Goal: Task Accomplishment & Management: Complete application form

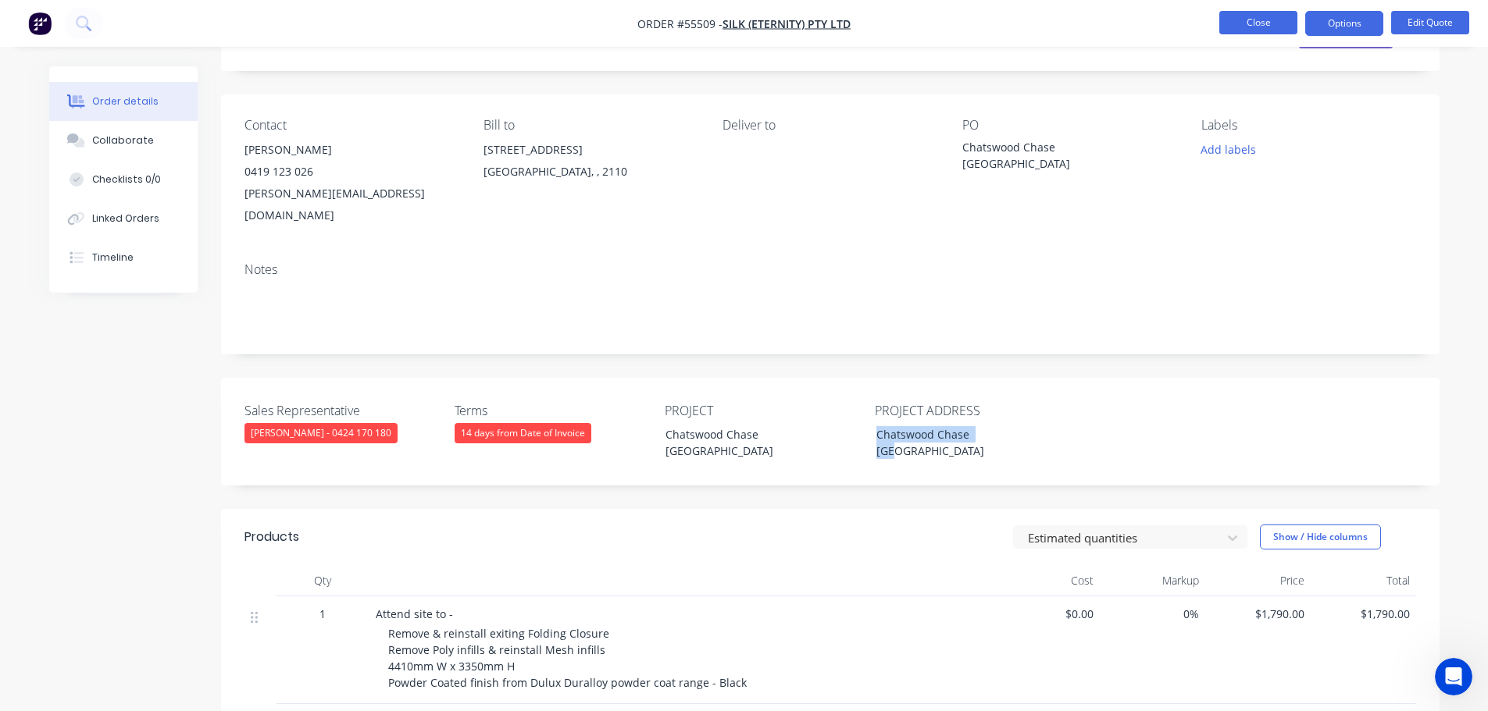
click at [1244, 19] on button "Close" at bounding box center [1258, 22] width 78 height 23
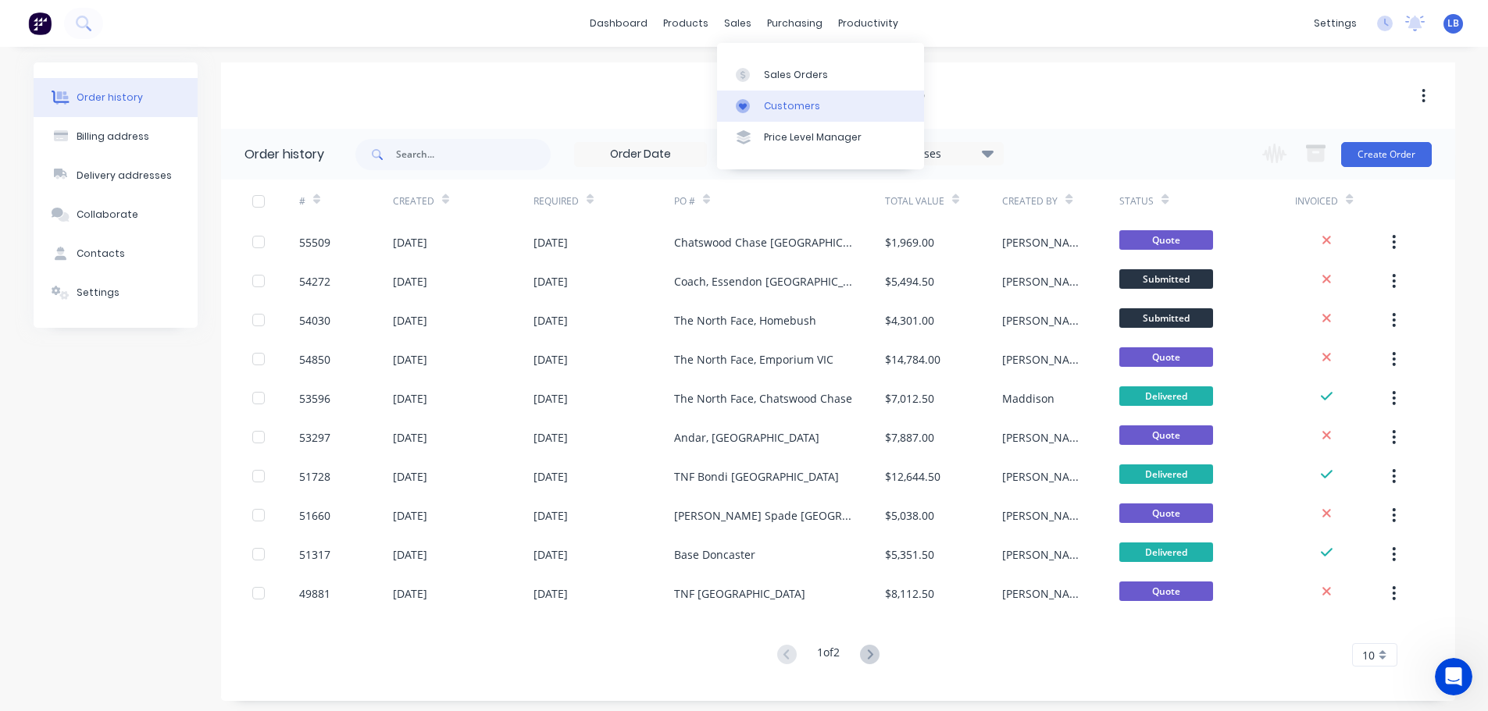
click at [790, 101] on div "Customers" at bounding box center [792, 106] width 56 height 14
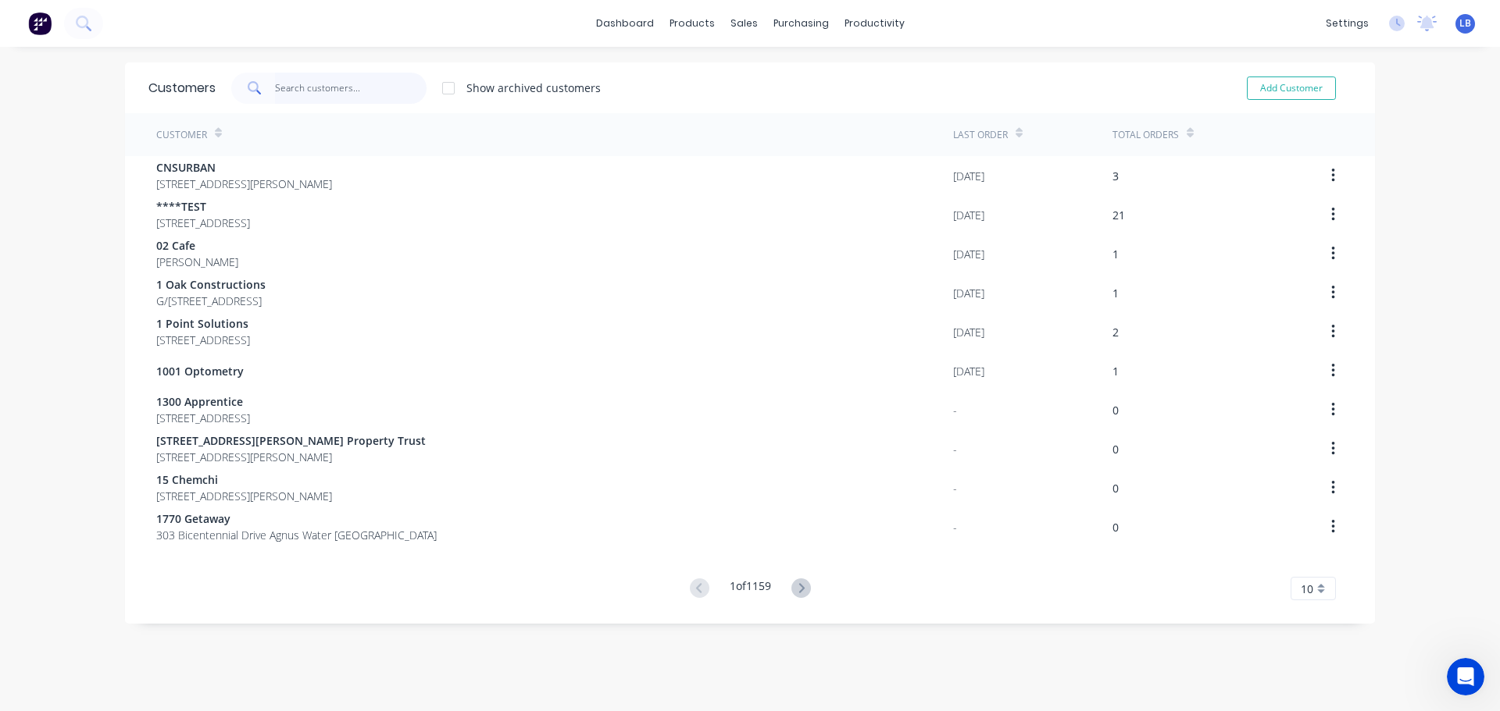
click at [291, 88] on input "text" at bounding box center [351, 88] width 152 height 31
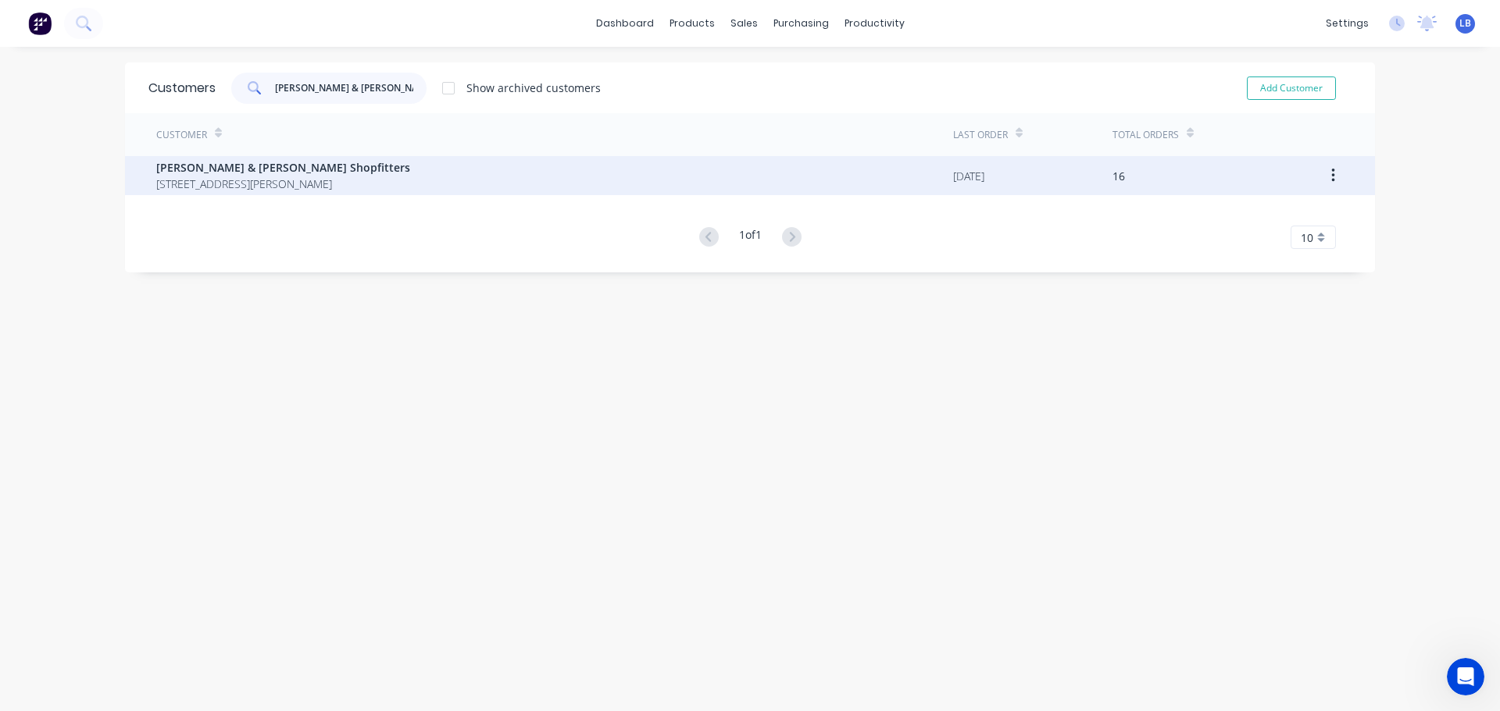
type input "dixon & swanson"
click at [234, 169] on span "[PERSON_NAME] & [PERSON_NAME] Shopfitters" at bounding box center [283, 167] width 254 height 16
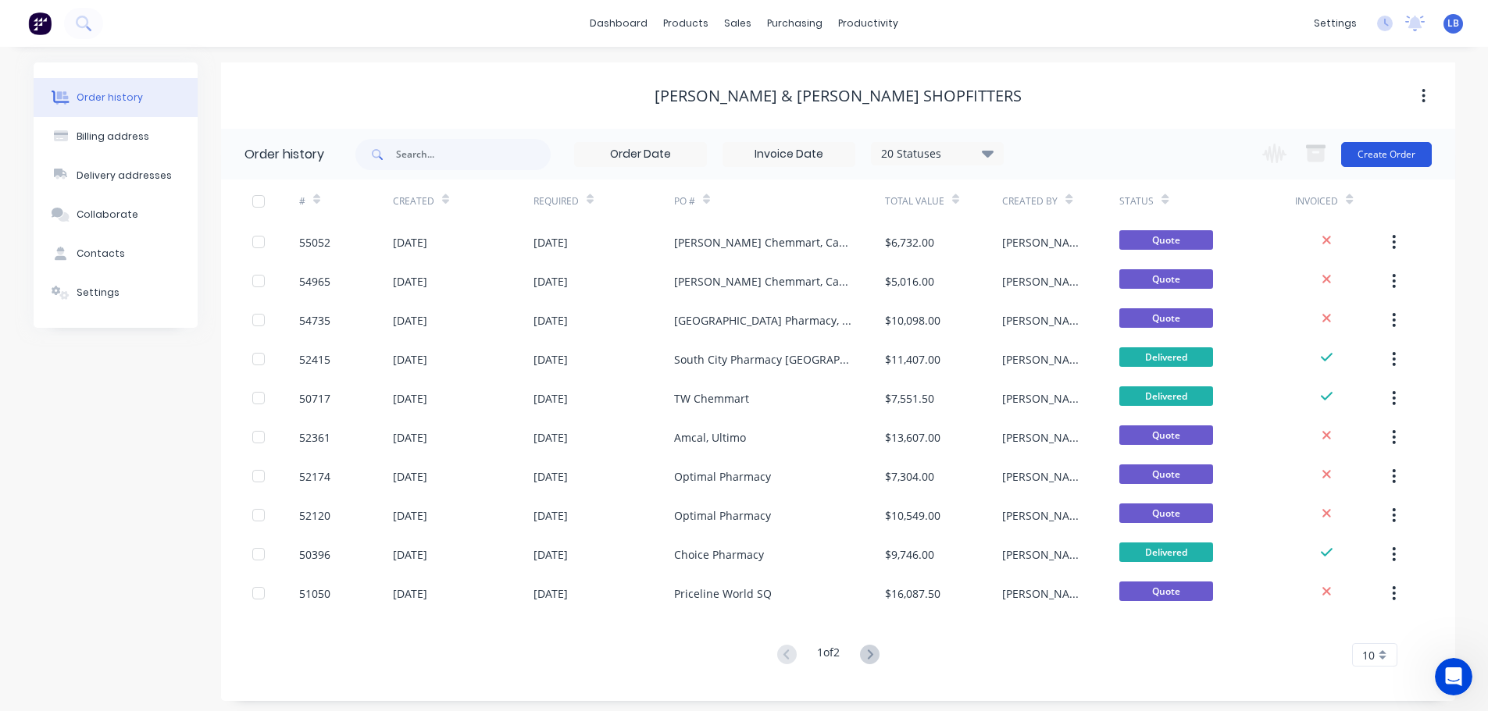
click at [1378, 159] on button "Create Order" at bounding box center [1386, 154] width 91 height 25
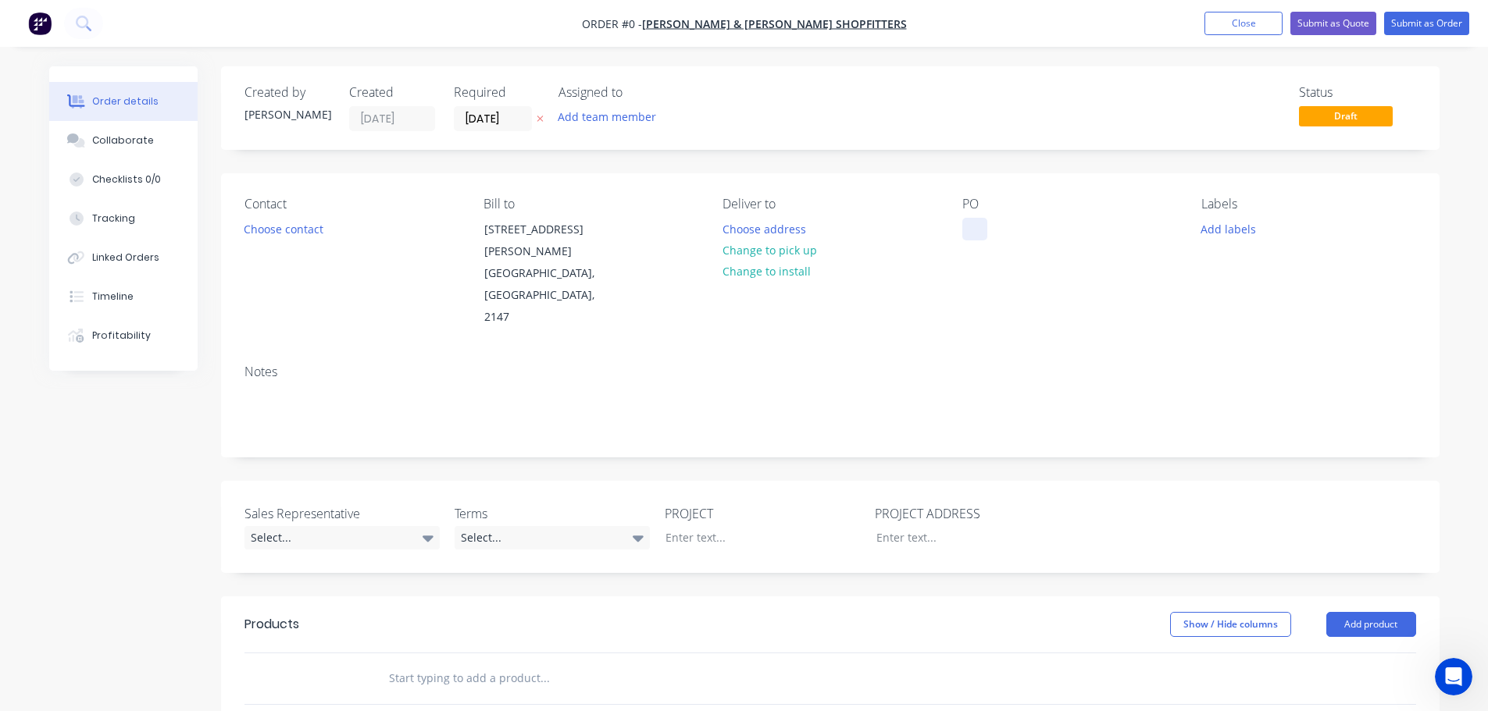
drag, startPoint x: 965, startPoint y: 225, endPoint x: 1061, endPoint y: 390, distance: 190.4
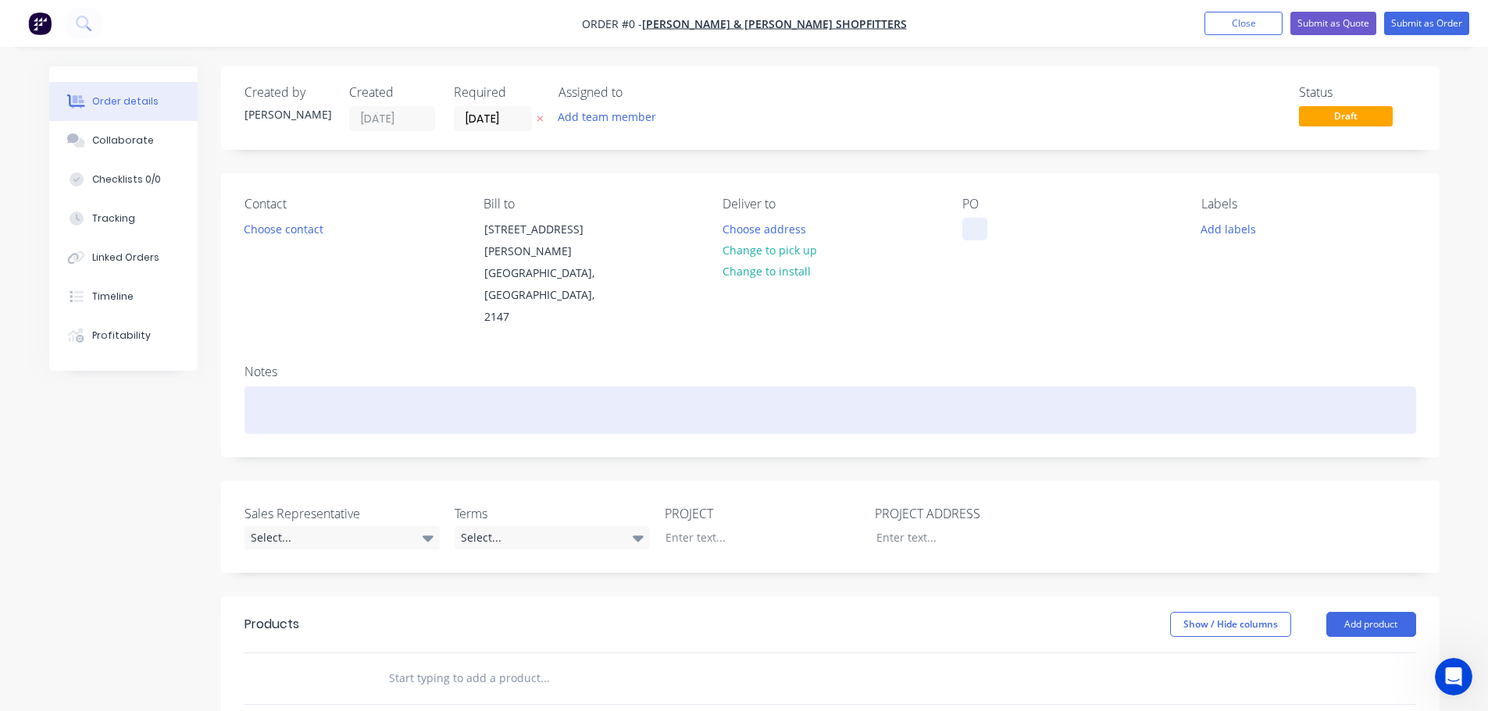
click at [965, 226] on div at bounding box center [974, 229] width 25 height 23
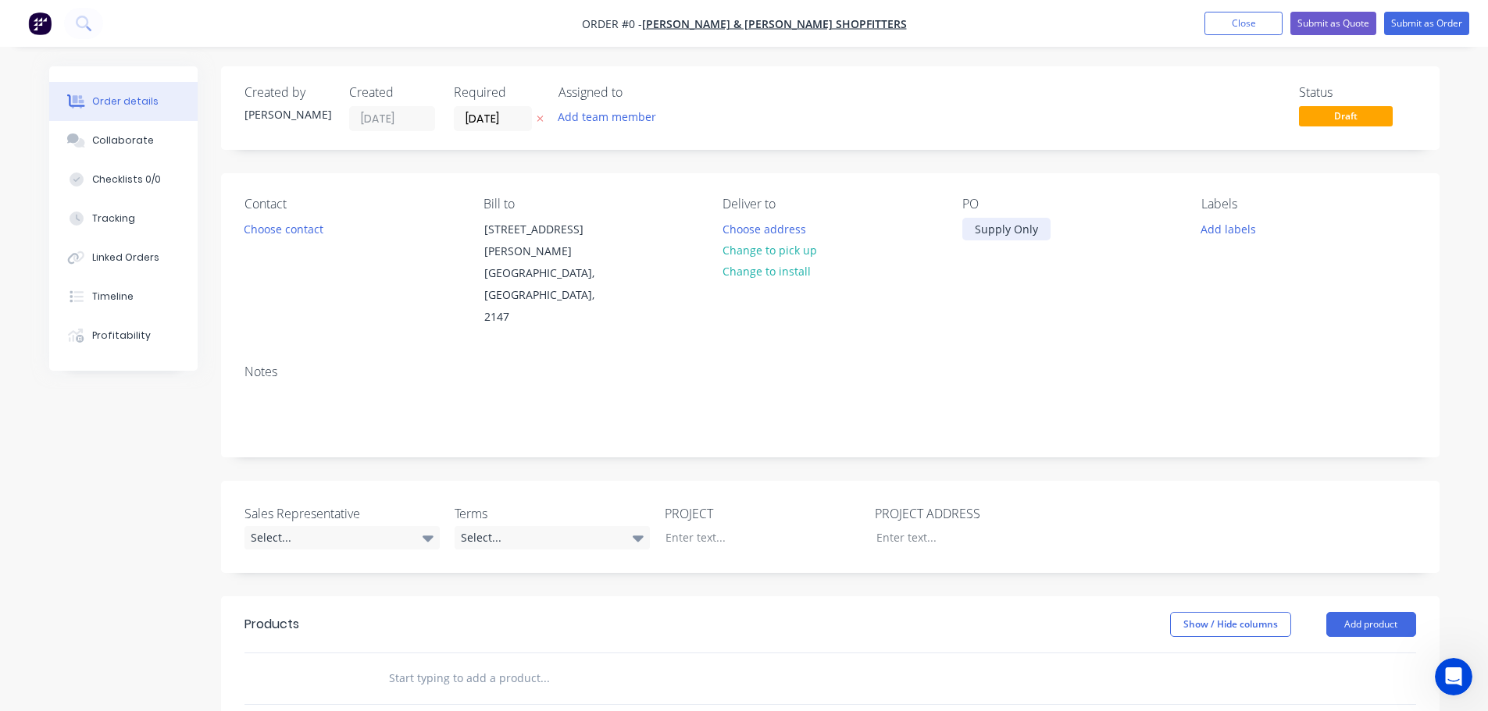
click at [999, 227] on div "Supply Only" at bounding box center [1006, 229] width 88 height 23
copy div "Supply Only"
click at [679, 490] on div "Order details Collaborate Checklists 0/0 Tracking Linked Orders Timeline Profit…" at bounding box center [744, 584] width 1421 height 1037
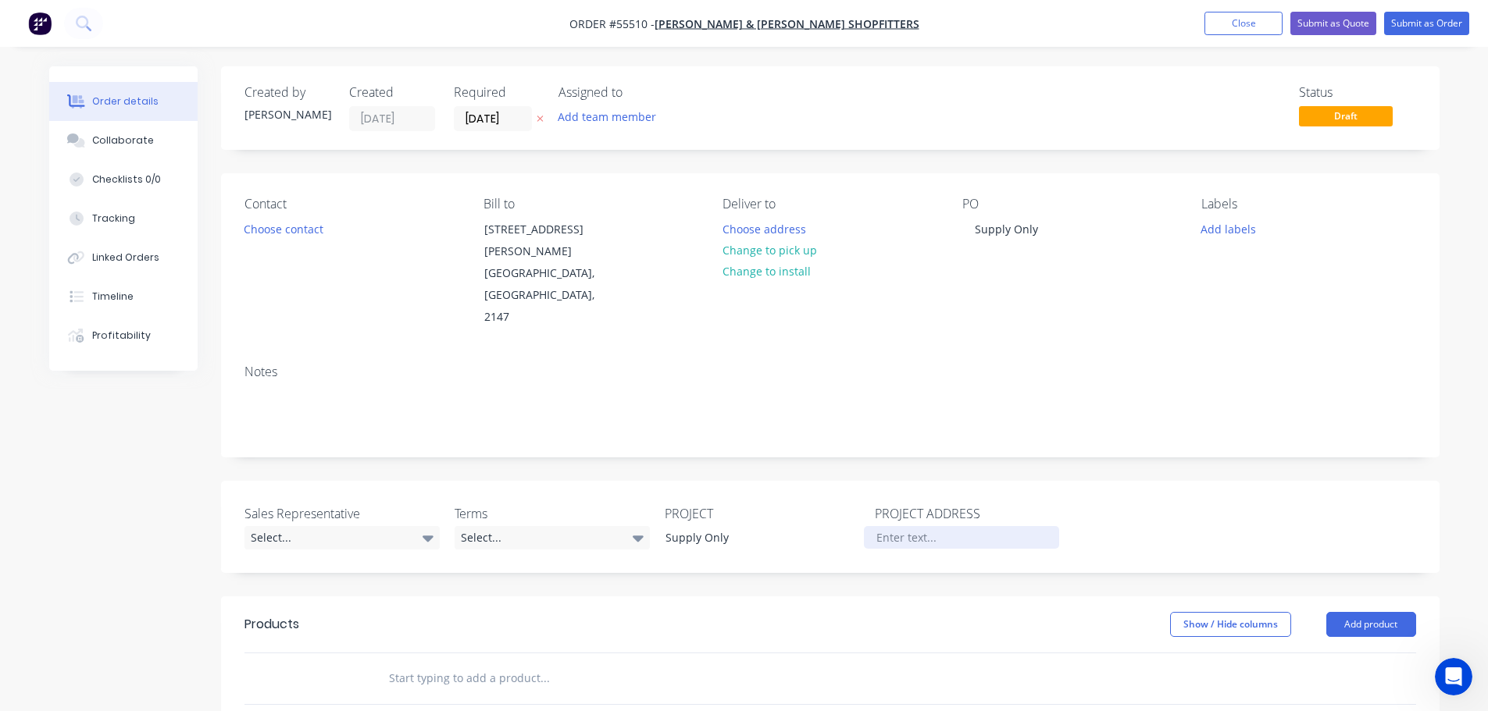
click at [882, 526] on div at bounding box center [961, 537] width 195 height 23
paste div
click at [300, 228] on button "Choose contact" at bounding box center [283, 228] width 96 height 21
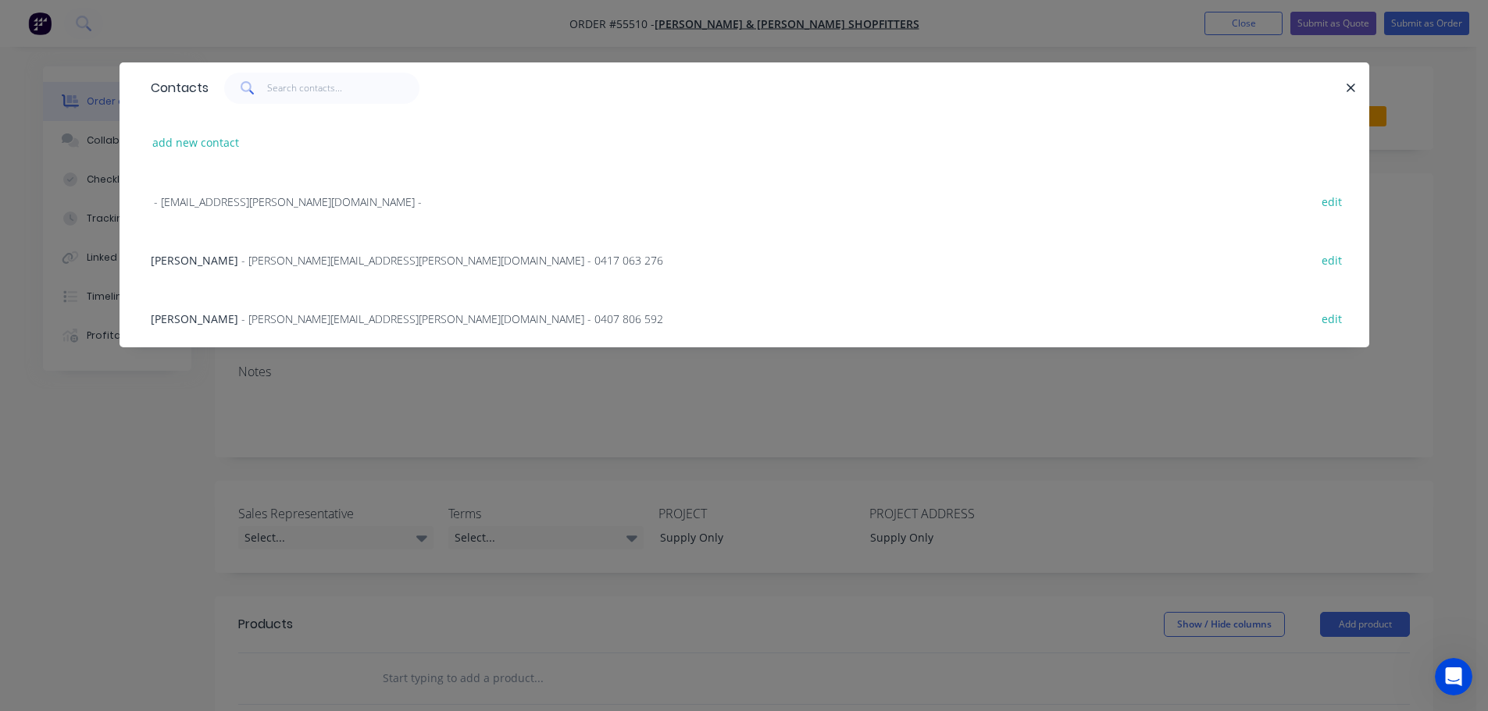
click at [209, 321] on span "Martyn Lindbom" at bounding box center [194, 319] width 87 height 15
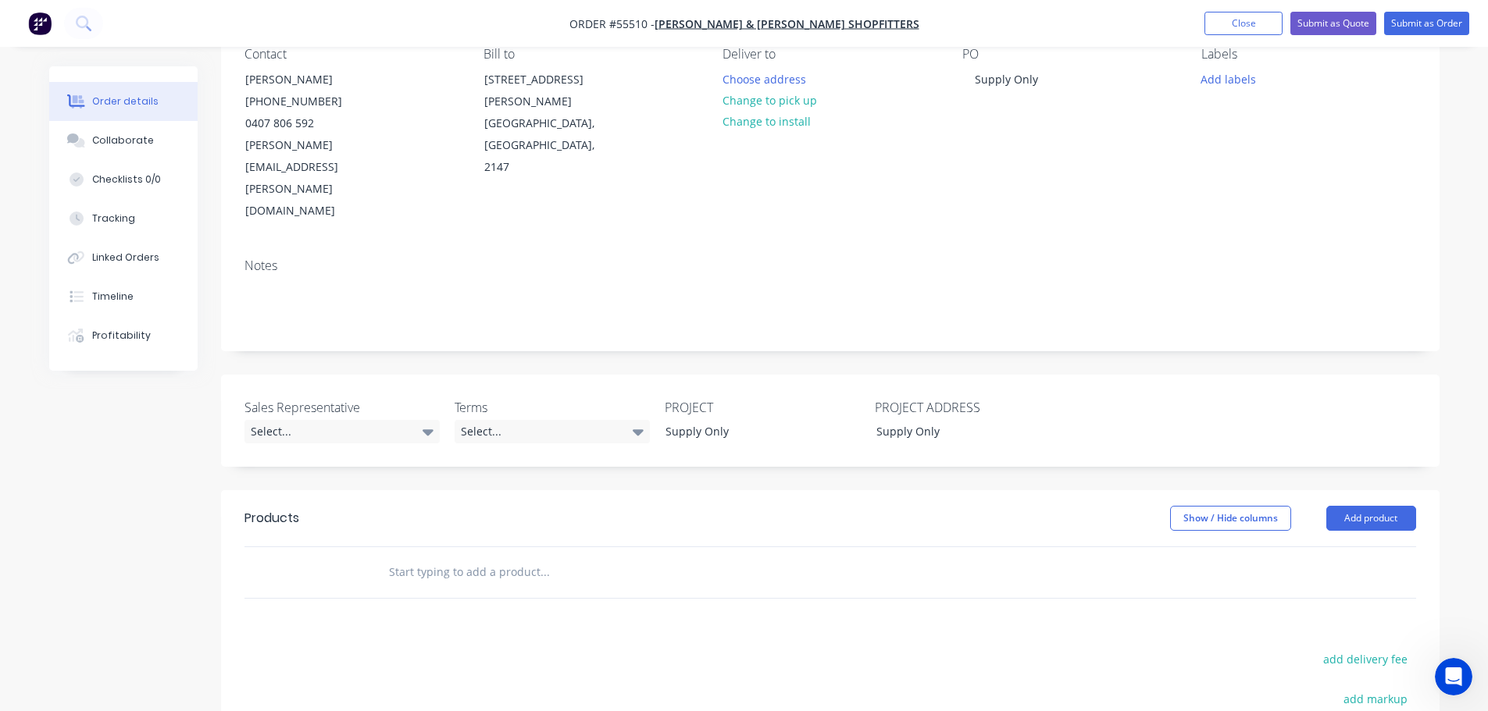
scroll to position [156, 0]
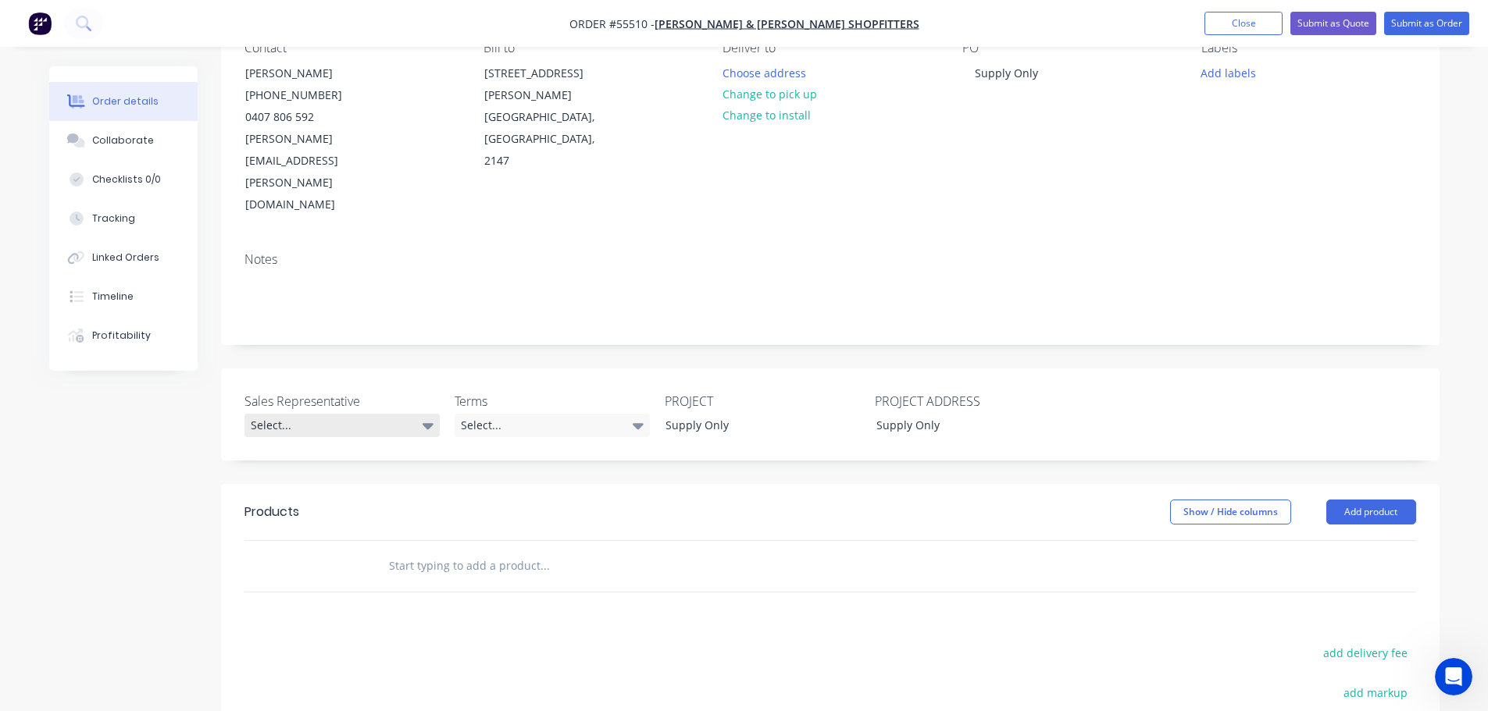
click at [293, 414] on div "Select..." at bounding box center [341, 425] width 195 height 23
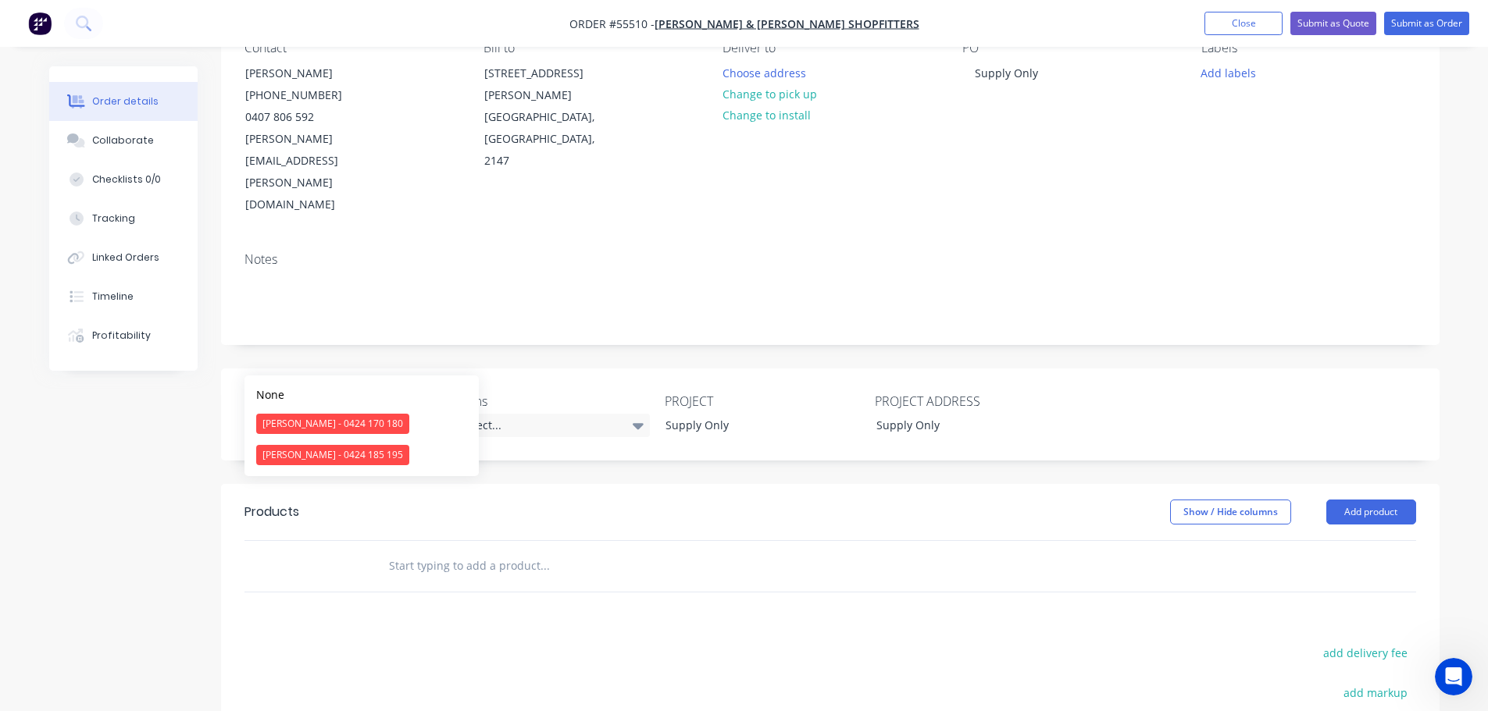
drag, startPoint x: 339, startPoint y: 425, endPoint x: 467, endPoint y: 415, distance: 128.5
click at [340, 425] on div "[PERSON_NAME] - 0424 170 180" at bounding box center [332, 424] width 153 height 20
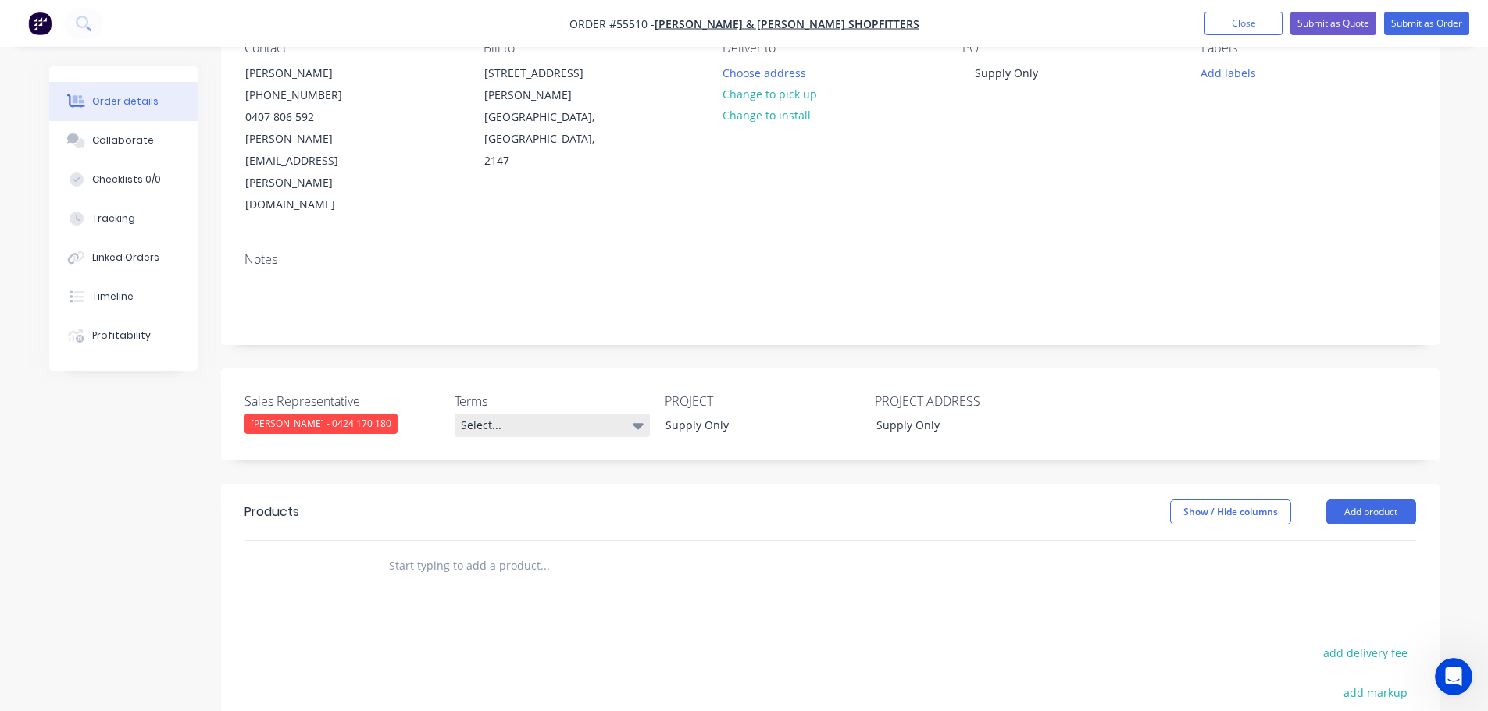
click at [552, 414] on div "Select..." at bounding box center [552, 425] width 195 height 23
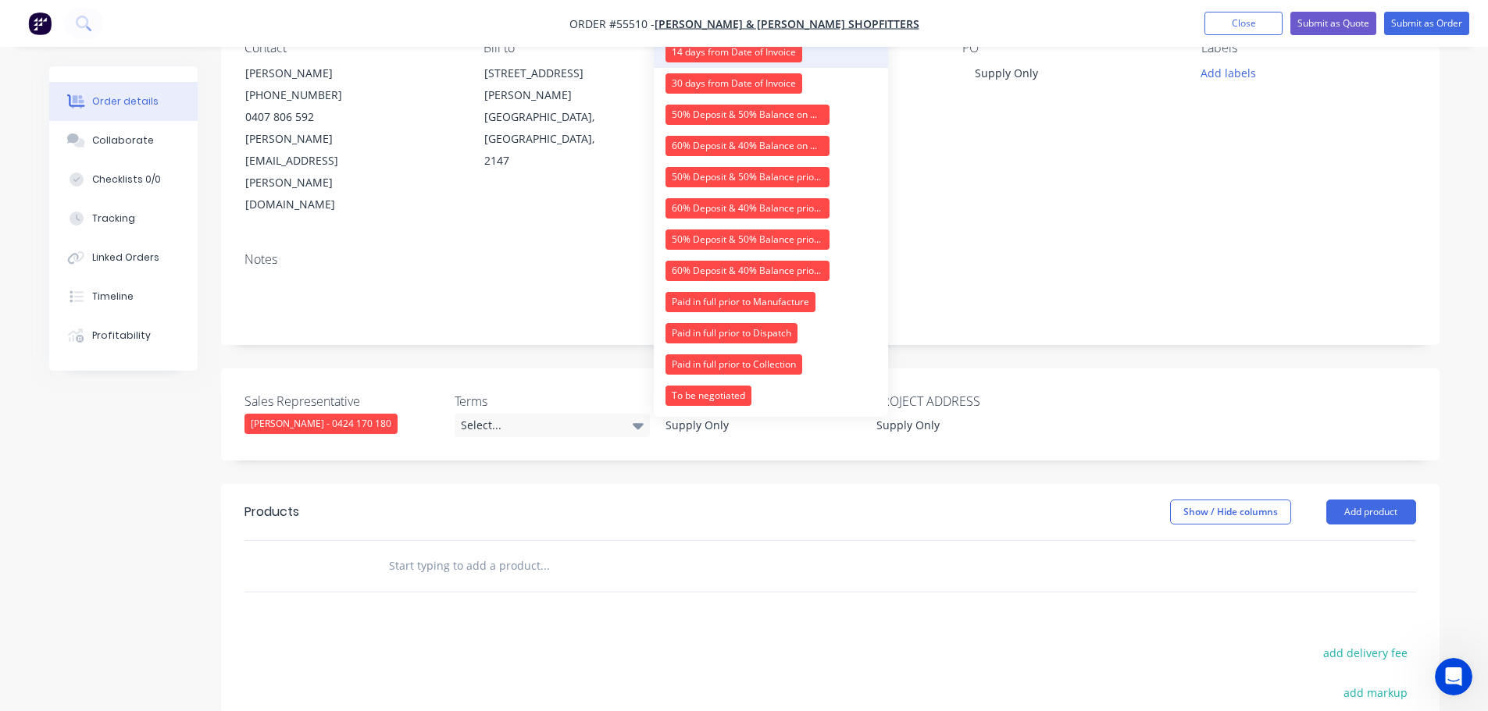
click at [718, 52] on div "14 days from Date of Invoice" at bounding box center [733, 52] width 137 height 20
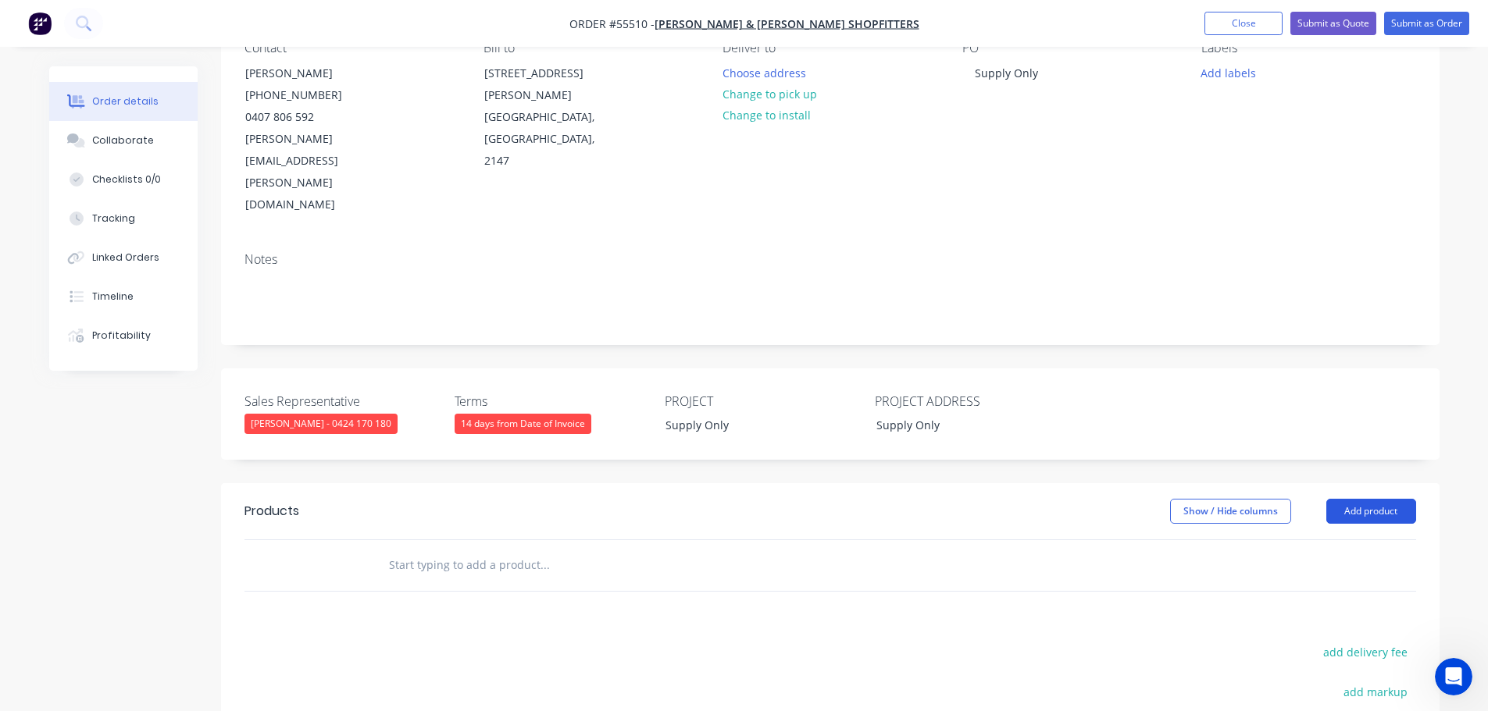
click at [1364, 499] on button "Add product" at bounding box center [1371, 511] width 90 height 25
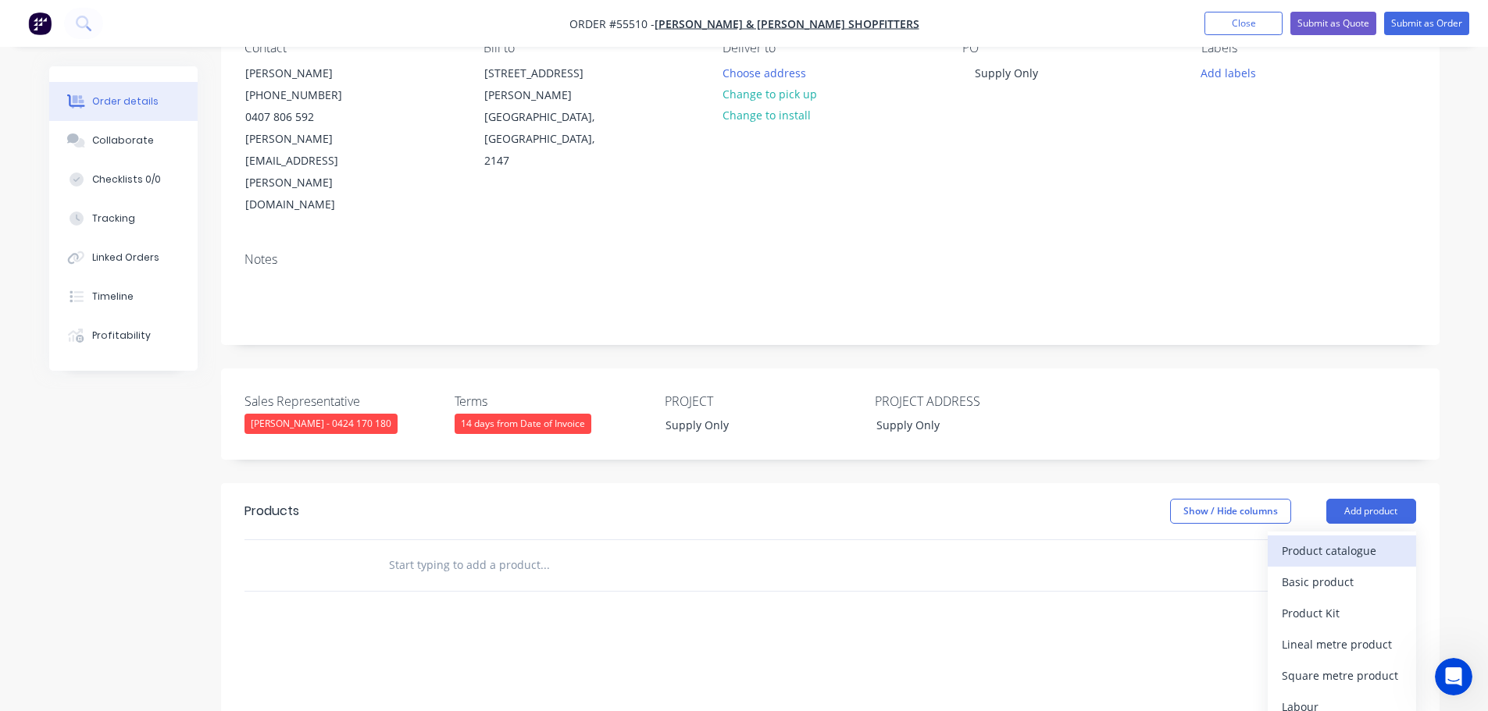
click at [1325, 540] on div "Product catalogue" at bounding box center [1342, 551] width 120 height 23
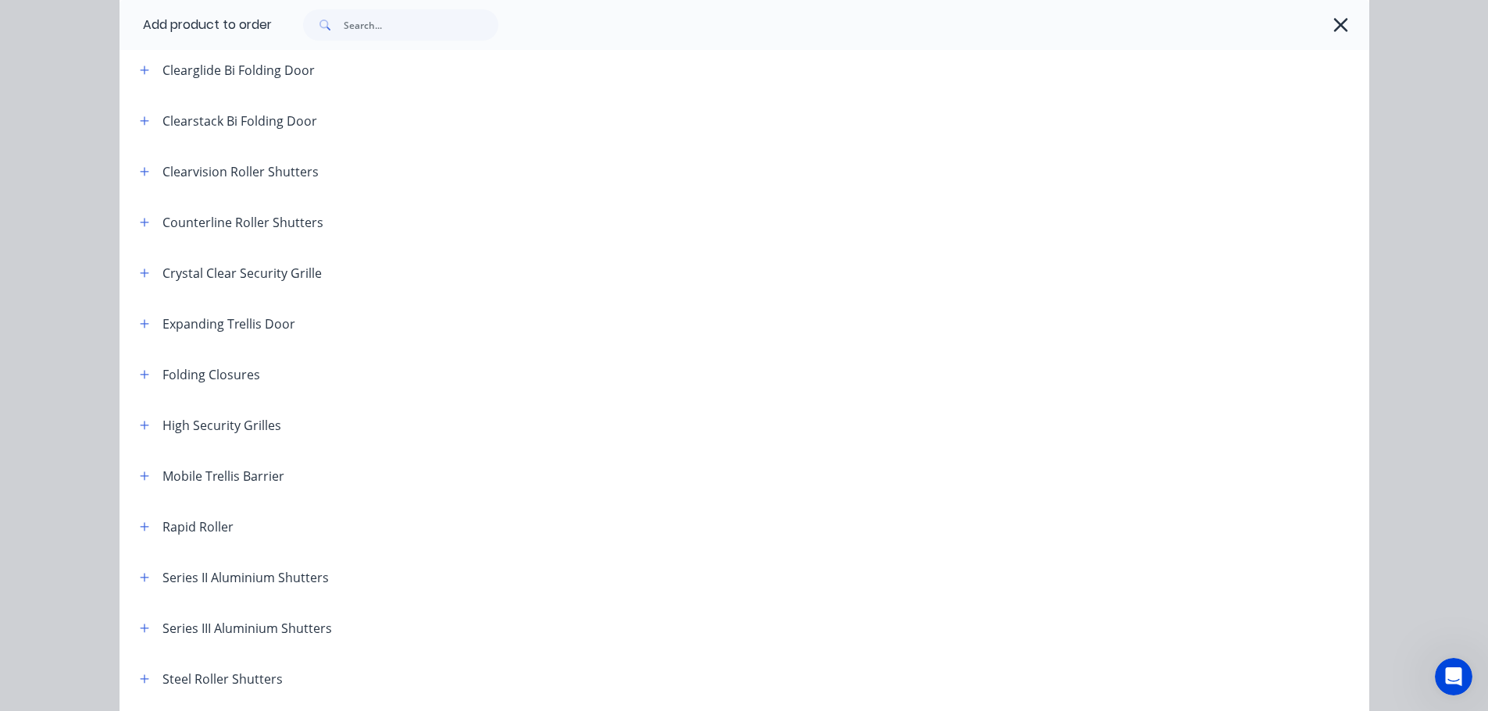
scroll to position [234, 0]
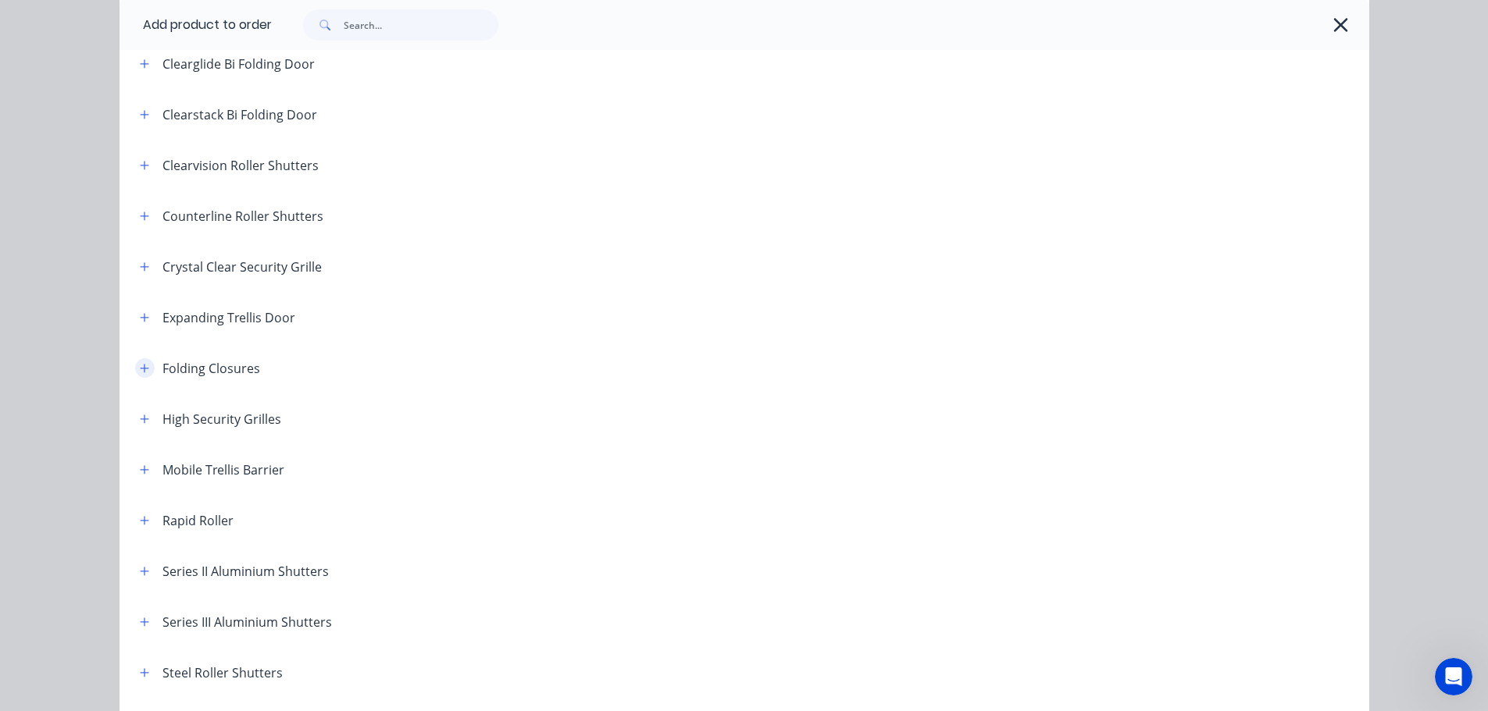
click at [135, 366] on button "button" at bounding box center [145, 368] width 20 height 20
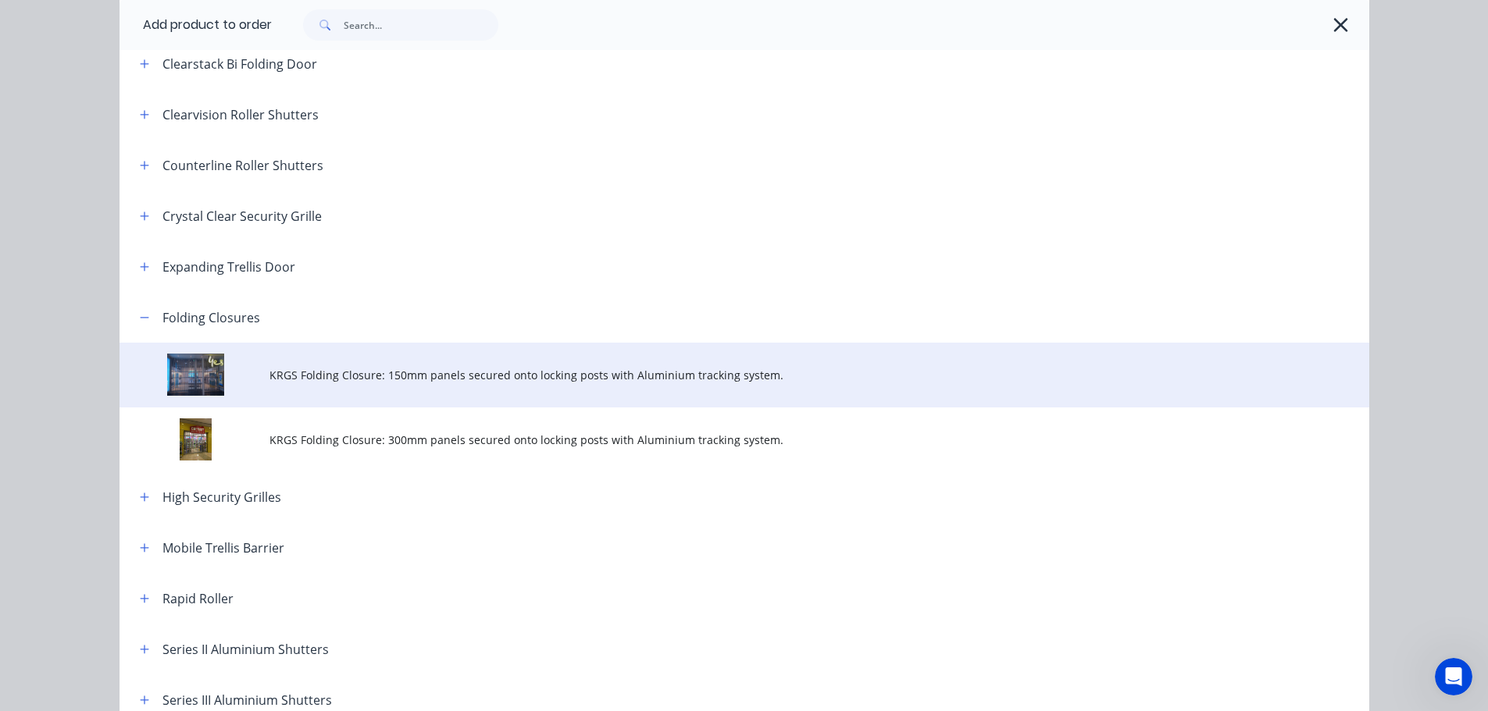
scroll to position [312, 0]
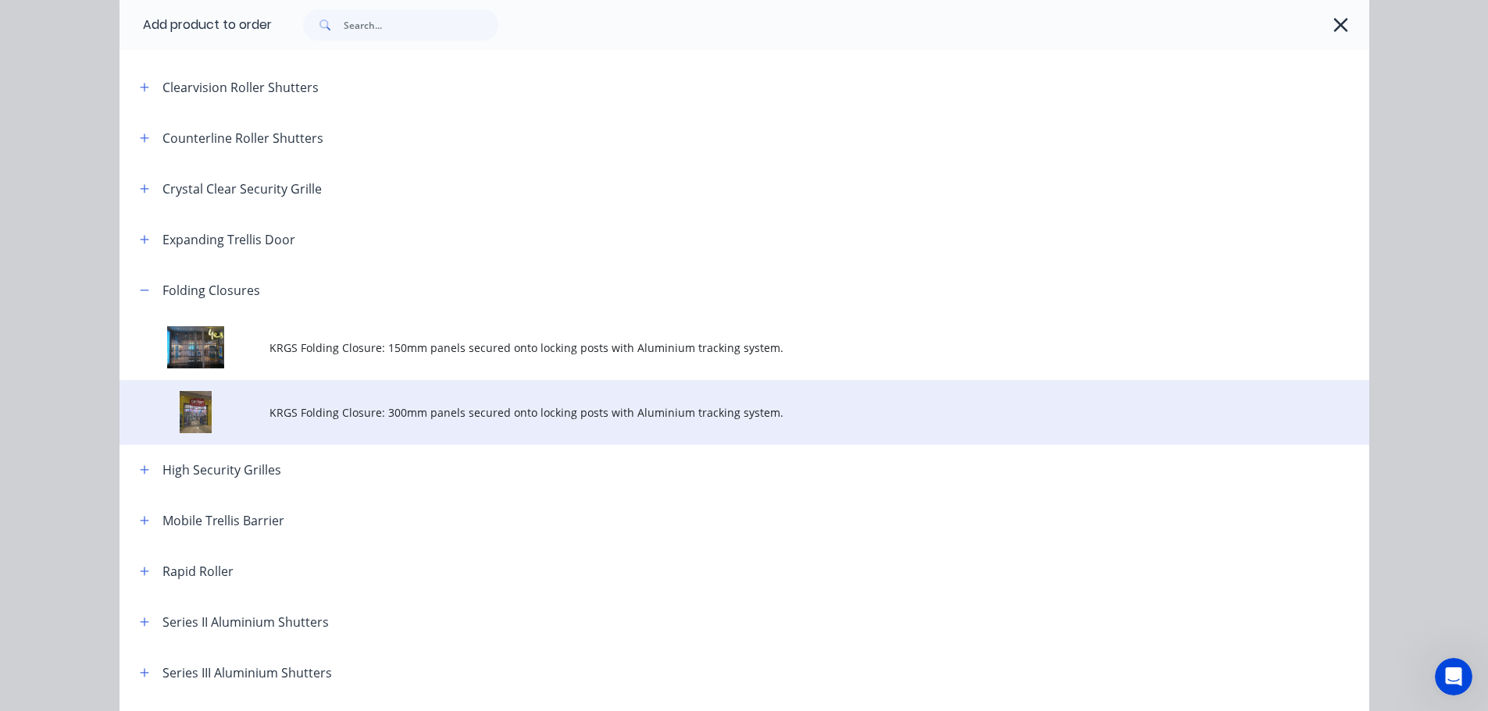
click at [455, 418] on span "KRGS Folding Closure: 300mm panels secured onto locking posts with Aluminium tr…" at bounding box center [708, 413] width 879 height 16
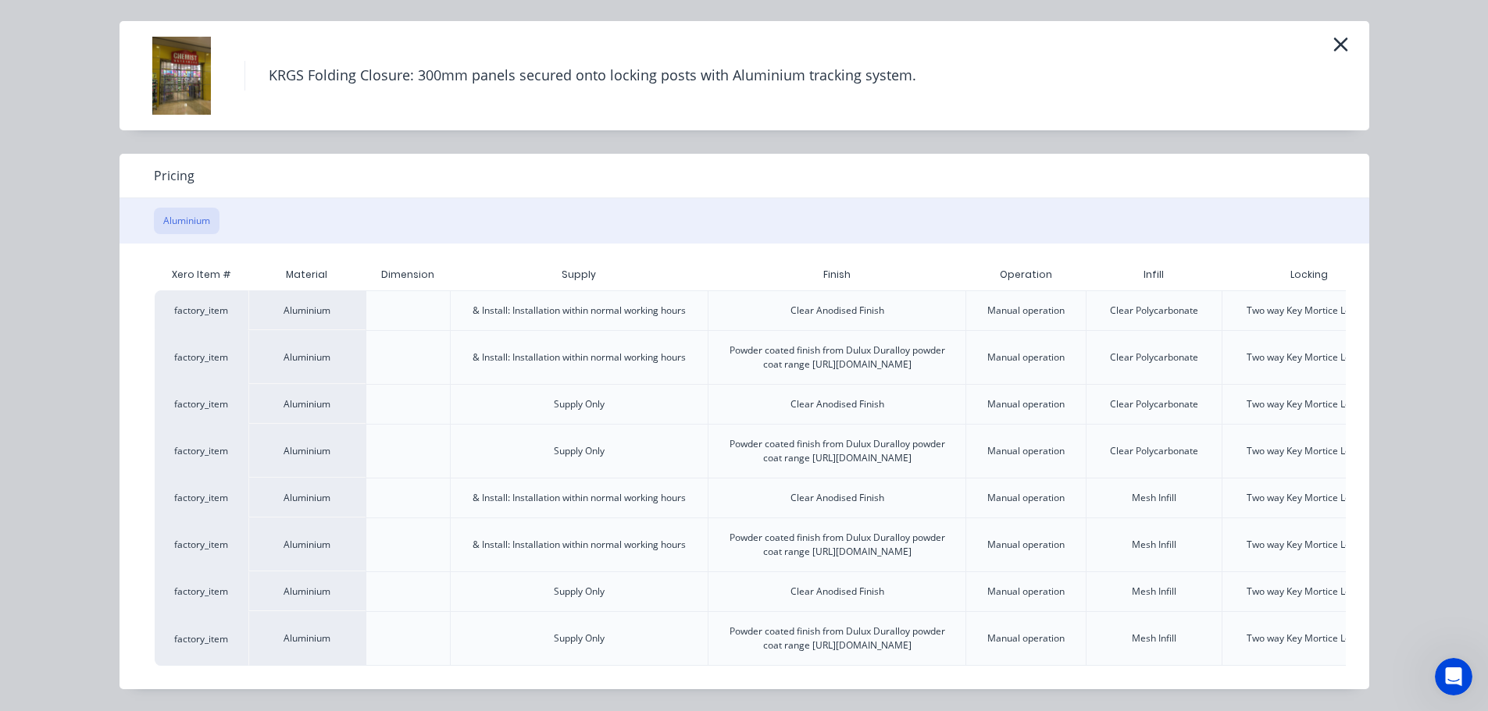
scroll to position [0, 137]
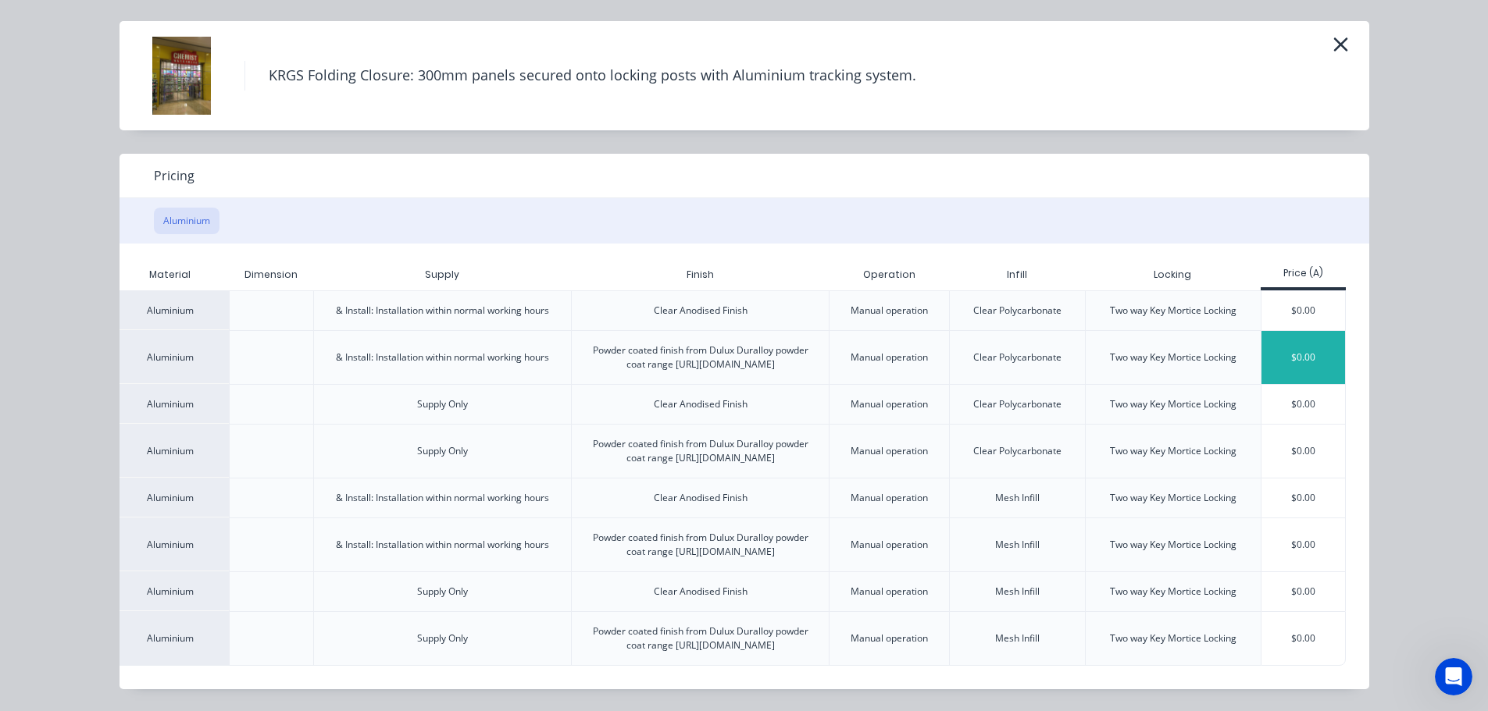
click at [1311, 331] on div "$0.00" at bounding box center [1303, 357] width 84 height 53
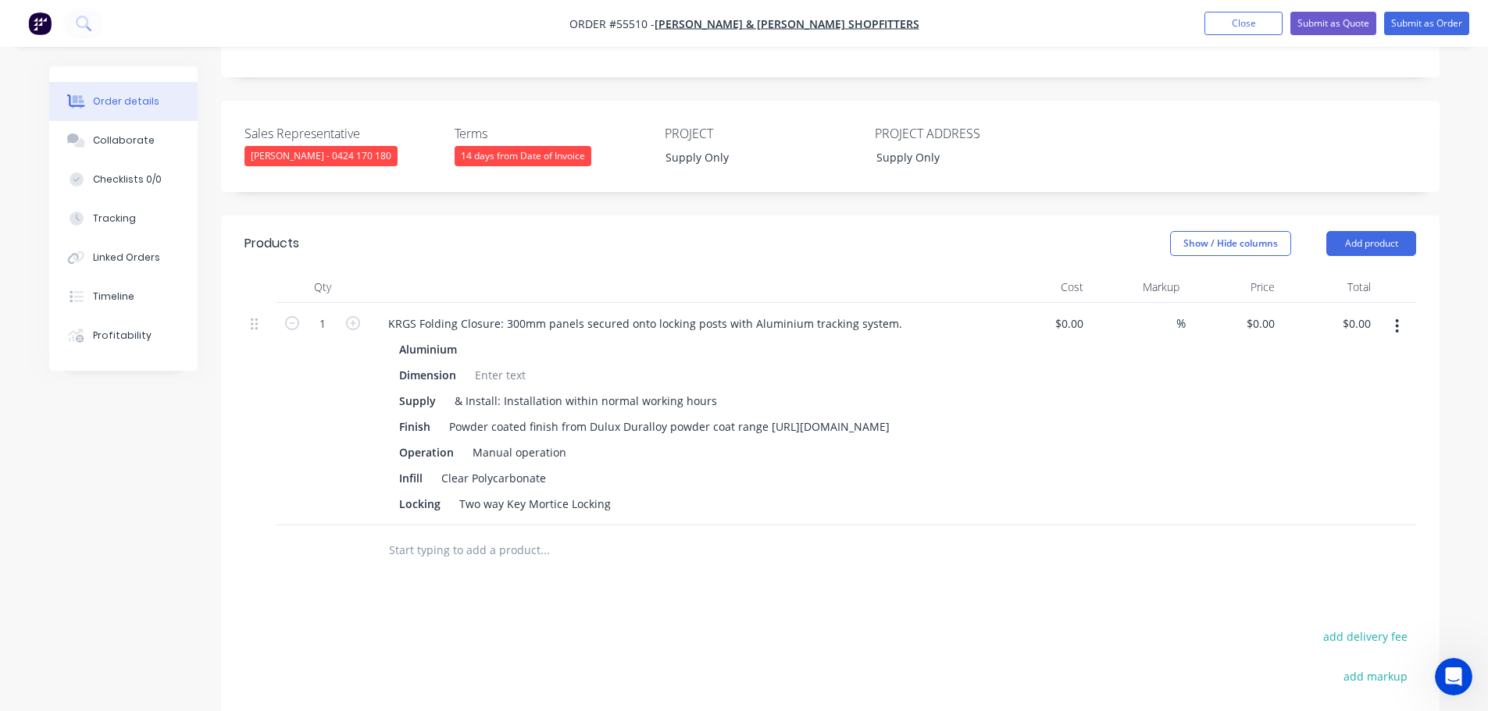
scroll to position [469, 0]
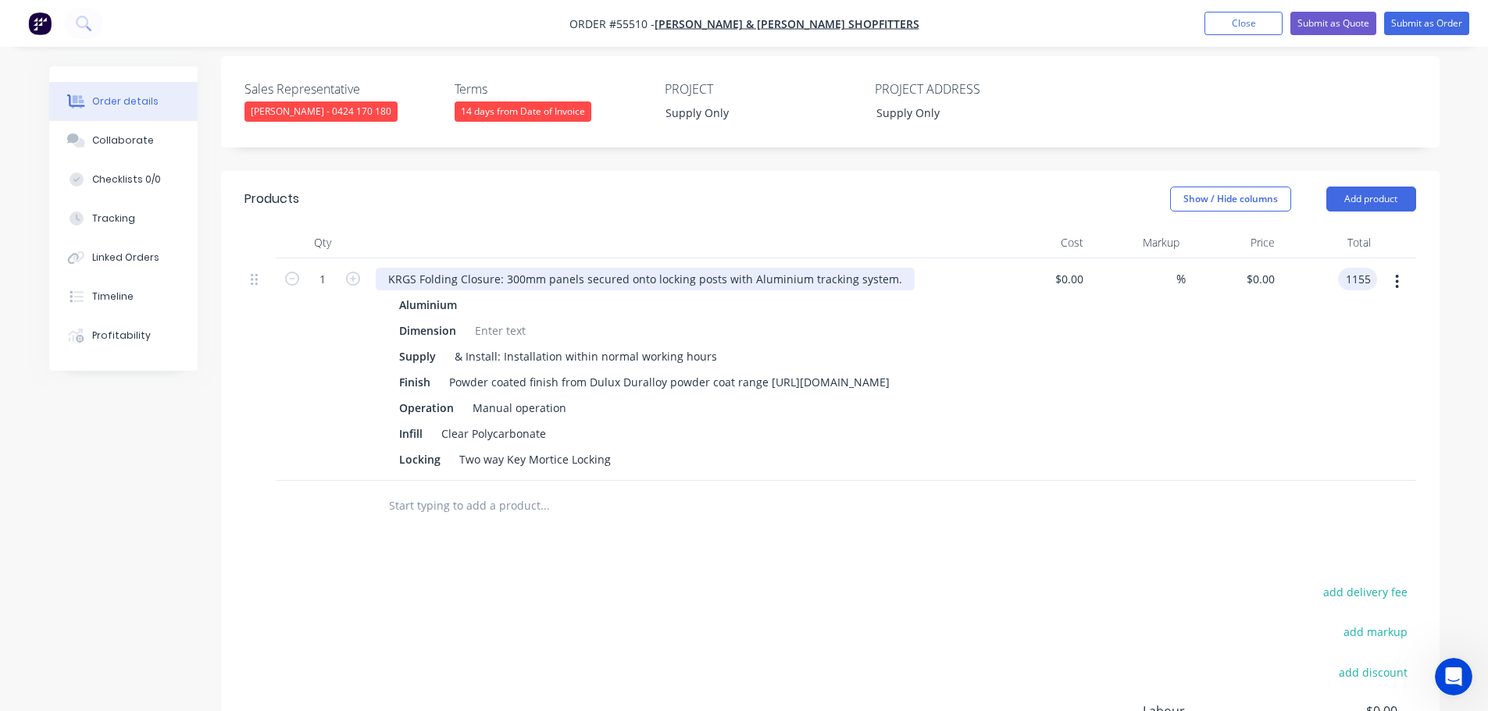
type input "1155"
type input "$1,155.00"
click at [387, 268] on div "KRGS Folding Closure: 300mm panels secured onto locking posts with Aluminium tr…" at bounding box center [645, 279] width 539 height 23
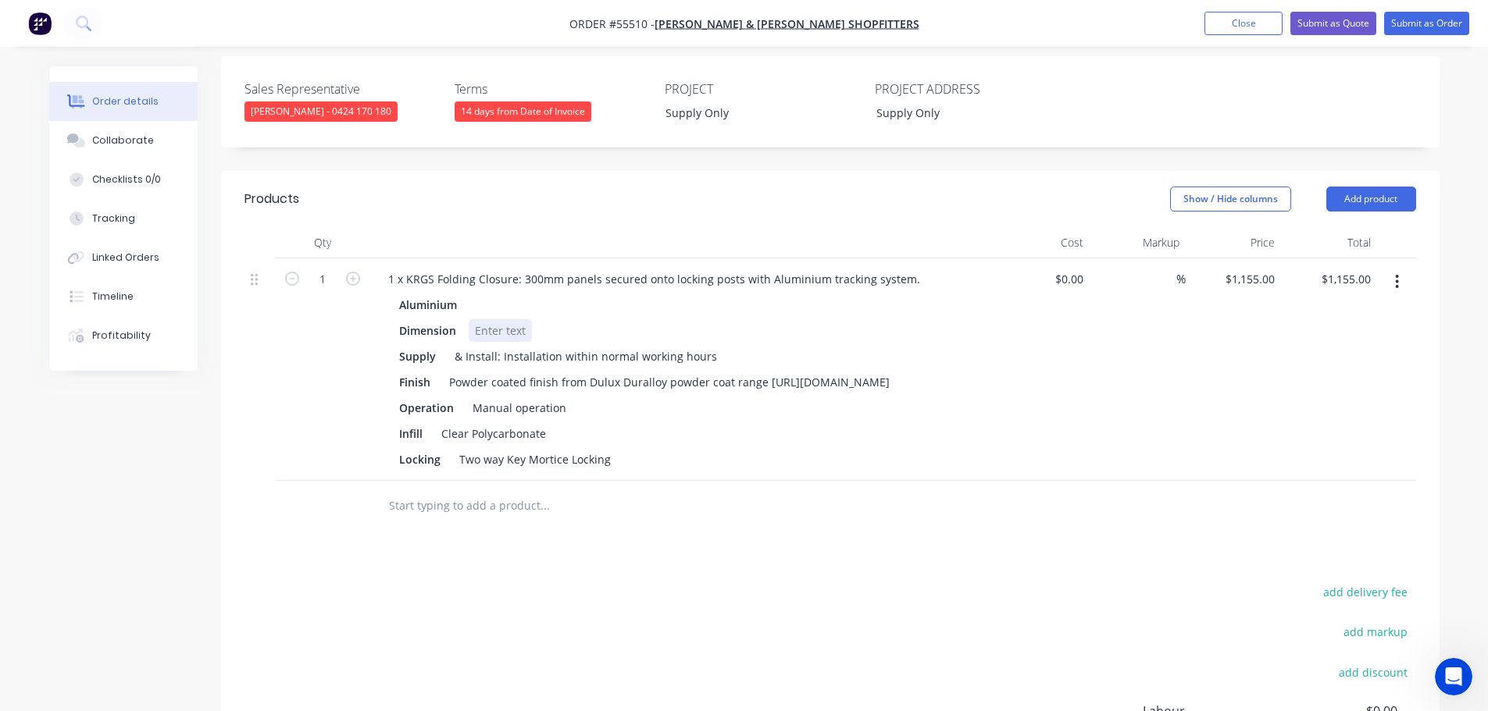
click at [493, 319] on div at bounding box center [500, 330] width 63 height 23
click at [483, 319] on div at bounding box center [500, 330] width 63 height 23
drag, startPoint x: 550, startPoint y: 384, endPoint x: 429, endPoint y: 395, distance: 121.5
click at [429, 423] on div "Infill Clear Polycarbonate" at bounding box center [679, 434] width 572 height 23
click at [768, 371] on div "Powder coated finish from Dulux Duralloy powder coat range [URL][DOMAIN_NAME]" at bounding box center [669, 382] width 453 height 23
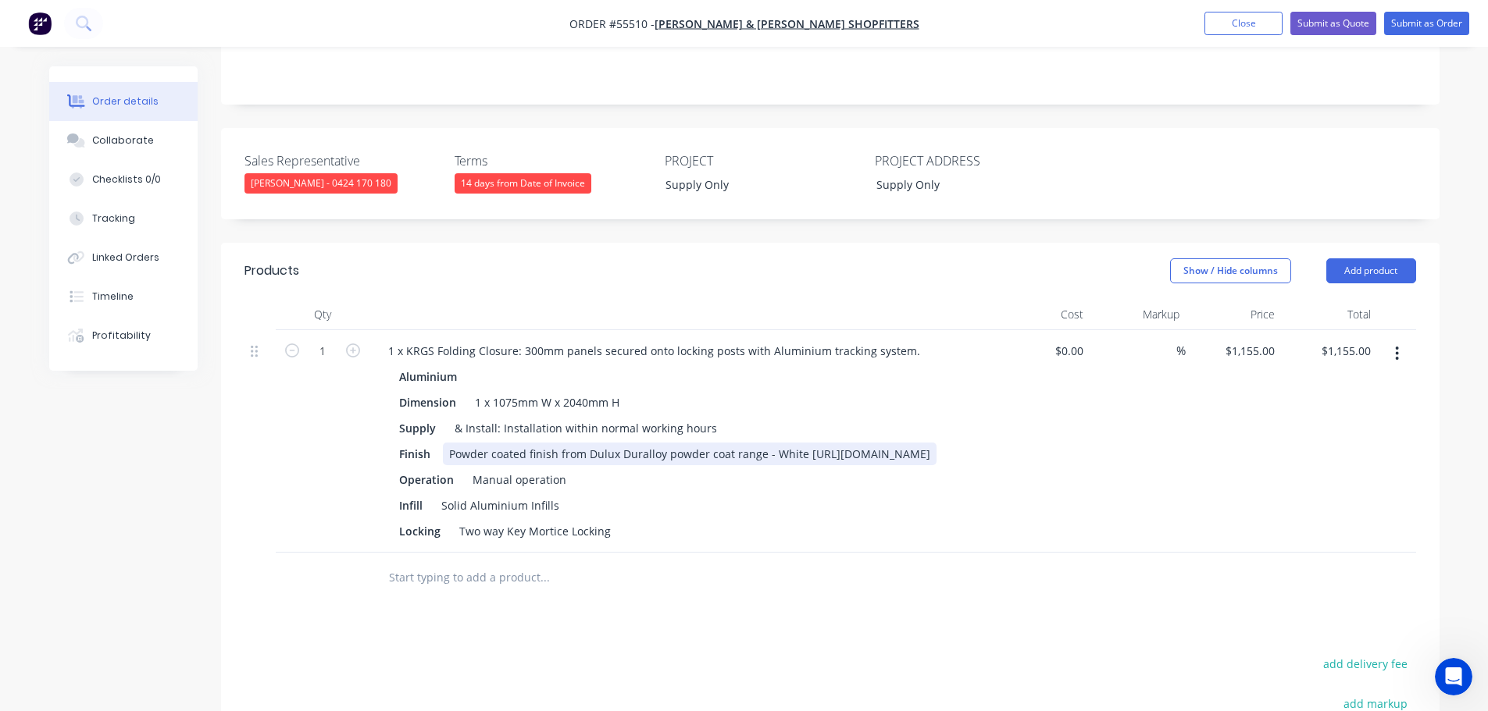
scroll to position [391, 0]
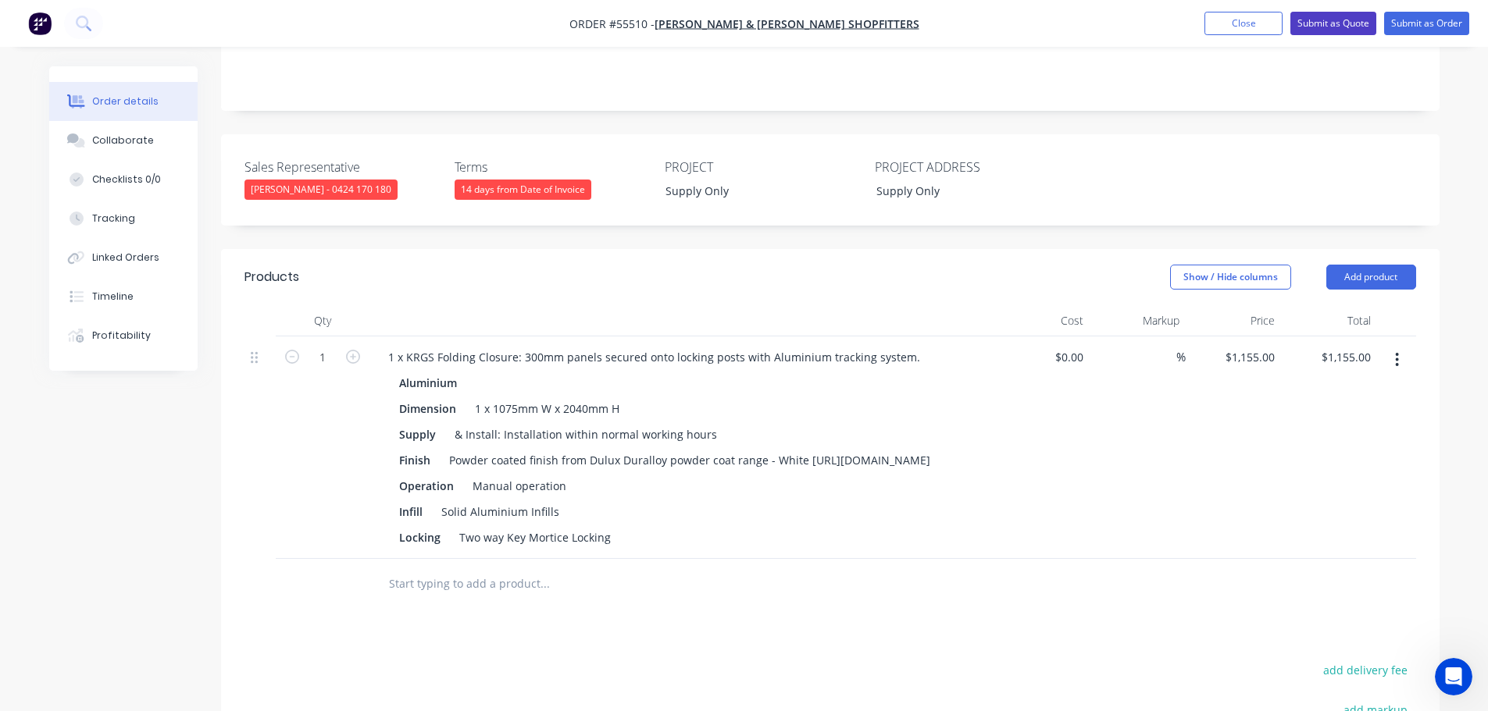
click at [1343, 27] on button "Submit as Quote" at bounding box center [1333, 23] width 86 height 23
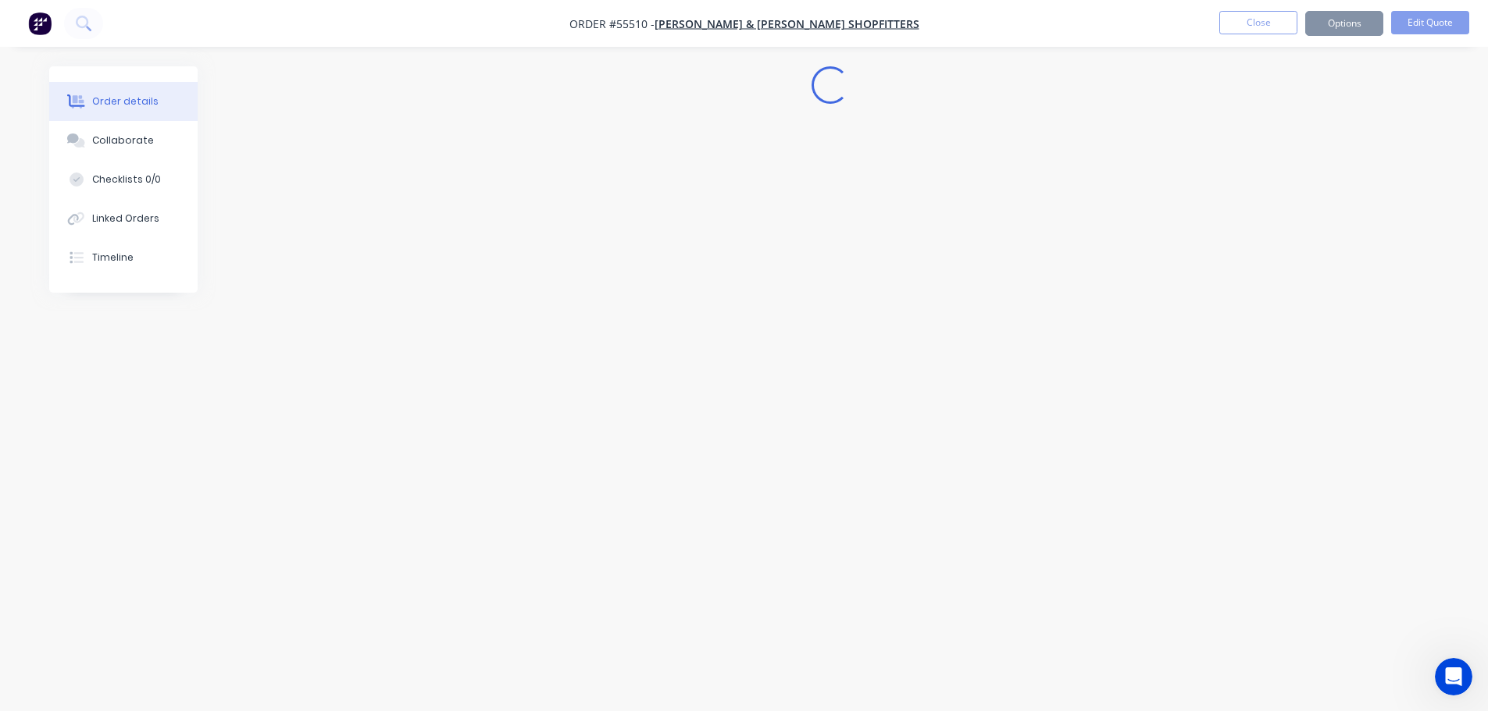
scroll to position [0, 0]
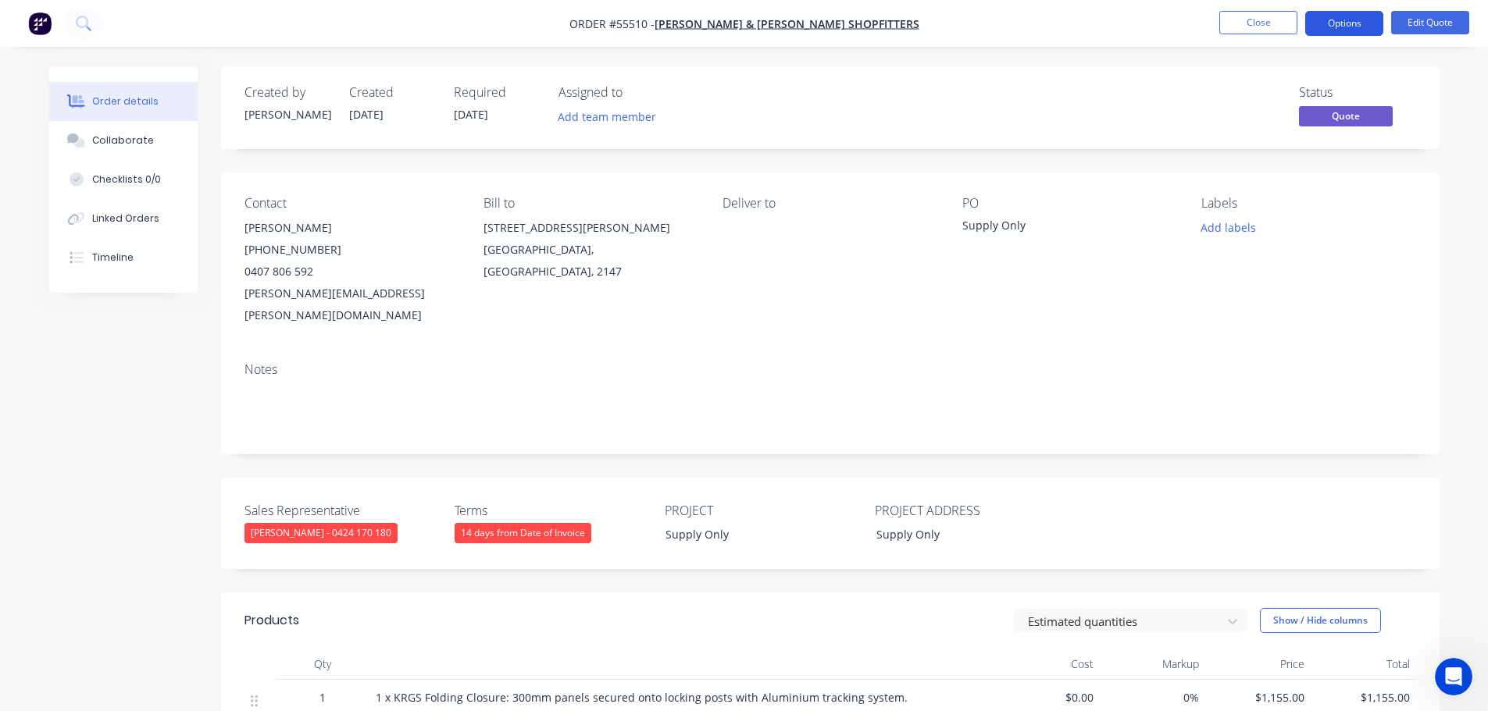
click at [1340, 27] on button "Options" at bounding box center [1344, 23] width 78 height 25
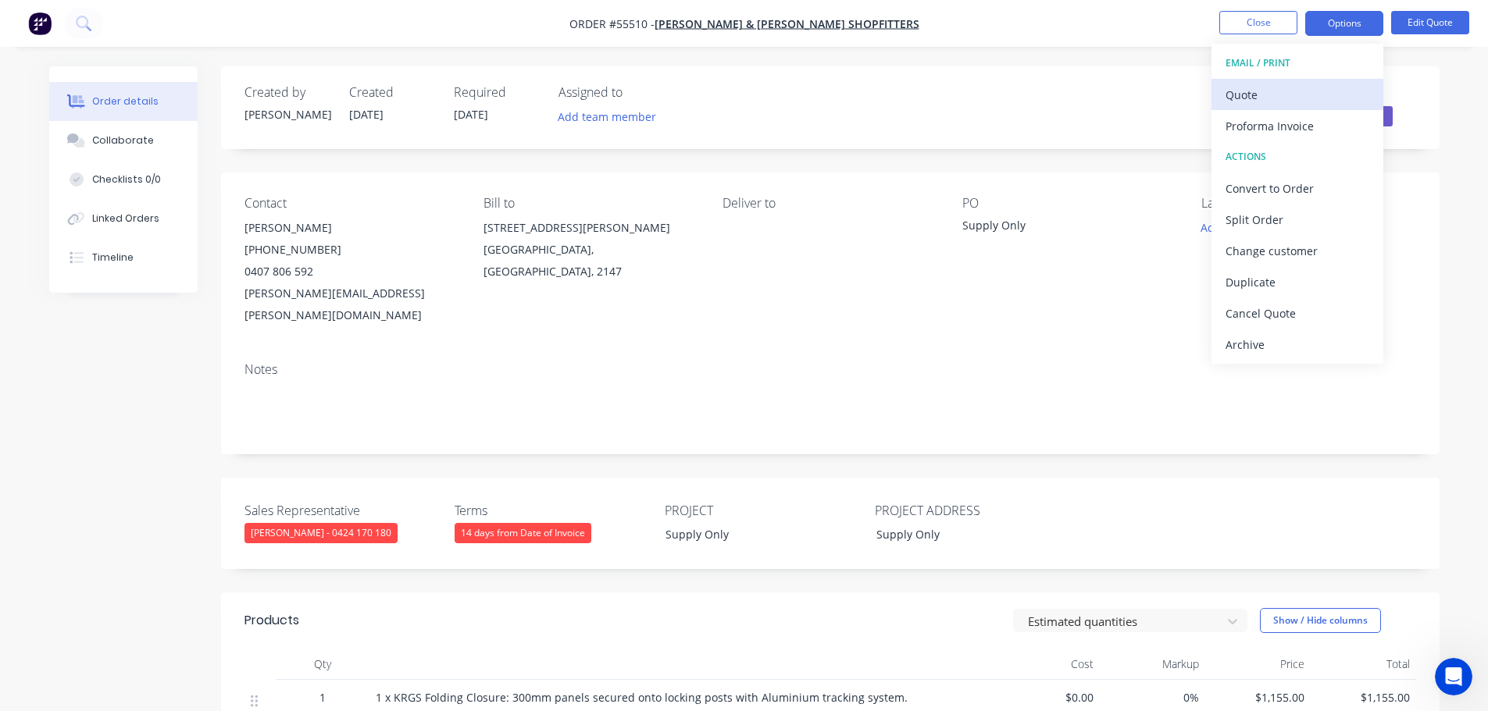
click at [1240, 98] on div "Quote" at bounding box center [1297, 95] width 144 height 23
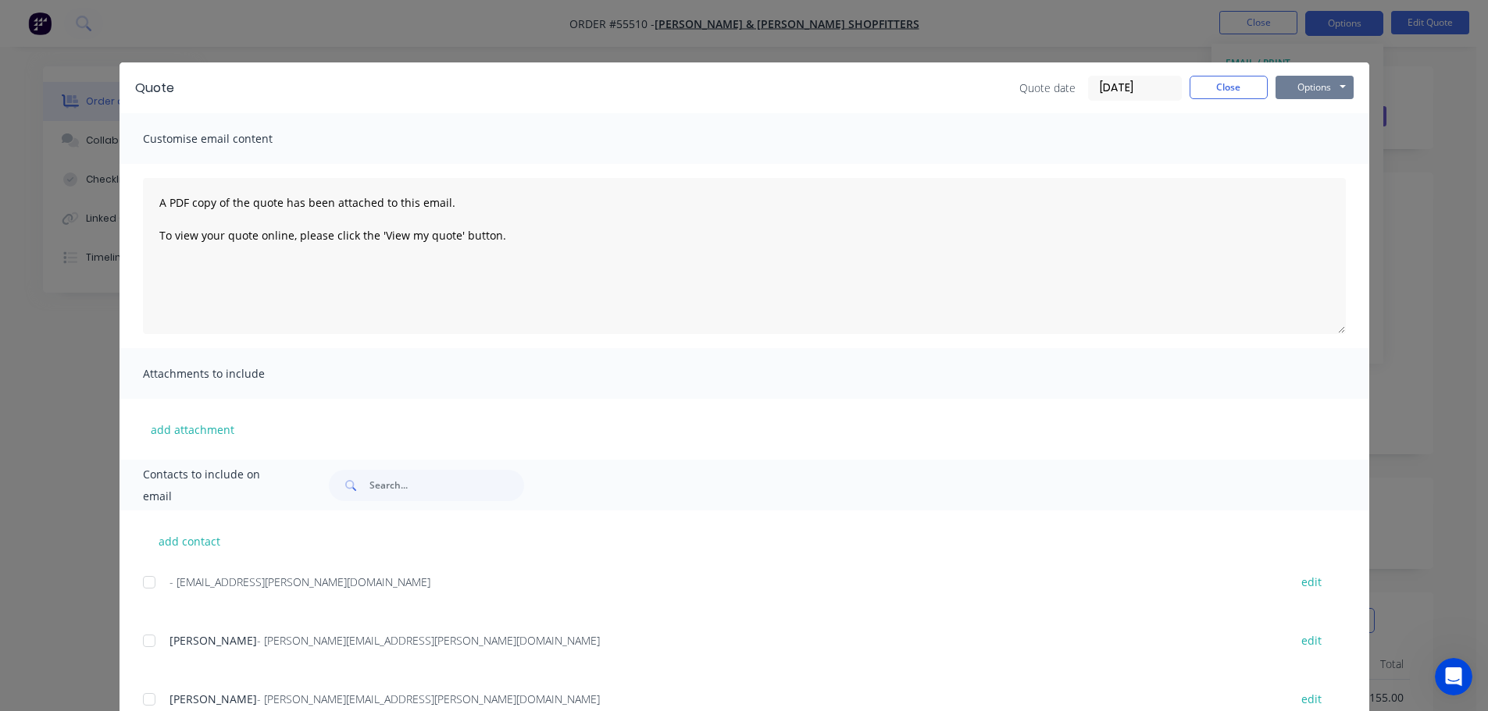
click at [1310, 89] on button "Options" at bounding box center [1314, 87] width 78 height 23
click at [1307, 139] on button "Print" at bounding box center [1325, 141] width 100 height 26
click at [1229, 98] on button "Close" at bounding box center [1228, 87] width 78 height 23
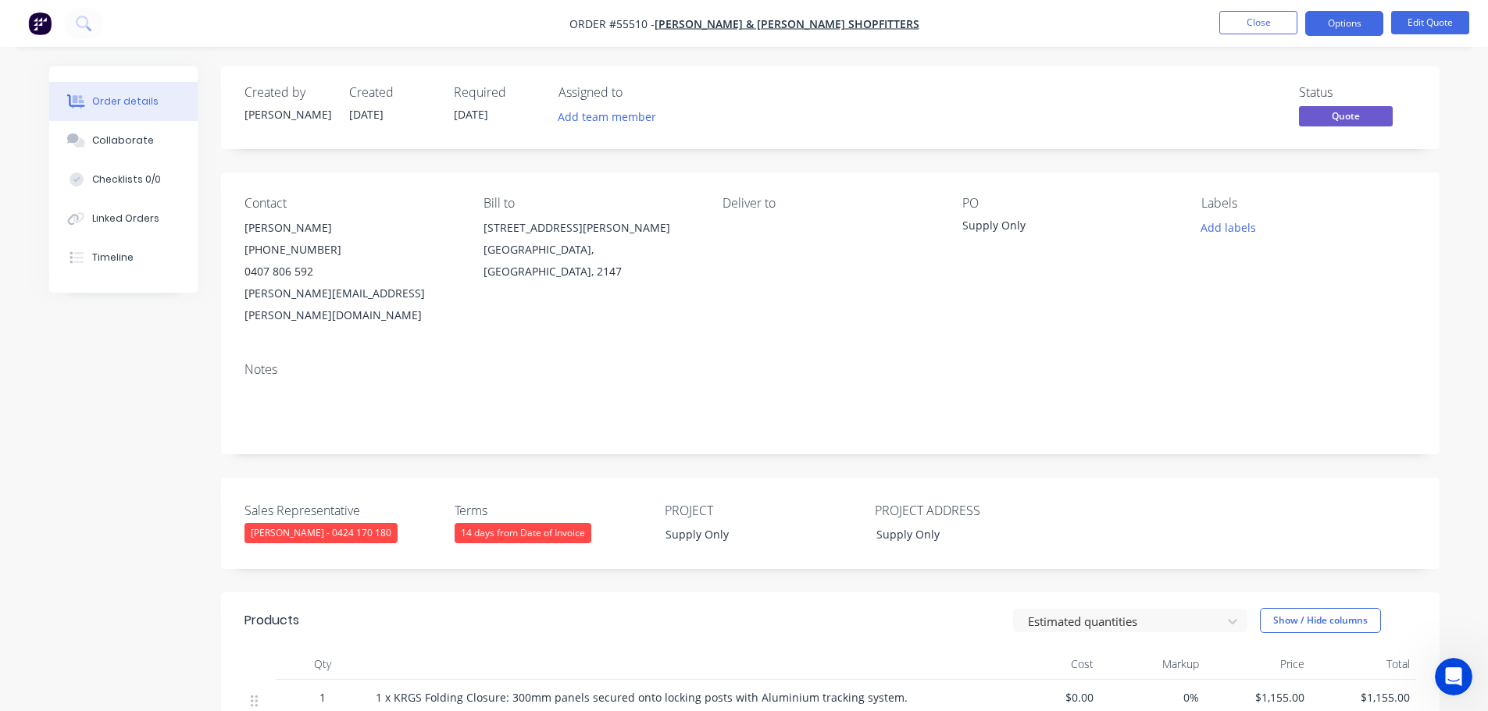
click at [283, 294] on div "marty@swanson.com.au" at bounding box center [351, 305] width 214 height 44
copy div "marty@swanson.com.au"
click at [983, 225] on div "Supply Only" at bounding box center [1059, 228] width 195 height 22
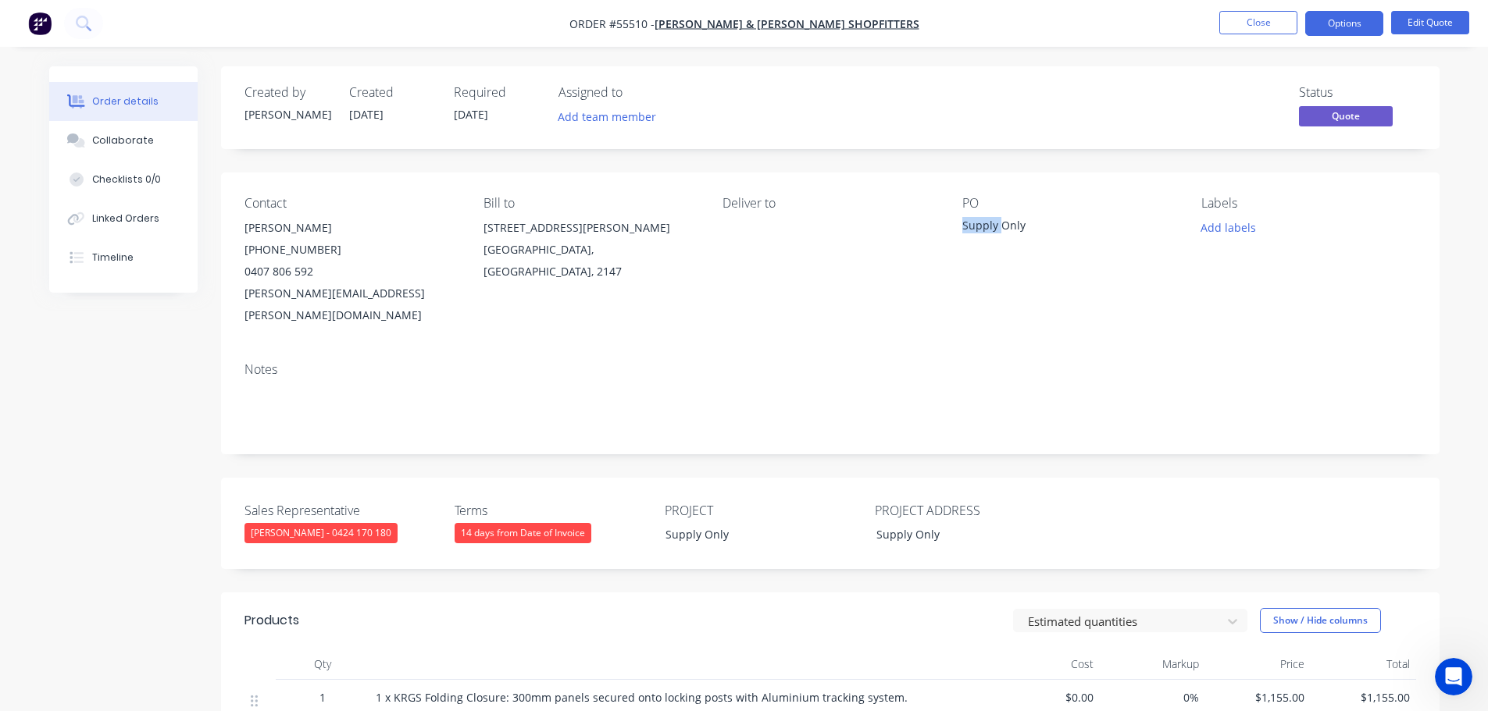
click at [983, 225] on div "Supply Only" at bounding box center [1059, 228] width 195 height 22
copy div "Supply Only"
click at [1236, 26] on button "Close" at bounding box center [1258, 22] width 78 height 23
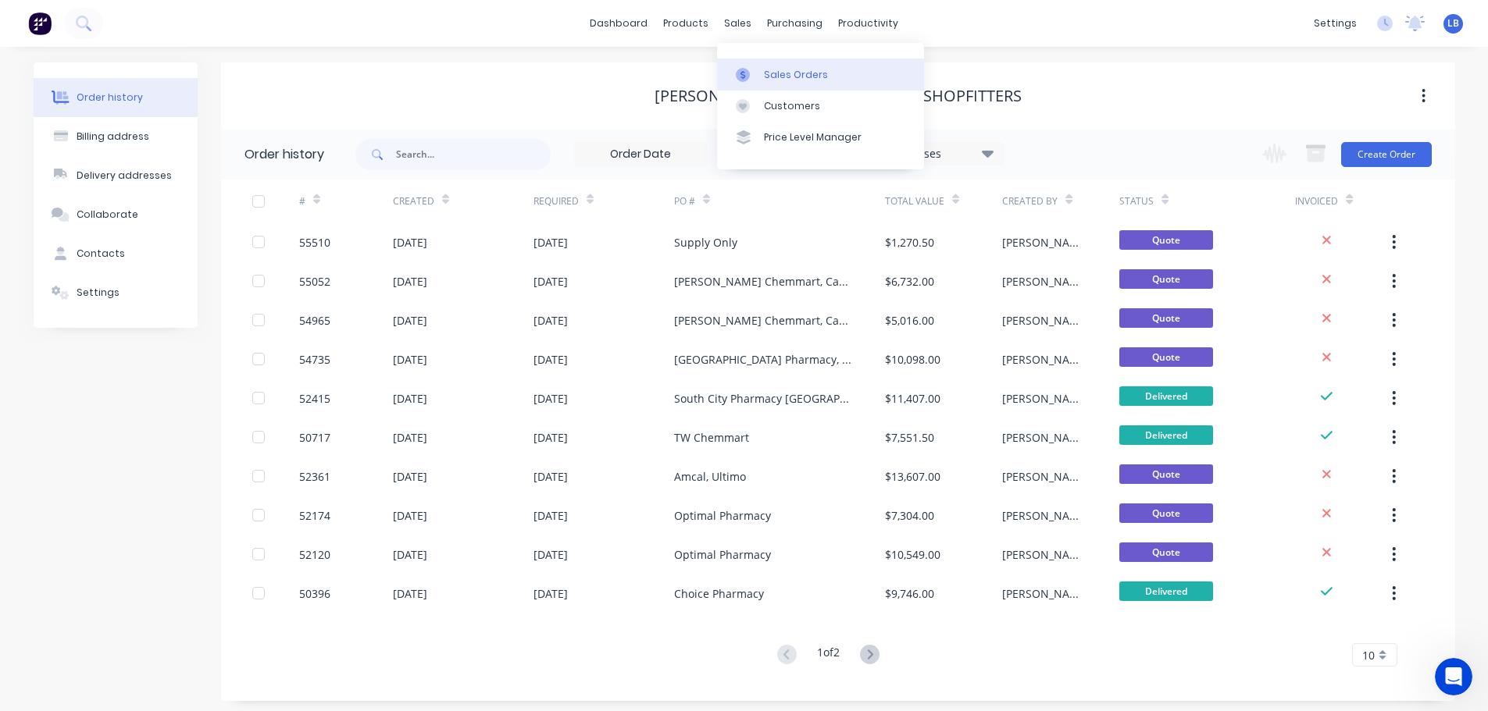
click at [797, 81] on div "Sales Orders" at bounding box center [796, 75] width 64 height 14
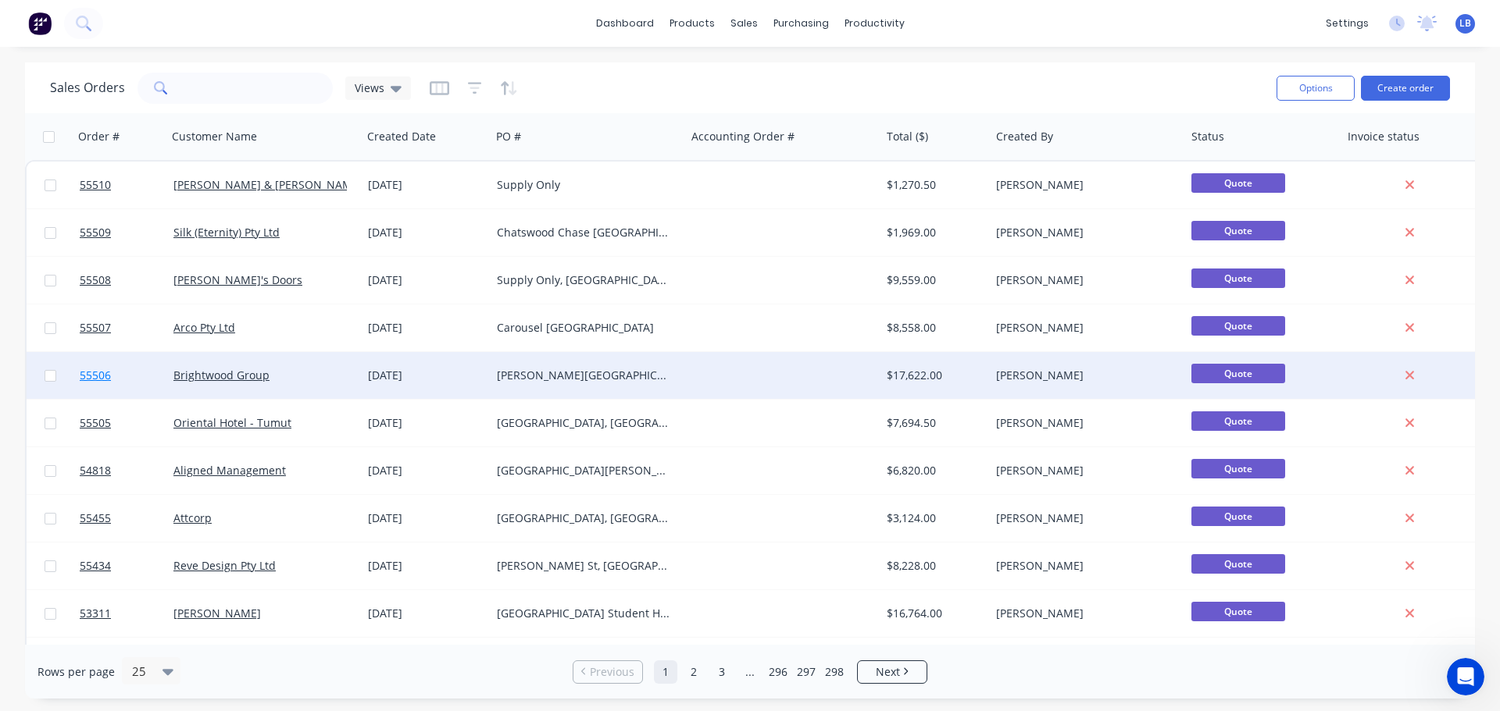
click at [103, 376] on span "55506" at bounding box center [95, 376] width 31 height 16
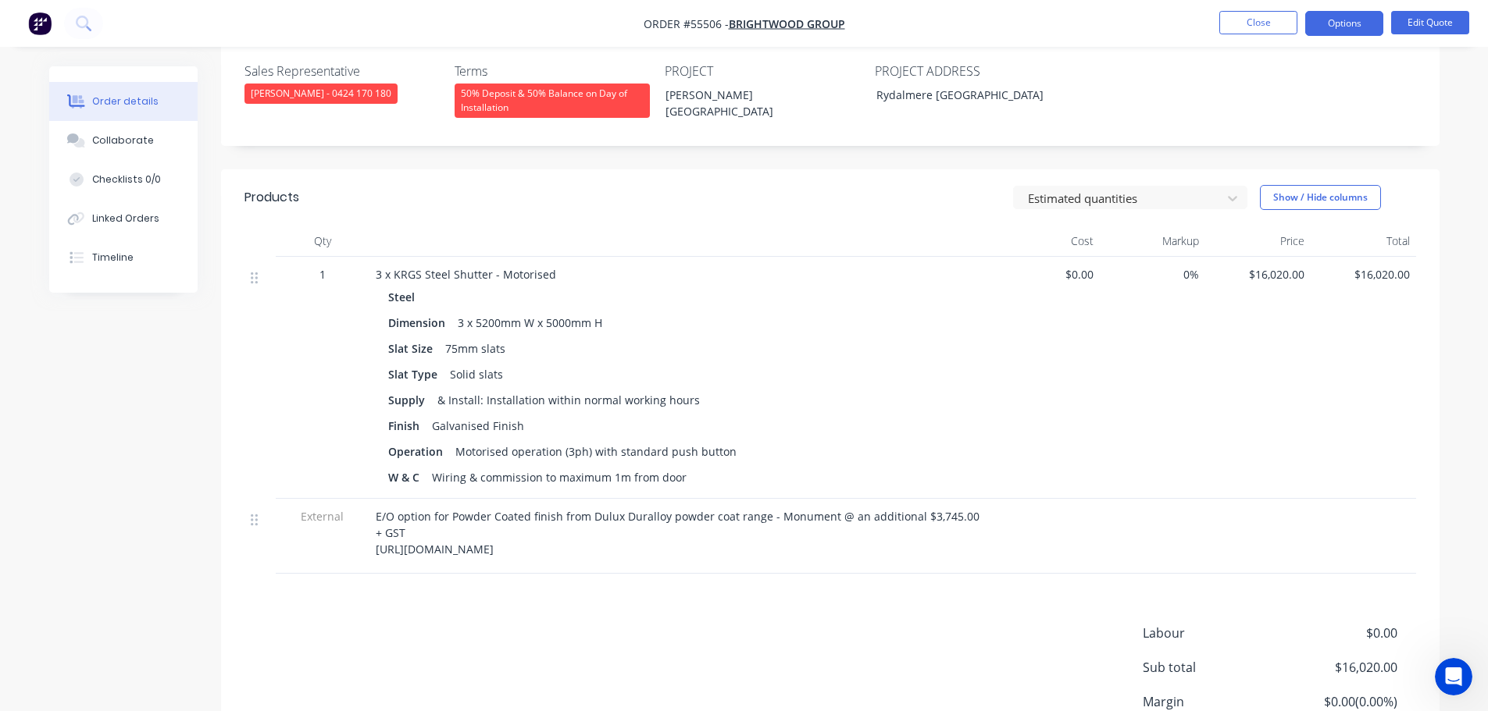
scroll to position [391, 0]
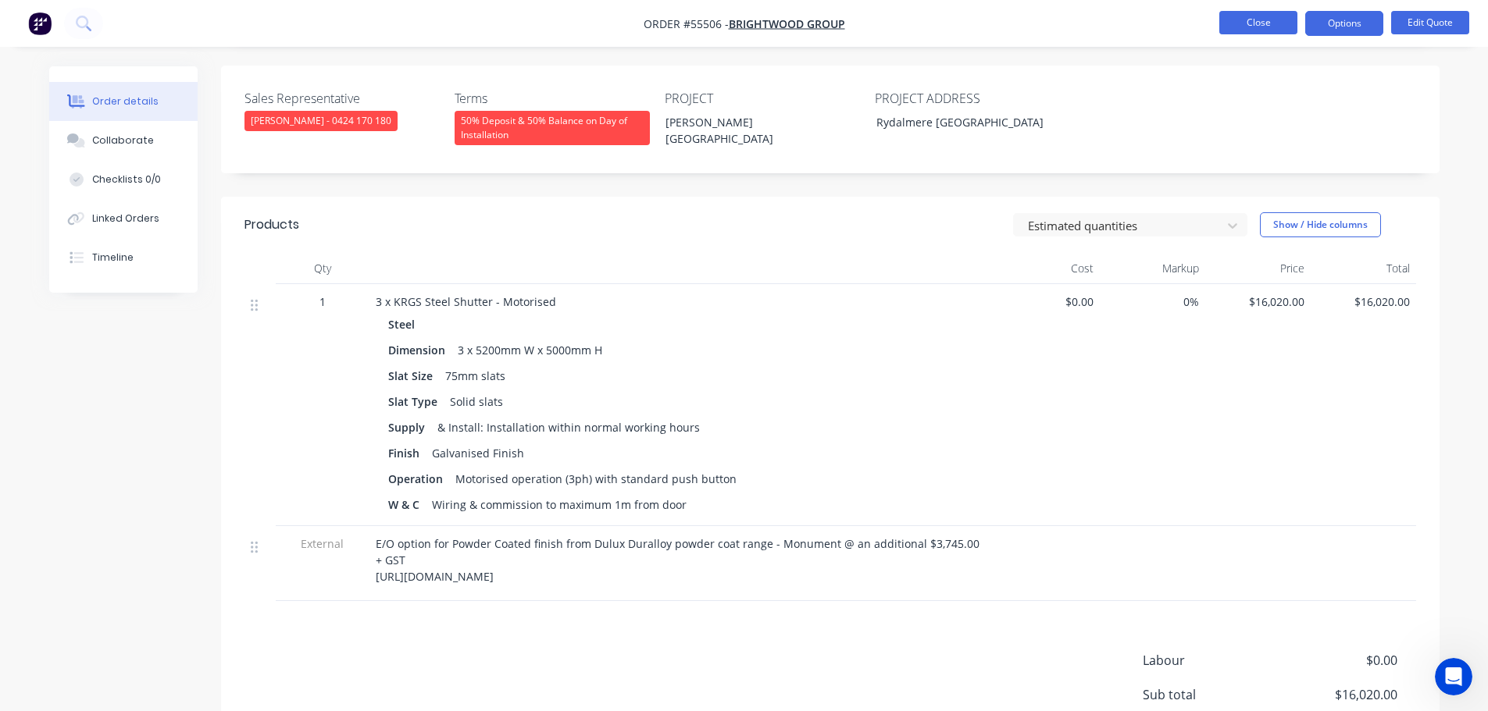
click at [1256, 28] on button "Close" at bounding box center [1258, 22] width 78 height 23
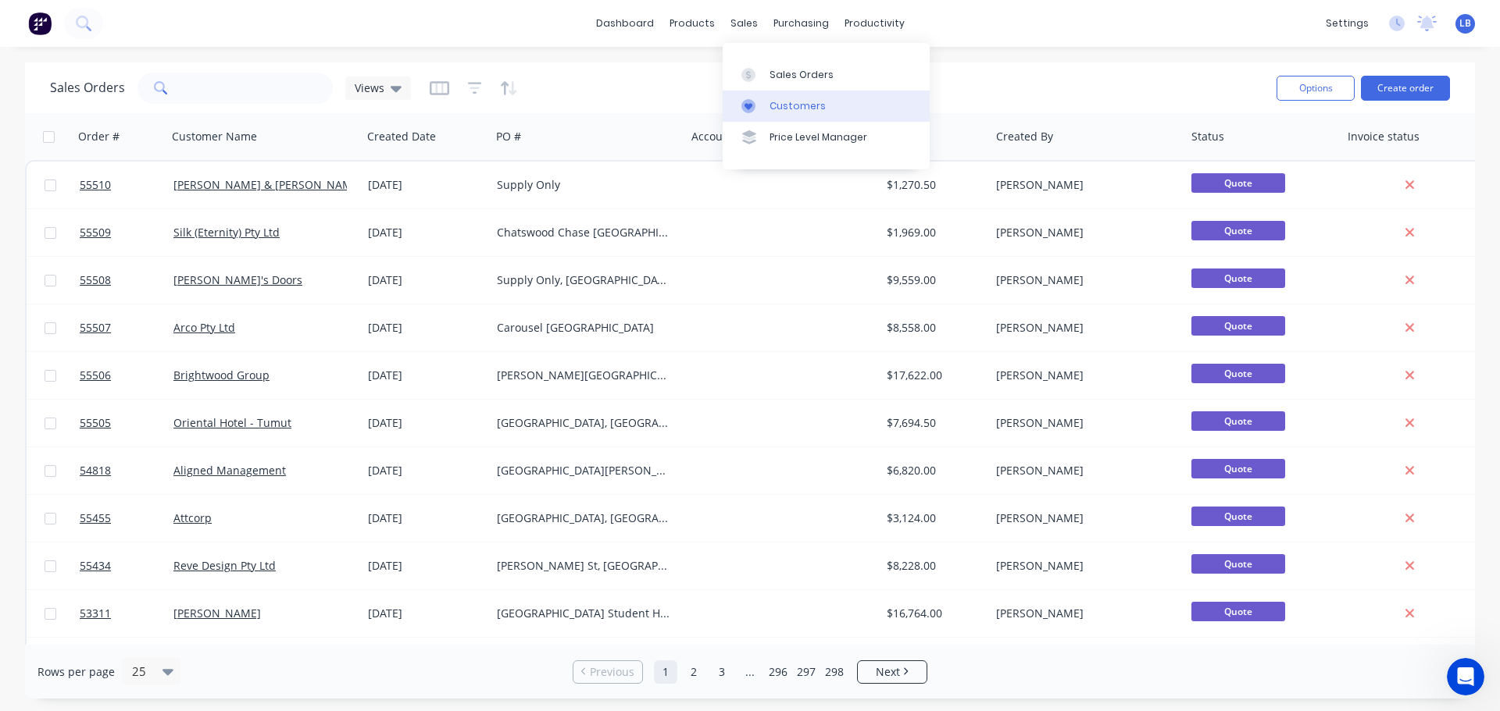
click at [790, 106] on div "Customers" at bounding box center [797, 106] width 56 height 14
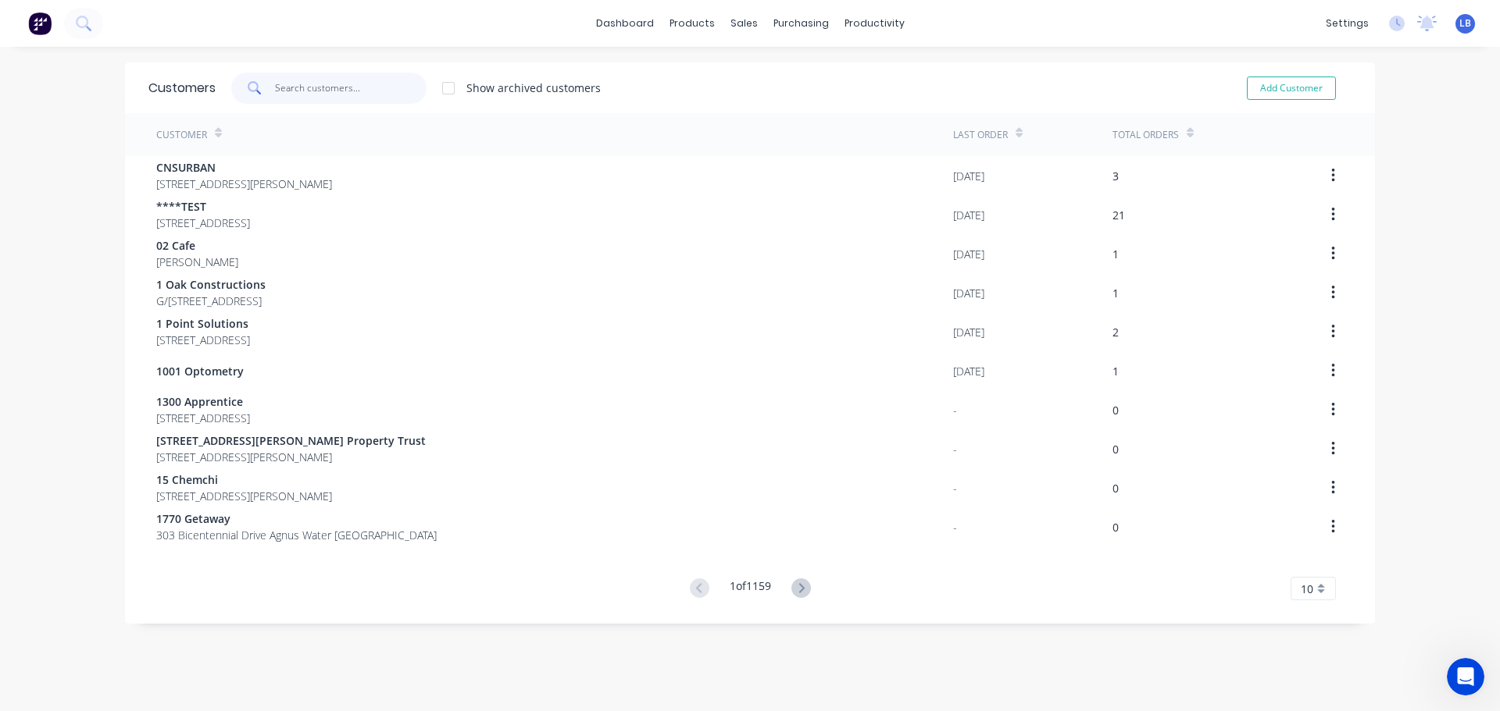
click at [333, 85] on input "text" at bounding box center [351, 88] width 152 height 31
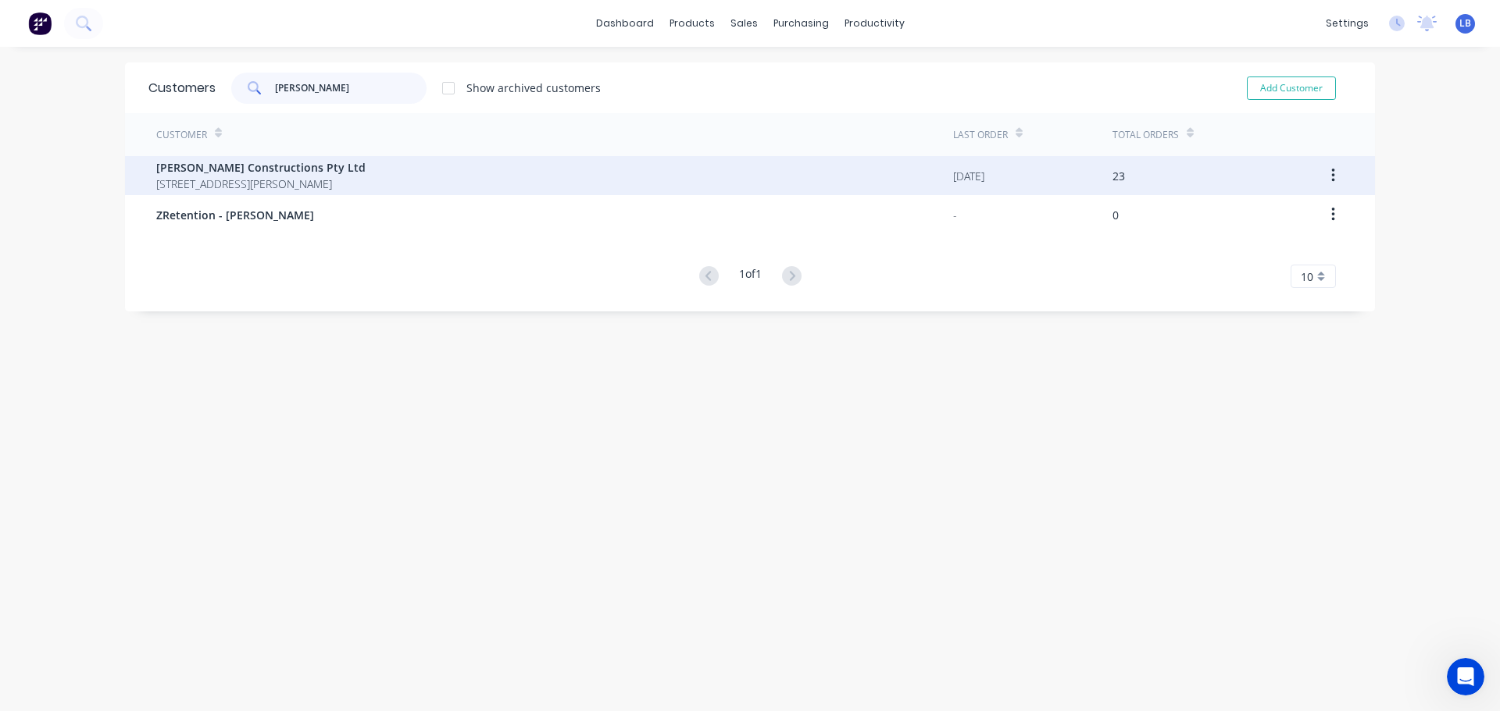
type input "Stephen Edwards"
click at [194, 170] on span "[PERSON_NAME] Constructions Pty Ltd" at bounding box center [260, 167] width 209 height 16
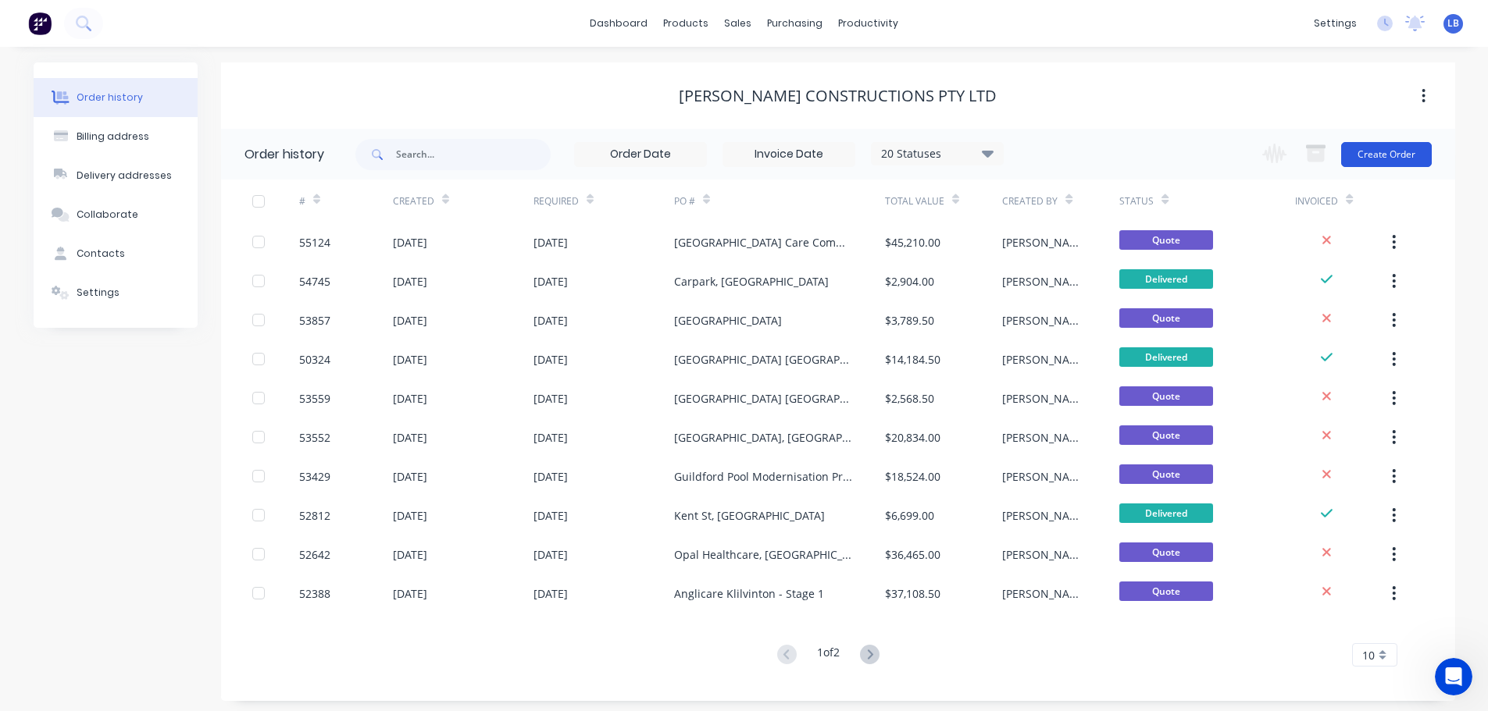
click at [1409, 154] on button "Create Order" at bounding box center [1386, 154] width 91 height 25
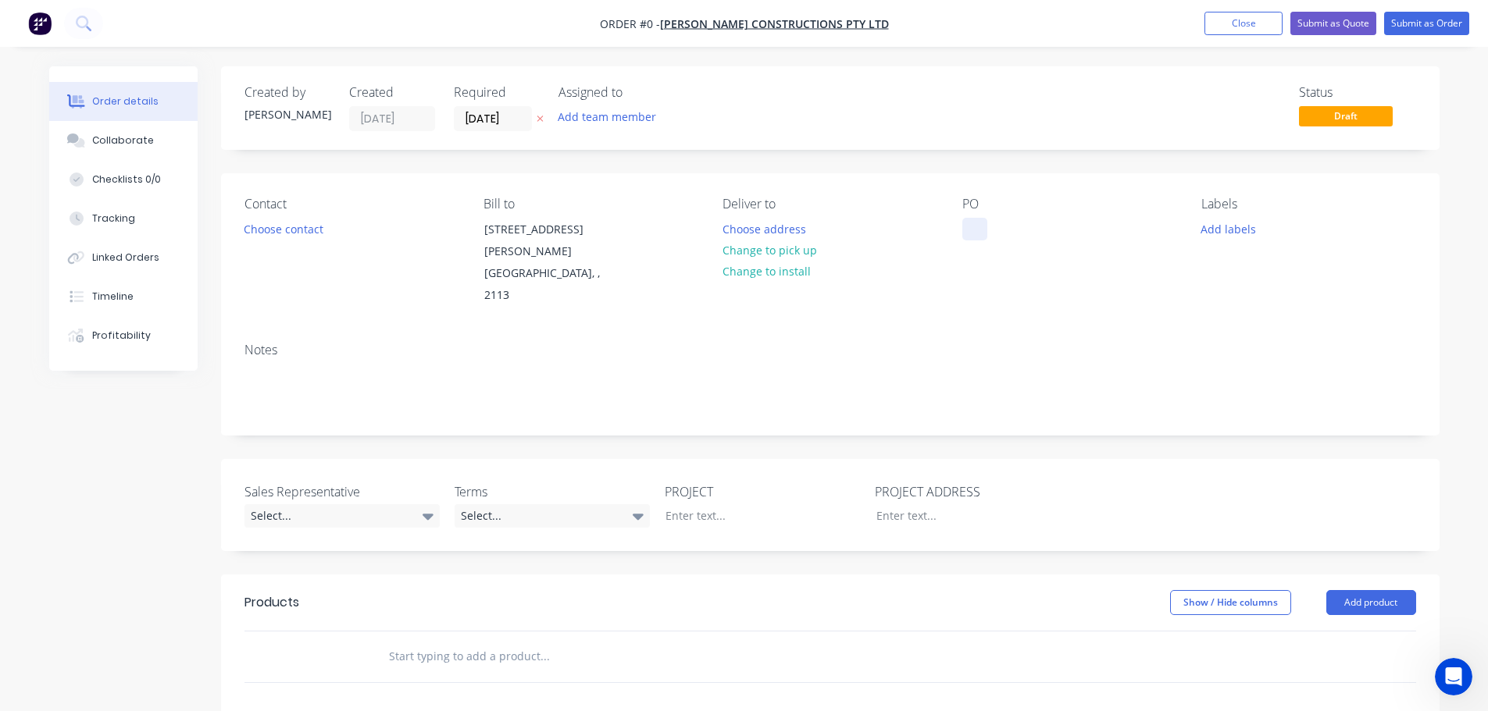
click at [983, 229] on div at bounding box center [974, 229] width 25 height 23
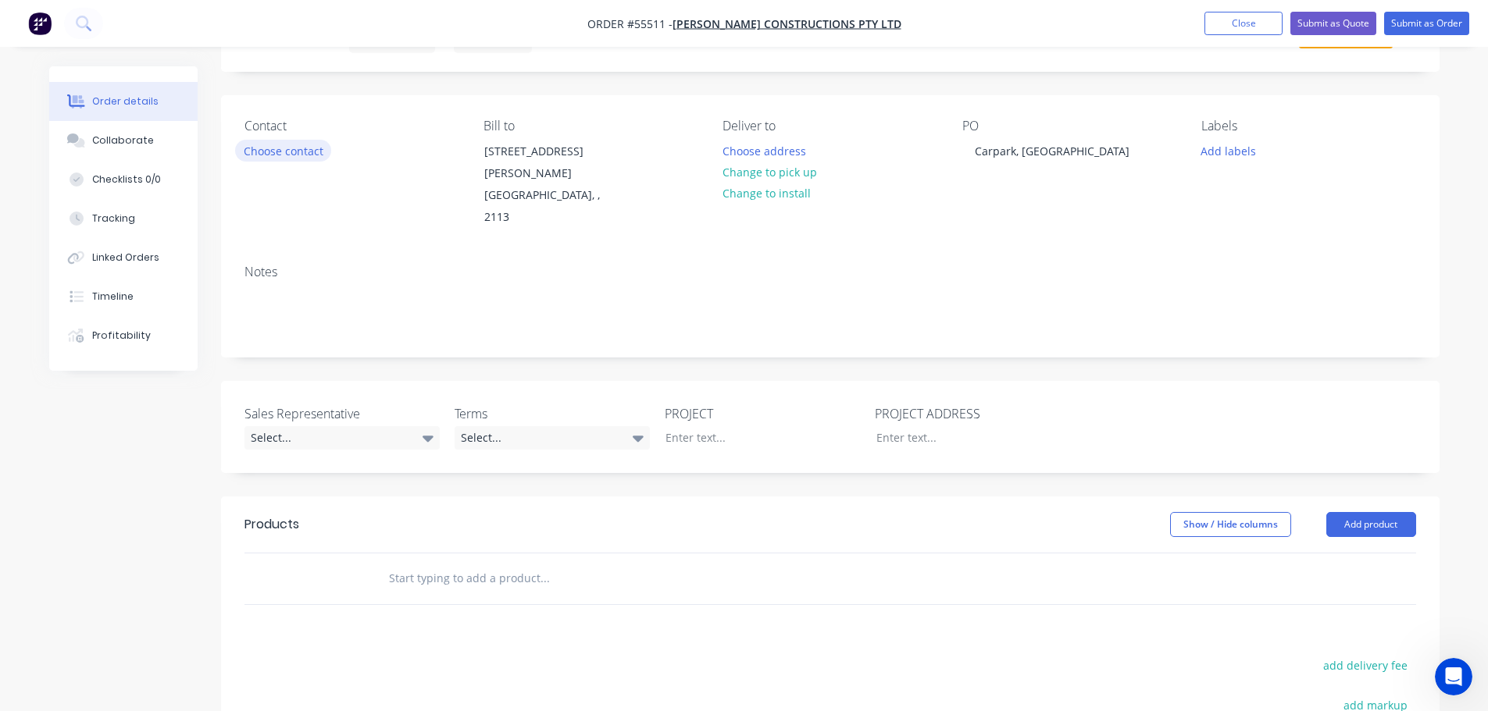
click at [308, 154] on button "Choose contact" at bounding box center [283, 150] width 96 height 21
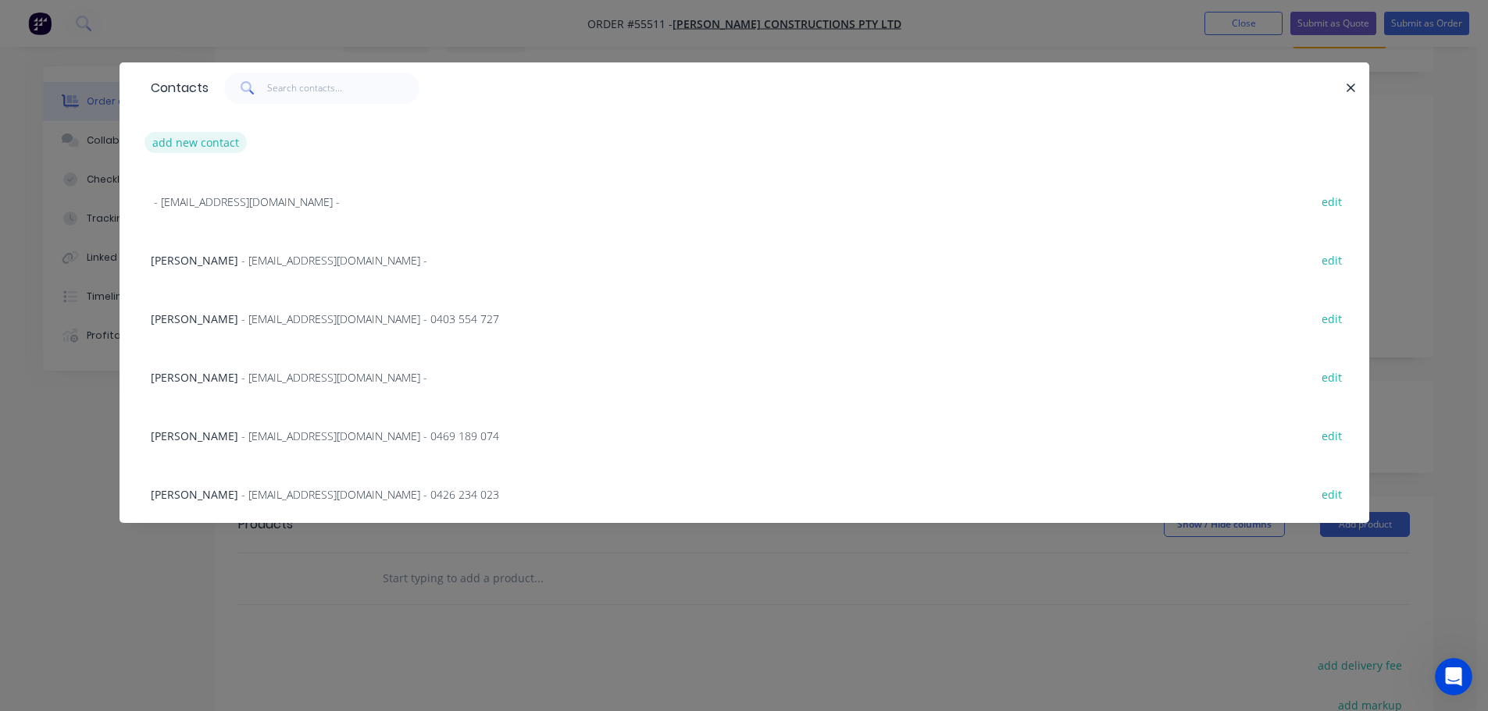
click at [212, 141] on button "add new contact" at bounding box center [195, 142] width 103 height 21
select select "AU"
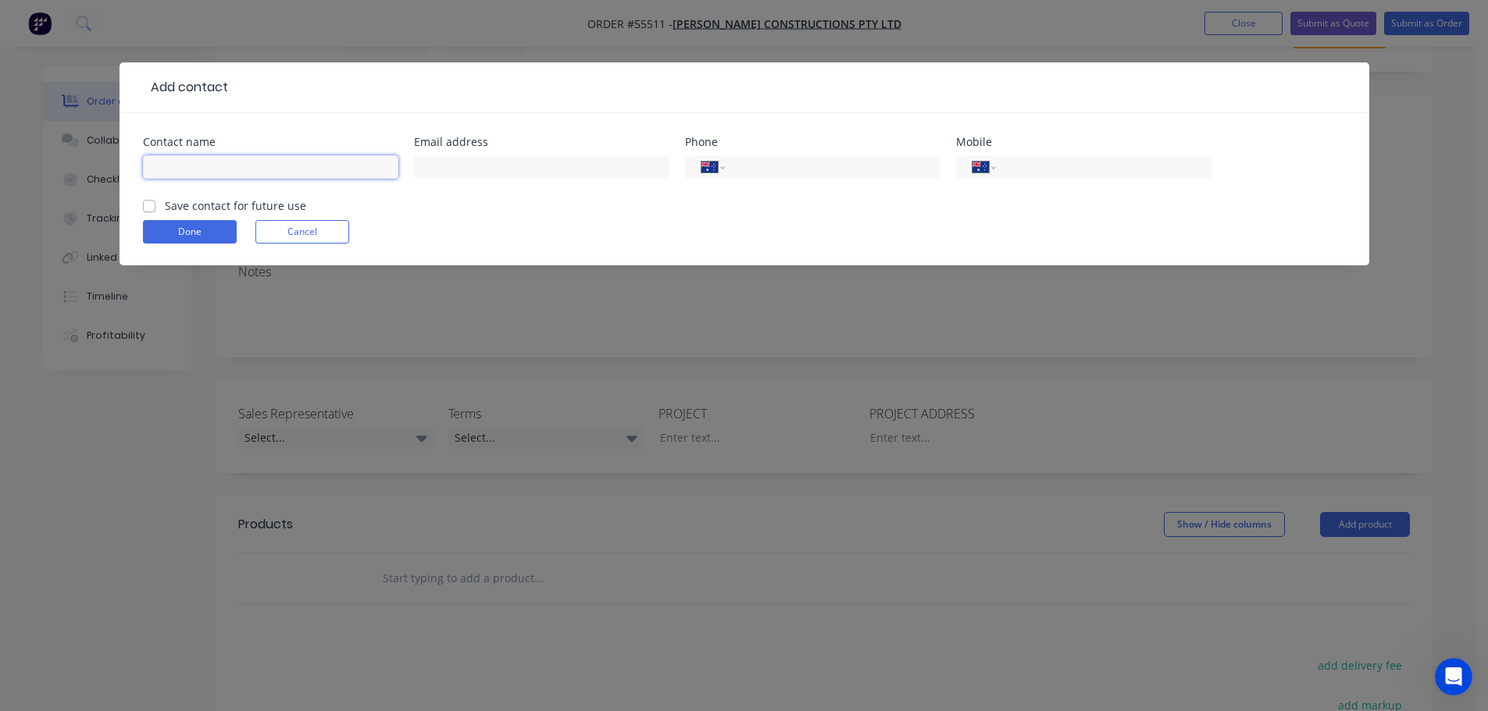
drag, startPoint x: 212, startPoint y: 141, endPoint x: 195, endPoint y: 172, distance: 35.7
click at [180, 165] on input "text" at bounding box center [270, 166] width 255 height 23
type input "[PERSON_NAME]"
drag, startPoint x: 479, startPoint y: 166, endPoint x: 475, endPoint y: 181, distance: 16.1
click at [479, 166] on input "text" at bounding box center [541, 166] width 255 height 23
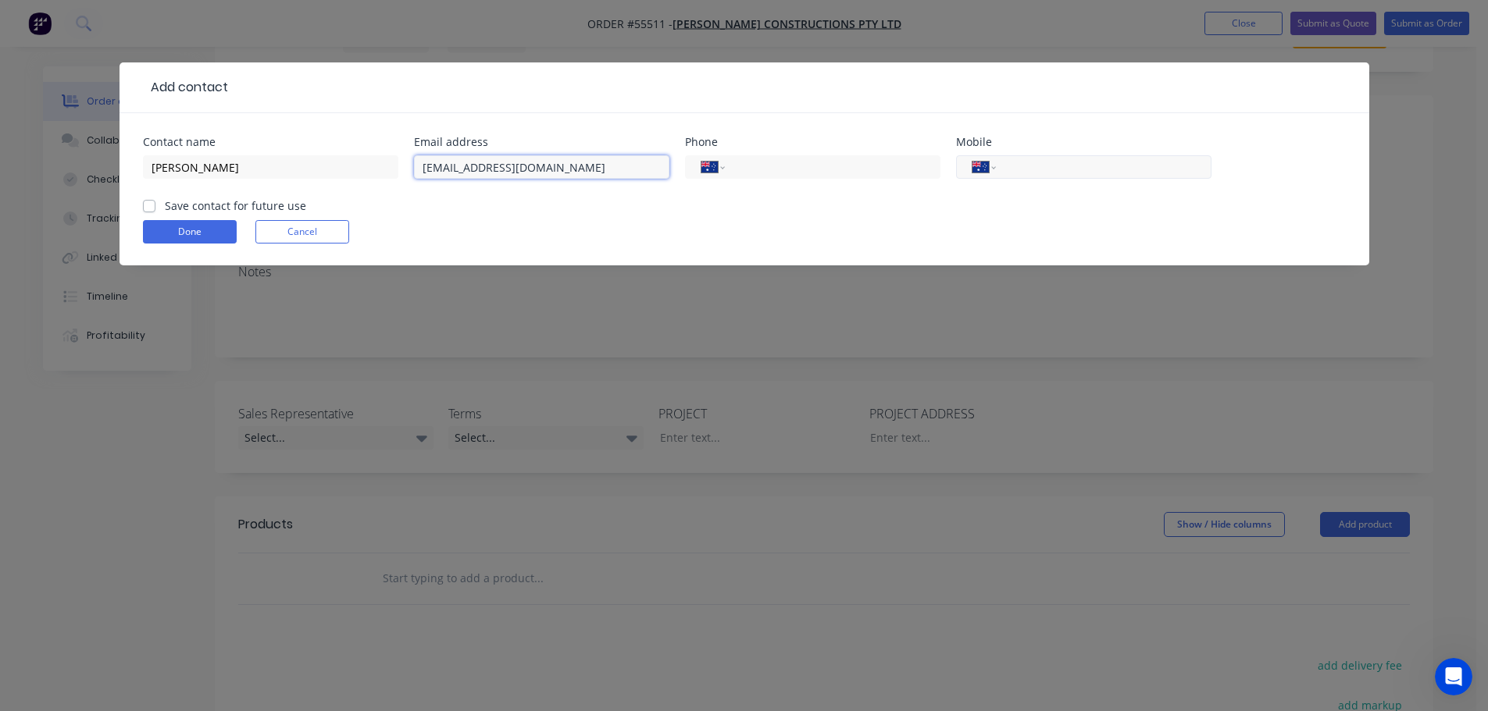
type input "[EMAIL_ADDRESS][DOMAIN_NAME]"
drag, startPoint x: 1079, startPoint y: 160, endPoint x: 1086, endPoint y: 172, distance: 13.3
click at [1079, 160] on input "tel" at bounding box center [1100, 168] width 187 height 18
type input "0435 513 461"
click at [165, 205] on label "Save contact for future use" at bounding box center [235, 206] width 141 height 16
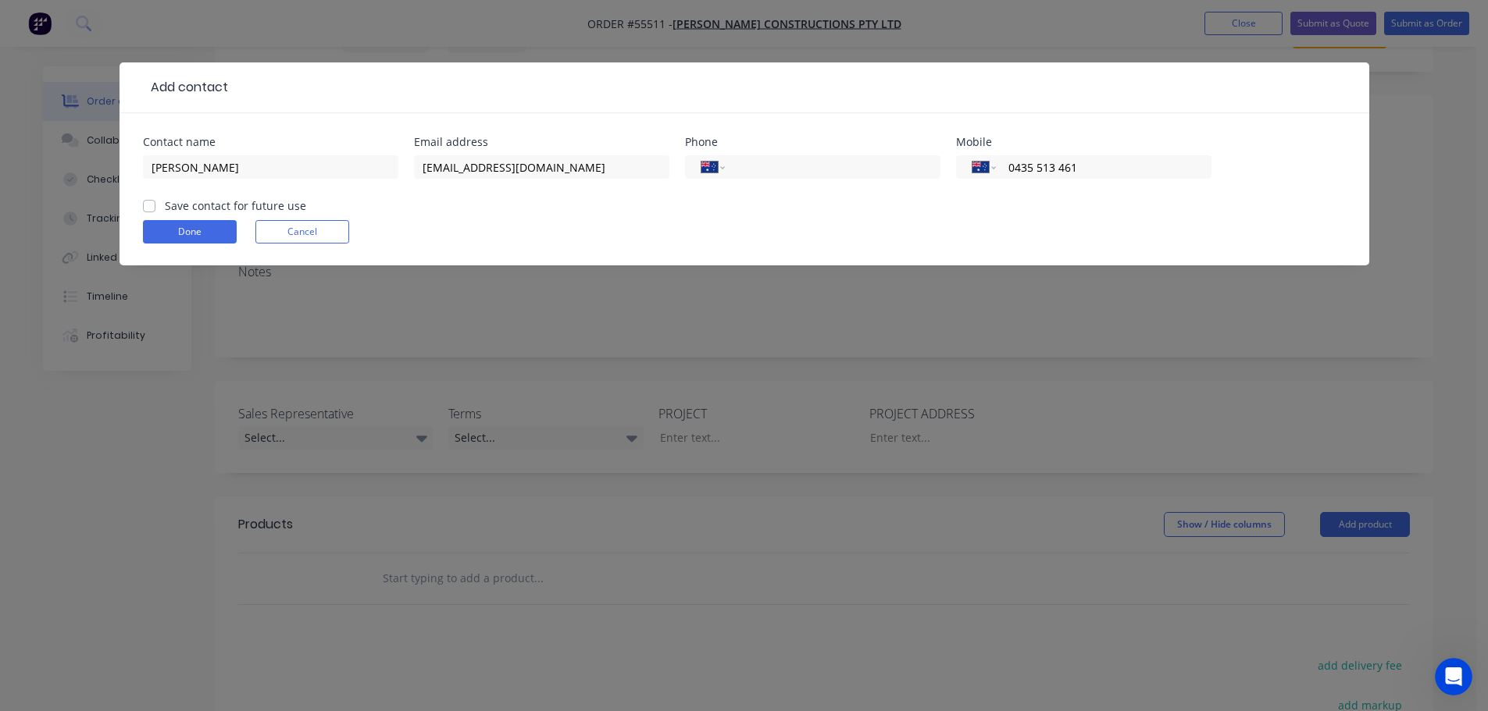
click at [148, 205] on input "Save contact for future use" at bounding box center [149, 205] width 12 height 15
checkbox input "true"
click at [173, 230] on button "Done" at bounding box center [190, 231] width 94 height 23
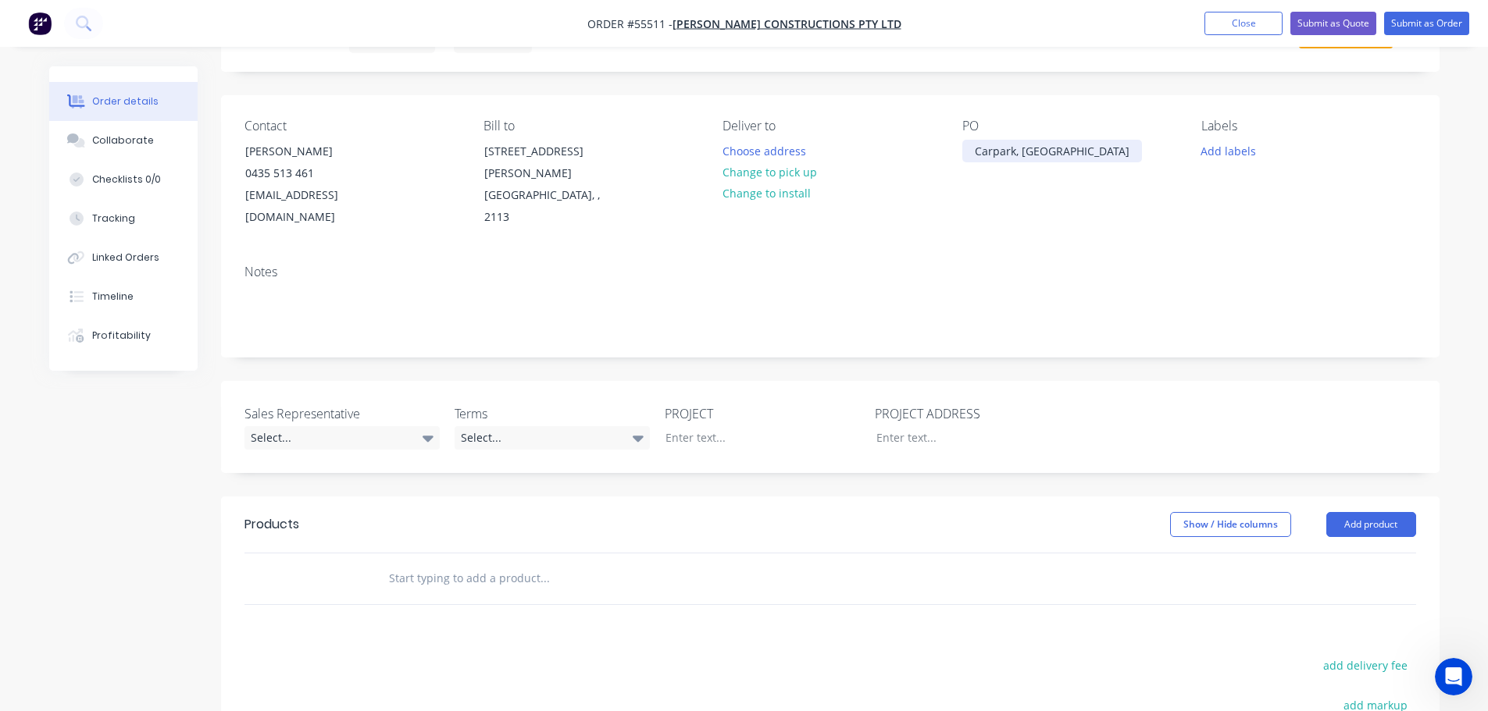
click at [1034, 150] on div "Carpark, [GEOGRAPHIC_DATA]" at bounding box center [1052, 151] width 180 height 23
copy div "Carpark, [GEOGRAPHIC_DATA]"
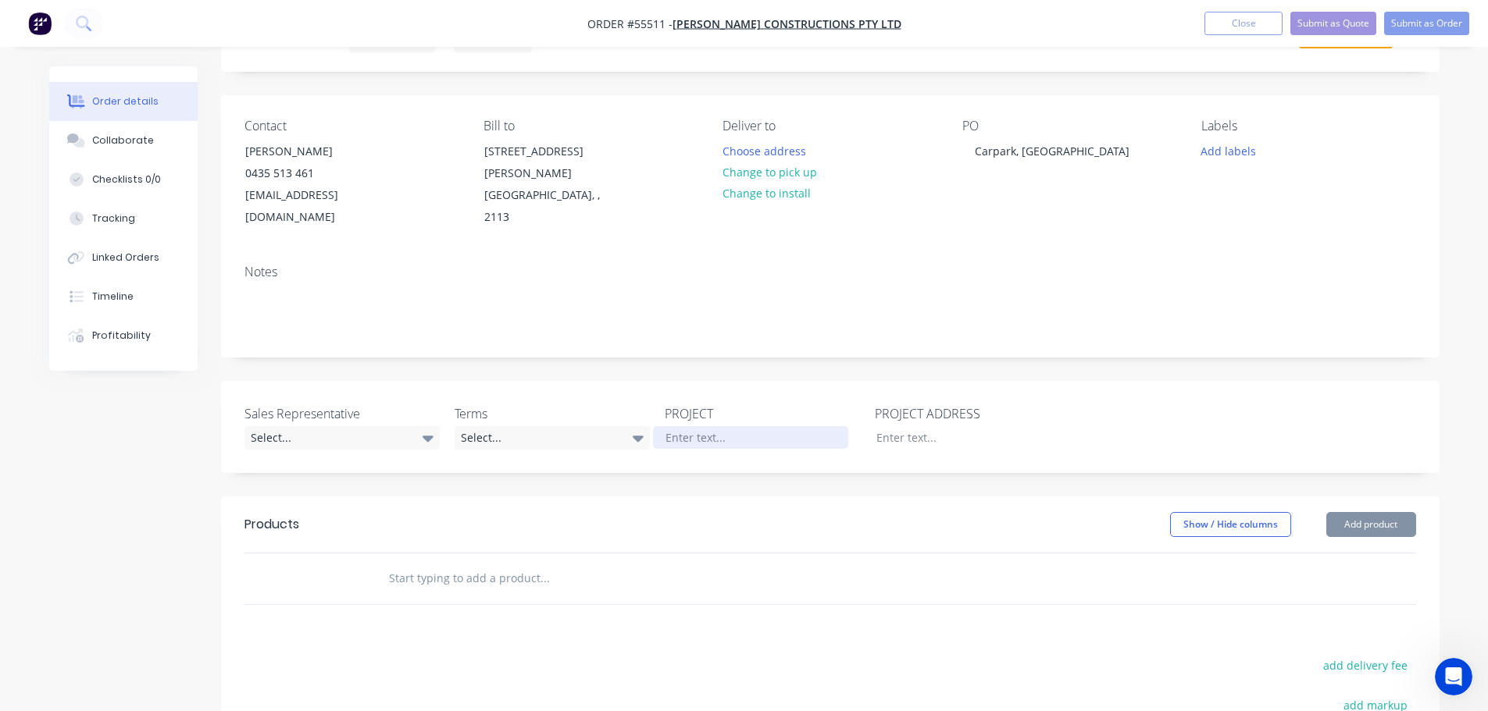
click at [679, 426] on div at bounding box center [750, 437] width 195 height 23
paste div
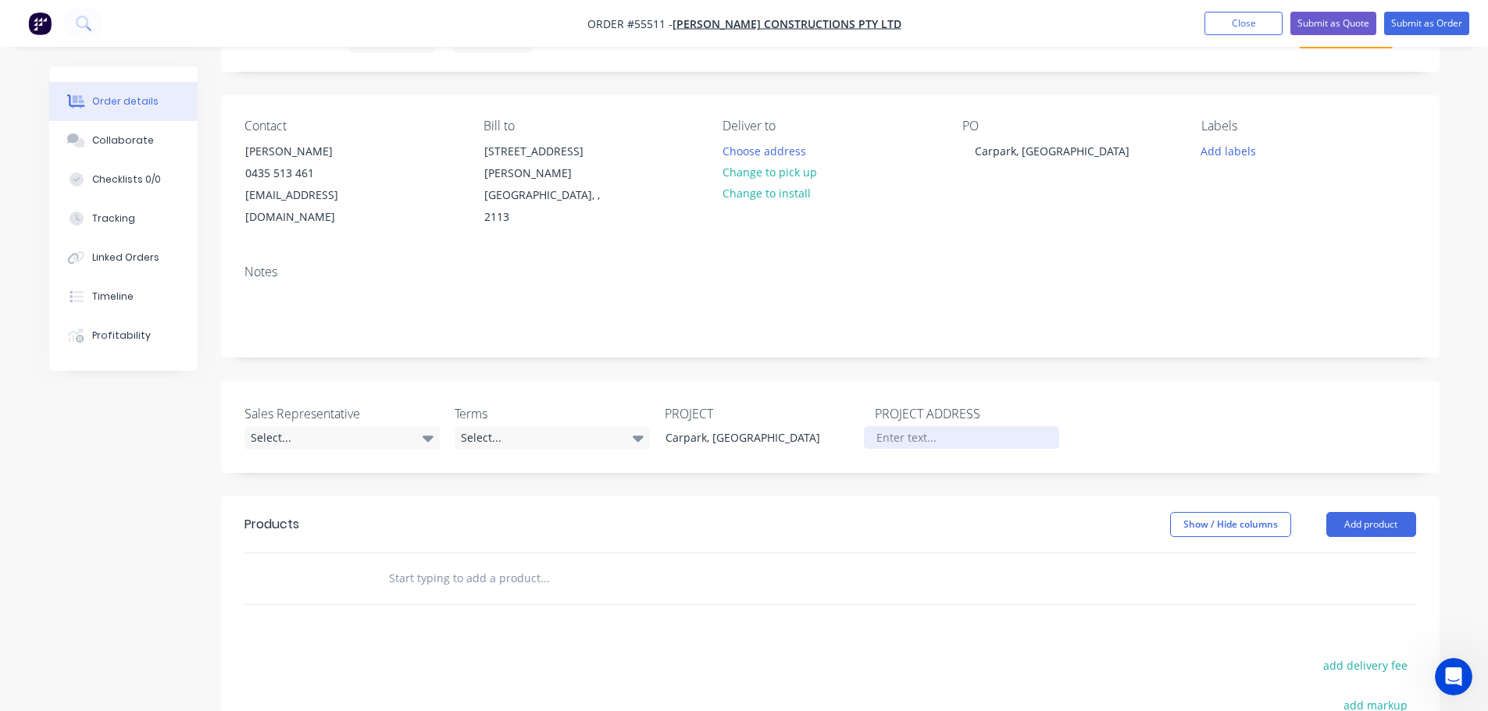
click at [886, 426] on div at bounding box center [961, 437] width 195 height 23
paste div
click at [266, 426] on div "Select..." at bounding box center [341, 437] width 195 height 23
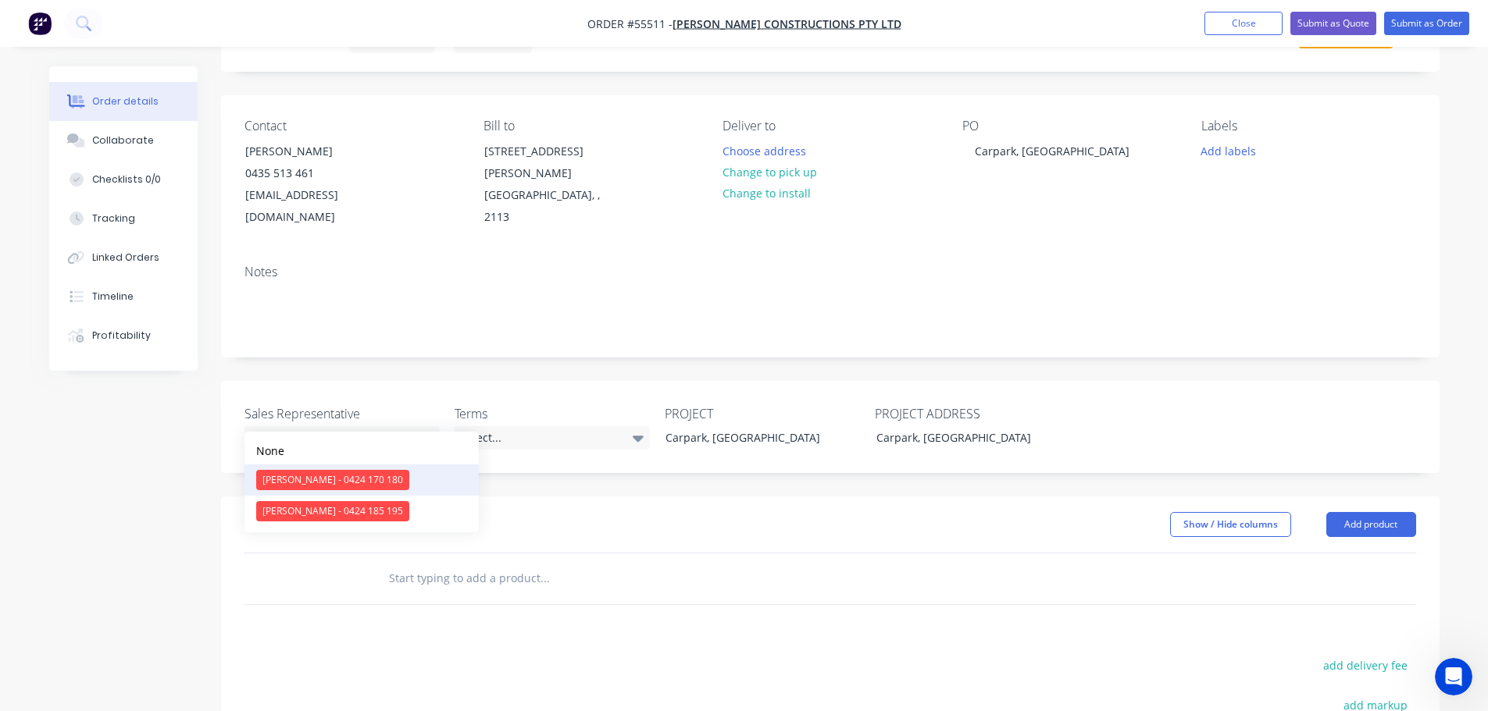
click at [301, 479] on div "[PERSON_NAME] - 0424 170 180" at bounding box center [332, 480] width 153 height 20
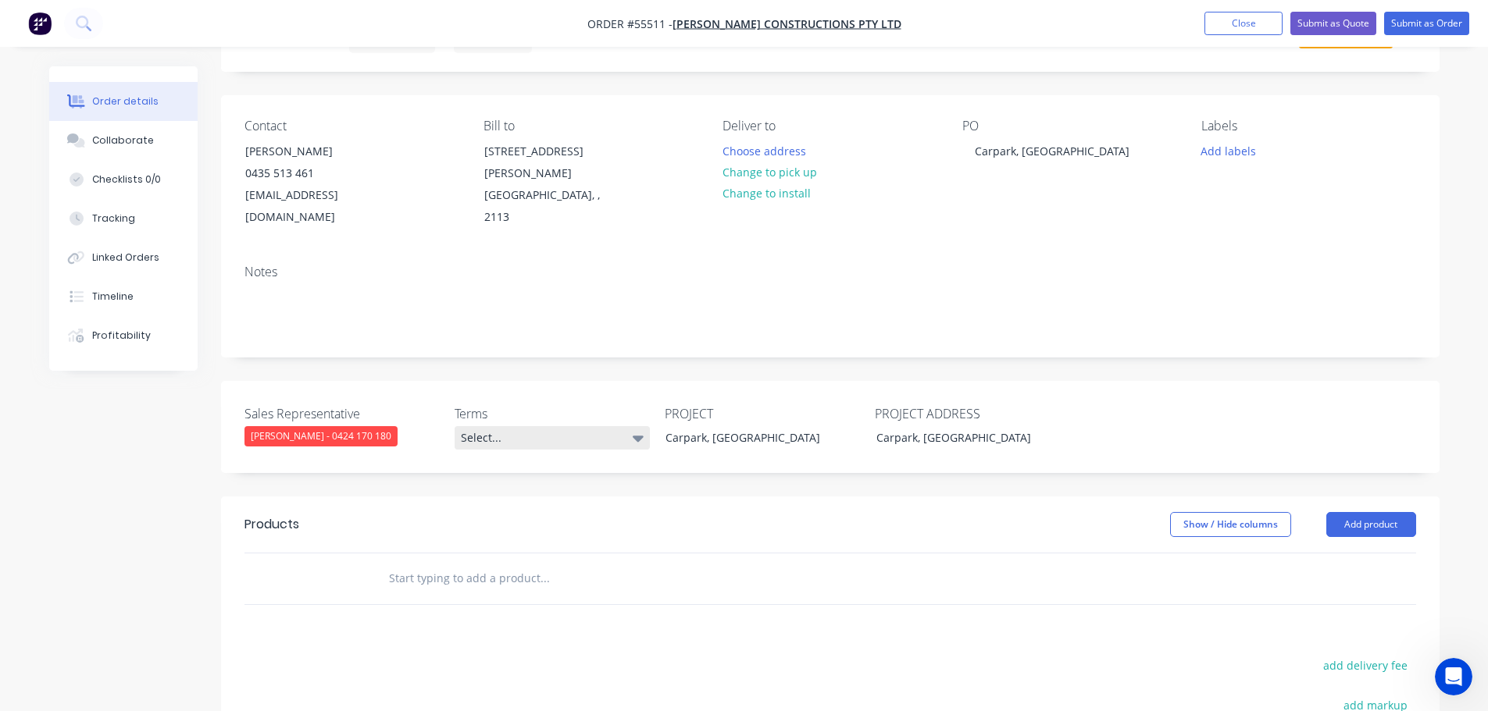
click at [509, 426] on div "Select..." at bounding box center [552, 437] width 195 height 23
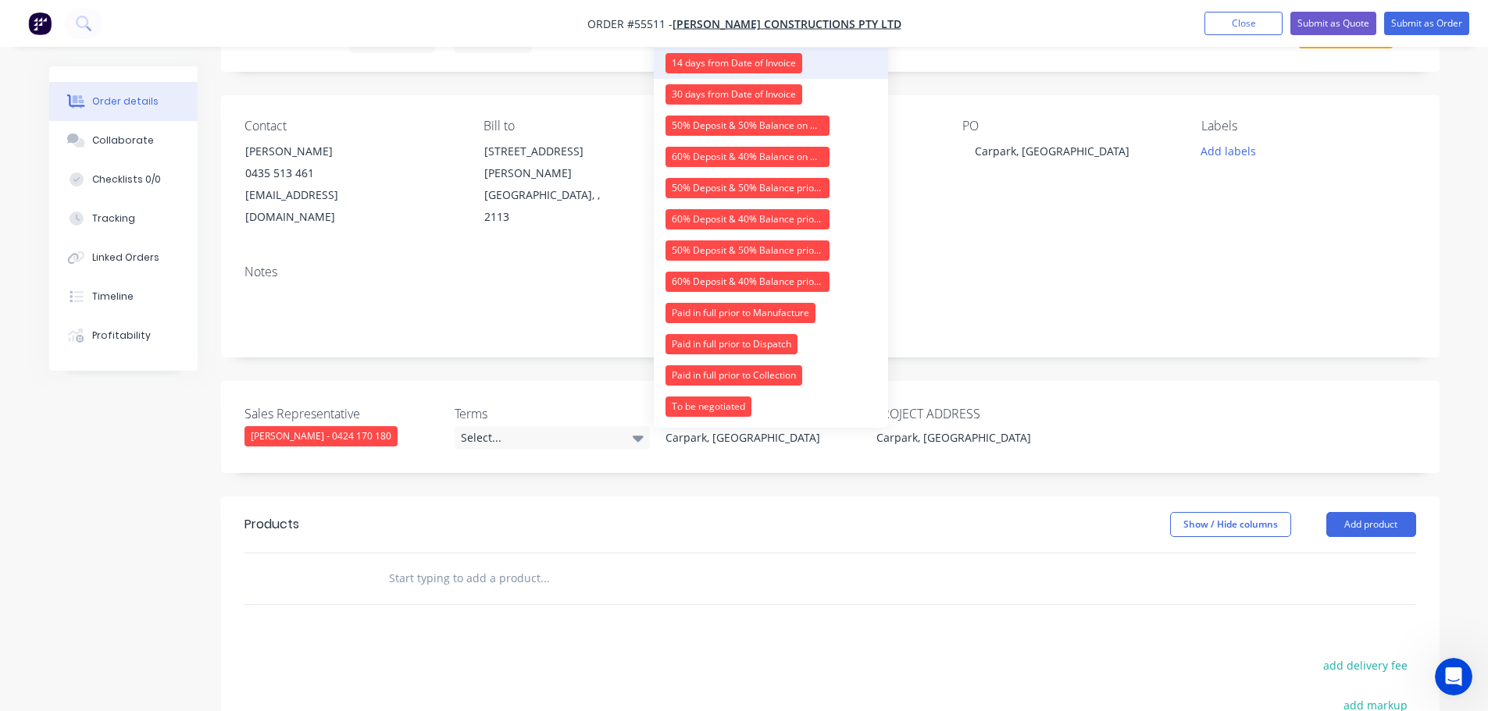
click at [762, 61] on div "14 days from Date of Invoice" at bounding box center [733, 63] width 137 height 20
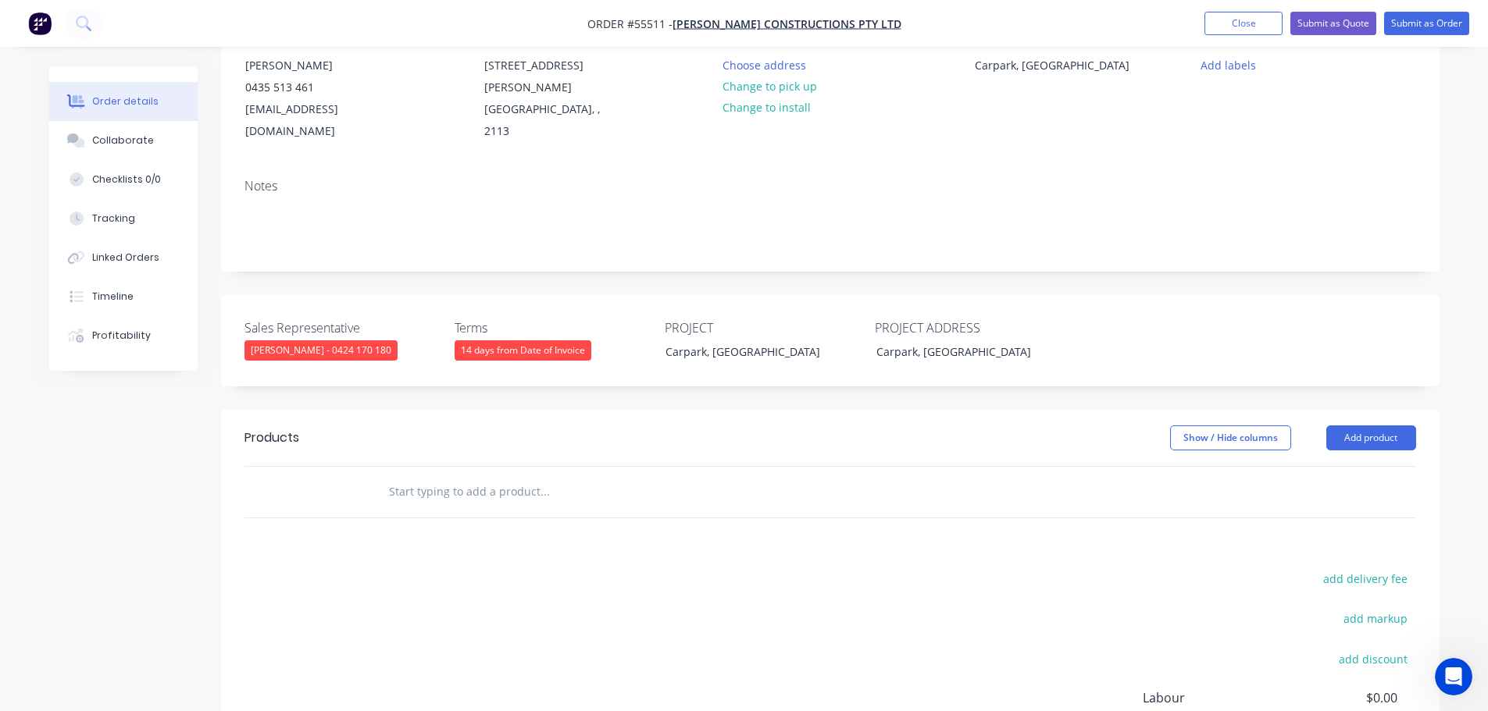
scroll to position [312, 0]
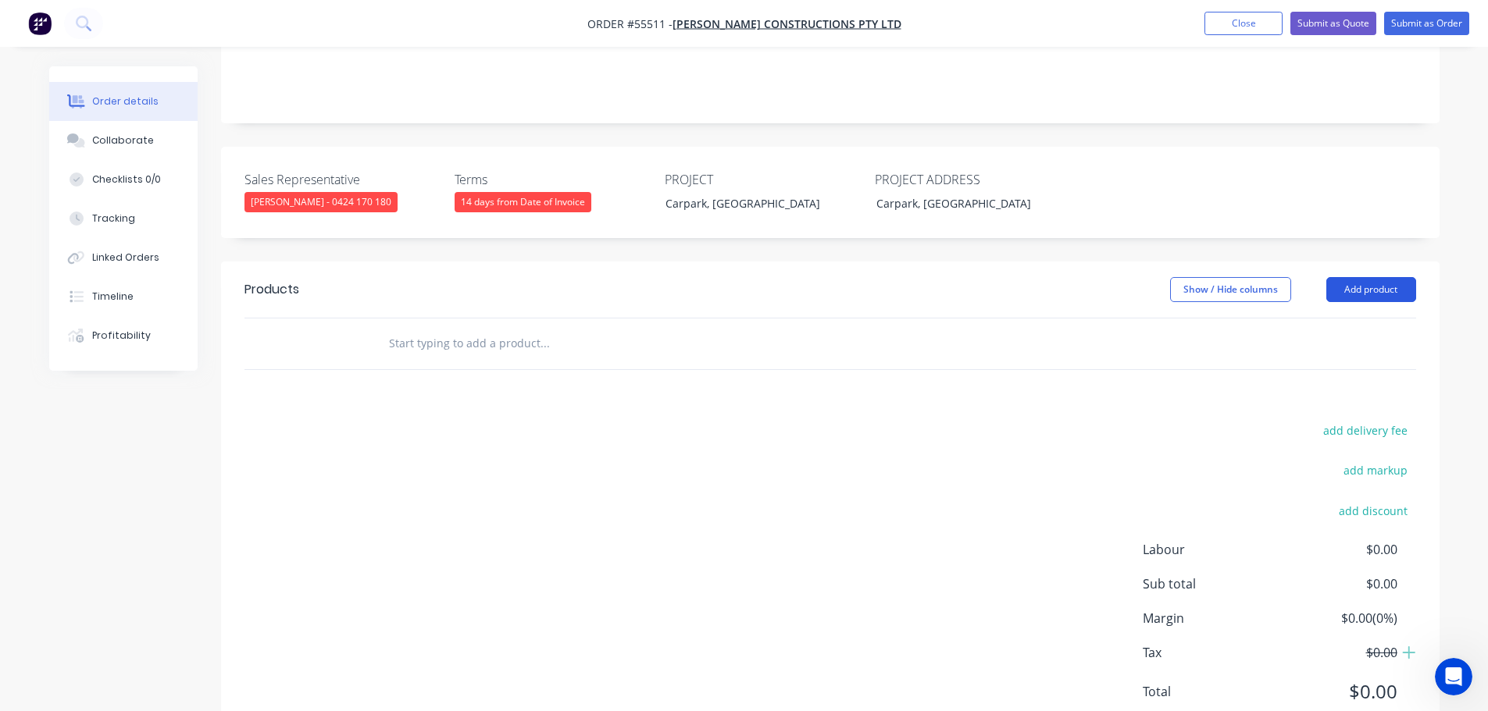
click at [1366, 277] on button "Add product" at bounding box center [1371, 289] width 90 height 25
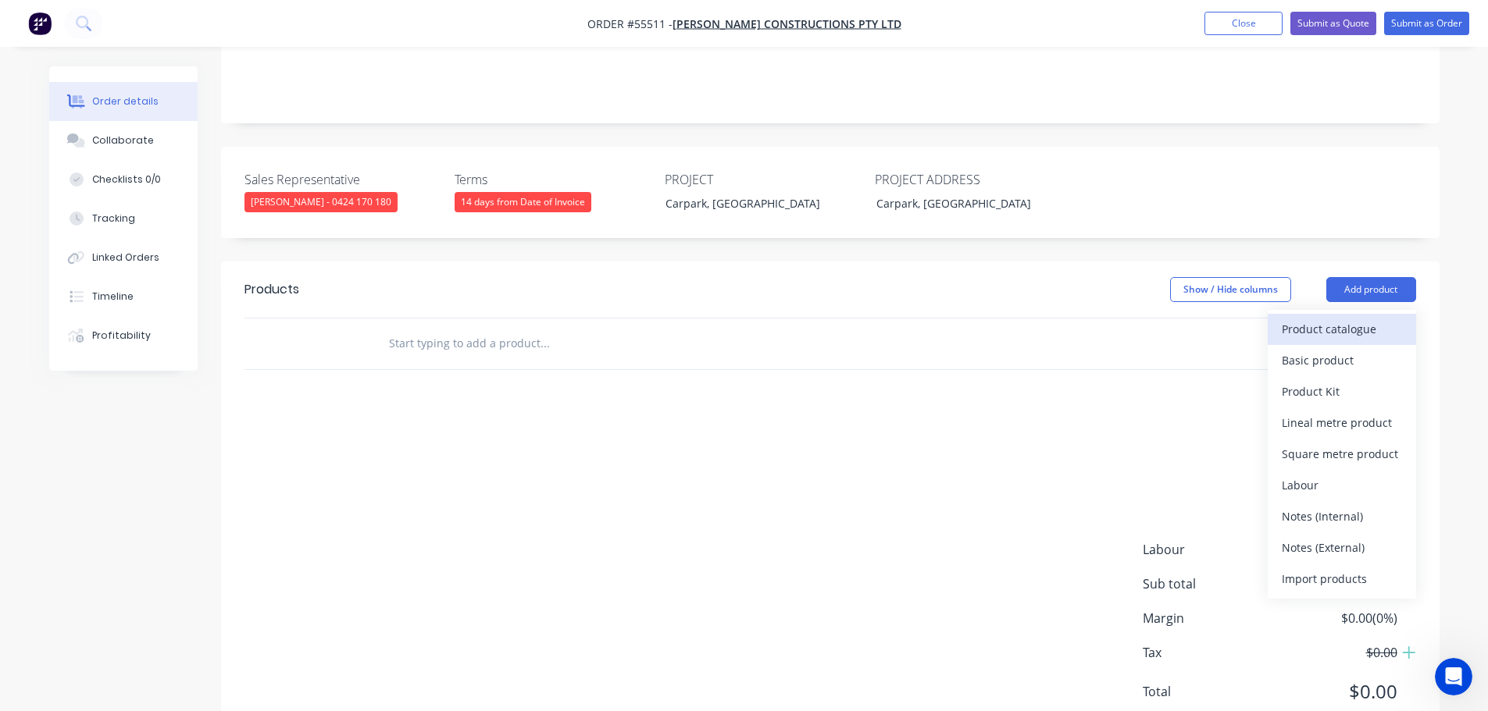
click at [1319, 318] on div "Product catalogue" at bounding box center [1342, 329] width 120 height 23
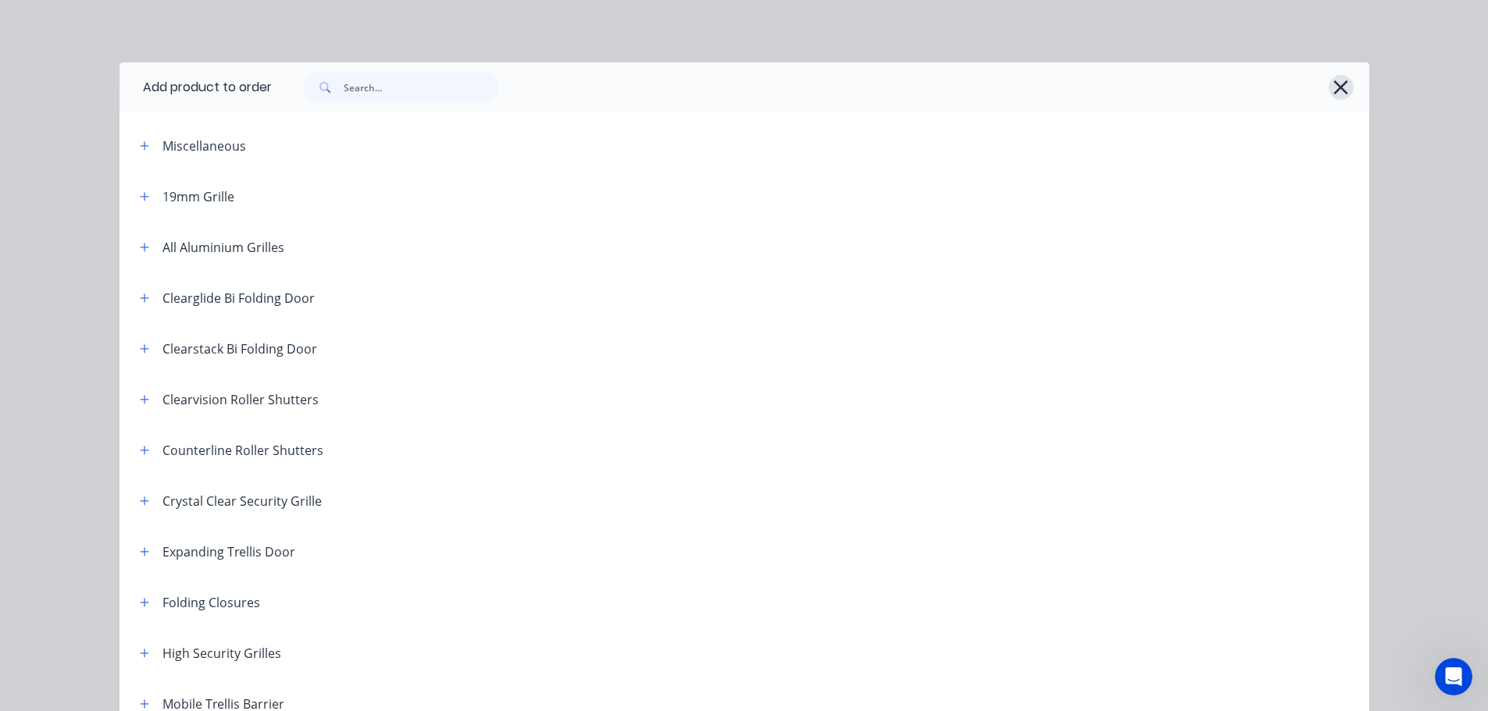
click at [1332, 80] on icon "button" at bounding box center [1340, 88] width 16 height 22
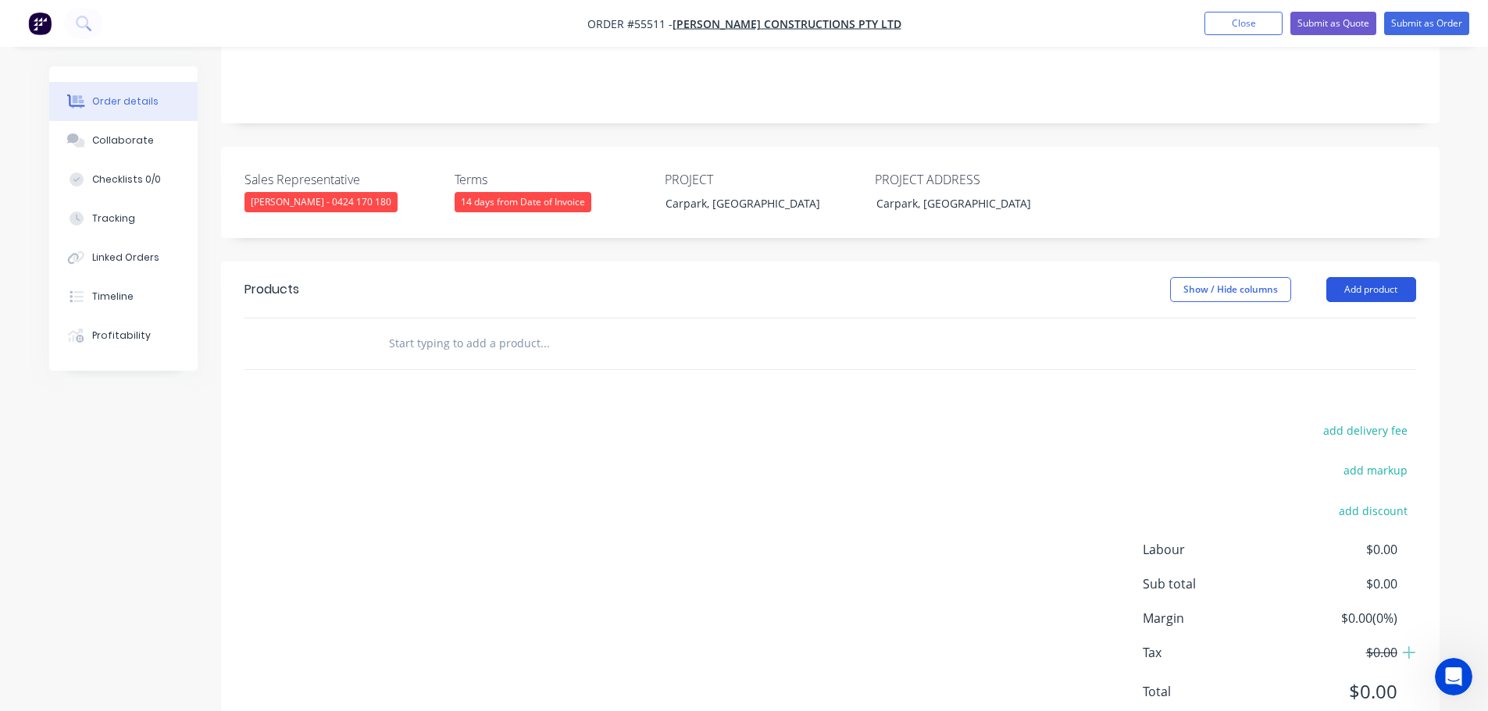
click at [1385, 277] on button "Add product" at bounding box center [1371, 289] width 90 height 25
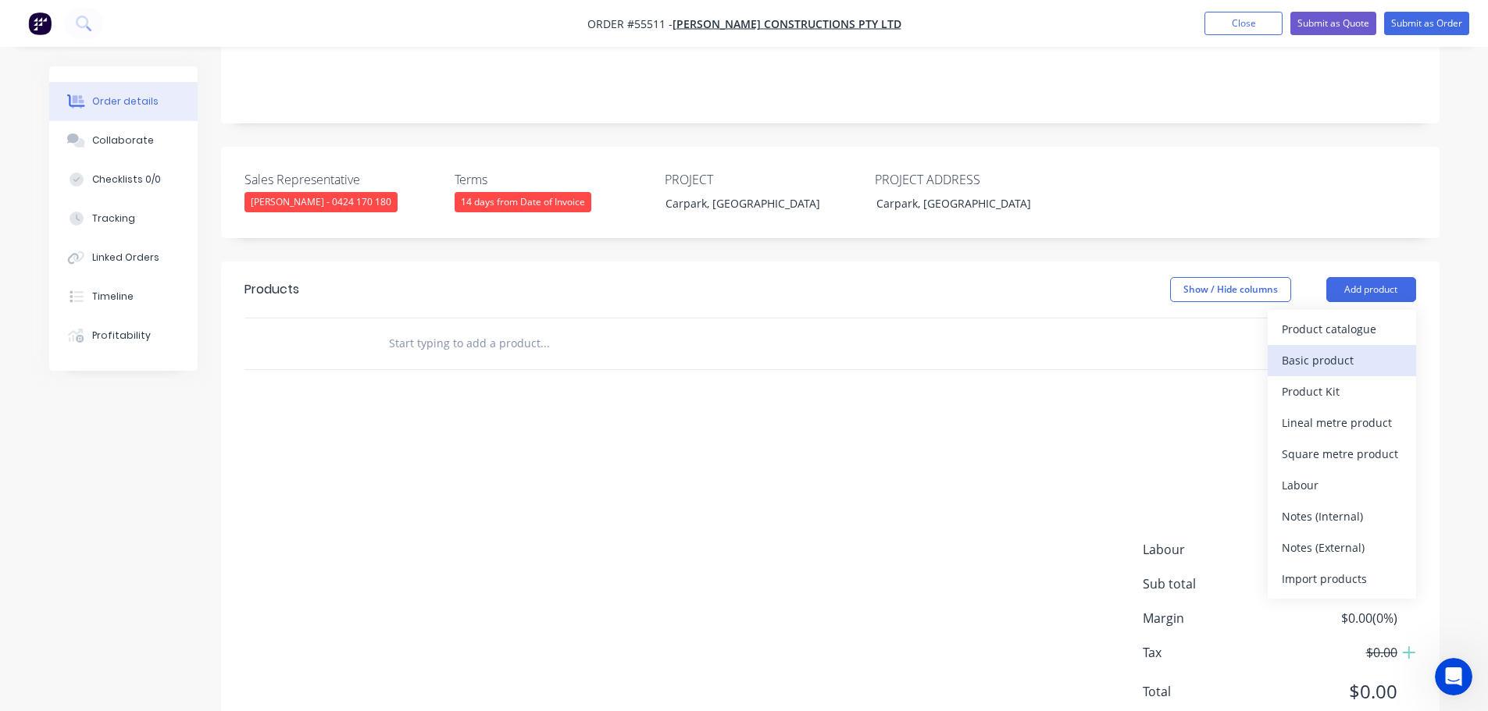
click at [1316, 349] on div "Basic product" at bounding box center [1342, 360] width 120 height 23
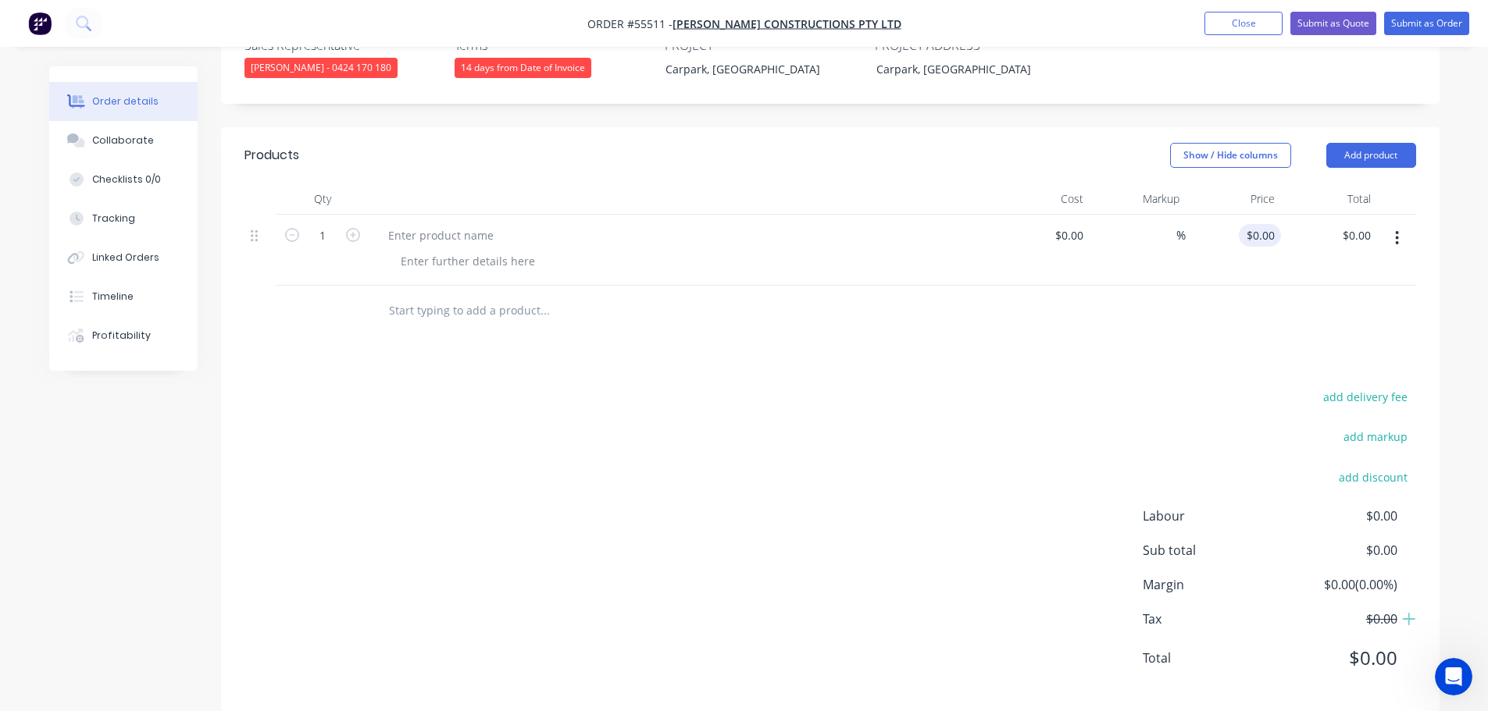
scroll to position [448, 0]
click at [1371, 223] on input "0.00" at bounding box center [1359, 234] width 36 height 23
type input "495"
type input "$495.00"
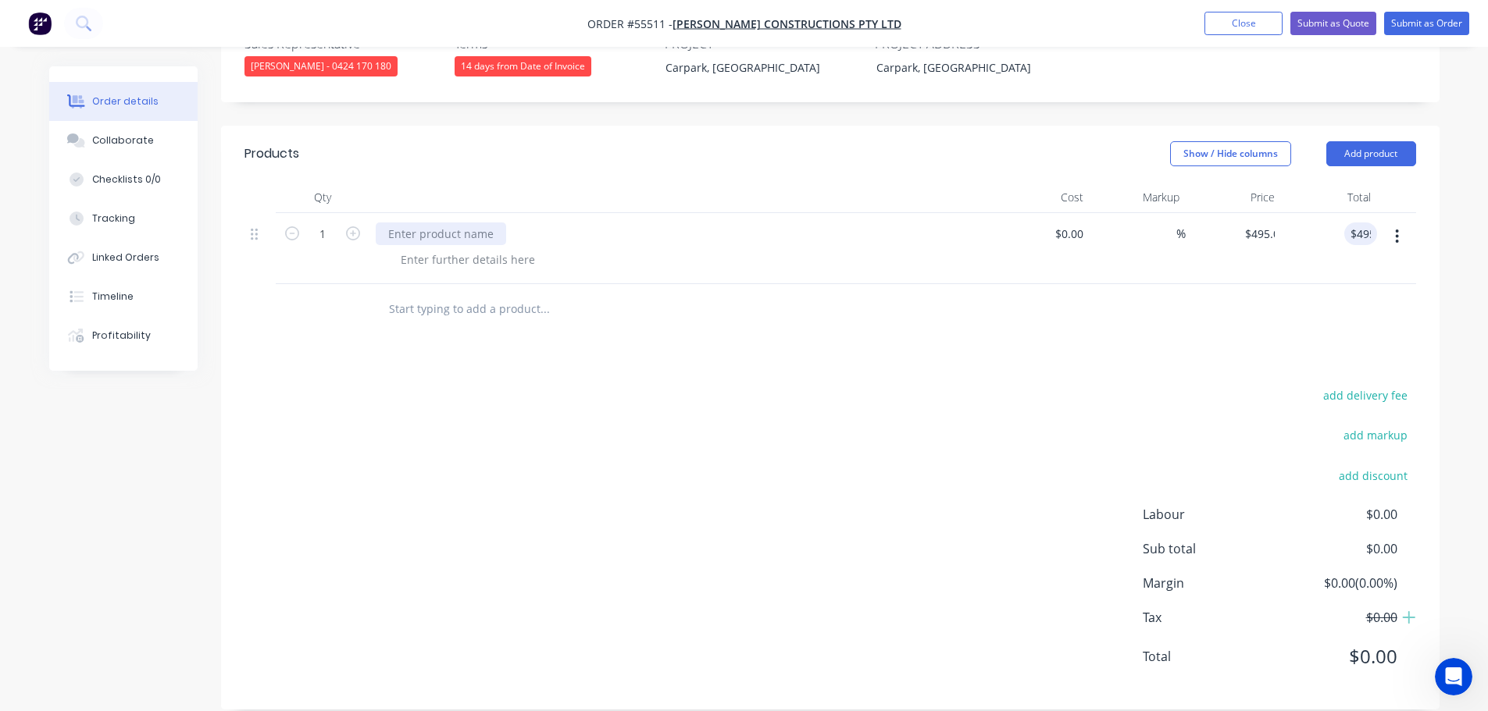
click at [426, 223] on div at bounding box center [441, 234] width 130 height 23
click at [420, 223] on div at bounding box center [441, 234] width 130 height 23
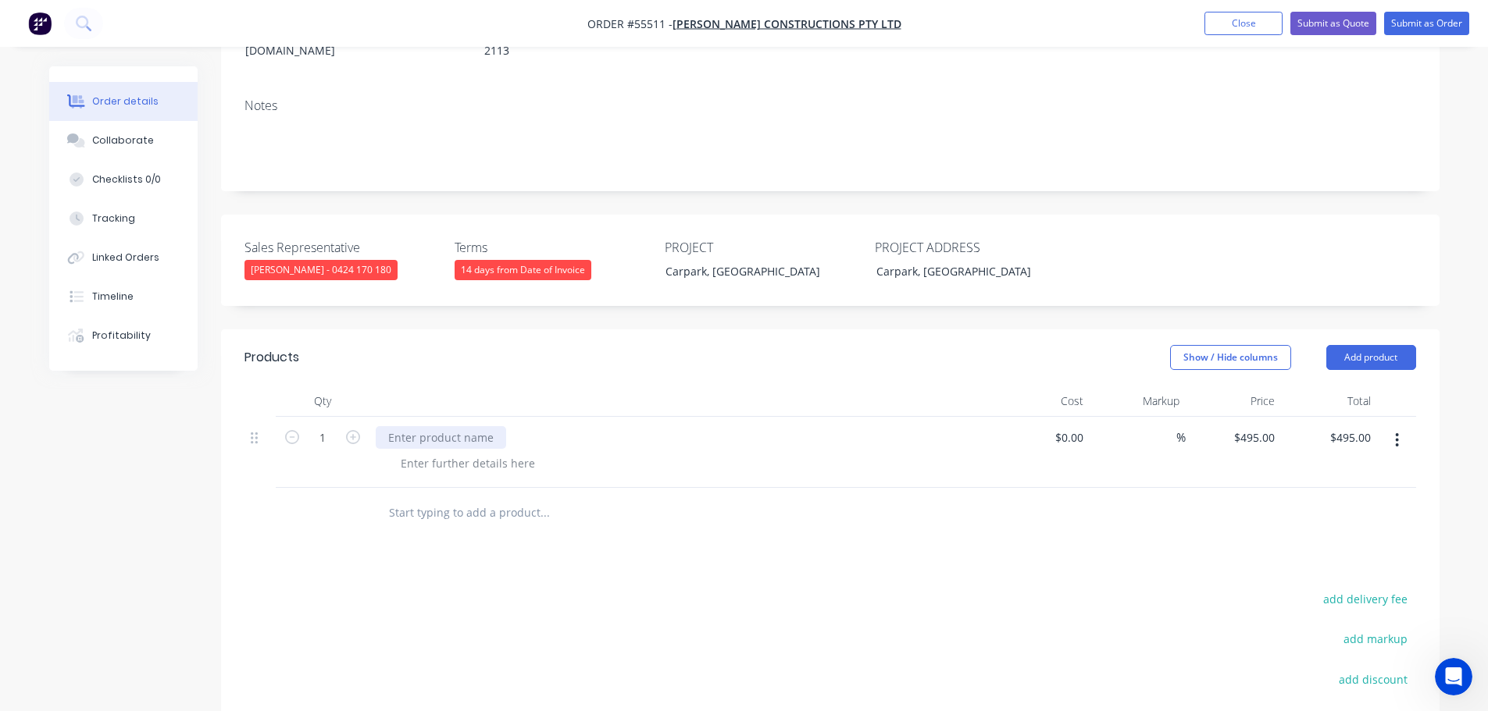
scroll to position [214, 0]
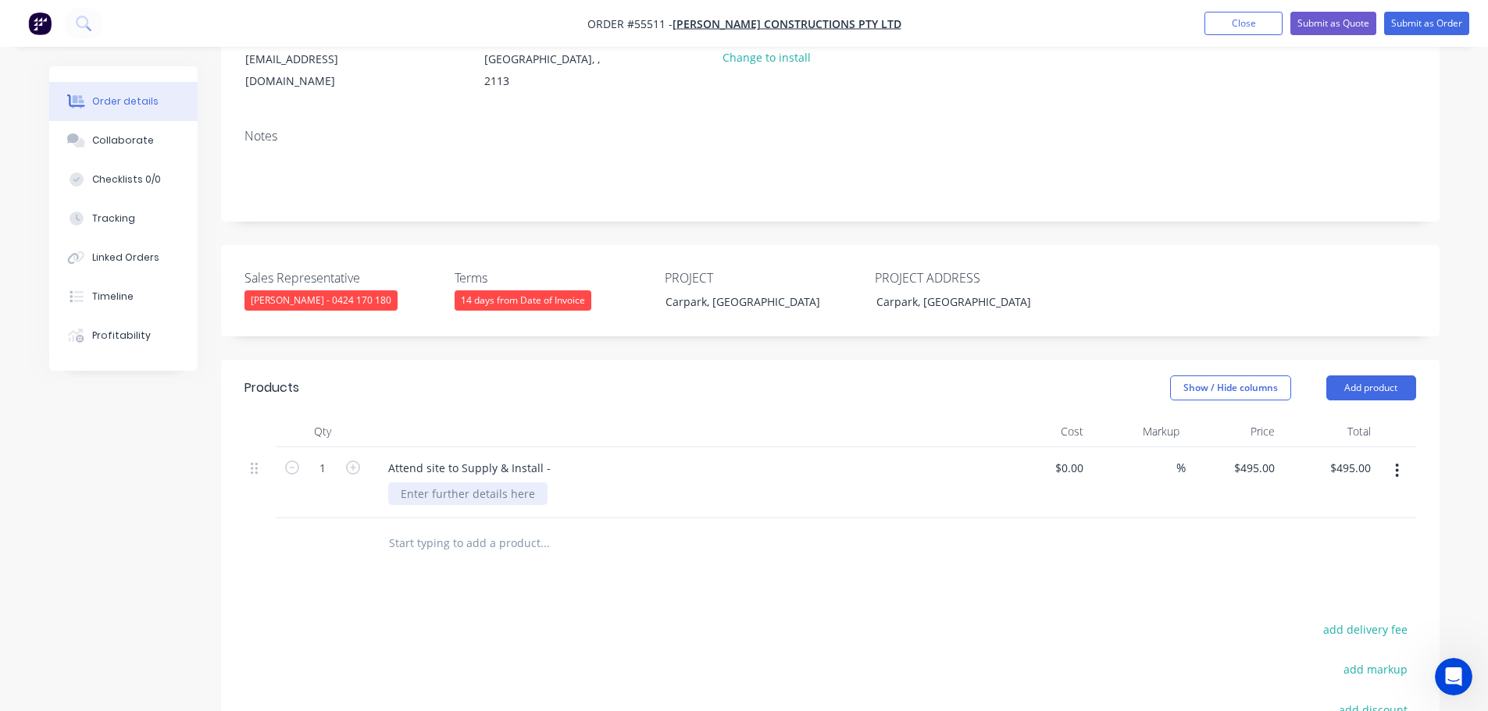
click at [439, 483] on div at bounding box center [467, 494] width 159 height 23
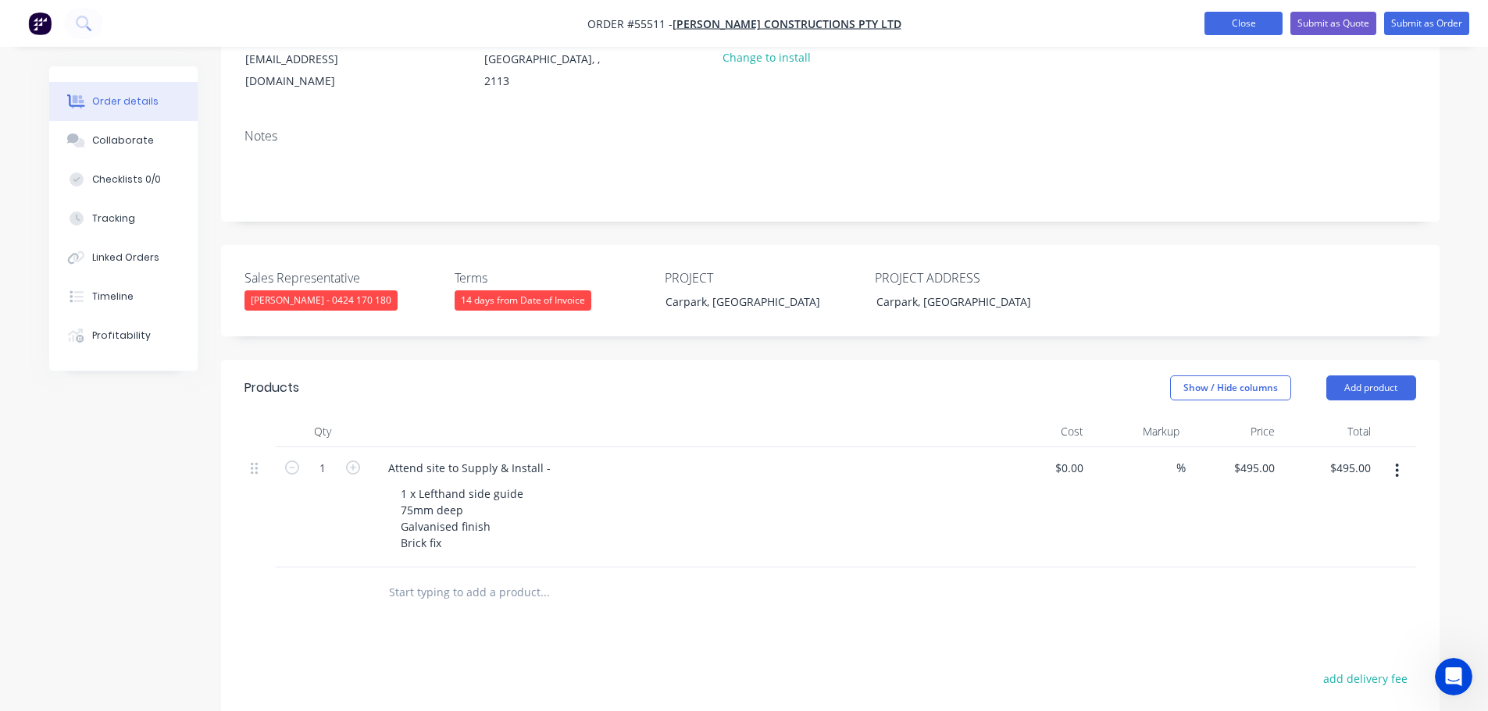
click at [1246, 27] on button "Close" at bounding box center [1243, 23] width 78 height 23
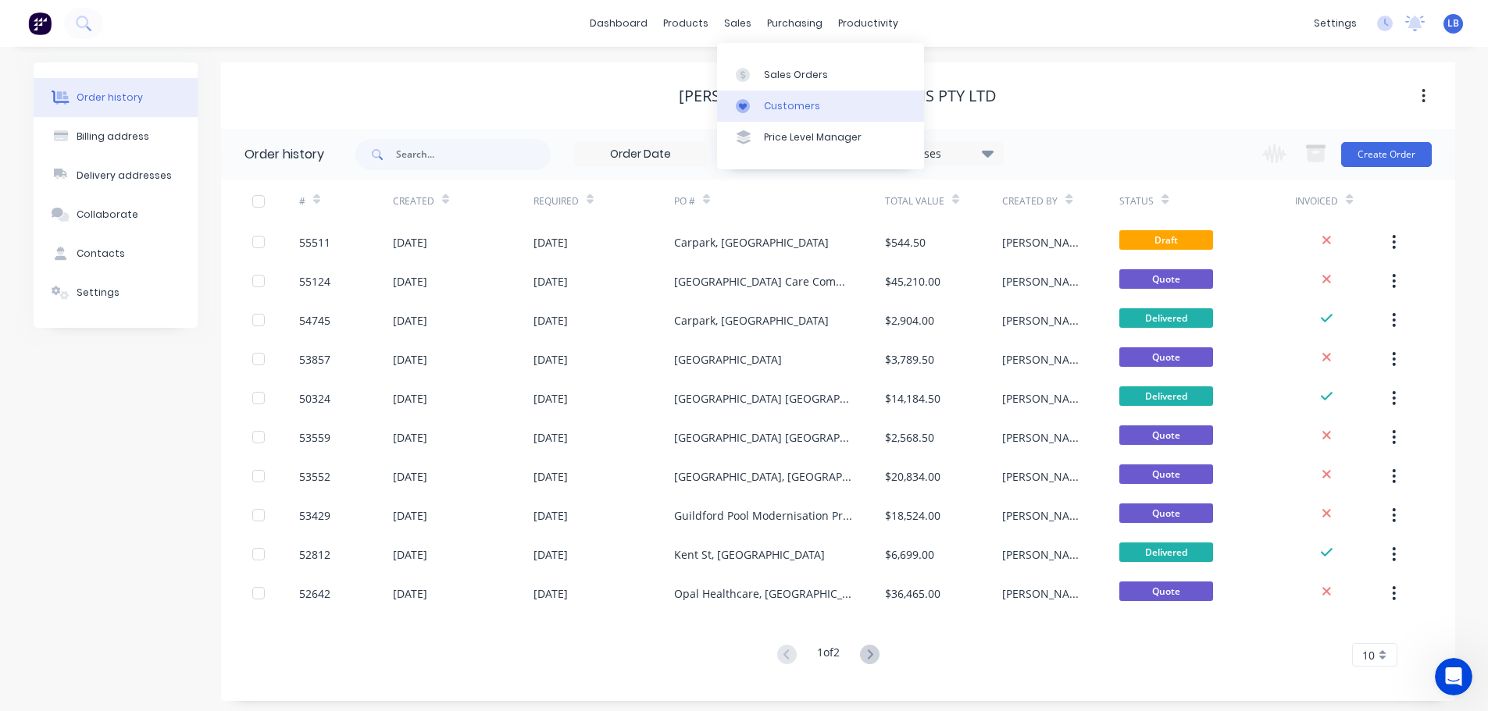
click at [802, 109] on div "Customers" at bounding box center [792, 106] width 56 height 14
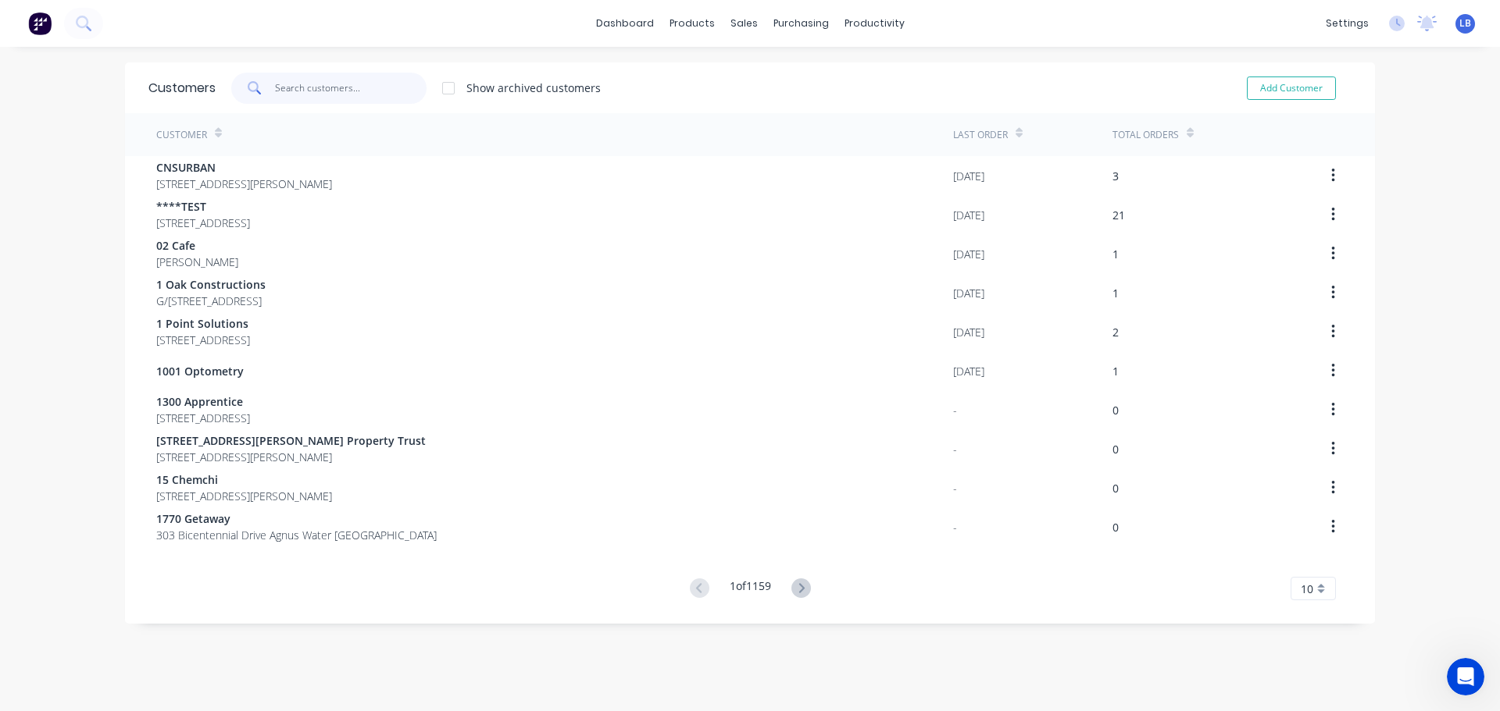
click at [298, 91] on input "text" at bounding box center [351, 88] width 152 height 31
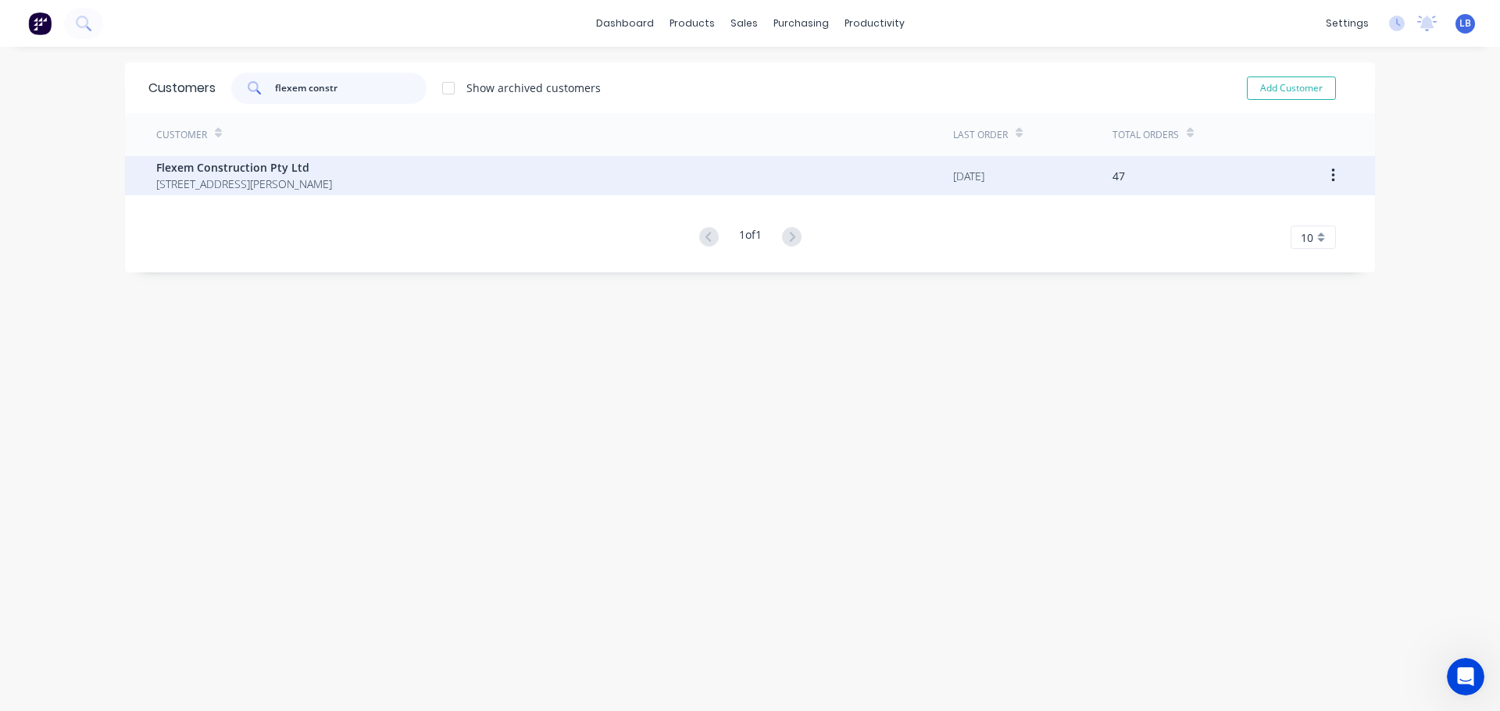
type input "flexem constr"
click at [243, 161] on span "Flexem Construction Pty Ltd" at bounding box center [244, 167] width 176 height 16
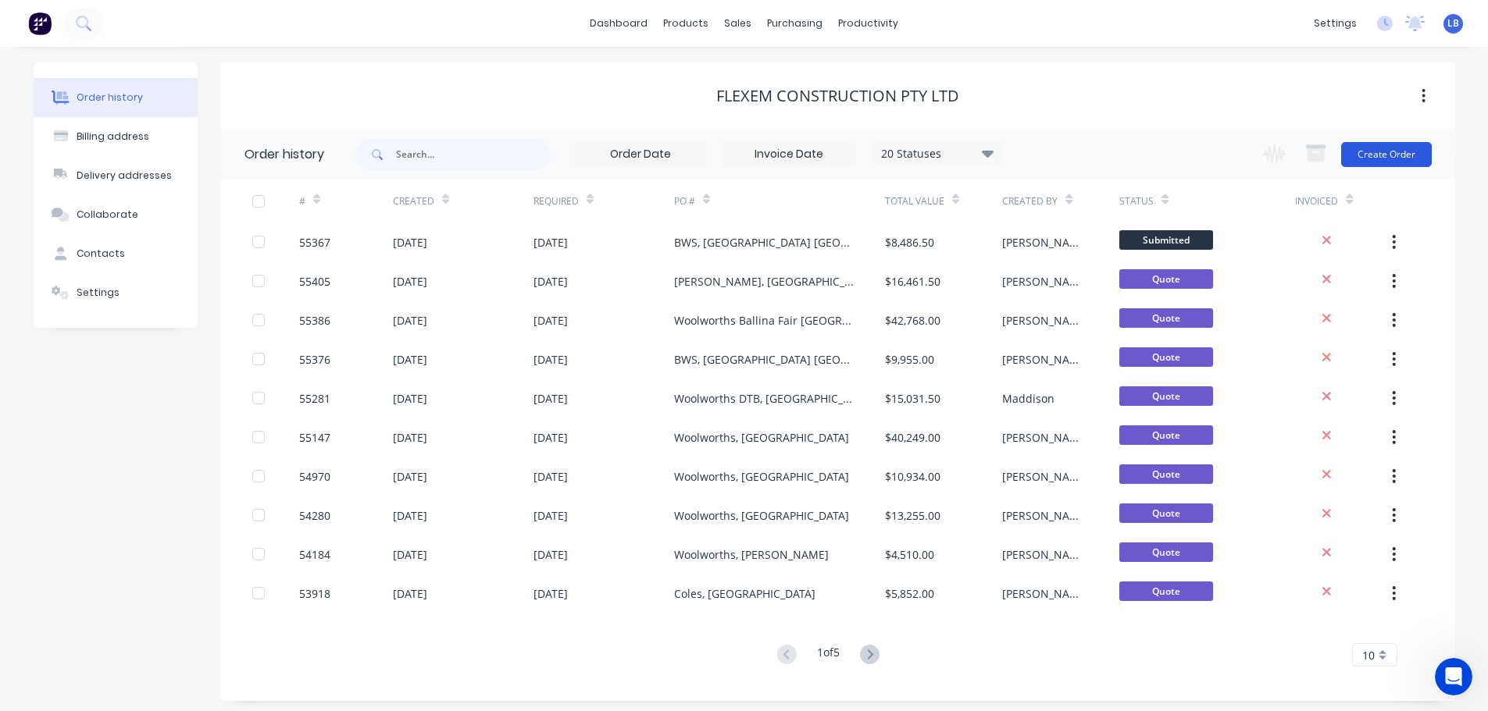
click at [1369, 164] on button "Create Order" at bounding box center [1386, 154] width 91 height 25
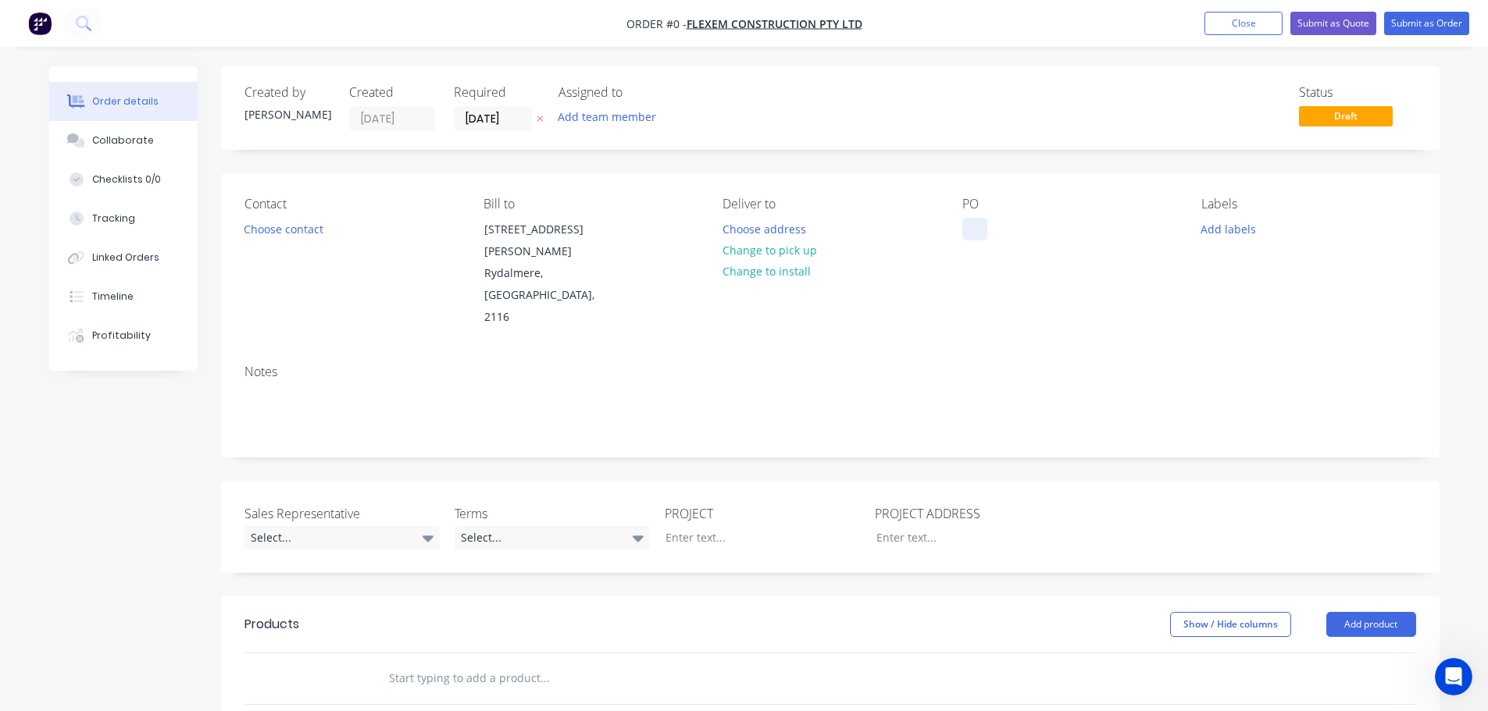
click at [972, 231] on div at bounding box center [974, 229] width 25 height 23
click at [294, 234] on div "Order details Collaborate Checklists 0/0 Tracking Linked Orders Timeline Profit…" at bounding box center [744, 584] width 1421 height 1037
click at [294, 234] on button "Choose contact" at bounding box center [283, 228] width 96 height 21
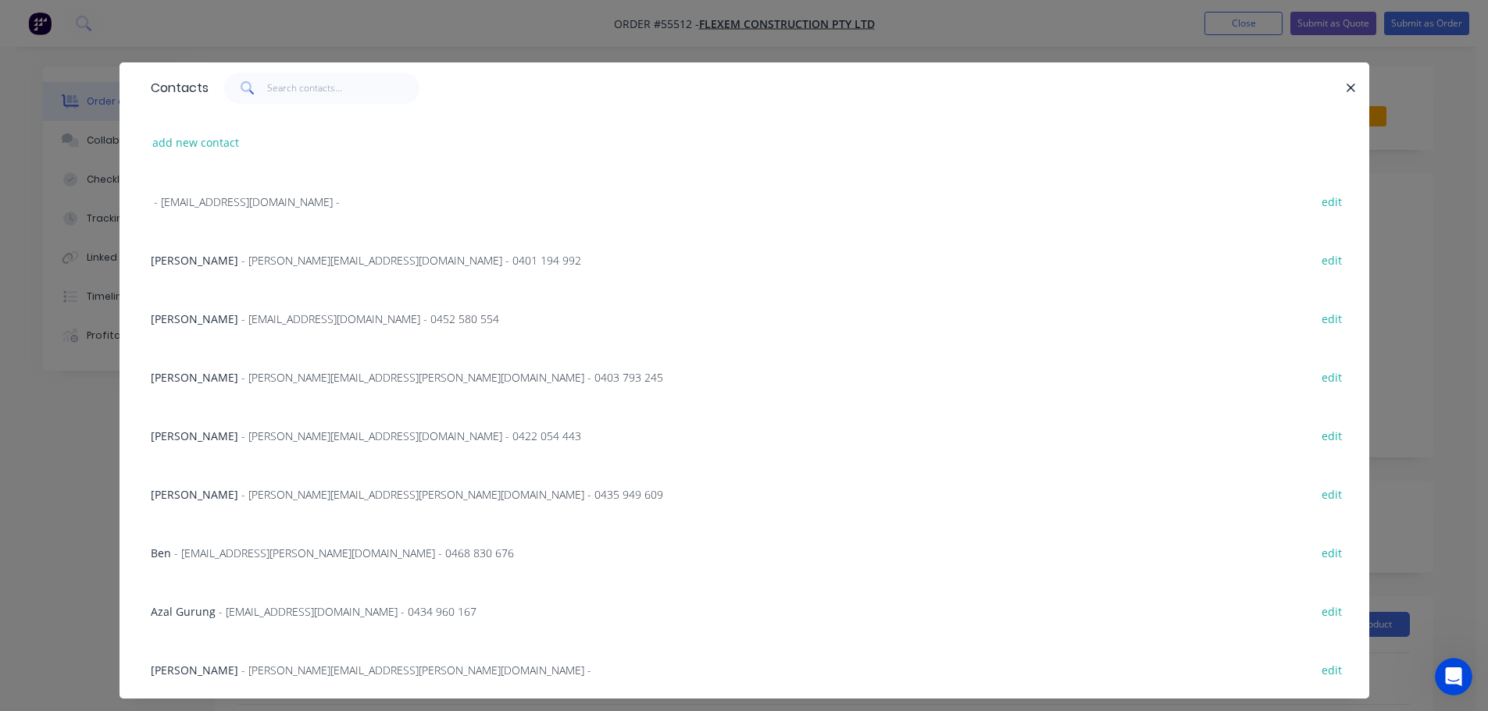
click at [185, 556] on span "- ben.francis@flexem.com.au - 0468 830 676" at bounding box center [344, 553] width 340 height 15
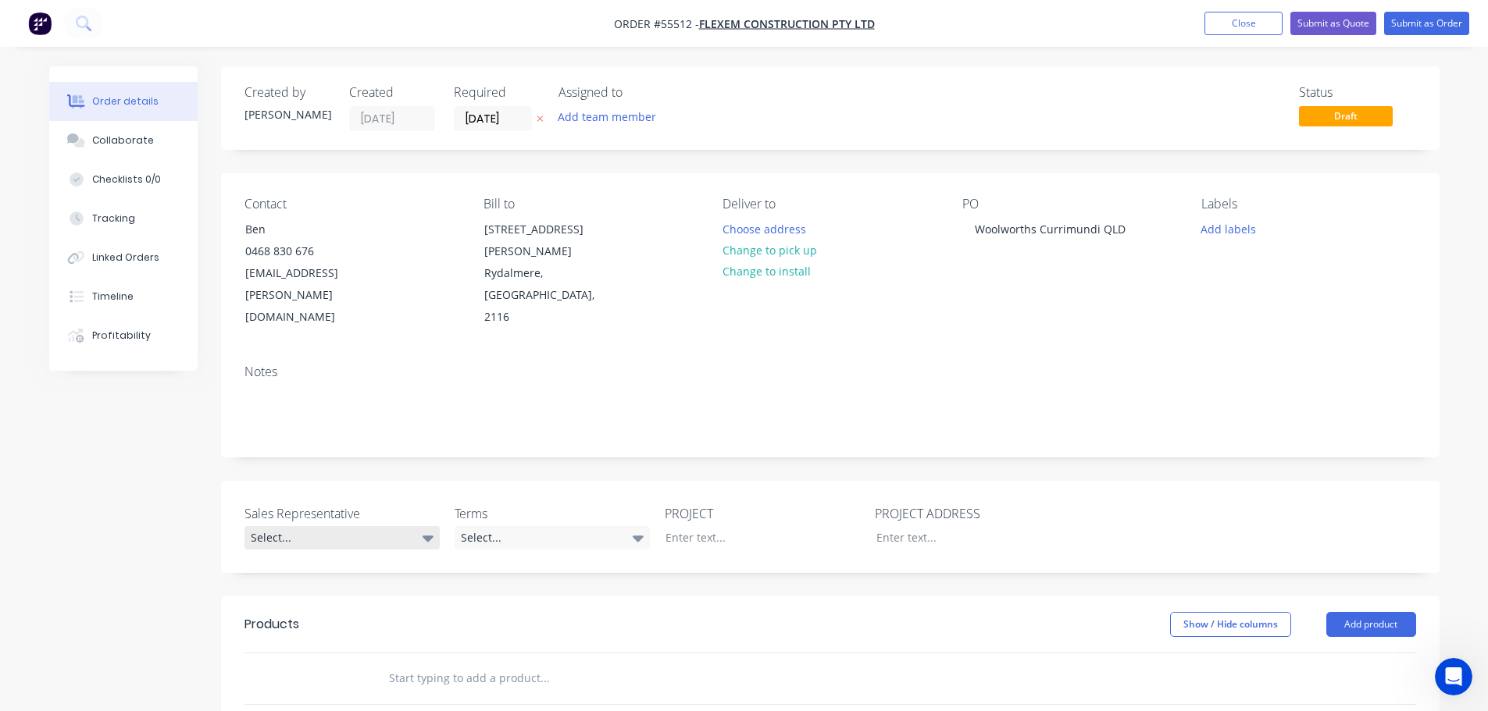
click at [287, 526] on div "Select..." at bounding box center [341, 537] width 195 height 23
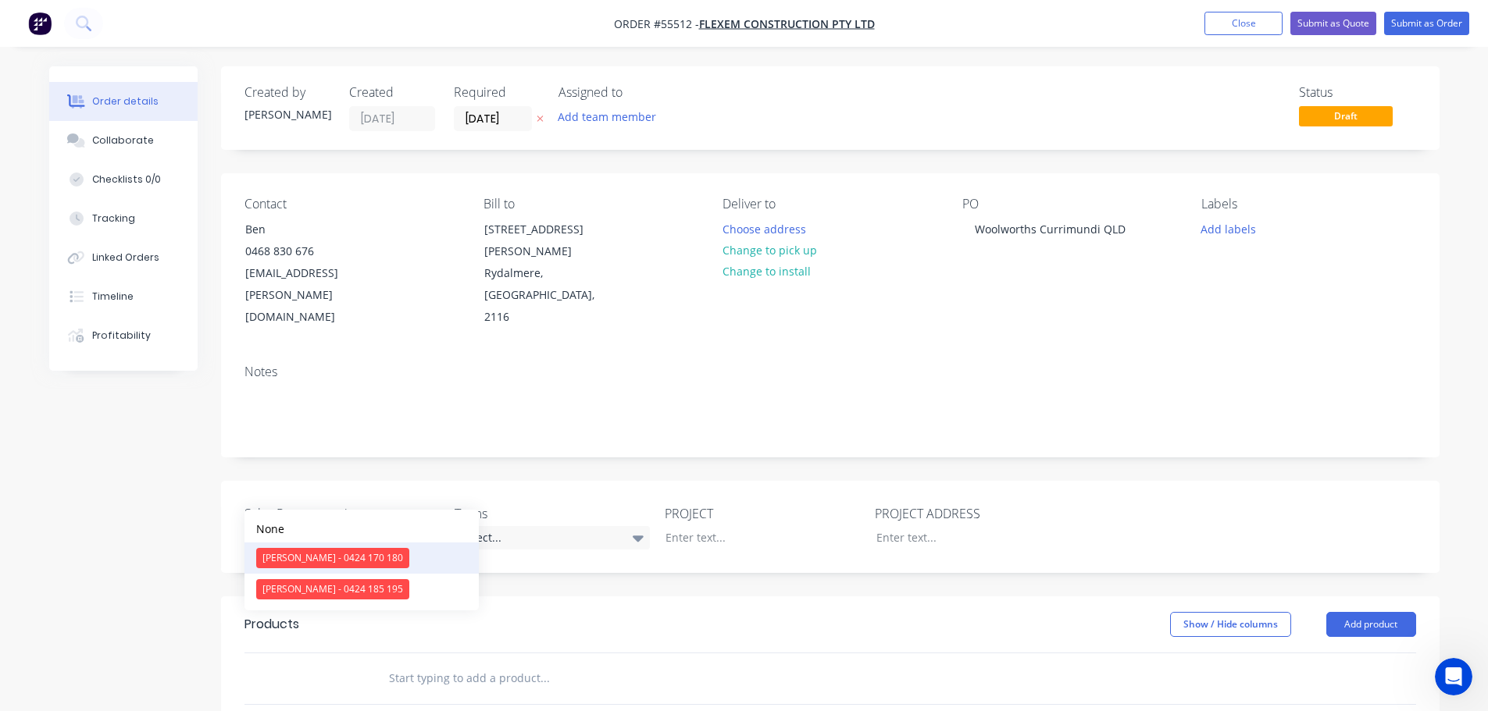
click at [300, 562] on div "[PERSON_NAME] - 0424 170 180" at bounding box center [332, 558] width 153 height 20
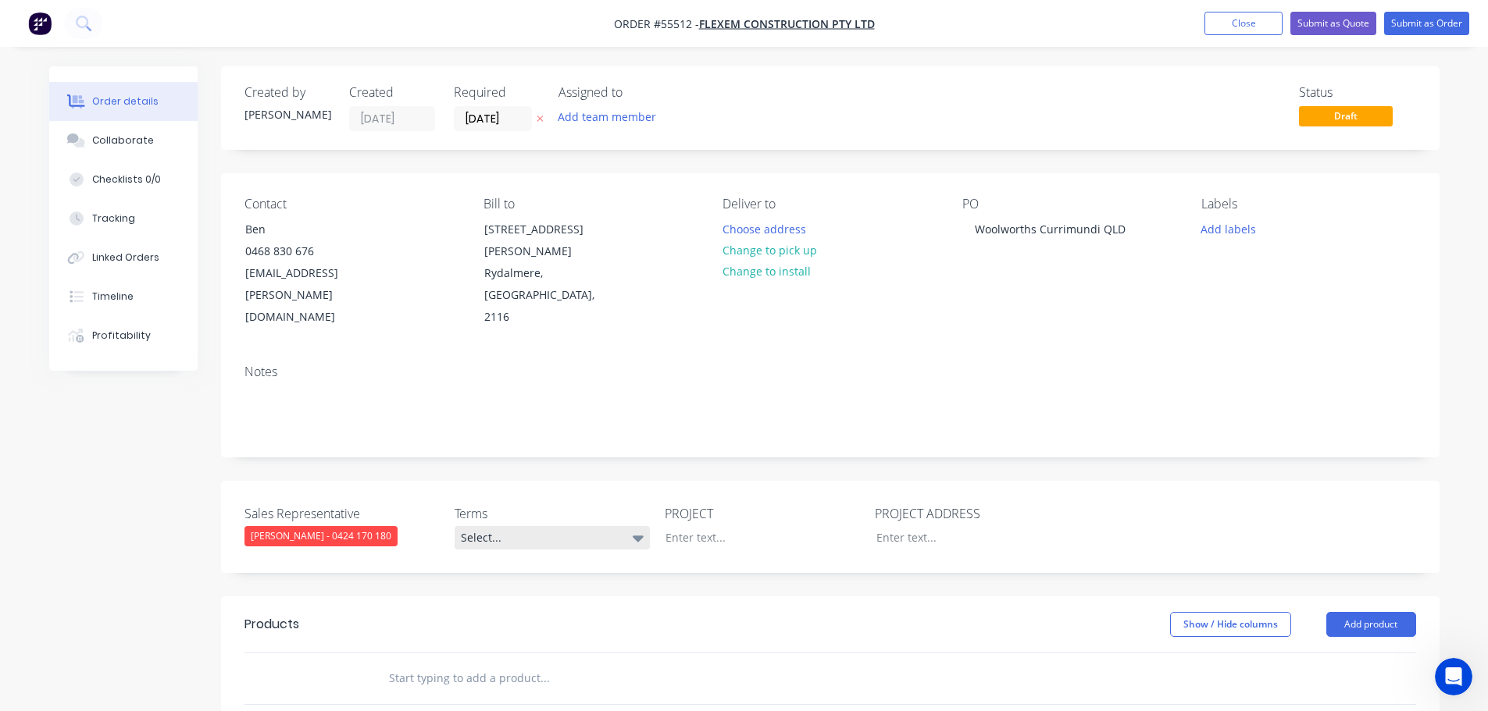
click at [463, 526] on div "Select..." at bounding box center [552, 537] width 195 height 23
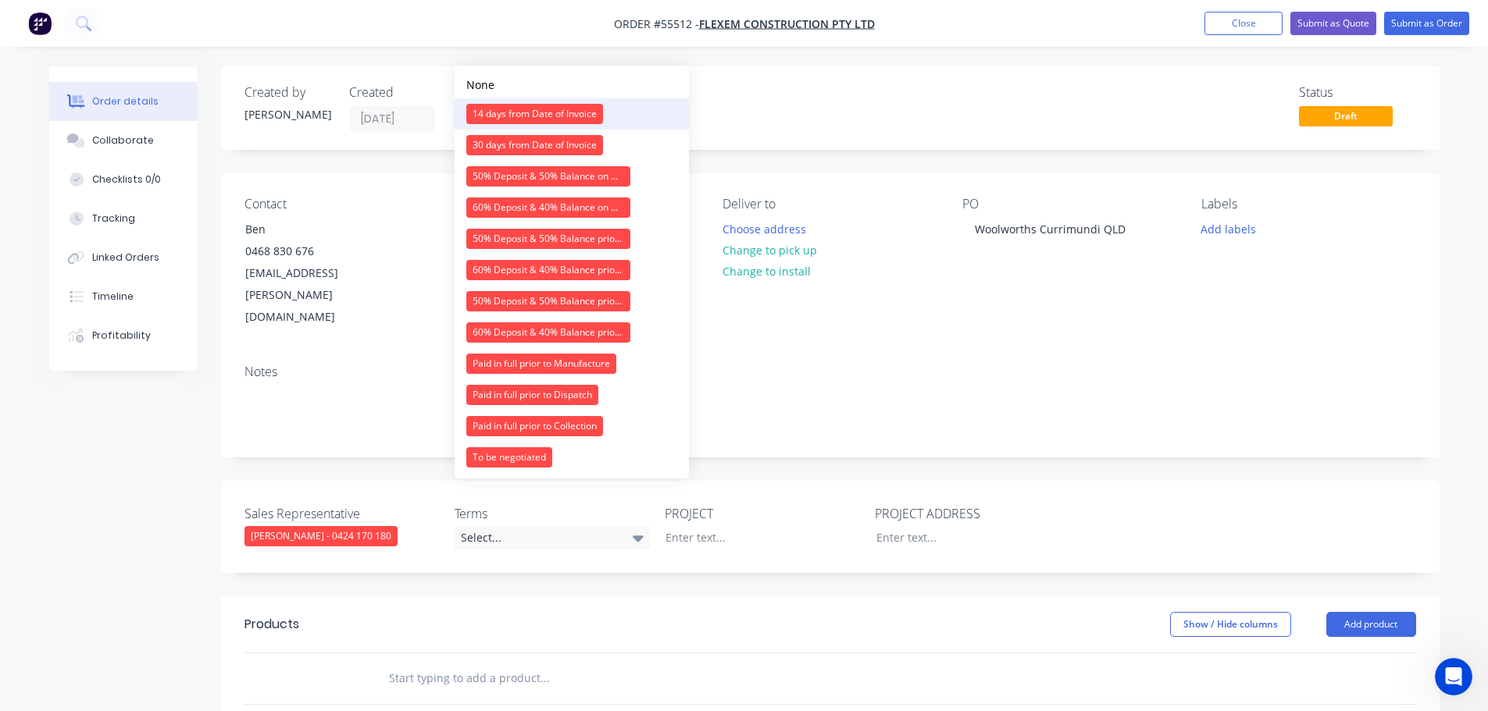
click at [497, 102] on button "14 days from Date of Invoice" at bounding box center [572, 113] width 234 height 31
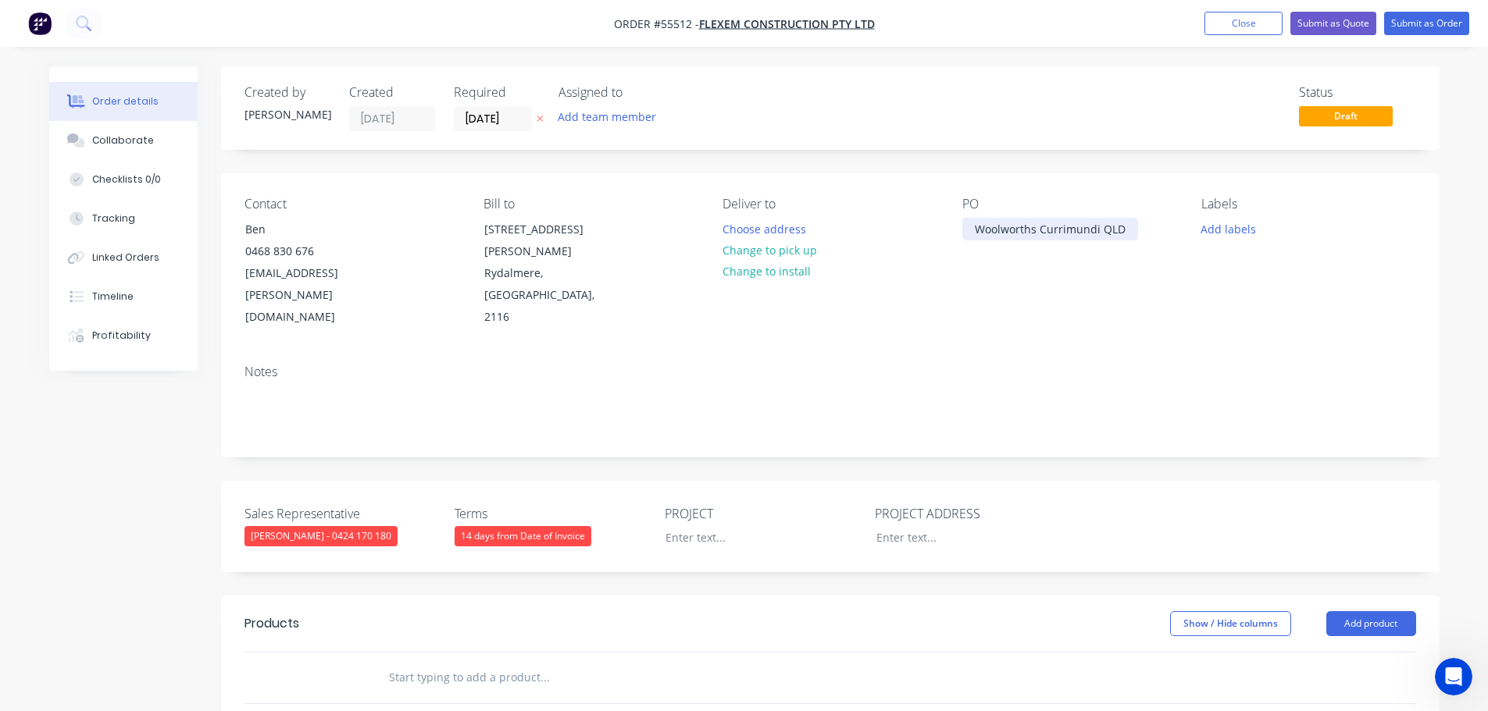
click at [1003, 228] on div "Woolworths Currimundi QLD" at bounding box center [1050, 229] width 176 height 23
copy div "Woolworths Currimundi QLD"
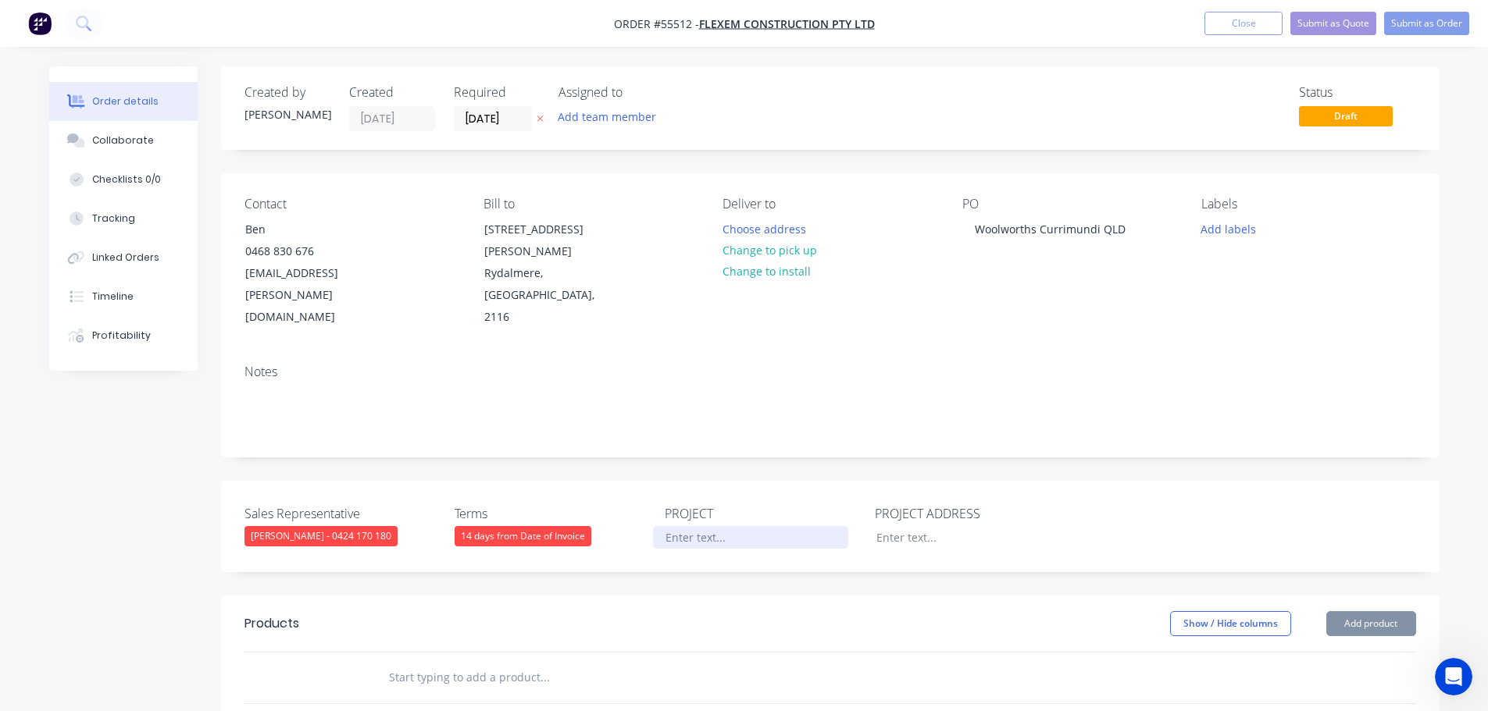
click at [674, 526] on div at bounding box center [750, 537] width 195 height 23
paste div
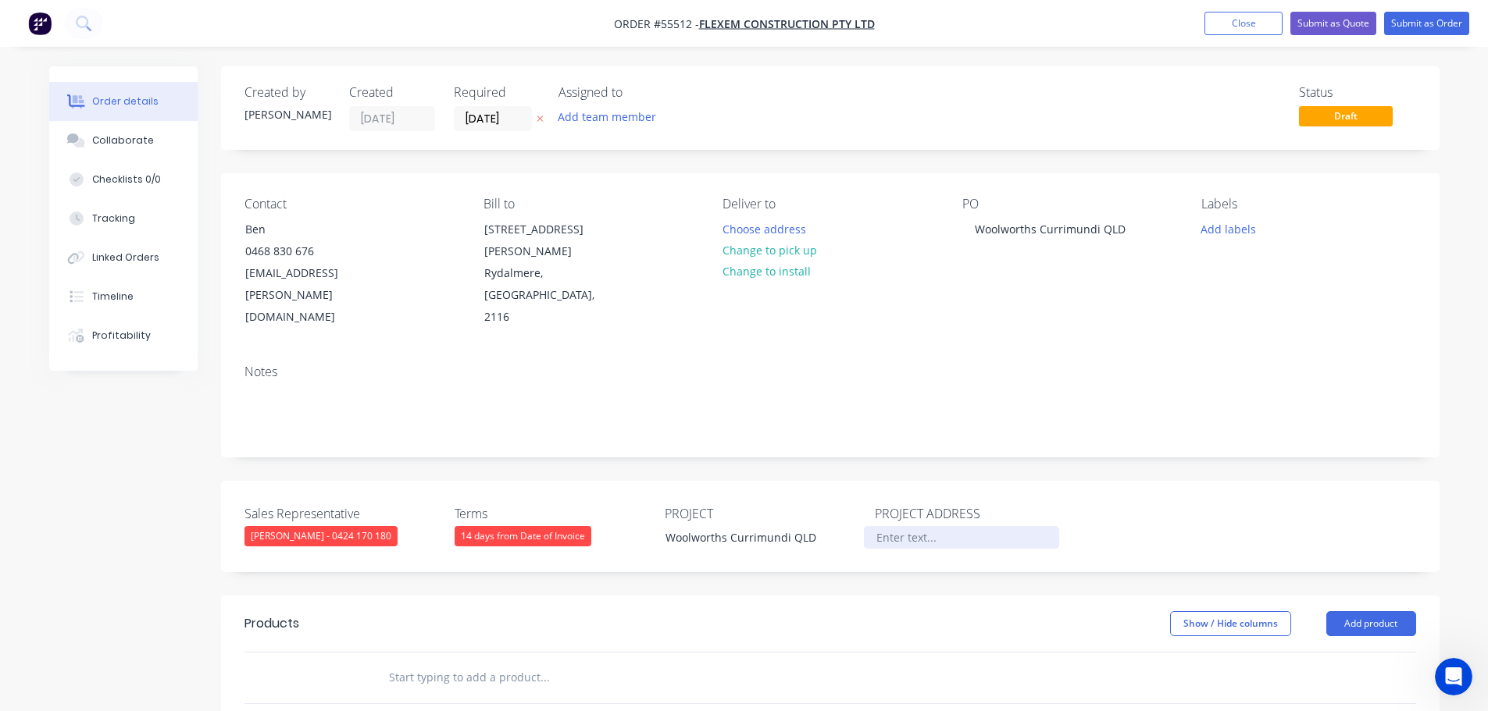
click at [912, 526] on div at bounding box center [961, 537] width 195 height 23
click at [1370, 612] on button "Add product" at bounding box center [1371, 624] width 90 height 25
click at [1310, 652] on div "Product catalogue" at bounding box center [1342, 663] width 120 height 23
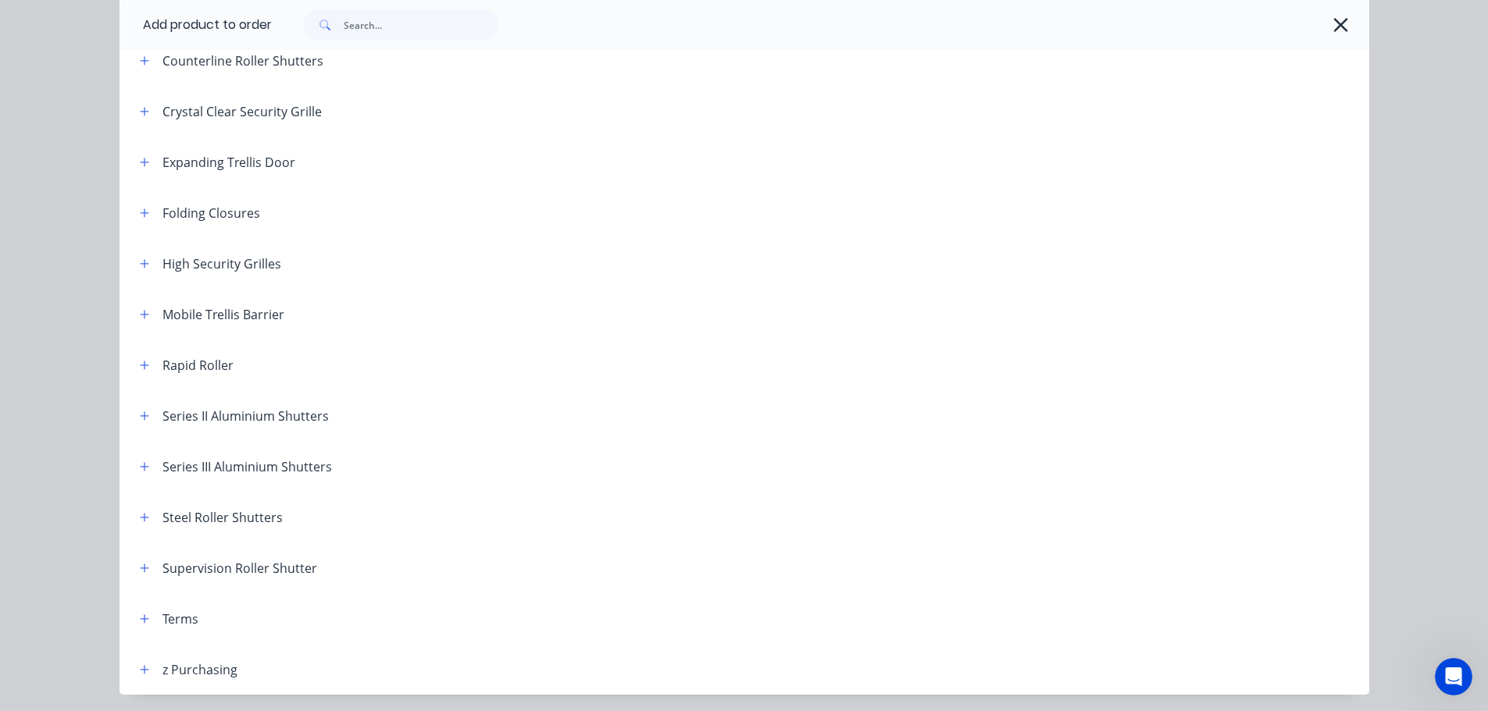
scroll to position [391, 0]
click at [140, 516] on icon "button" at bounding box center [144, 516] width 9 height 9
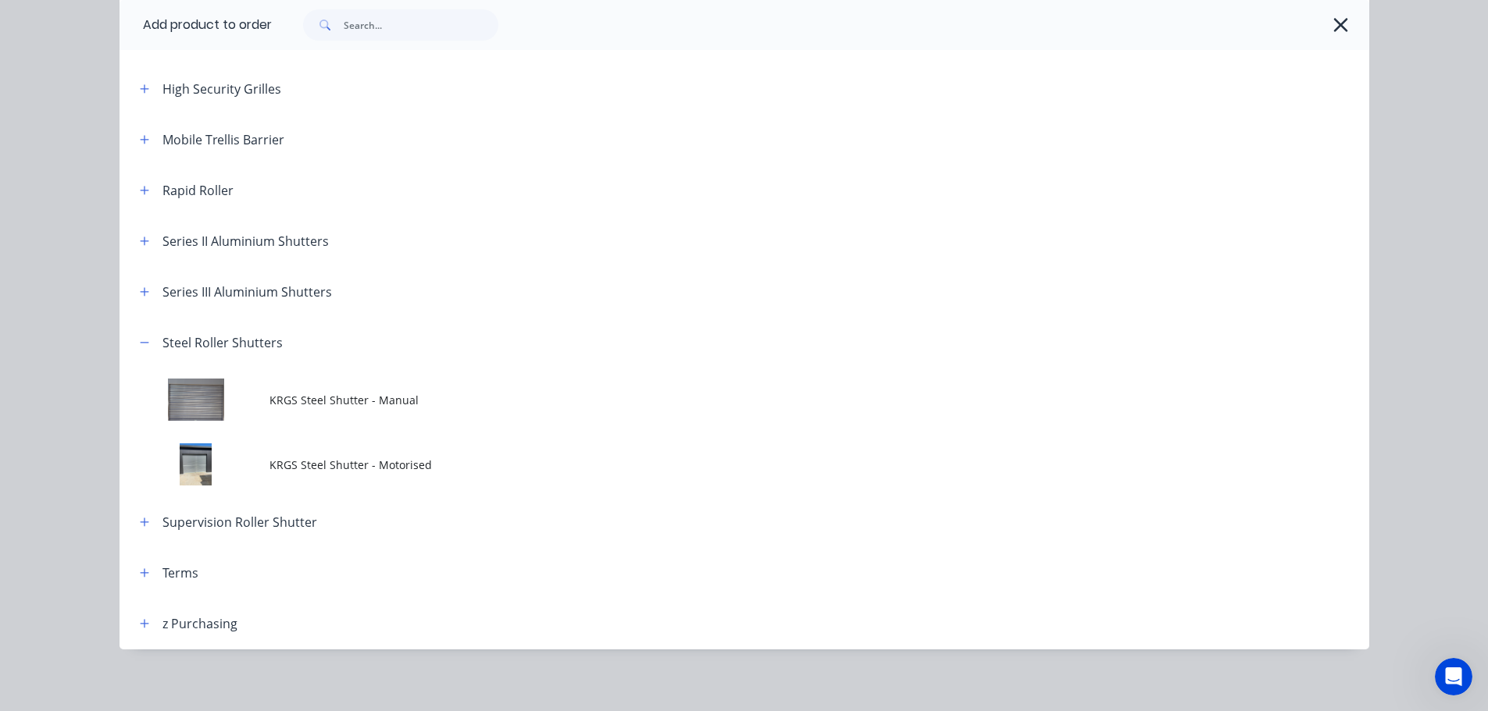
scroll to position [572, 0]
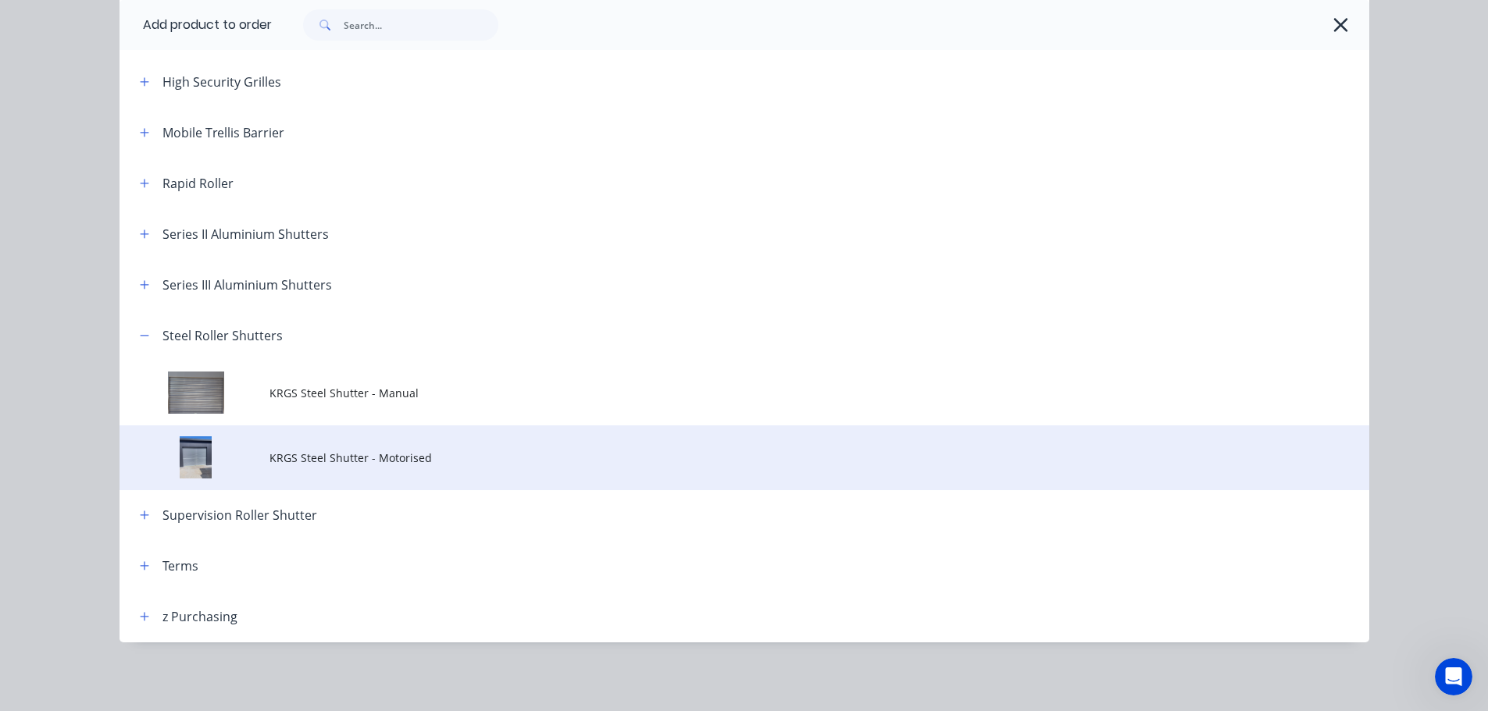
click at [386, 466] on td "KRGS Steel Shutter - Motorised" at bounding box center [819, 458] width 1100 height 65
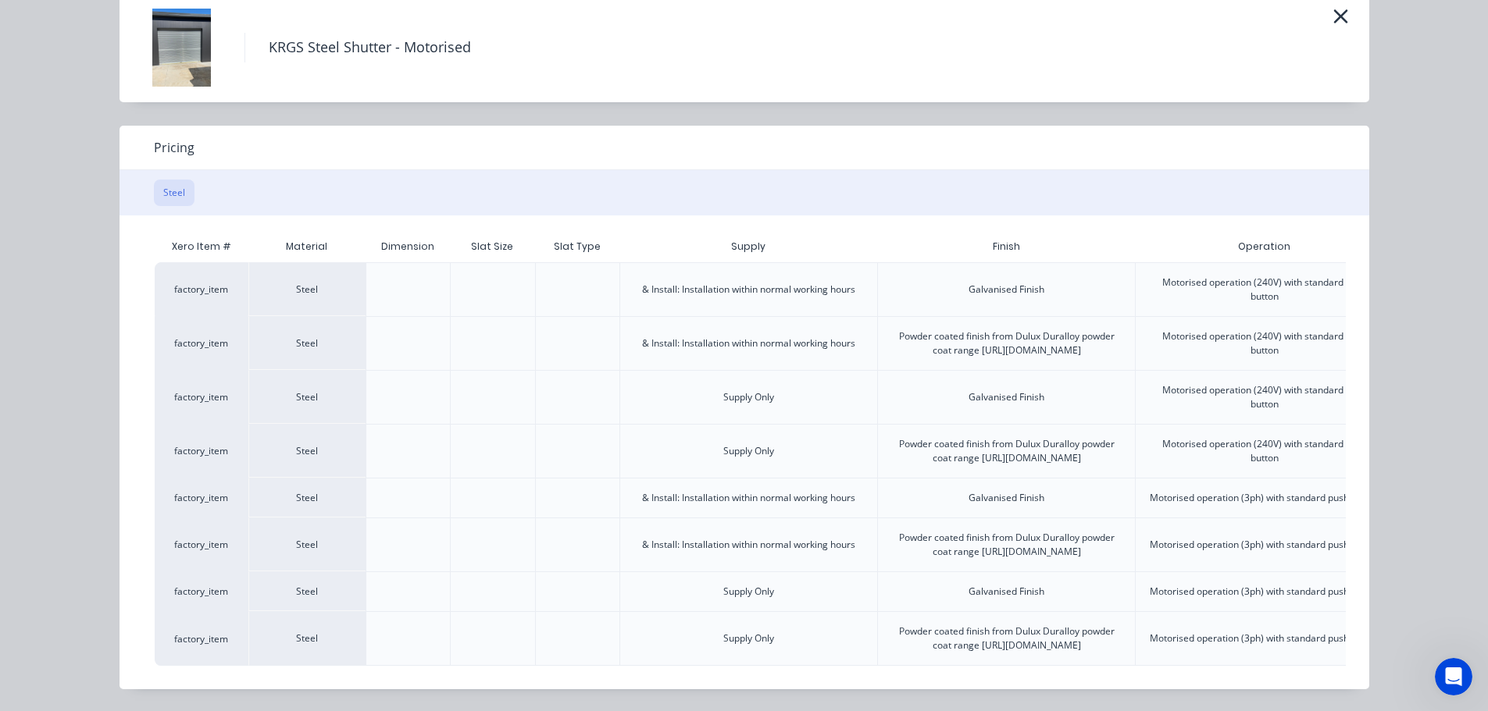
scroll to position [0, 390]
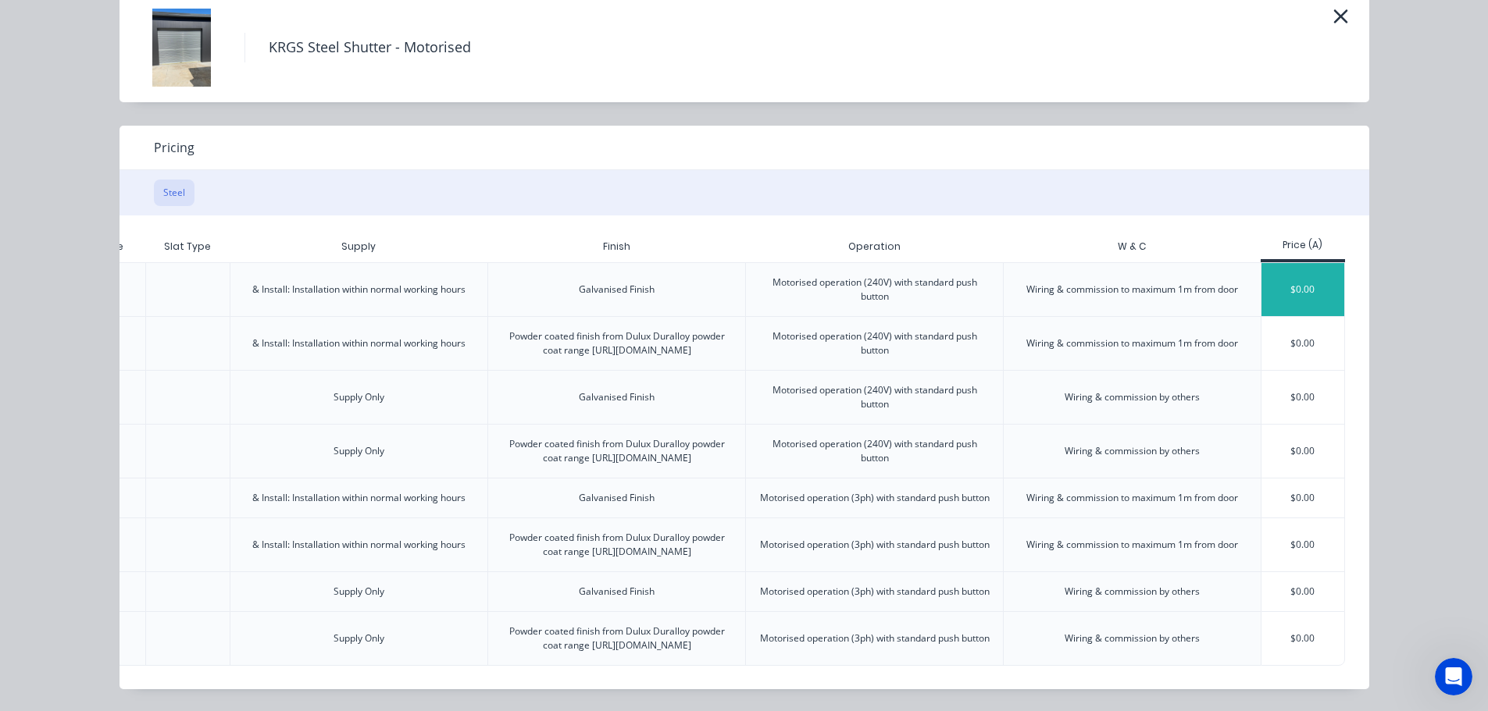
click at [1328, 263] on div "$0.00" at bounding box center [1303, 289] width 84 height 53
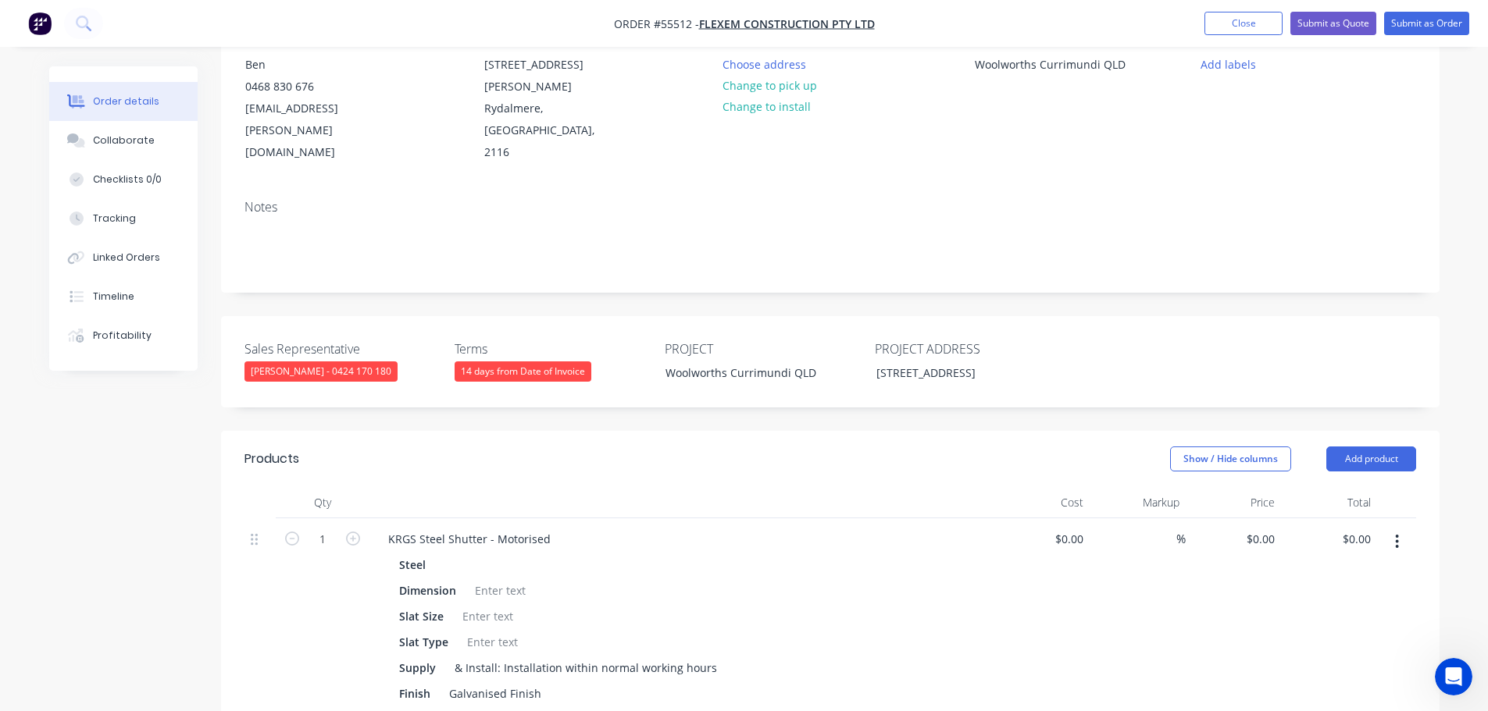
scroll to position [312, 0]
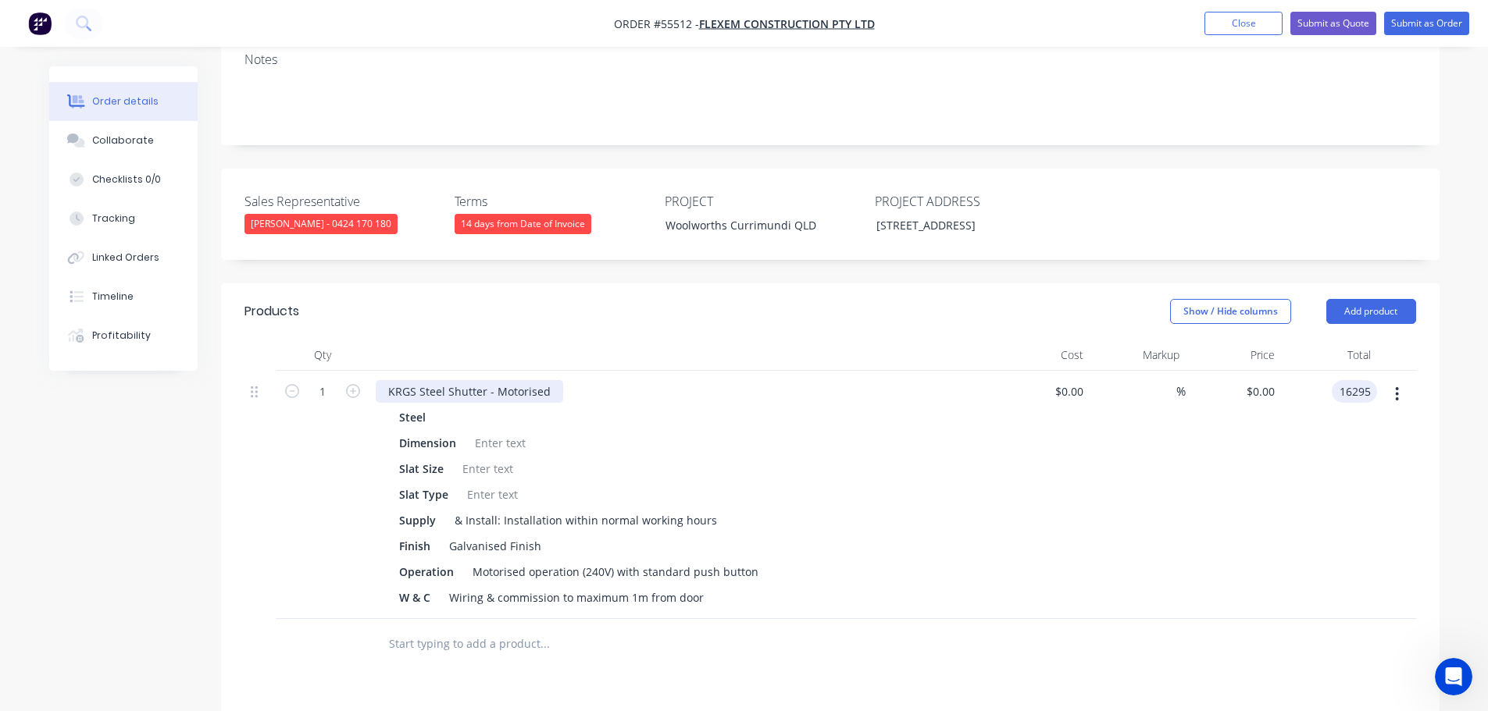
type input "16295"
type input "$16,295.00"
click at [384, 380] on div "KRGS Steel Shutter - Motorised" at bounding box center [469, 391] width 187 height 23
click at [387, 380] on div "KRGS Steel Shutter - Motorised" at bounding box center [469, 391] width 187 height 23
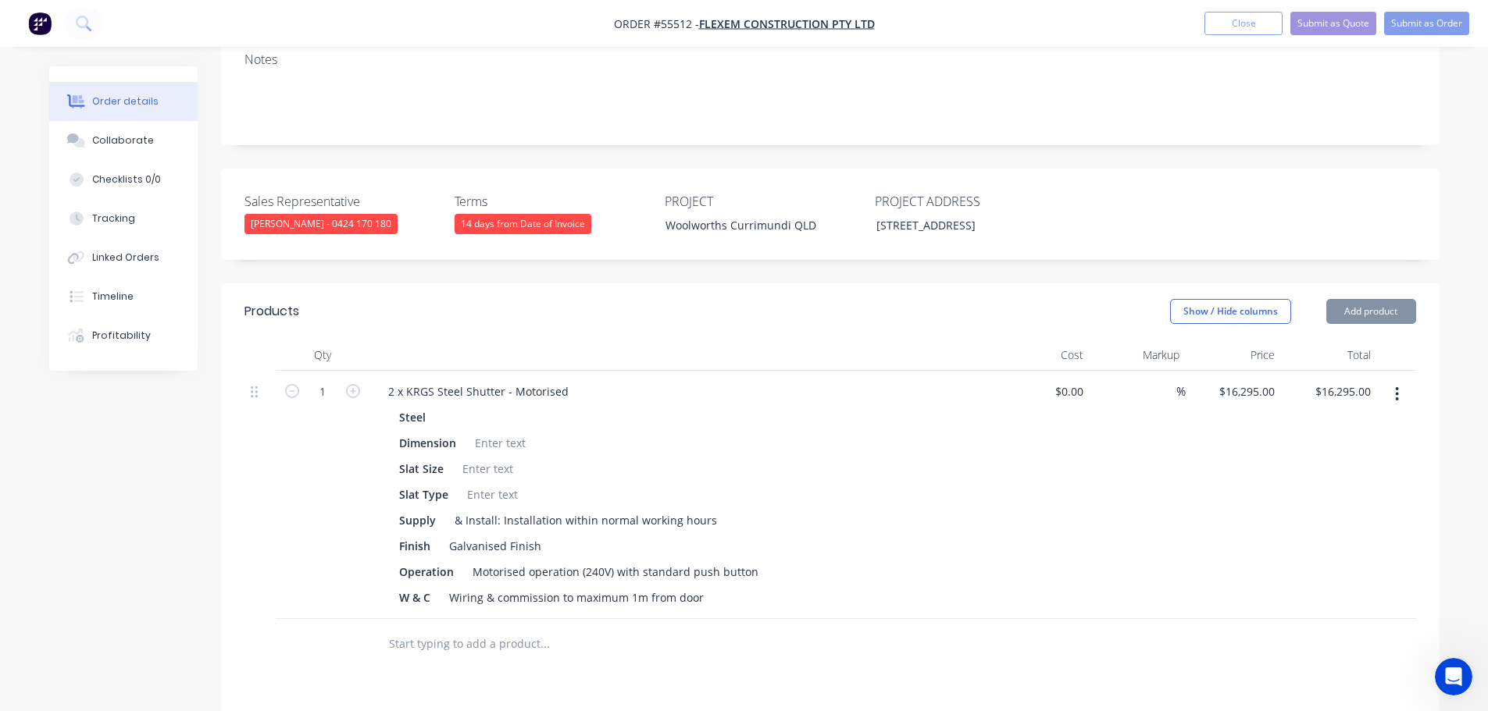
click at [494, 432] on div at bounding box center [500, 443] width 63 height 23
click at [474, 458] on div at bounding box center [487, 469] width 63 height 23
drag, startPoint x: 433, startPoint y: 425, endPoint x: 383, endPoint y: 432, distance: 50.5
click at [383, 432] on div "Steel Dimension 2 x 3000mm W x 3720mm H Slat Size Slat Type Supply & Install: I…" at bounding box center [682, 507] width 612 height 203
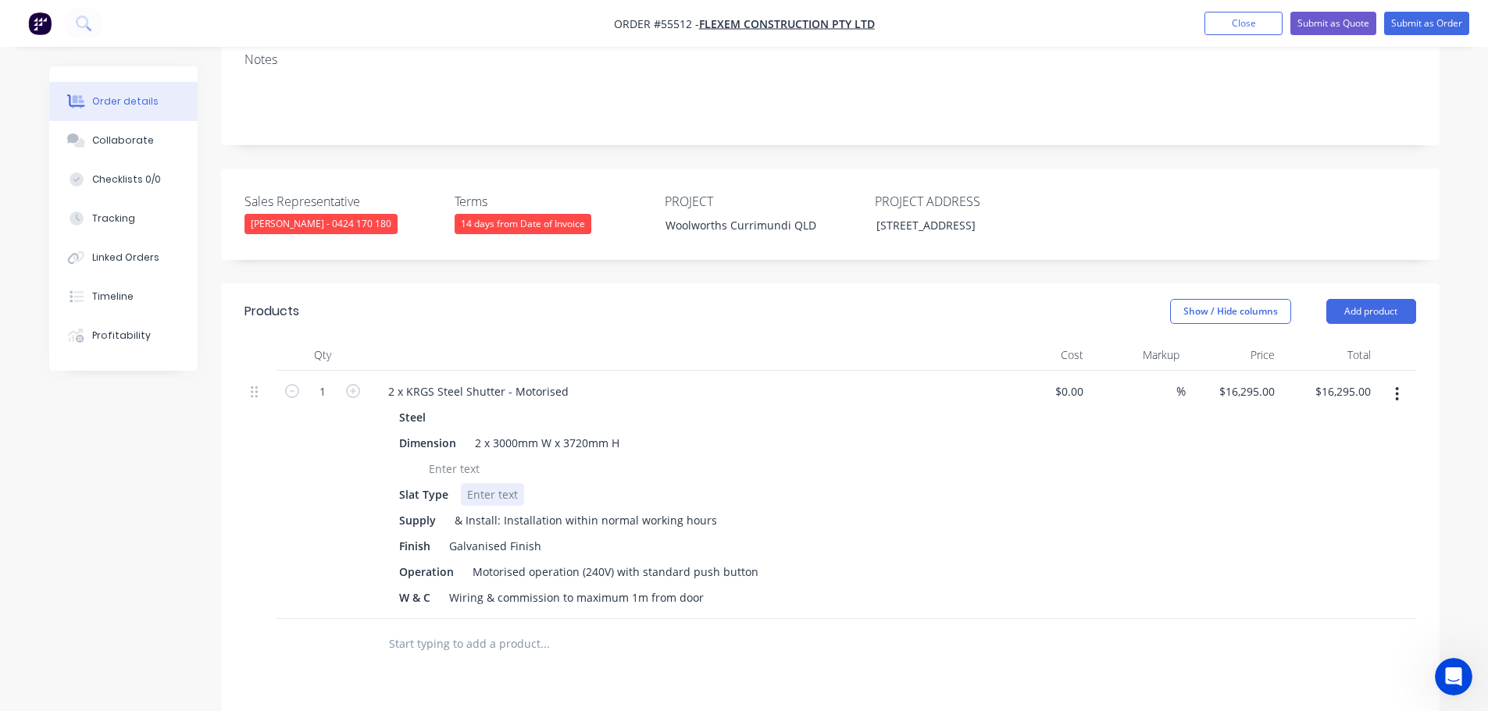
click at [496, 483] on div at bounding box center [492, 494] width 63 height 23
click at [406, 380] on div "2 x KRGS Steel Shutter - Motorised" at bounding box center [478, 391] width 205 height 23
click at [748, 561] on div "Motorised operation (240V) with standard push button" at bounding box center [615, 572] width 298 height 23
click at [754, 561] on div "Motorised operation (240V) with standard push button" at bounding box center [615, 572] width 298 height 23
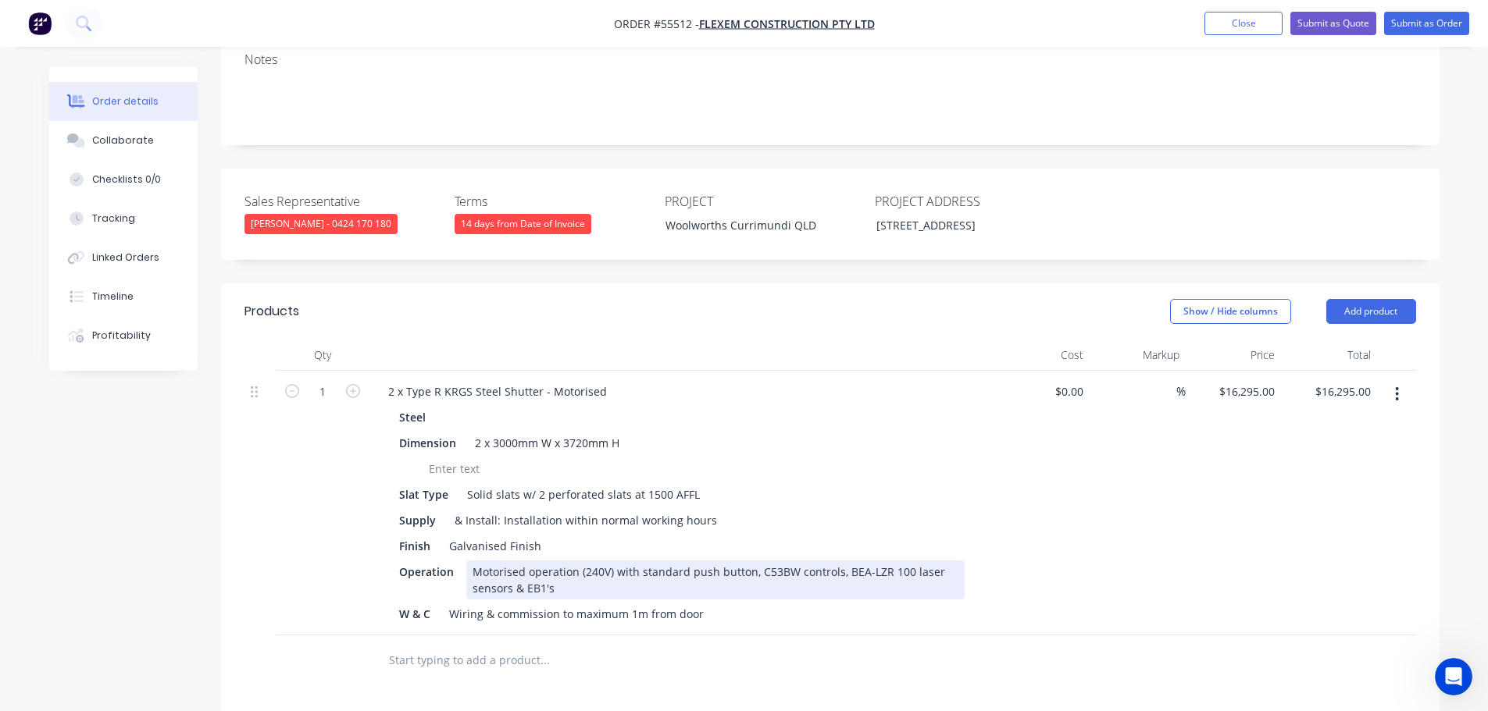
click at [887, 561] on div "Motorised operation (240V) with standard push button, C53BW controls, BEA-LZR 1…" at bounding box center [715, 580] width 498 height 39
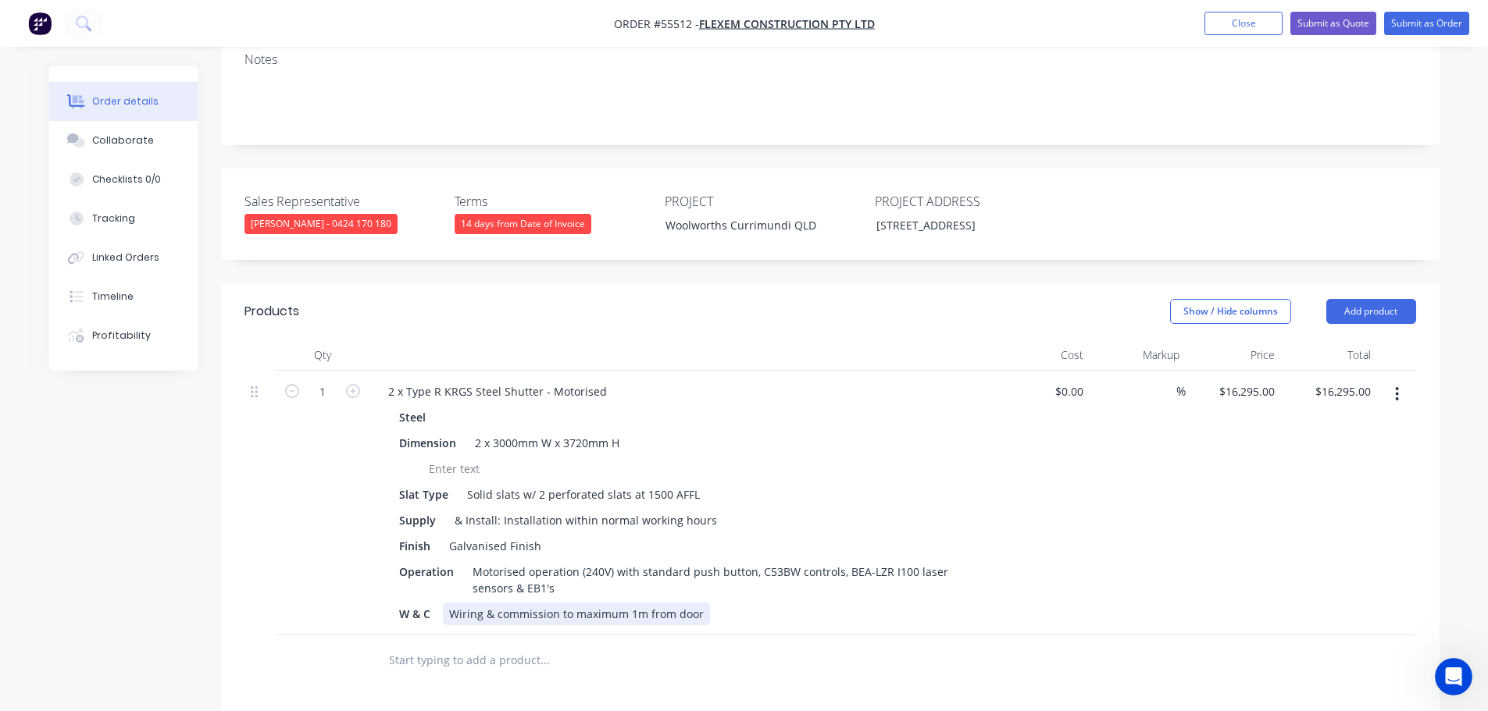
click at [728, 603] on div "W & C Wiring & commission to maximum 1m from door" at bounding box center [679, 614] width 572 height 23
click at [1332, 29] on button "Submit as Quote" at bounding box center [1333, 23] width 86 height 23
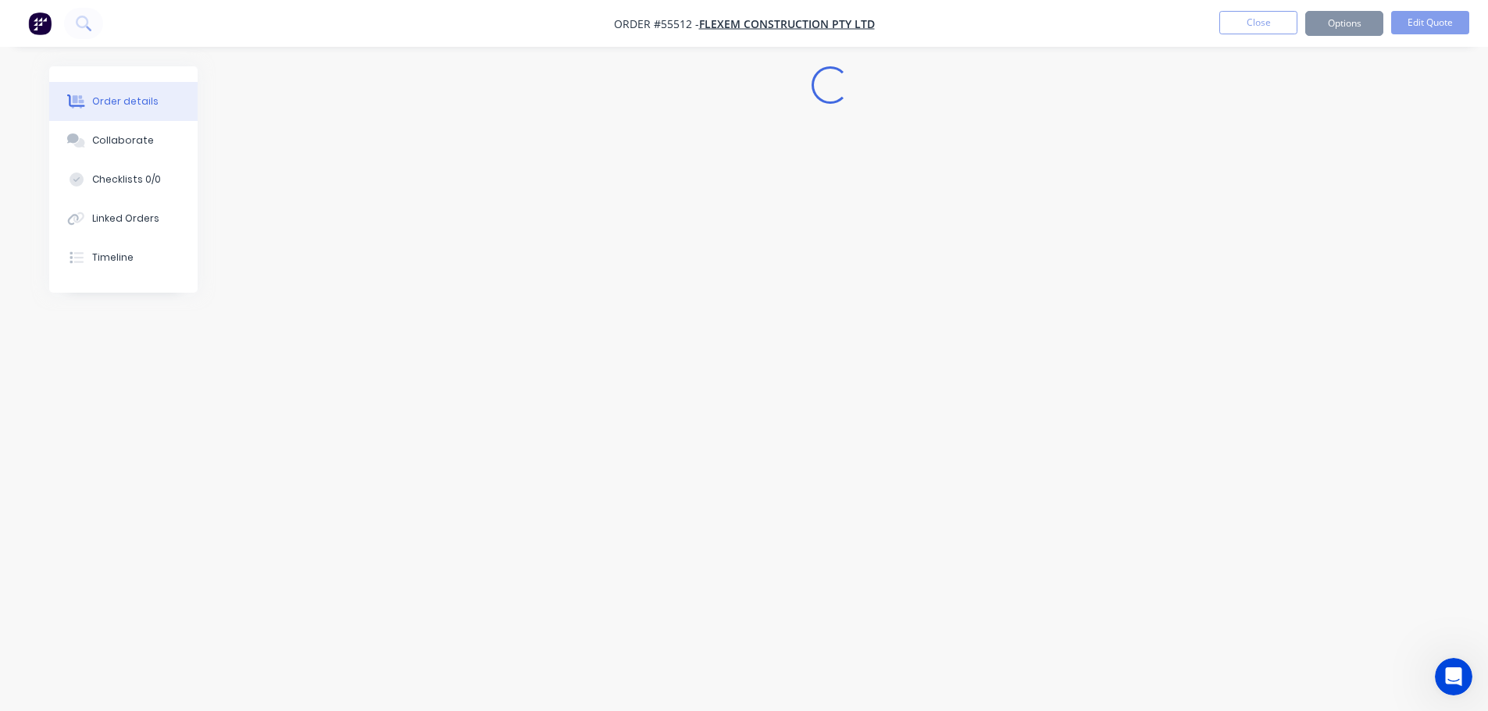
scroll to position [0, 0]
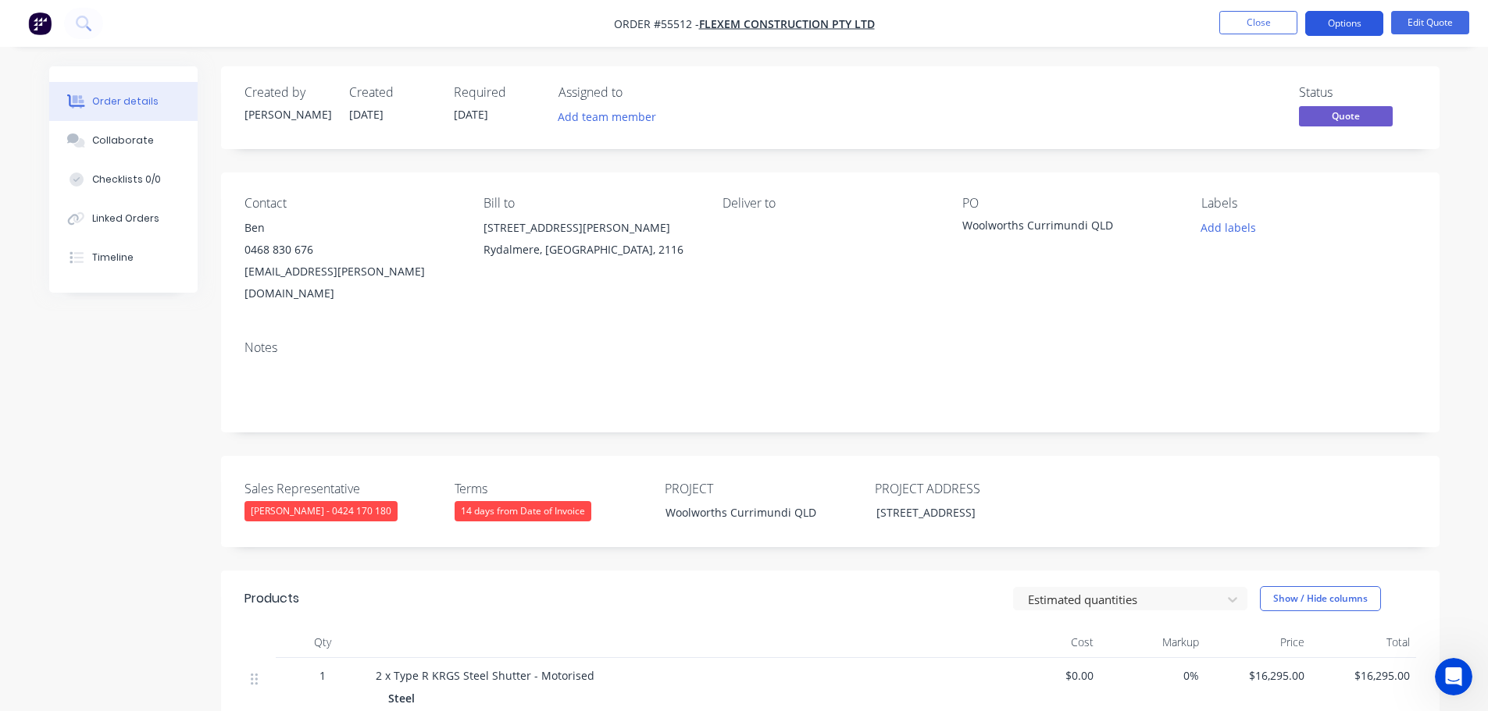
click at [1333, 30] on button "Options" at bounding box center [1344, 23] width 78 height 25
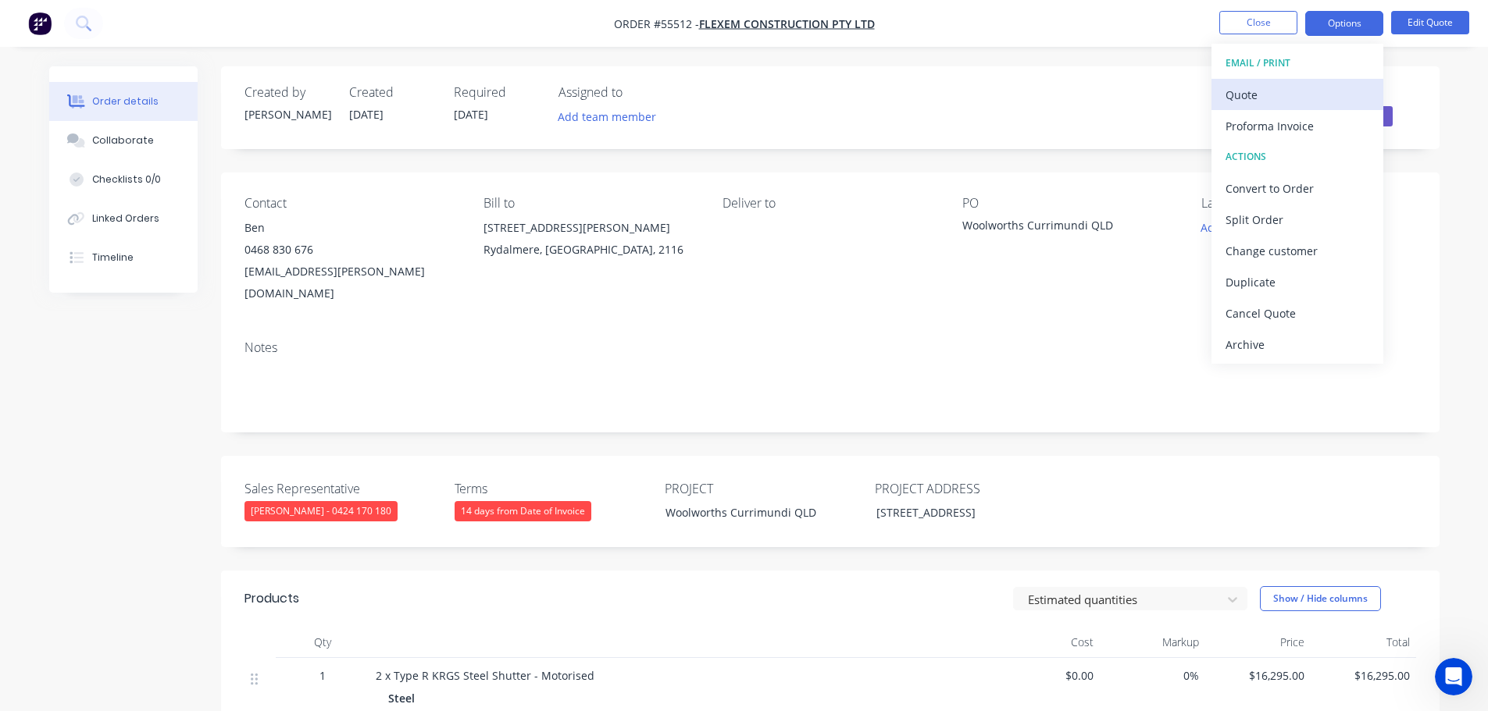
click at [1244, 95] on div "Quote" at bounding box center [1297, 95] width 144 height 23
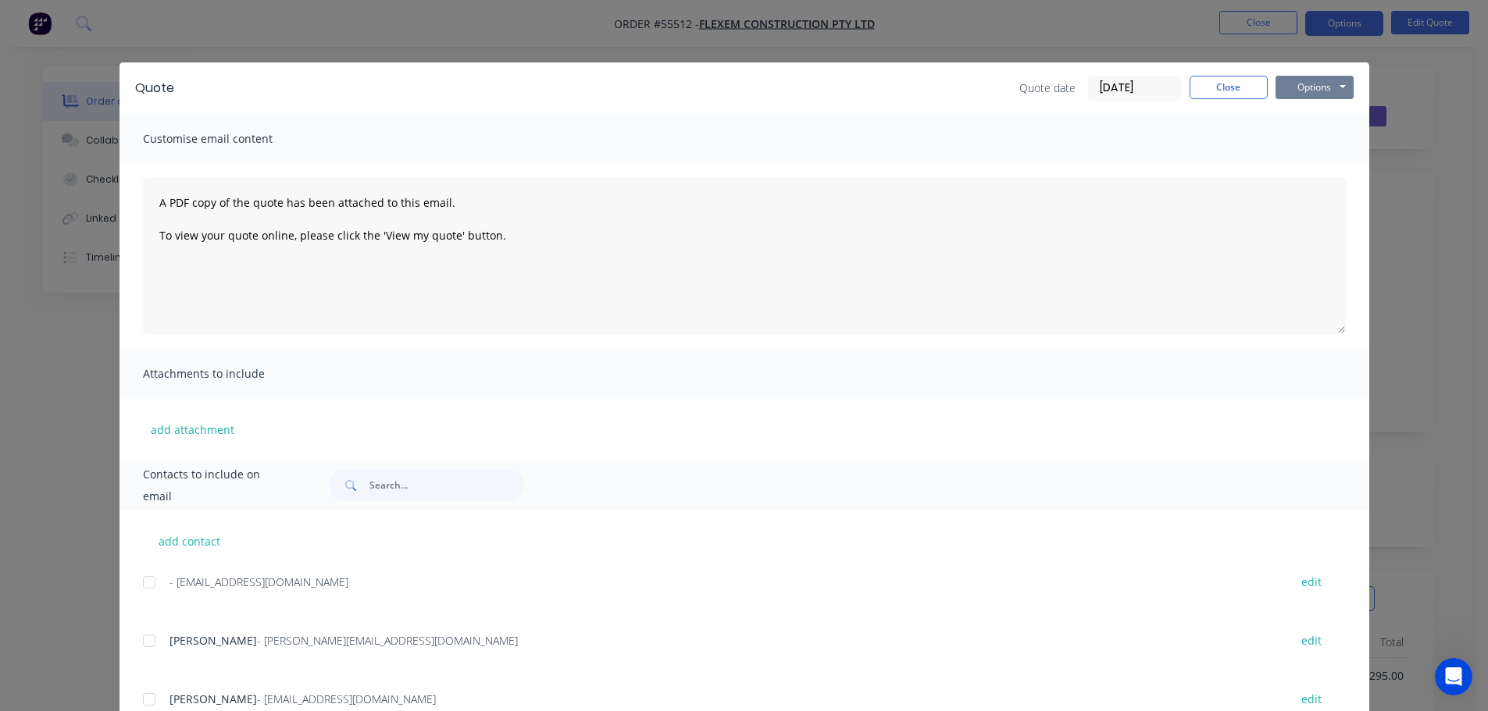
click at [1290, 93] on button "Options" at bounding box center [1314, 87] width 78 height 23
click at [1300, 134] on button "Print" at bounding box center [1325, 141] width 100 height 26
click at [1211, 89] on button "Close" at bounding box center [1228, 87] width 78 height 23
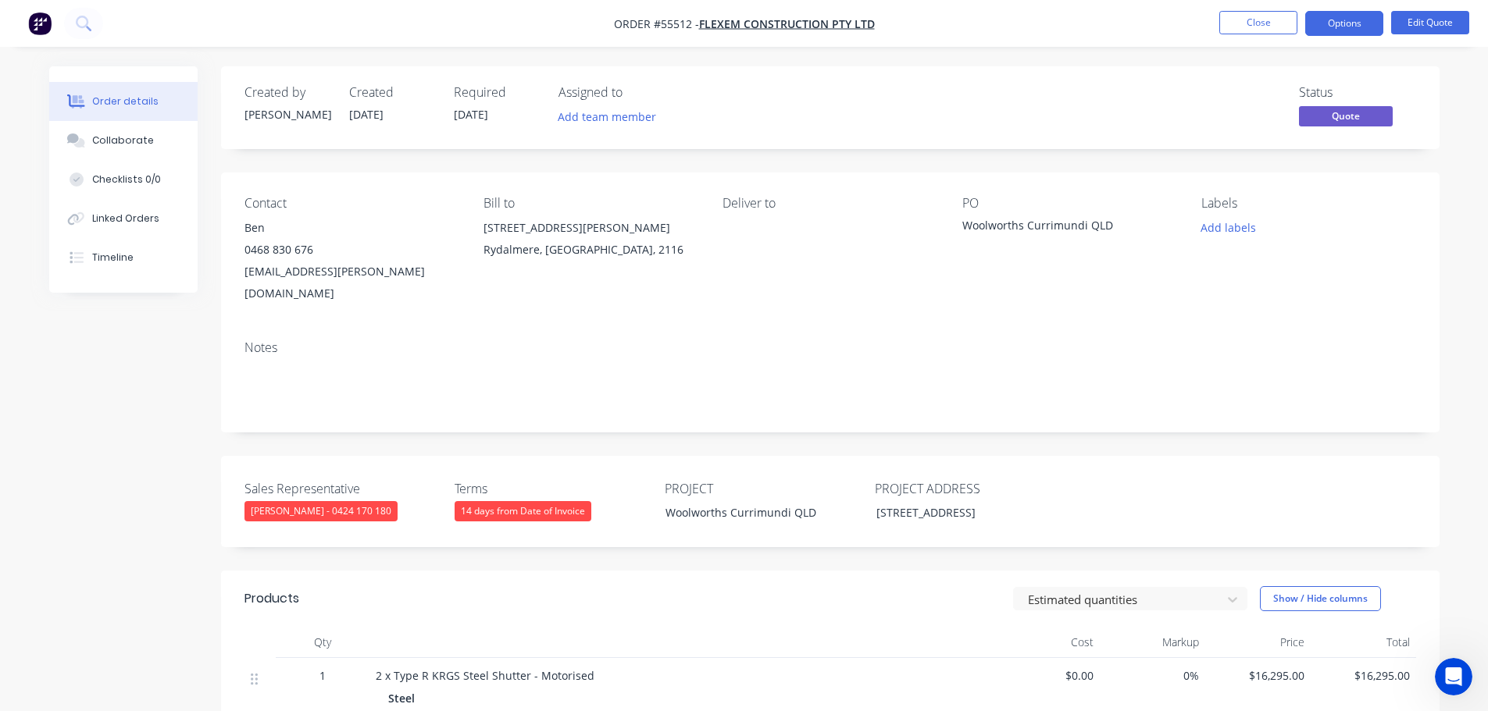
click at [306, 269] on div "ben.francis@flexem.com.au" at bounding box center [351, 283] width 214 height 44
copy div "ben.francis@flexem.com.au"
click at [1038, 228] on div "Woolworths Currimundi QLD" at bounding box center [1059, 228] width 195 height 22
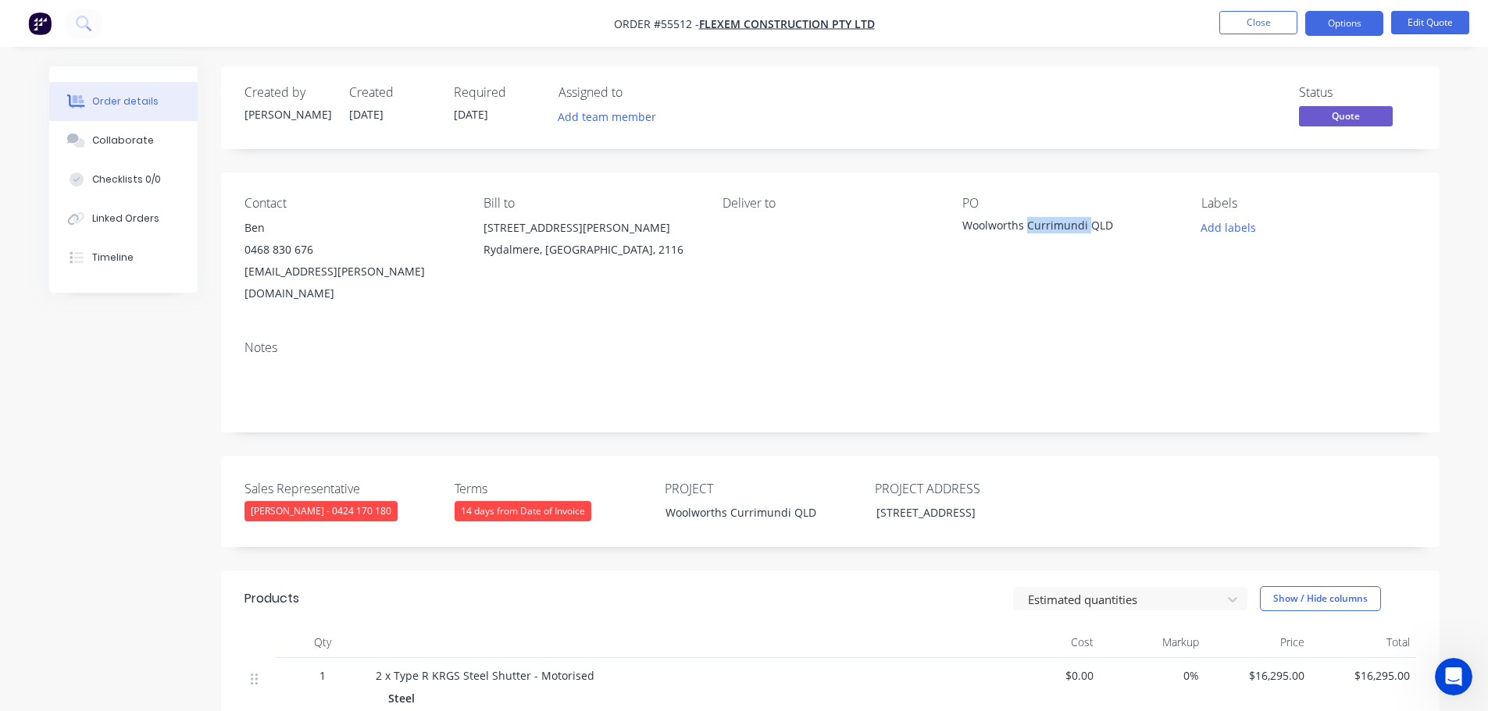
click at [1038, 228] on div "Woolworths Currimundi QLD" at bounding box center [1059, 228] width 195 height 22
copy div "Woolworths Currimundi QLD"
click at [1320, 22] on button "Options" at bounding box center [1344, 23] width 78 height 25
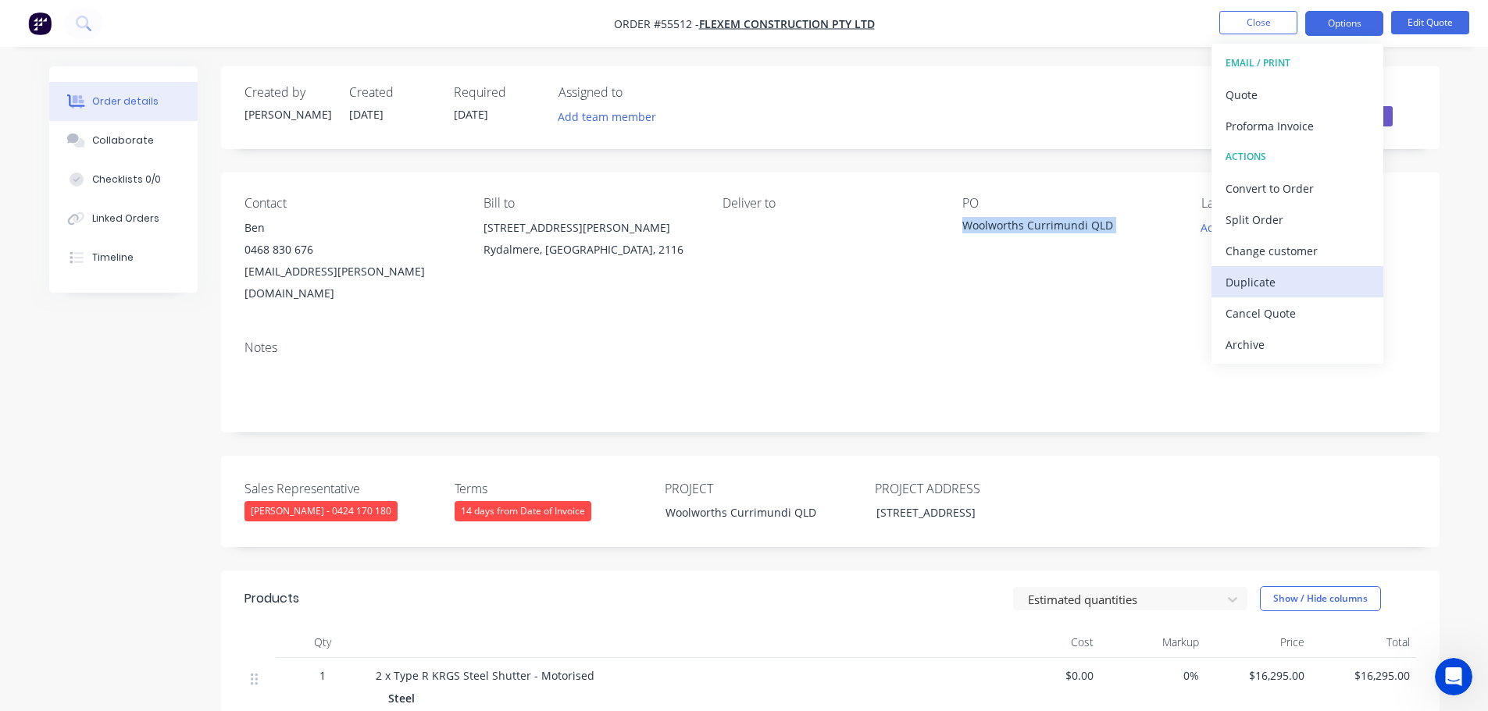
click at [1242, 284] on div "Duplicate" at bounding box center [1297, 282] width 144 height 23
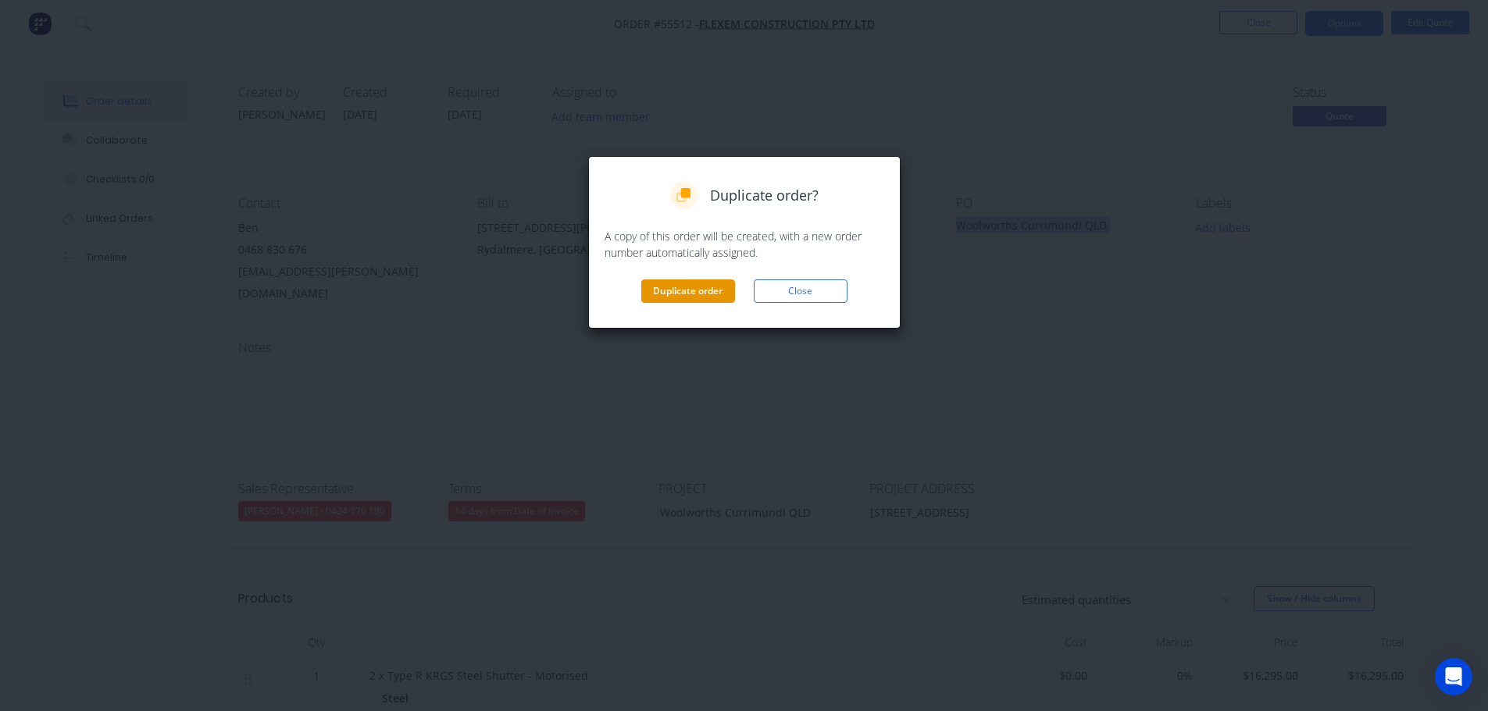
click at [671, 299] on button "Duplicate order" at bounding box center [688, 291] width 94 height 23
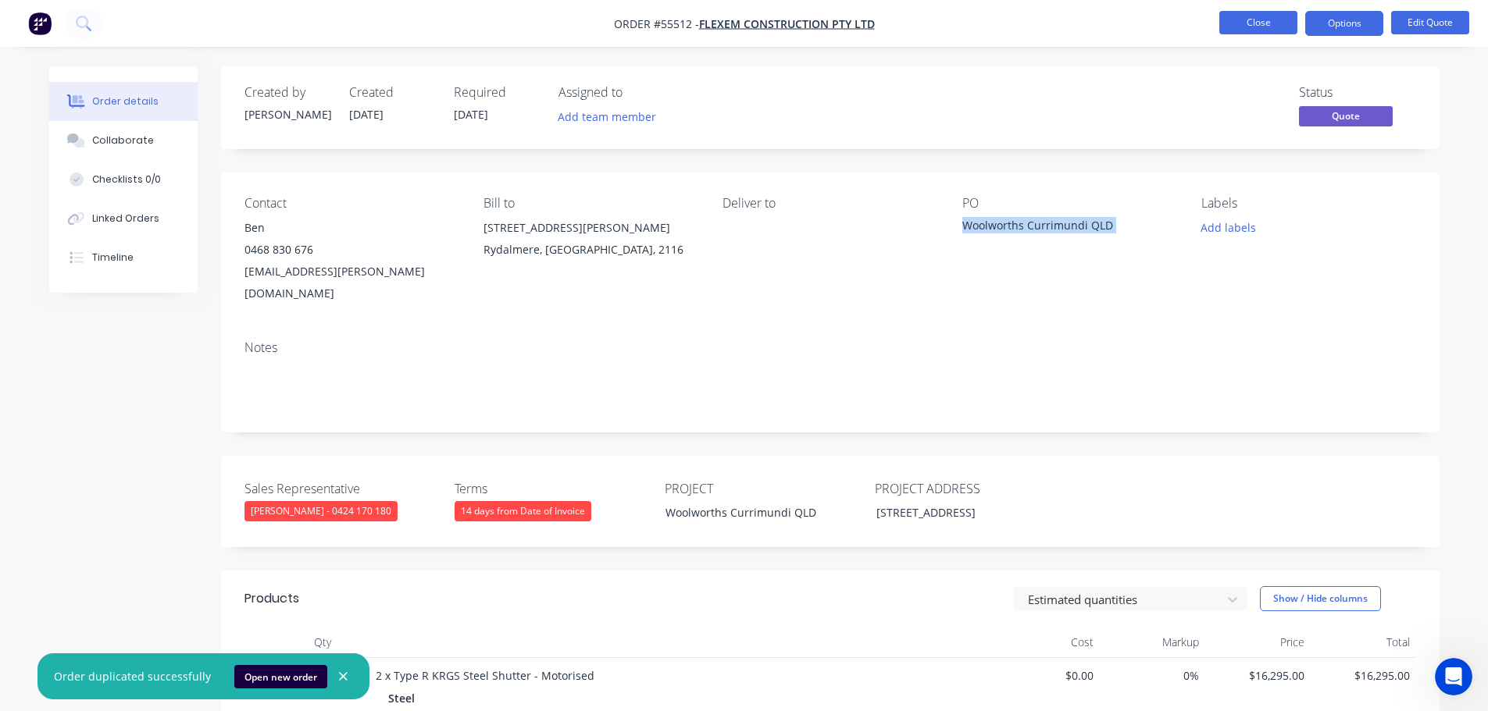
click at [1270, 23] on button "Close" at bounding box center [1258, 22] width 78 height 23
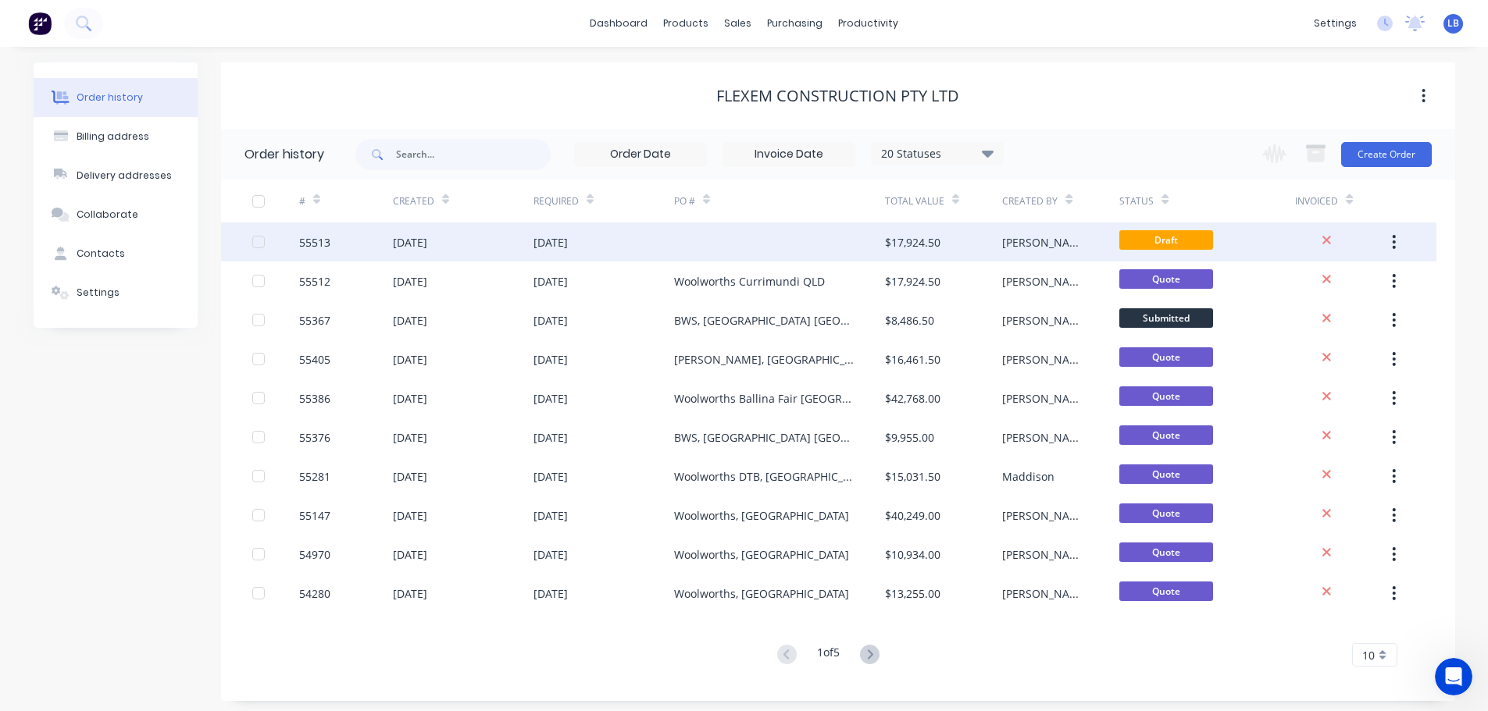
click at [313, 246] on div "55513" at bounding box center [314, 242] width 31 height 16
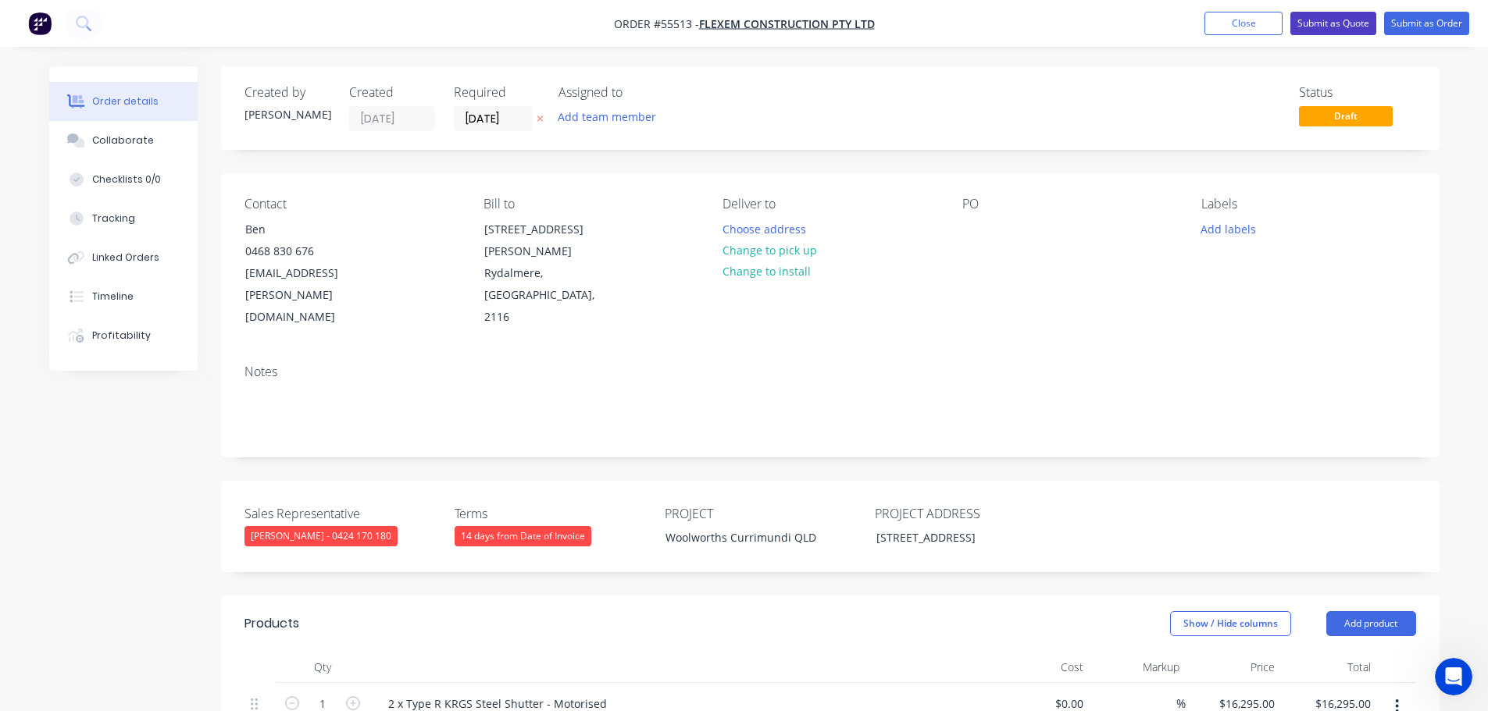
click at [1347, 22] on button "Submit as Quote" at bounding box center [1333, 23] width 86 height 23
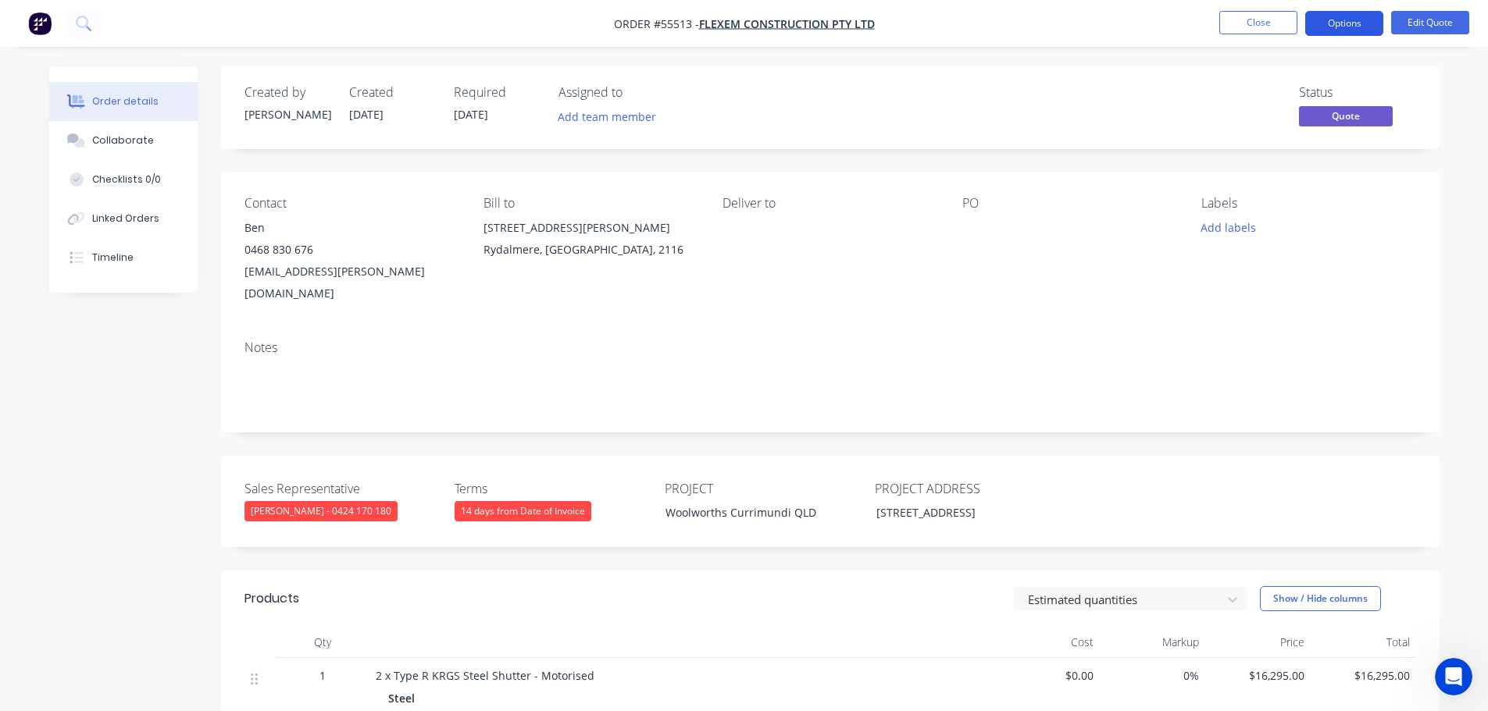
drag, startPoint x: 1336, startPoint y: 27, endPoint x: 1330, endPoint y: 37, distance: 10.9
click at [1334, 31] on button "Options" at bounding box center [1344, 23] width 78 height 25
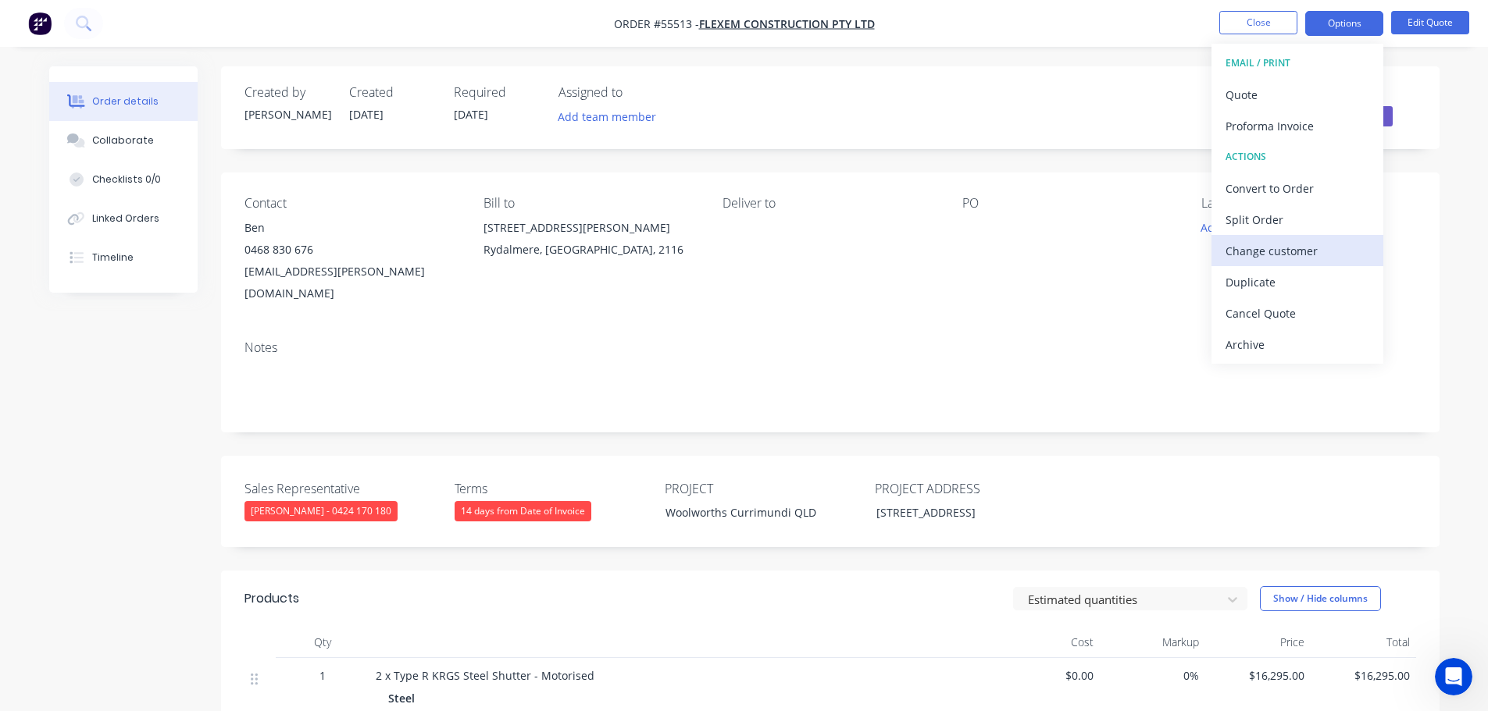
click at [1264, 255] on div "Change customer" at bounding box center [1297, 251] width 144 height 23
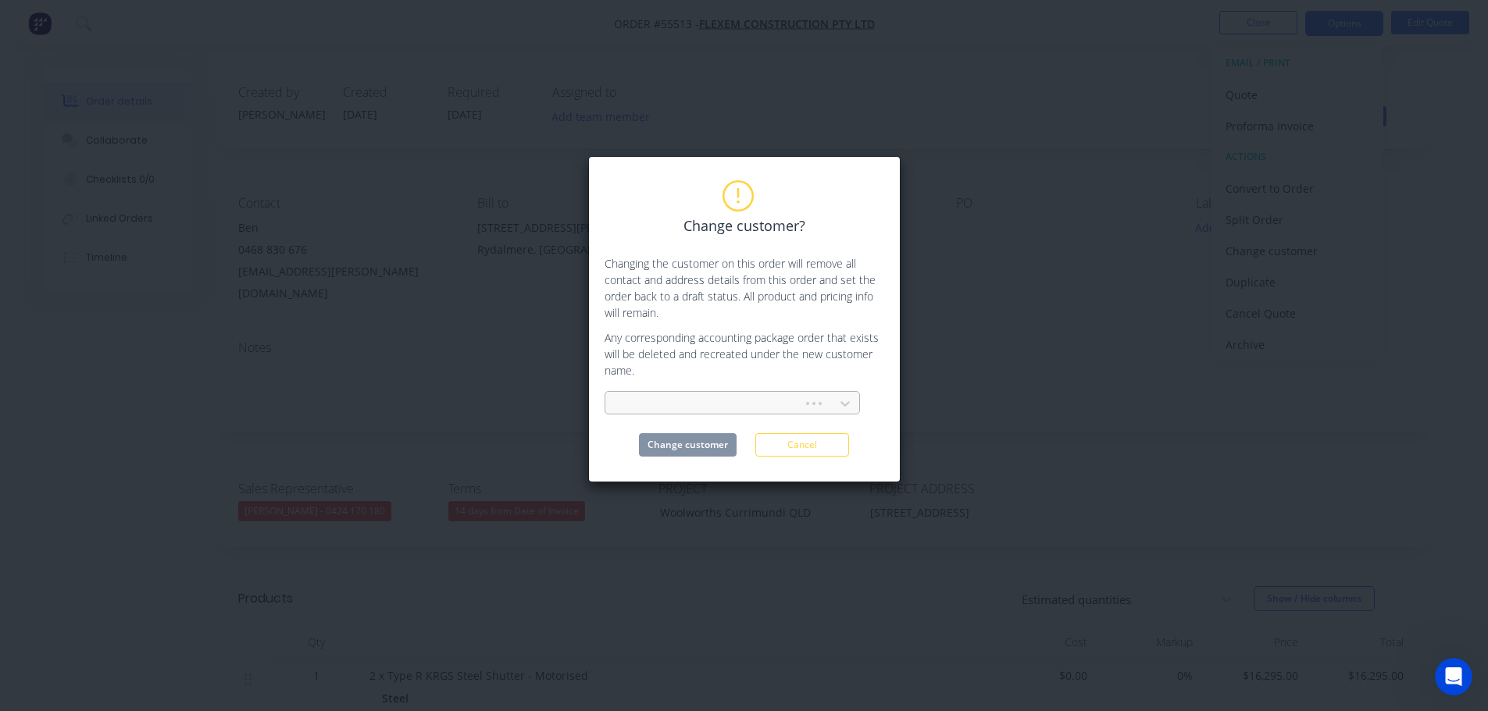
click at [664, 404] on div at bounding box center [706, 404] width 177 height 20
type input "mainbrace"
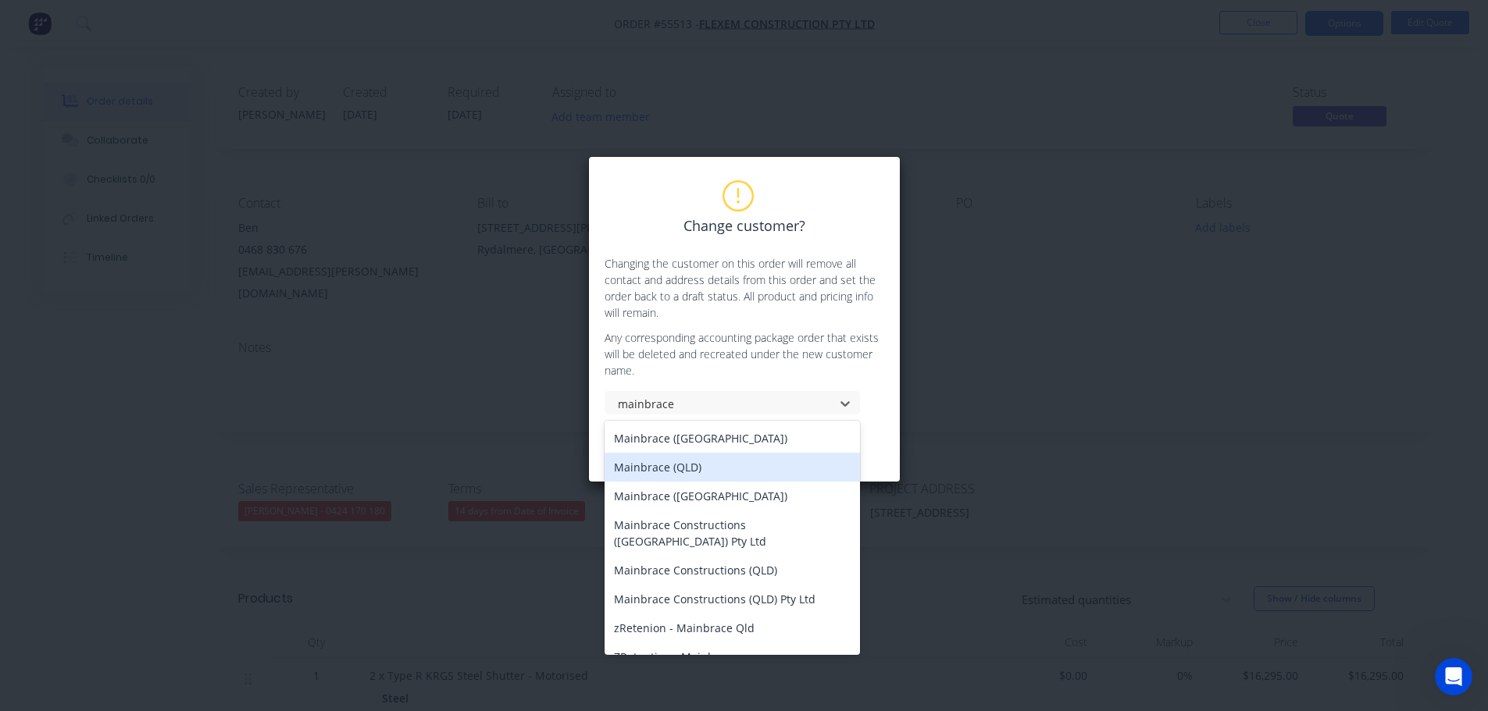
click at [644, 465] on div "Mainbrace (QLD)" at bounding box center [731, 467] width 255 height 29
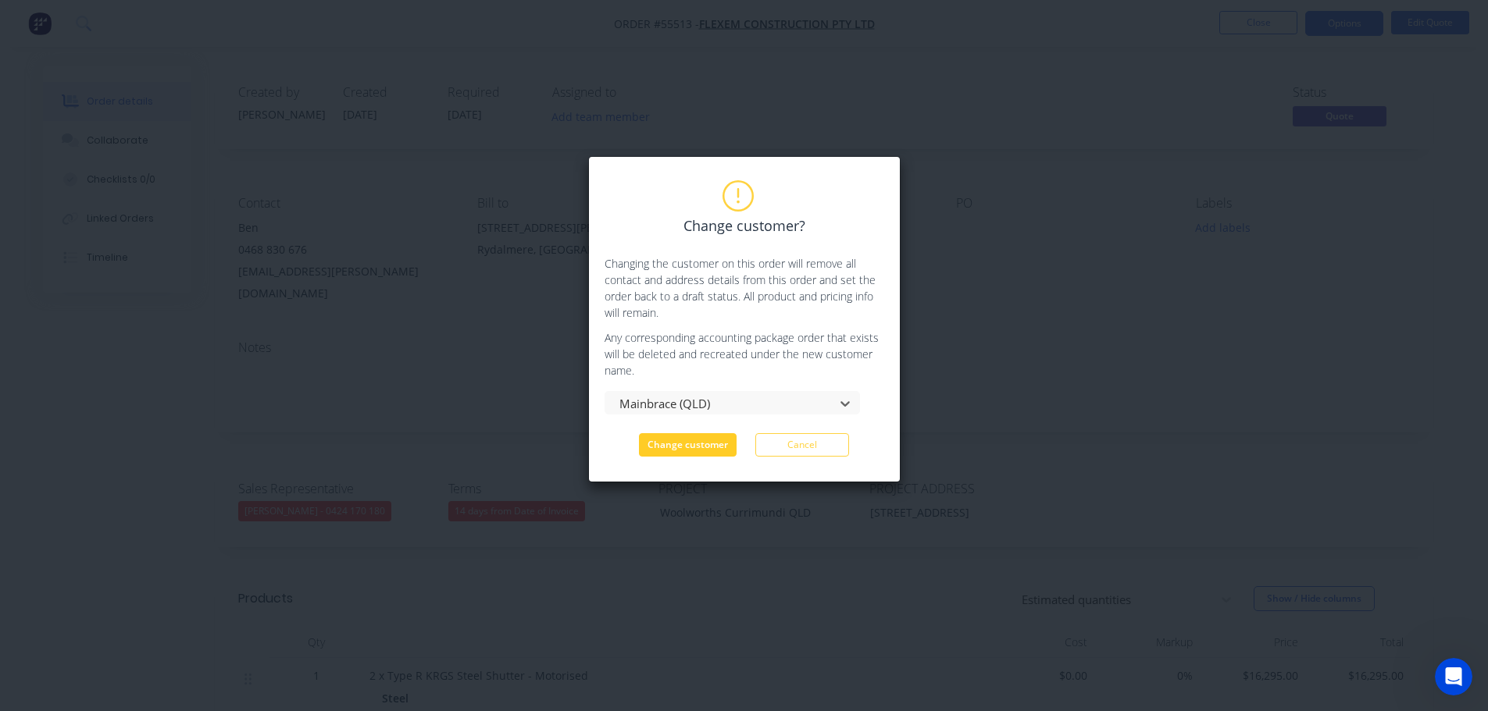
click at [677, 445] on button "Change customer" at bounding box center [688, 444] width 98 height 23
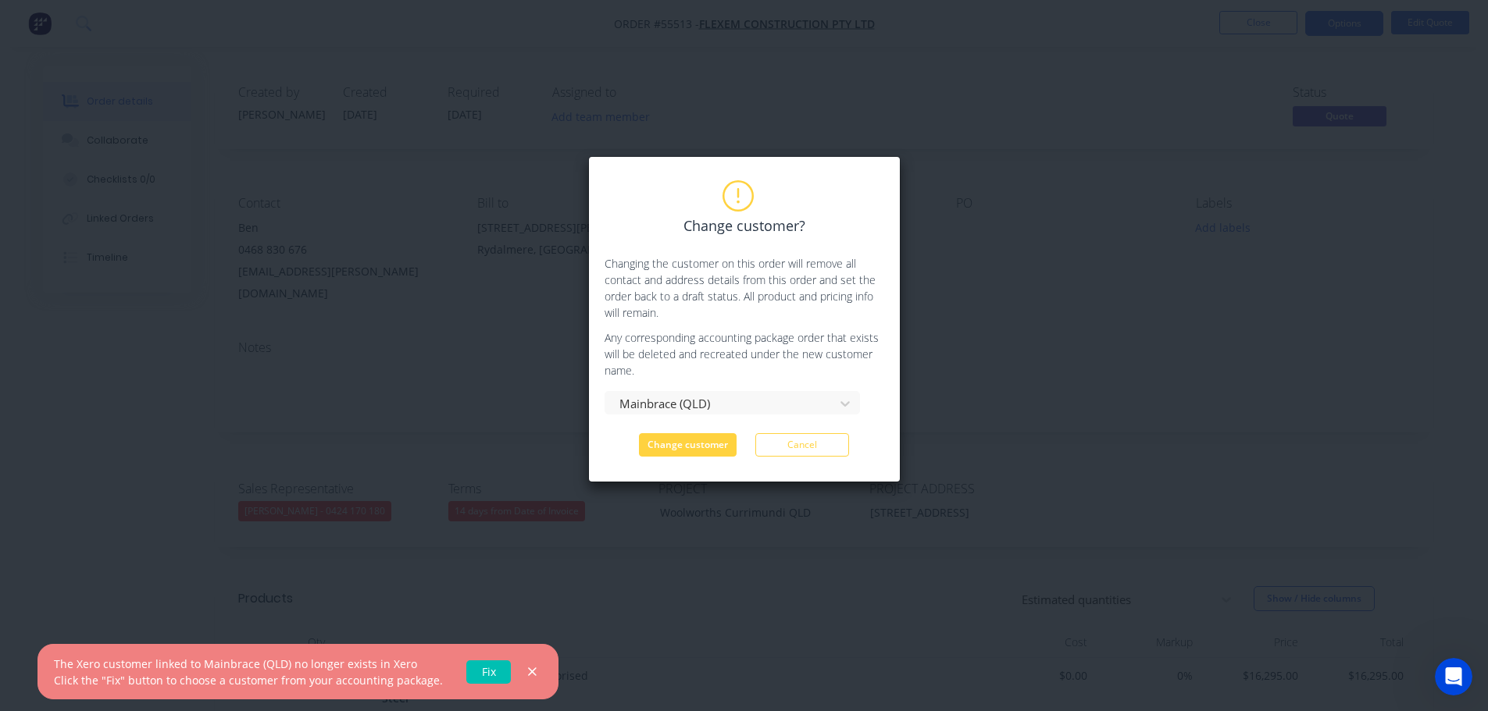
click at [473, 672] on link "Fix" at bounding box center [488, 672] width 45 height 23
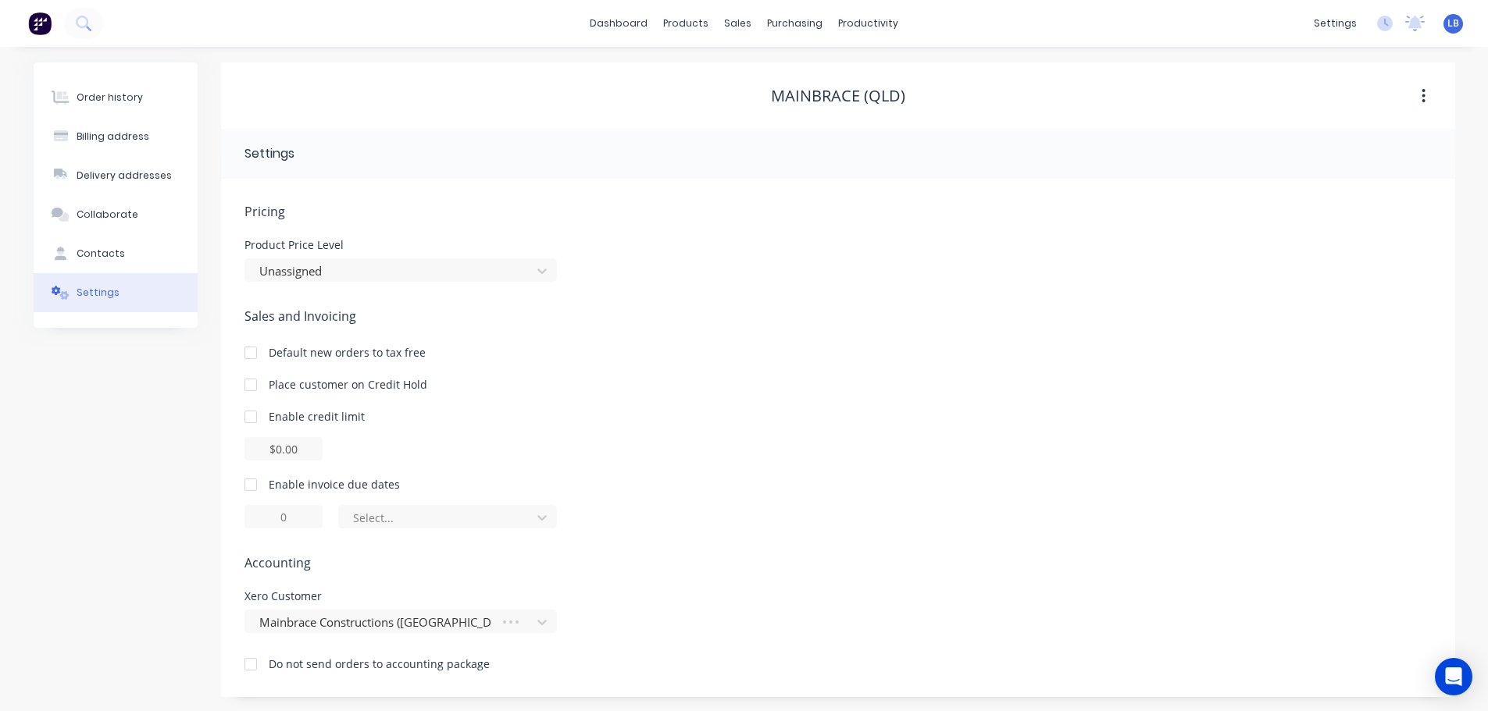
scroll to position [2, 0]
click at [793, 78] on div "Sales Orders" at bounding box center [796, 73] width 64 height 14
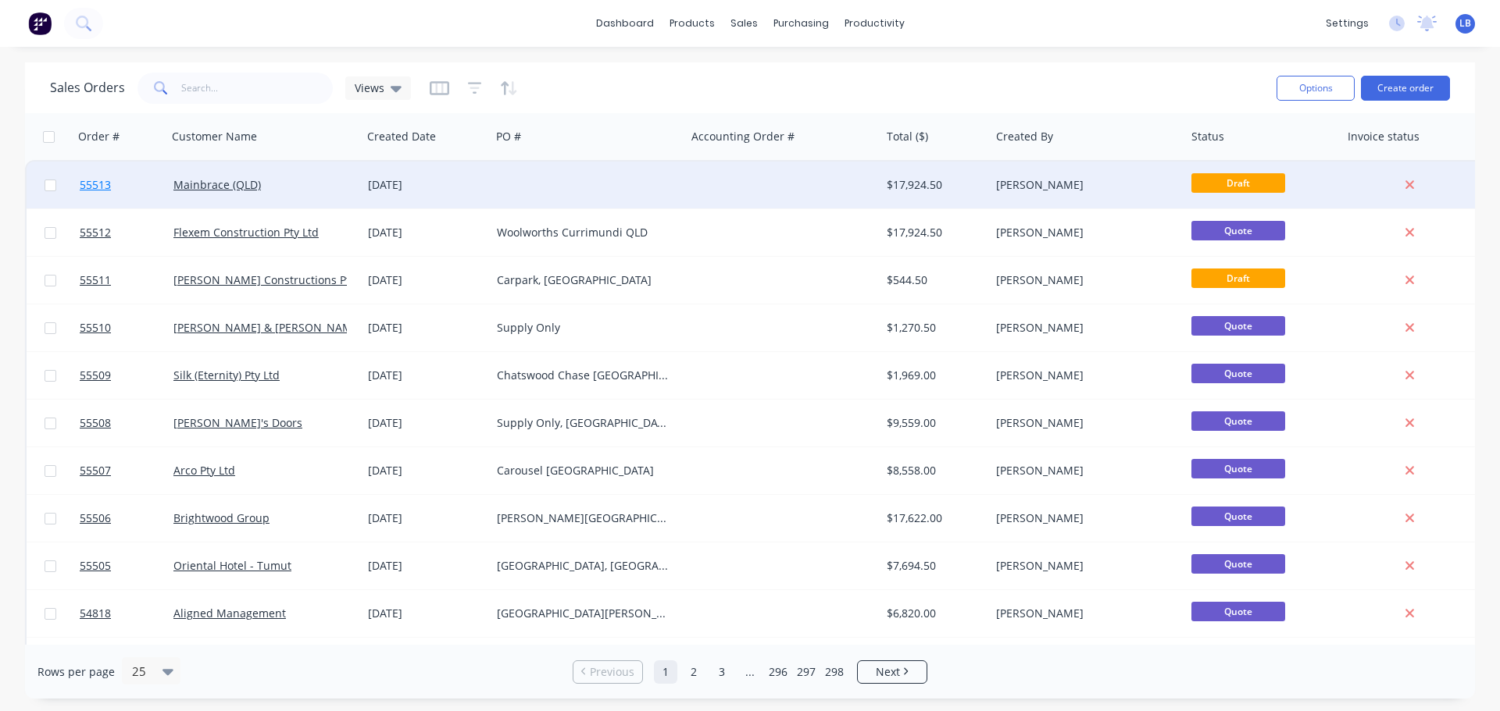
click at [91, 184] on span "55513" at bounding box center [95, 185] width 31 height 16
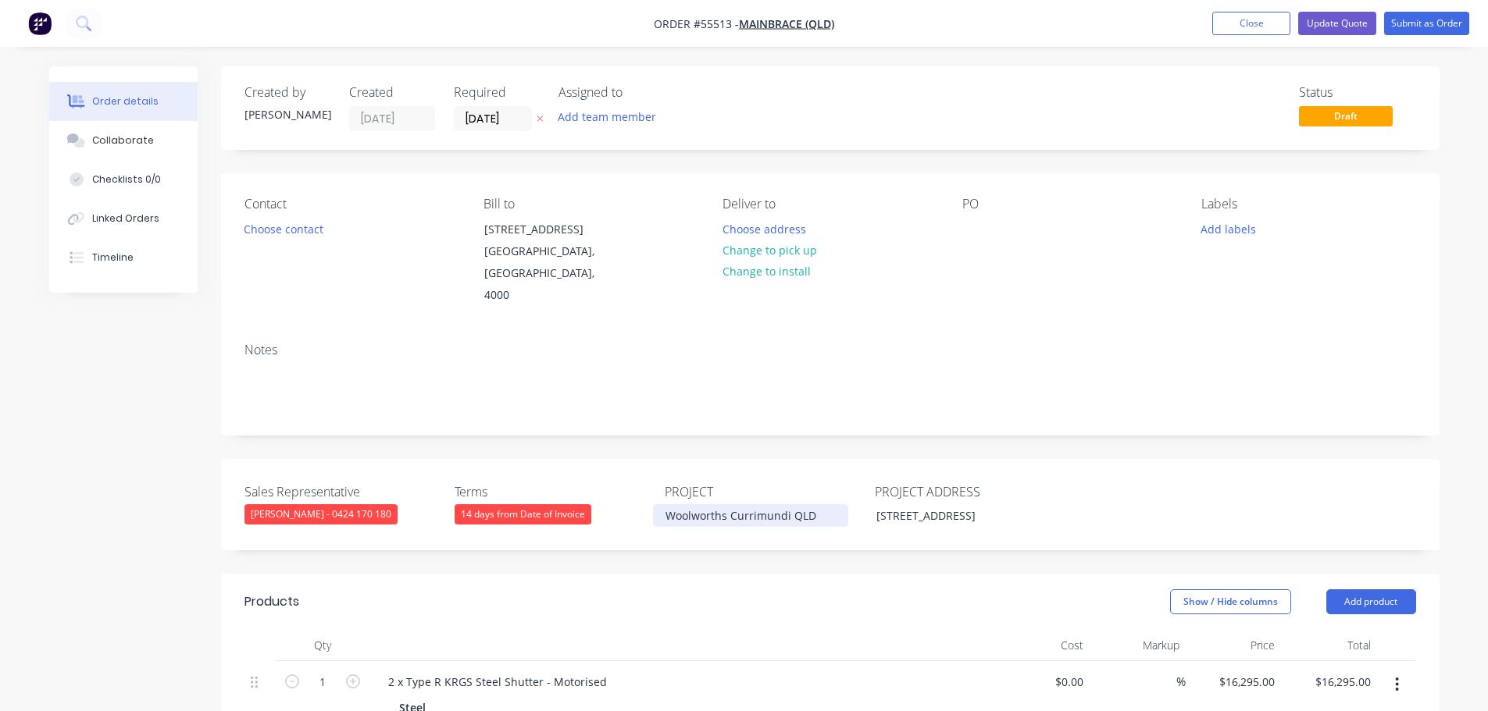
click at [722, 514] on div "Woolworths Currimundi QLD" at bounding box center [750, 516] width 195 height 23
copy div "Woolworths Currimundi QLD"
click at [969, 224] on div at bounding box center [974, 229] width 25 height 23
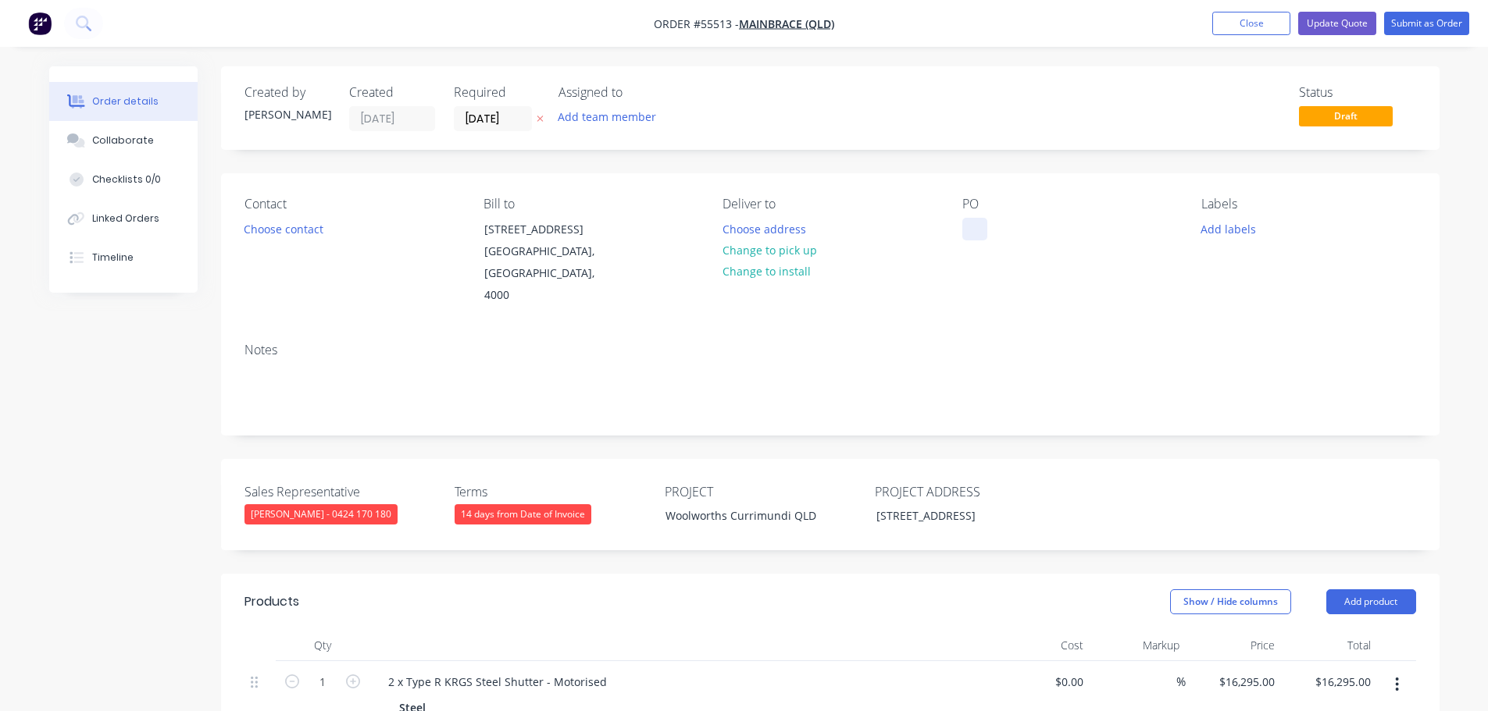
paste div
click at [280, 224] on button "Choose contact" at bounding box center [283, 228] width 96 height 21
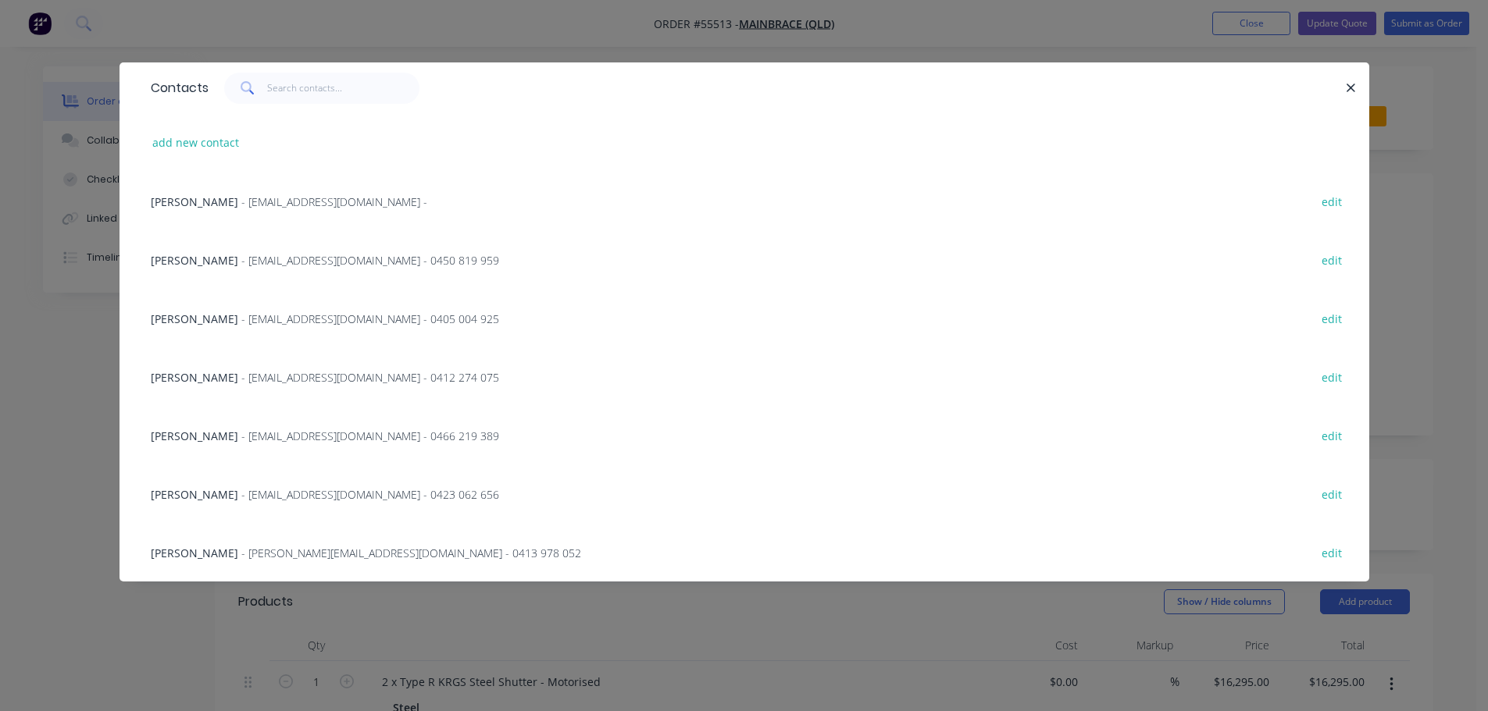
click at [222, 205] on span "Paul MacDonald" at bounding box center [194, 201] width 87 height 15
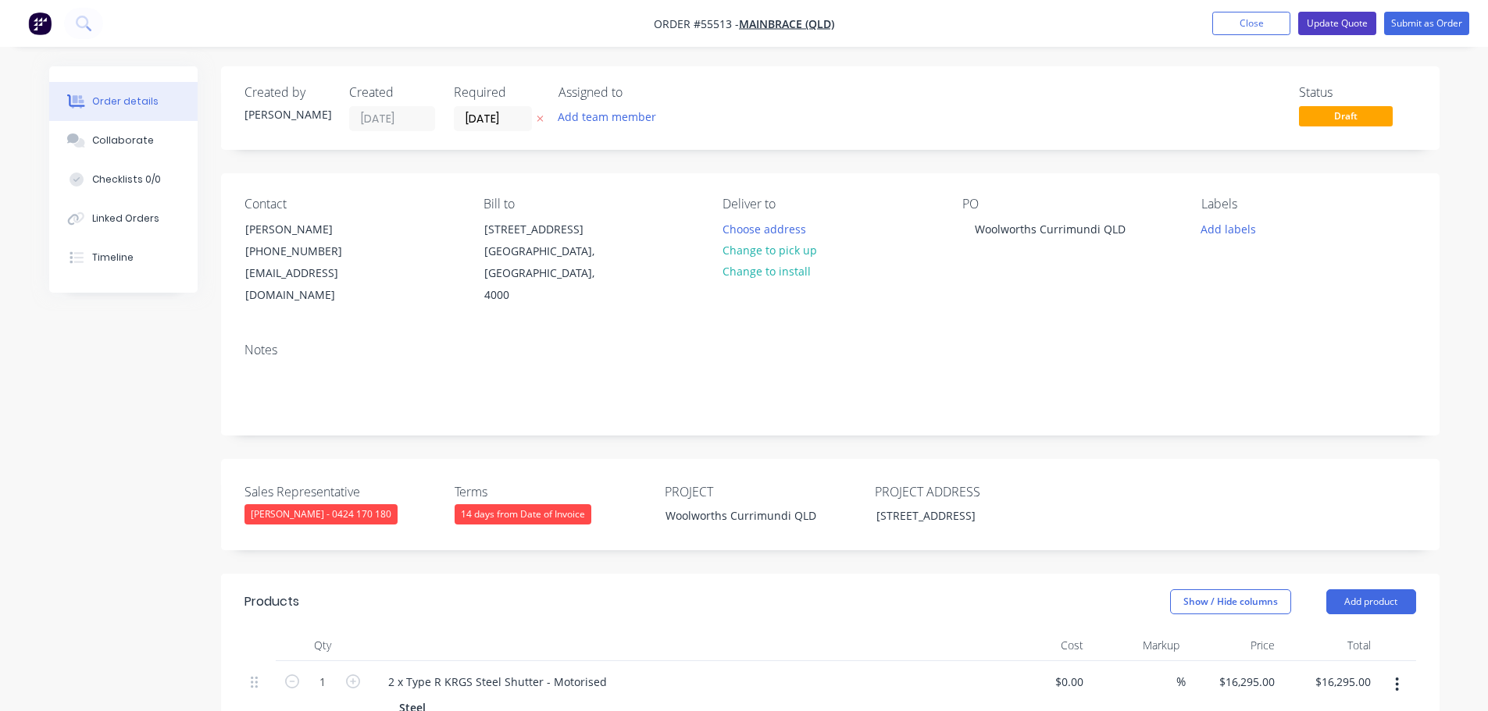
click at [1312, 30] on button "Update Quote" at bounding box center [1337, 23] width 78 height 23
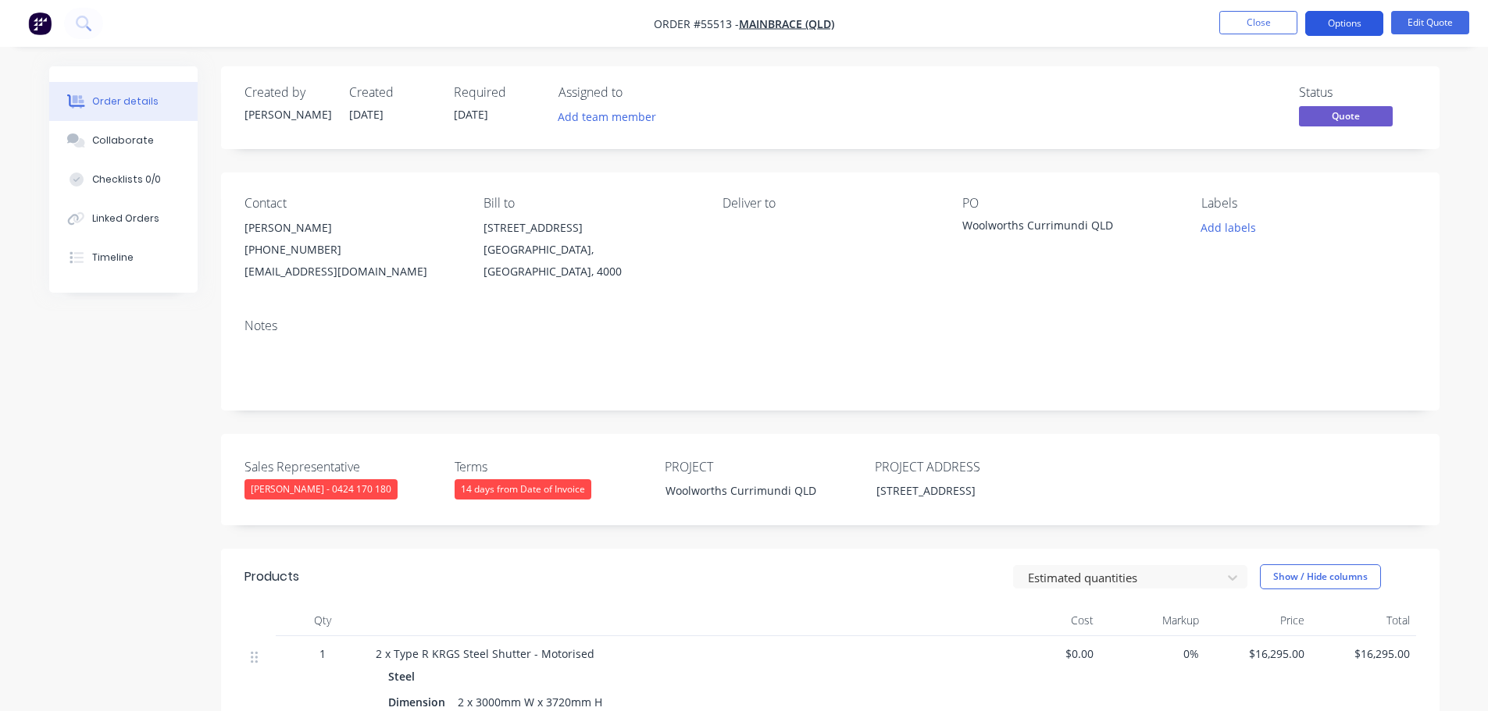
click at [1321, 25] on button "Options" at bounding box center [1344, 23] width 78 height 25
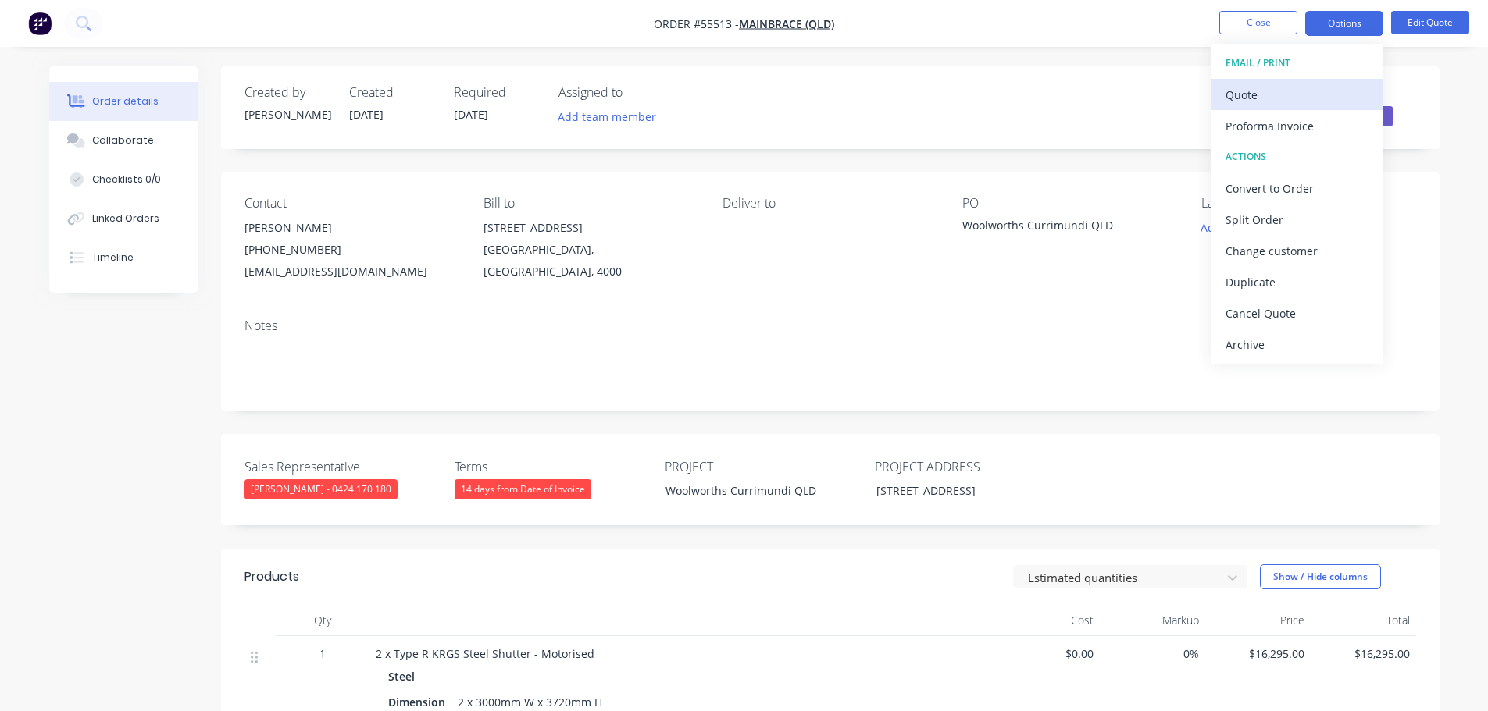
click at [1251, 97] on div "Quote" at bounding box center [1297, 95] width 144 height 23
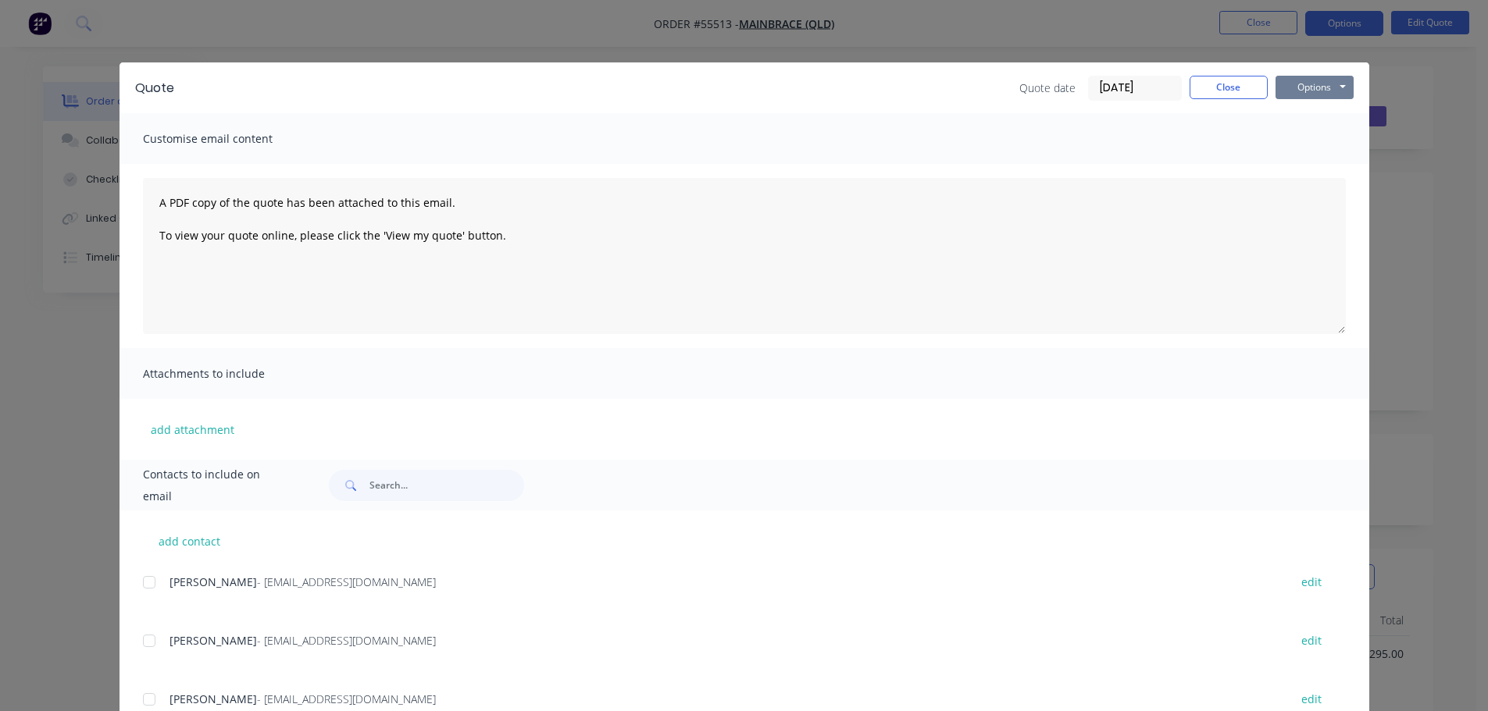
click at [1275, 93] on button "Options" at bounding box center [1314, 87] width 78 height 23
click at [1294, 145] on button "Print" at bounding box center [1325, 141] width 100 height 26
drag, startPoint x: 1239, startPoint y: 86, endPoint x: 1232, endPoint y: 91, distance: 9.5
click at [1239, 86] on button "Close" at bounding box center [1228, 87] width 78 height 23
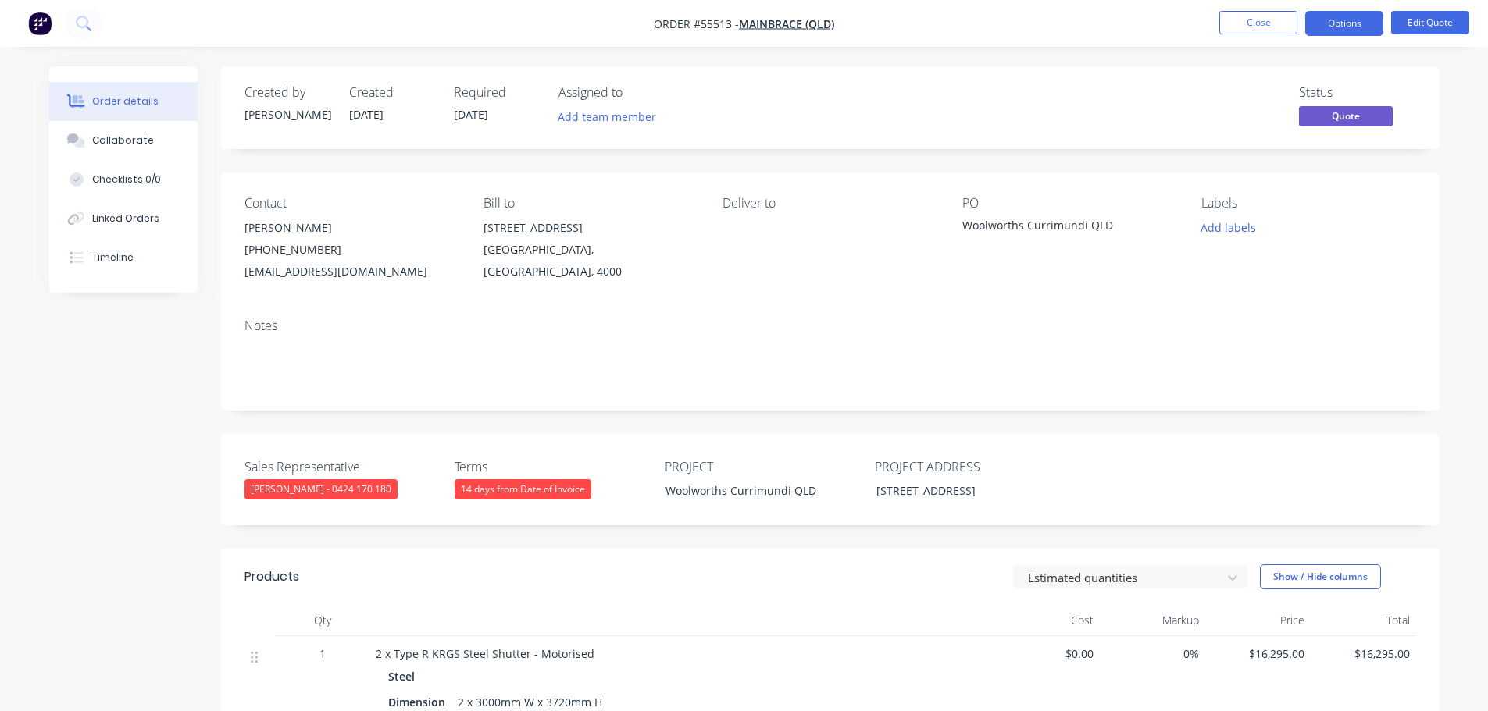
click at [291, 266] on div "pmacdonald@mainbrace.com.au" at bounding box center [351, 272] width 214 height 22
copy div "pmacdonald@mainbrace.com.au"
click at [1000, 226] on div "Woolworths Currimundi QLD" at bounding box center [1059, 228] width 195 height 22
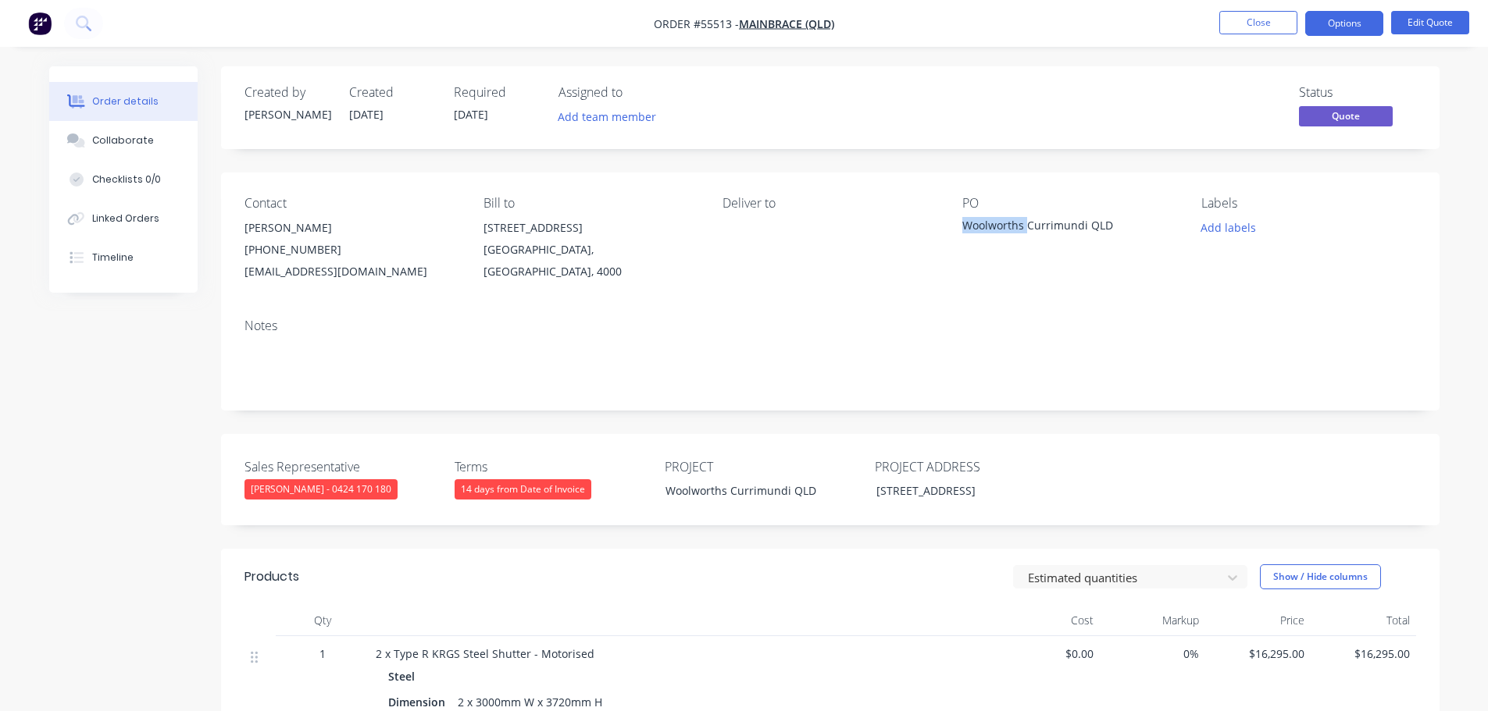
click at [1000, 226] on div "Woolworths Currimundi QLD" at bounding box center [1059, 228] width 195 height 22
copy div "Woolworths Currimundi QLD"
click at [1317, 26] on button "Options" at bounding box center [1344, 23] width 78 height 25
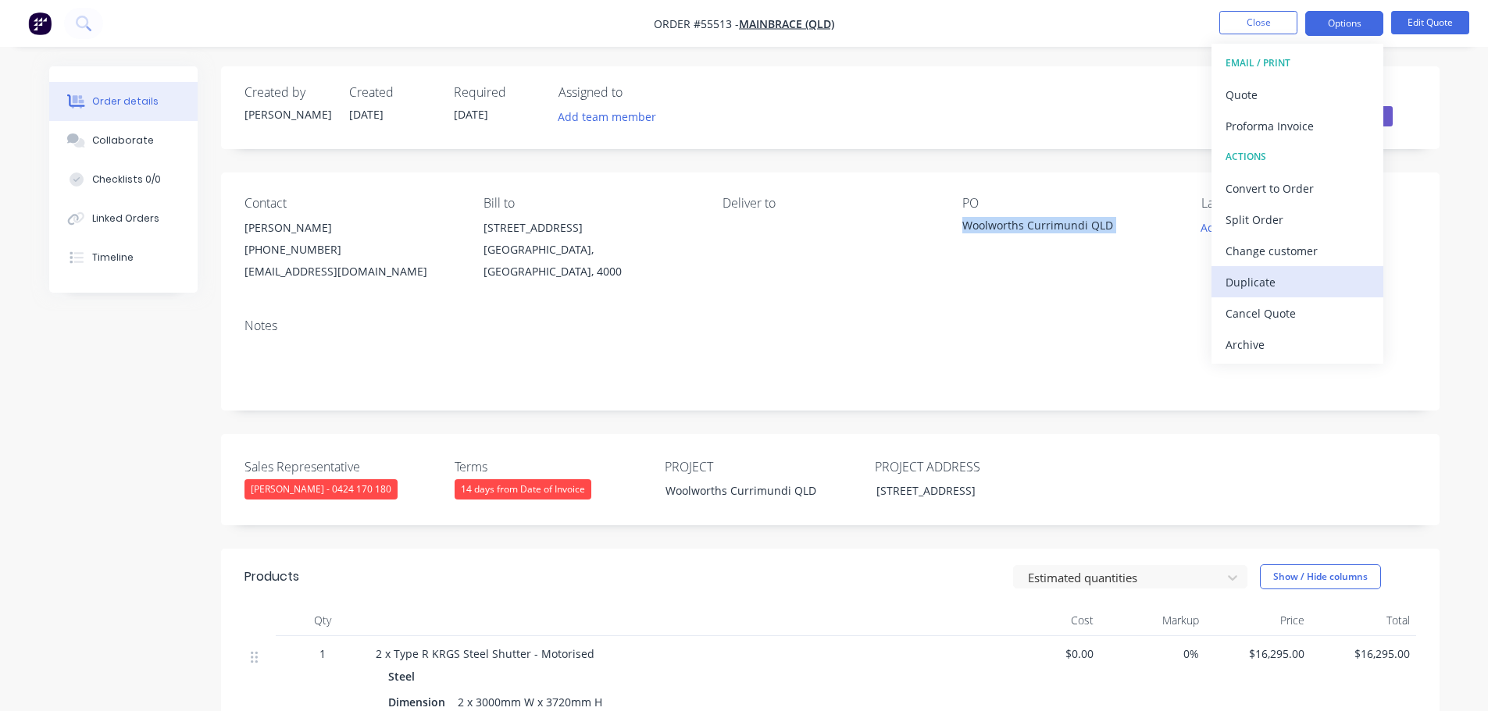
click at [1259, 286] on div "Duplicate" at bounding box center [1297, 282] width 144 height 23
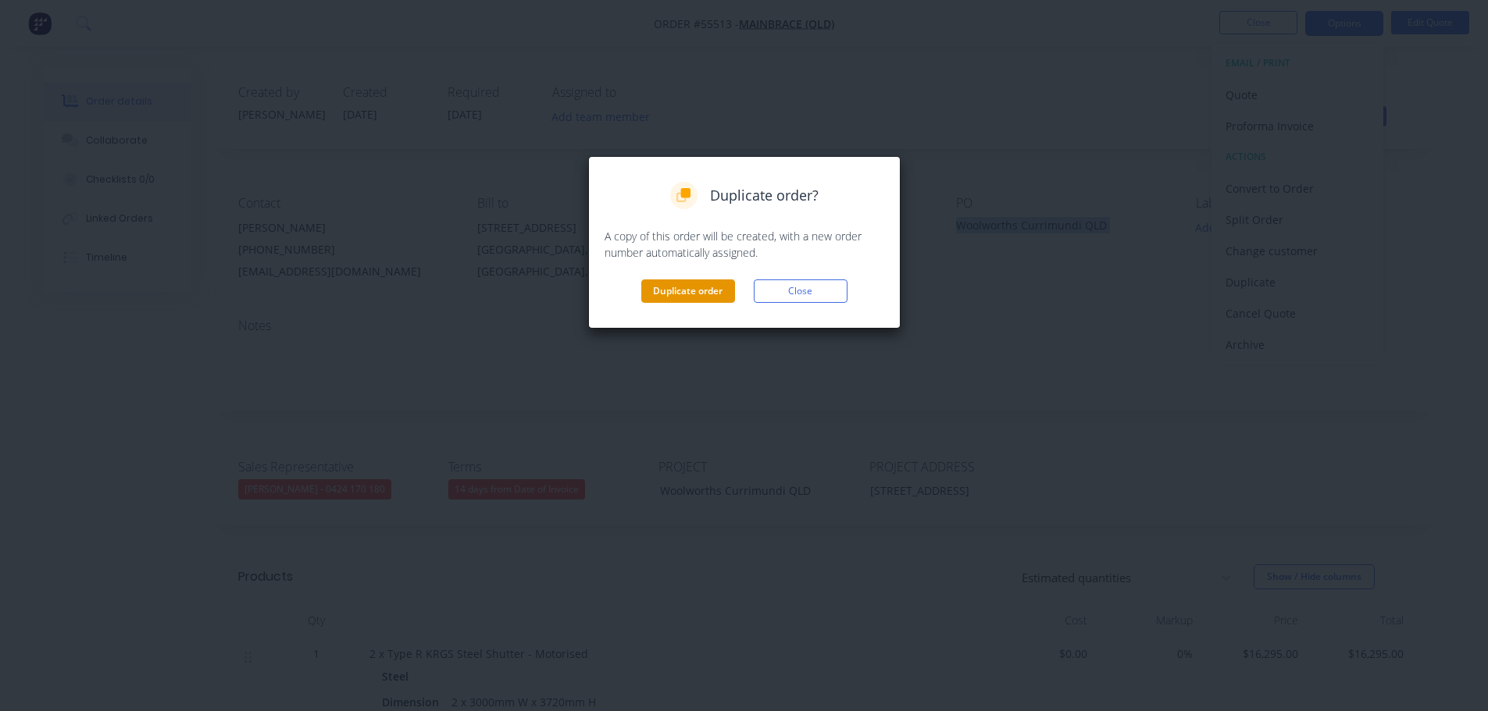
click at [679, 293] on button "Duplicate order" at bounding box center [688, 291] width 94 height 23
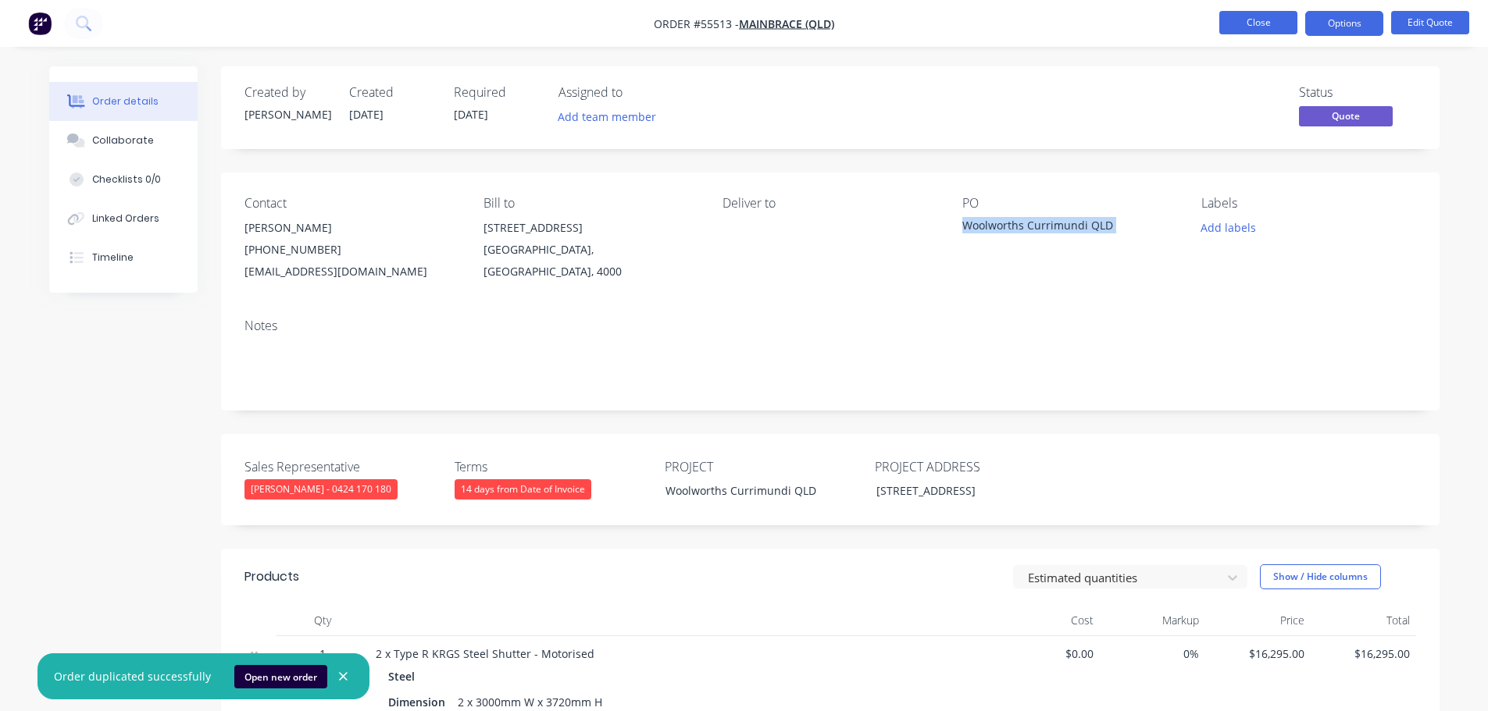
click at [1252, 20] on button "Close" at bounding box center [1258, 22] width 78 height 23
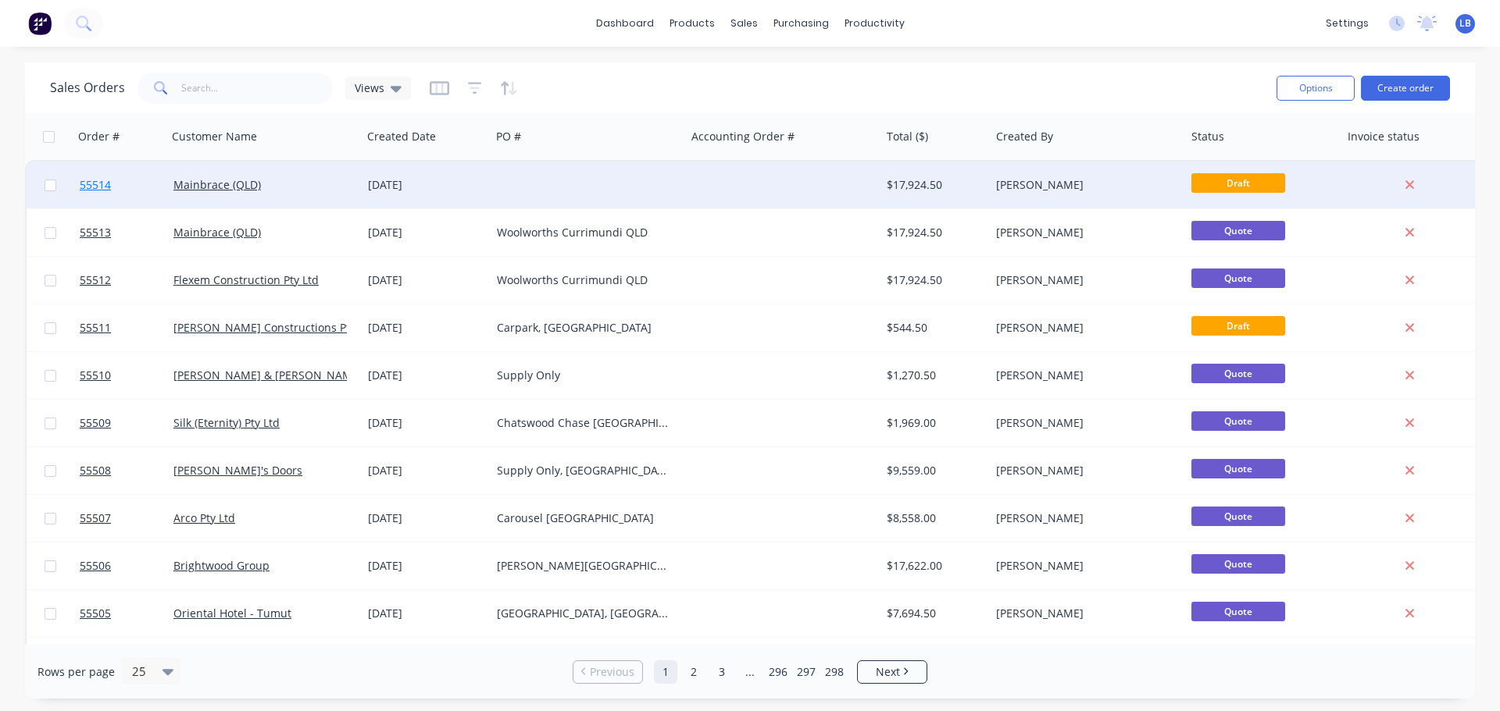
click at [97, 187] on span "55514" at bounding box center [95, 185] width 31 height 16
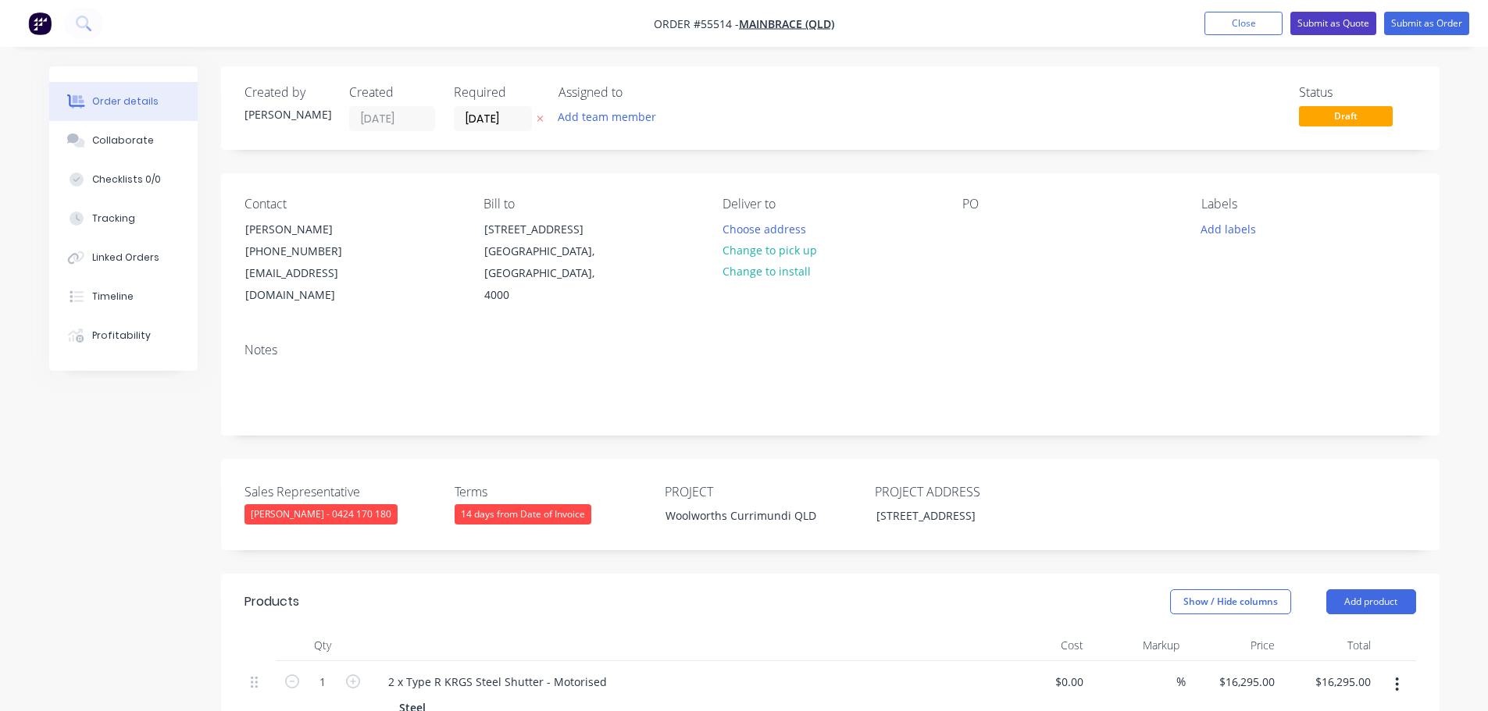
click at [1340, 24] on button "Submit as Quote" at bounding box center [1333, 23] width 86 height 23
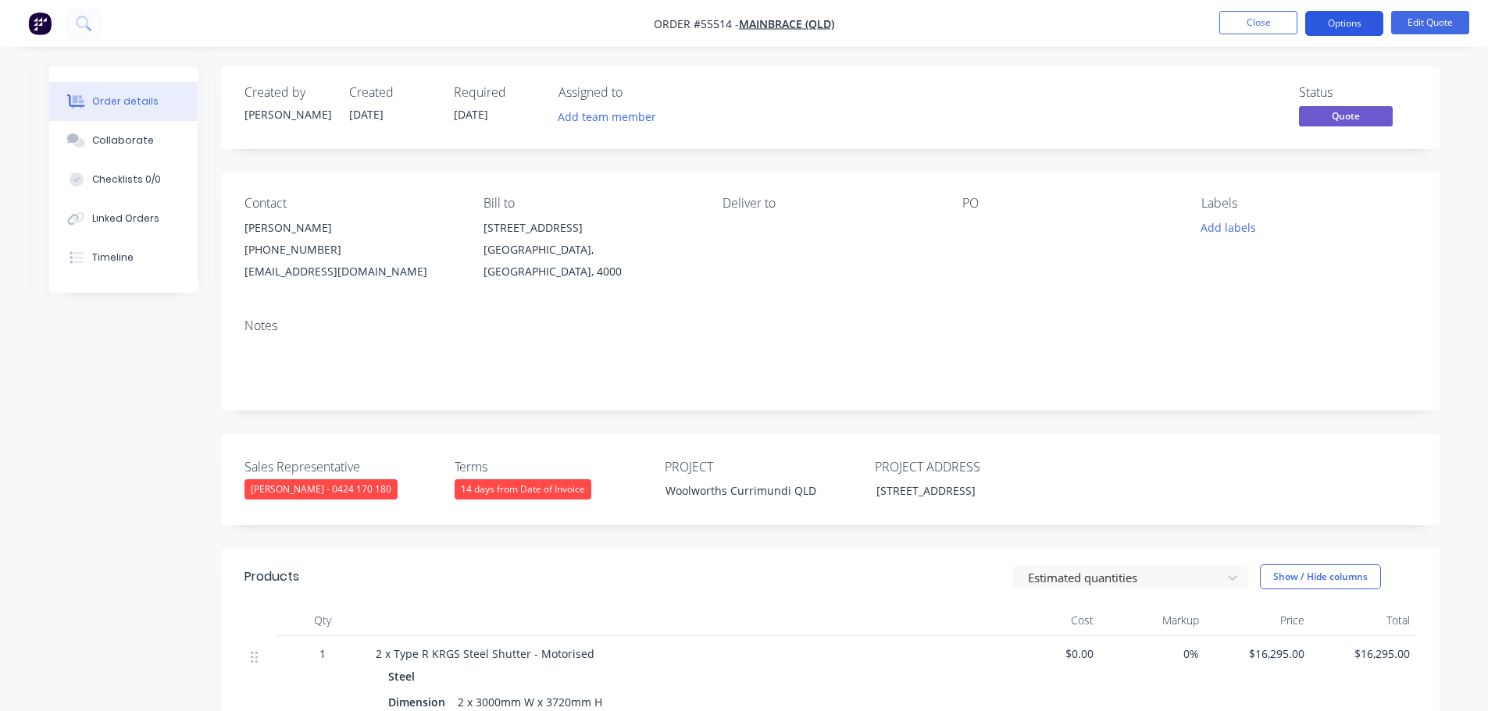
click at [1329, 27] on button "Options" at bounding box center [1344, 23] width 78 height 25
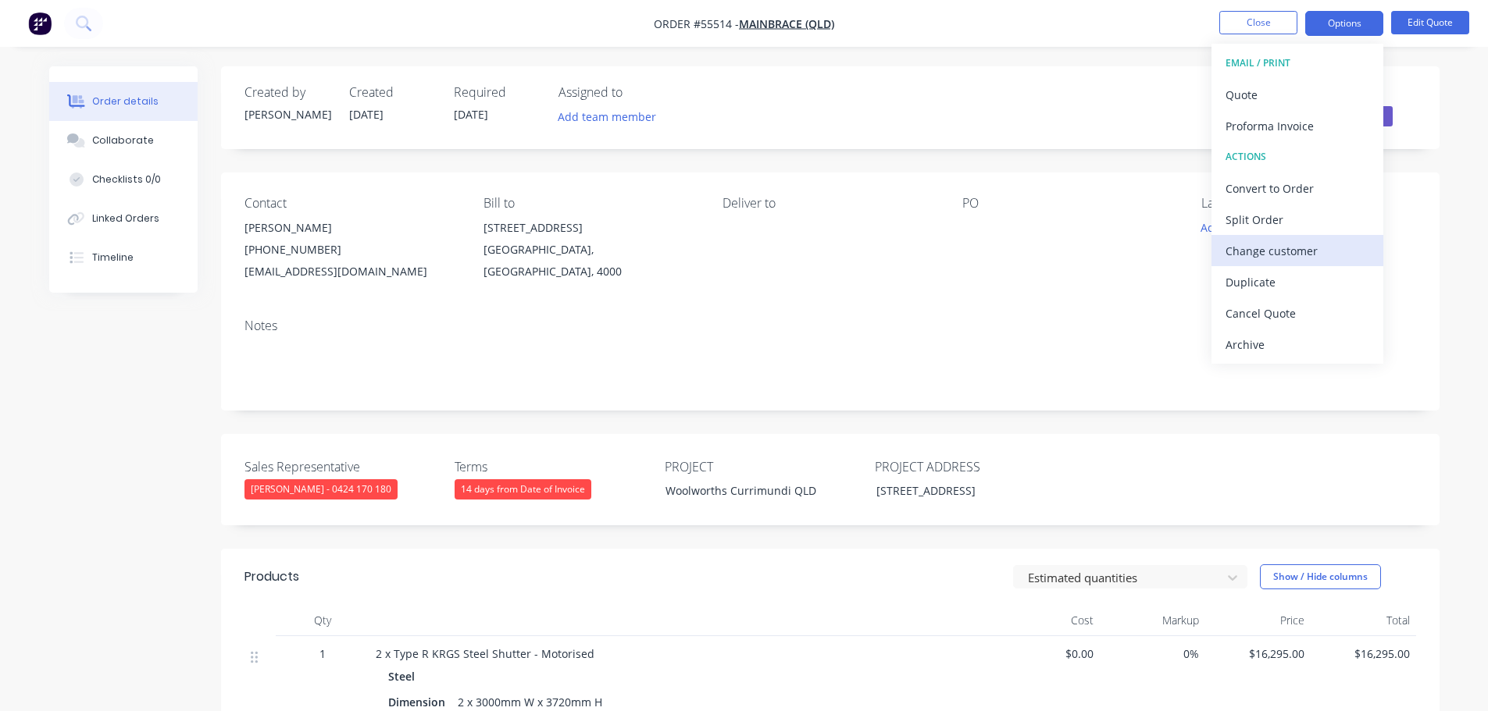
click at [1257, 252] on div "Change customer" at bounding box center [1297, 251] width 144 height 23
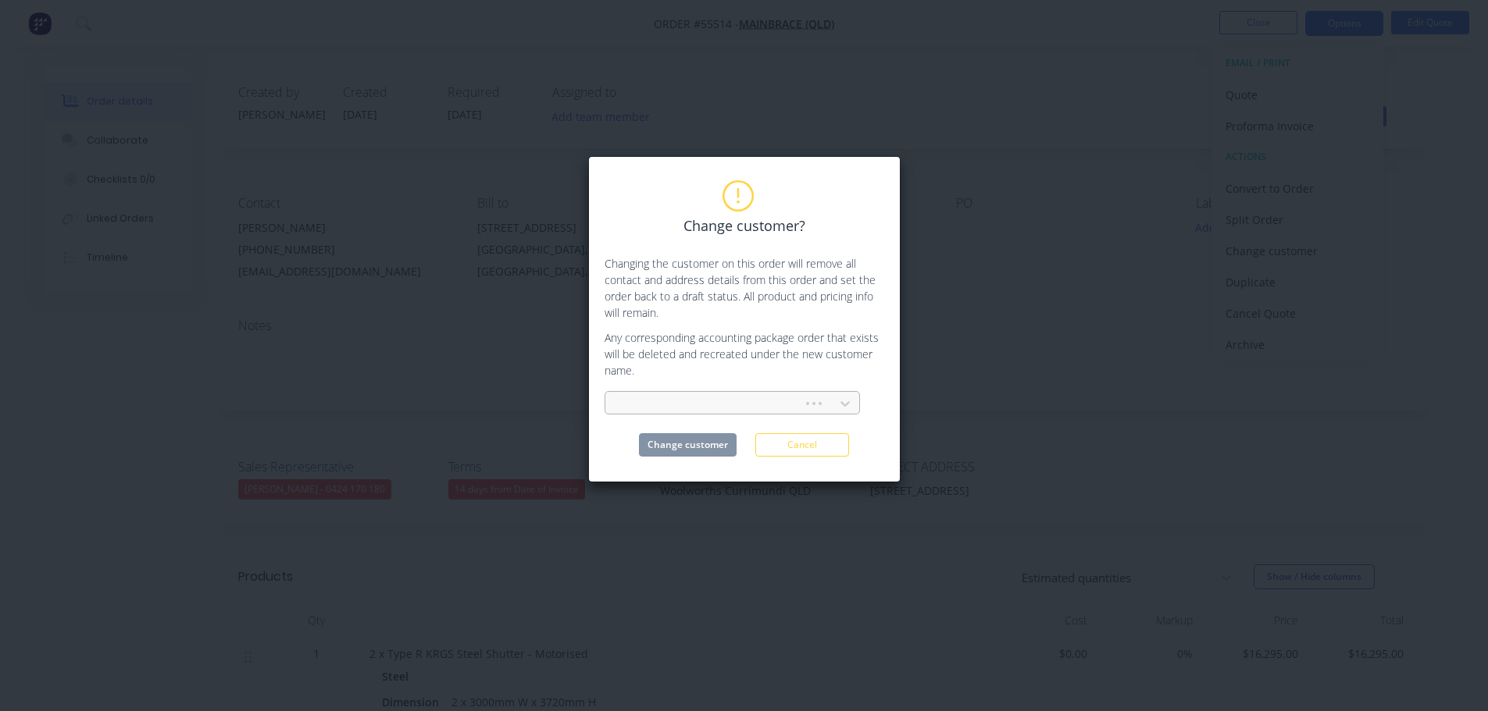
click at [626, 400] on div at bounding box center [706, 404] width 177 height 20
type input "primebuild"
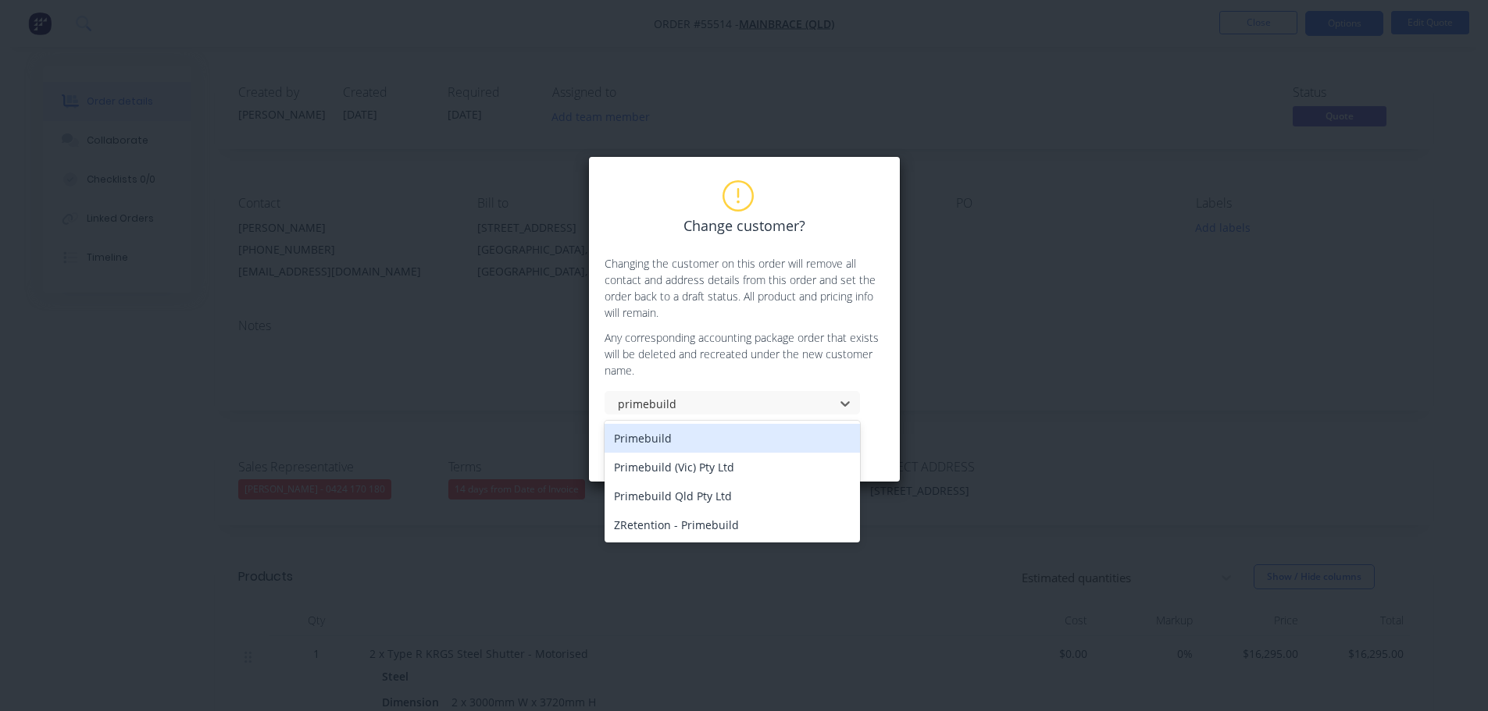
click at [638, 448] on div "Primebuild" at bounding box center [731, 438] width 255 height 29
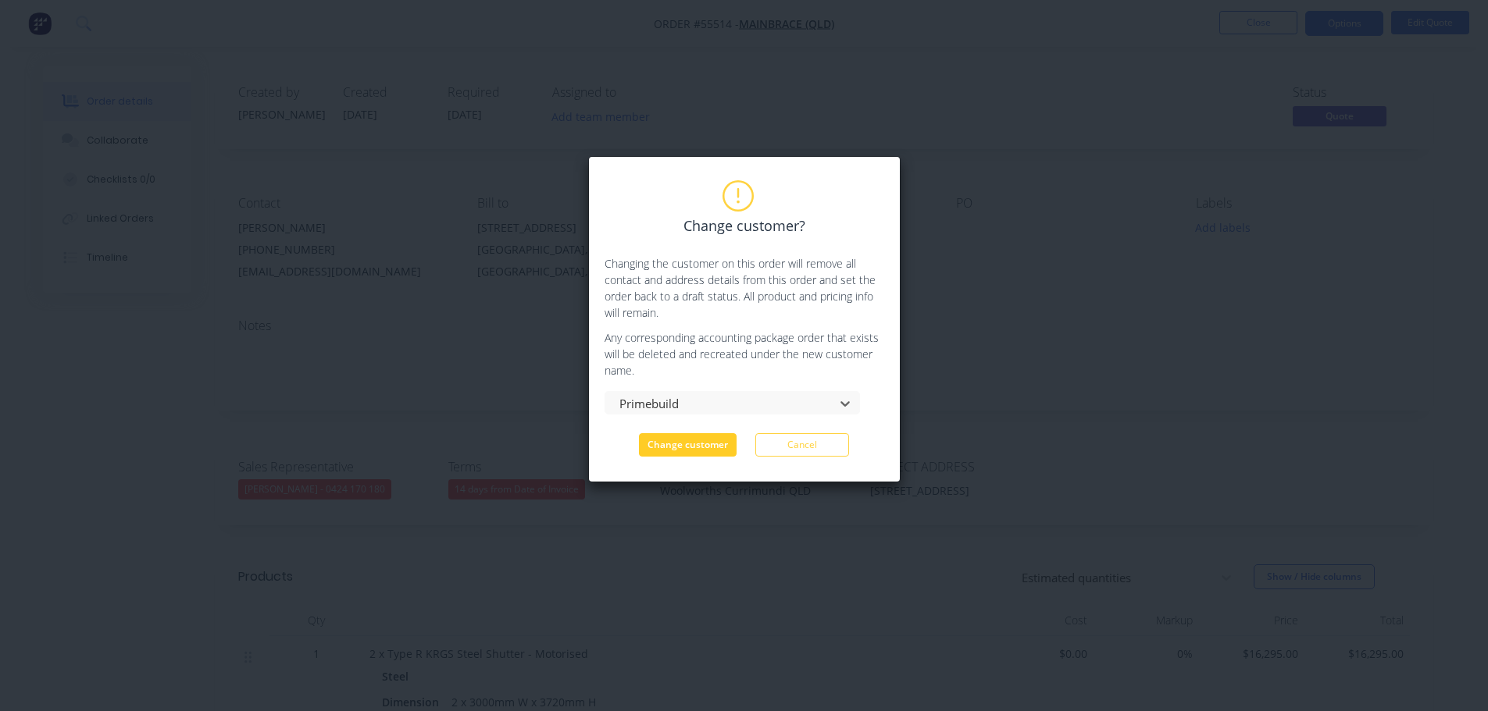
click at [672, 448] on button "Change customer" at bounding box center [688, 444] width 98 height 23
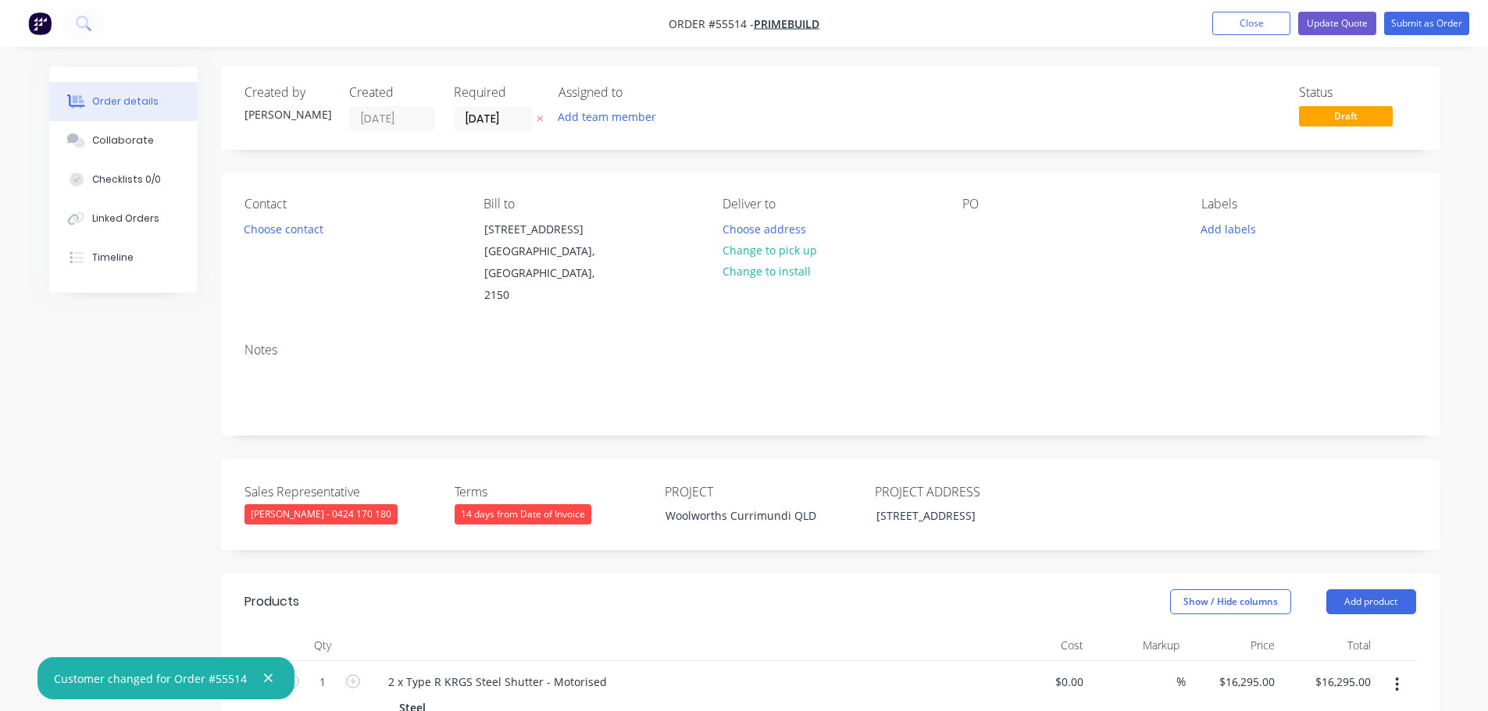
click at [528, 505] on div "14 days from Date of Invoice" at bounding box center [523, 515] width 137 height 20
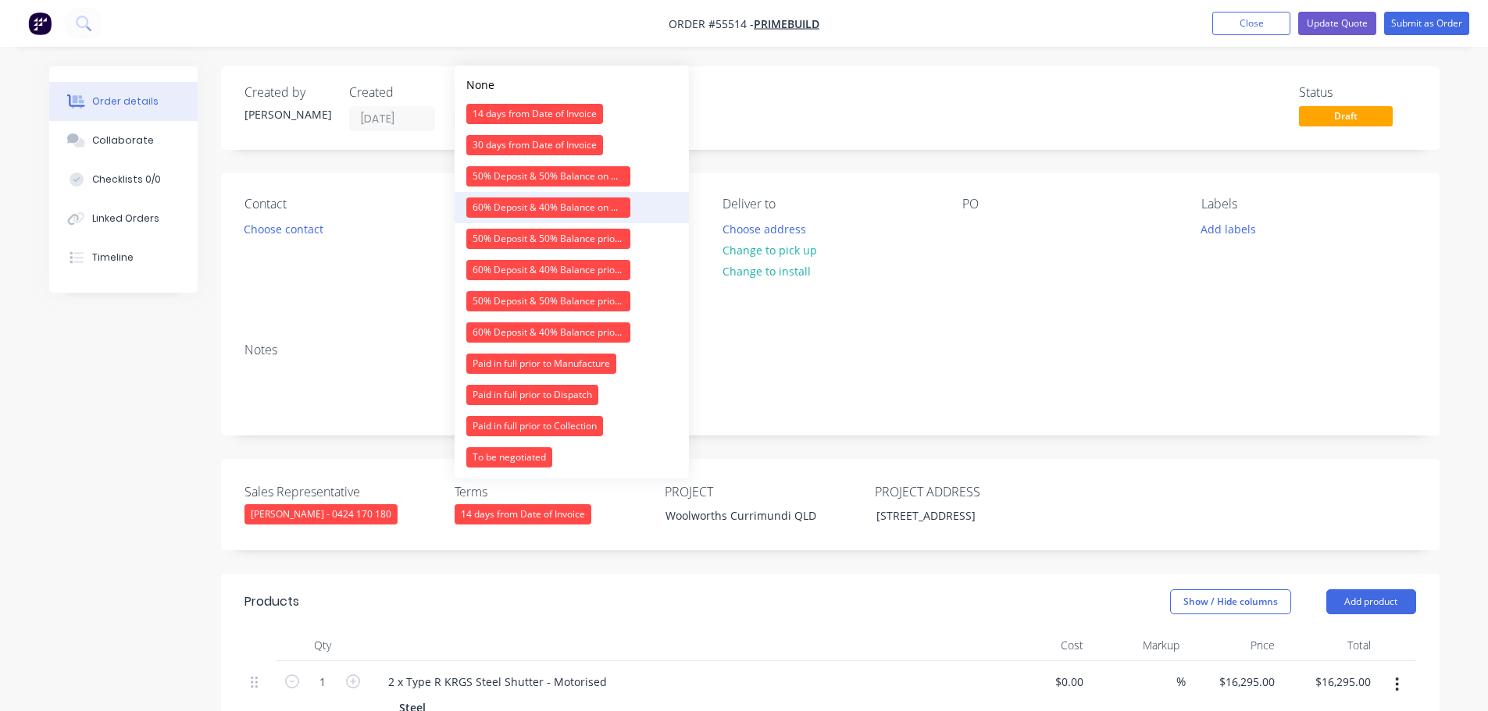
click at [538, 204] on div "60% Deposit & 40% Balance on Day of Installation" at bounding box center [548, 208] width 164 height 20
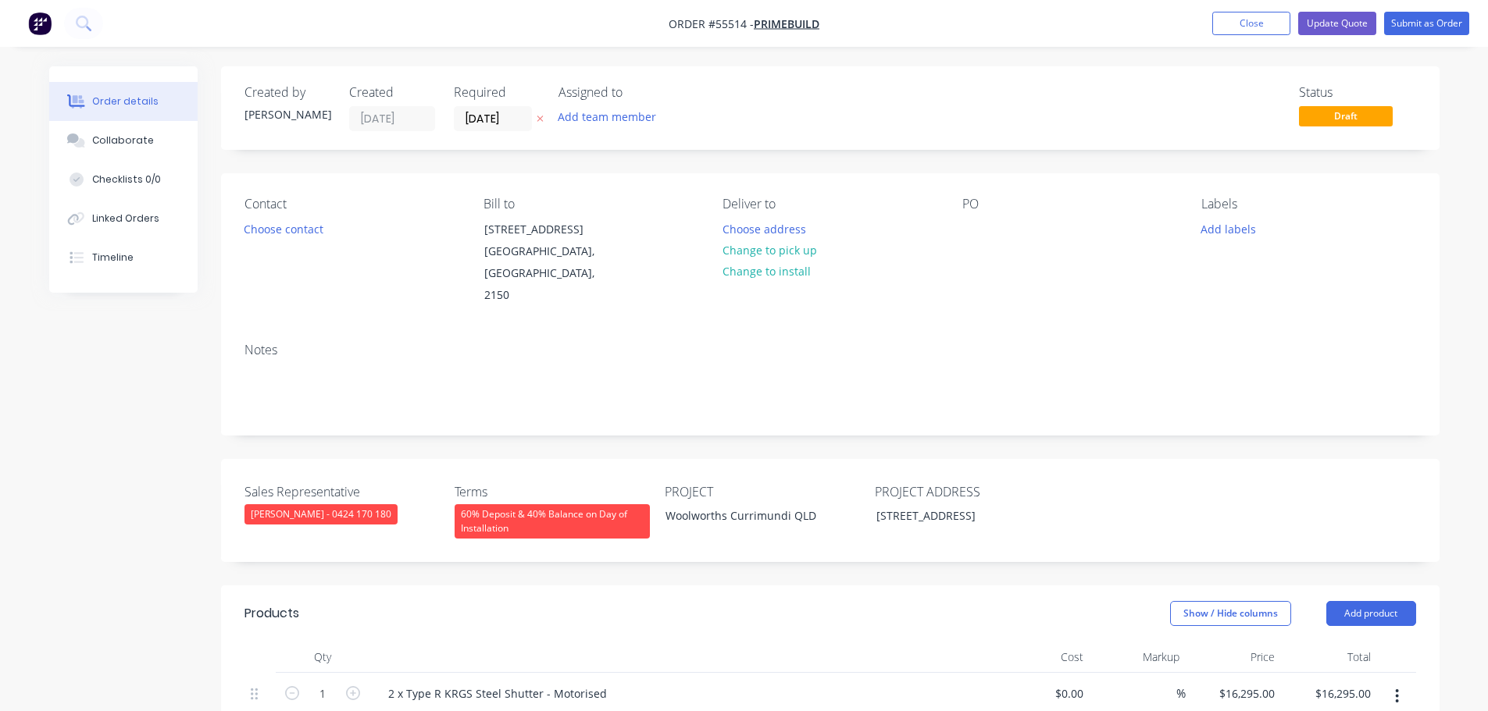
click at [511, 505] on div "60% Deposit & 40% Balance on Day of Installation" at bounding box center [552, 522] width 195 height 34
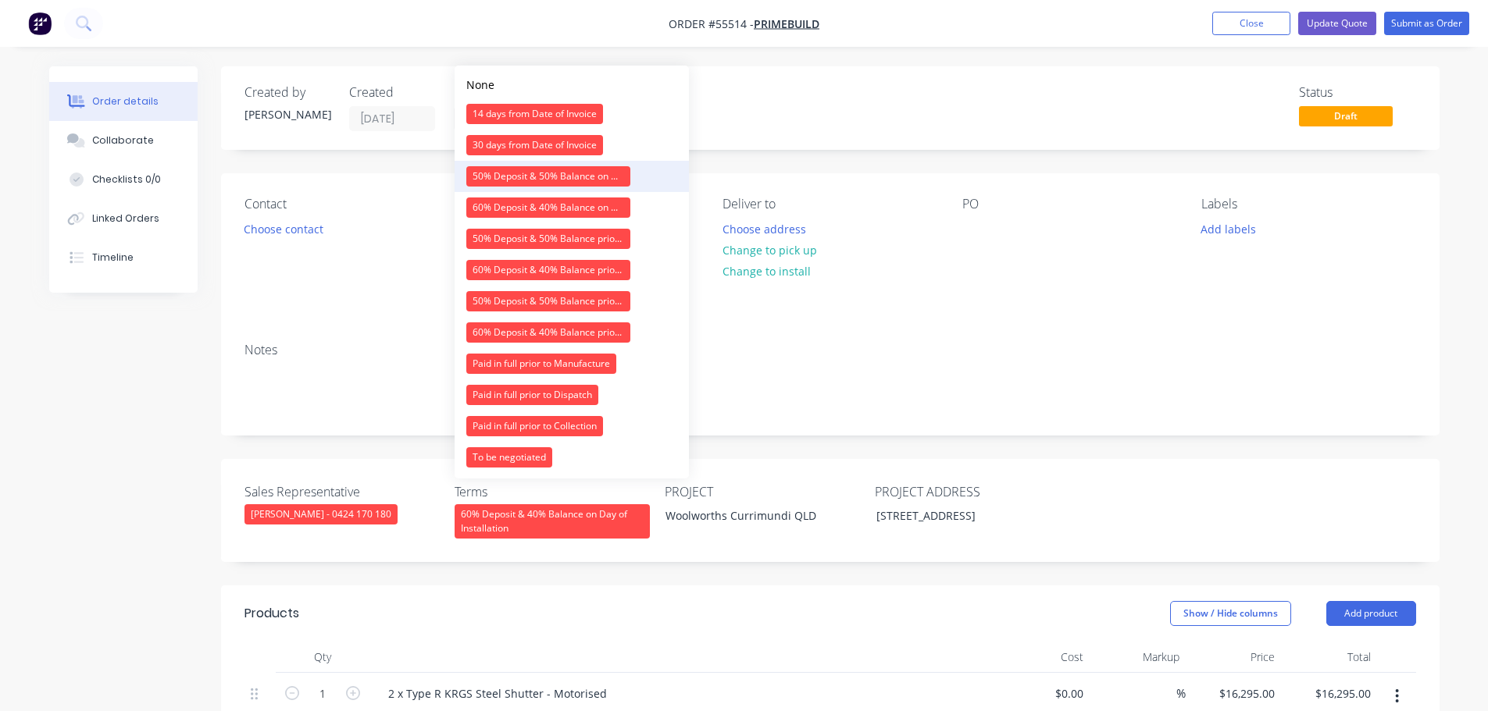
click at [516, 168] on div "50% Deposit & 50% Balance on Day of Installation" at bounding box center [548, 176] width 164 height 20
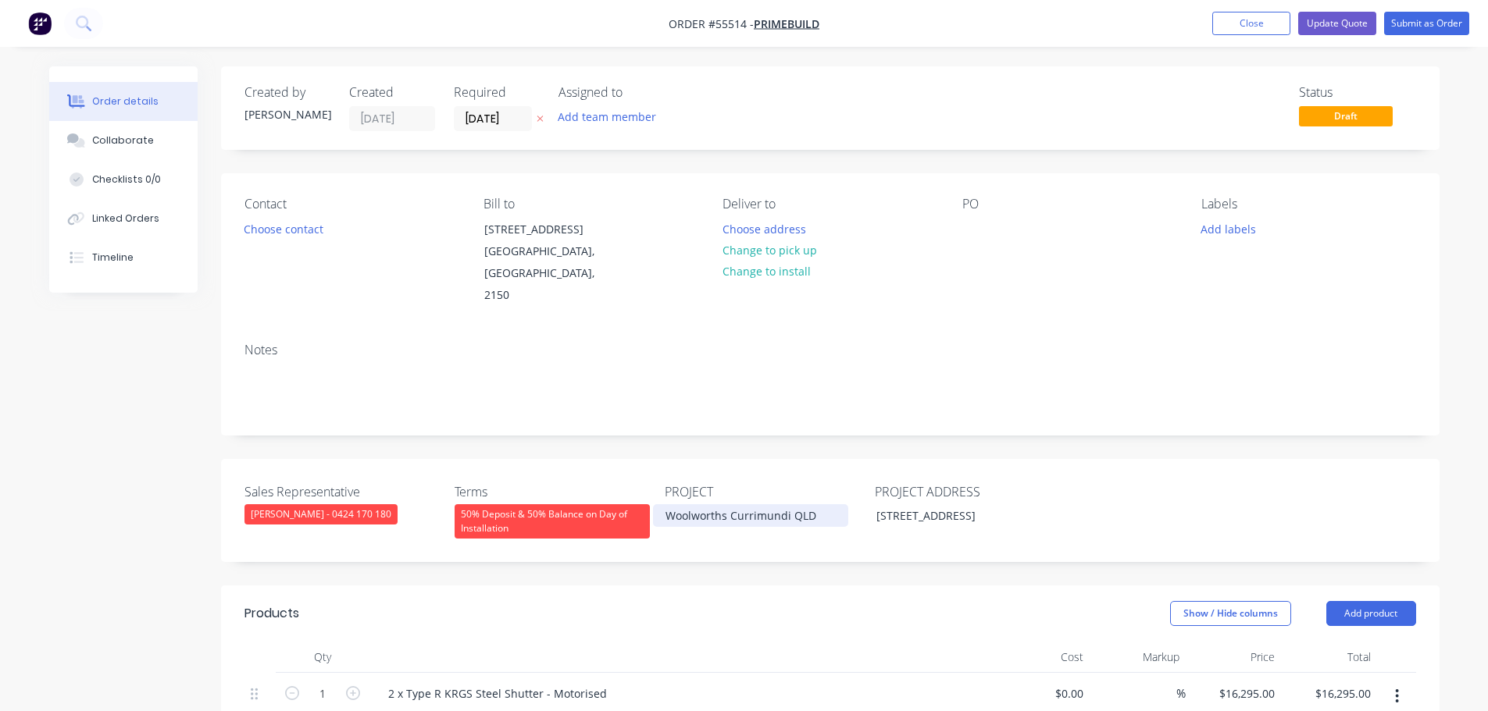
click at [705, 505] on div "Woolworths Currimundi QLD" at bounding box center [750, 516] width 195 height 23
copy div "Woolworths Currimundi QLD"
click at [975, 224] on div at bounding box center [974, 229] width 25 height 23
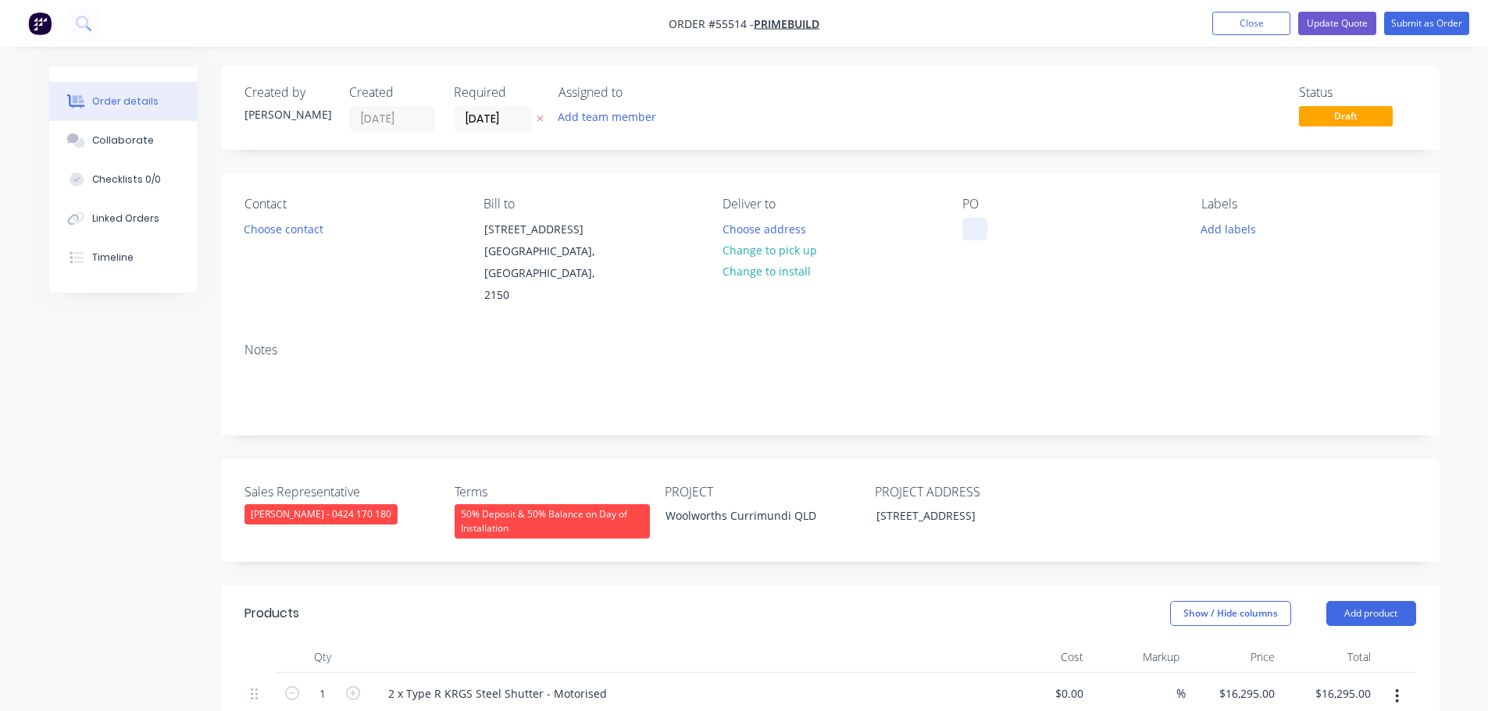
paste div
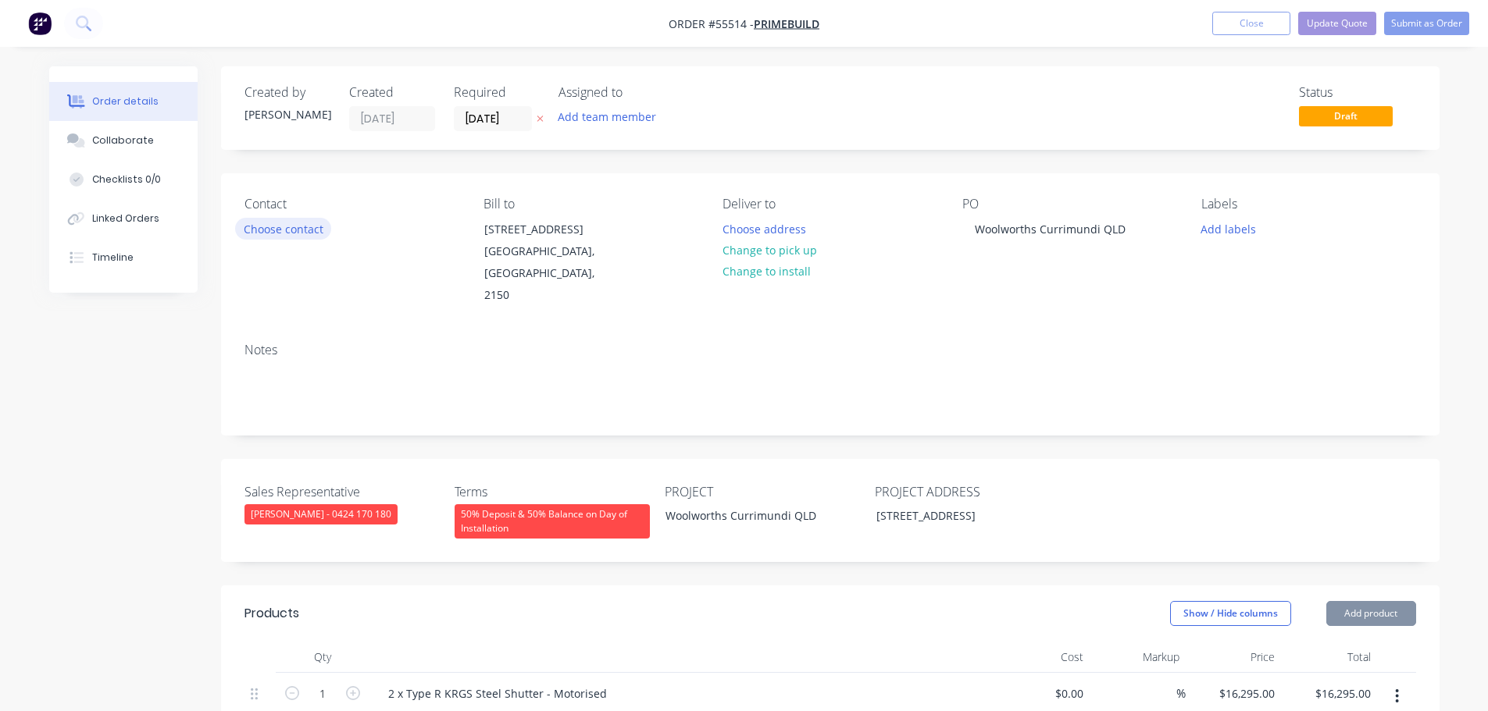
click at [256, 229] on button "Choose contact" at bounding box center [283, 228] width 96 height 21
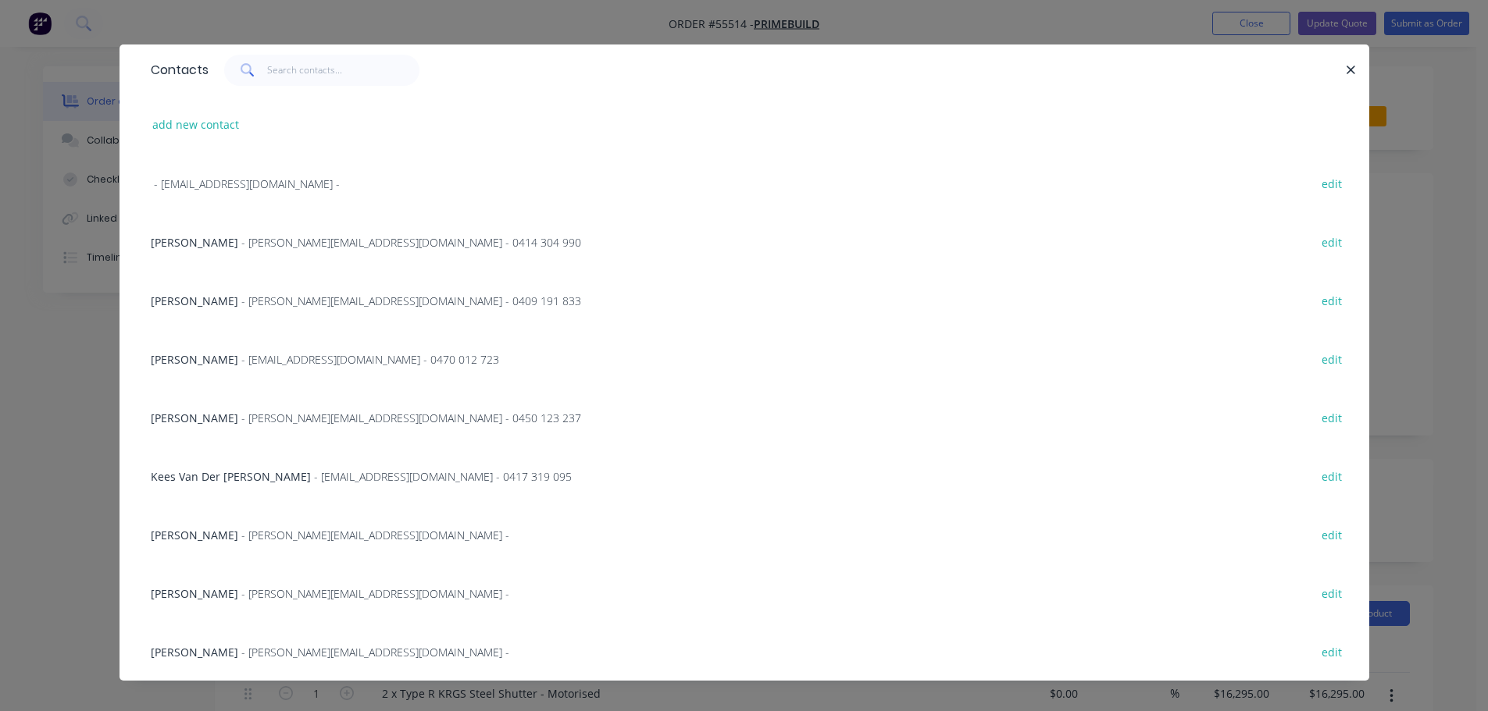
scroll to position [33, 0]
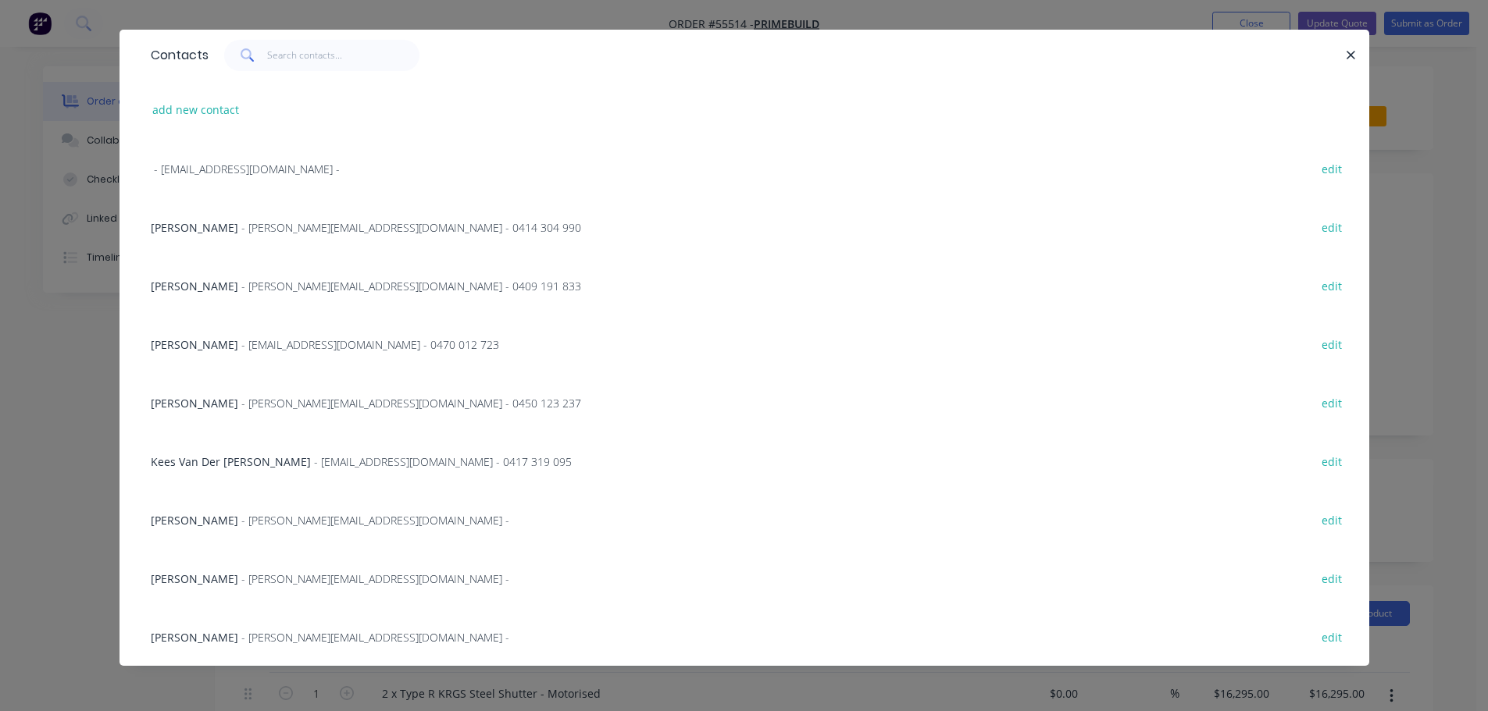
click at [195, 575] on span "Matthew Betts" at bounding box center [194, 579] width 87 height 15
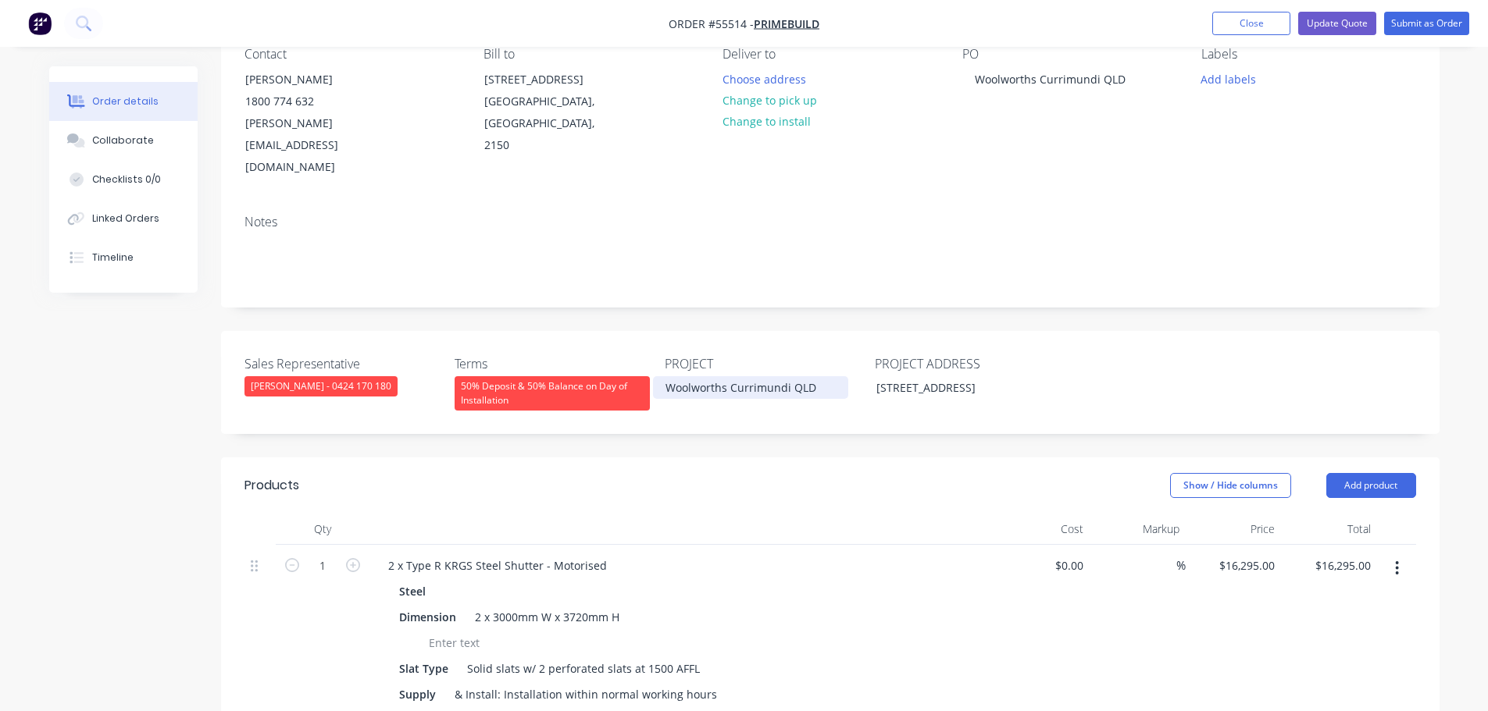
scroll to position [156, 0]
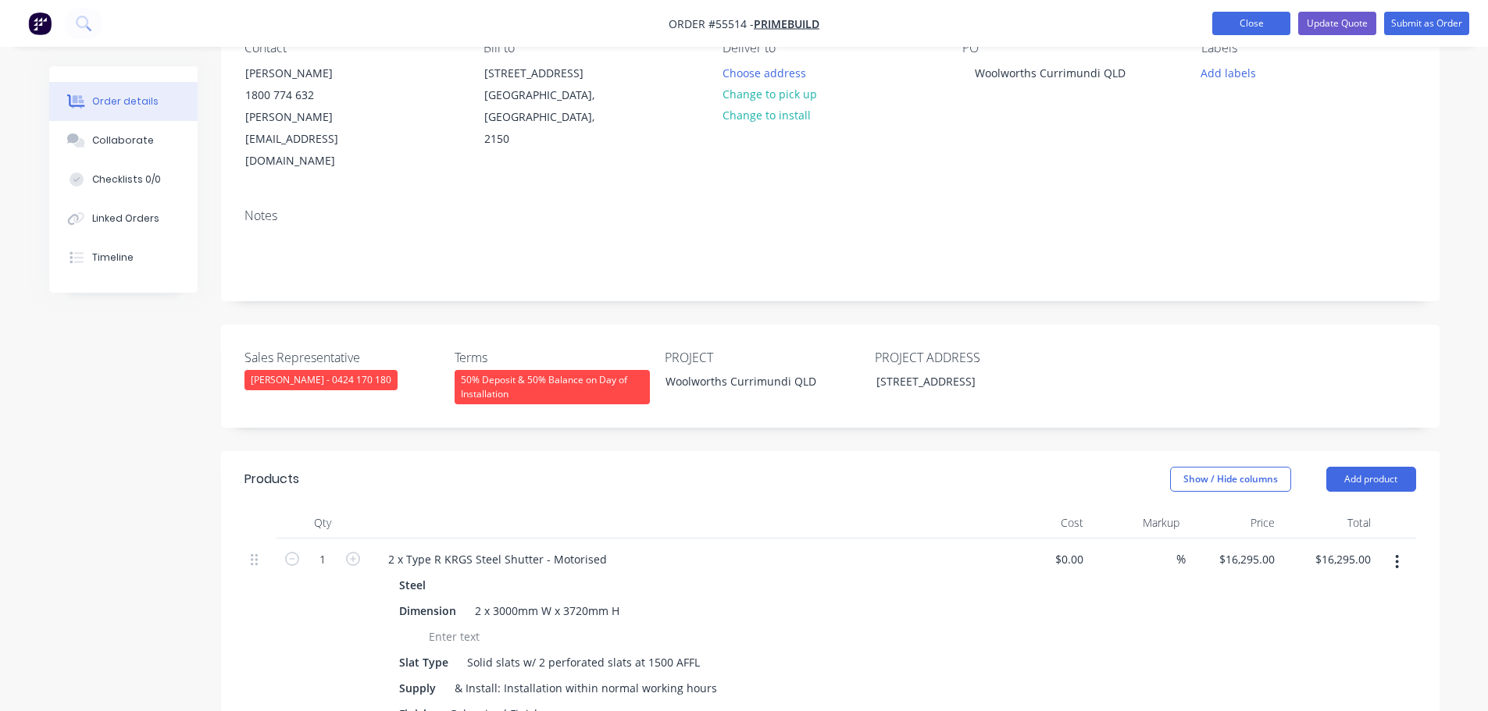
click at [1233, 30] on button "Close" at bounding box center [1251, 23] width 78 height 23
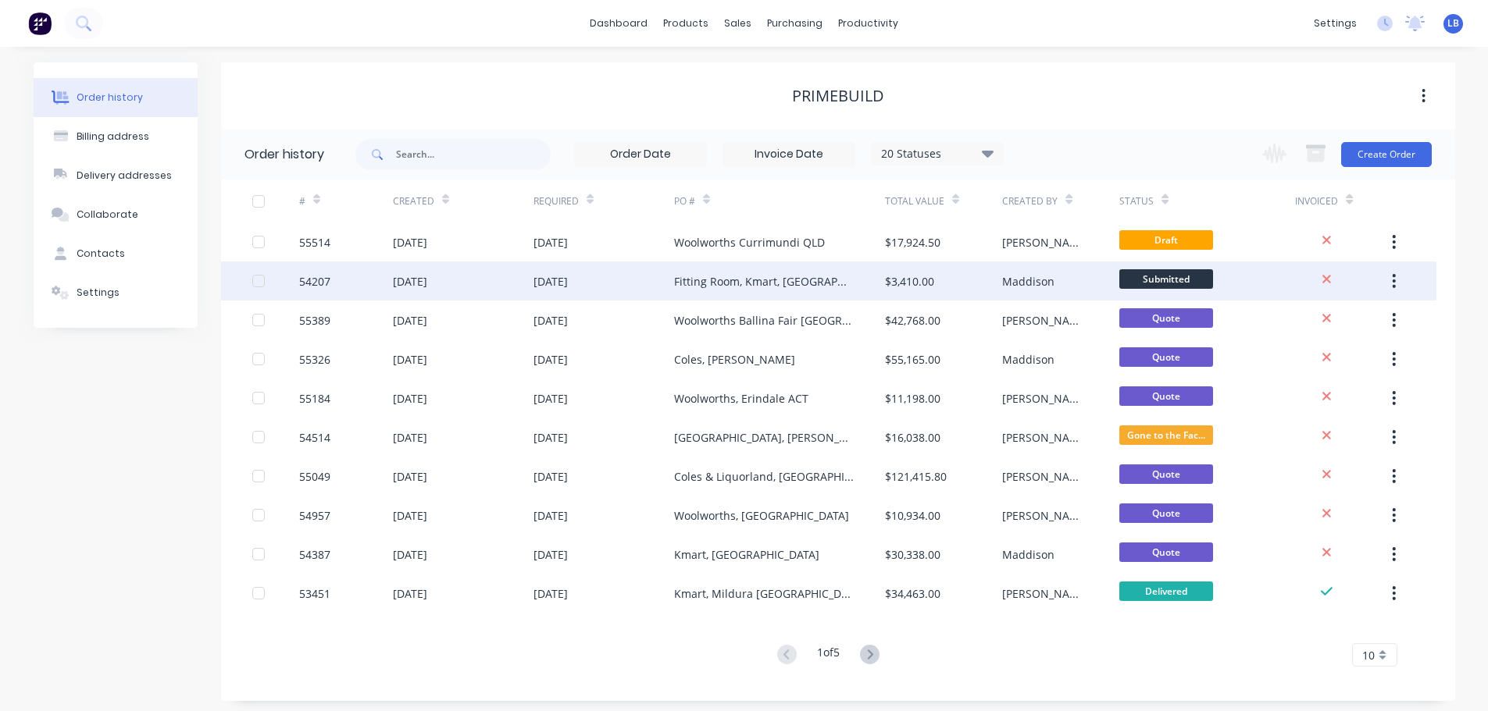
click at [309, 284] on div "54207" at bounding box center [314, 281] width 31 height 16
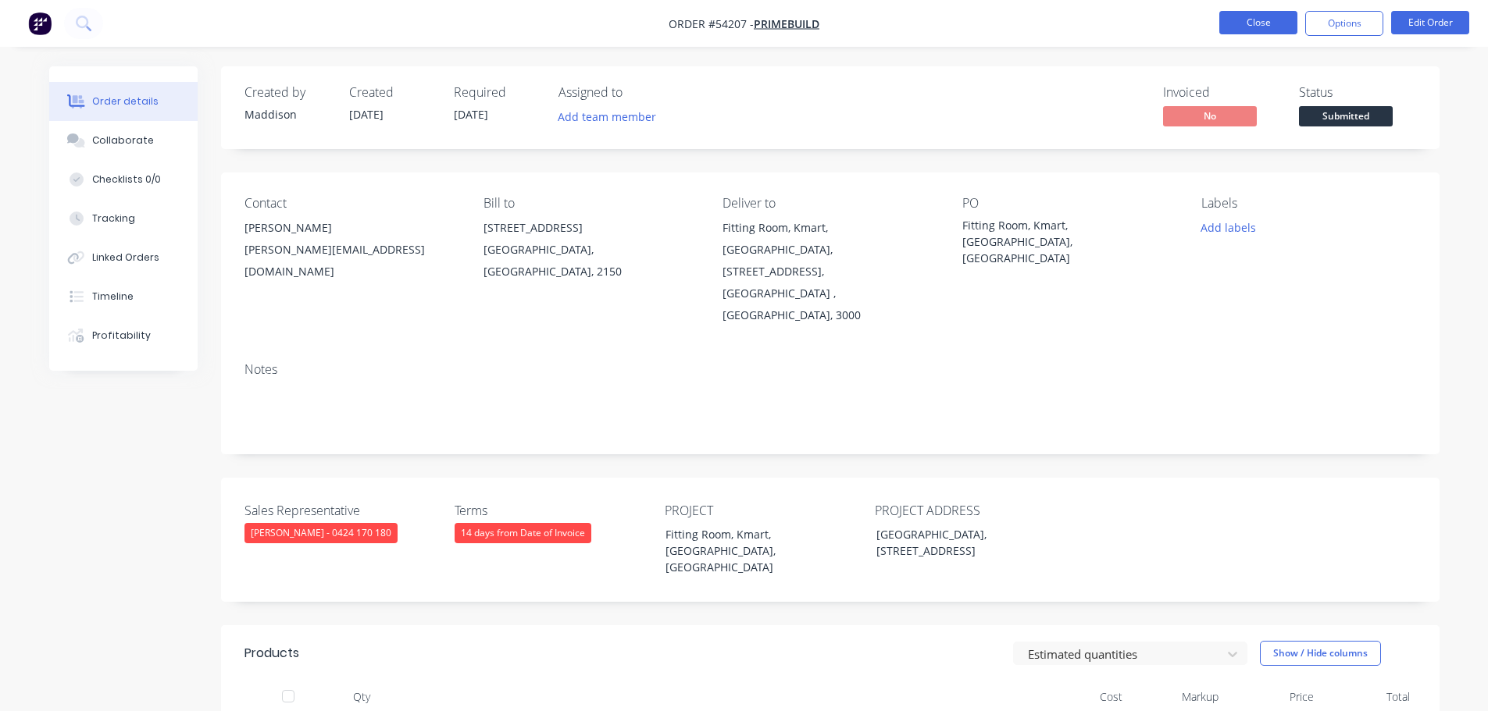
click at [1263, 23] on button "Close" at bounding box center [1258, 22] width 78 height 23
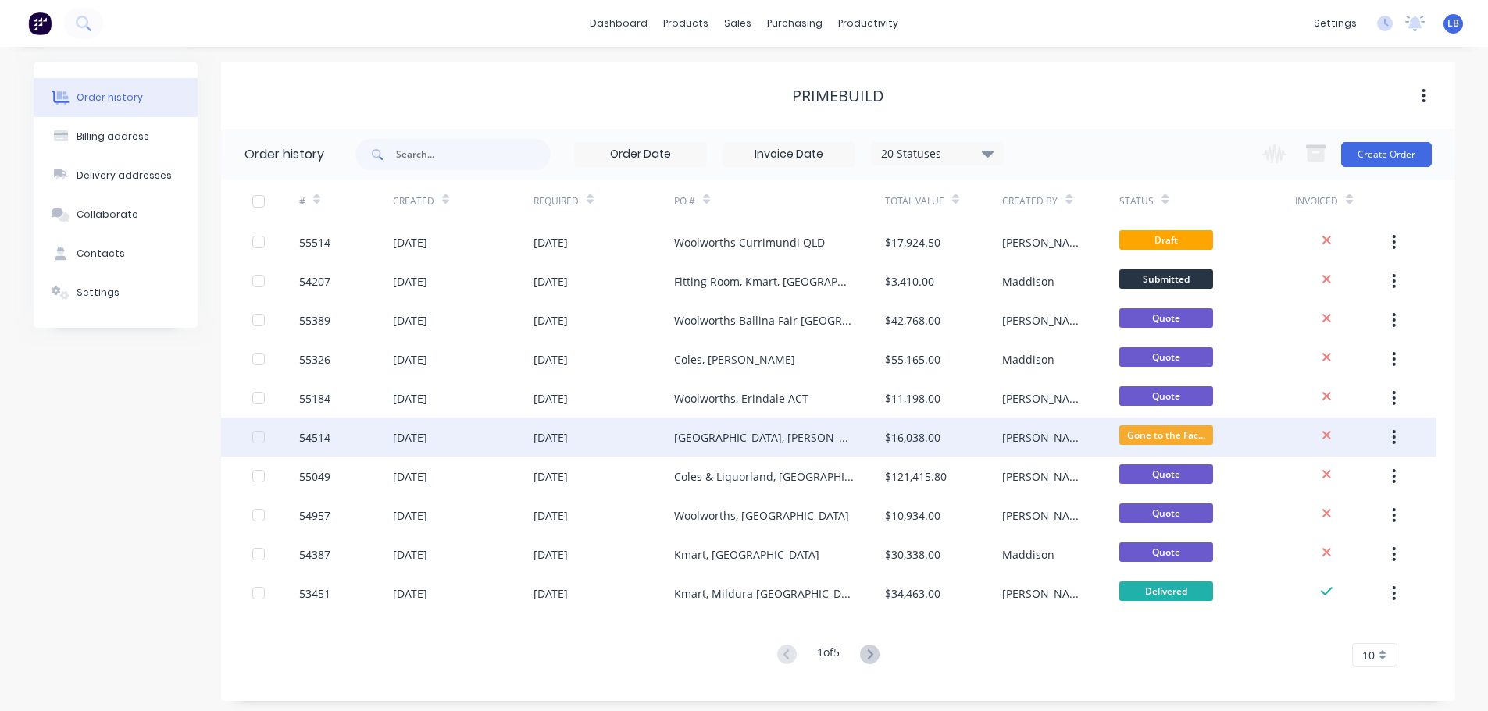
click at [308, 440] on div "54514" at bounding box center [314, 438] width 31 height 16
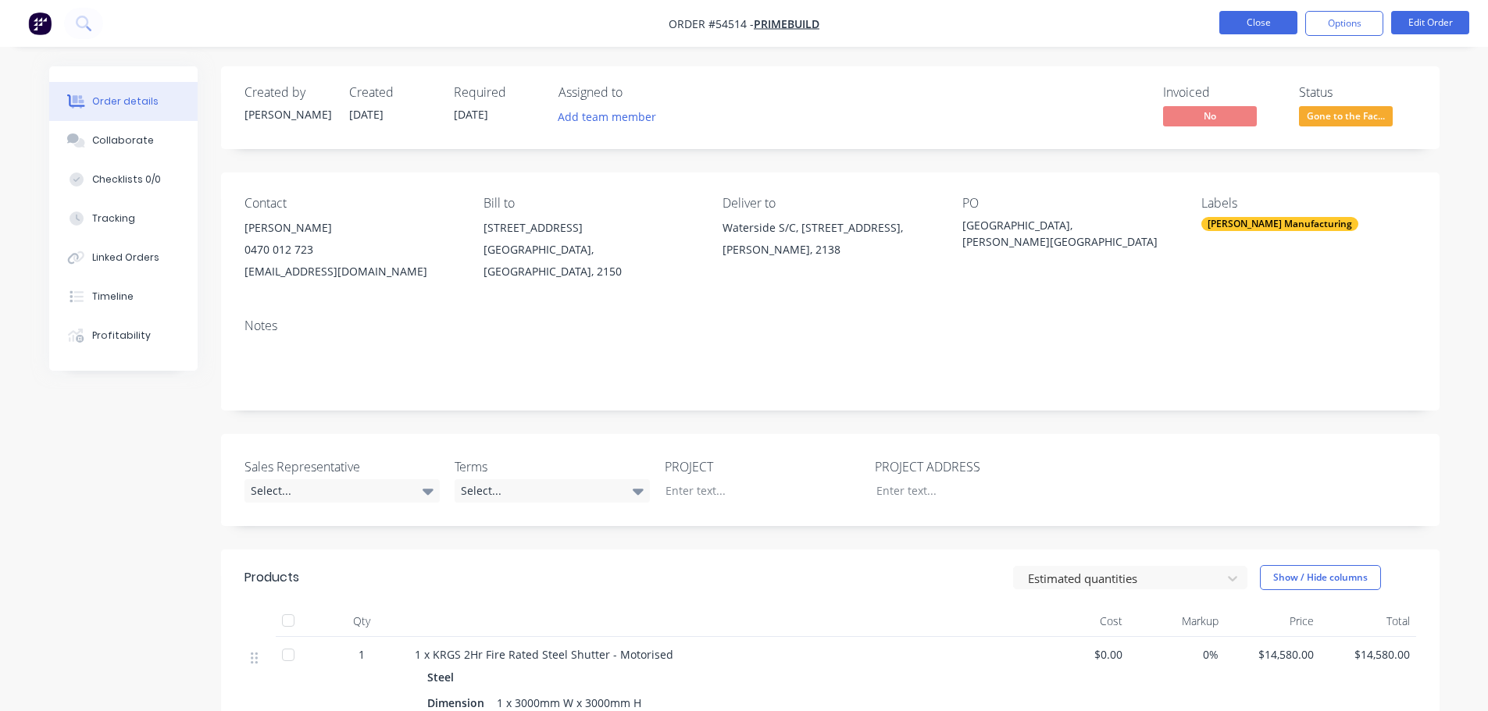
click at [1241, 29] on button "Close" at bounding box center [1258, 22] width 78 height 23
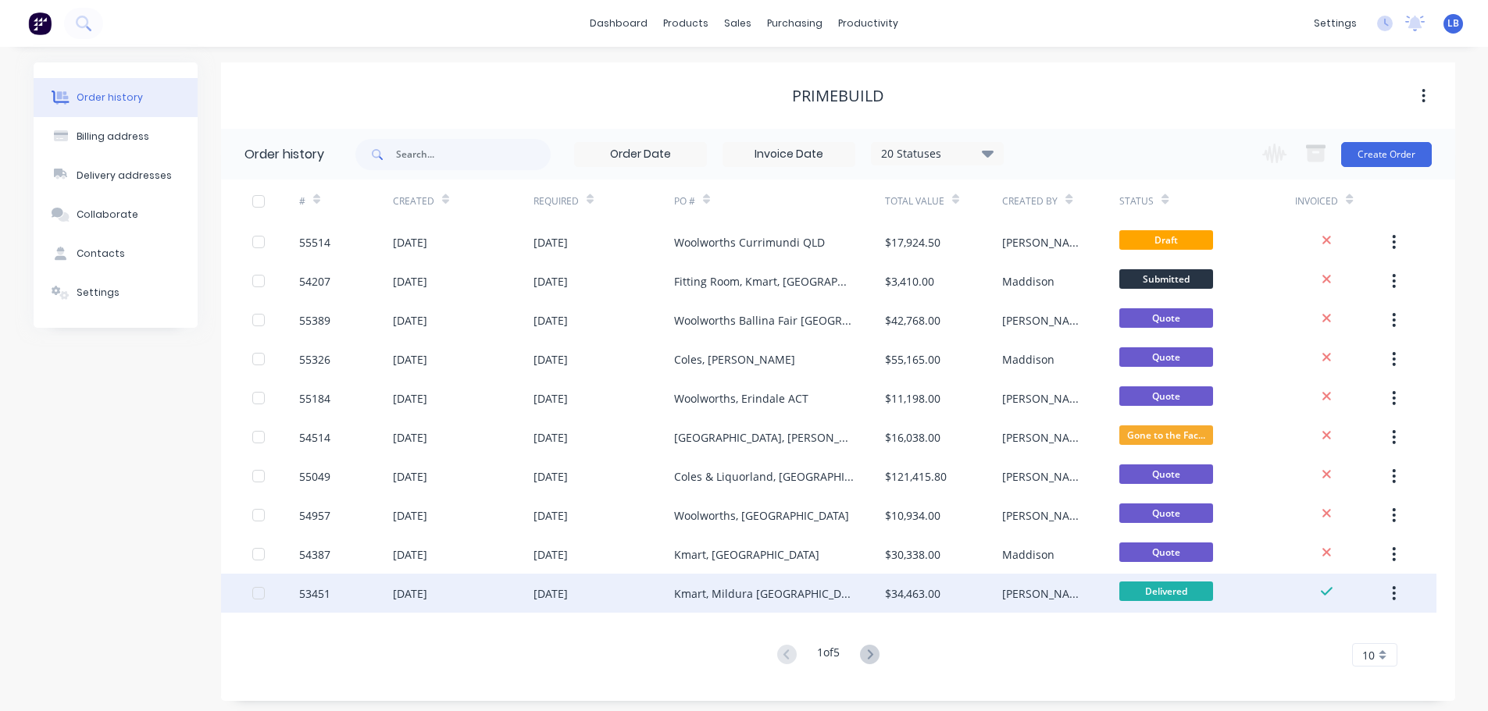
click at [301, 594] on div "53451" at bounding box center [314, 594] width 31 height 16
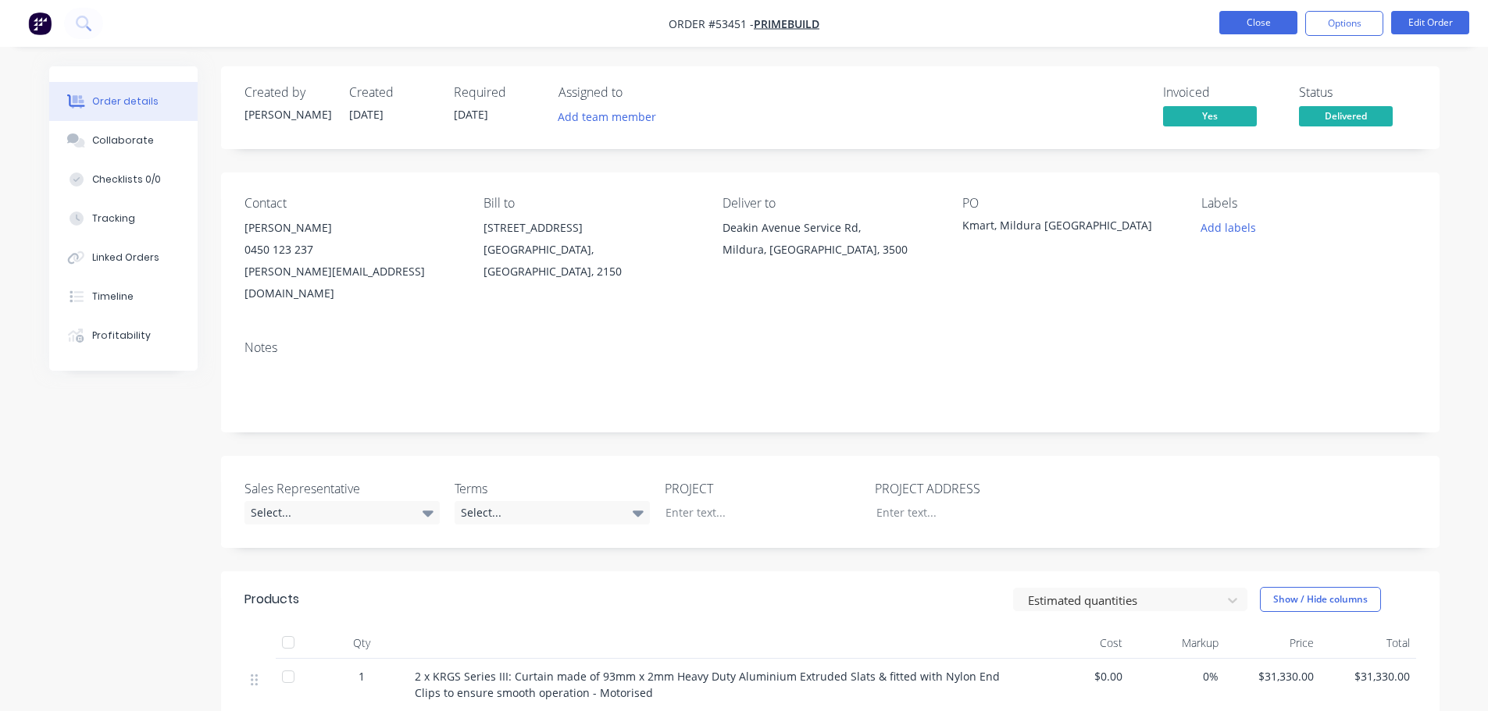
click at [1250, 23] on button "Close" at bounding box center [1258, 22] width 78 height 23
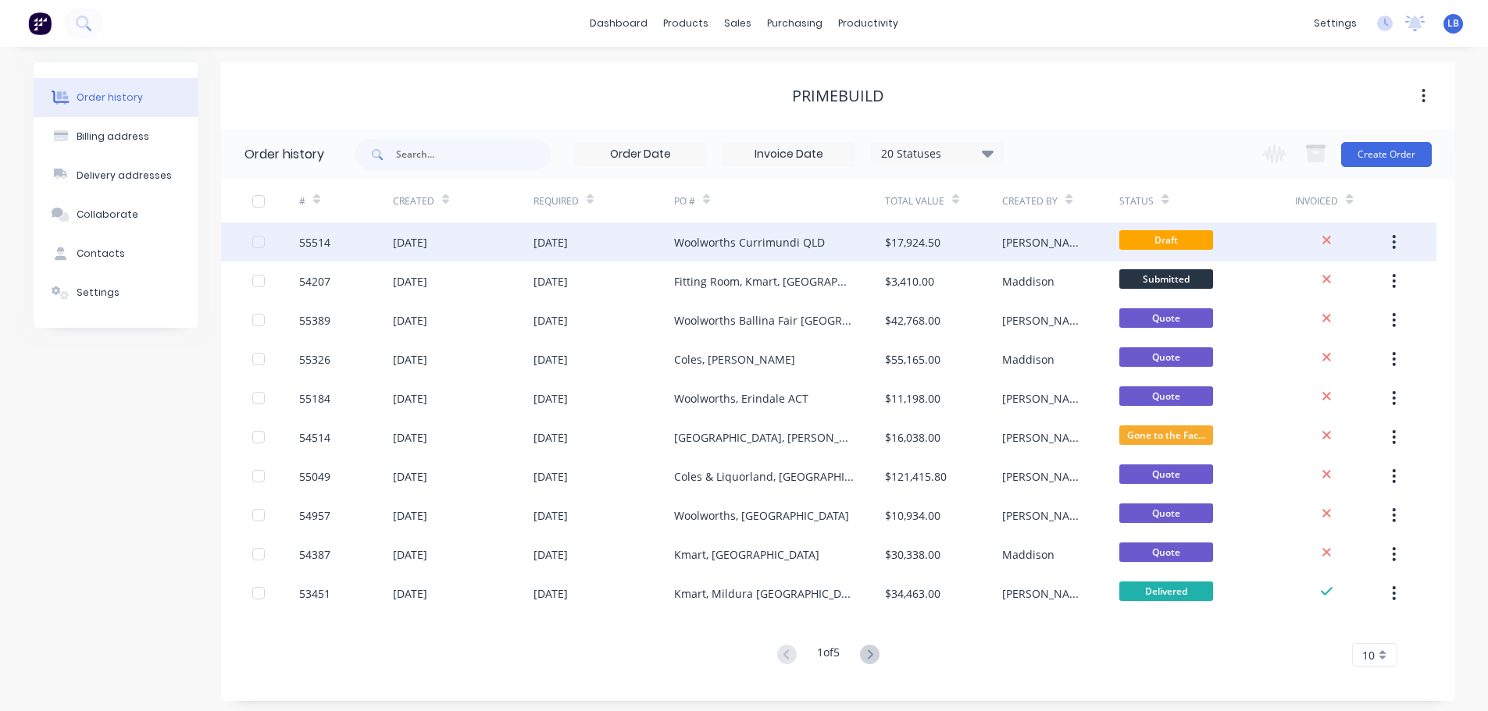
click at [307, 242] on div "55514" at bounding box center [314, 242] width 31 height 16
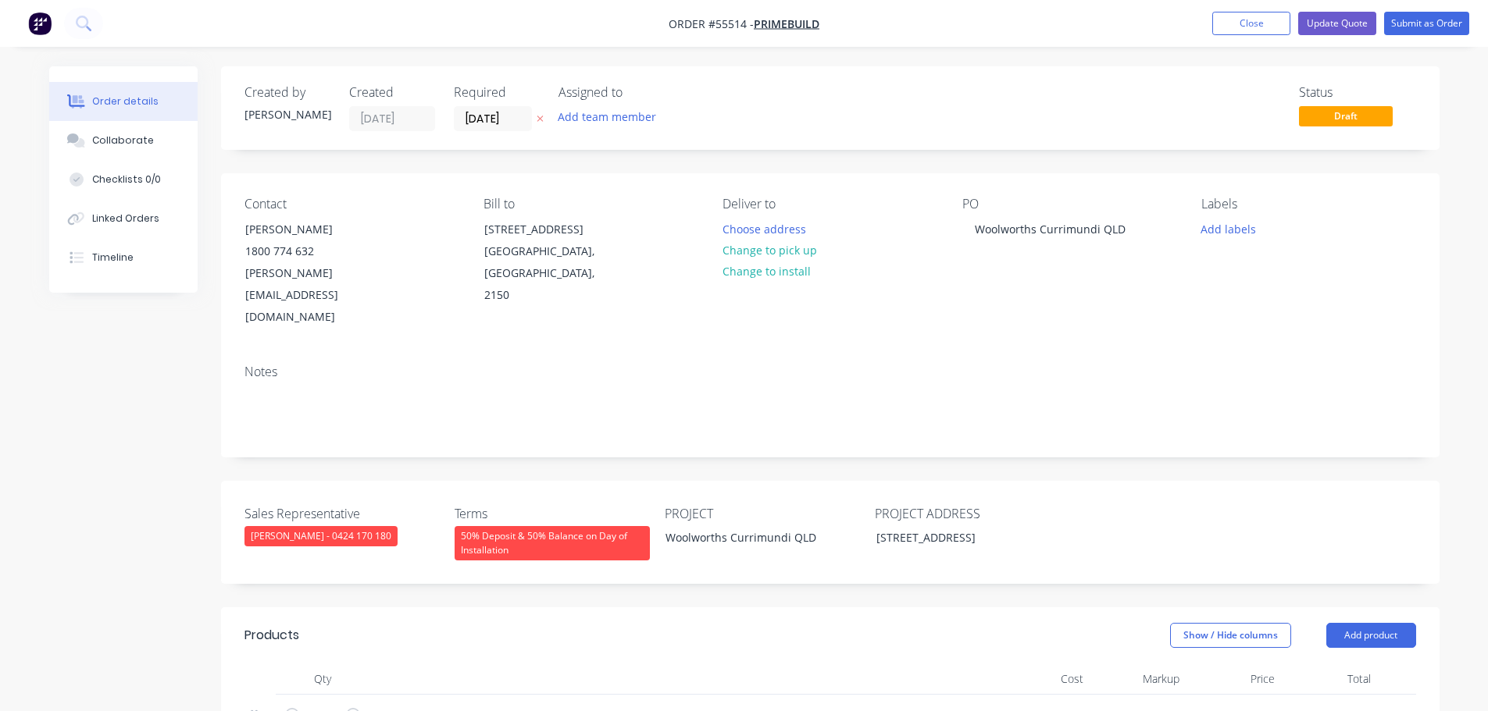
click at [523, 526] on div "50% Deposit & 50% Balance on Day of Installation" at bounding box center [552, 543] width 195 height 34
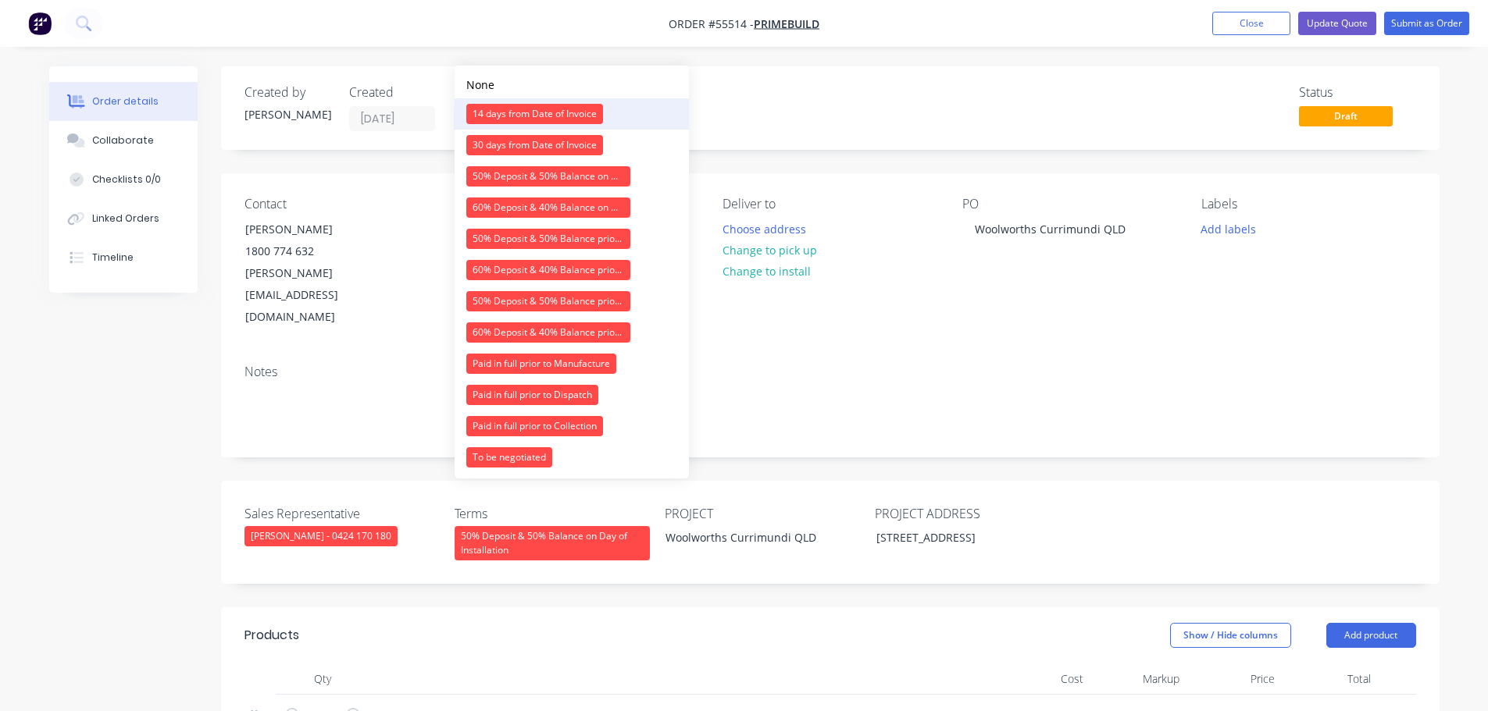
click at [530, 114] on div "14 days from Date of Invoice" at bounding box center [534, 114] width 137 height 20
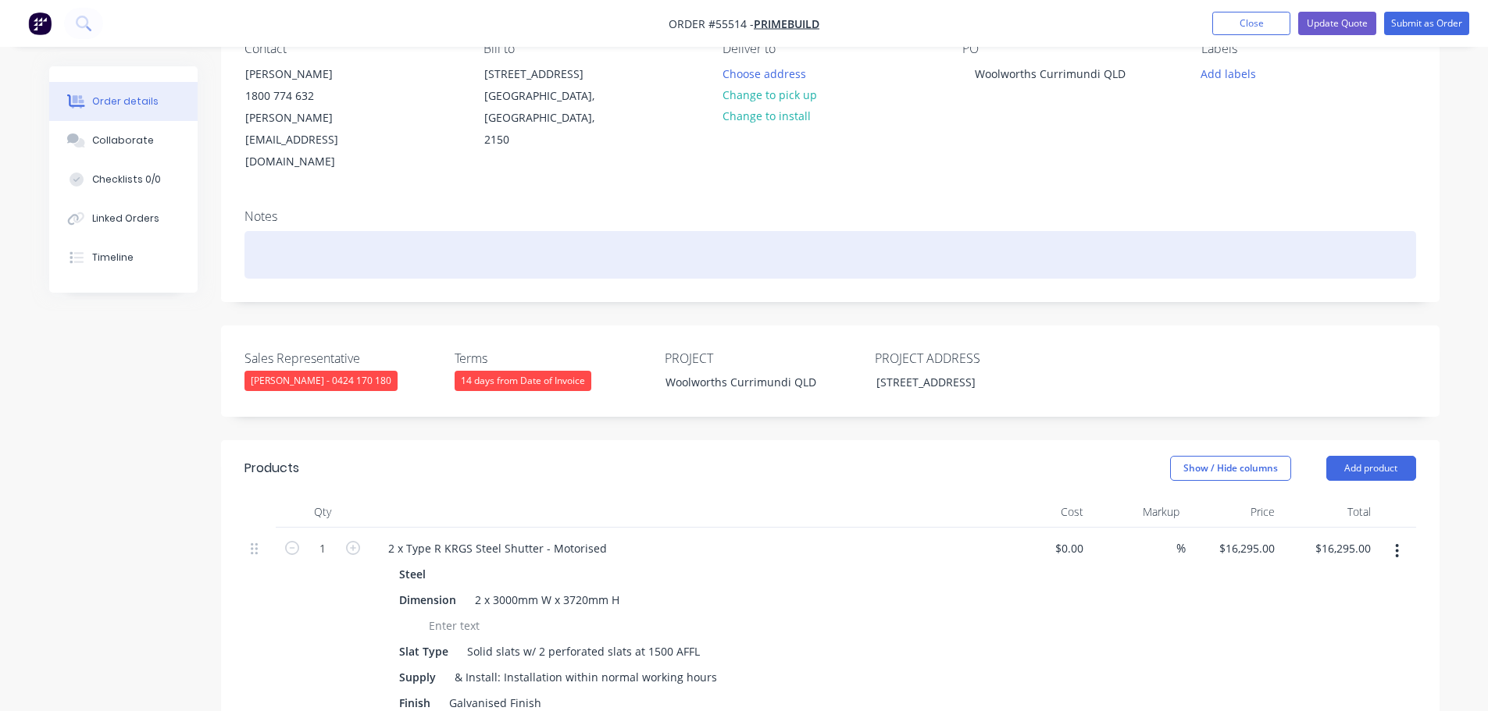
scroll to position [156, 0]
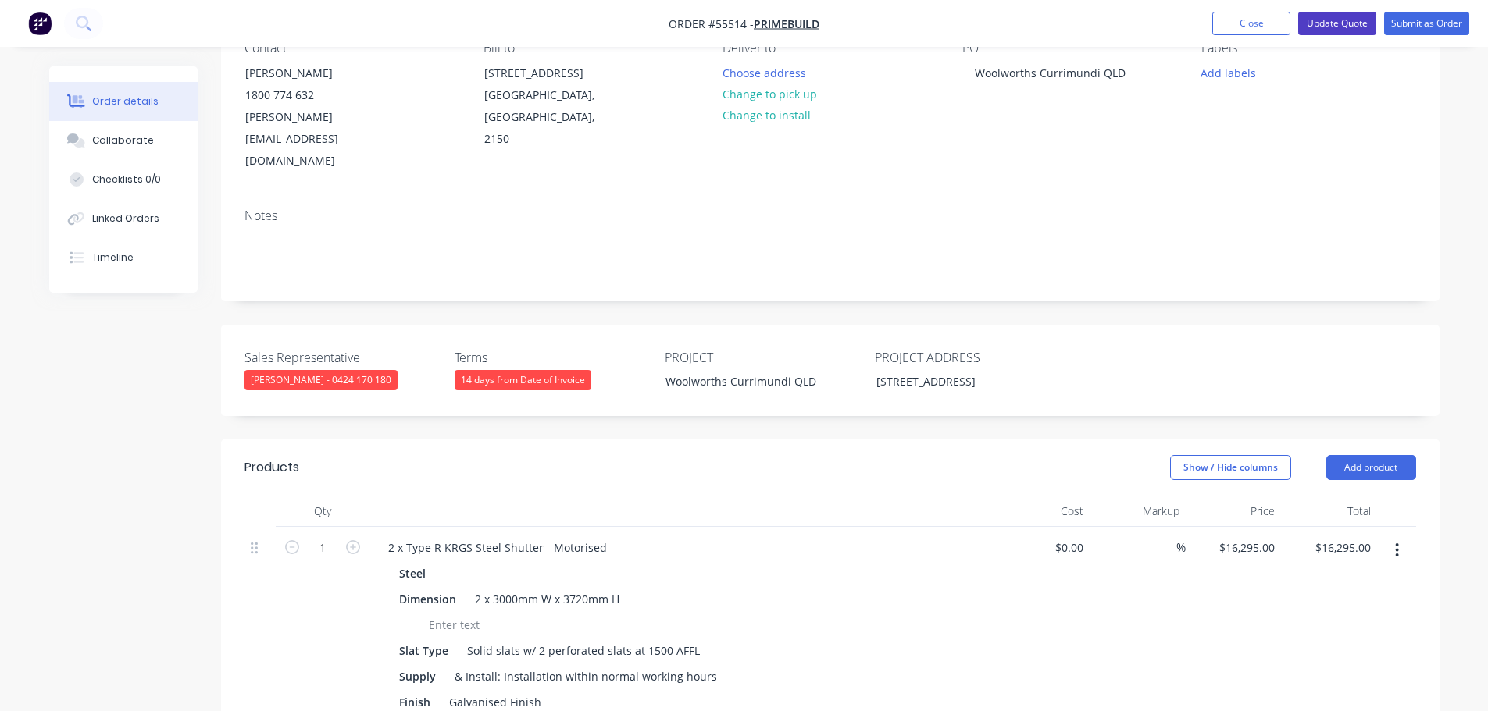
click at [1338, 25] on button "Update Quote" at bounding box center [1337, 23] width 78 height 23
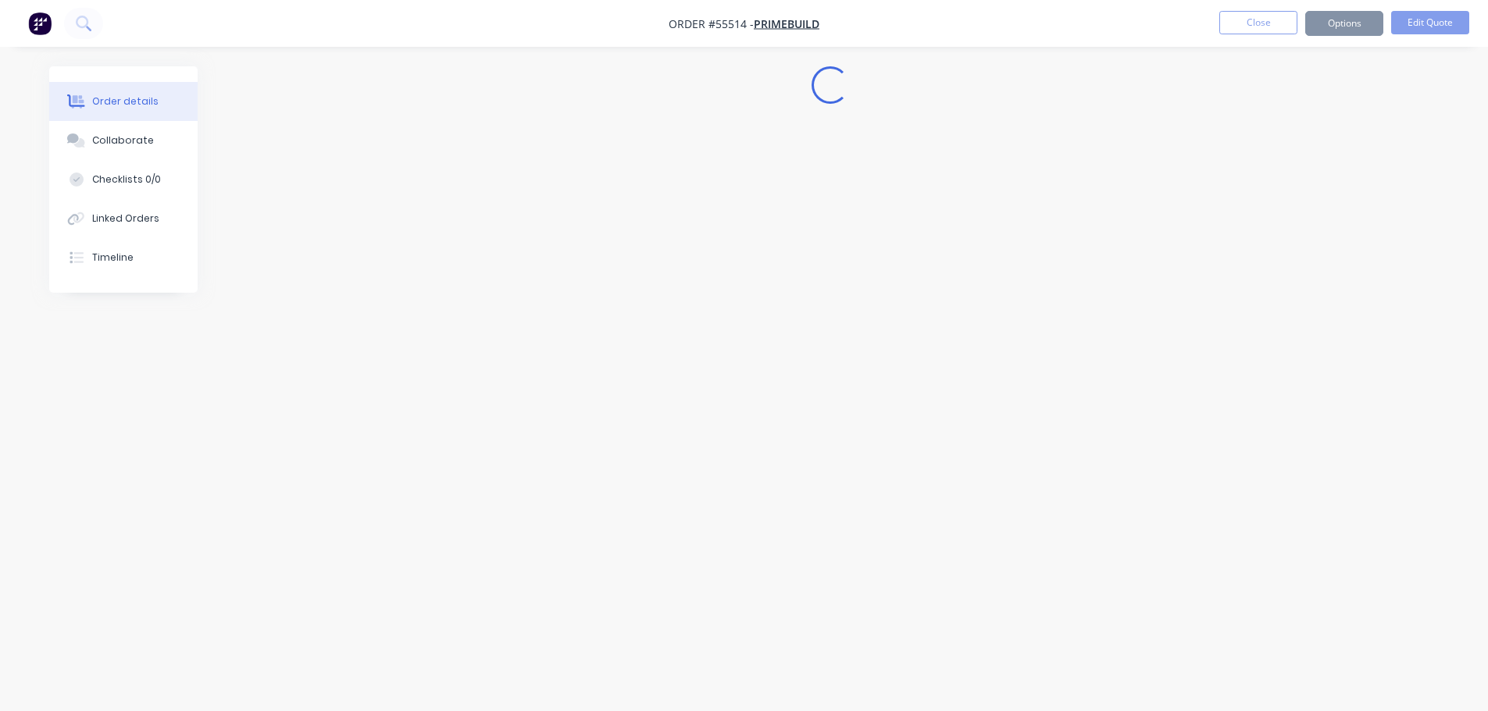
scroll to position [0, 0]
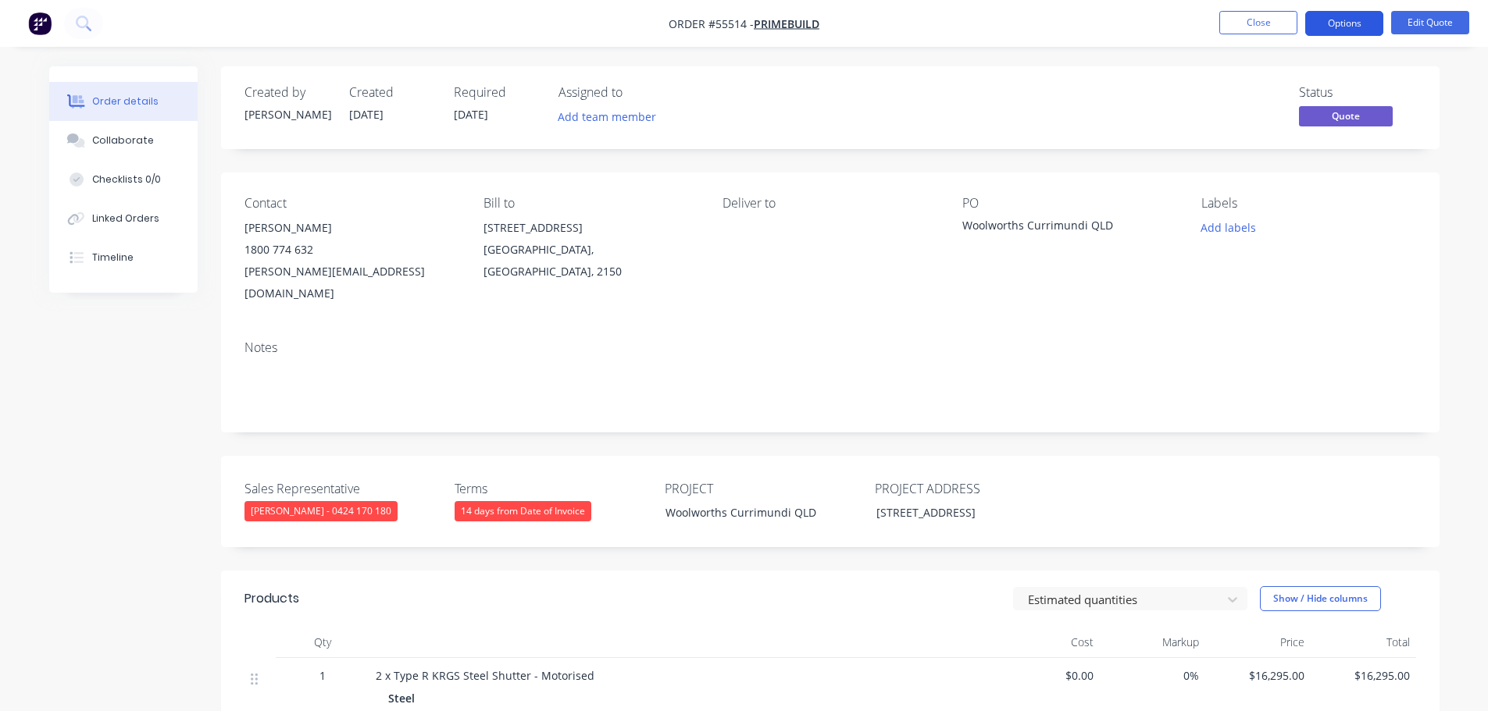
click at [1339, 24] on button "Options" at bounding box center [1344, 23] width 78 height 25
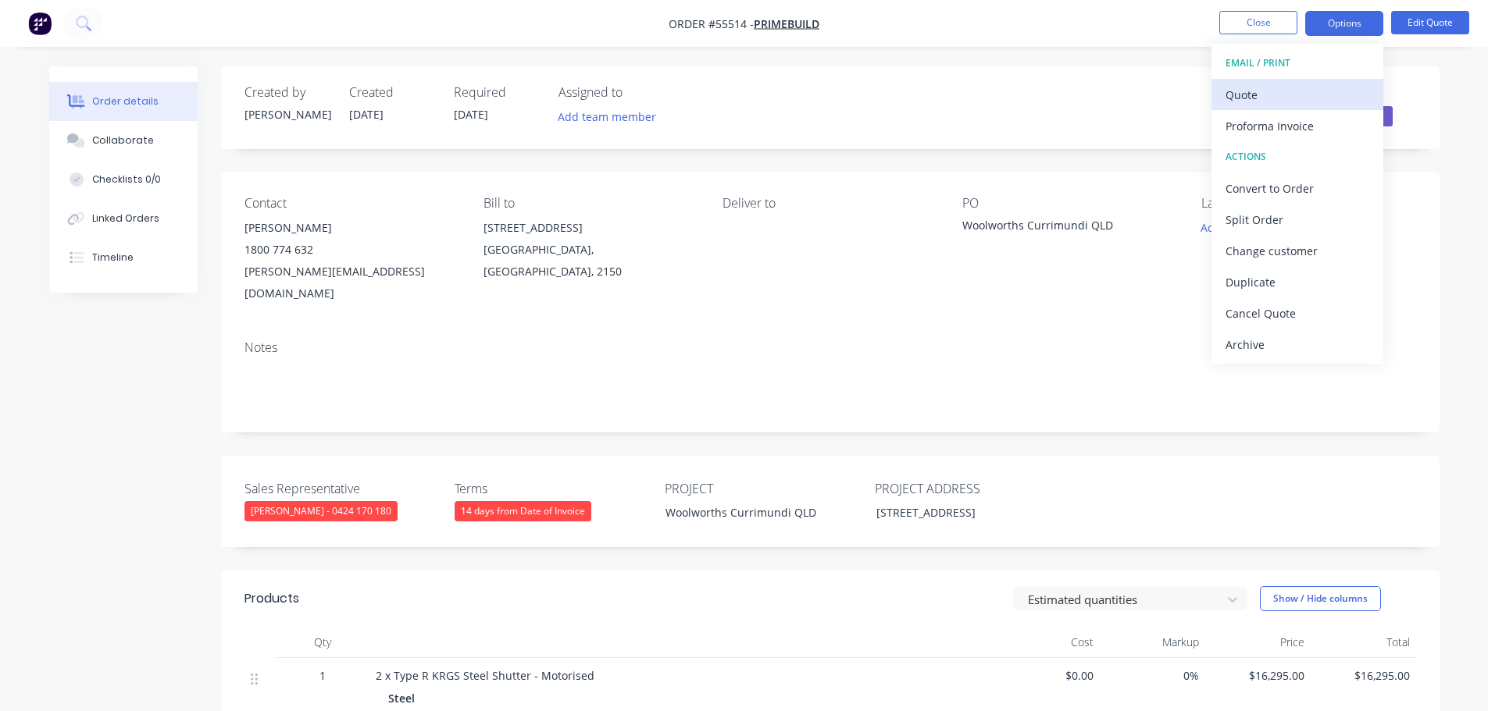
click at [1246, 89] on div "Quote" at bounding box center [1297, 95] width 144 height 23
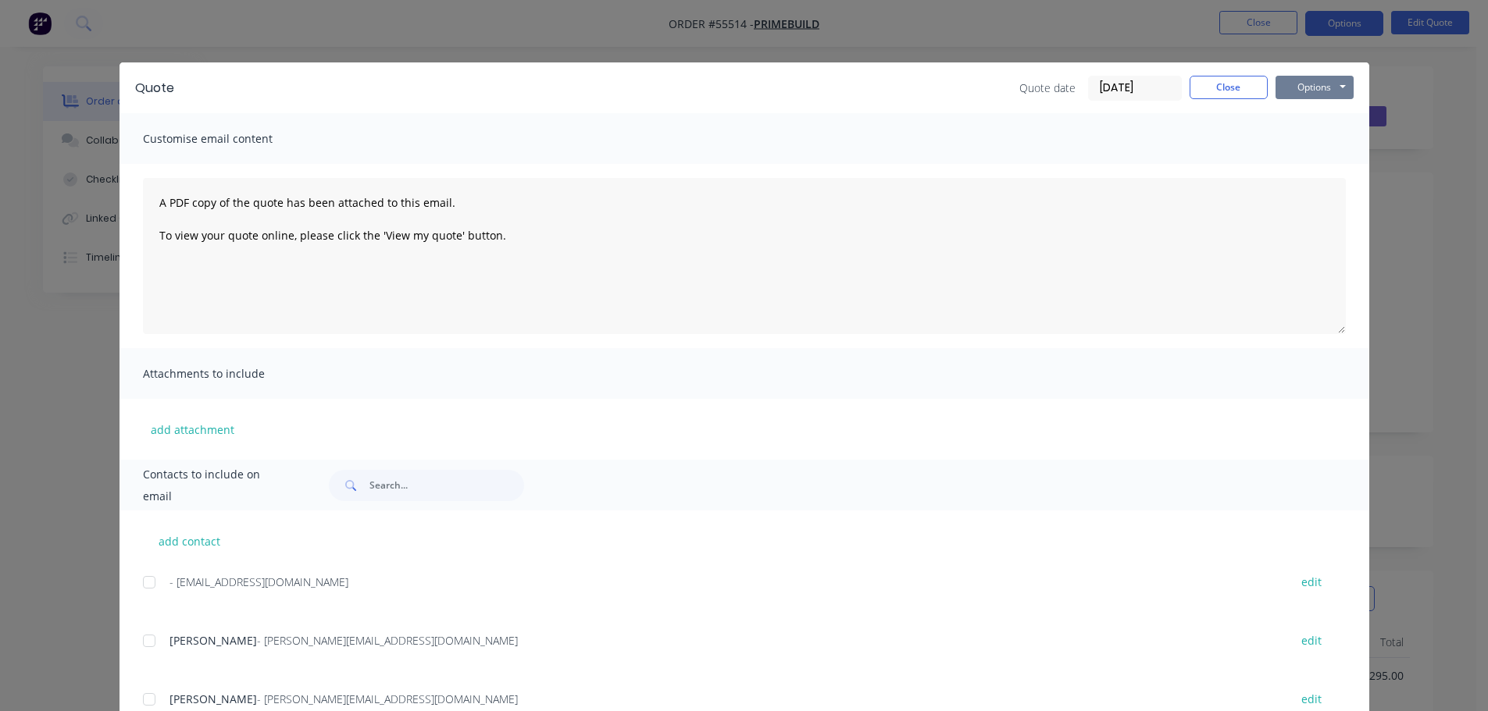
click at [1311, 87] on button "Options" at bounding box center [1314, 87] width 78 height 23
click at [1300, 137] on button "Print" at bounding box center [1325, 141] width 100 height 26
click at [1219, 82] on button "Close" at bounding box center [1228, 87] width 78 height 23
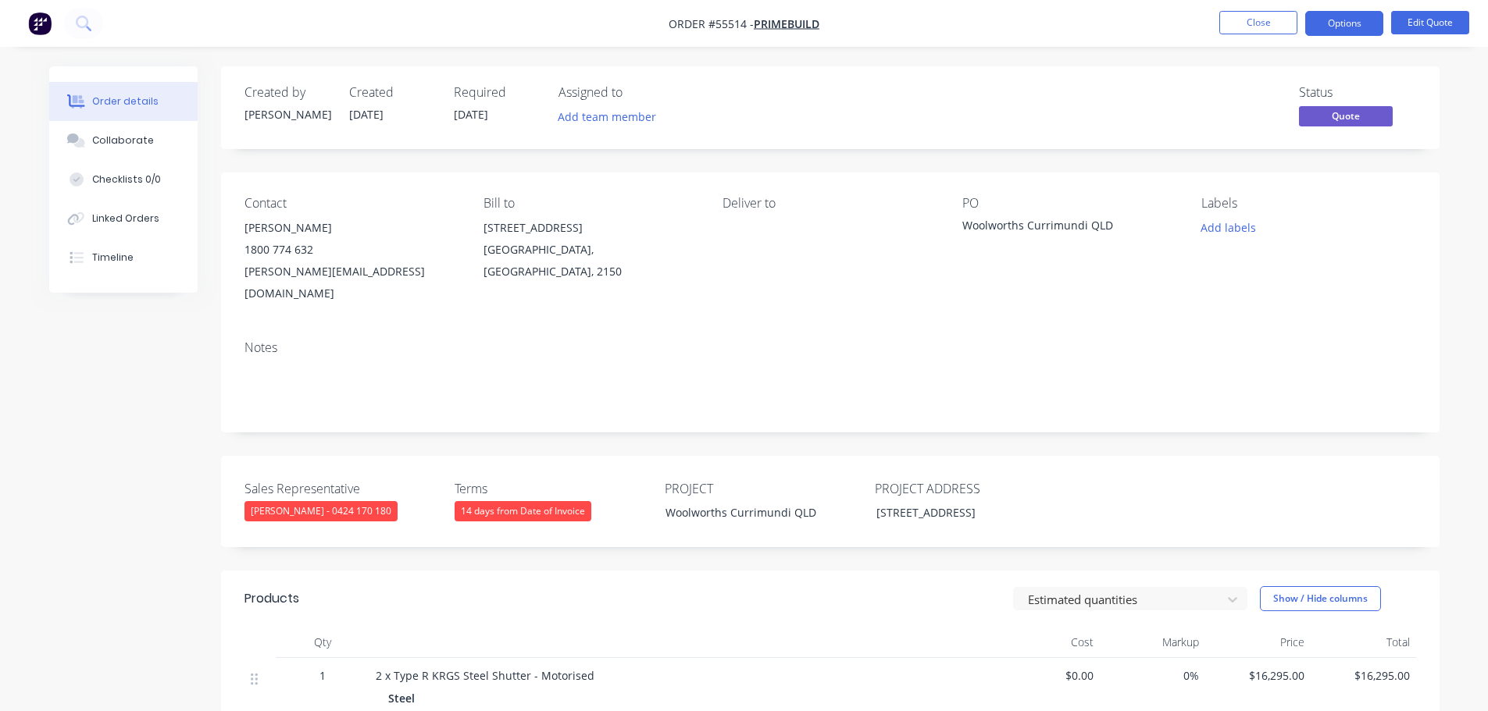
click at [360, 267] on div "matthew.b@primebuild.com.au" at bounding box center [351, 283] width 214 height 44
copy div "matthew.b@primebuild.com.au"
click at [1047, 227] on div "Woolworths Currimundi QLD" at bounding box center [1059, 228] width 195 height 22
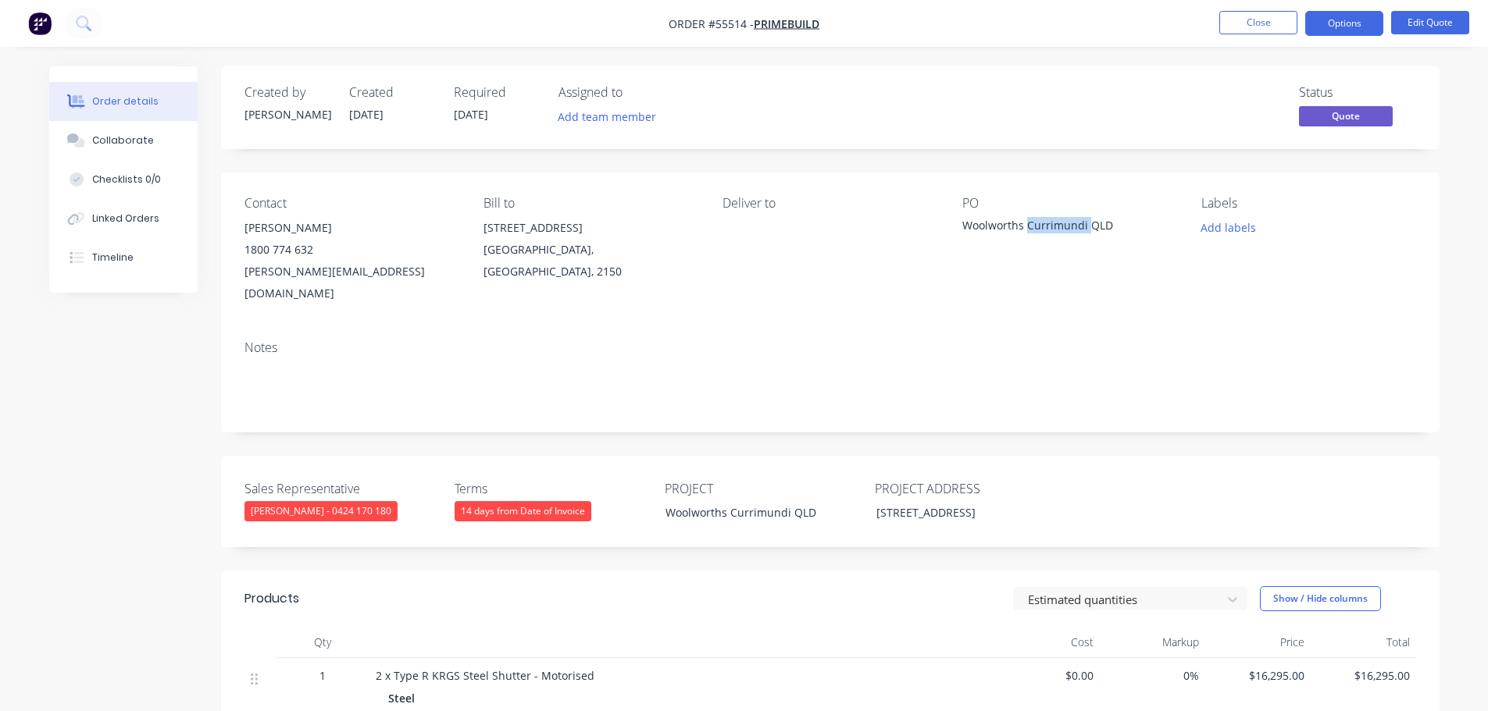
click at [1047, 227] on div "Woolworths Currimundi QLD" at bounding box center [1059, 228] width 195 height 22
copy div "Woolworths Currimundi QLD"
click at [1229, 20] on button "Close" at bounding box center [1258, 22] width 78 height 23
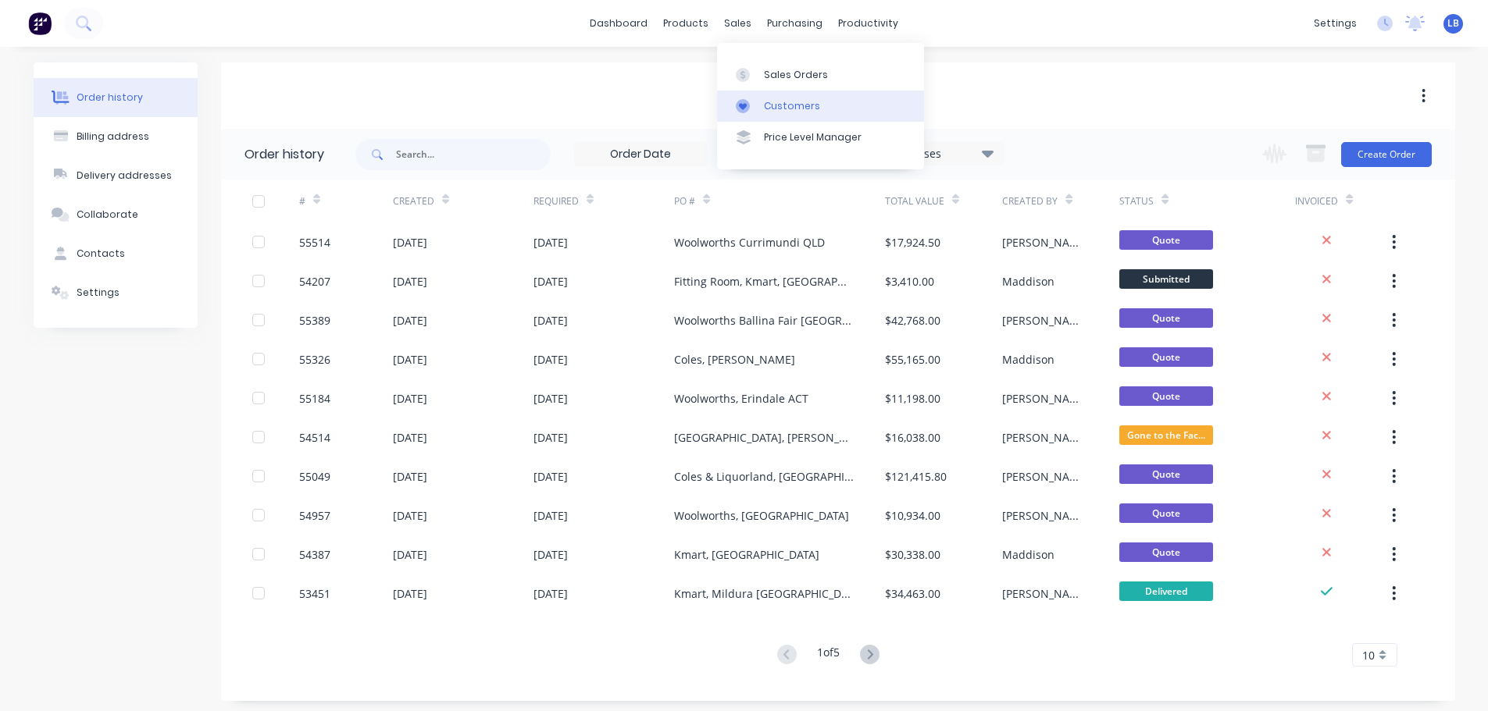
drag, startPoint x: 797, startPoint y: 102, endPoint x: 781, endPoint y: 116, distance: 21.0
click at [797, 102] on div "Customers" at bounding box center [792, 106] width 56 height 14
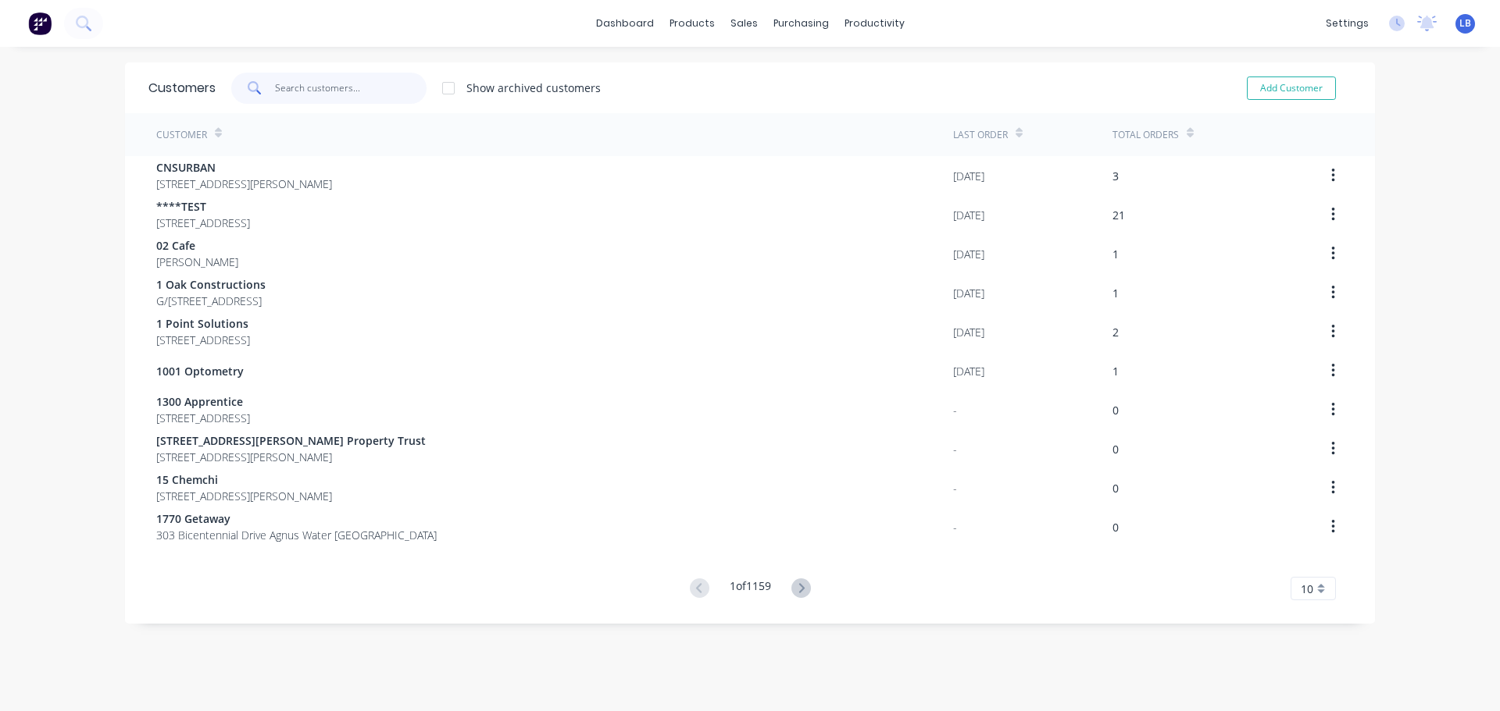
click at [317, 91] on input "text" at bounding box center [351, 88] width 152 height 31
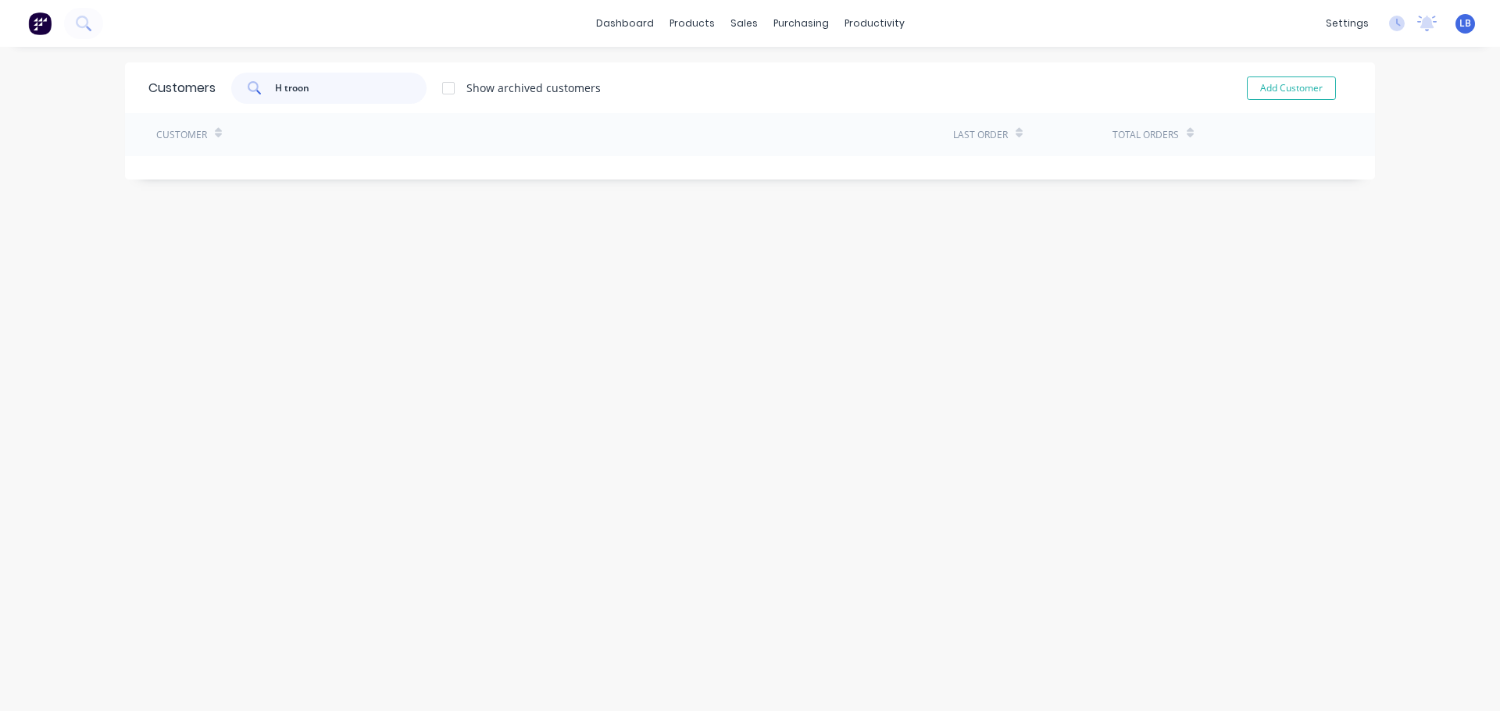
drag, startPoint x: 280, startPoint y: 87, endPoint x: 279, endPoint y: 166, distance: 78.9
click at [280, 90] on input "H troon" at bounding box center [351, 88] width 152 height 31
click at [314, 86] on input "Htroon" at bounding box center [351, 88] width 152 height 31
drag, startPoint x: 277, startPoint y: 91, endPoint x: 280, endPoint y: 119, distance: 29.1
click at [277, 91] on input "Htroon" at bounding box center [351, 88] width 152 height 31
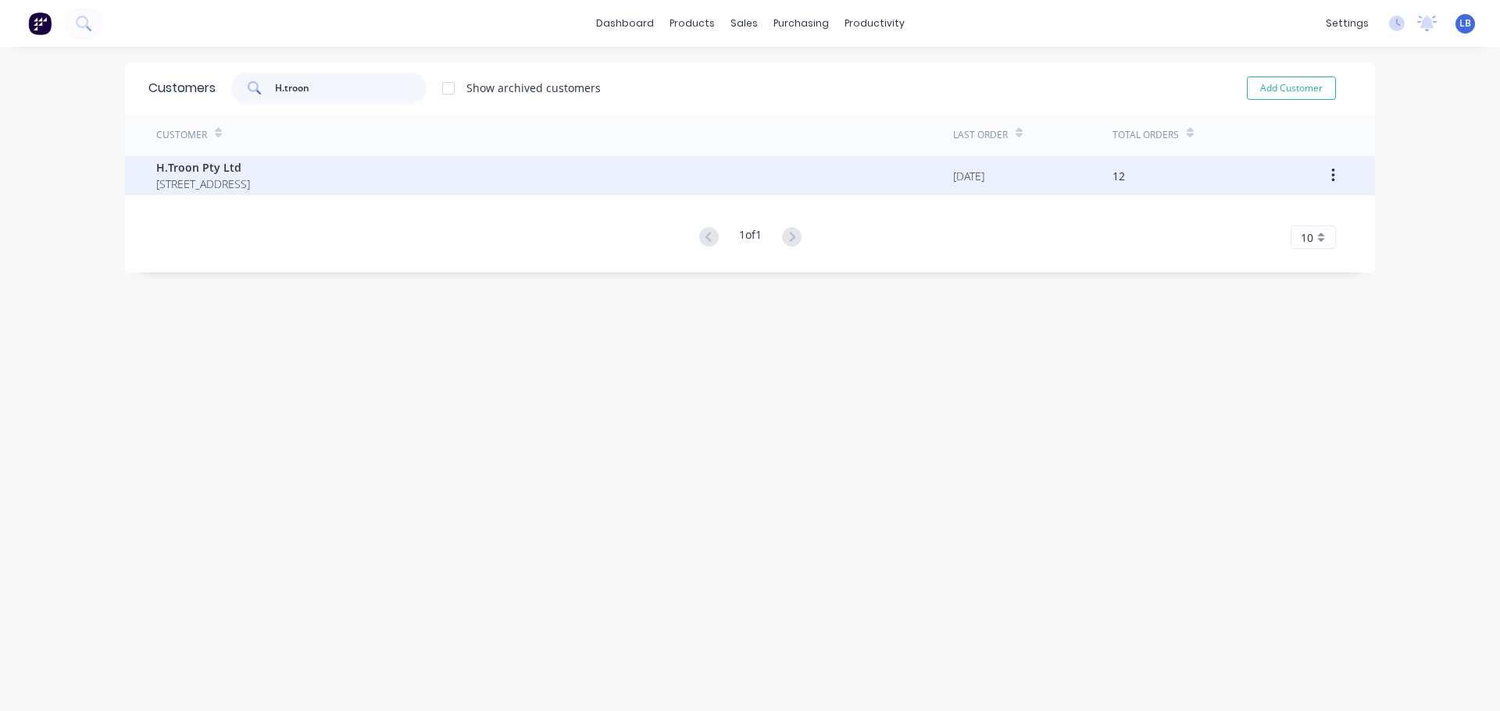
type input "H.troon"
click at [208, 172] on span "H.Troon Pty Ltd" at bounding box center [203, 167] width 94 height 16
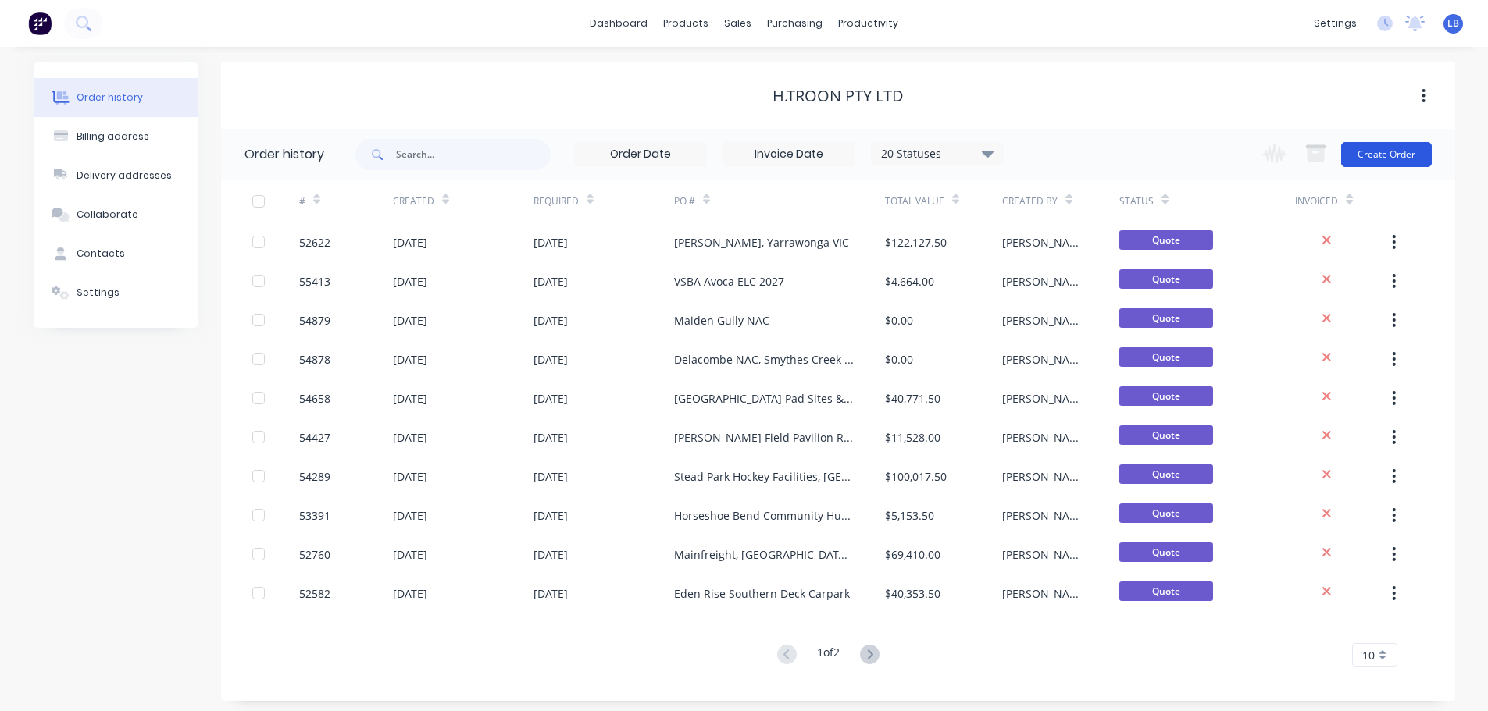
click at [1410, 157] on button "Create Order" at bounding box center [1386, 154] width 91 height 25
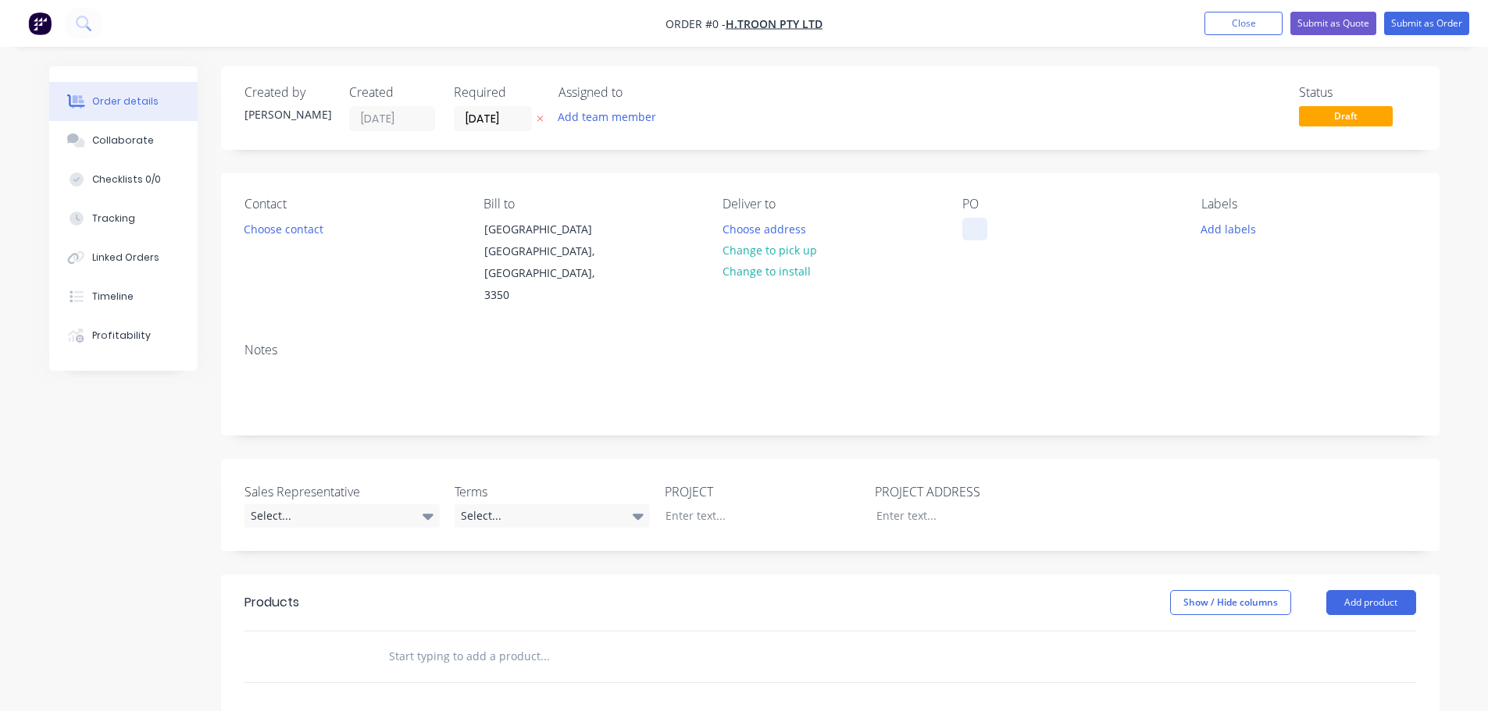
click at [972, 219] on div at bounding box center [974, 229] width 25 height 23
click at [280, 234] on button "Choose contact" at bounding box center [283, 228] width 96 height 21
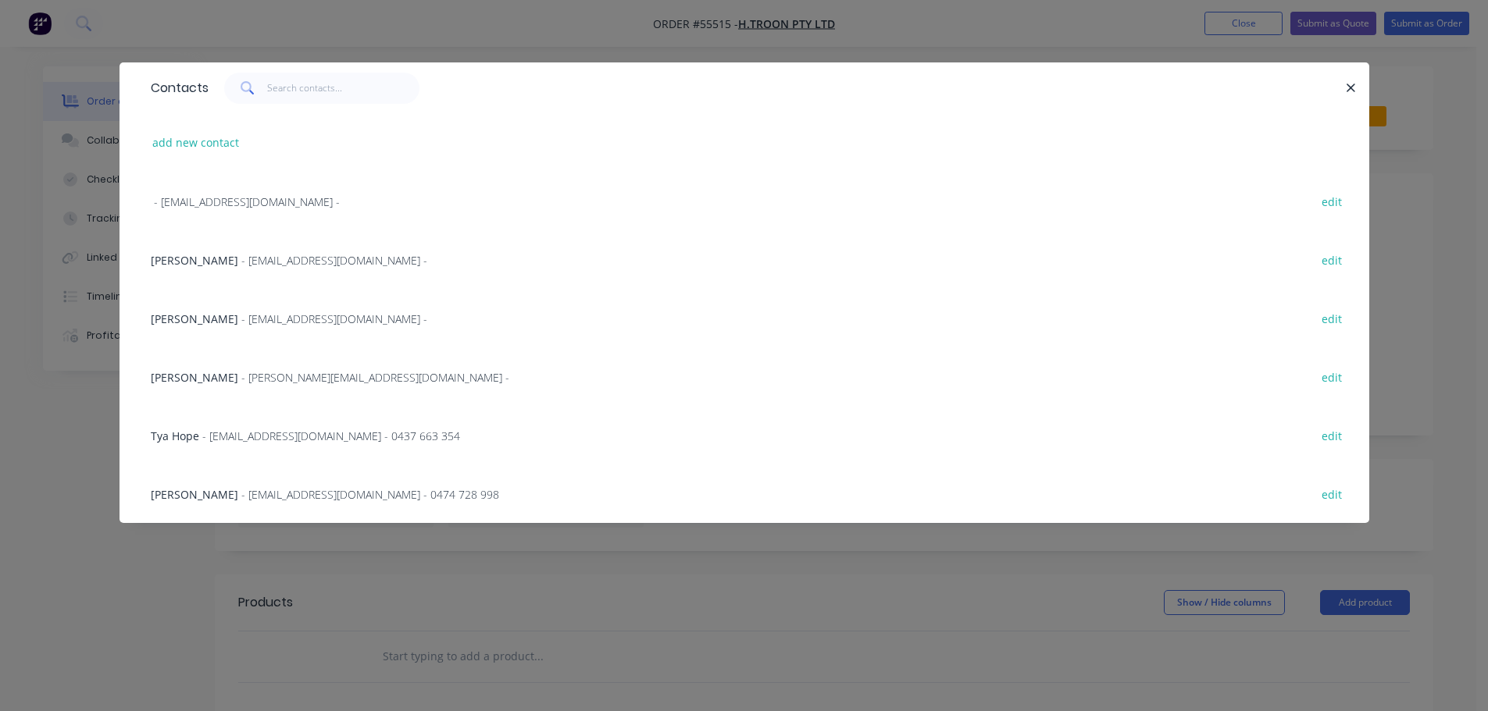
click at [201, 373] on span "Shane Martin" at bounding box center [194, 377] width 87 height 15
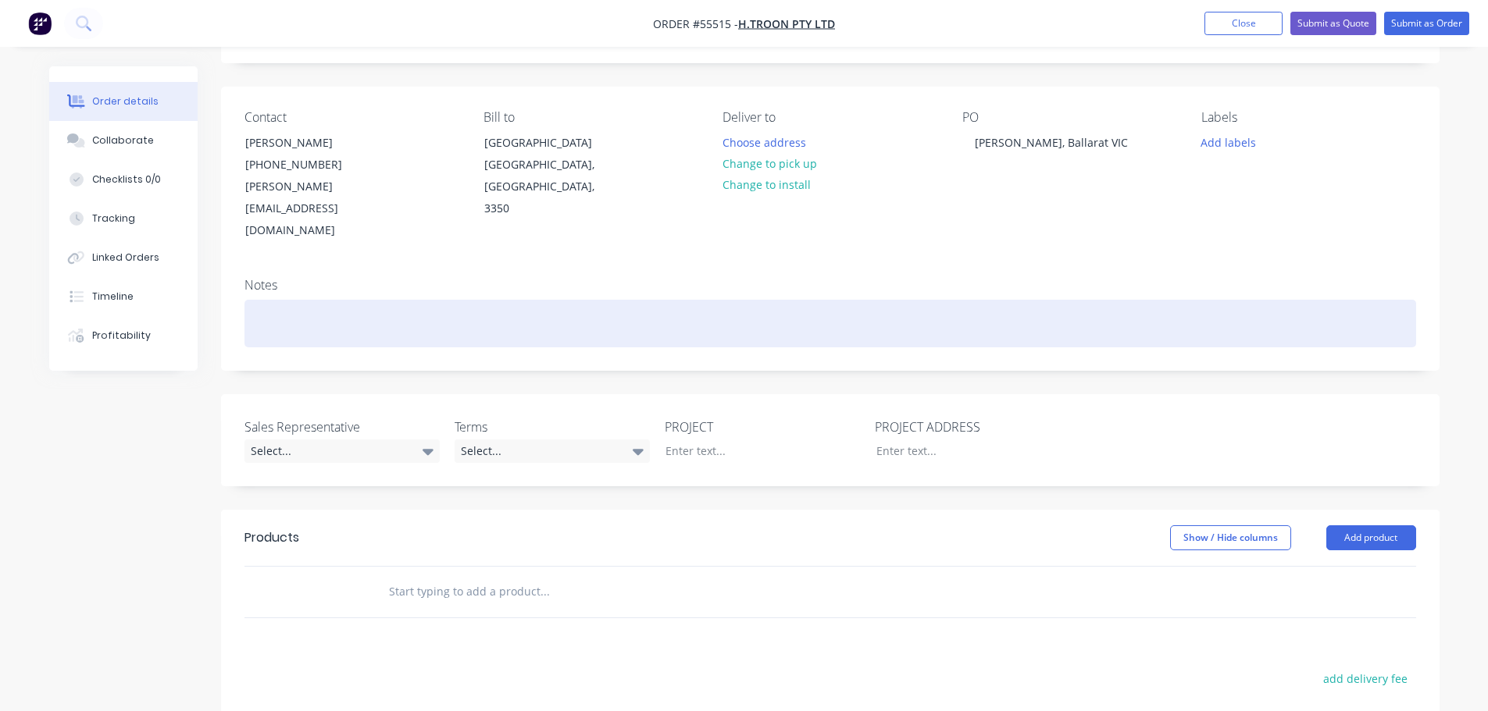
scroll to position [78, 0]
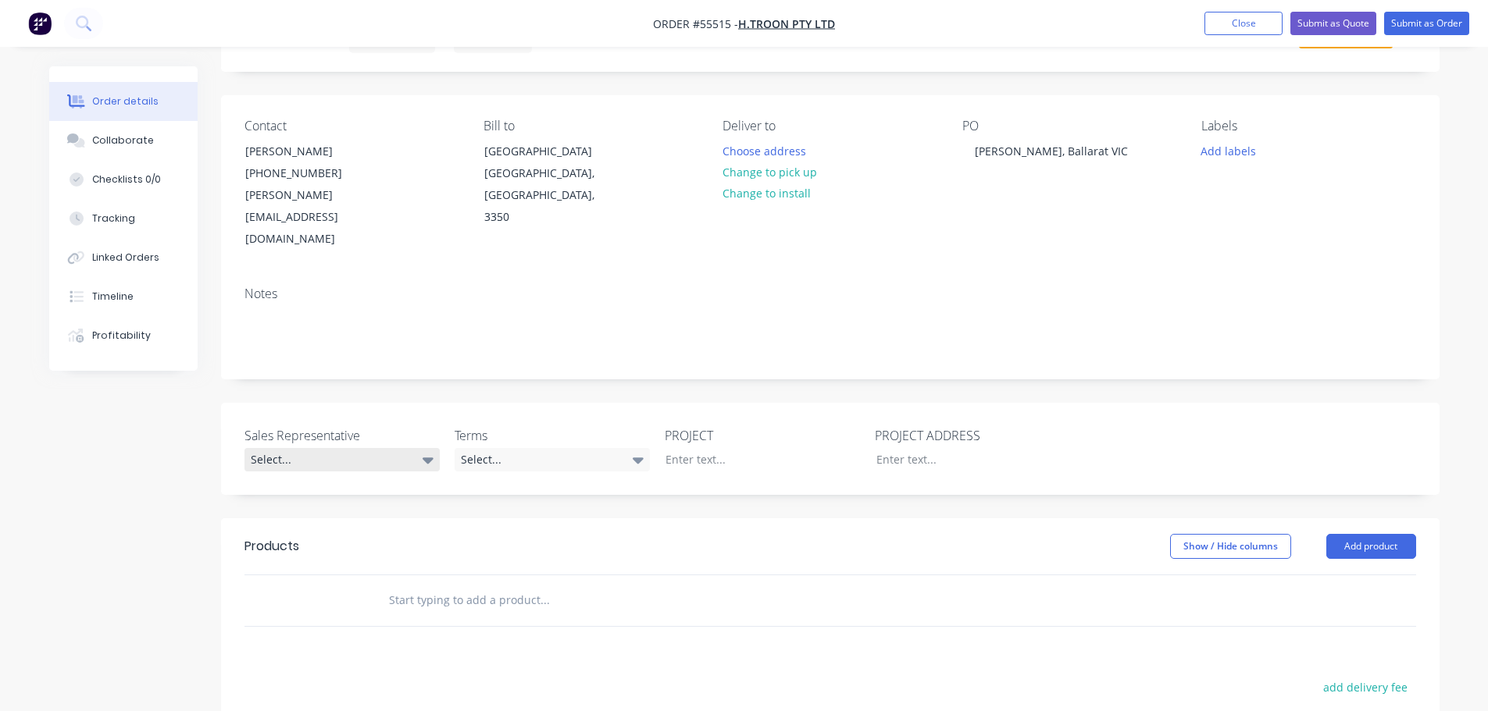
click at [287, 448] on div "Select..." at bounding box center [341, 459] width 195 height 23
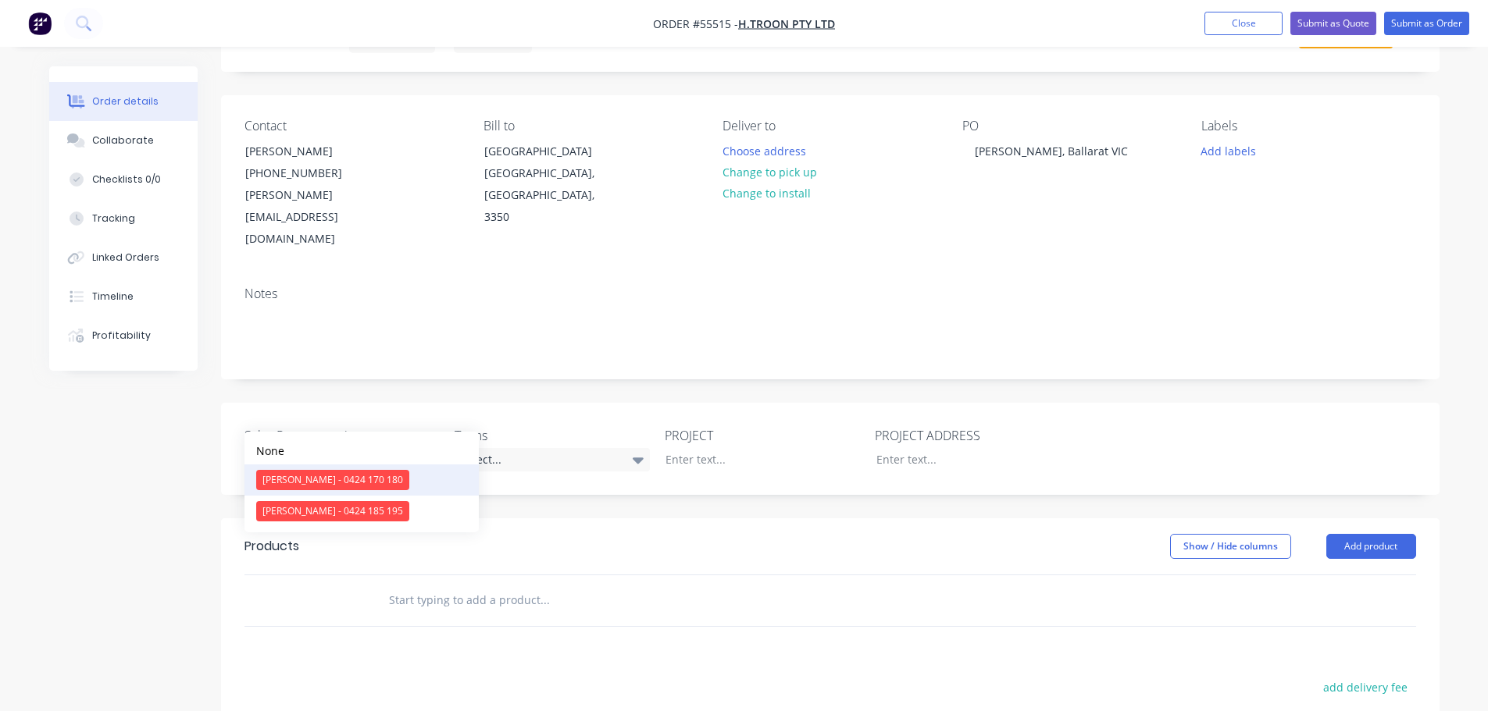
click at [313, 481] on div "[PERSON_NAME] - 0424 170 180" at bounding box center [332, 480] width 153 height 20
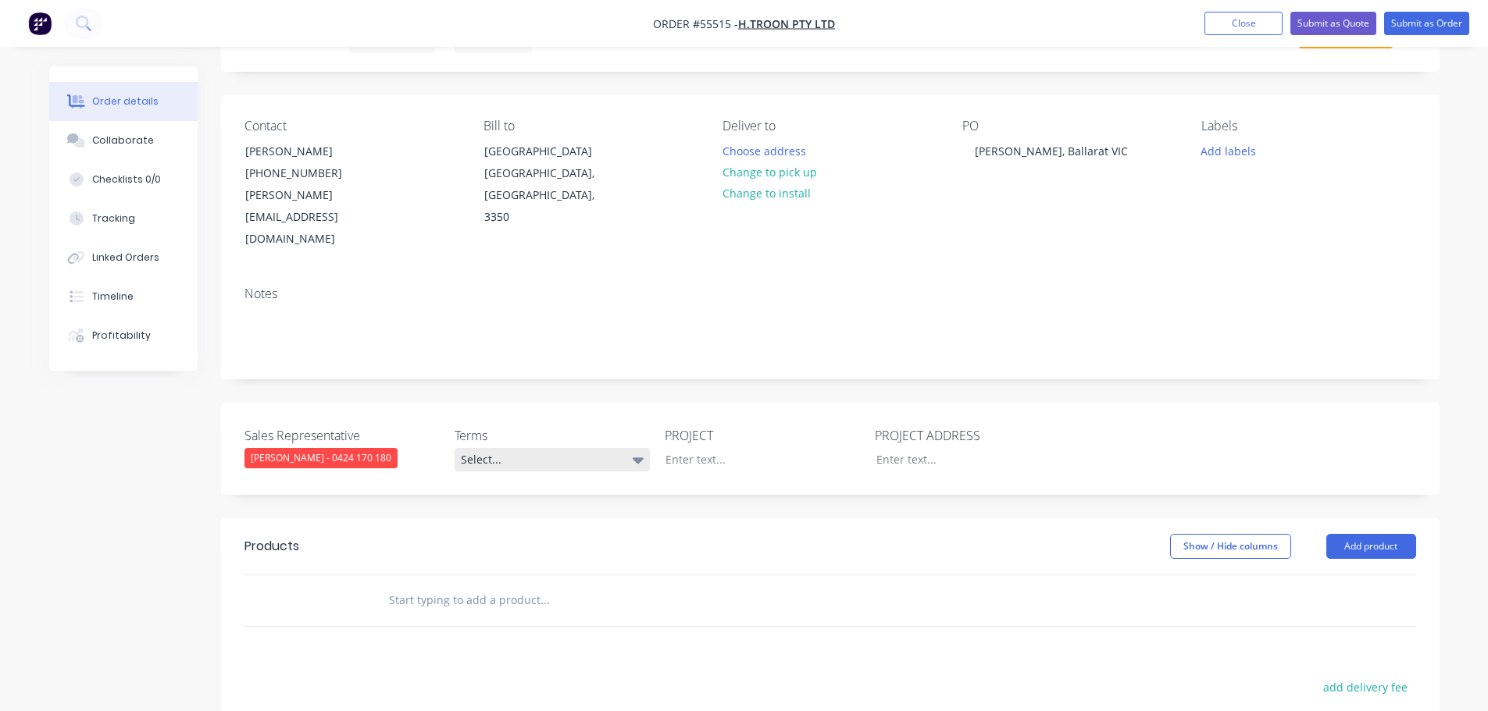
click at [530, 448] on div "Select..." at bounding box center [552, 459] width 195 height 23
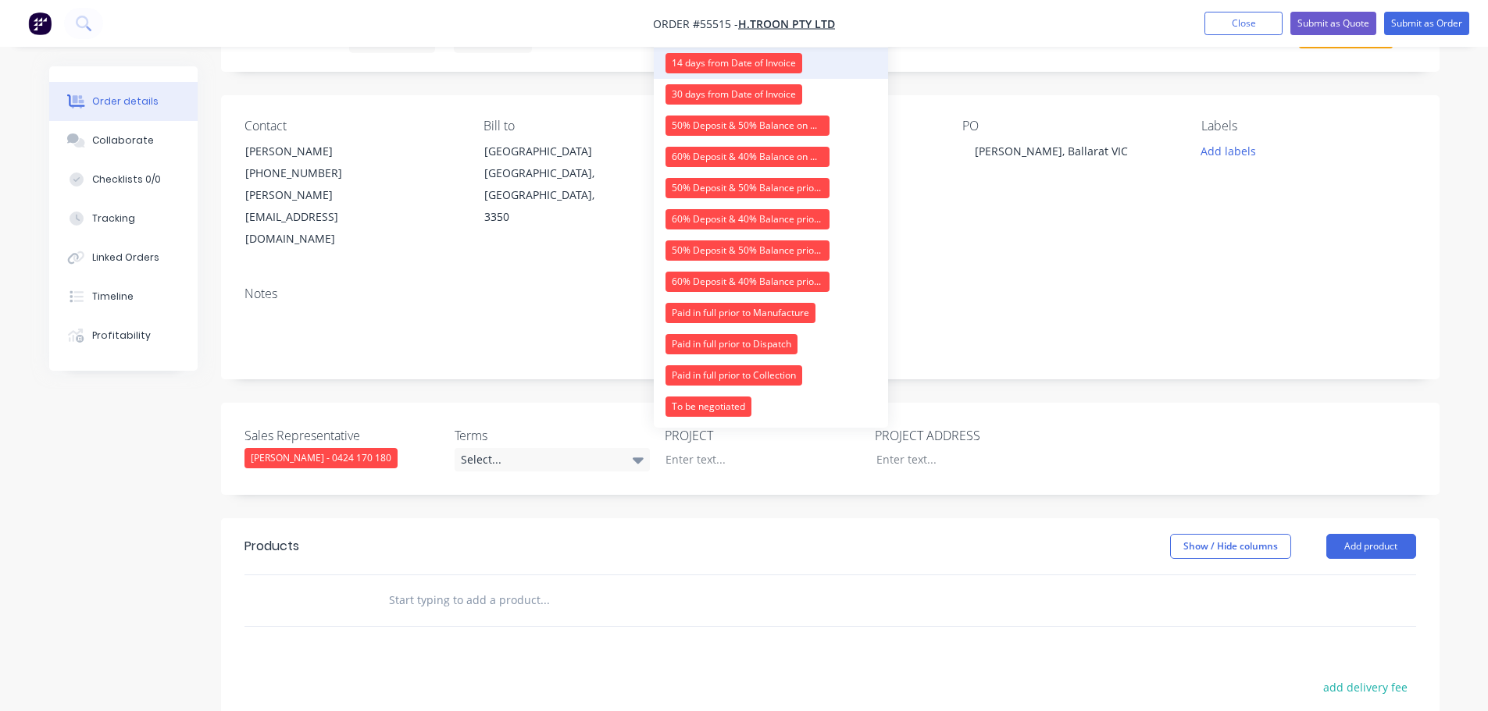
click at [708, 58] on div "14 days from Date of Invoice" at bounding box center [733, 63] width 137 height 20
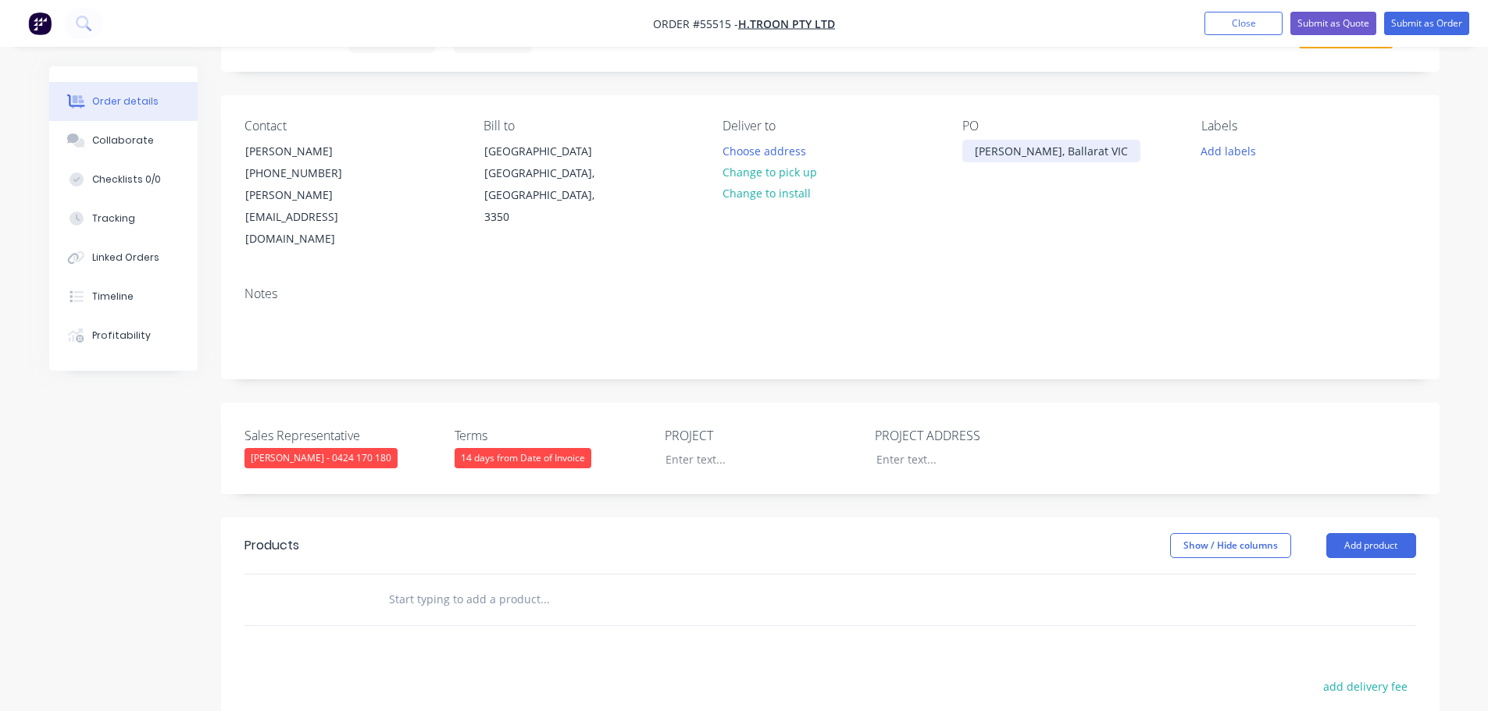
click at [1044, 149] on div "[PERSON_NAME], Ballarat VIC" at bounding box center [1051, 151] width 178 height 23
copy div "[PERSON_NAME], Ballarat VIC"
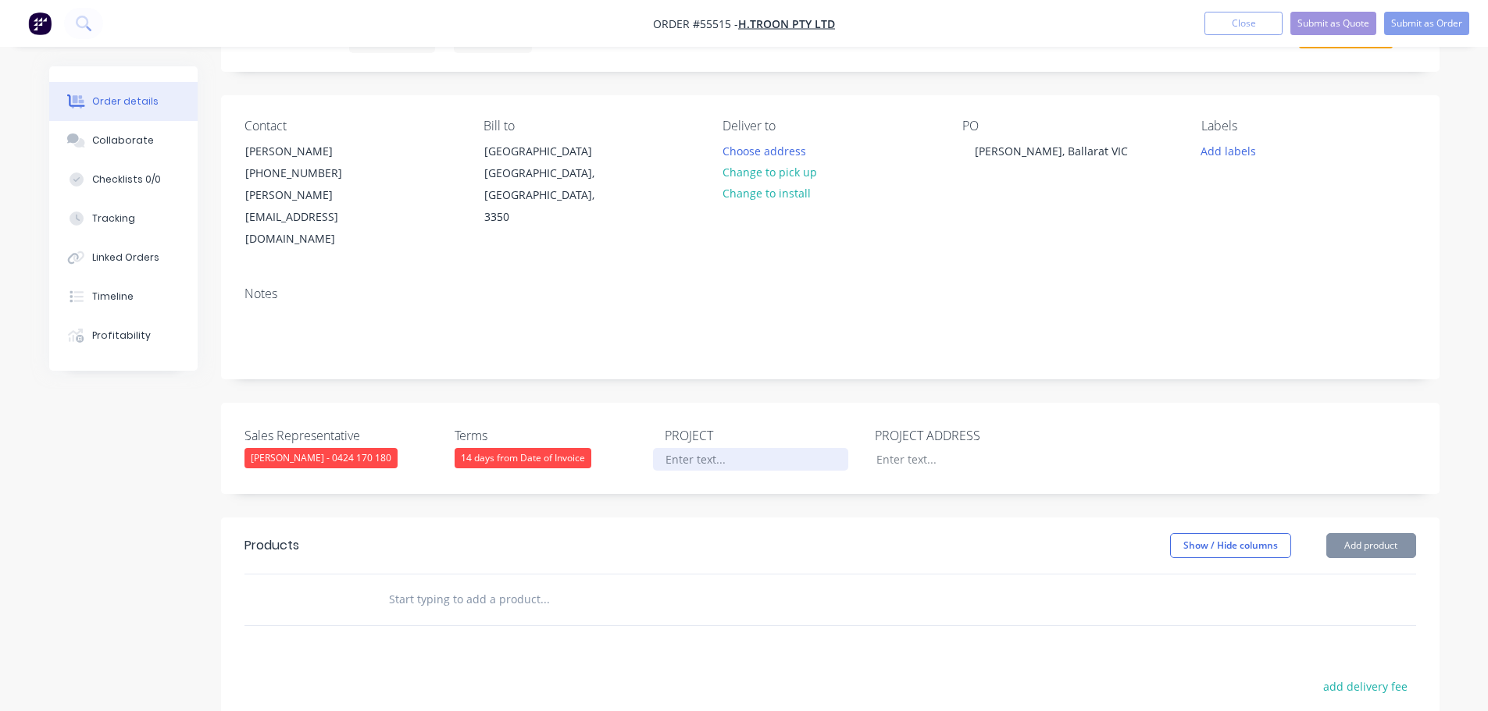
click at [675, 448] on div at bounding box center [750, 459] width 195 height 23
paste div
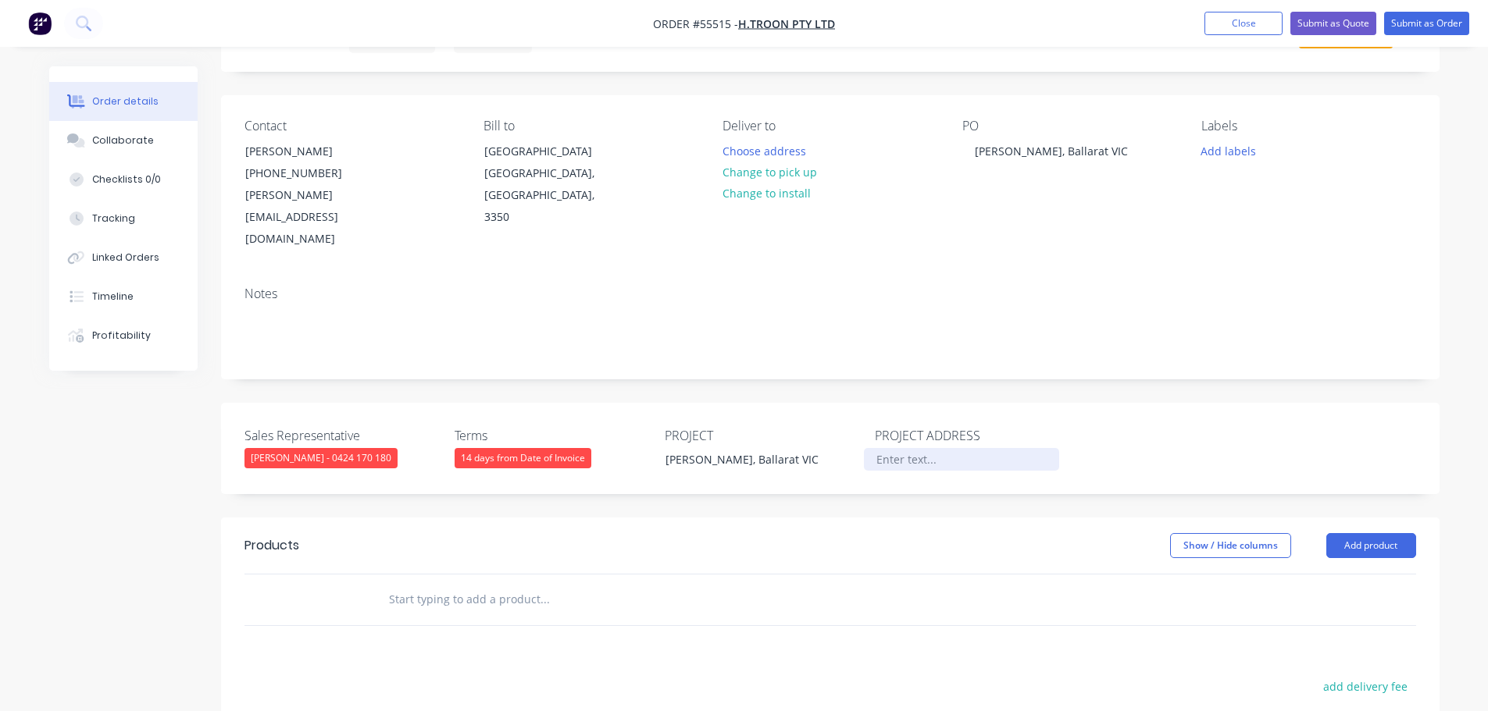
click at [911, 448] on div at bounding box center [961, 459] width 195 height 23
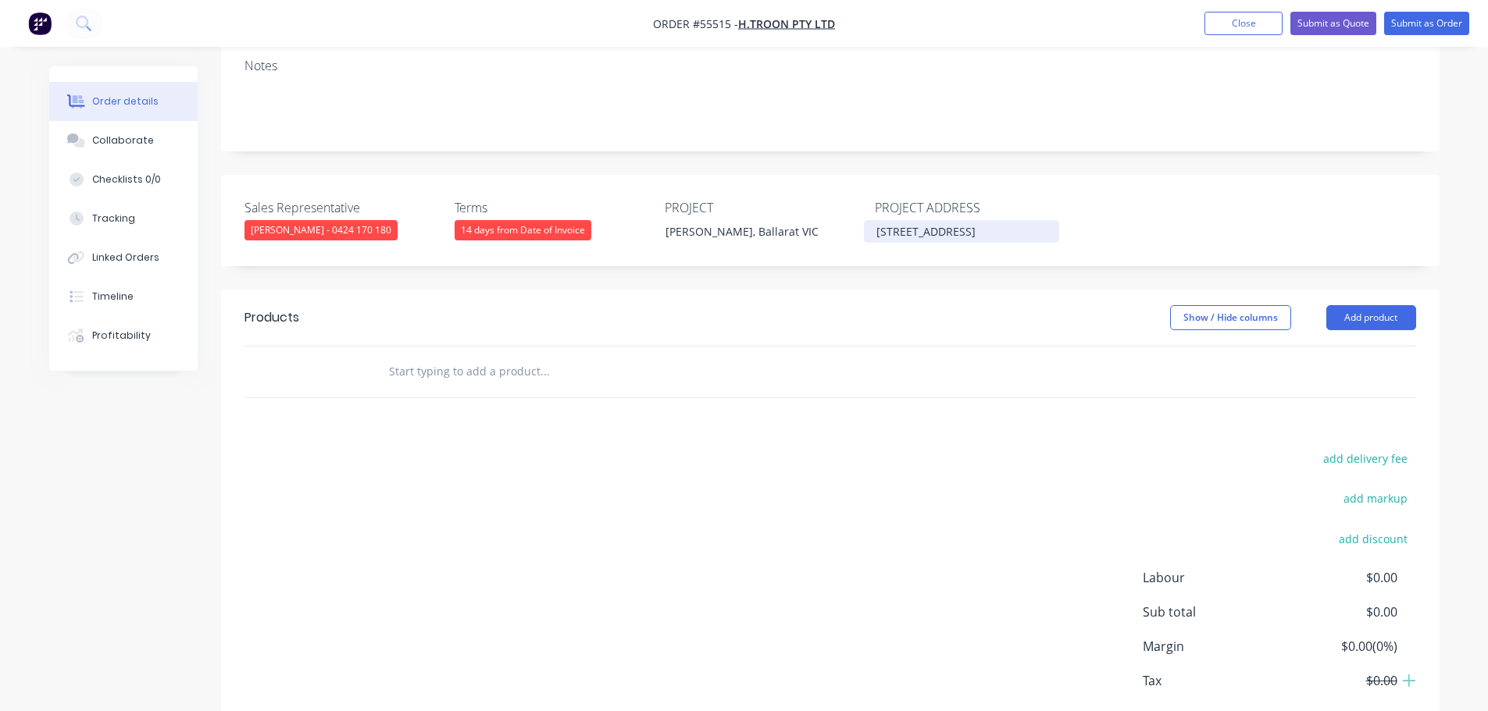
scroll to position [312, 0]
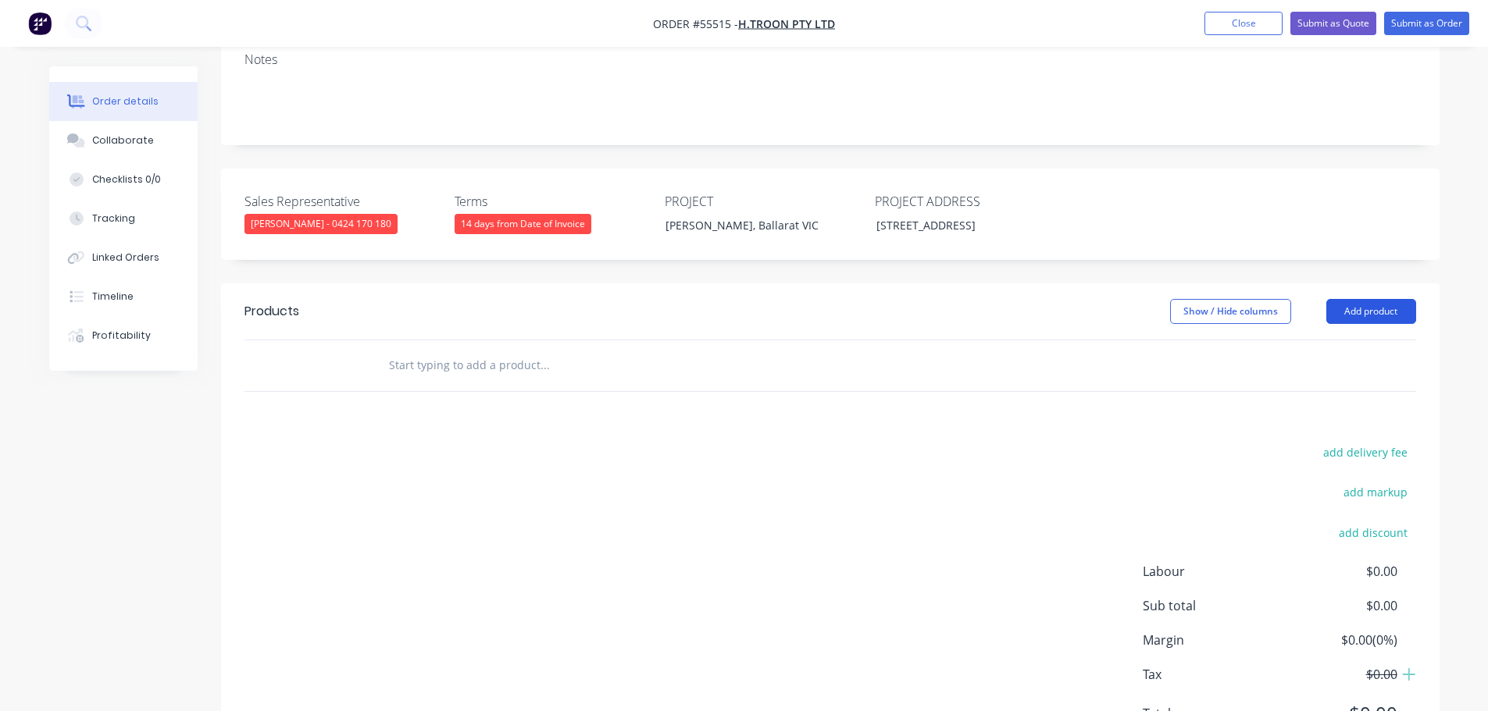
click at [1343, 299] on button "Add product" at bounding box center [1371, 311] width 90 height 25
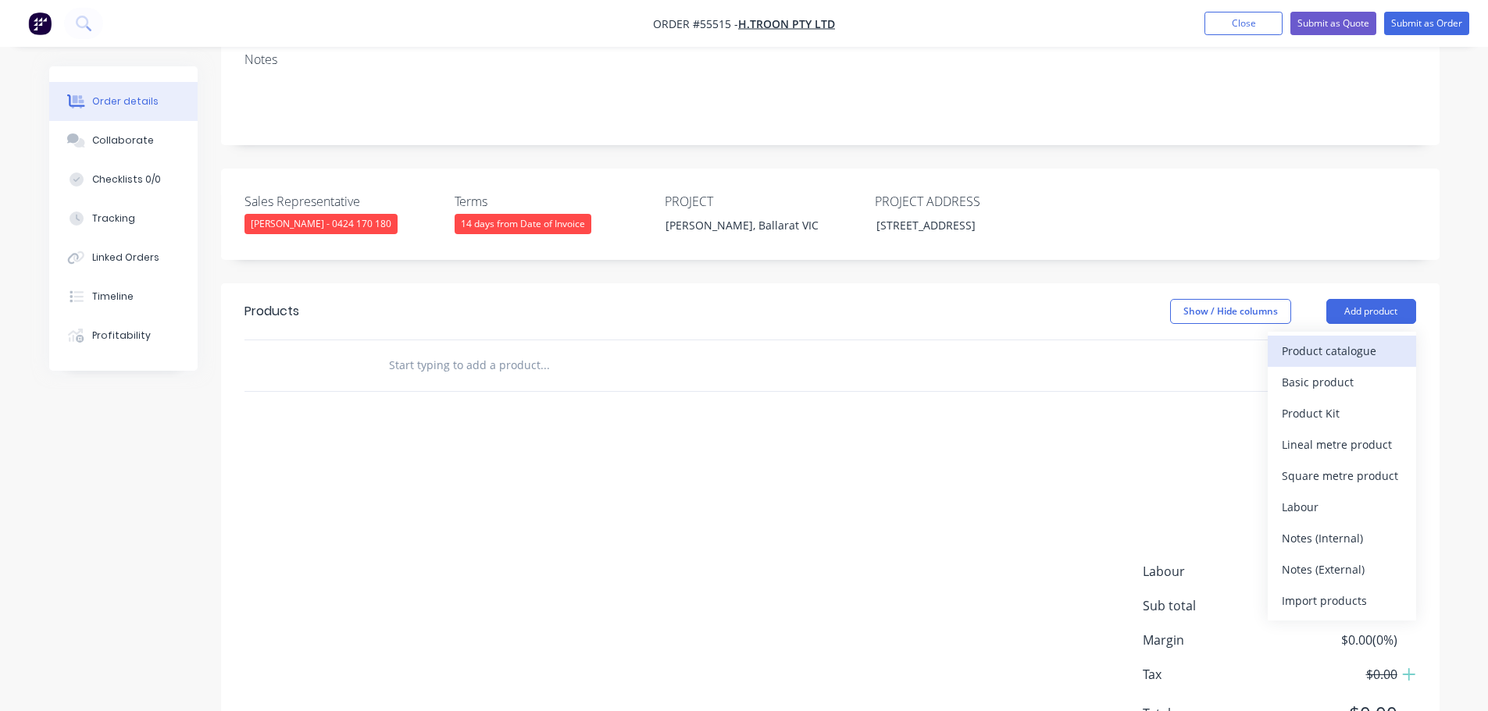
click at [1317, 340] on div "Product catalogue" at bounding box center [1342, 351] width 120 height 23
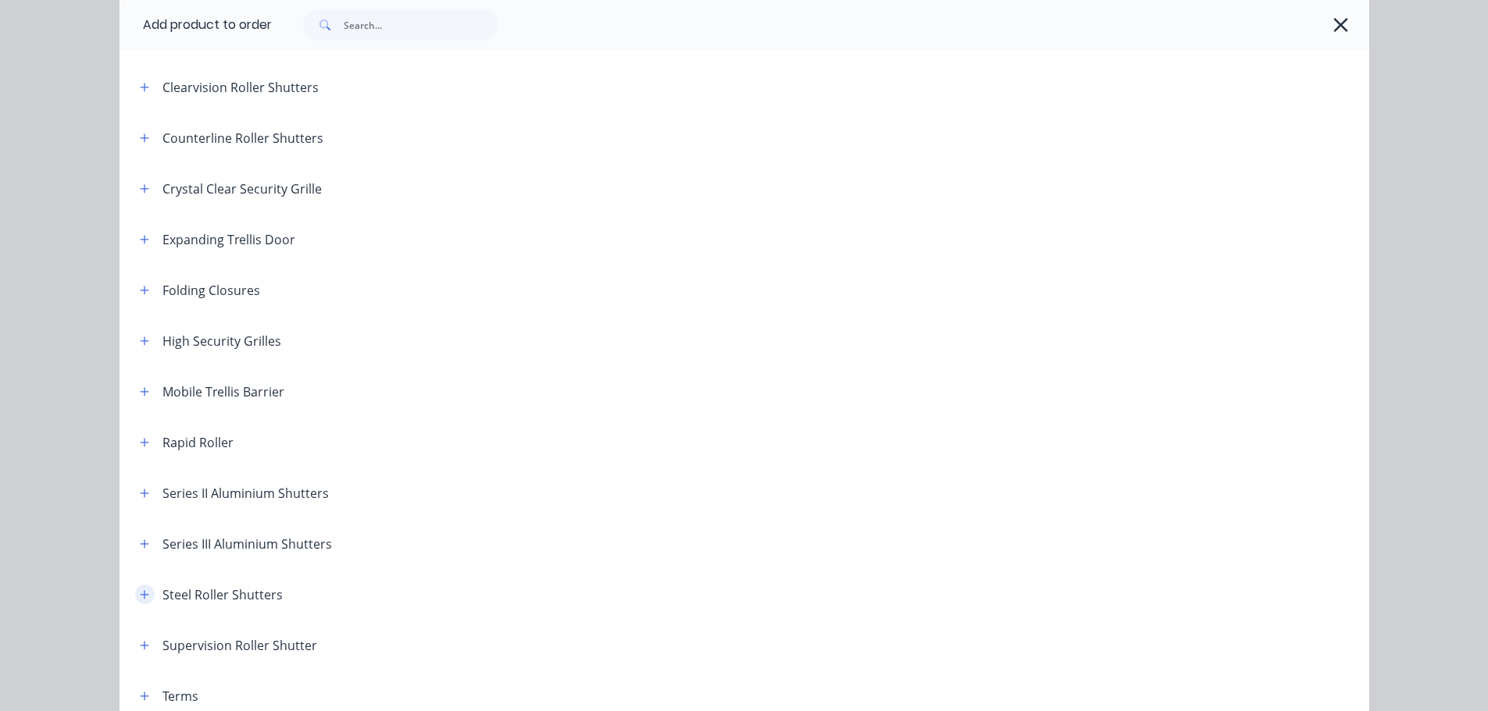
click at [143, 594] on icon "button" at bounding box center [144, 595] width 9 height 11
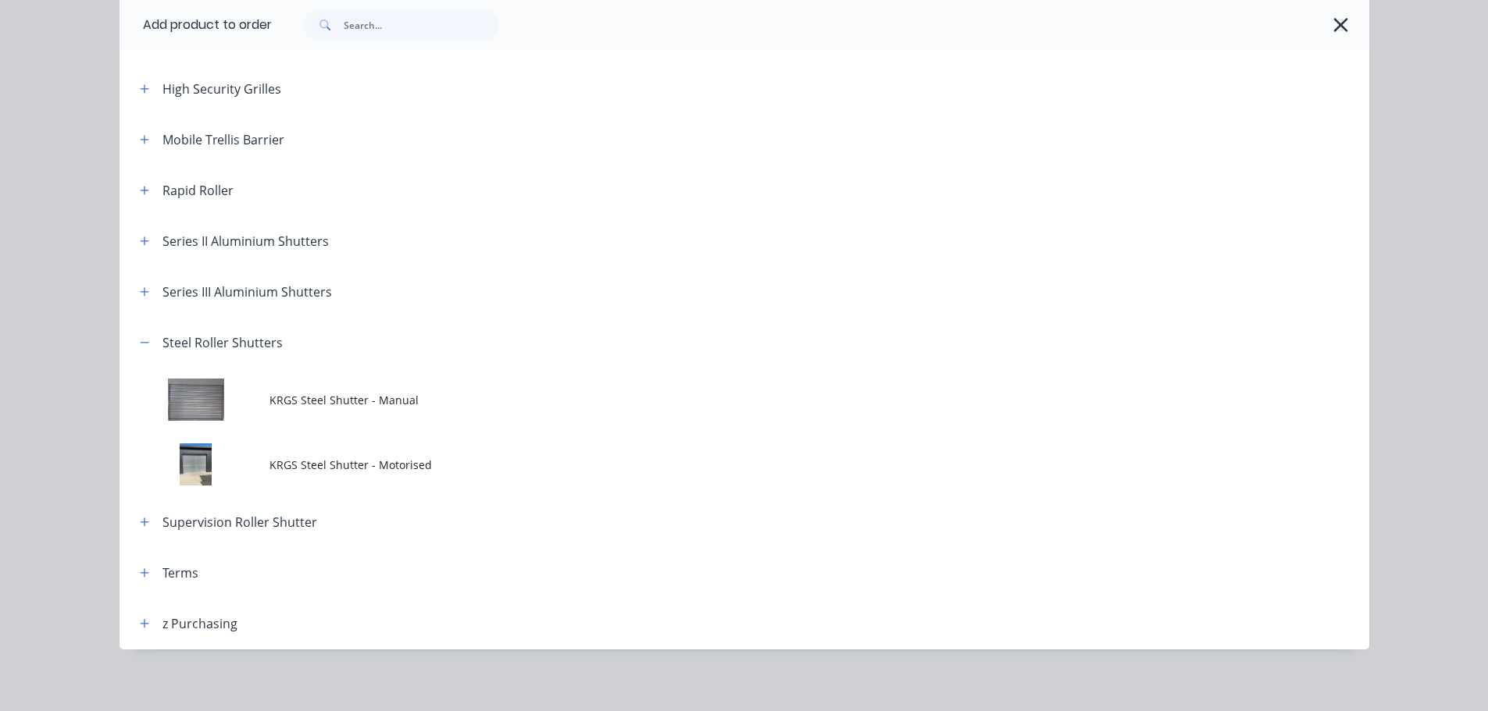
scroll to position [572, 0]
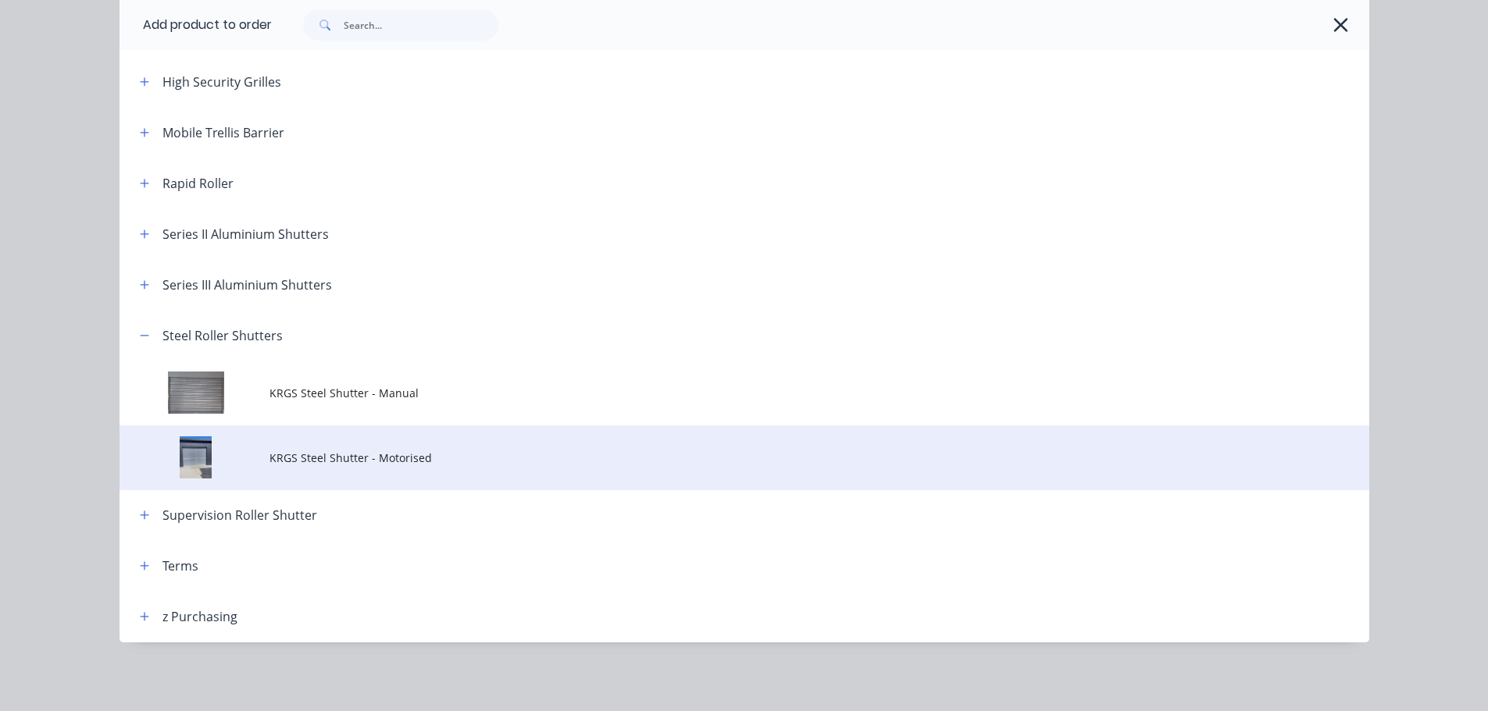
click at [394, 464] on span "KRGS Steel Shutter - Motorised" at bounding box center [708, 458] width 879 height 16
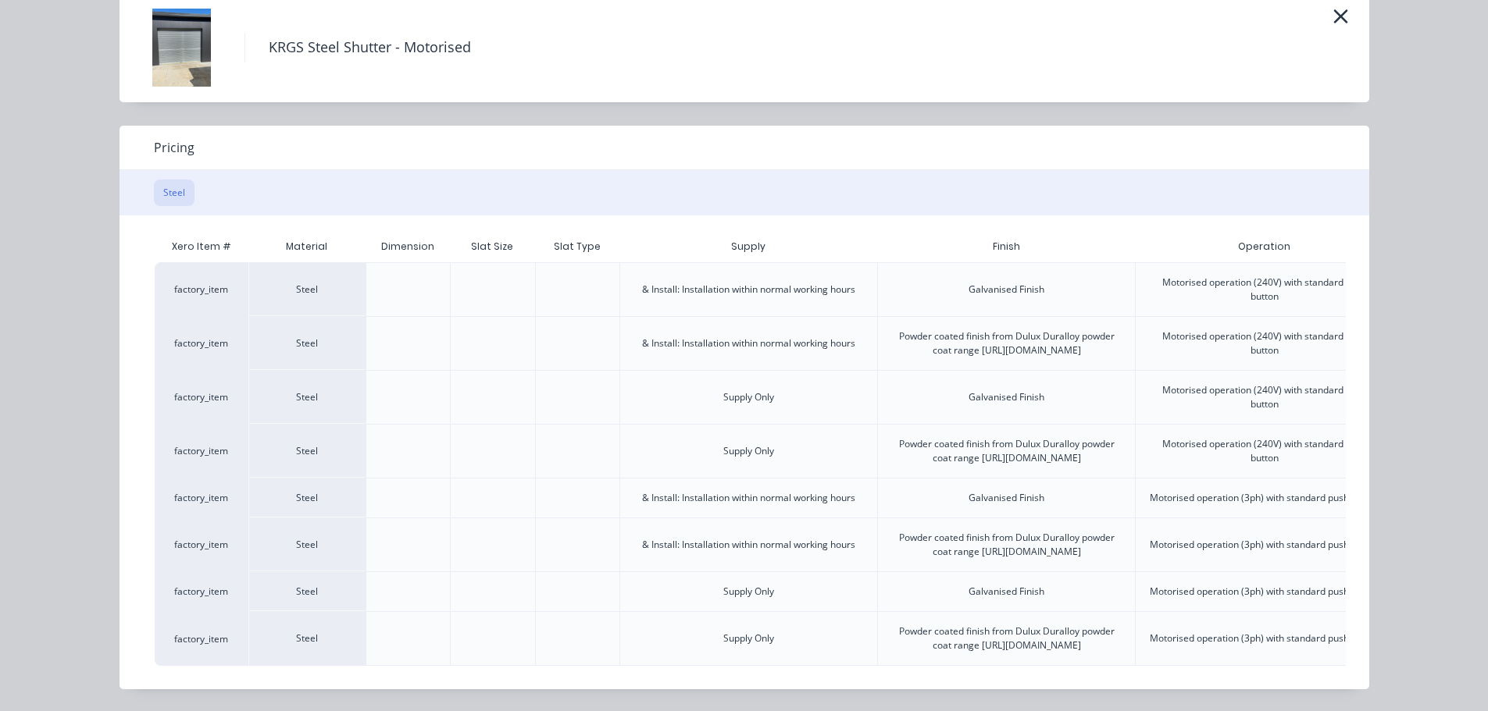
scroll to position [0, 390]
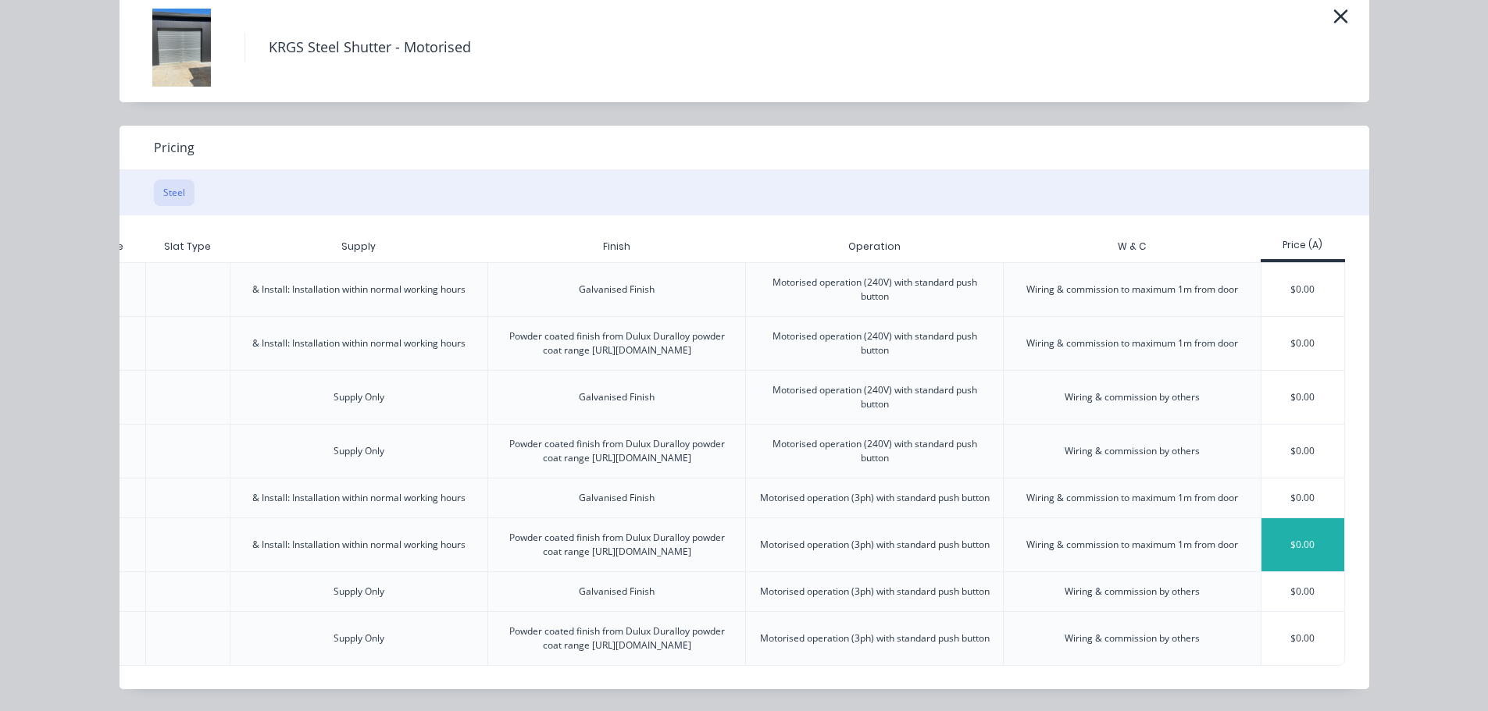
click at [1286, 519] on div "$0.00" at bounding box center [1303, 545] width 84 height 53
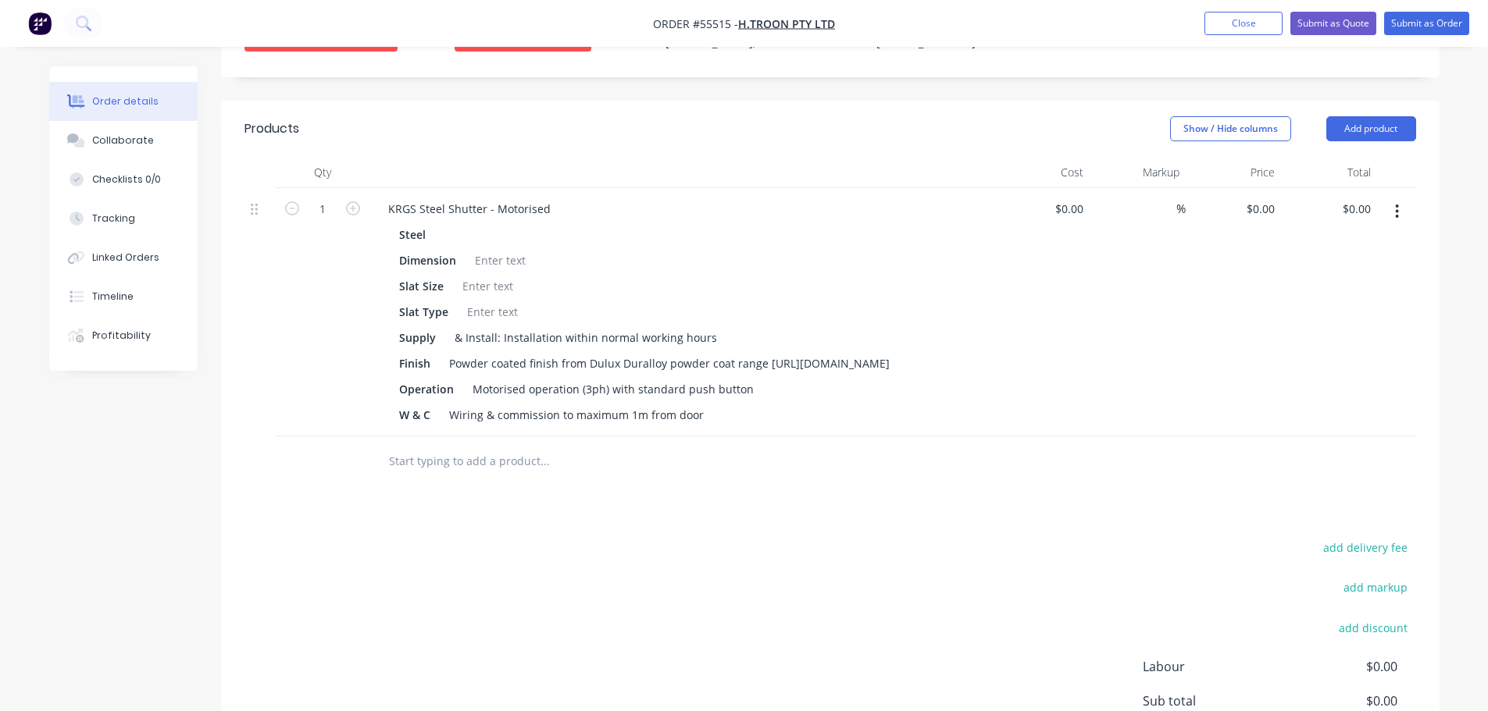
scroll to position [469, 0]
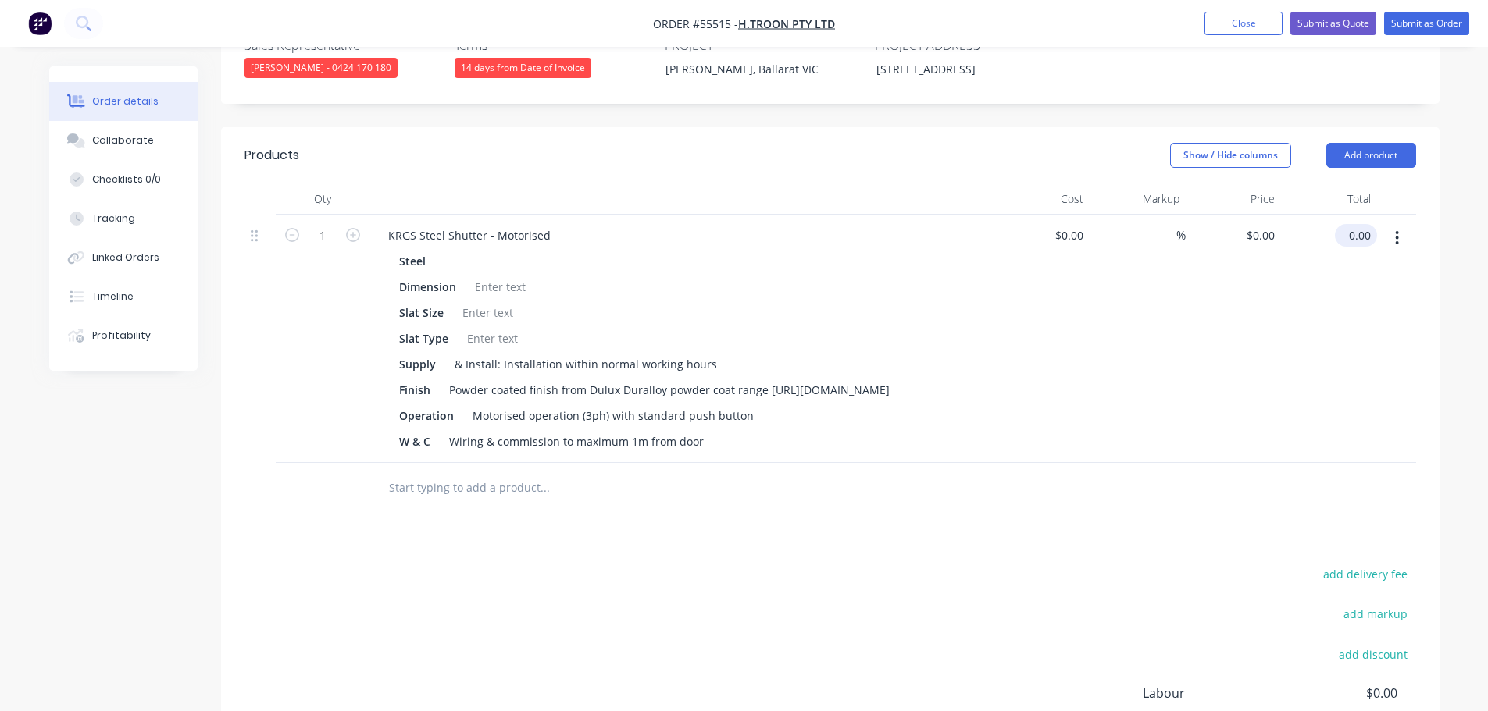
click at [1369, 224] on input "0.00" at bounding box center [1359, 235] width 36 height 23
type input "11650"
type input "$11,650.00"
click at [384, 224] on div "KRGS Steel Shutter - Motorised" at bounding box center [469, 235] width 187 height 23
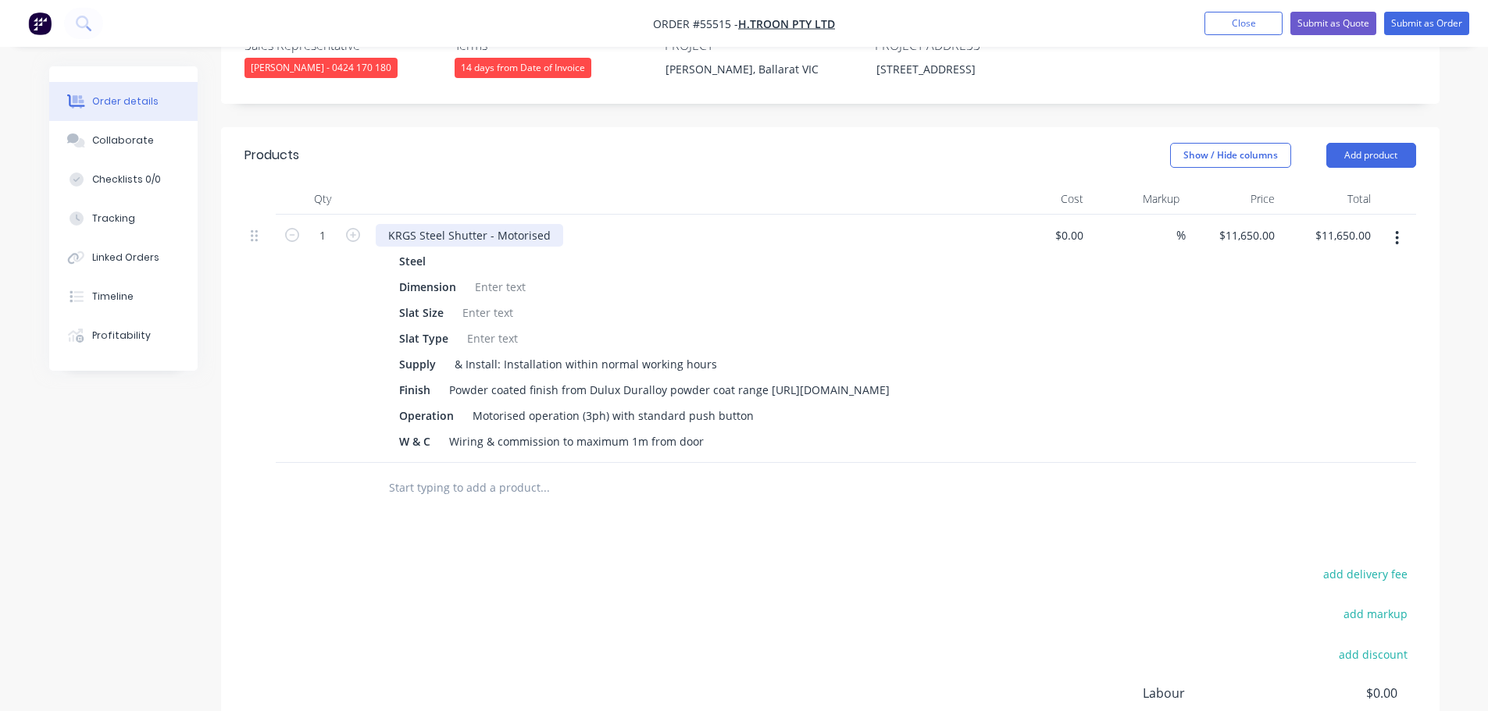
click at [381, 224] on div "KRGS Steel Shutter - Motorised" at bounding box center [469, 235] width 187 height 23
click at [494, 276] on div at bounding box center [500, 287] width 63 height 23
click at [485, 301] on div at bounding box center [487, 312] width 63 height 23
click at [486, 327] on div at bounding box center [492, 338] width 63 height 23
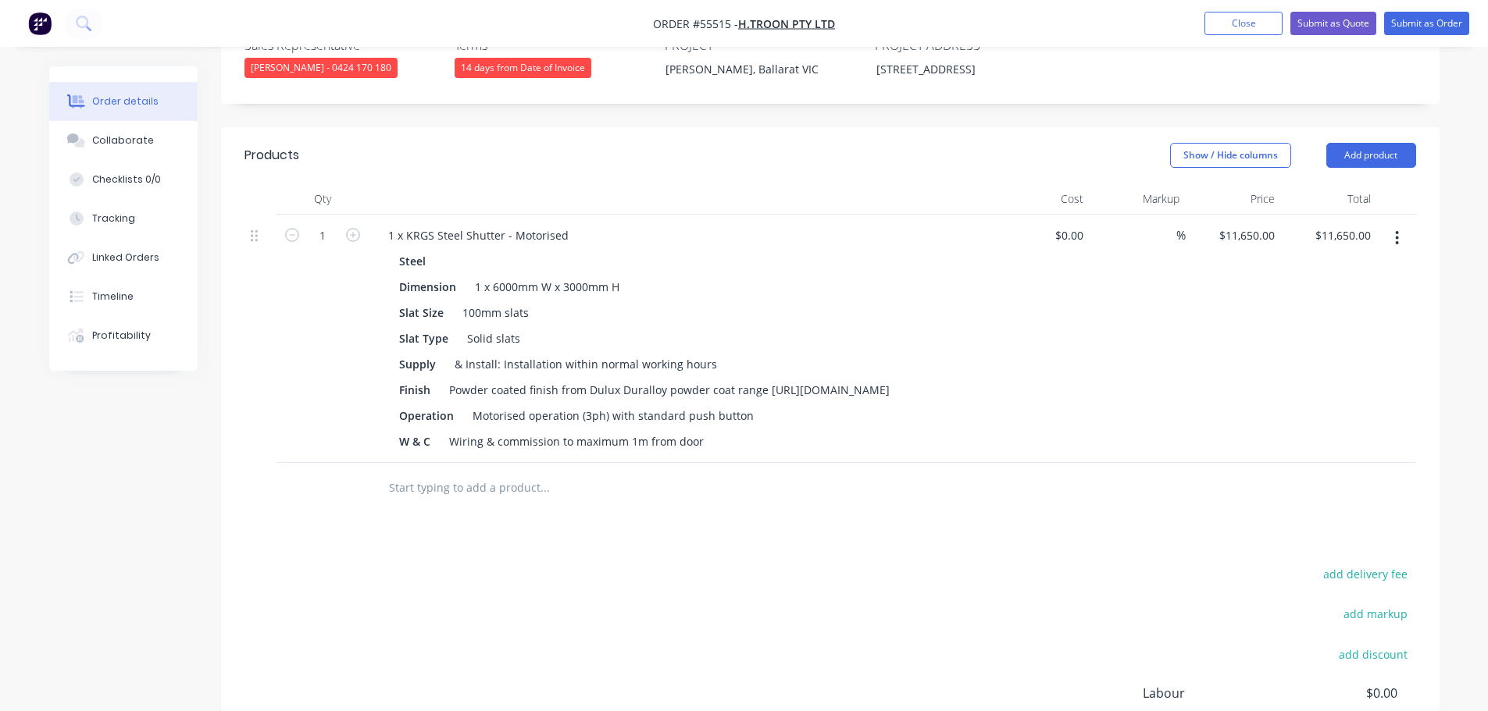
click at [1390, 141] on header "Products Show / Hide columns Add product" at bounding box center [830, 155] width 1218 height 56
click at [1343, 143] on button "Add product" at bounding box center [1371, 155] width 90 height 25
drag, startPoint x: 1322, startPoint y: 384, endPoint x: 591, endPoint y: 585, distance: 758.1
click at [1317, 402] on div "Notes (External)" at bounding box center [1342, 413] width 120 height 23
click at [412, 473] on div at bounding box center [432, 484] width 112 height 23
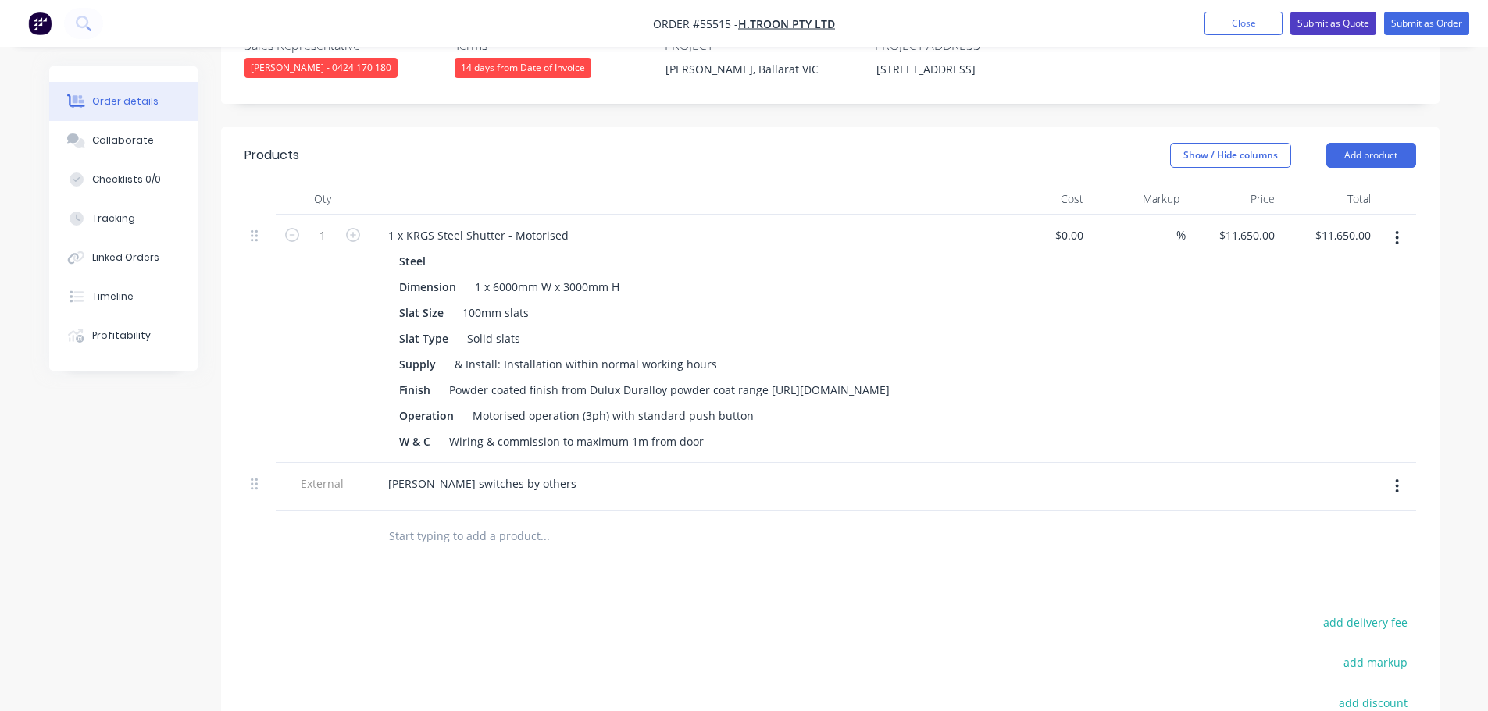
click at [1314, 20] on button "Submit as Quote" at bounding box center [1333, 23] width 86 height 23
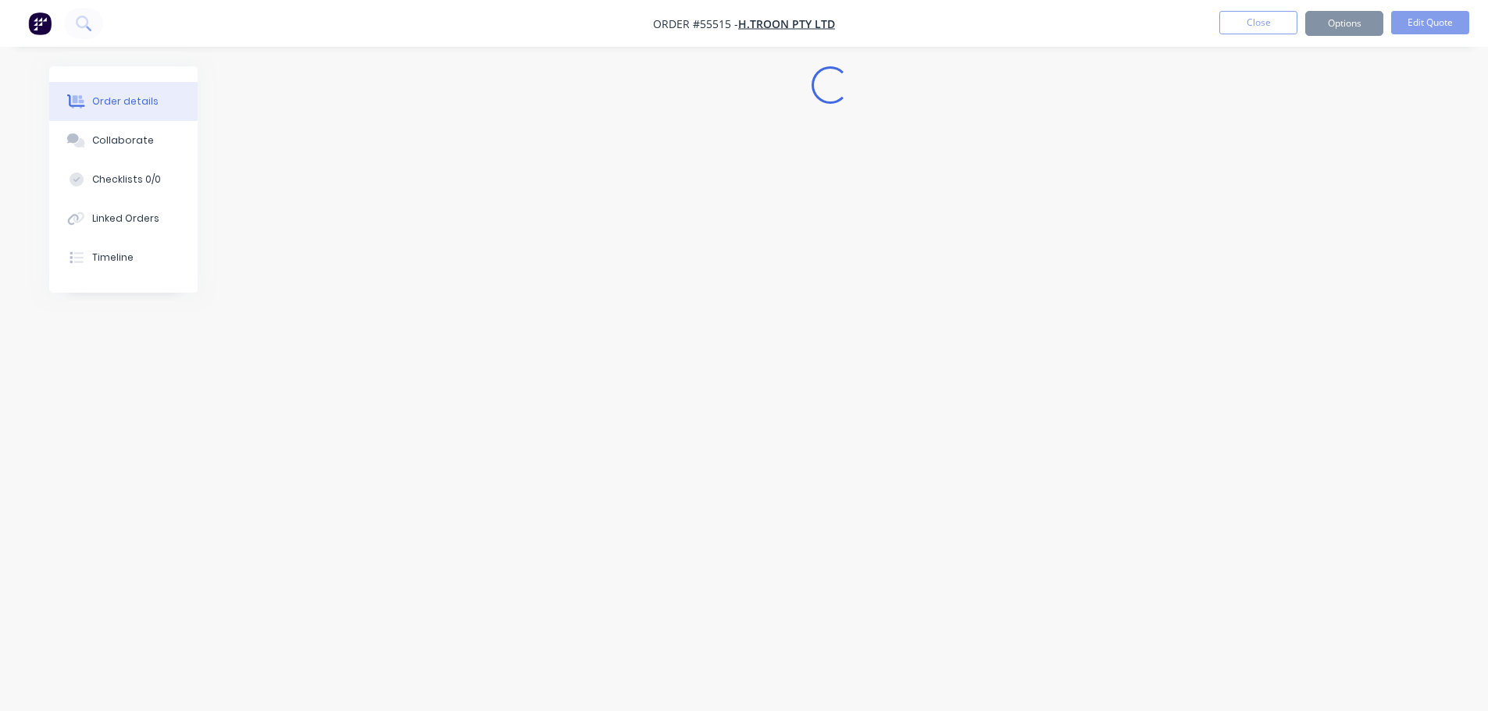
scroll to position [0, 0]
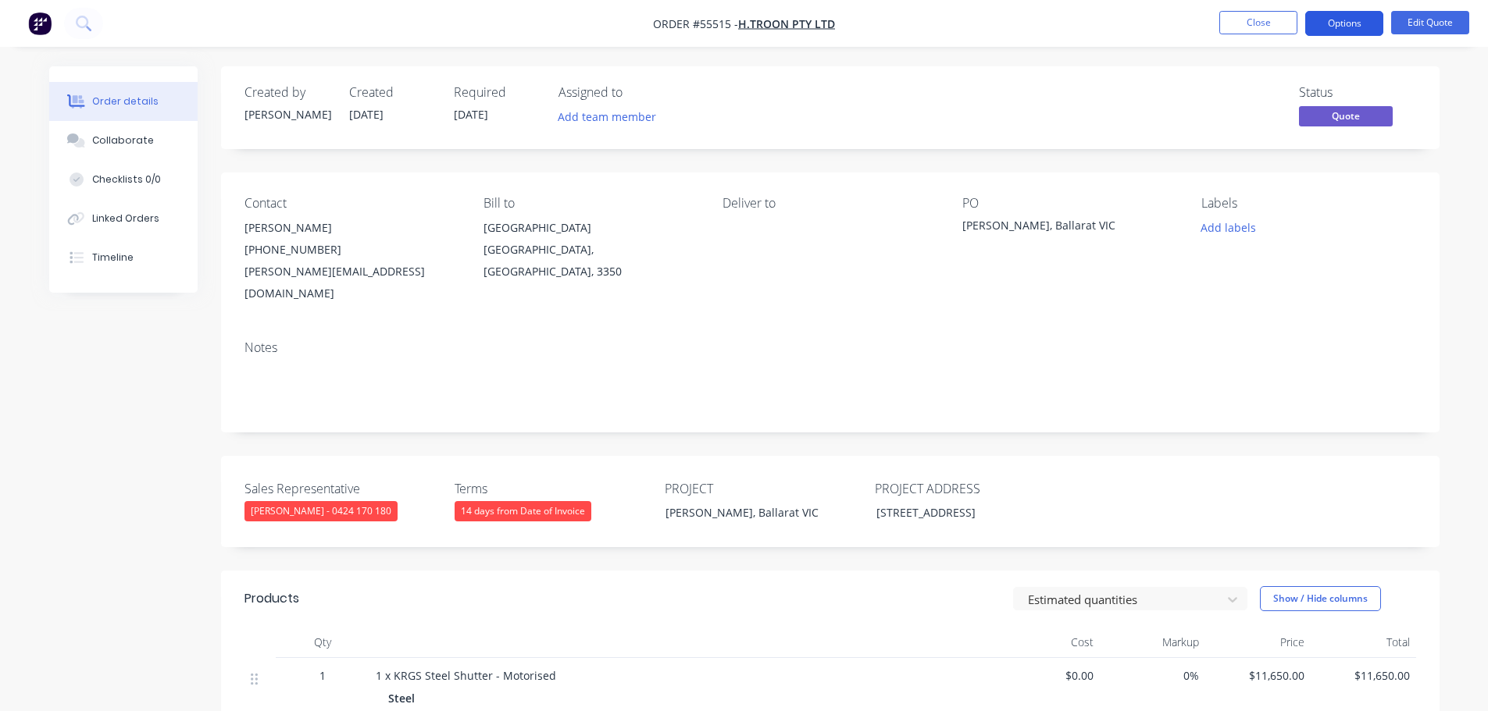
click at [1327, 27] on button "Options" at bounding box center [1344, 23] width 78 height 25
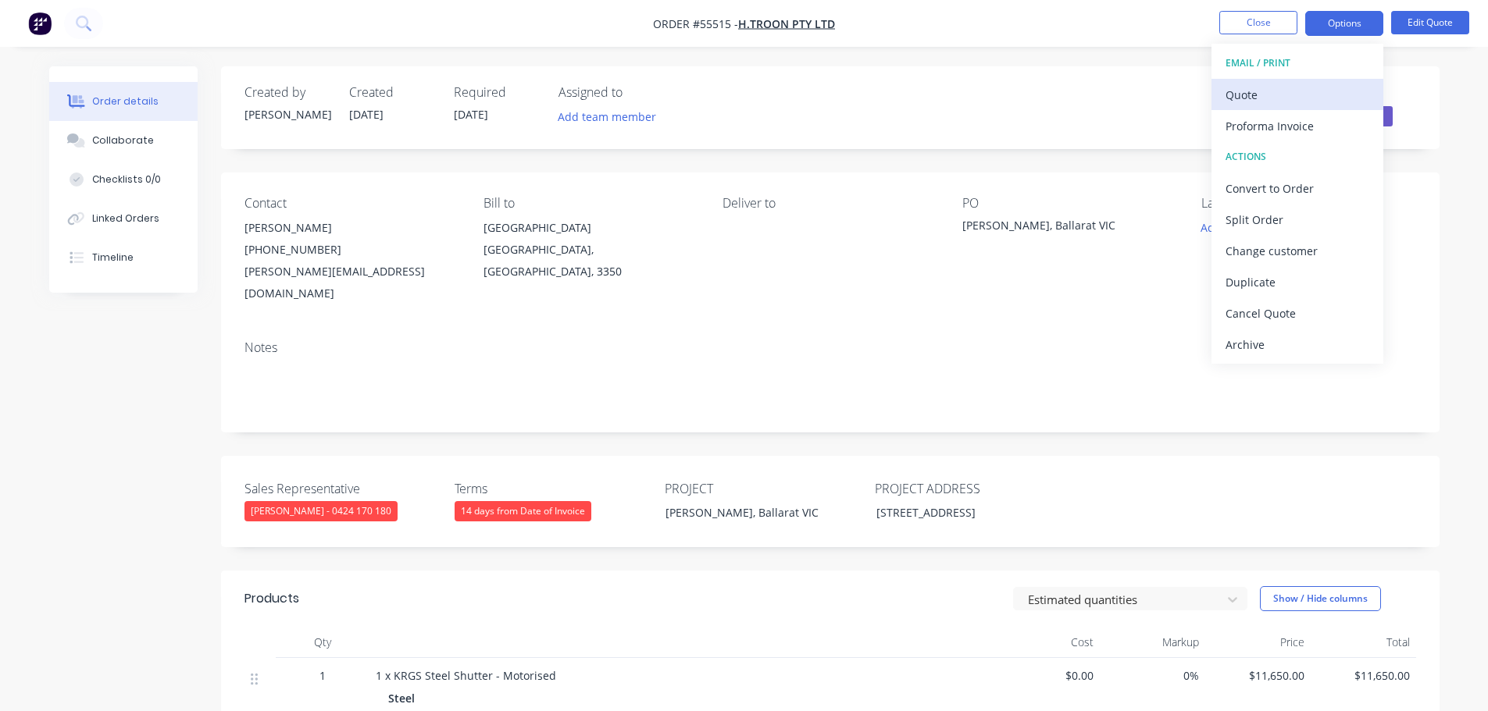
click at [1257, 97] on div "Quote" at bounding box center [1297, 95] width 144 height 23
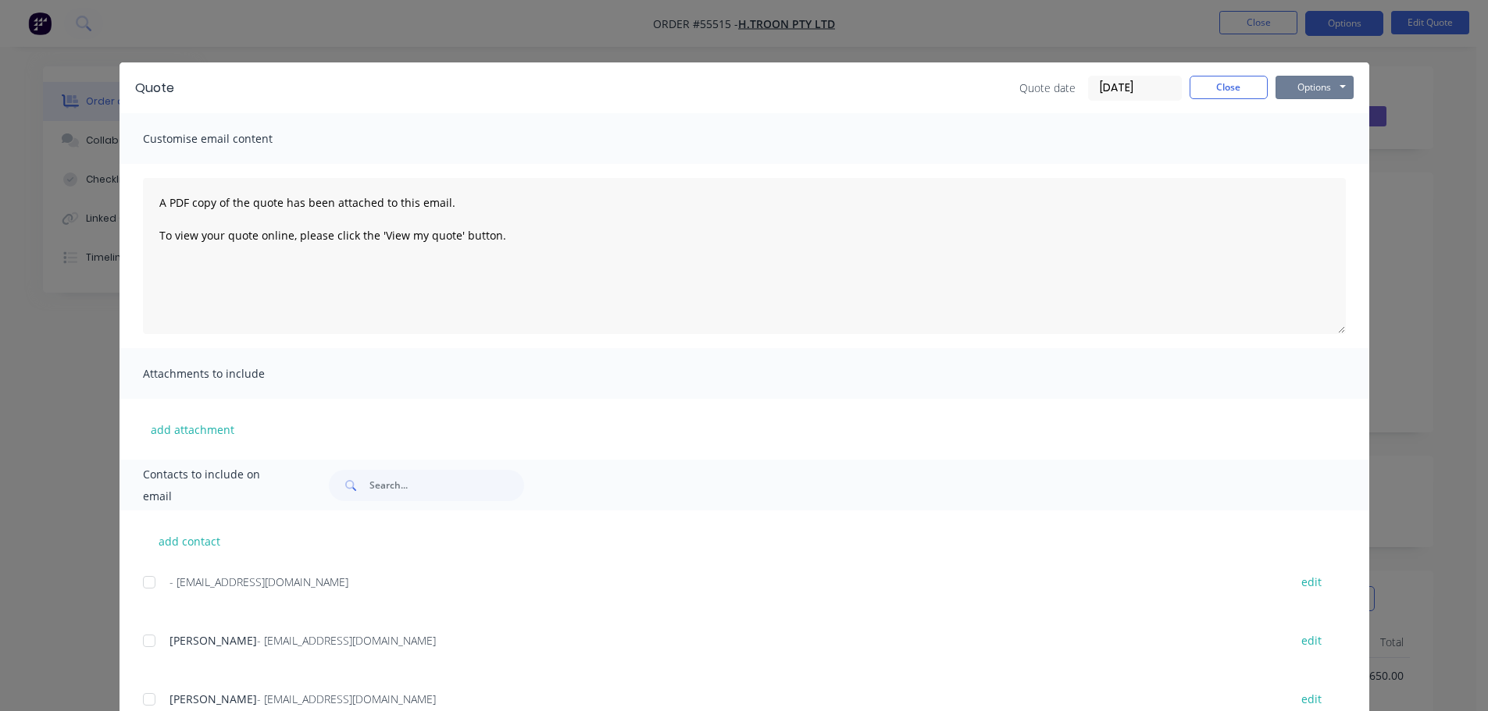
drag, startPoint x: 1304, startPoint y: 92, endPoint x: 1304, endPoint y: 101, distance: 8.6
click at [1304, 94] on button "Options" at bounding box center [1314, 87] width 78 height 23
click at [1308, 137] on button "Print" at bounding box center [1325, 141] width 100 height 26
click at [1199, 87] on button "Close" at bounding box center [1228, 87] width 78 height 23
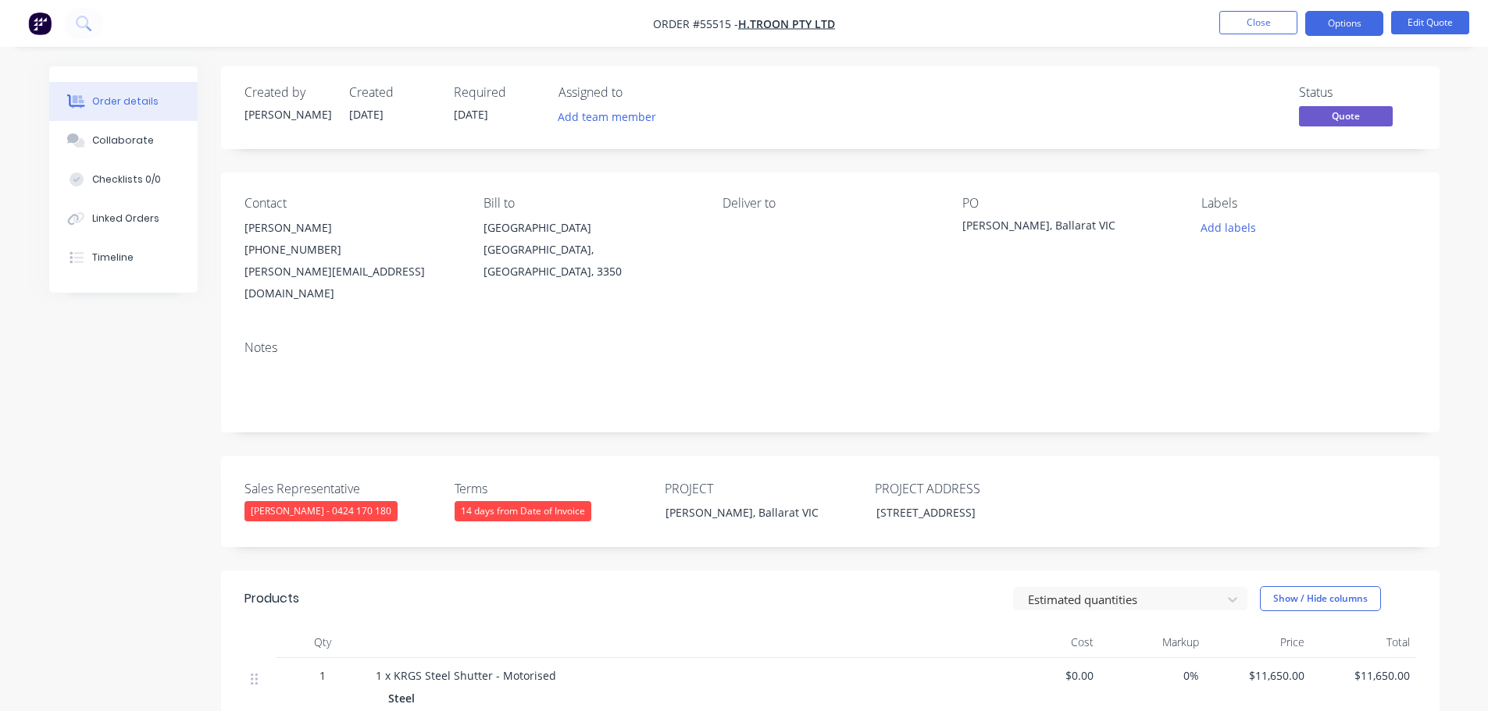
click at [298, 275] on div "shane@htroon.com.au" at bounding box center [351, 283] width 214 height 44
copy div "shane@htroon.com.au"
click at [1038, 226] on div "[PERSON_NAME], Ballarat VIC" at bounding box center [1059, 228] width 195 height 22
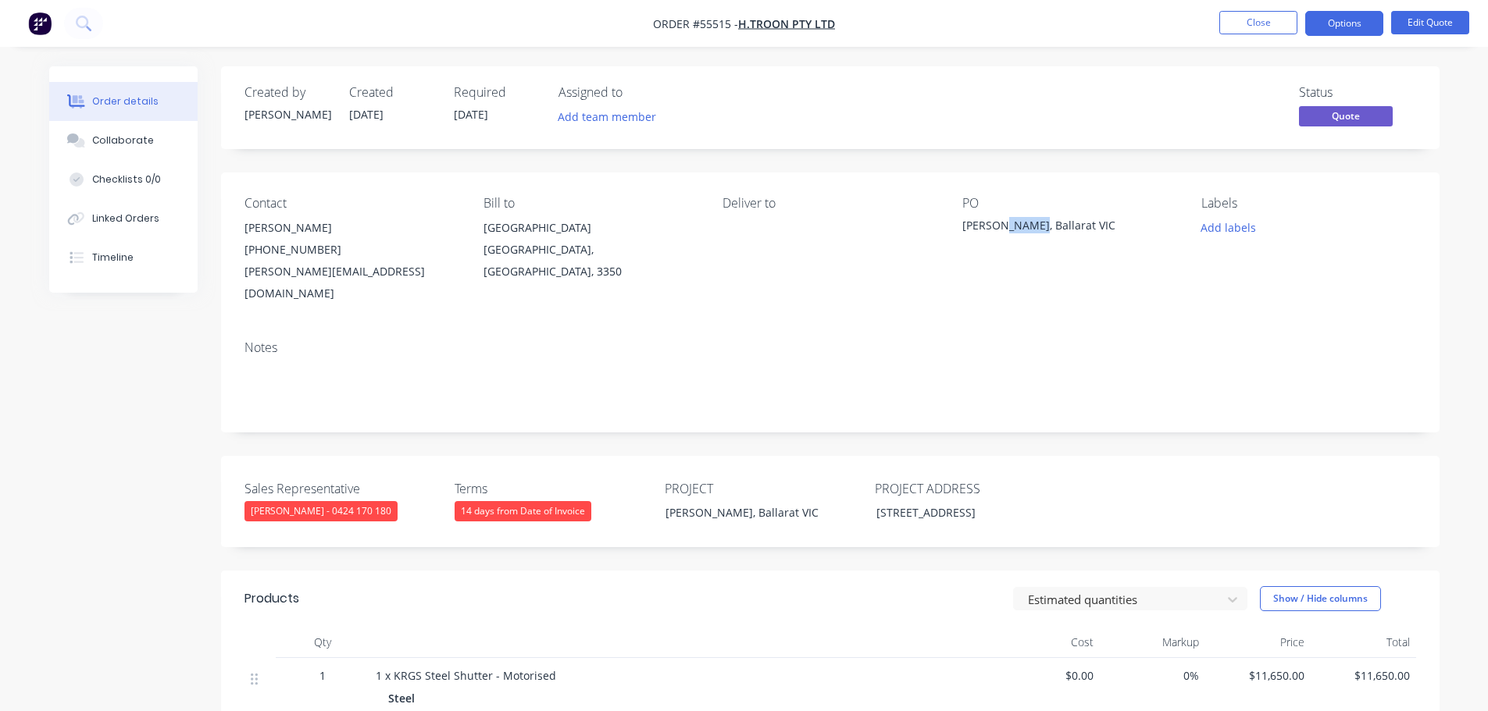
click at [1038, 226] on div "[PERSON_NAME], Ballarat VIC" at bounding box center [1059, 228] width 195 height 22
copy div "[PERSON_NAME], Ballarat VIC"
click at [1257, 25] on button "Close" at bounding box center [1258, 22] width 78 height 23
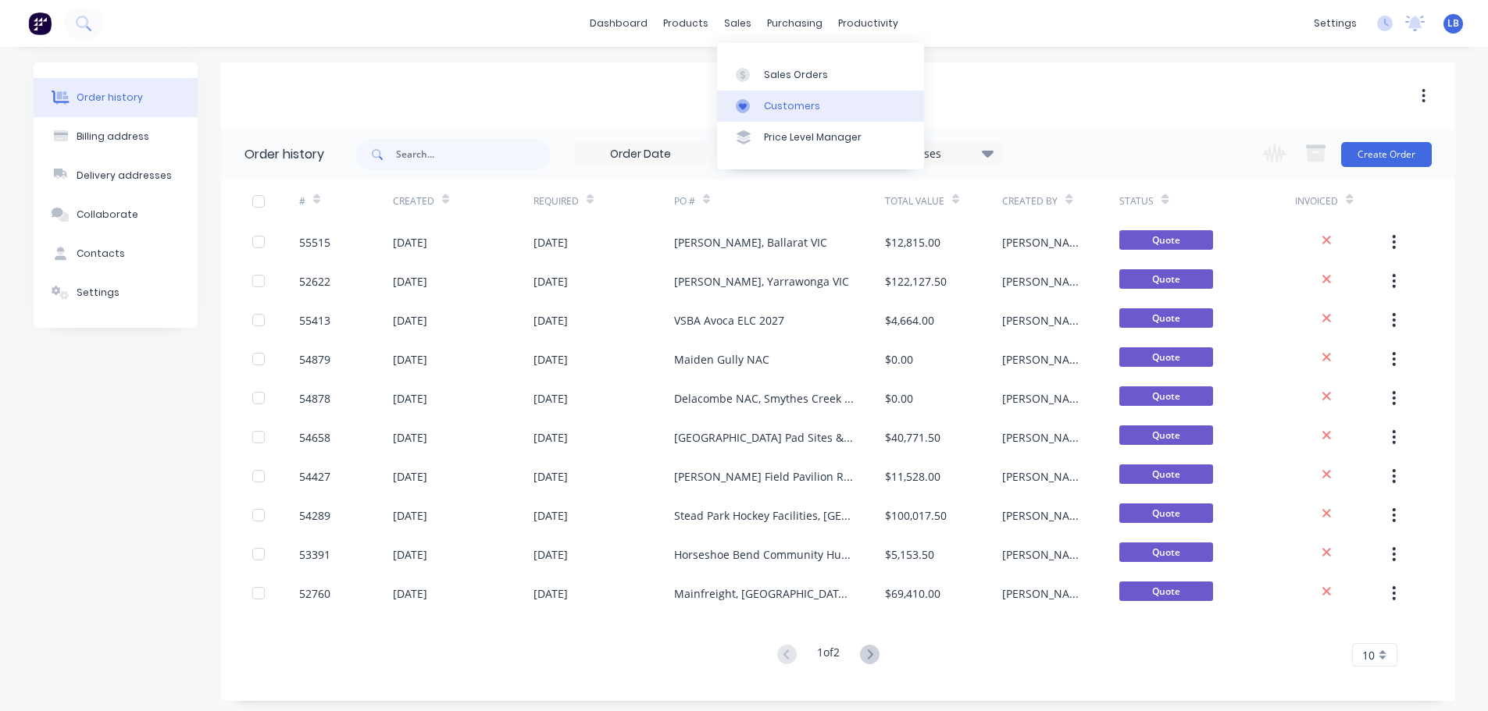
click at [783, 109] on div "Customers" at bounding box center [792, 106] width 56 height 14
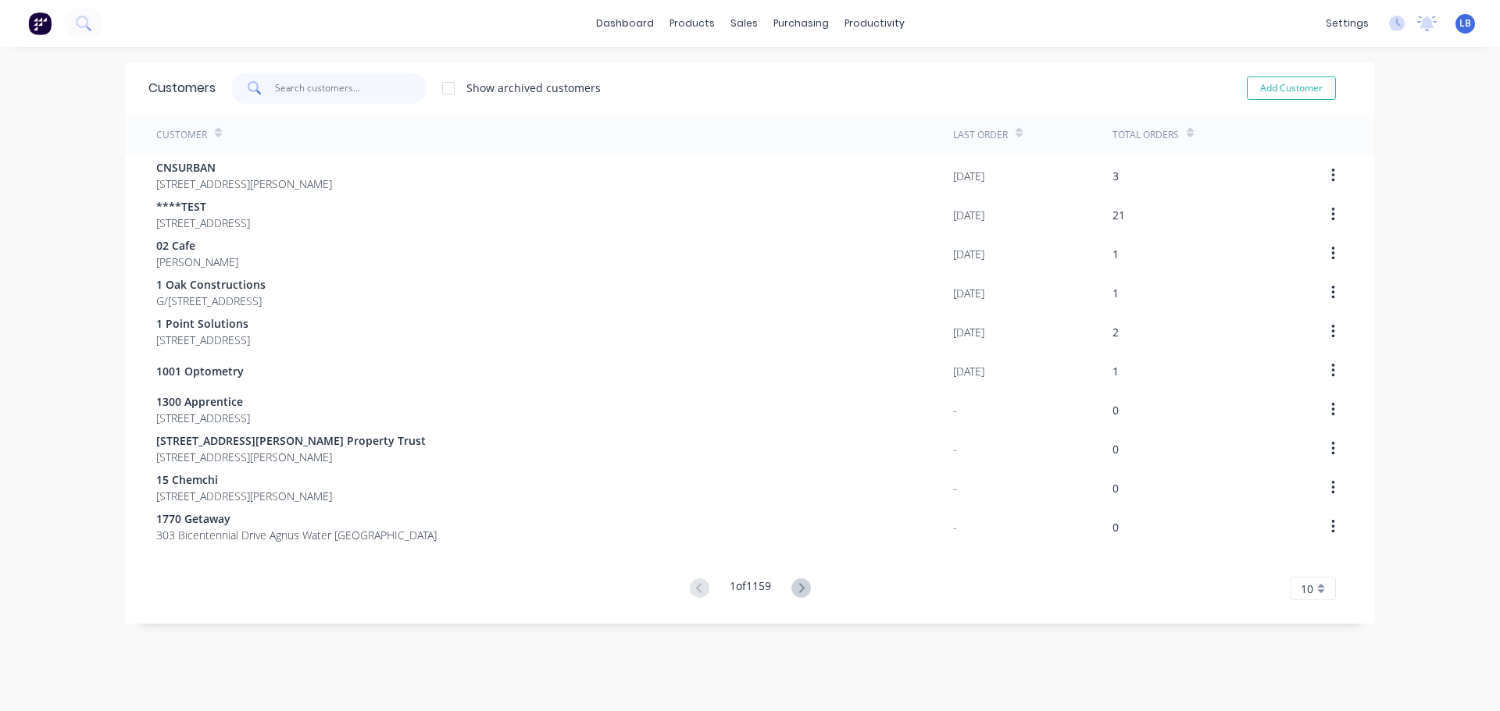
click at [326, 86] on input "text" at bounding box center [351, 88] width 152 height 31
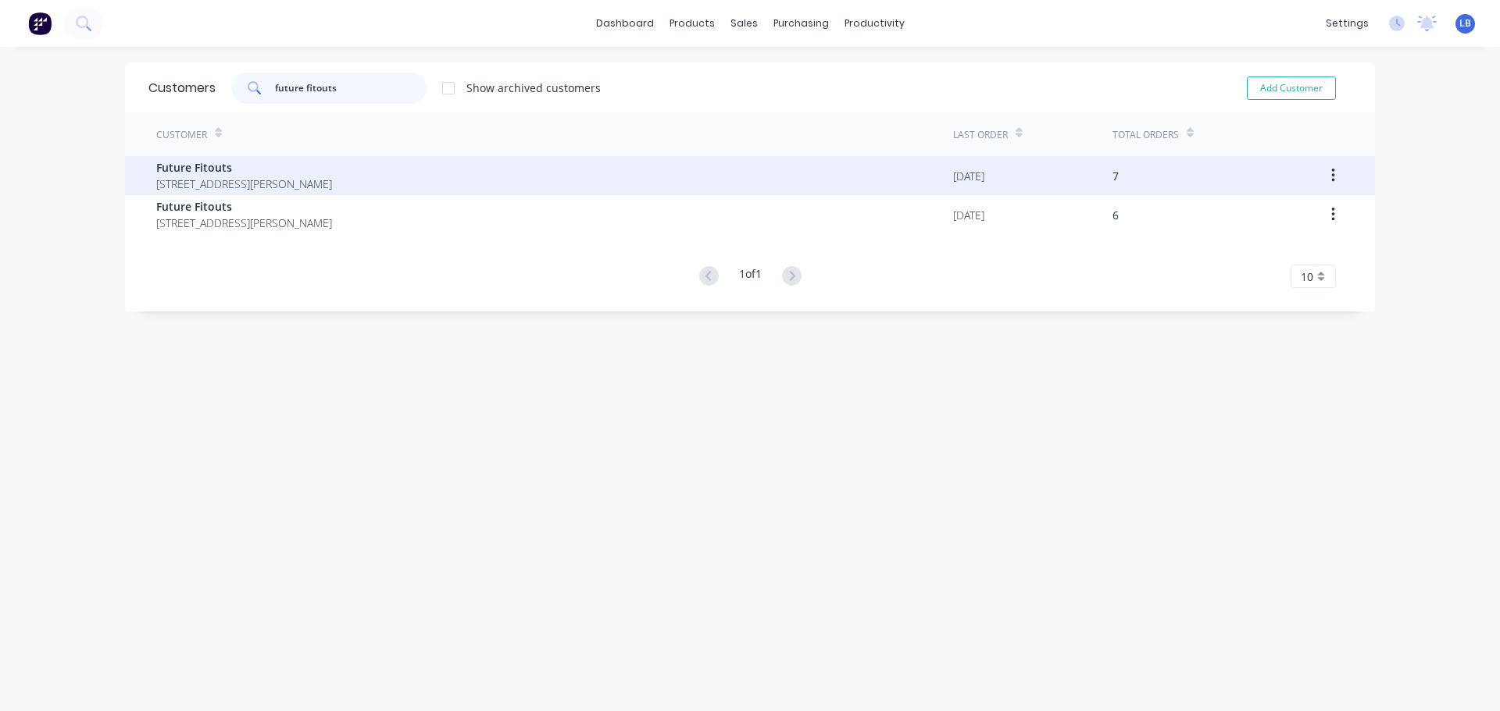
type input "future fitouts"
click at [184, 166] on span "Future Fitouts" at bounding box center [244, 167] width 176 height 16
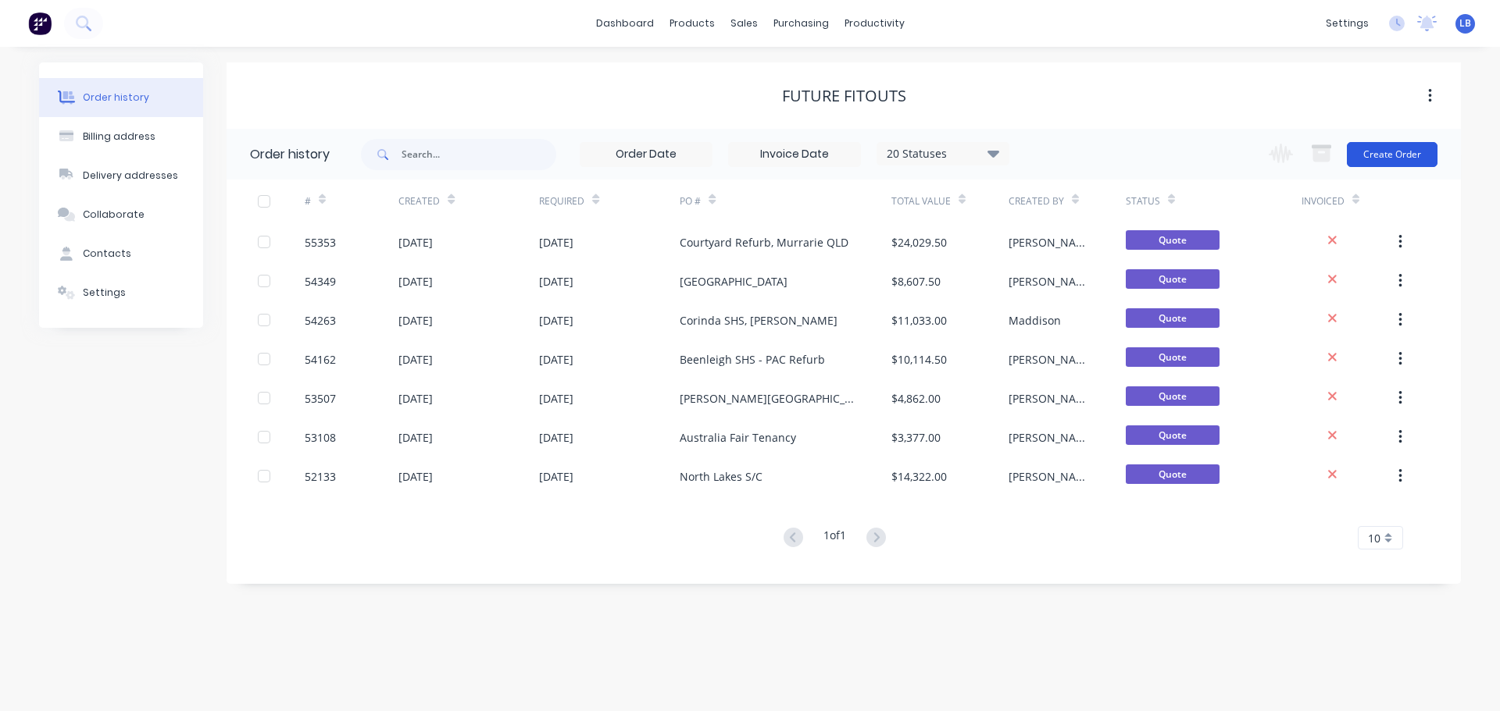
click at [1406, 148] on button "Create Order" at bounding box center [1391, 154] width 91 height 25
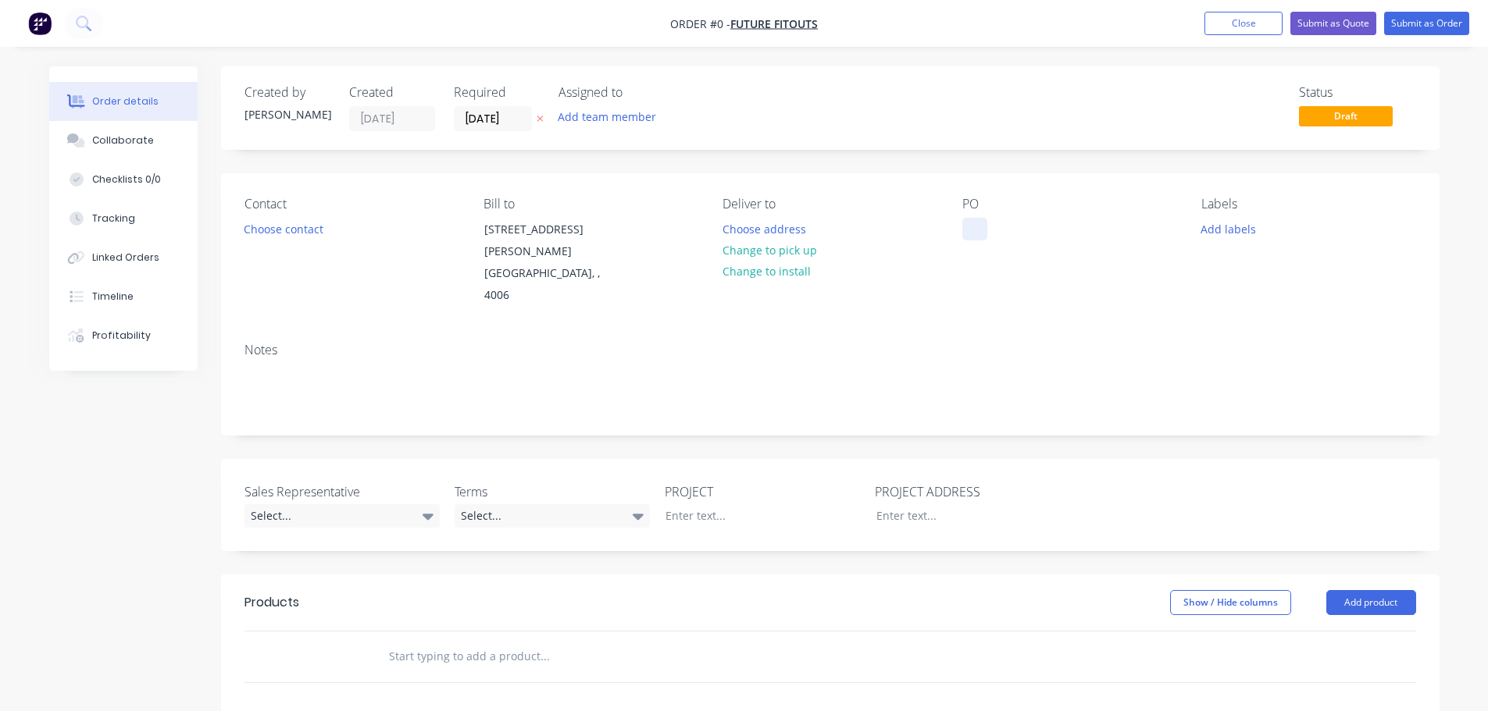
click at [982, 234] on div at bounding box center [974, 229] width 25 height 23
click at [300, 228] on div "Order details Collaborate Checklists 0/0 Tracking Linked Orders Timeline Profit…" at bounding box center [744, 573] width 1421 height 1015
click at [300, 228] on button "Choose contact" at bounding box center [283, 228] width 96 height 21
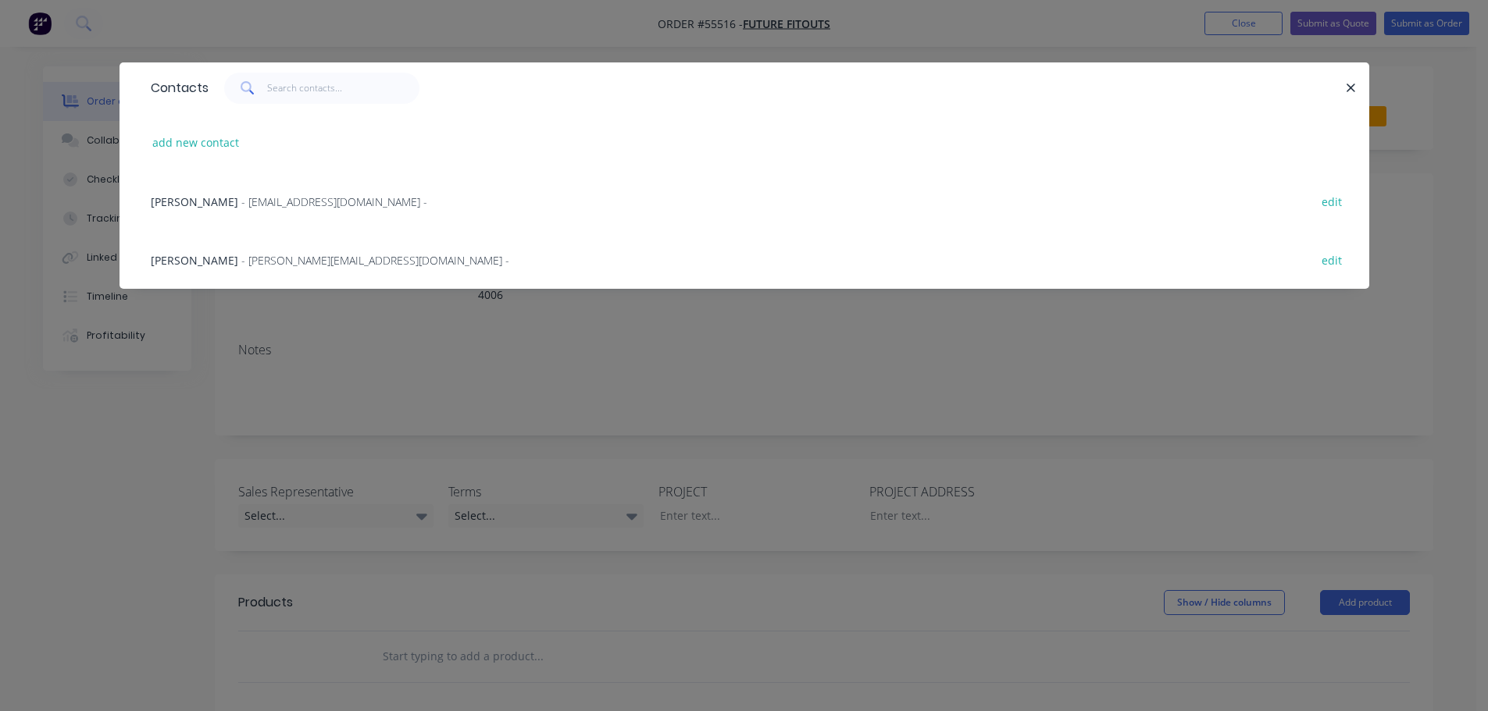
click at [241, 205] on span "- kiri.e@futurefitouts.com.au -" at bounding box center [334, 201] width 186 height 15
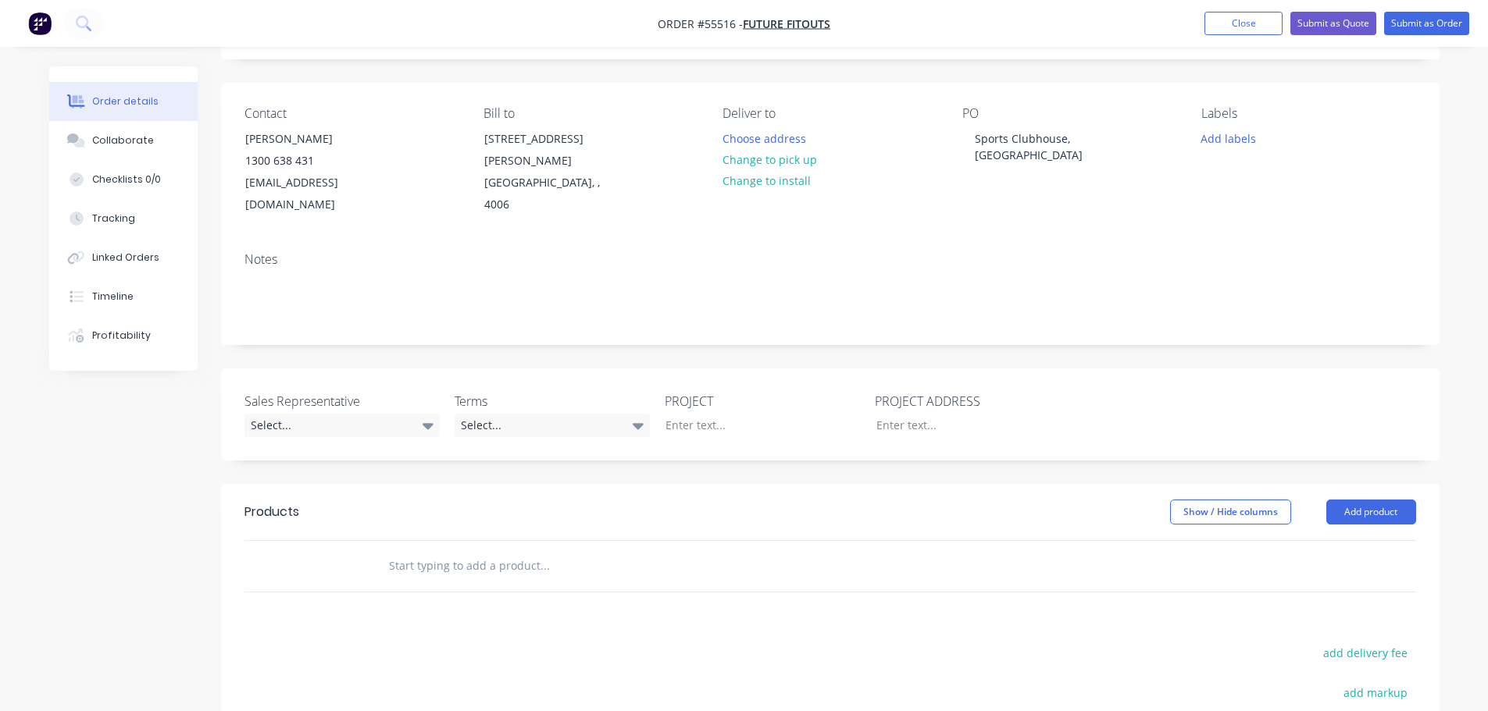
scroll to position [78, 0]
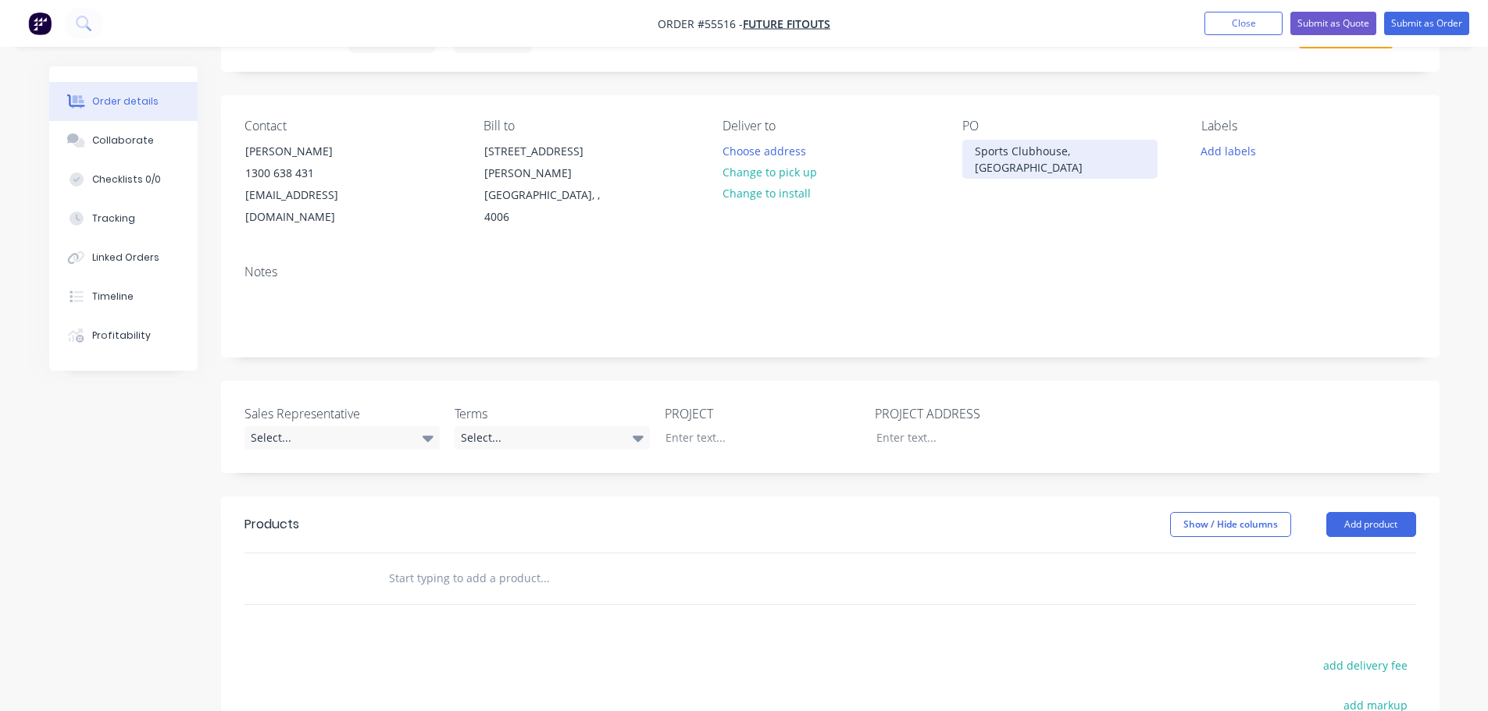
click at [1032, 152] on div "Sports Clubhouse, [GEOGRAPHIC_DATA]" at bounding box center [1059, 159] width 195 height 39
copy div "Sports Clubhouse, [GEOGRAPHIC_DATA]"
click at [675, 426] on div at bounding box center [750, 437] width 195 height 23
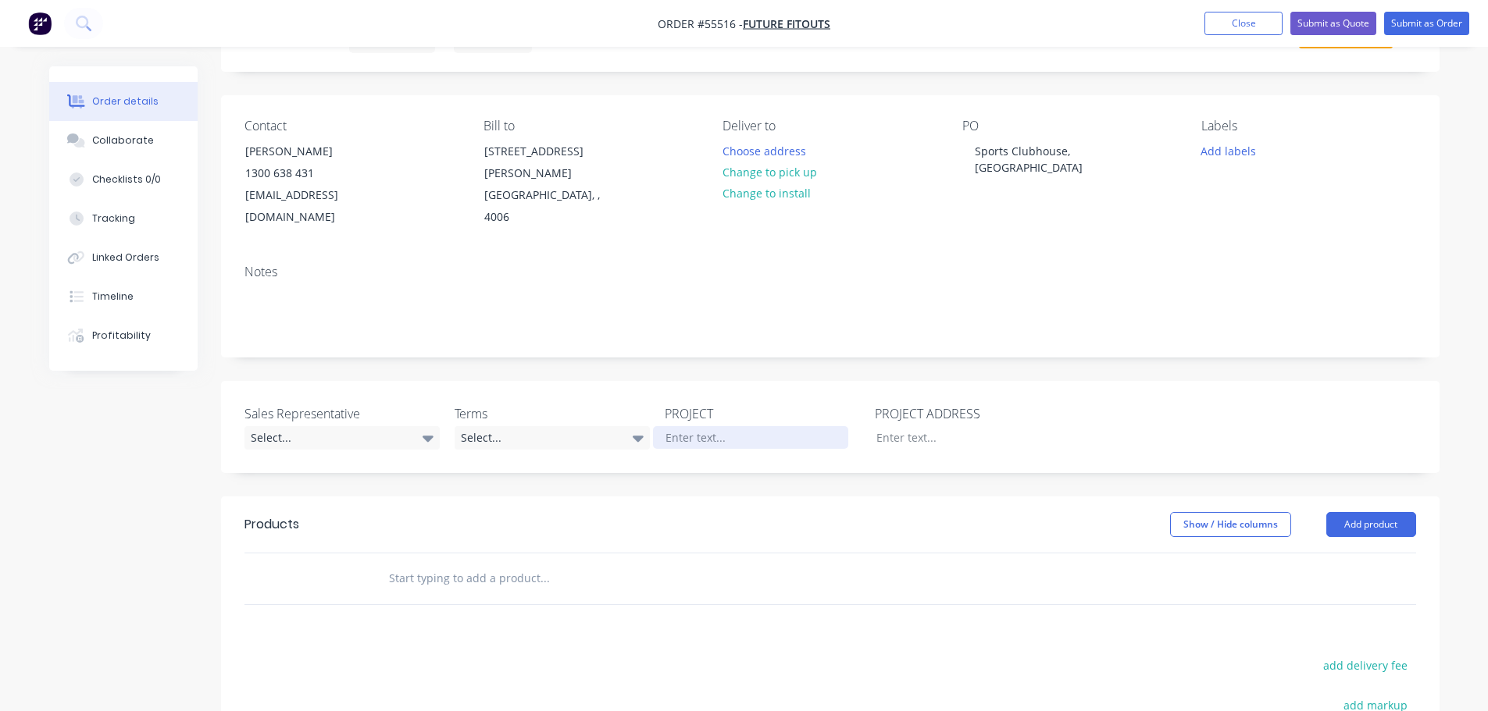
paste div
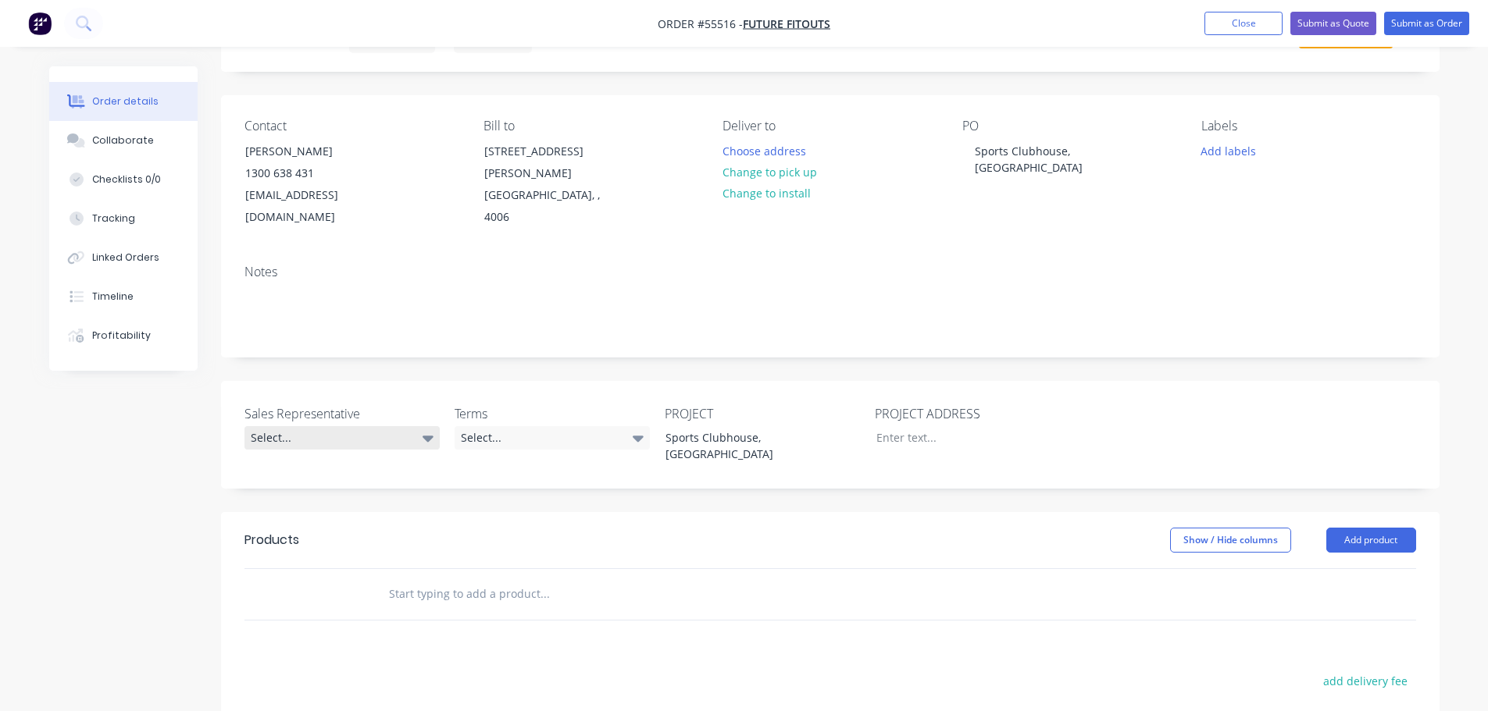
click at [273, 426] on div "Select..." at bounding box center [341, 437] width 195 height 23
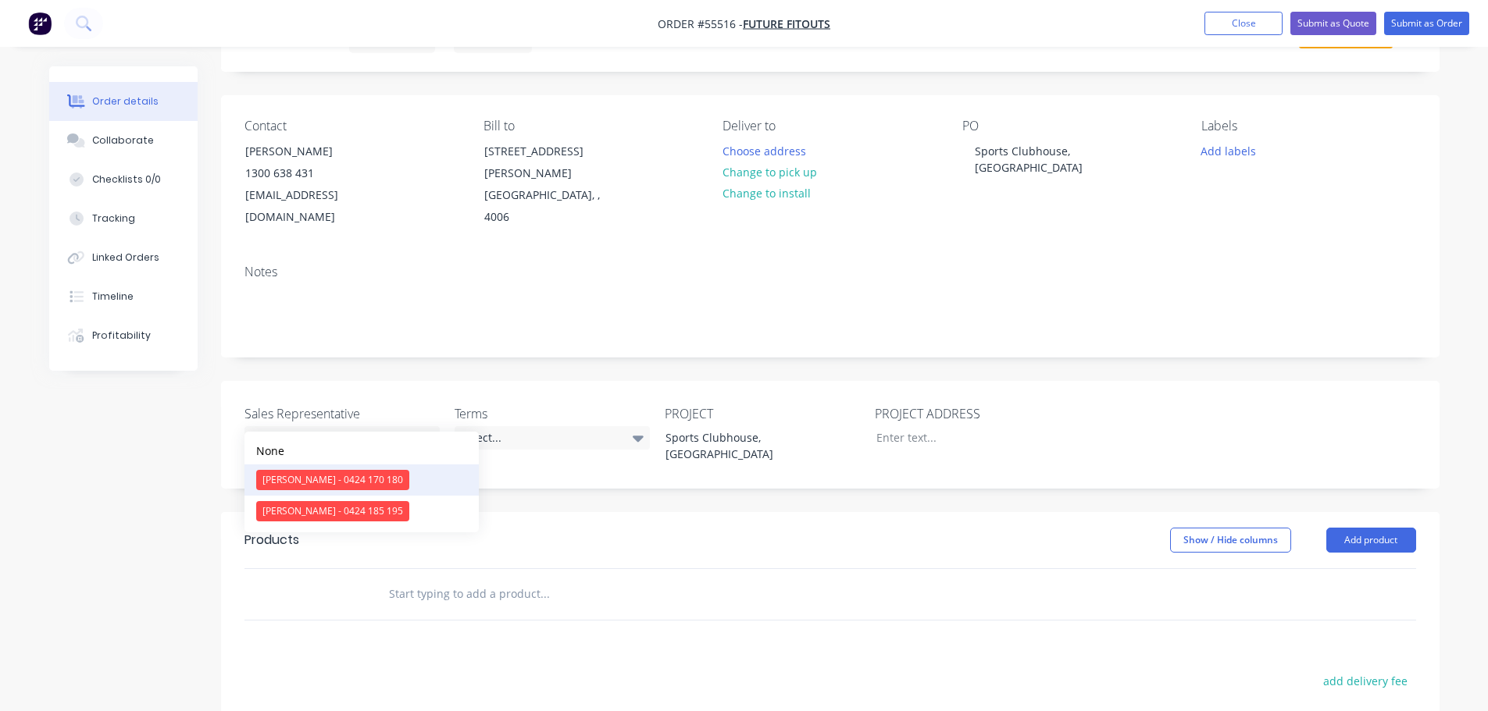
click at [356, 474] on div "[PERSON_NAME] - 0424 170 180" at bounding box center [332, 480] width 153 height 20
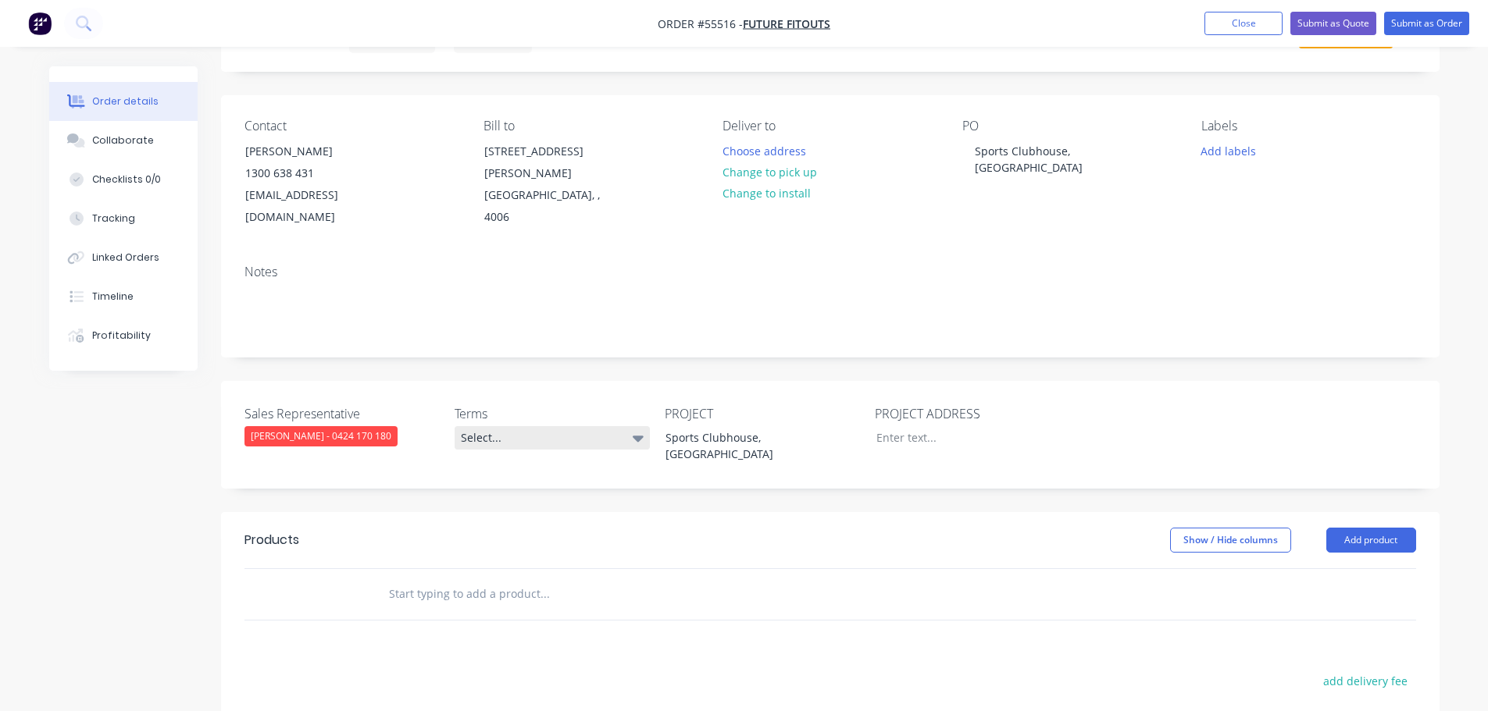
click at [517, 426] on div "Select..." at bounding box center [552, 437] width 195 height 23
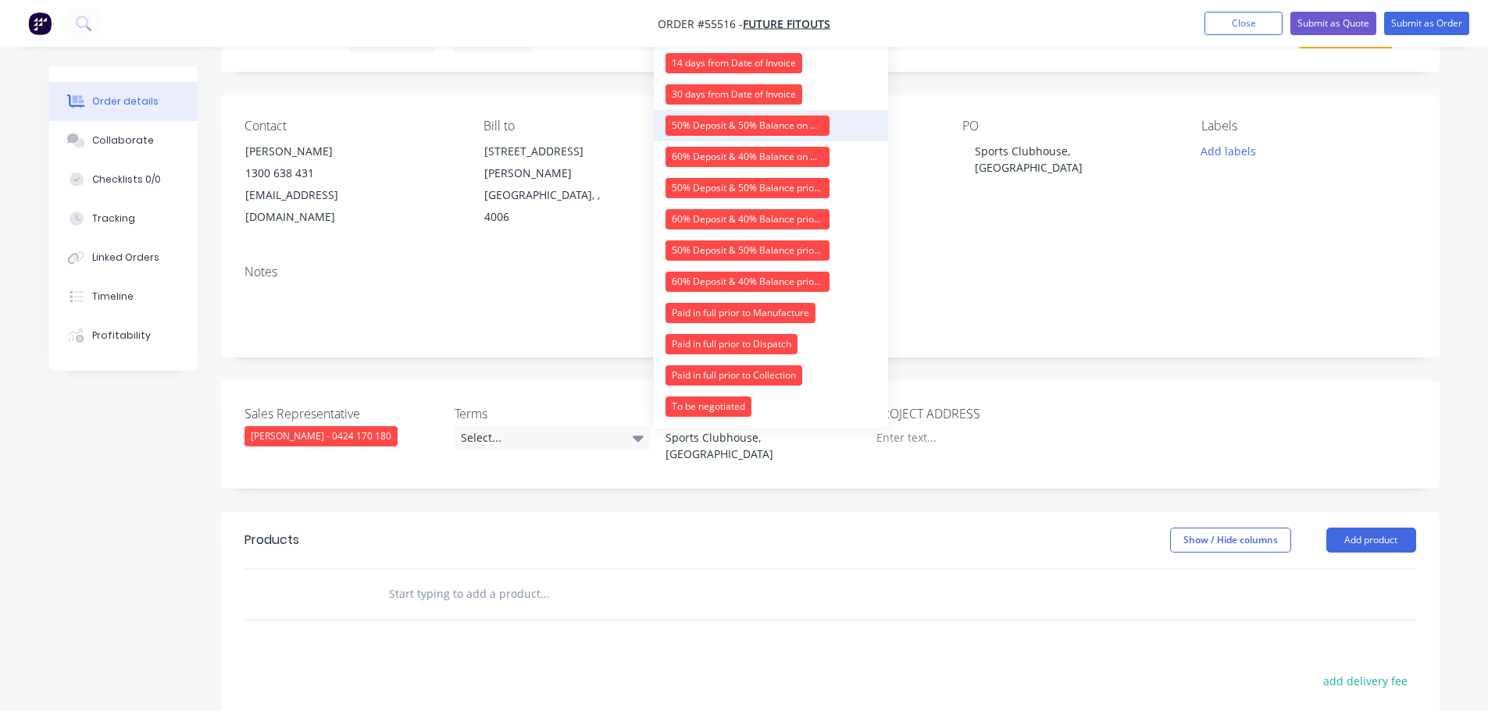
click at [732, 122] on div "50% Deposit & 50% Balance on Day of Installation" at bounding box center [747, 126] width 164 height 20
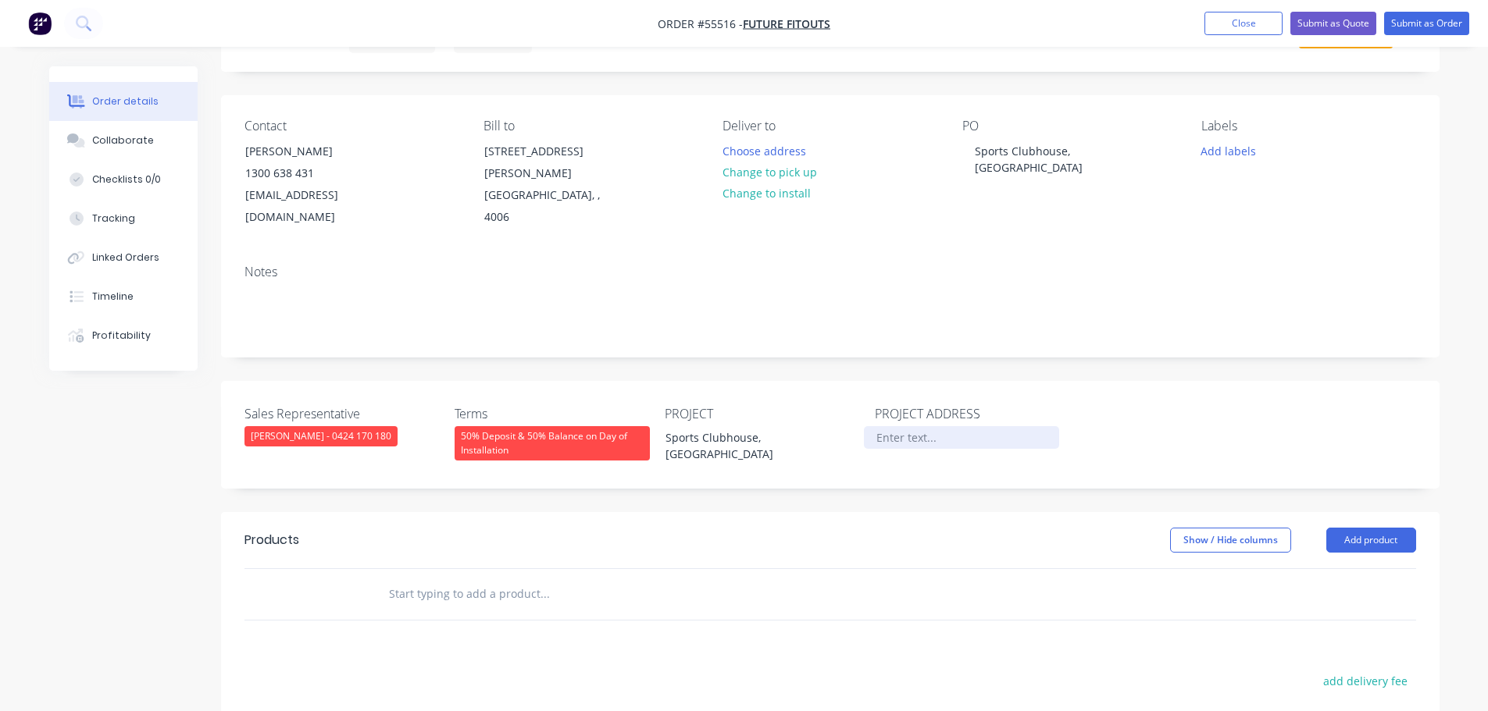
click at [904, 426] on div at bounding box center [961, 437] width 195 height 23
click at [1353, 528] on button "Add product" at bounding box center [1371, 540] width 90 height 25
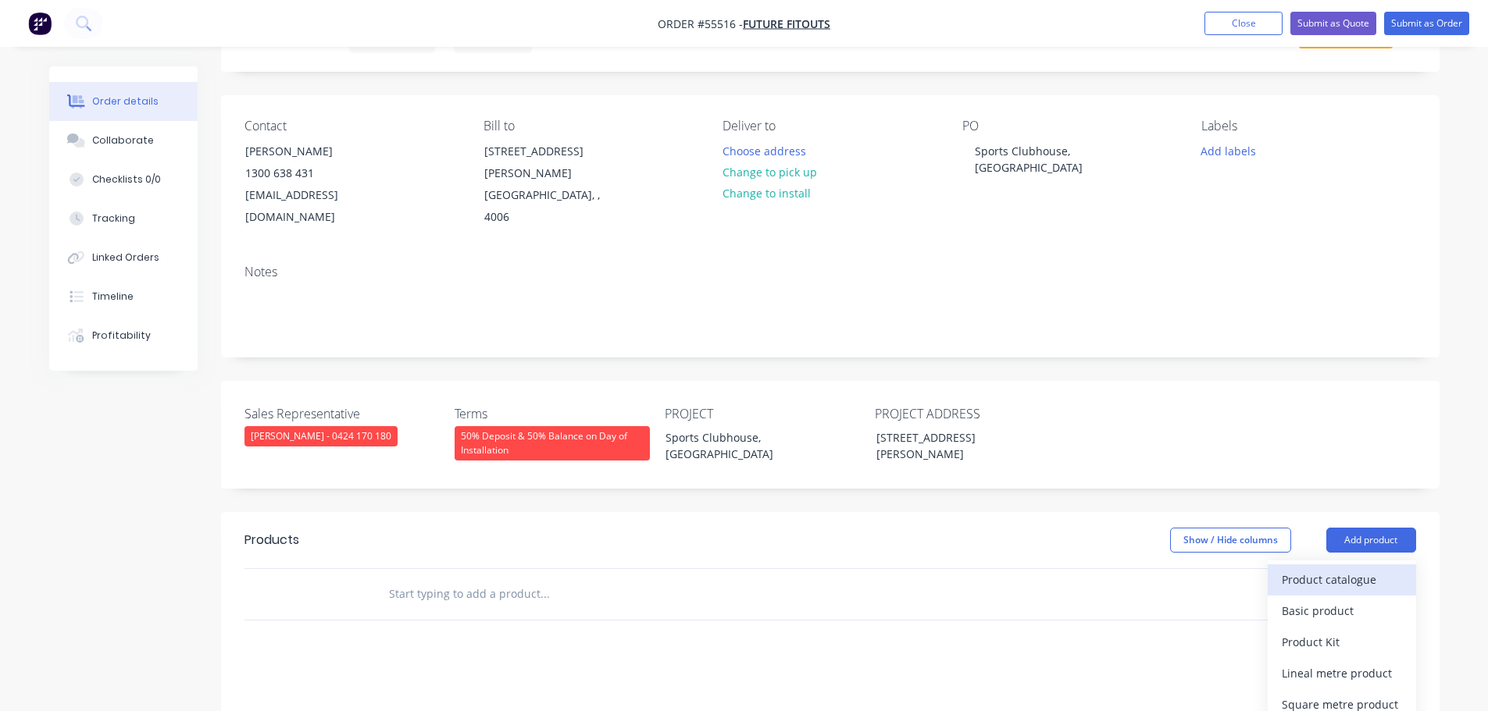
click at [1338, 569] on div "Product catalogue" at bounding box center [1342, 580] width 120 height 23
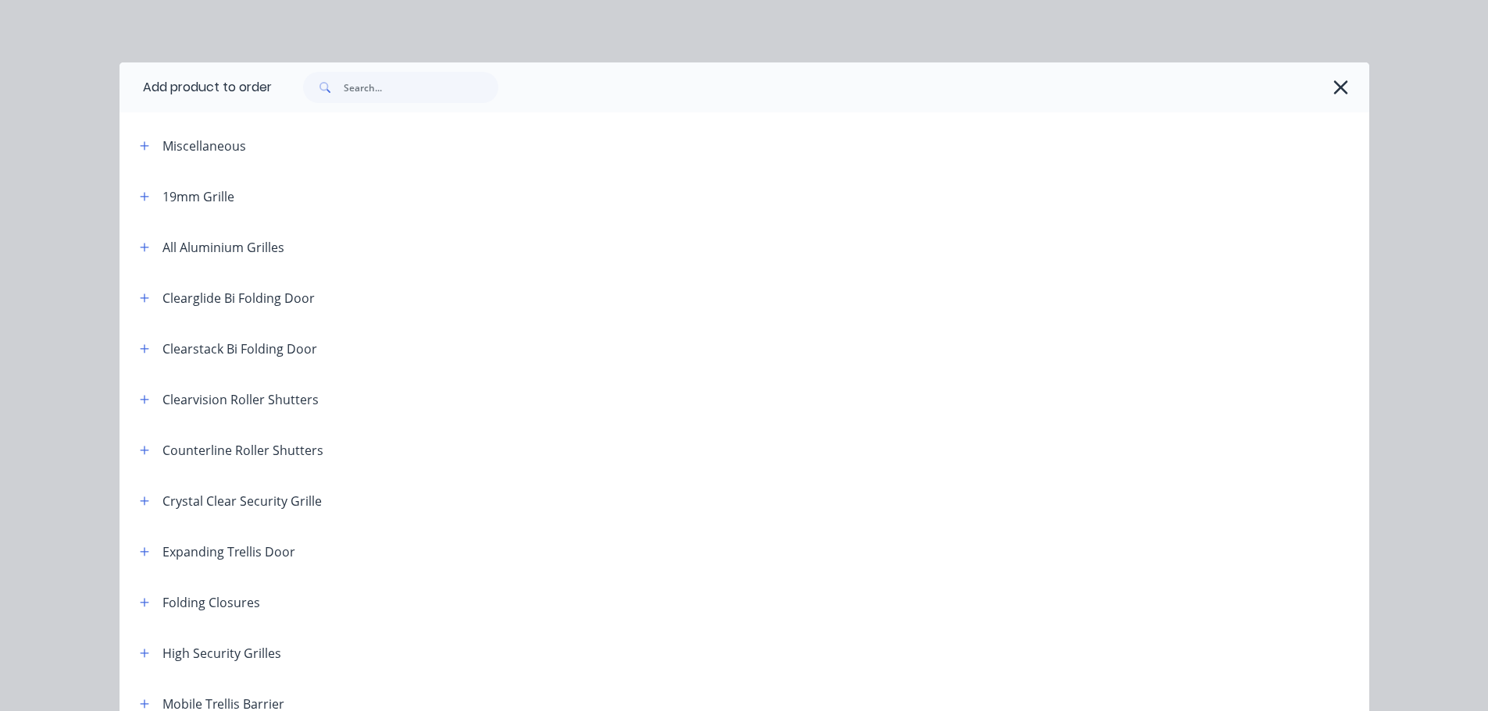
scroll to position [234, 0]
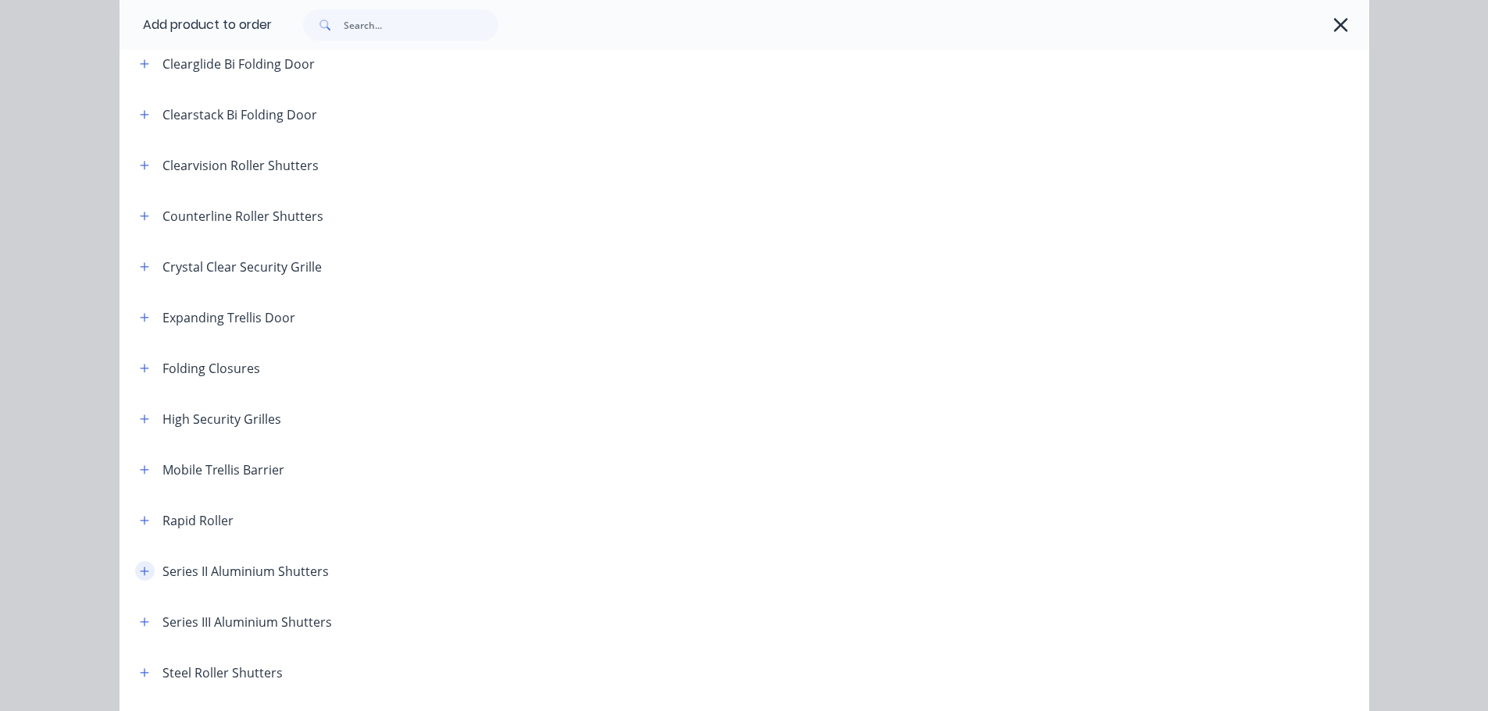
click at [140, 572] on icon "button" at bounding box center [144, 571] width 9 height 9
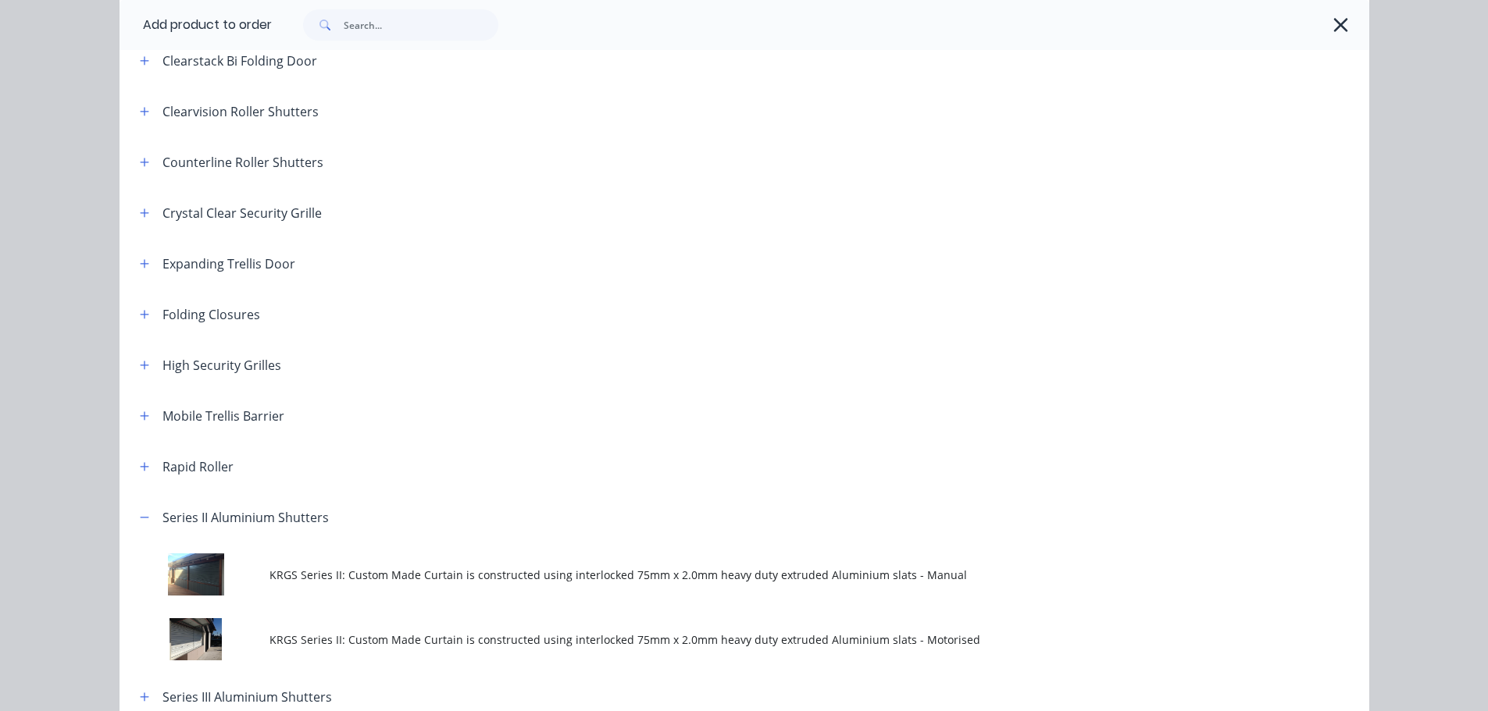
scroll to position [391, 0]
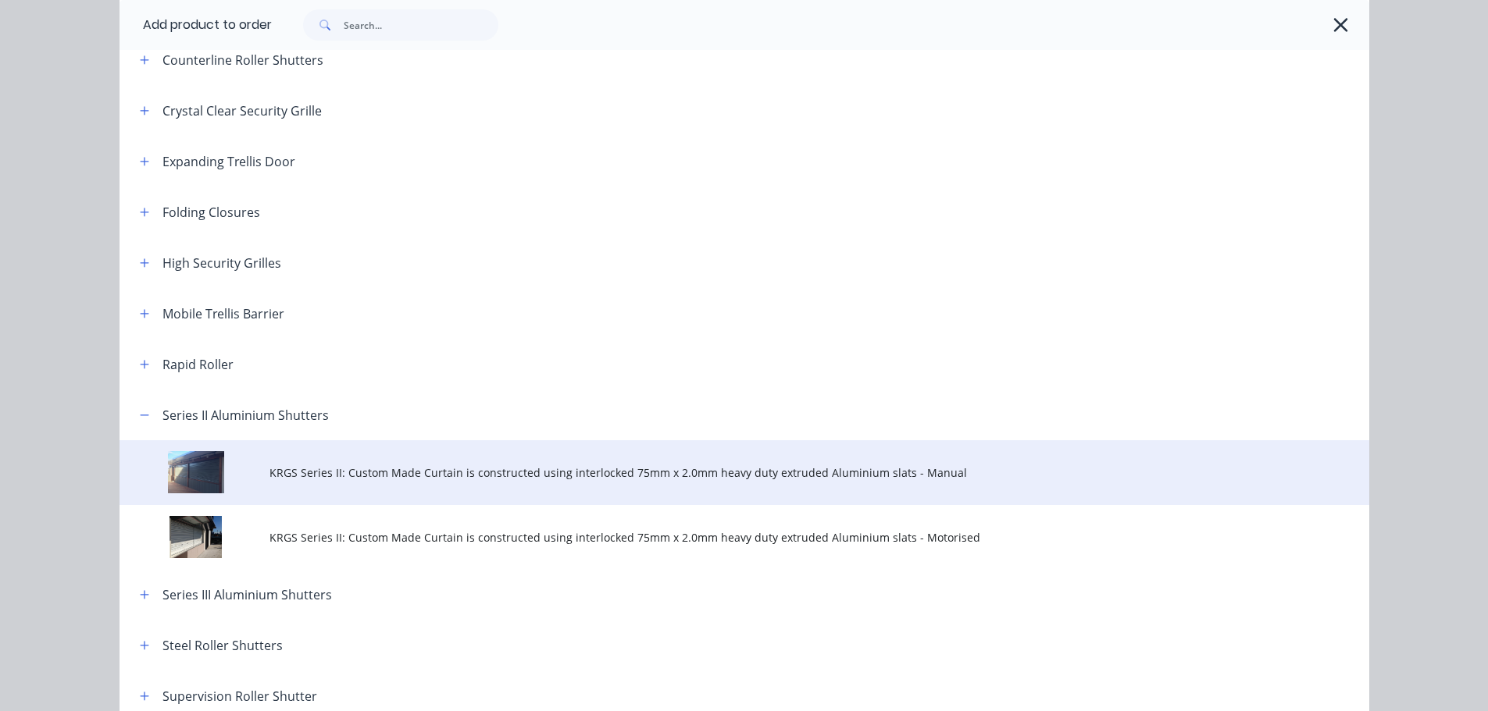
click at [786, 467] on span "KRGS Series II: Custom Made Curtain is constructed using interlocked 75mm x 2.0…" at bounding box center [708, 473] width 879 height 16
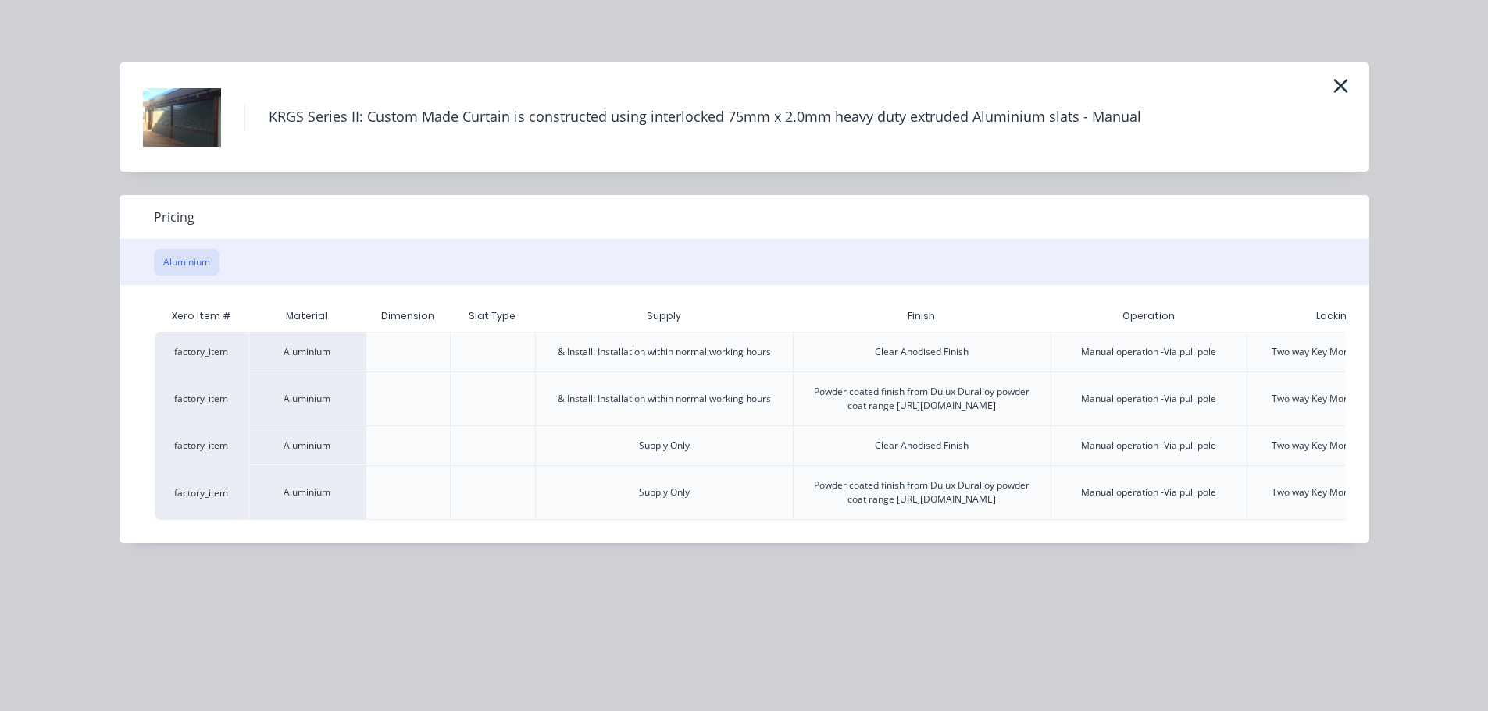
scroll to position [0, 162]
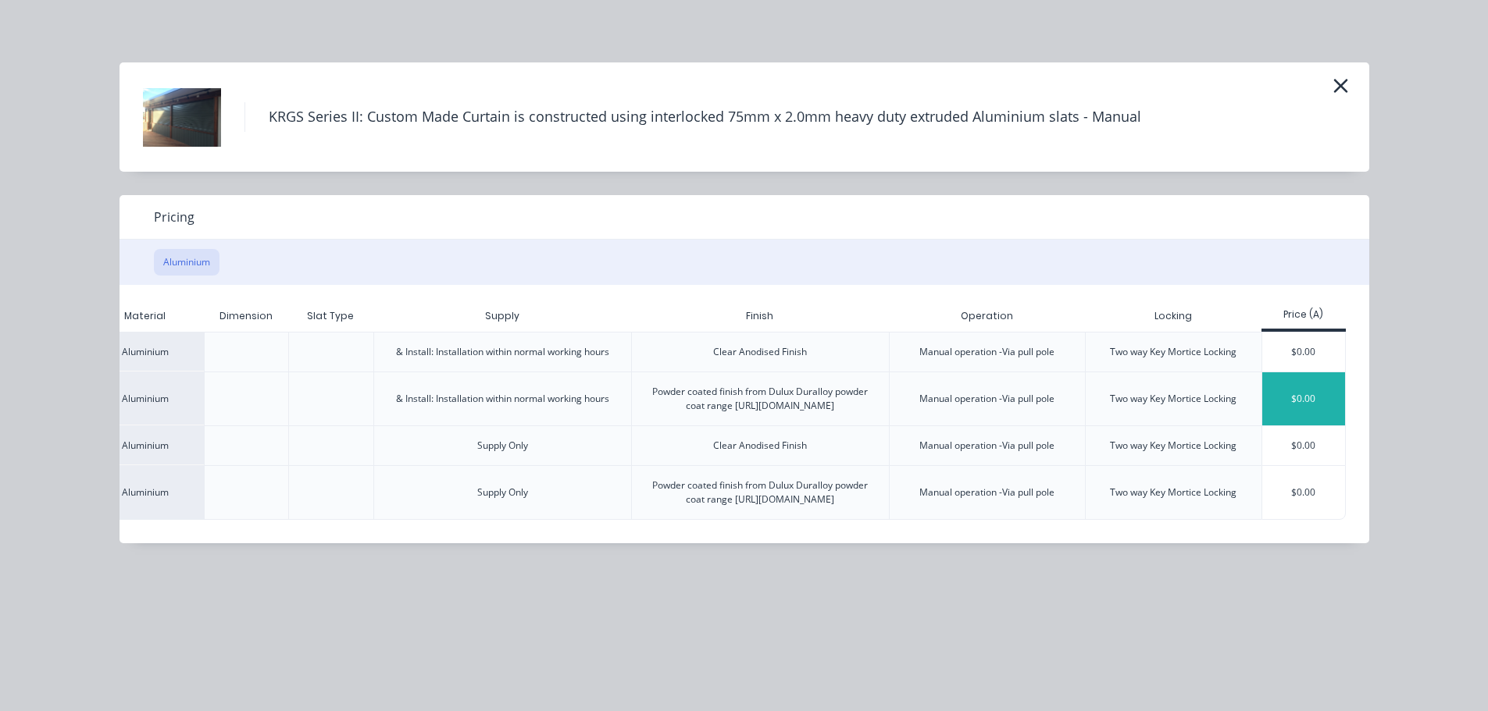
click at [1296, 406] on div "$0.00" at bounding box center [1304, 399] width 84 height 53
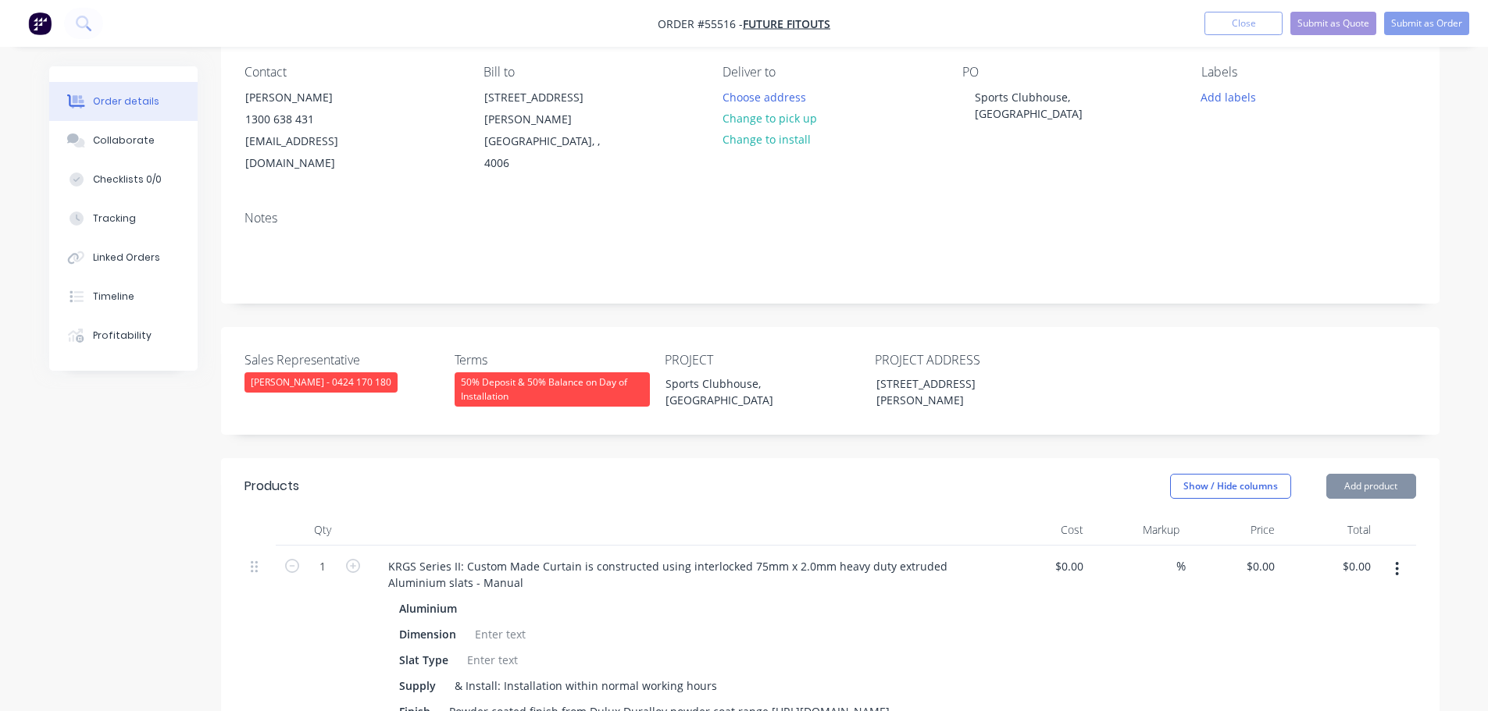
scroll to position [312, 0]
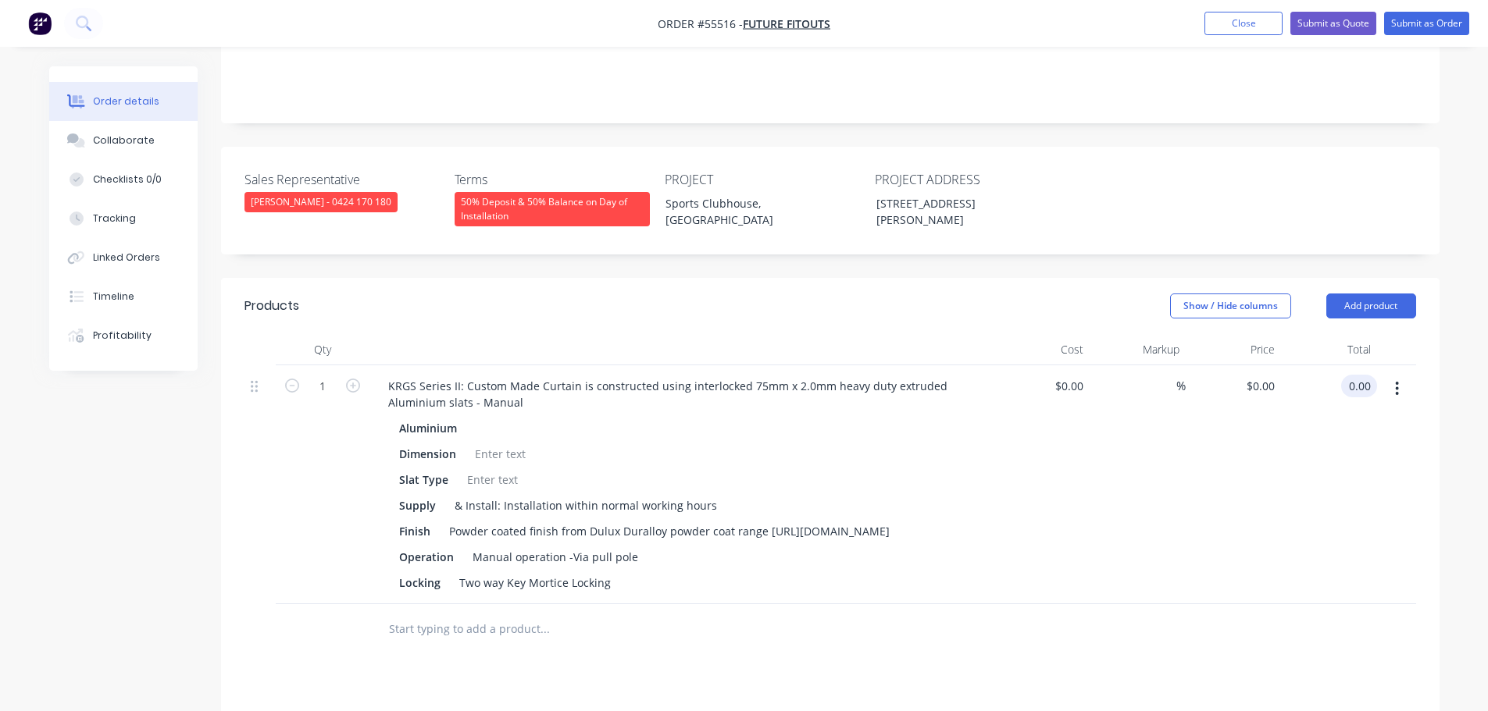
click at [1374, 375] on input "0.00" at bounding box center [1362, 386] width 30 height 23
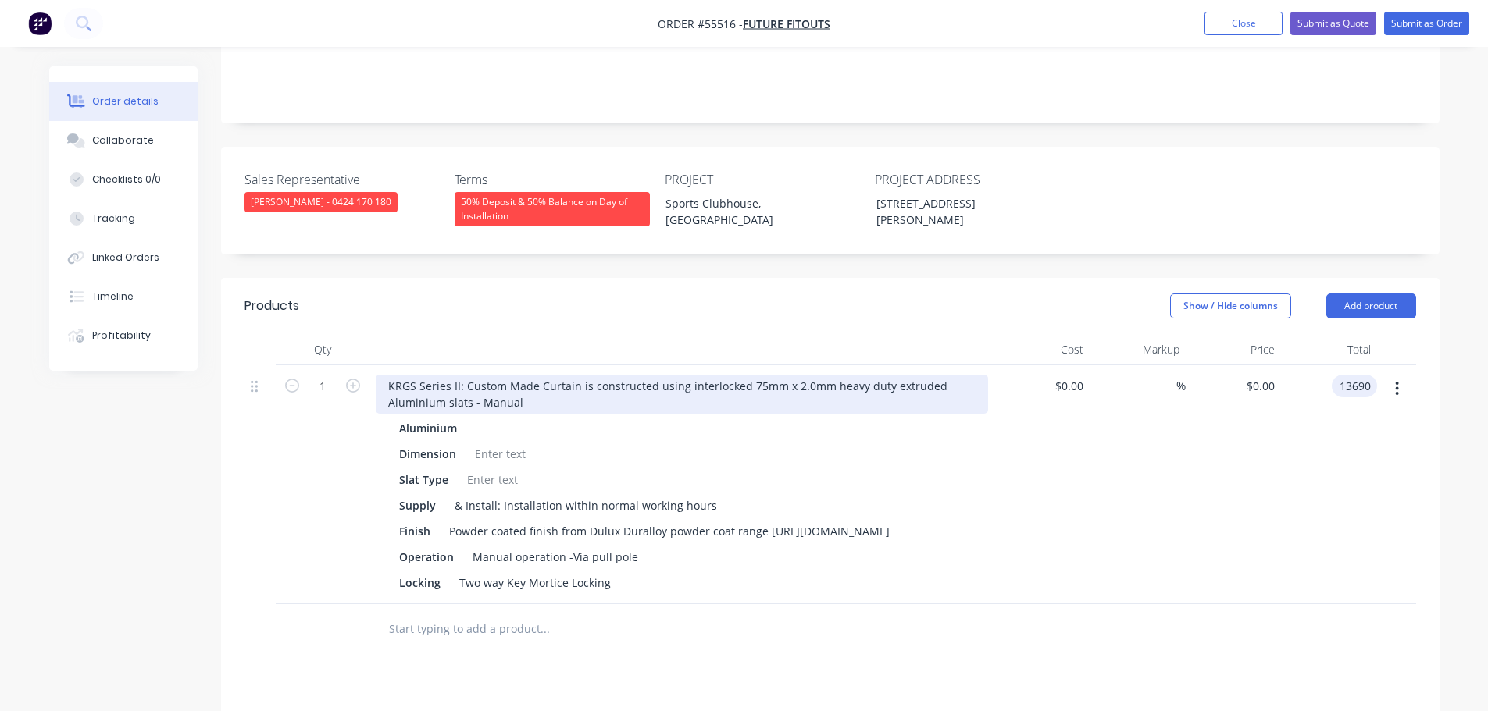
type input "13690"
type input "$13,690.00"
click at [380, 375] on div "KRGS Series II: Custom Made Curtain is constructed using interlocked 75mm x 2.0…" at bounding box center [682, 394] width 612 height 39
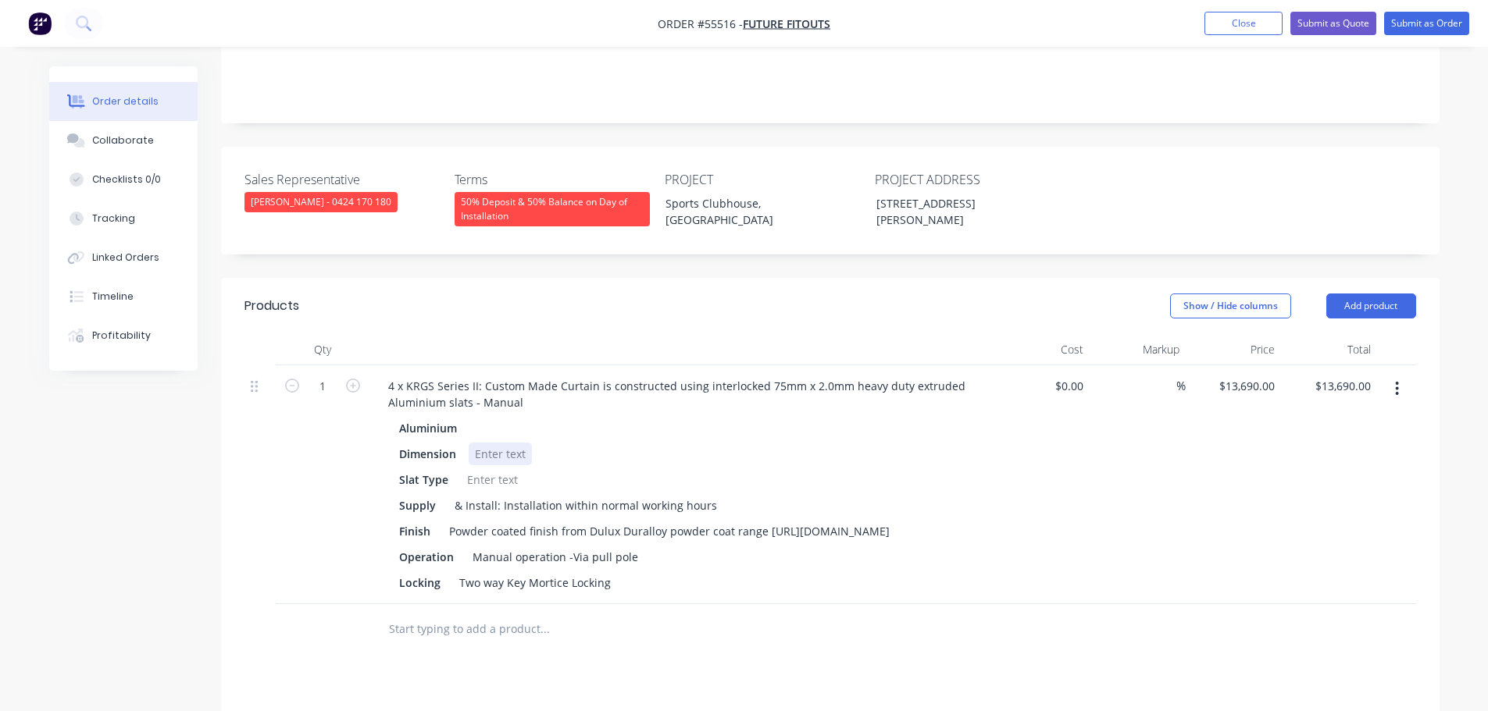
click at [492, 443] on div at bounding box center [500, 454] width 63 height 23
click at [479, 443] on div at bounding box center [500, 454] width 63 height 23
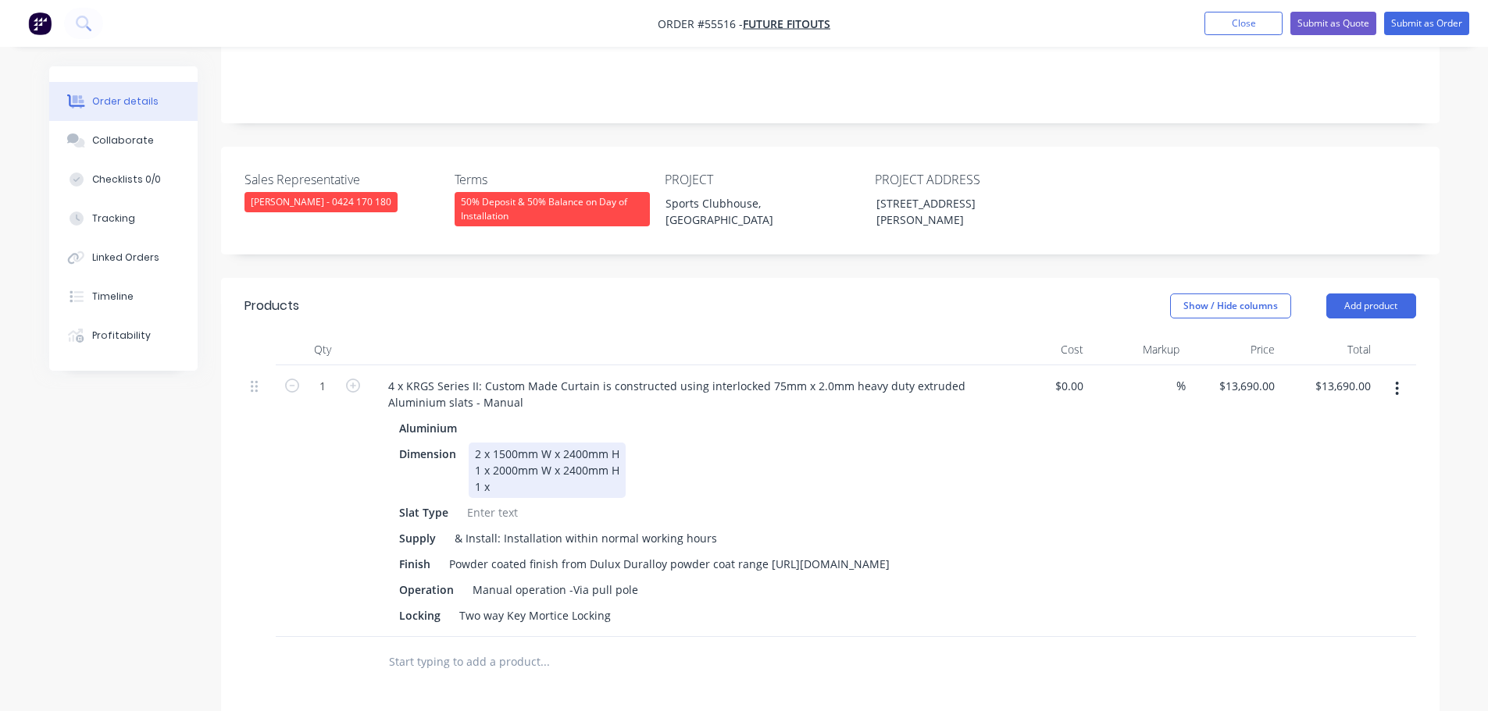
click at [500, 462] on div "2 x 1500mm W x 2400mm H 1 x 2000mm W x 2400mm H 1 x" at bounding box center [547, 470] width 157 height 55
click at [481, 501] on div at bounding box center [492, 512] width 63 height 23
click at [765, 553] on div "Powder coated finish from Dulux Duralloy powder coat range [URL][DOMAIN_NAME]" at bounding box center [669, 564] width 453 height 23
click at [1331, 27] on button "Submit as Quote" at bounding box center [1333, 23] width 86 height 23
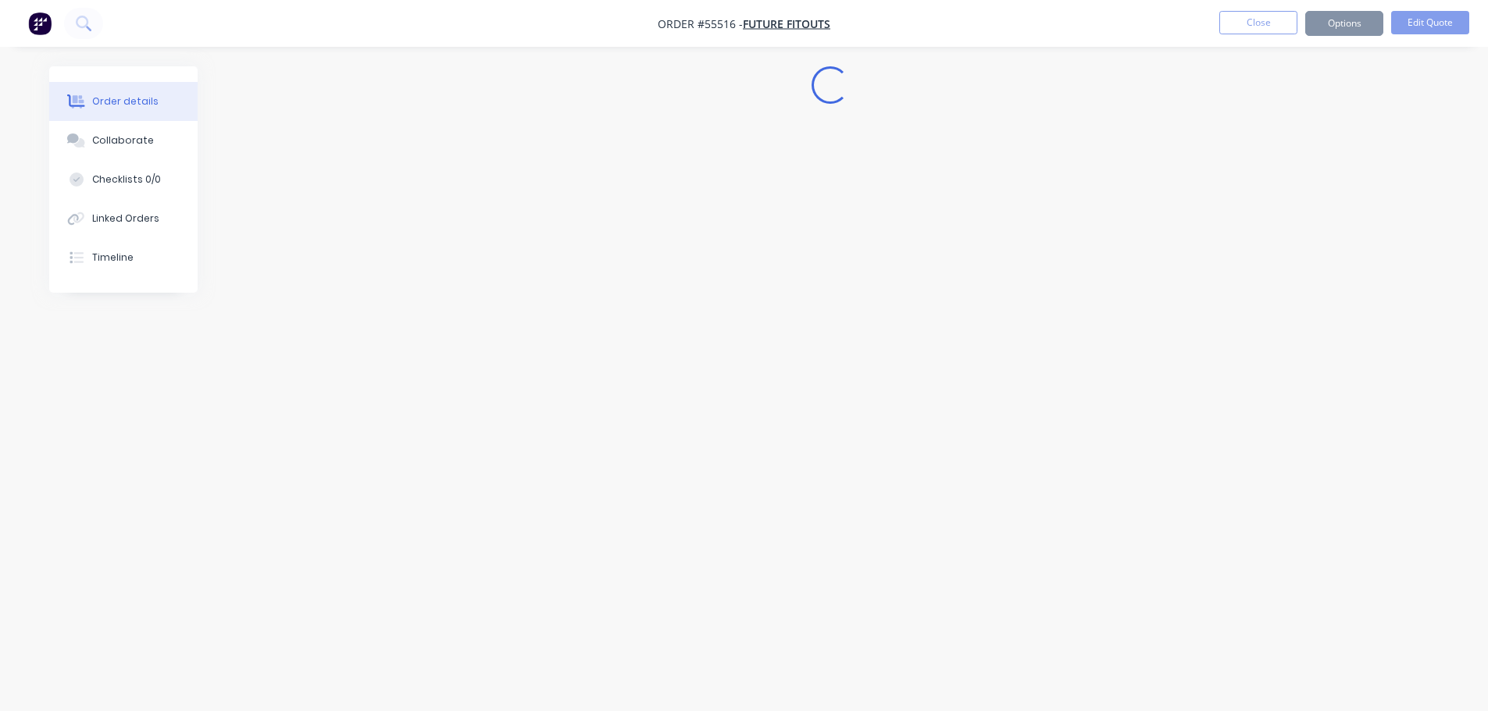
scroll to position [0, 0]
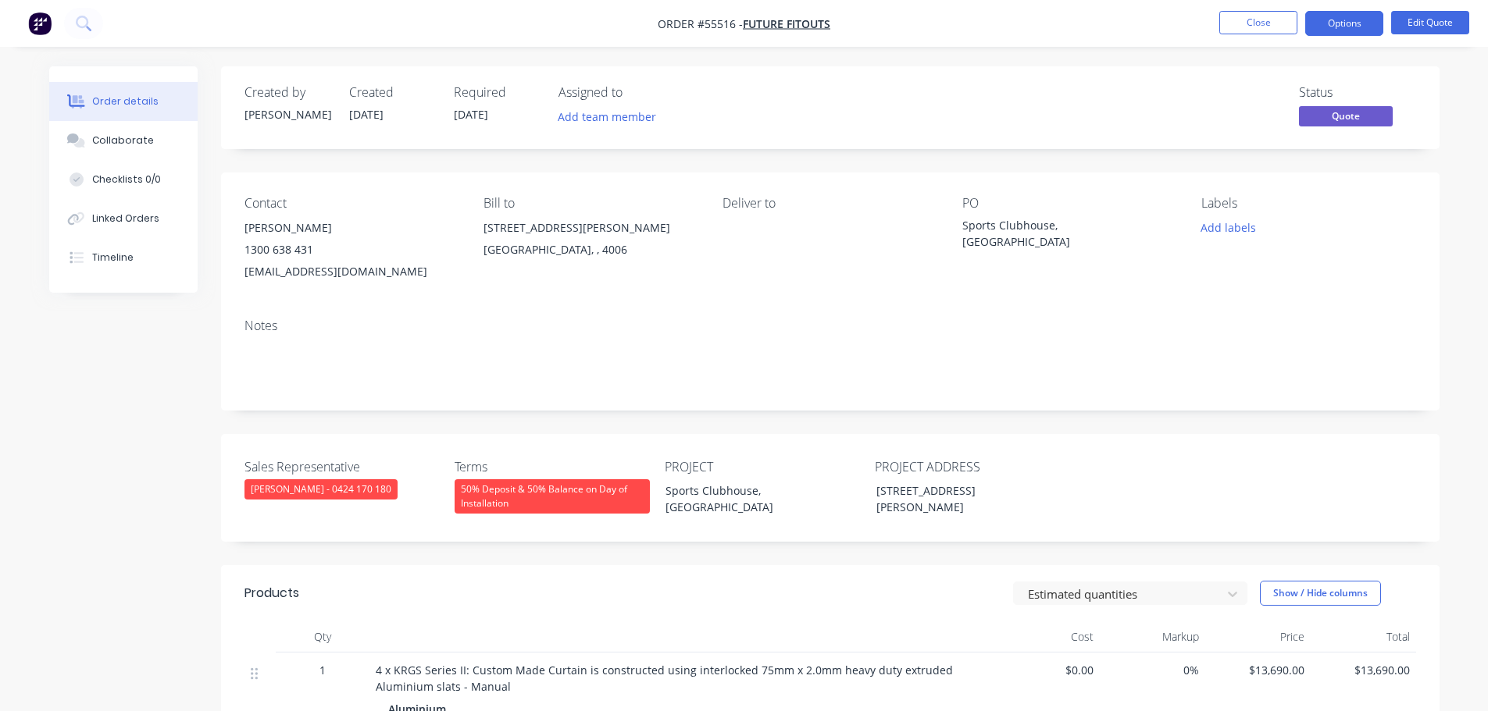
click at [1331, 27] on button "Options" at bounding box center [1344, 23] width 78 height 25
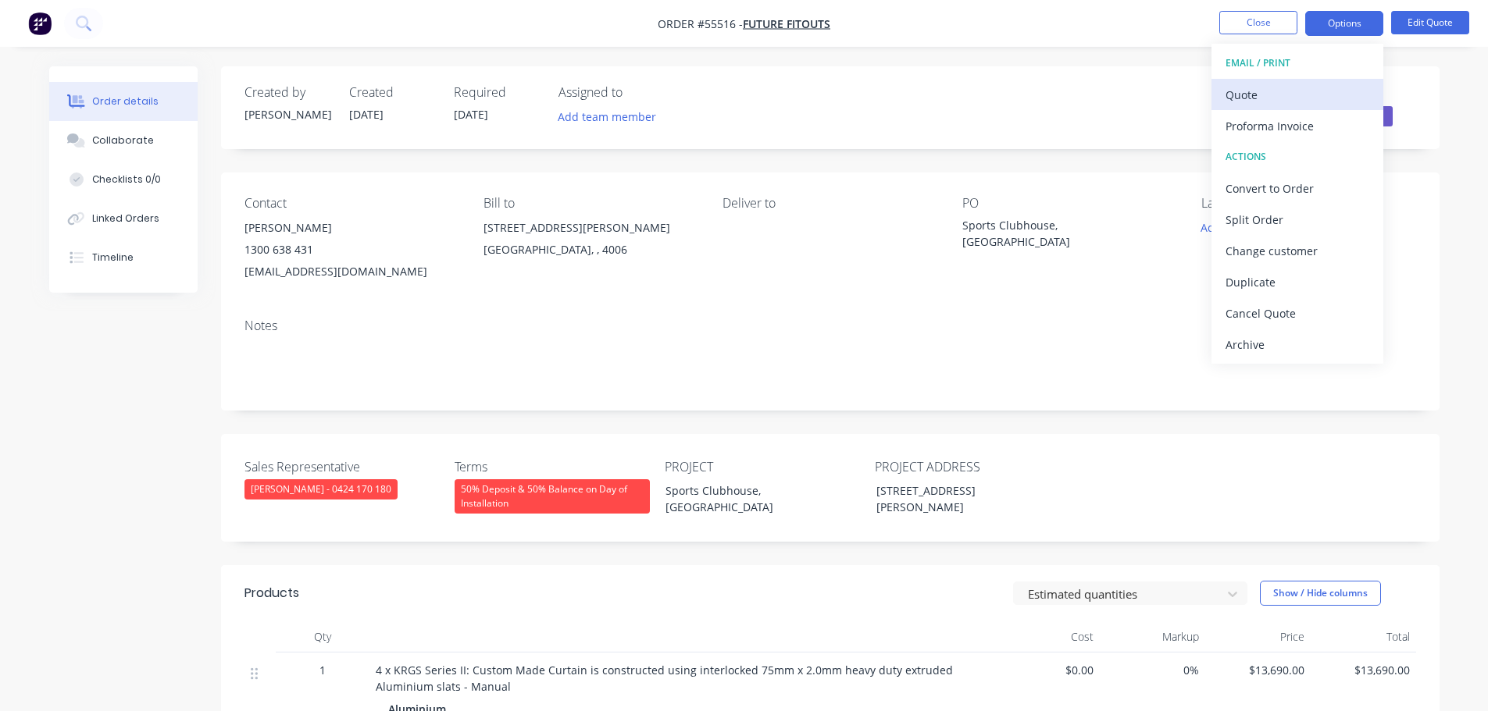
click at [1265, 103] on div "Quote" at bounding box center [1297, 95] width 144 height 23
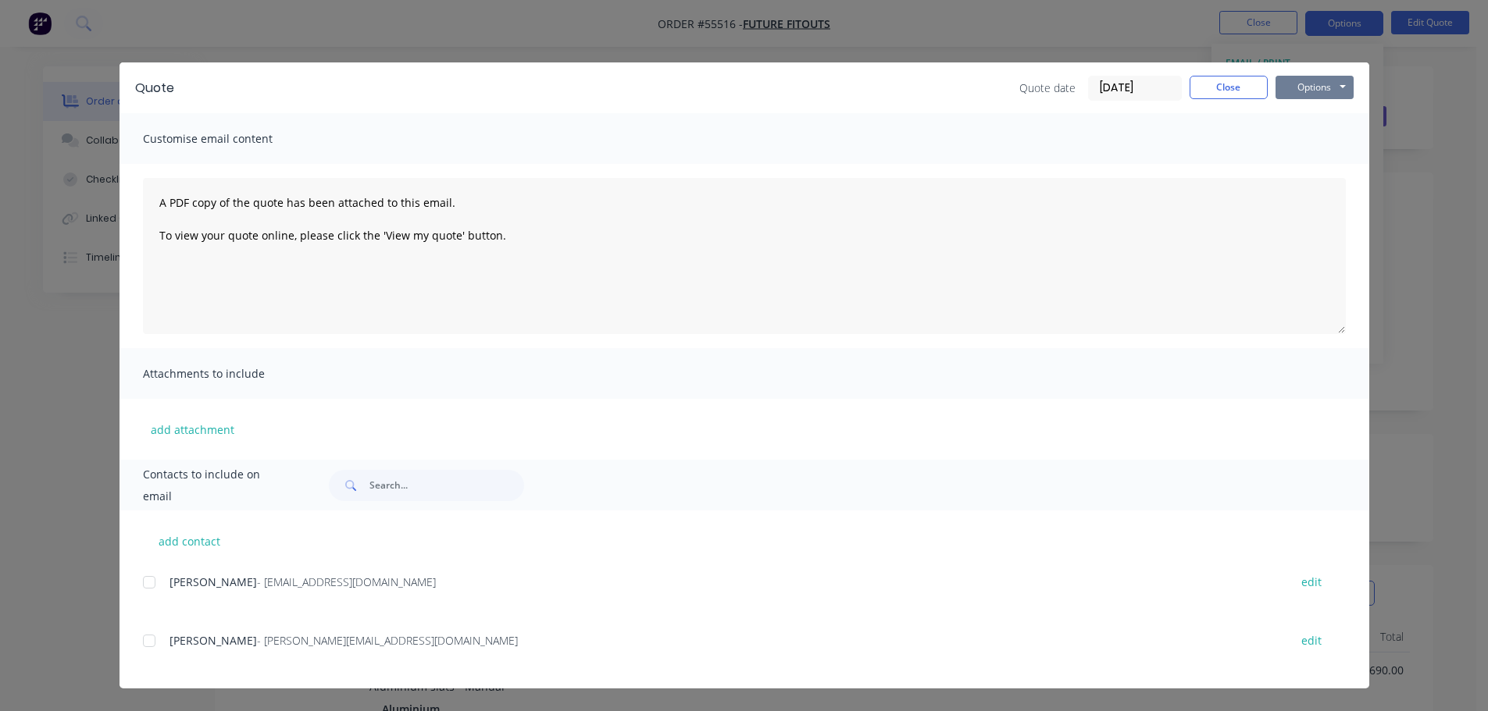
click at [1309, 91] on button "Options" at bounding box center [1314, 87] width 78 height 23
click at [1319, 144] on button "Print" at bounding box center [1325, 141] width 100 height 26
click at [1203, 88] on button "Close" at bounding box center [1228, 87] width 78 height 23
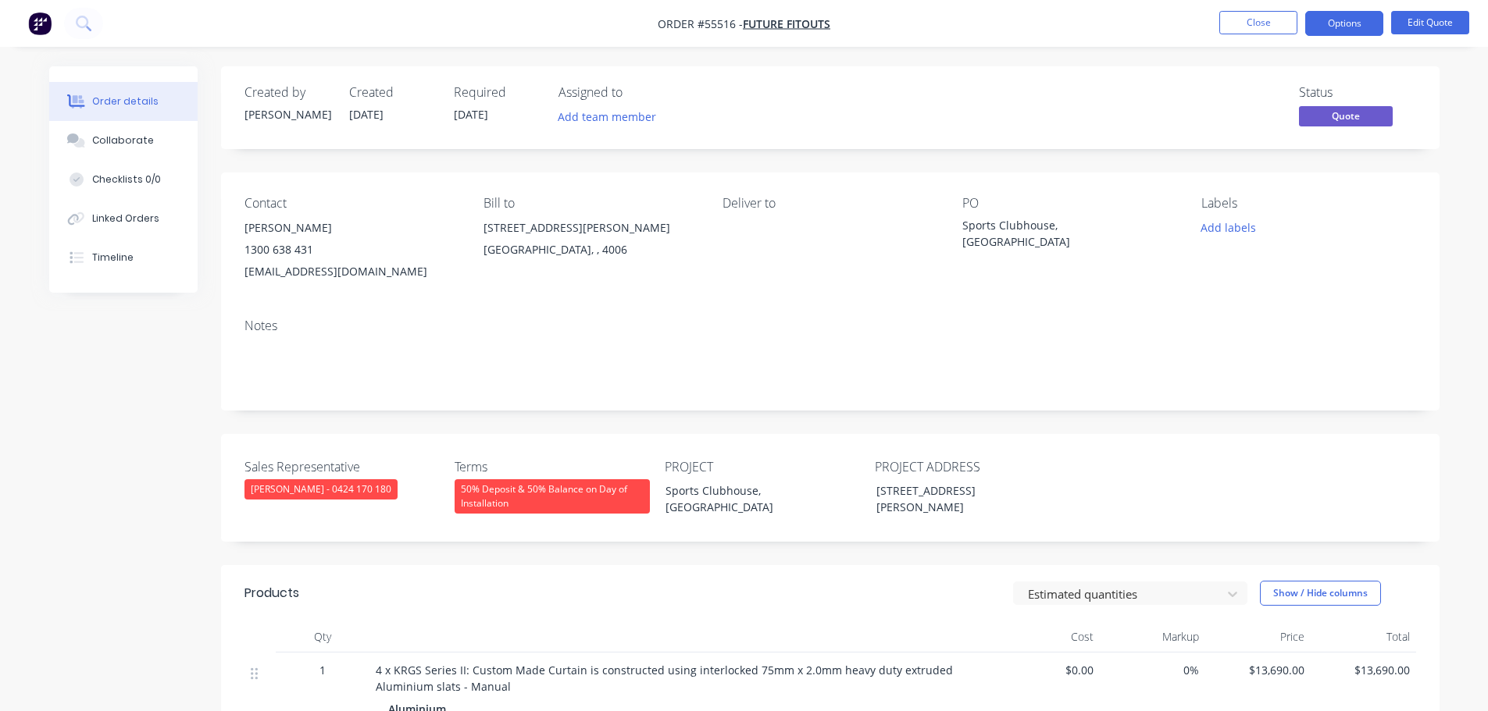
click at [305, 274] on div "kiri.e@futurefitouts.com.au" at bounding box center [351, 272] width 214 height 22
click at [1054, 219] on div "Sports Clubhouse, [GEOGRAPHIC_DATA]" at bounding box center [1059, 233] width 195 height 33
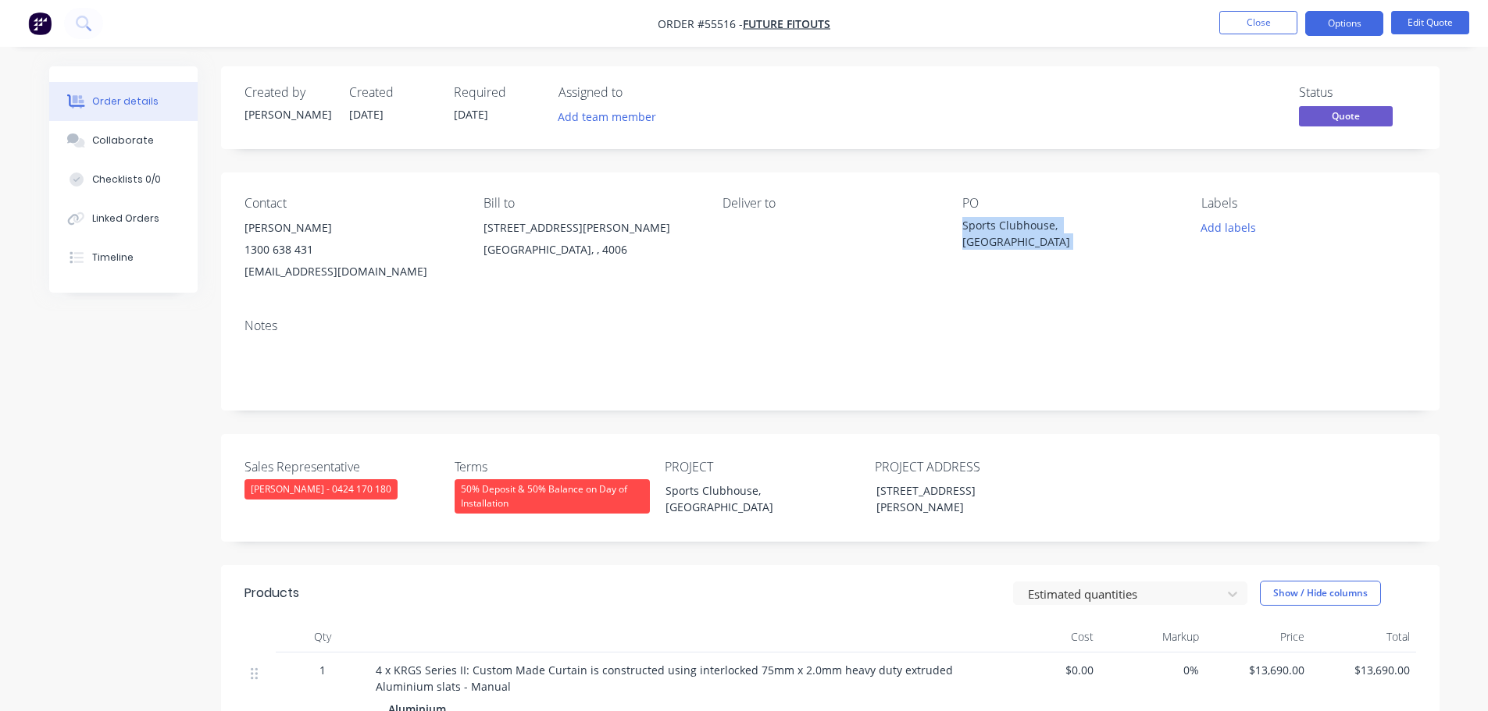
click at [1054, 219] on div "Sports Clubhouse, [GEOGRAPHIC_DATA]" at bounding box center [1059, 233] width 195 height 33
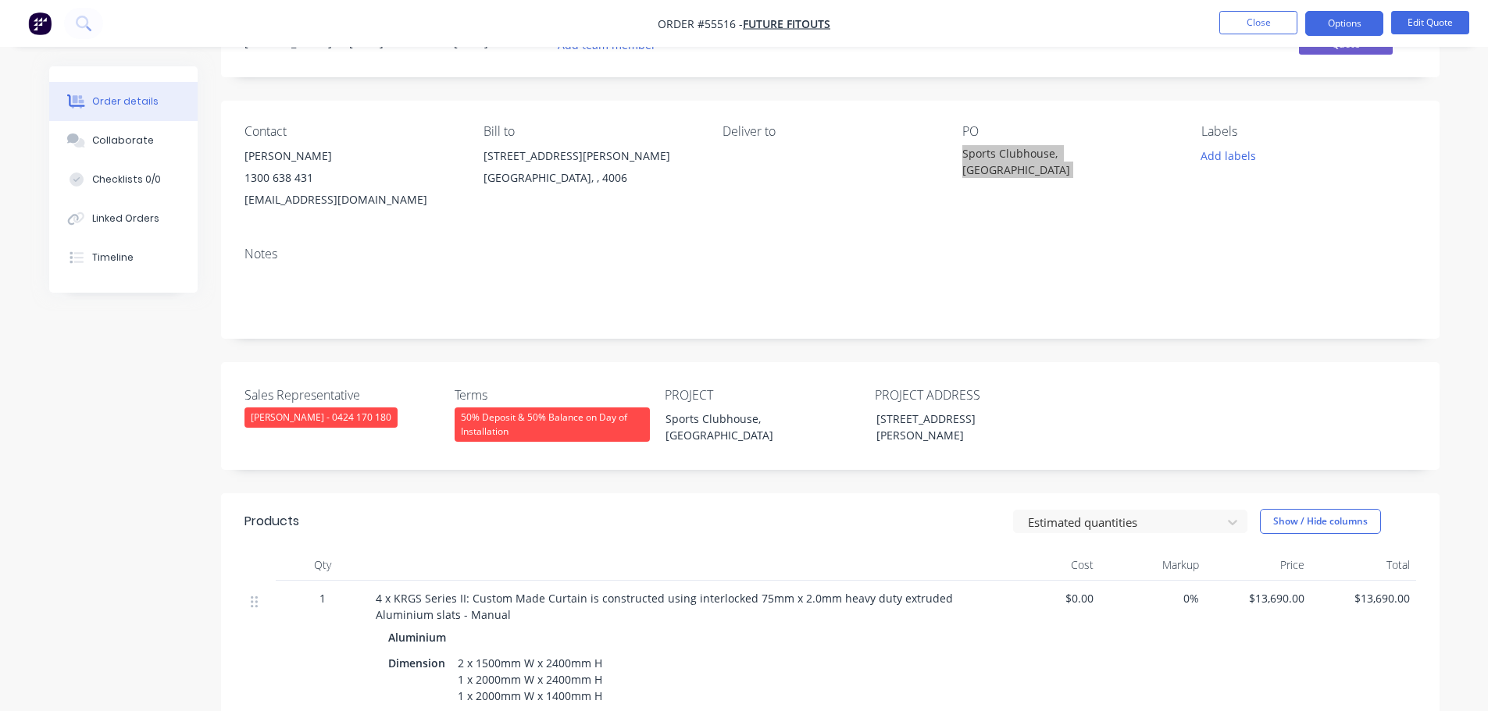
scroll to position [234, 0]
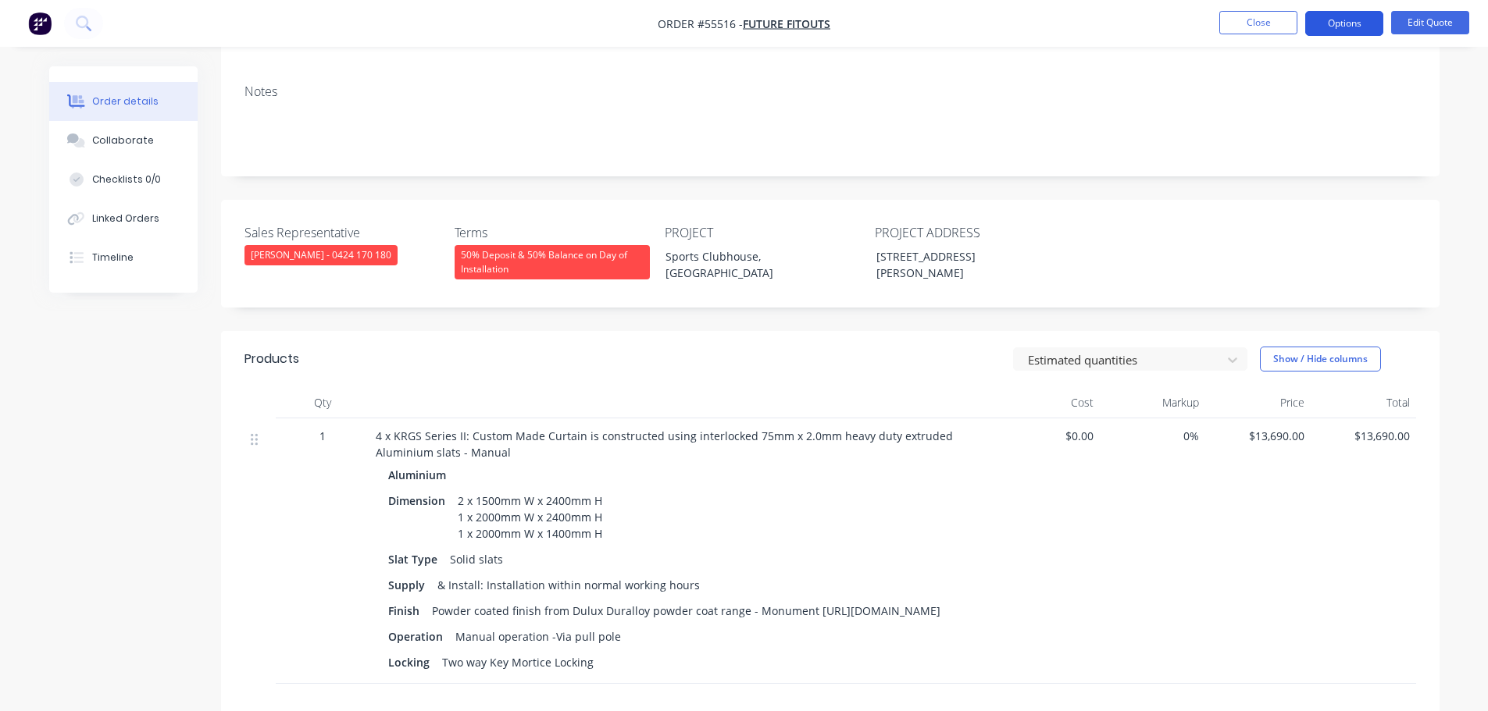
click at [1337, 27] on button "Options" at bounding box center [1344, 23] width 78 height 25
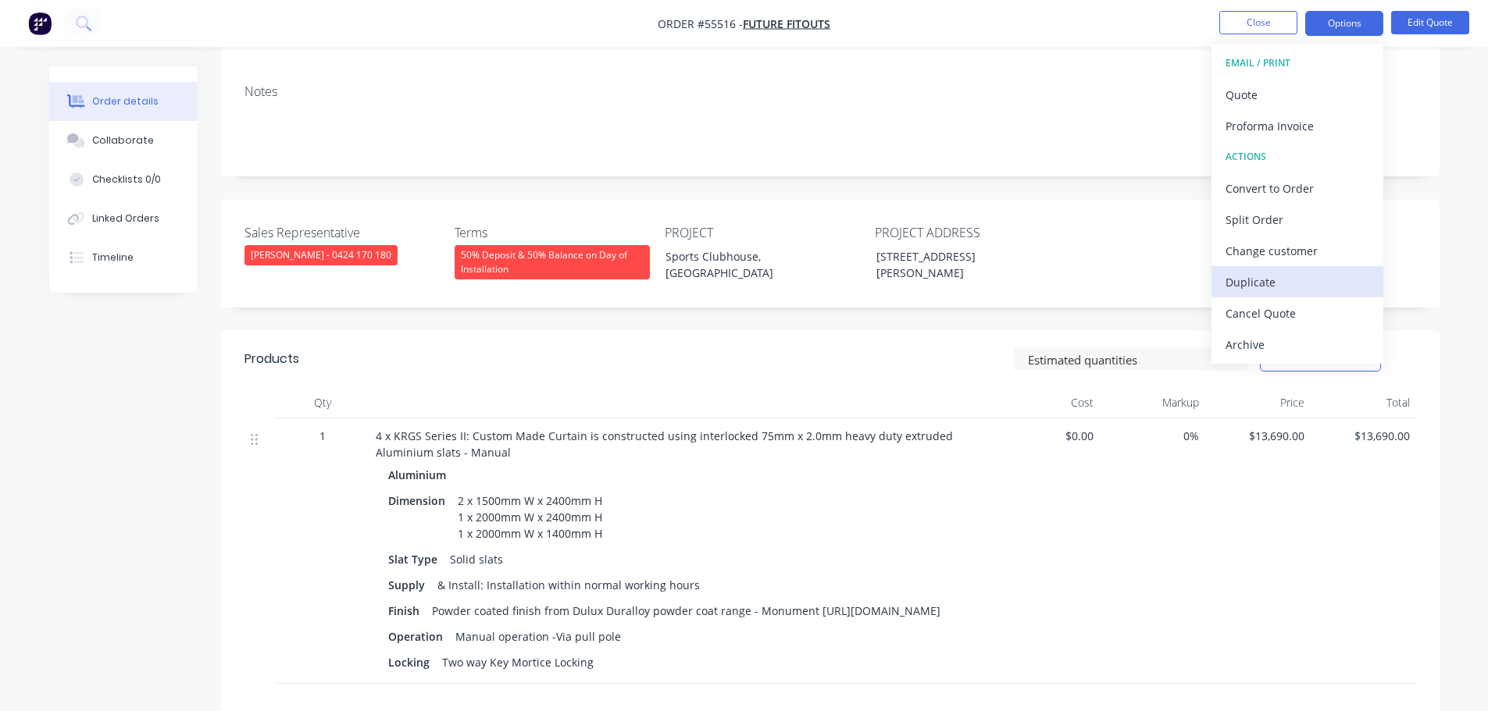
click at [1251, 281] on div "Duplicate" at bounding box center [1297, 282] width 144 height 23
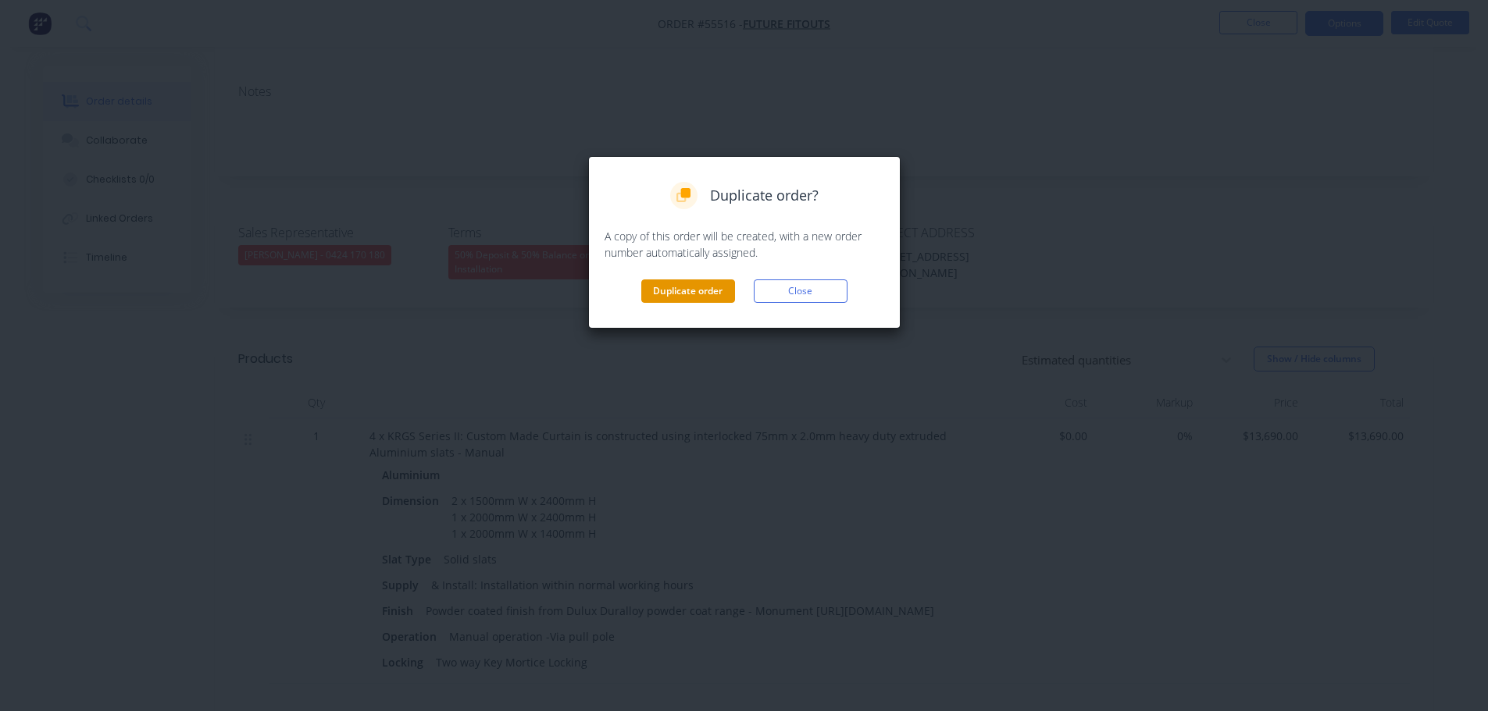
click at [692, 291] on button "Duplicate order" at bounding box center [688, 291] width 94 height 23
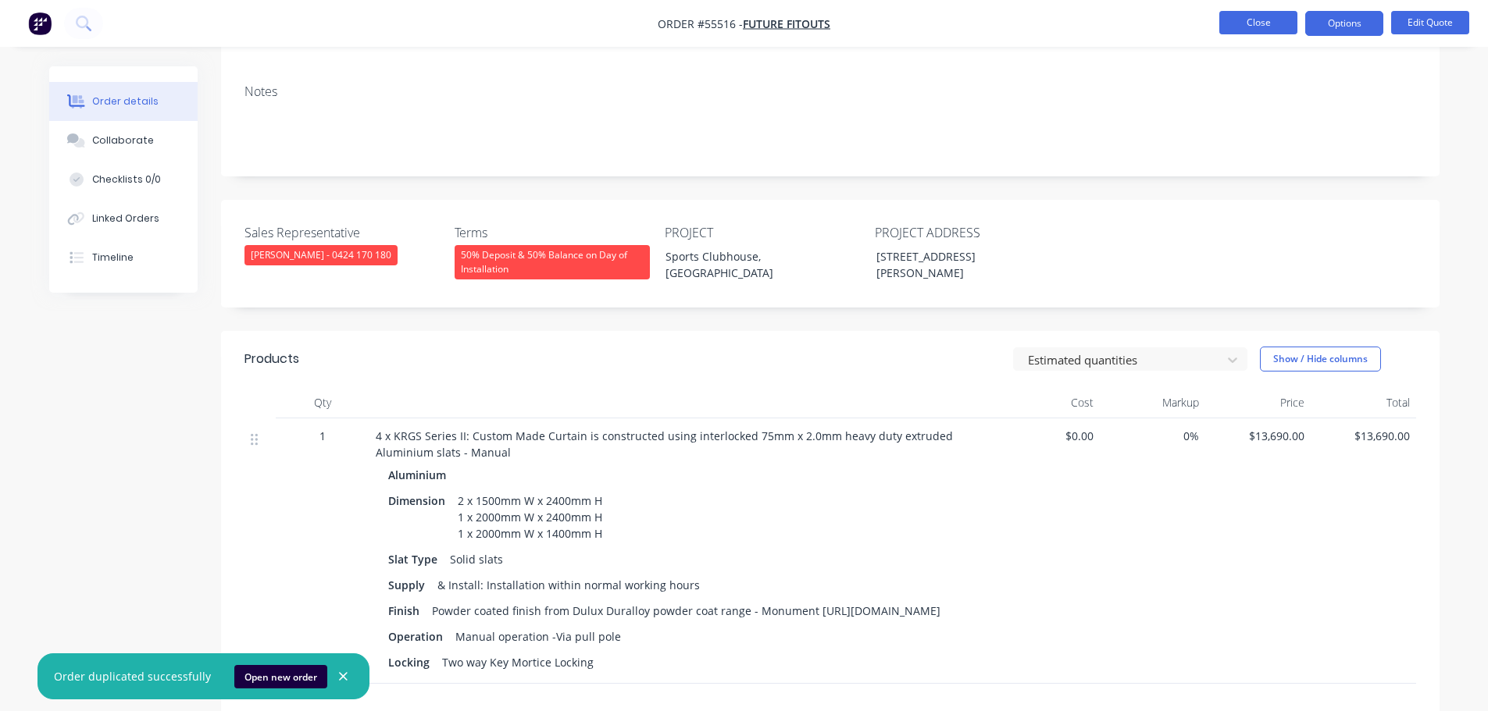
click at [1246, 26] on button "Close" at bounding box center [1258, 22] width 78 height 23
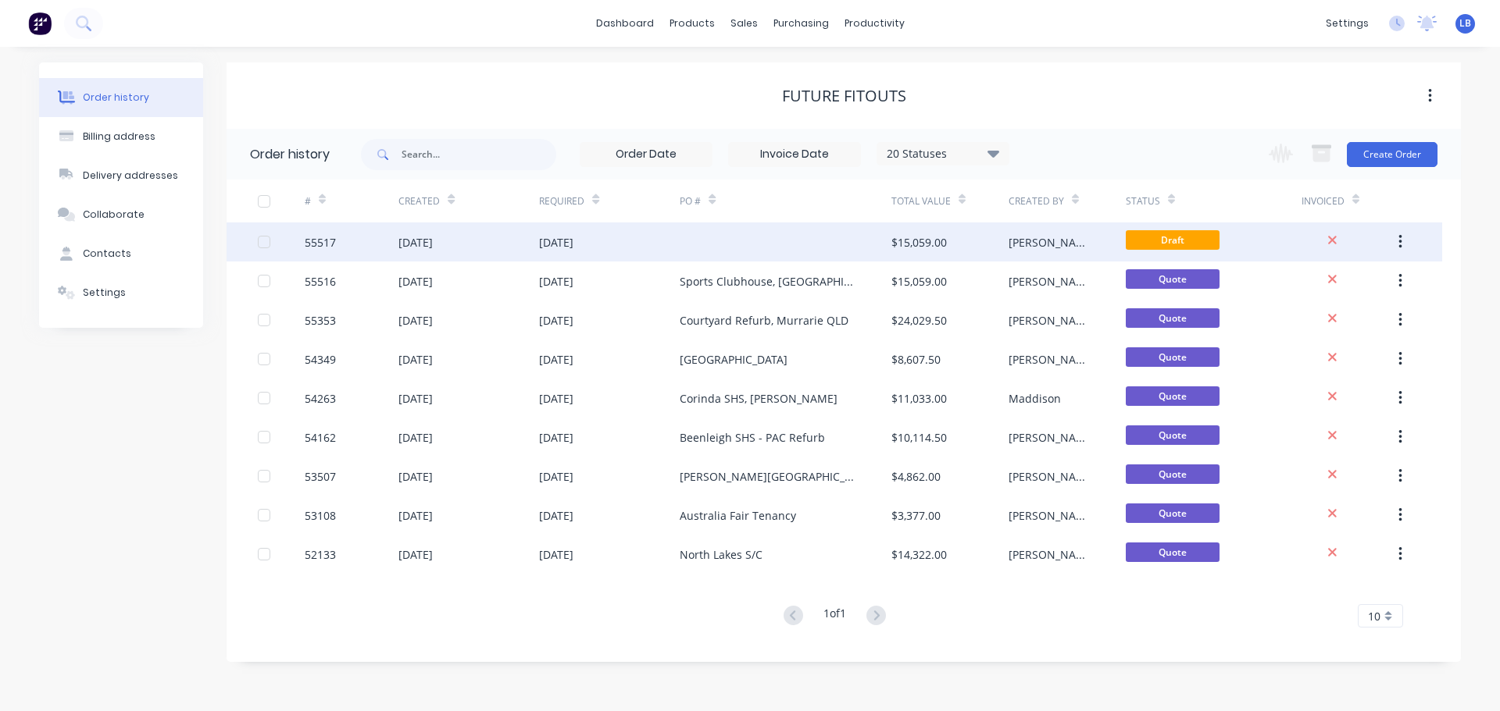
click at [323, 241] on div "55517" at bounding box center [320, 242] width 31 height 16
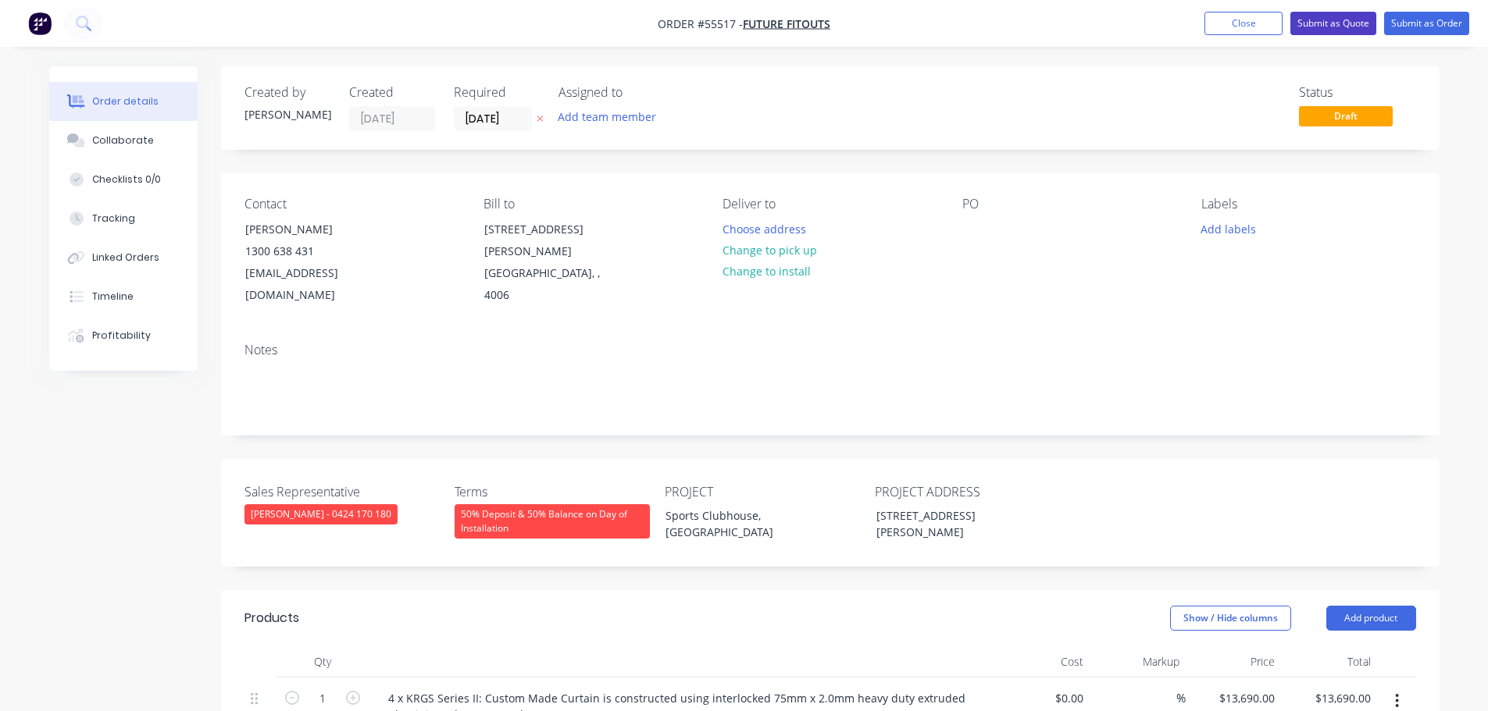
click at [1318, 26] on button "Submit as Quote" at bounding box center [1333, 23] width 86 height 23
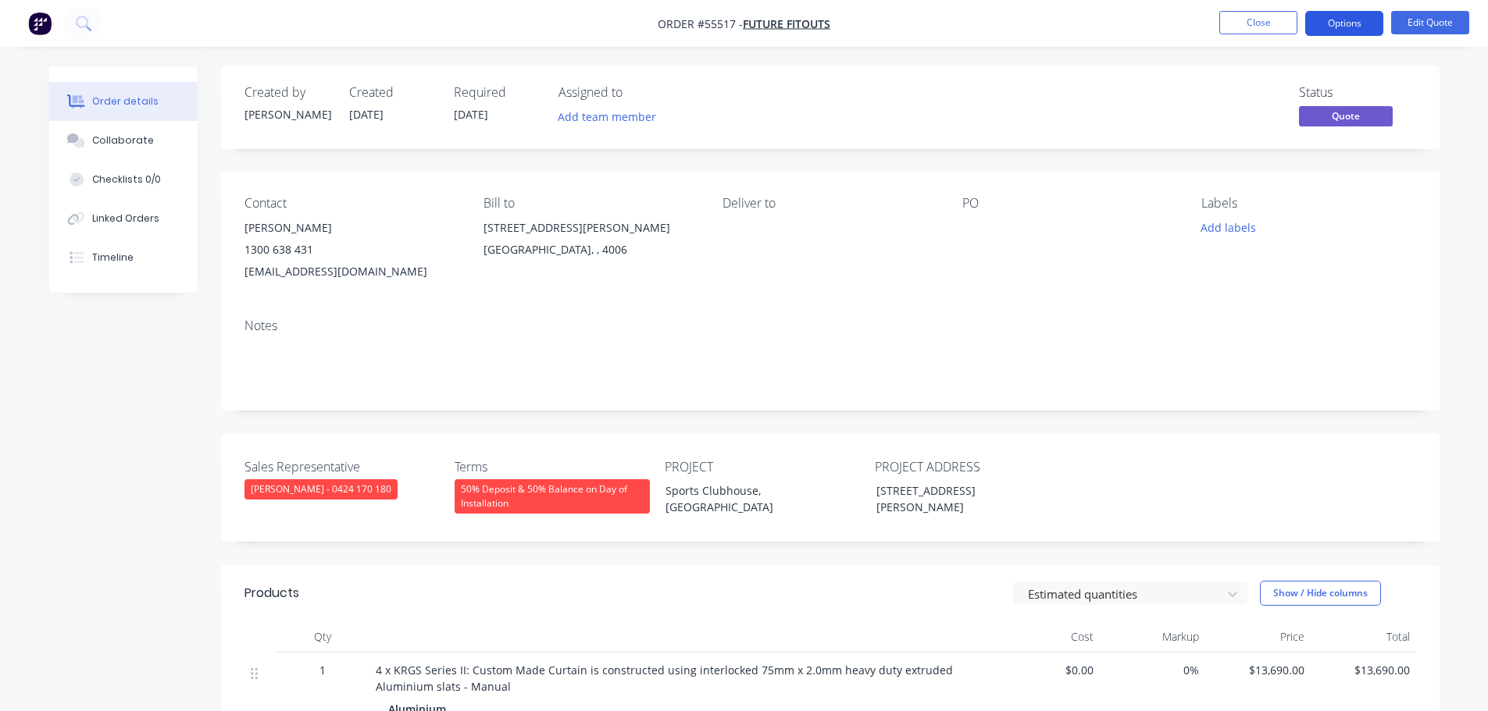
click at [1328, 28] on button "Options" at bounding box center [1344, 23] width 78 height 25
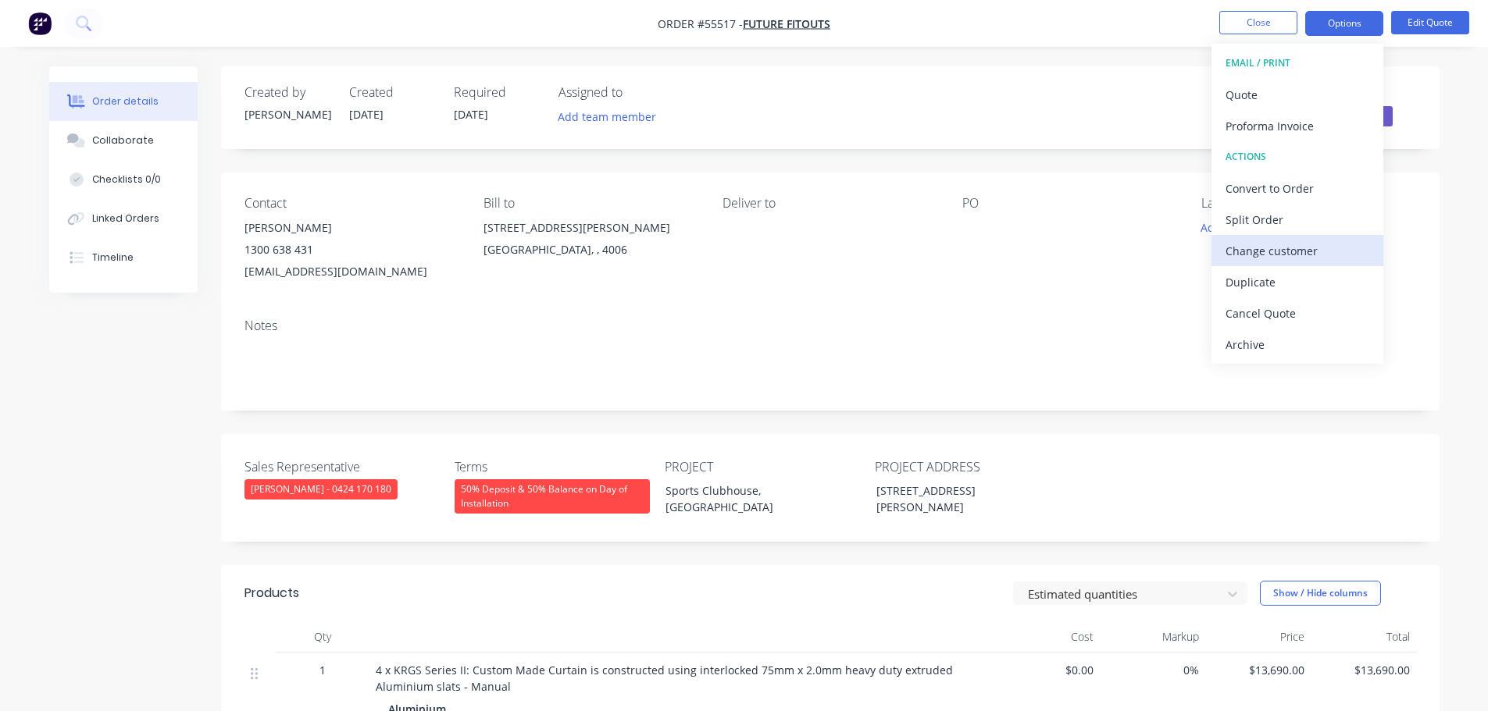
click at [1246, 251] on div "Change customer" at bounding box center [1297, 251] width 144 height 23
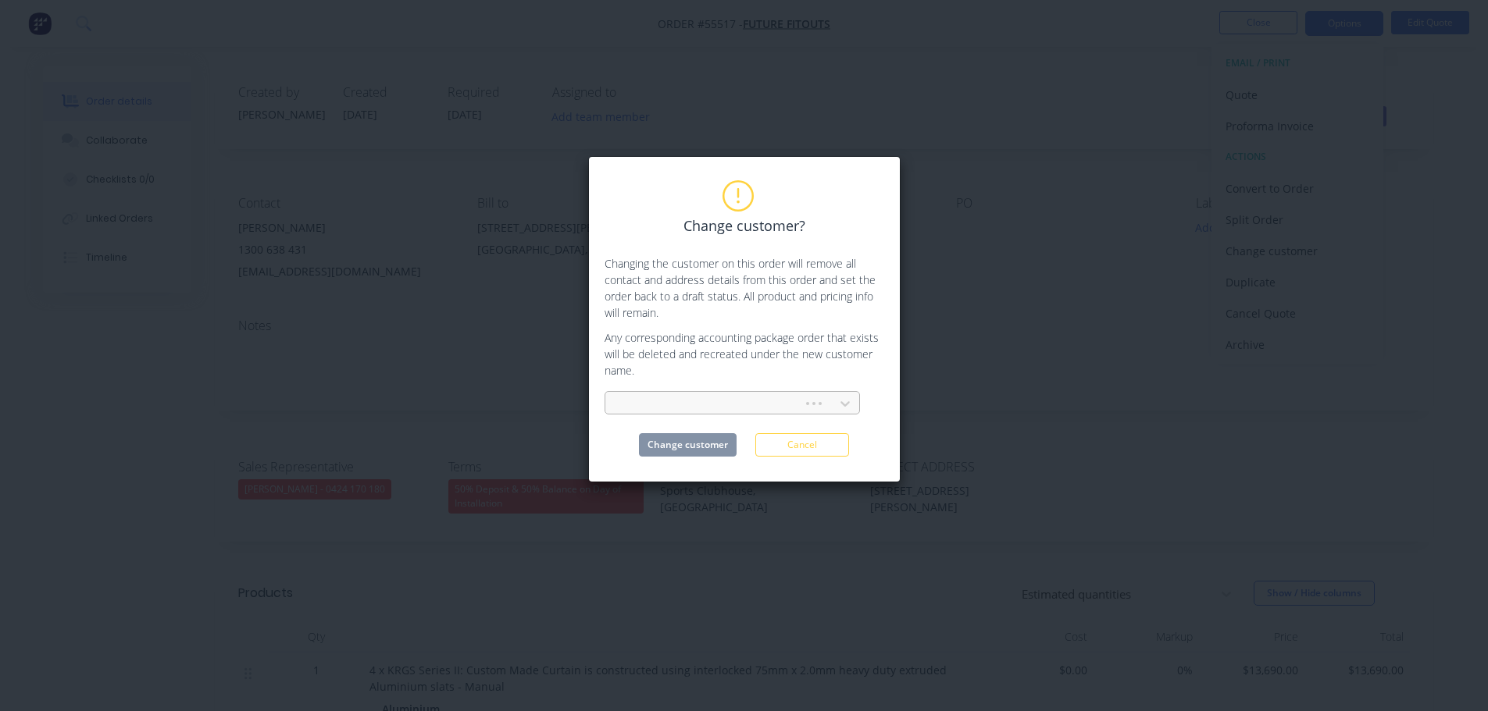
click at [618, 401] on input "text" at bounding box center [619, 404] width 3 height 16
type input "insite constru"
click at [704, 464] on div "Change customer? Changing the customer on this order will remove all contact an…" at bounding box center [744, 319] width 312 height 326
click at [654, 399] on div at bounding box center [722, 404] width 209 height 20
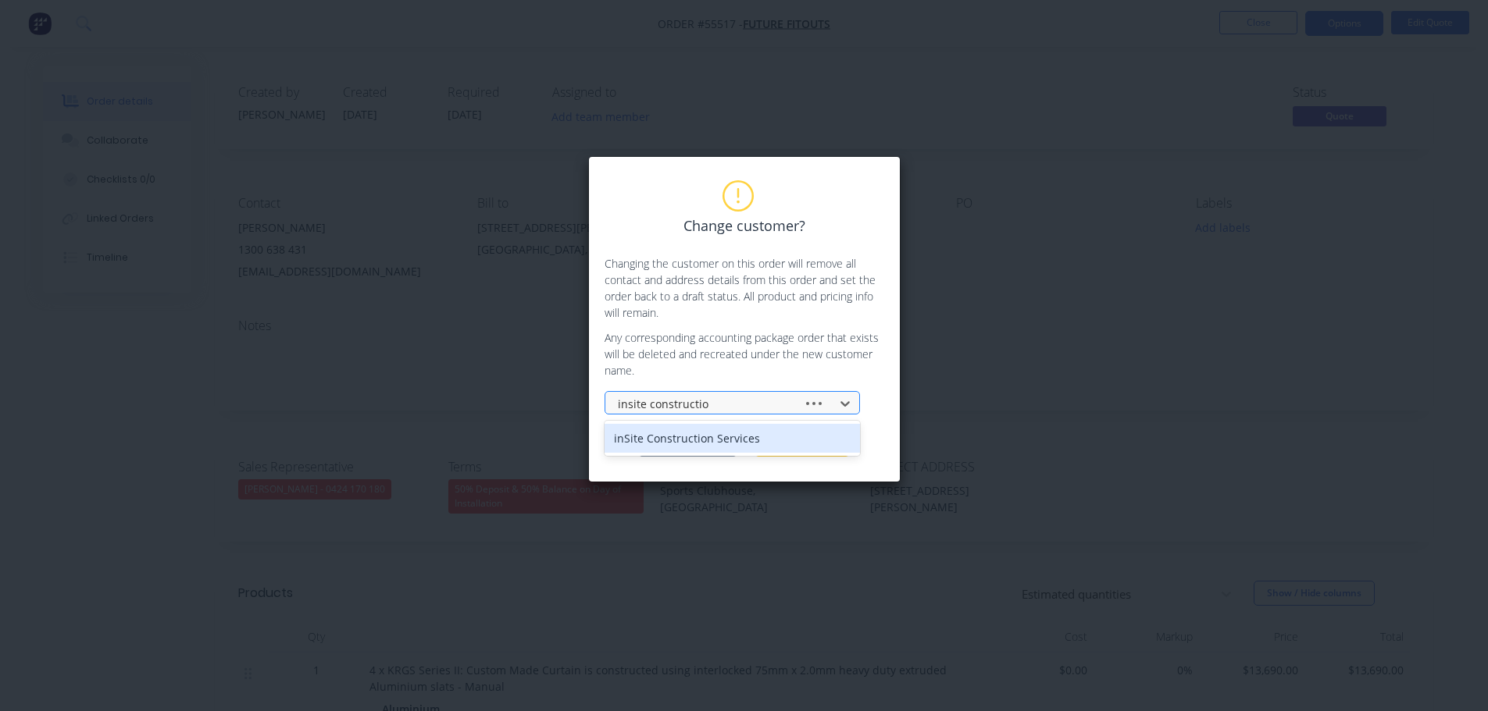
type input "insite construction"
click at [656, 438] on div "inSite Construction Services" at bounding box center [731, 438] width 255 height 29
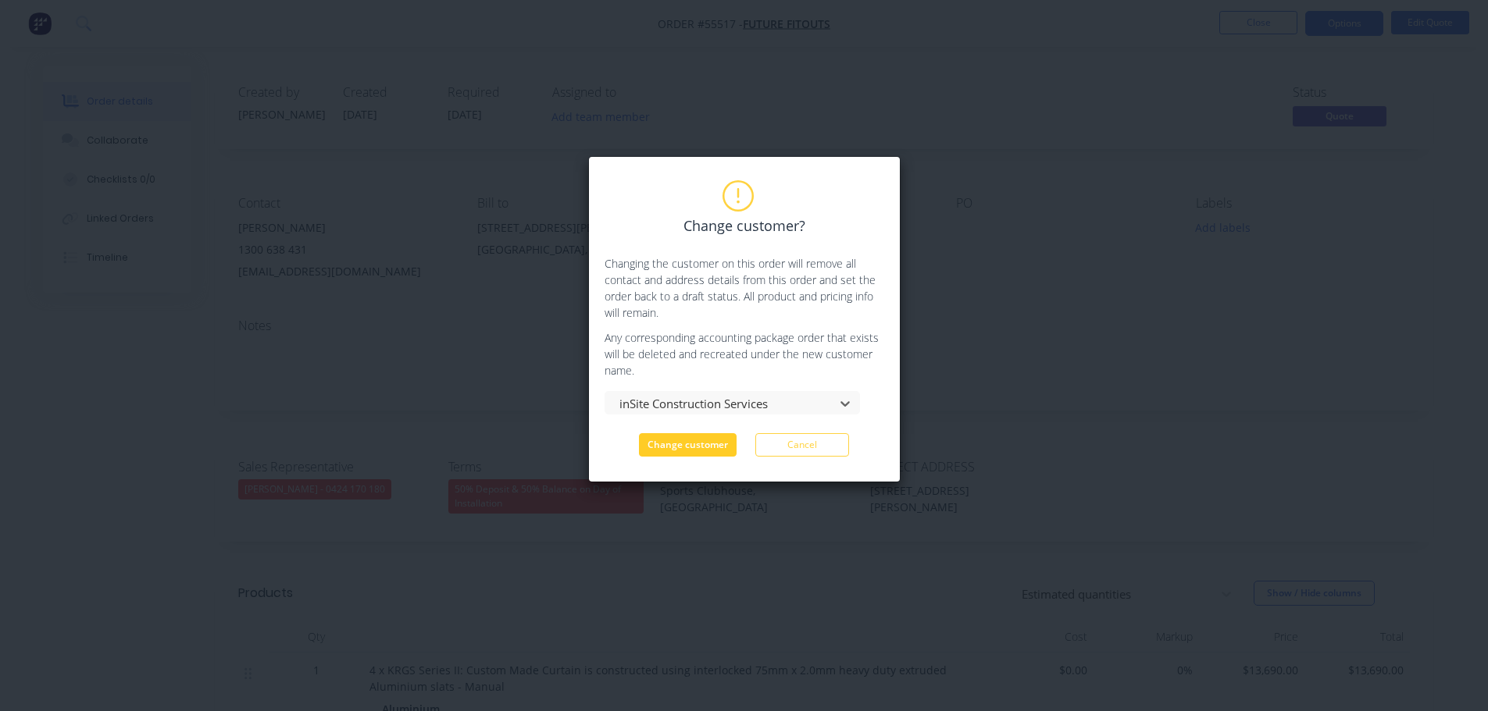
click at [659, 448] on button "Change customer" at bounding box center [688, 444] width 98 height 23
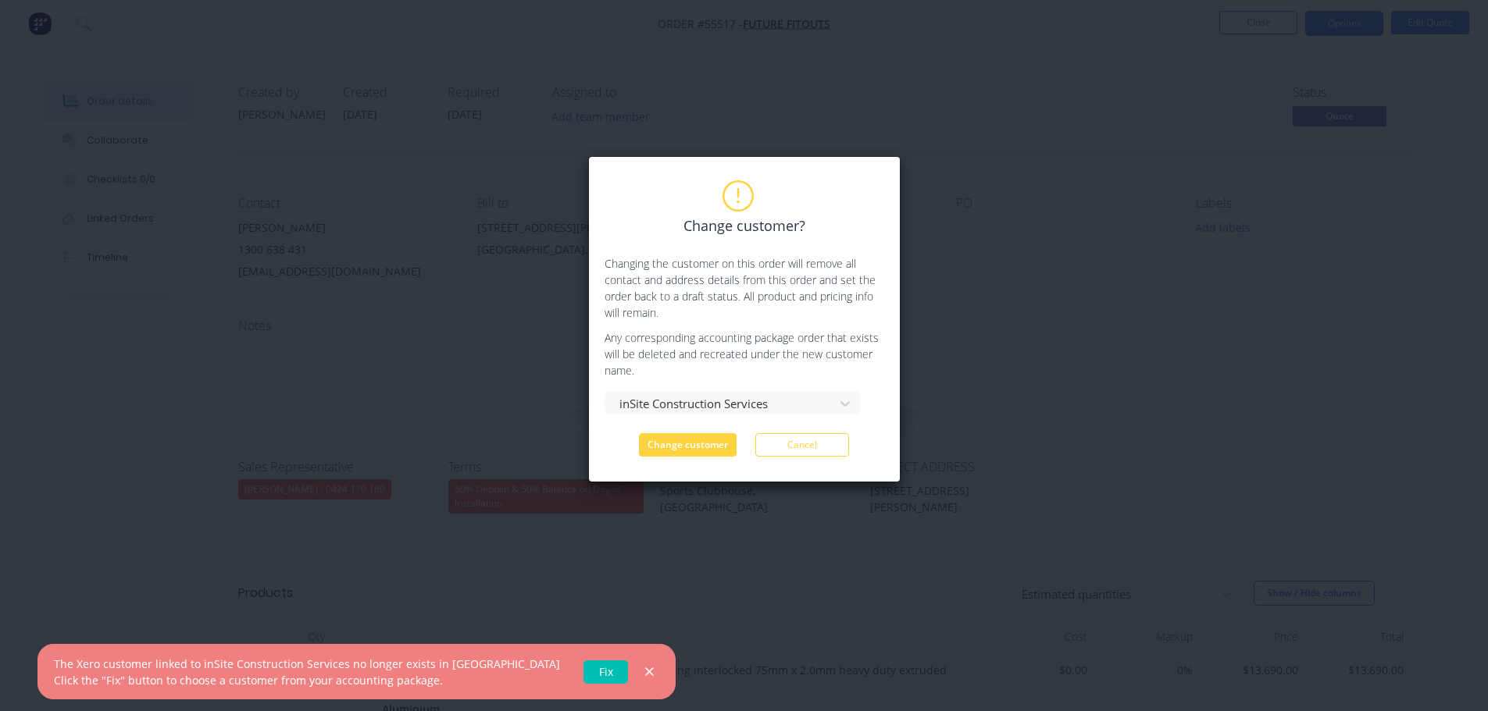
click at [583, 672] on link "Fix" at bounding box center [605, 672] width 45 height 23
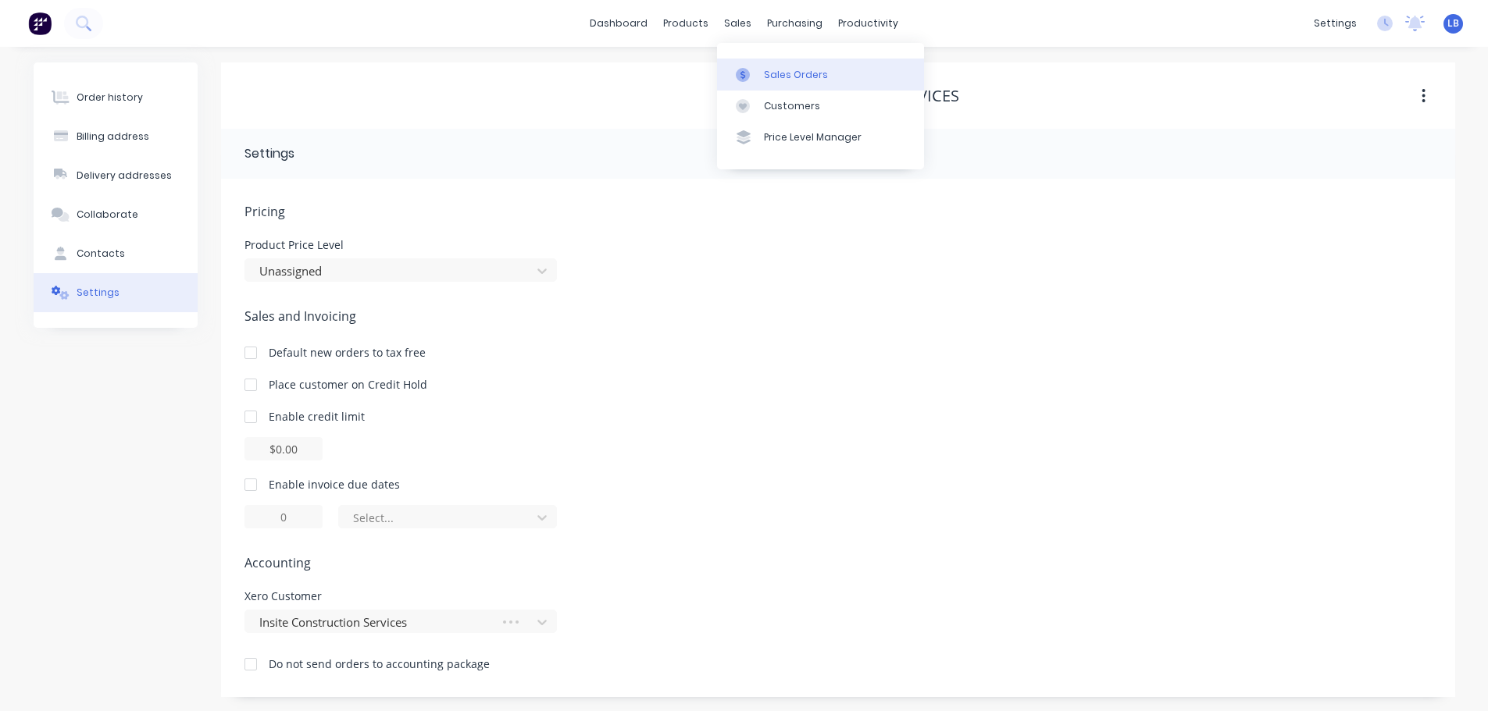
click at [782, 74] on div "Sales Orders" at bounding box center [796, 75] width 64 height 14
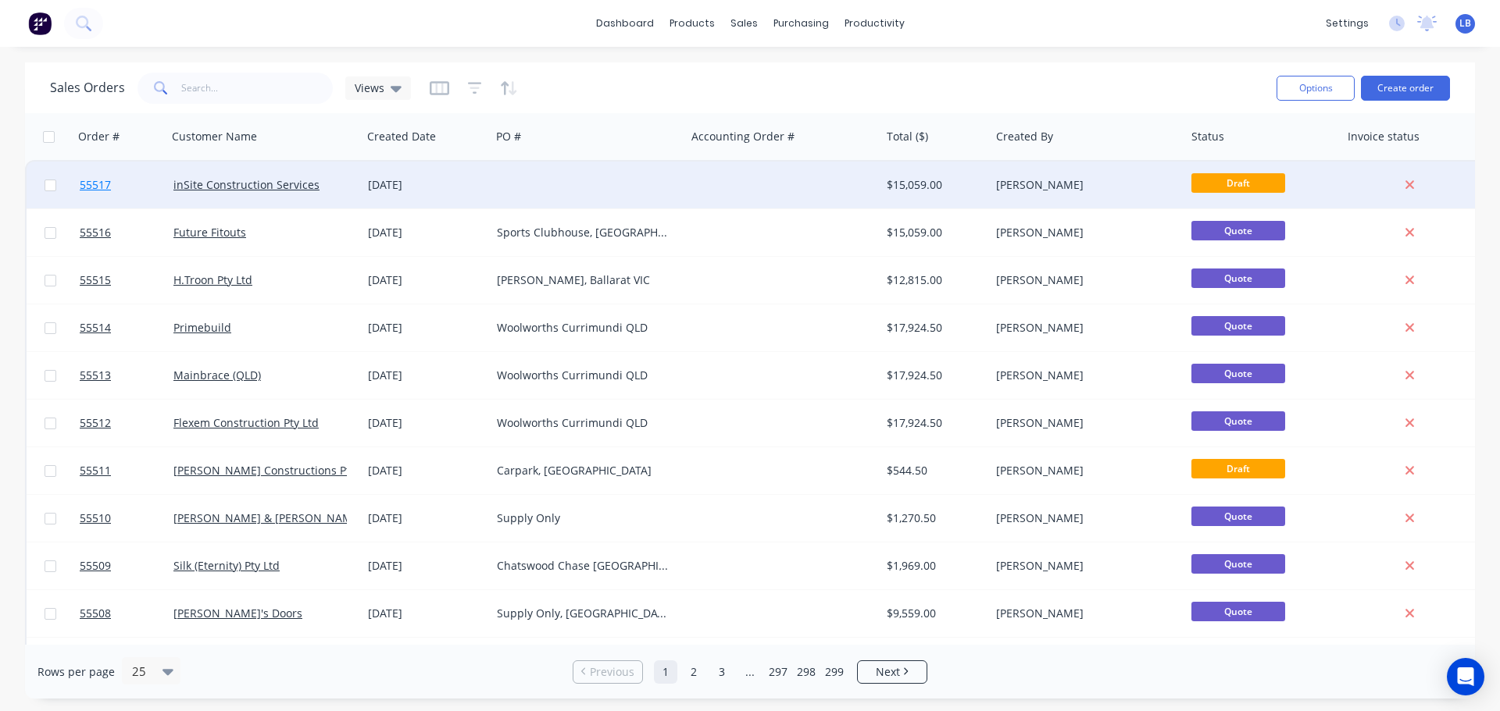
click at [108, 183] on span "55517" at bounding box center [95, 185] width 31 height 16
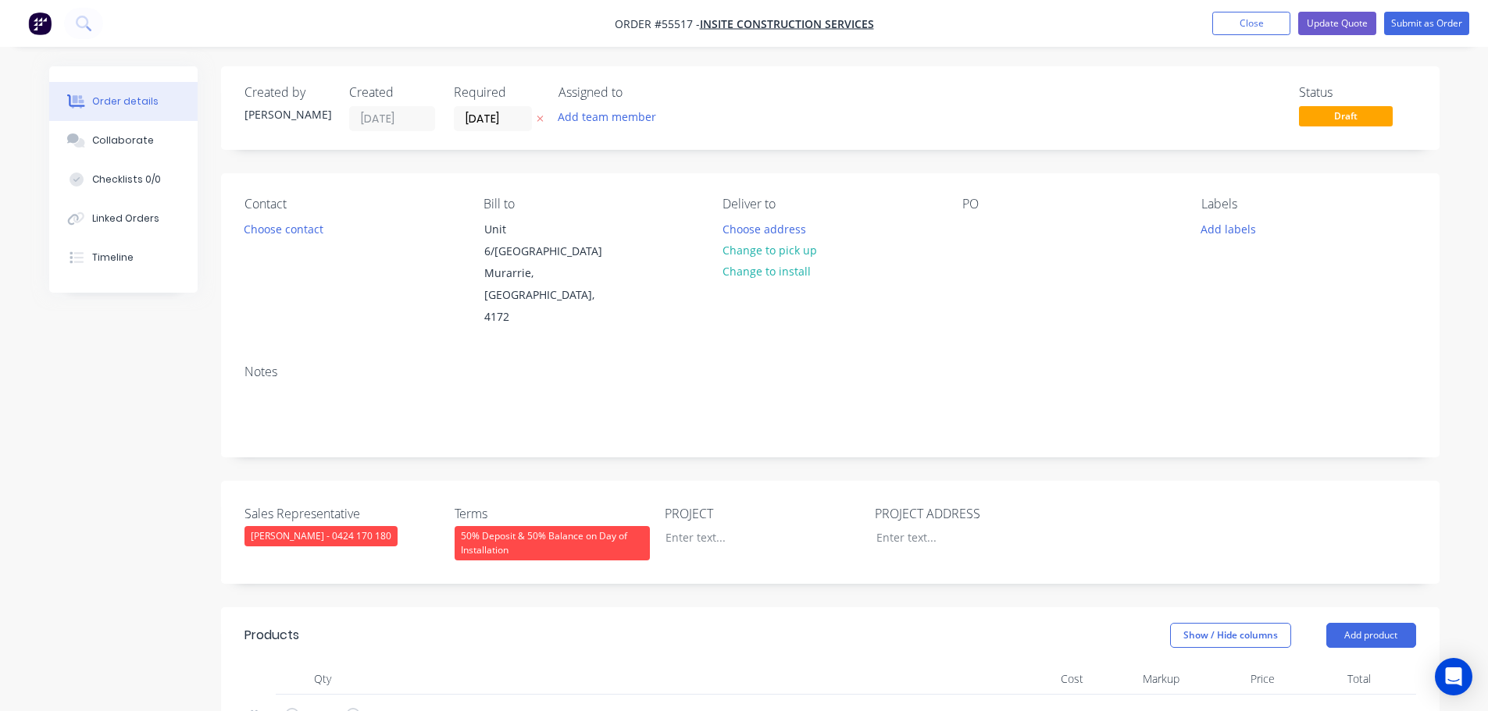
type input "$13,690.00"
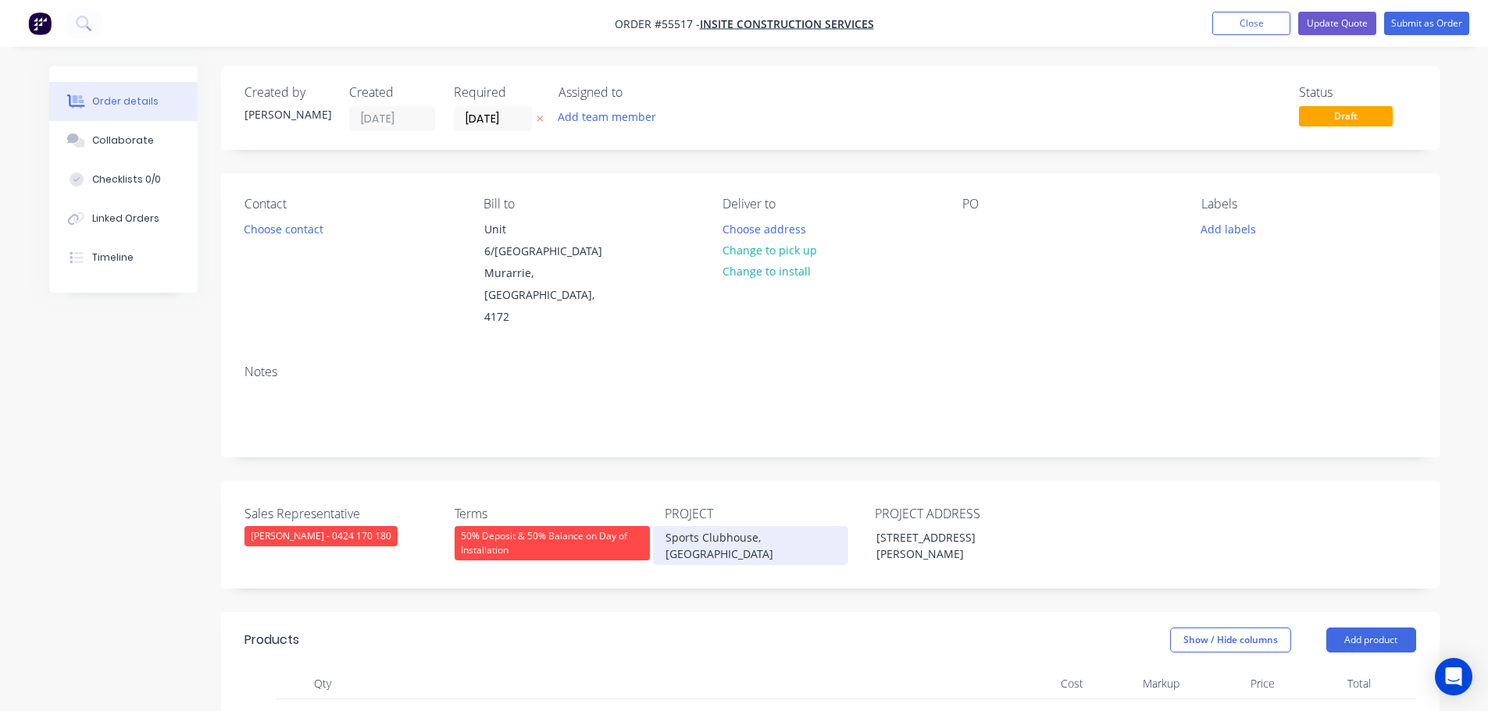
click at [737, 526] on div "Sports Clubhouse, [GEOGRAPHIC_DATA]" at bounding box center [750, 545] width 195 height 39
copy div "Sports Clubhouse, [GEOGRAPHIC_DATA]"
click at [973, 223] on div at bounding box center [974, 229] width 25 height 23
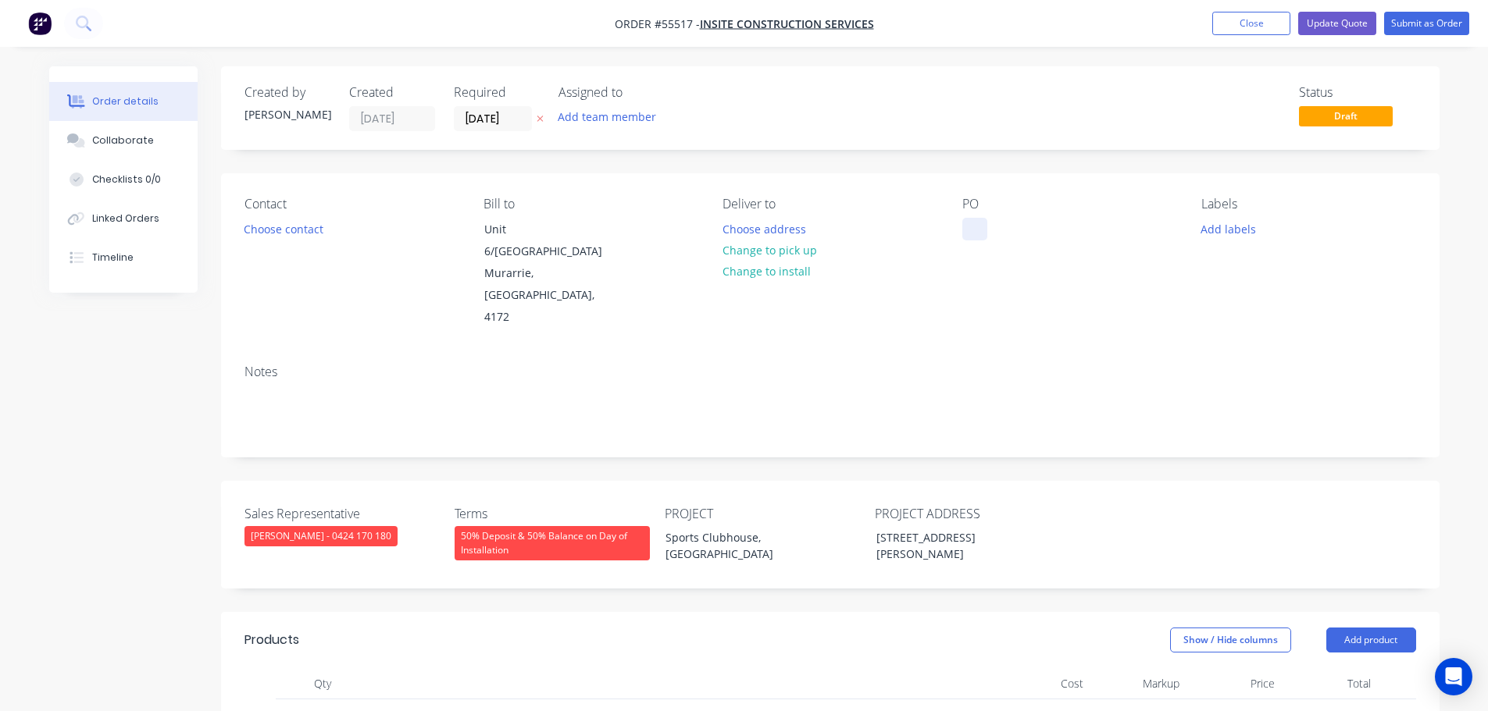
paste div
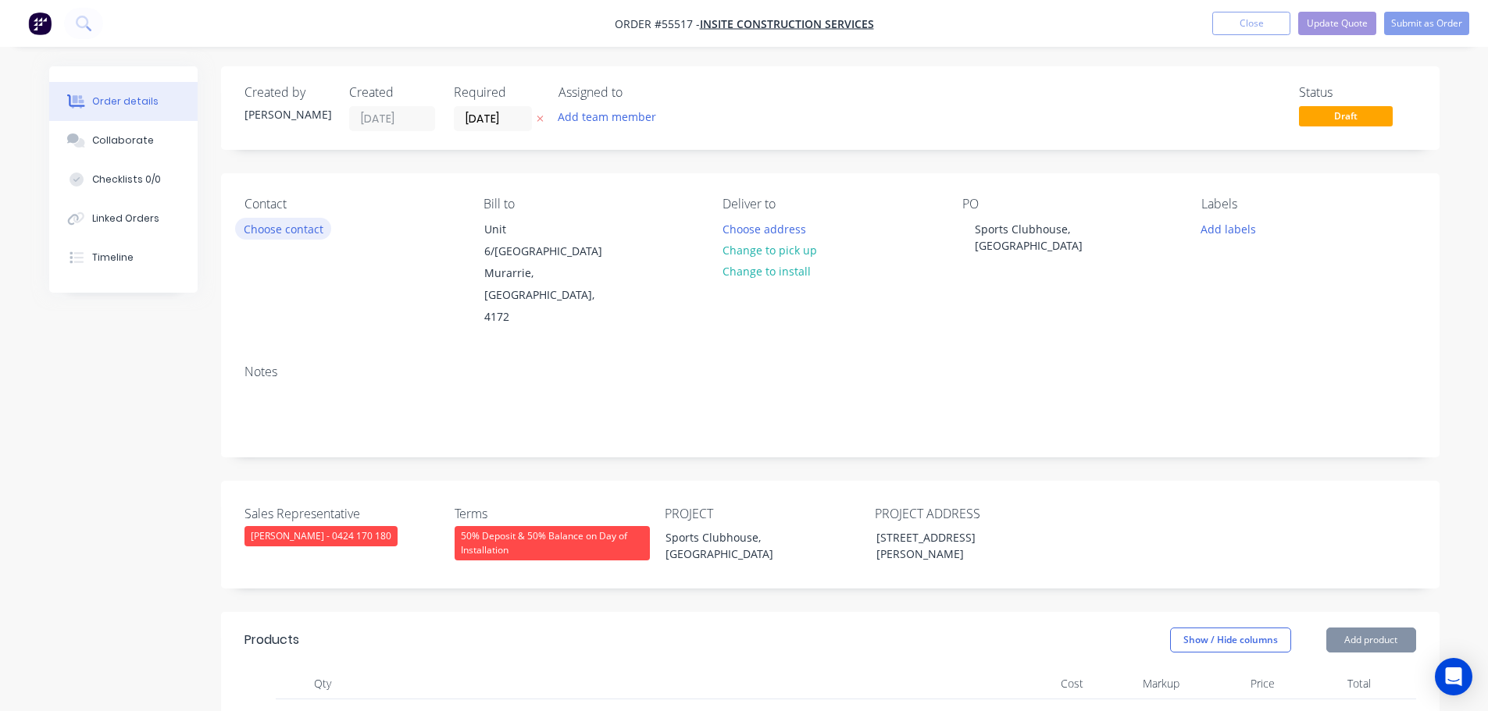
click at [270, 223] on button "Choose contact" at bounding box center [283, 228] width 96 height 21
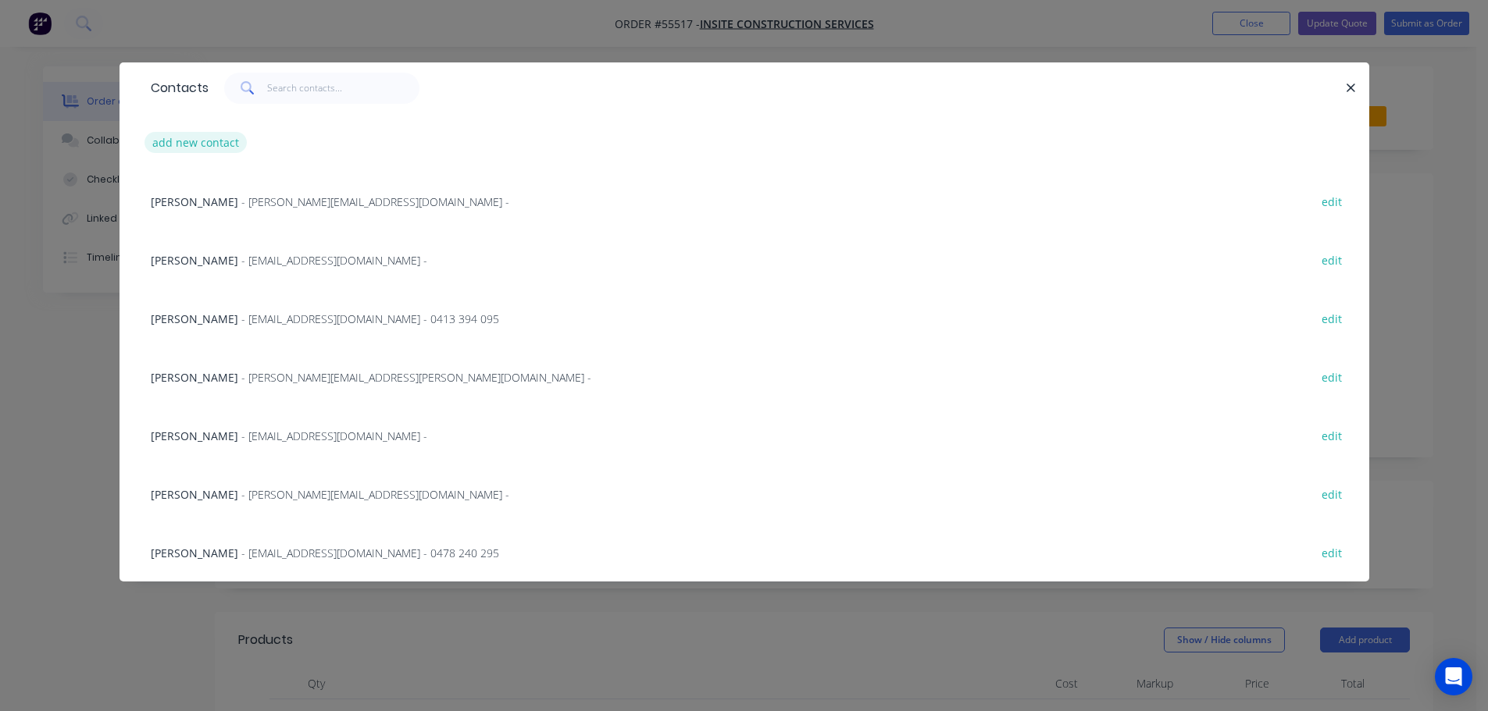
click at [212, 143] on button "add new contact" at bounding box center [195, 142] width 103 height 21
select select "AU"
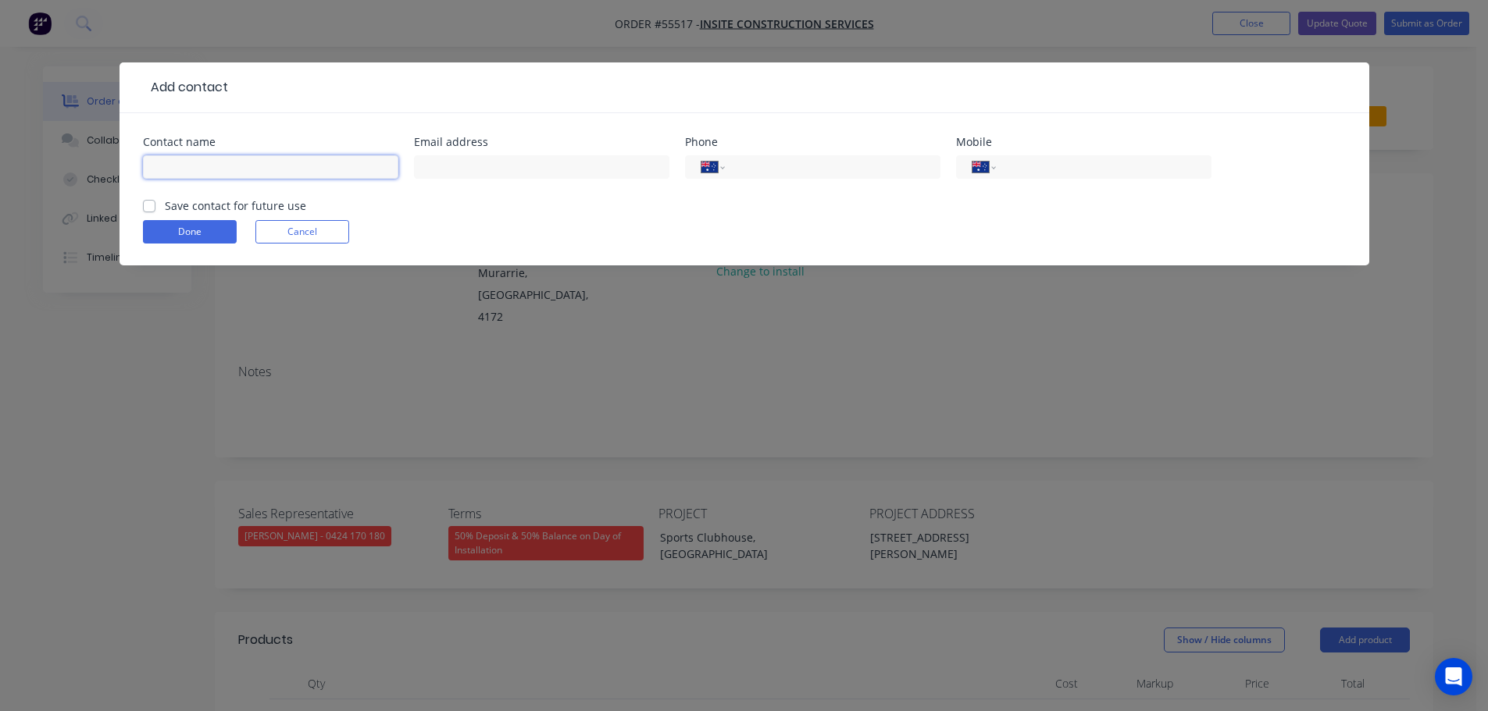
click at [185, 167] on input "text" at bounding box center [270, 166] width 255 height 23
type input "Jack O'Brien"
click at [423, 166] on input "text" at bounding box center [541, 166] width 255 height 23
type input "estimating@insitecs.com.au"
click at [779, 173] on input "tel" at bounding box center [829, 168] width 187 height 18
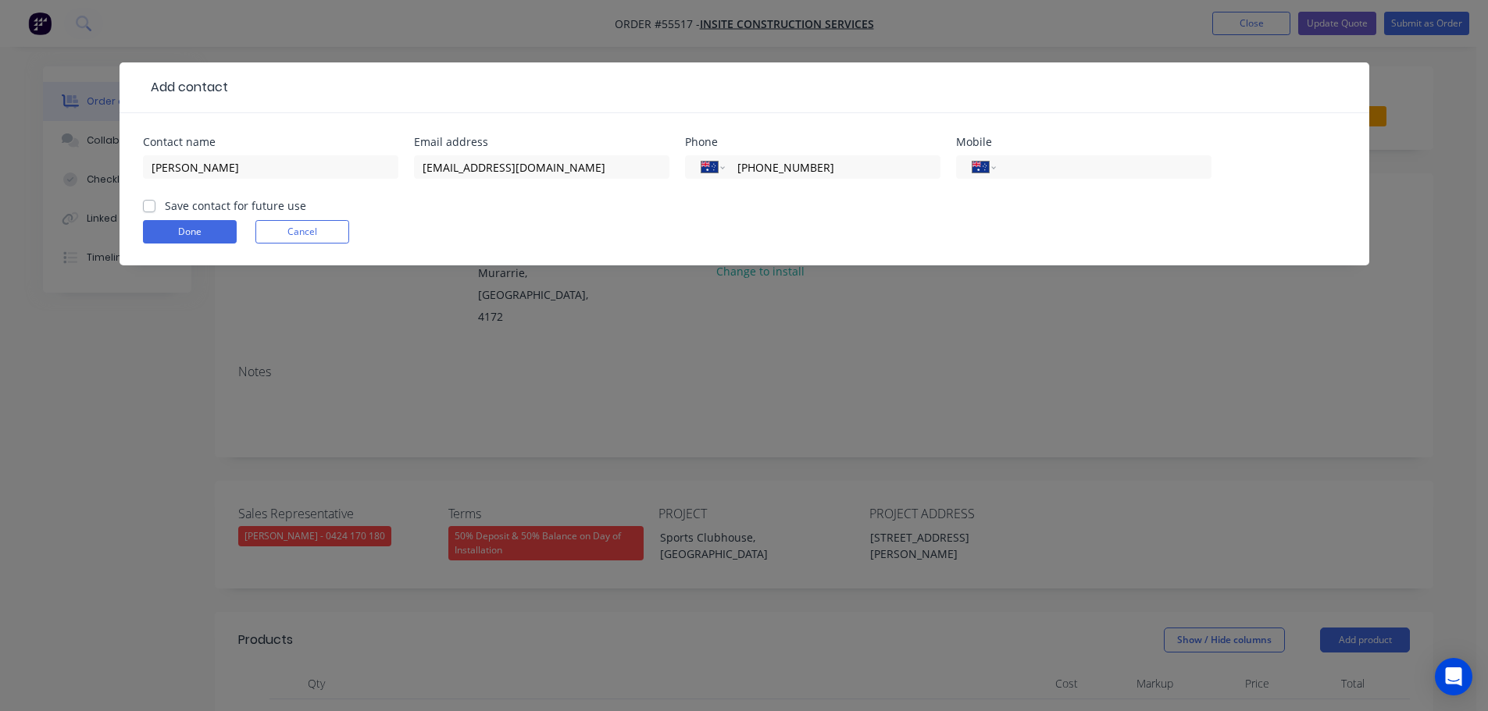
type input "(07) 3348 8439"
click at [165, 207] on label "Save contact for future use" at bounding box center [235, 206] width 141 height 16
click at [146, 207] on input "Save contact for future use" at bounding box center [149, 205] width 12 height 15
checkbox input "true"
click at [161, 227] on button "Done" at bounding box center [190, 231] width 94 height 23
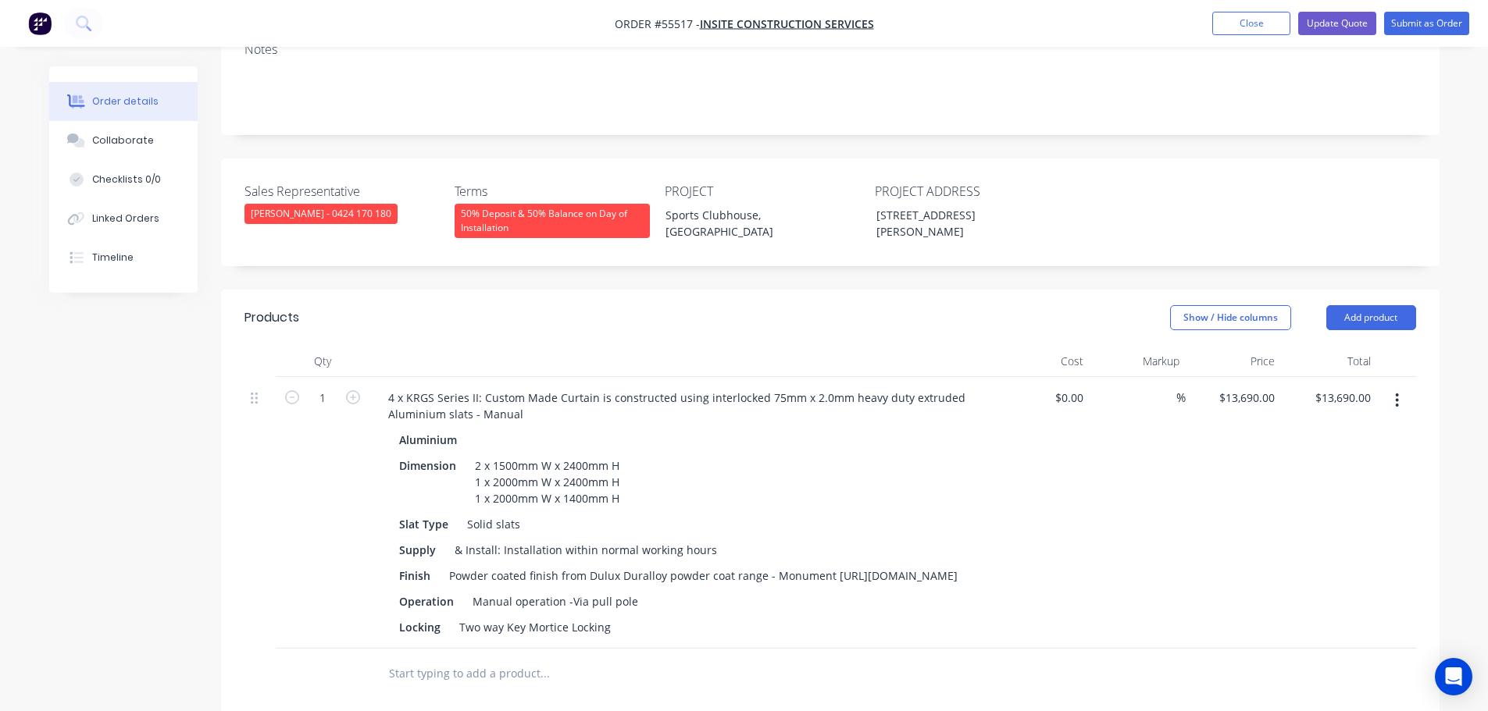
scroll to position [234, 0]
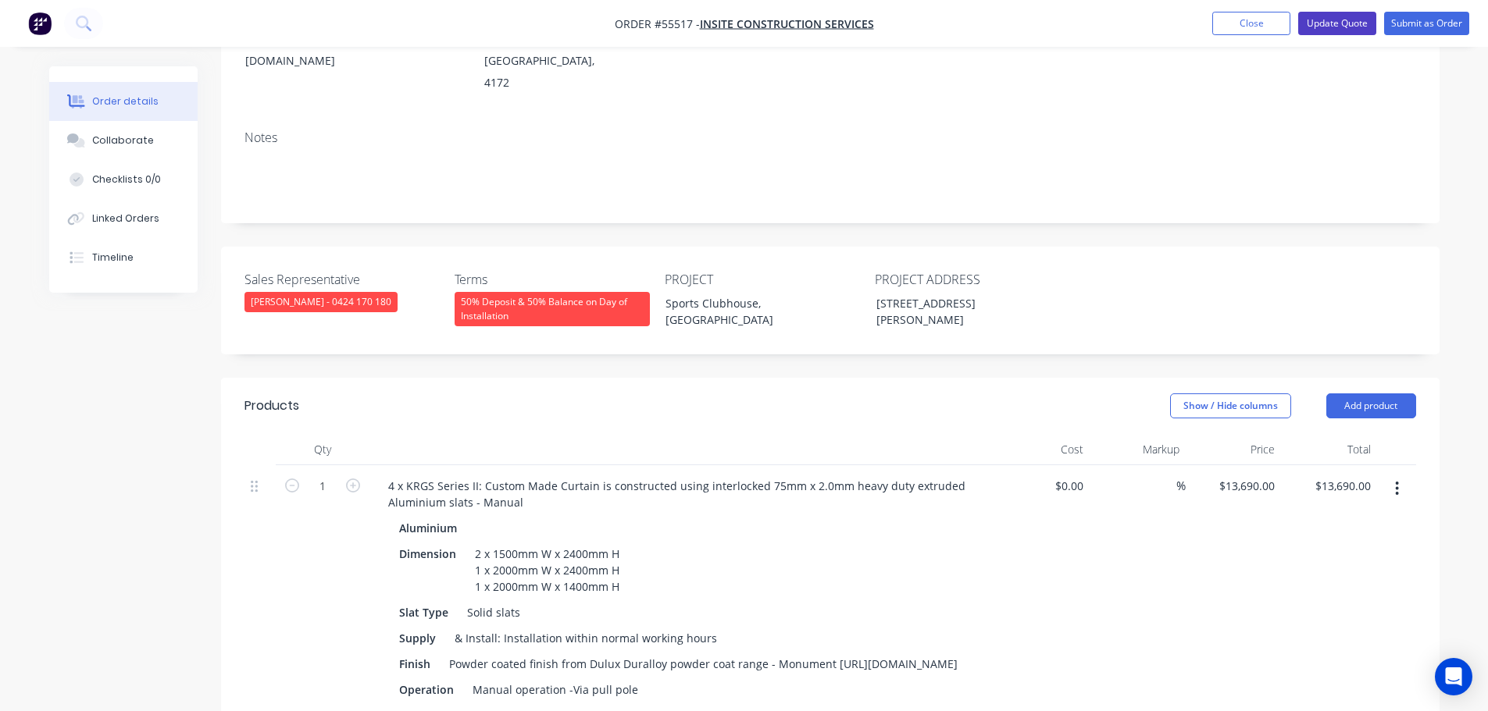
click at [1318, 29] on button "Update Quote" at bounding box center [1337, 23] width 78 height 23
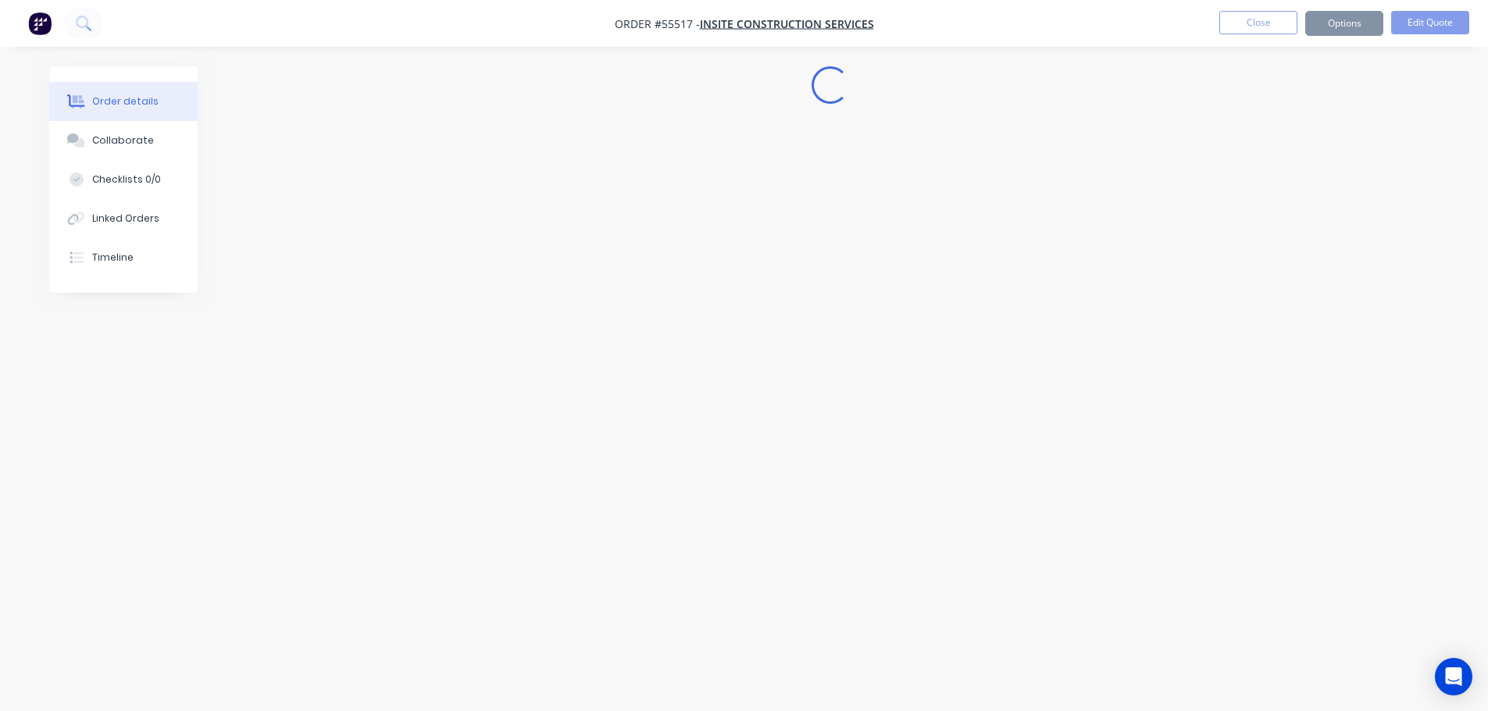
scroll to position [0, 0]
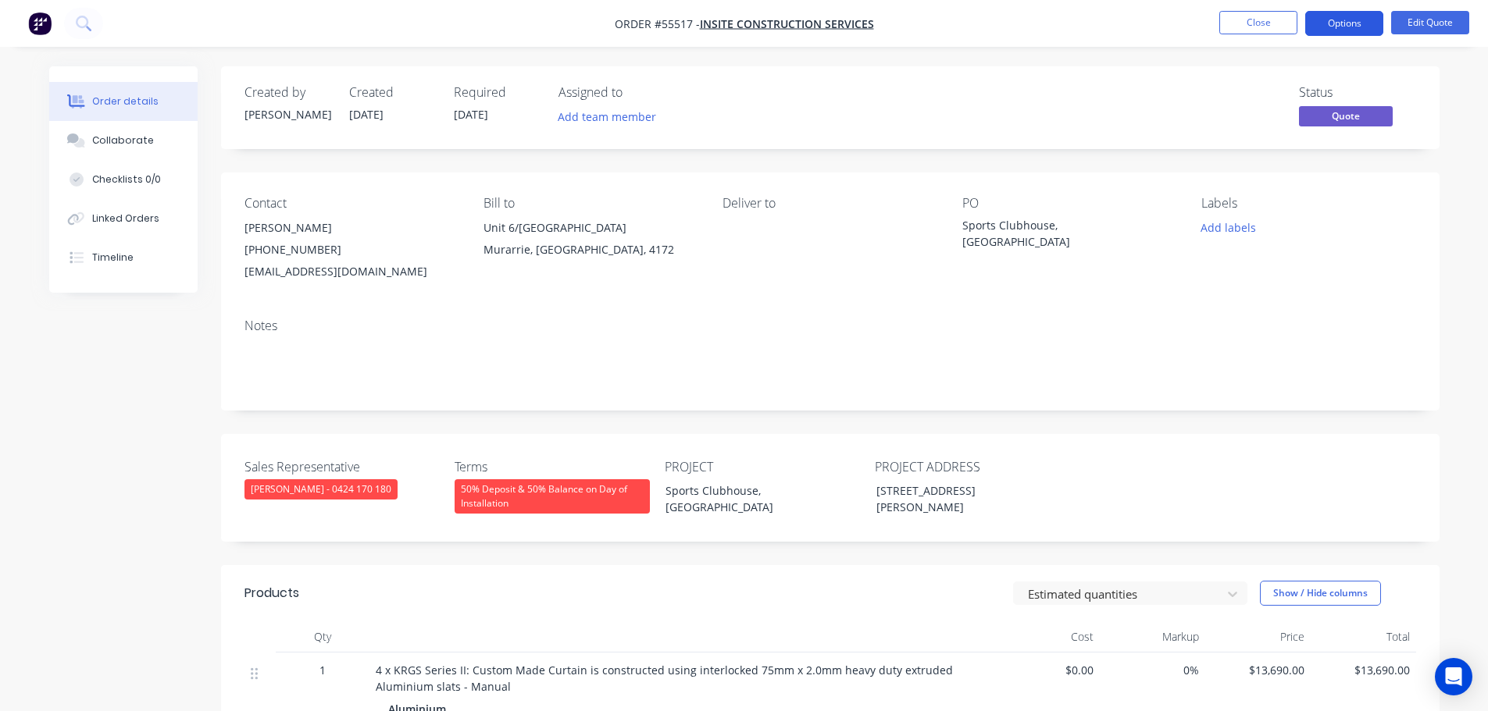
click at [1320, 23] on button "Options" at bounding box center [1344, 23] width 78 height 25
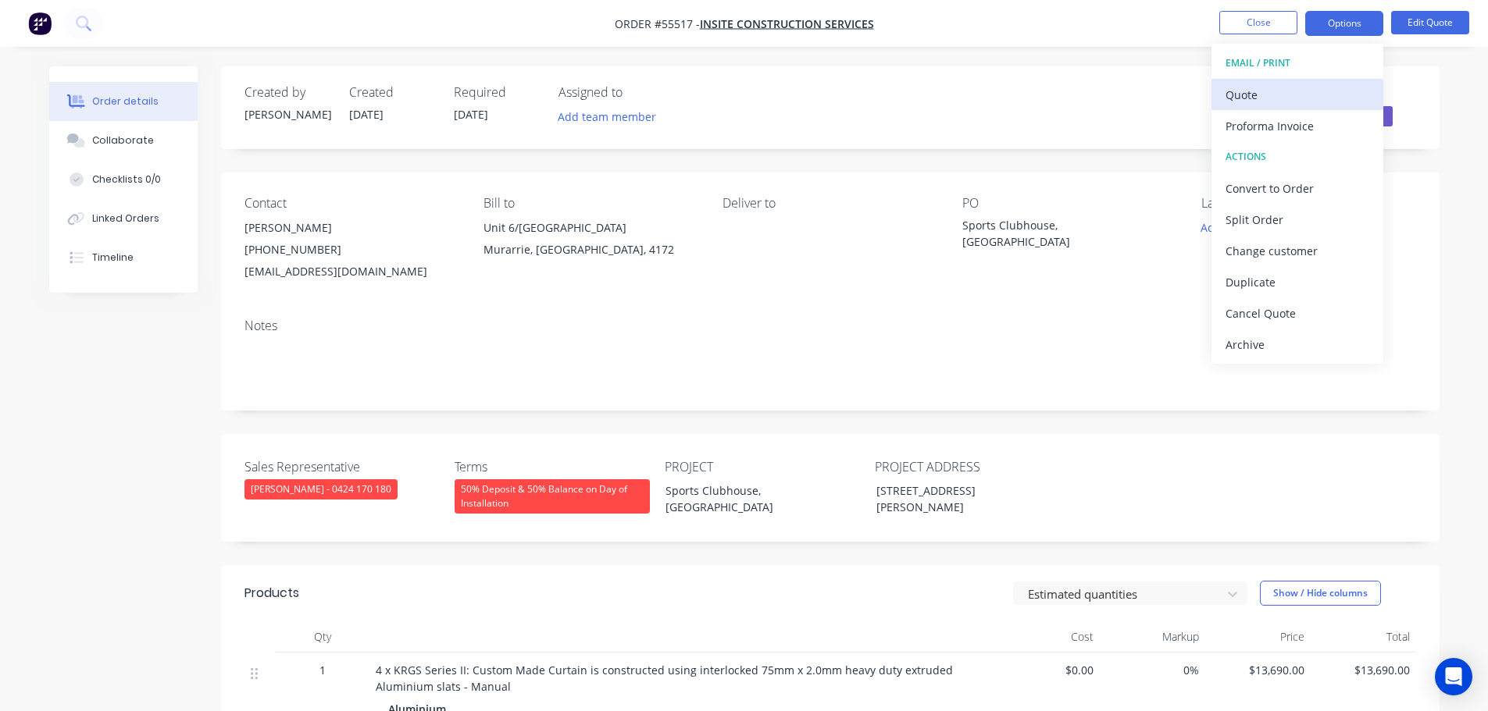
click at [1250, 94] on div "Quote" at bounding box center [1297, 95] width 144 height 23
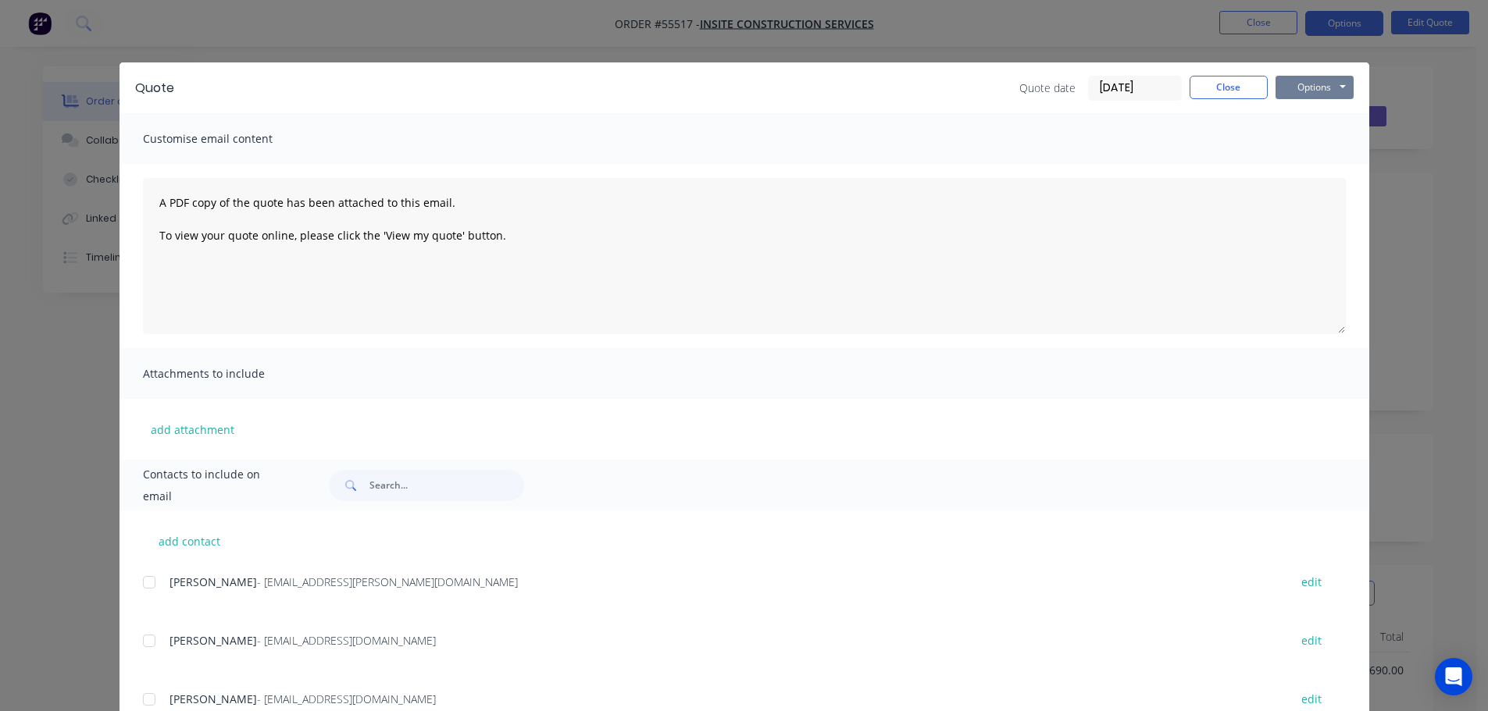
click at [1286, 88] on button "Options" at bounding box center [1314, 87] width 78 height 23
click at [1307, 142] on button "Print" at bounding box center [1325, 141] width 100 height 26
click at [1207, 85] on button "Close" at bounding box center [1228, 87] width 78 height 23
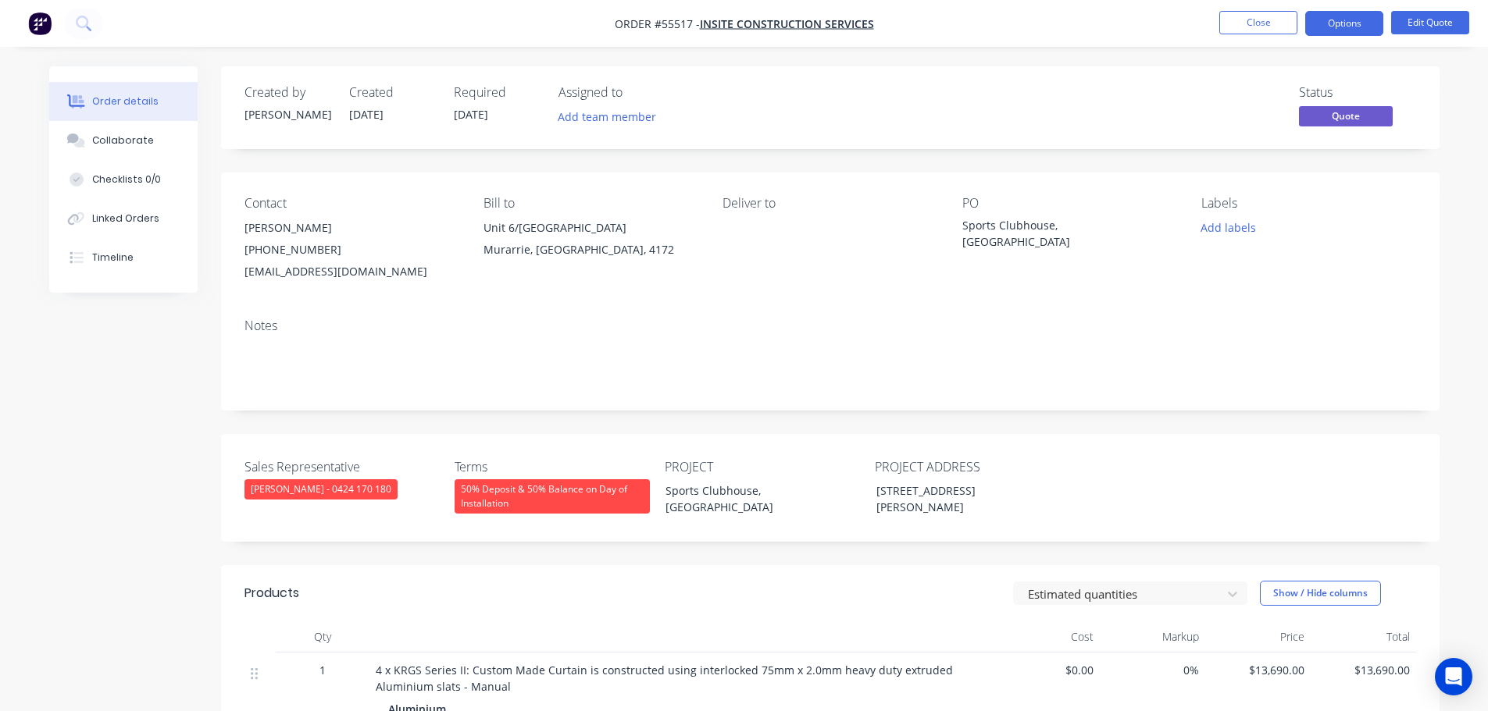
click at [298, 276] on div "estimating@insitecs.com.au" at bounding box center [351, 272] width 214 height 22
copy div "estimating@insitecs.com.au"
click at [1050, 225] on div "Sports Clubhouse, [GEOGRAPHIC_DATA]" at bounding box center [1059, 233] width 195 height 33
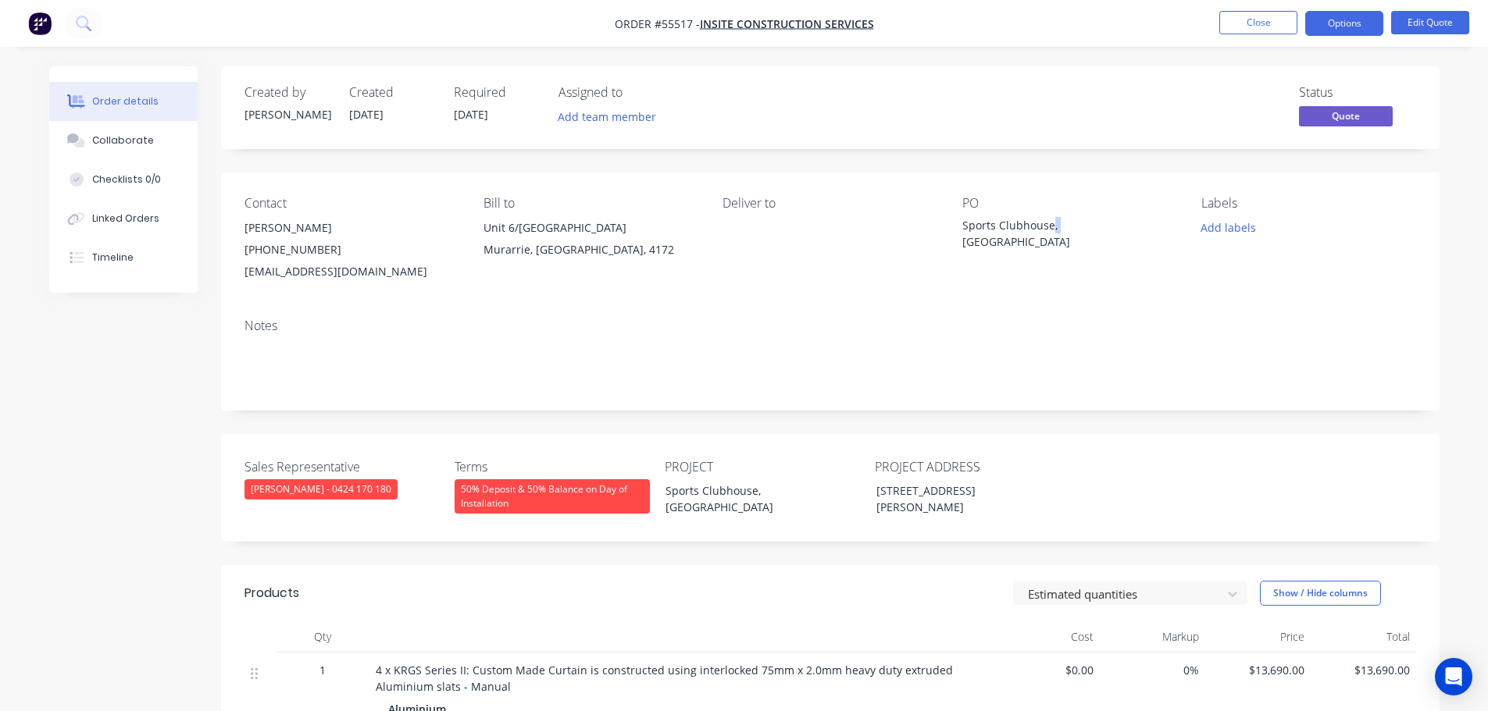
click at [1050, 225] on div "Sports Clubhouse, [GEOGRAPHIC_DATA]" at bounding box center [1059, 233] width 195 height 33
copy div "Sports Clubhouse, [GEOGRAPHIC_DATA]"
click at [1350, 23] on button "Options" at bounding box center [1344, 23] width 78 height 25
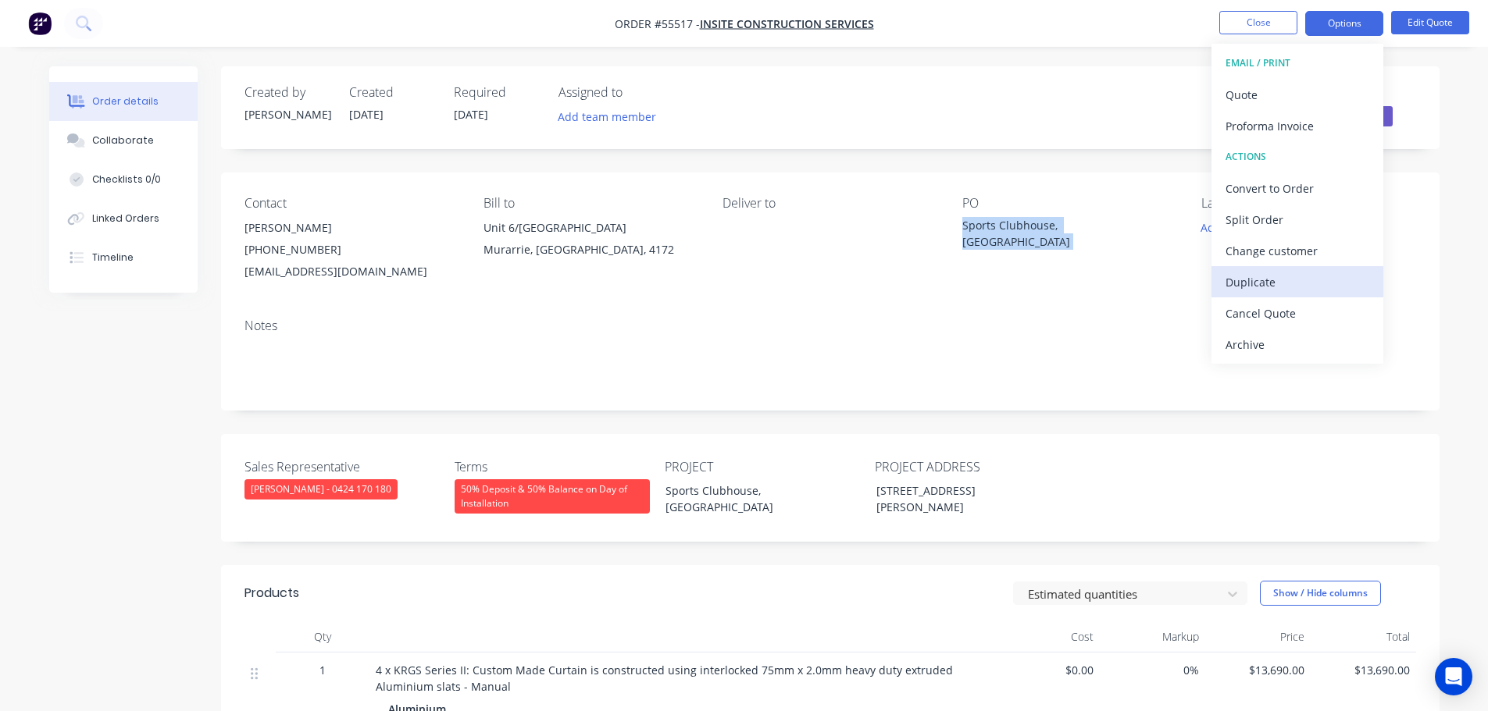
click at [1247, 286] on div "Duplicate" at bounding box center [1297, 282] width 144 height 23
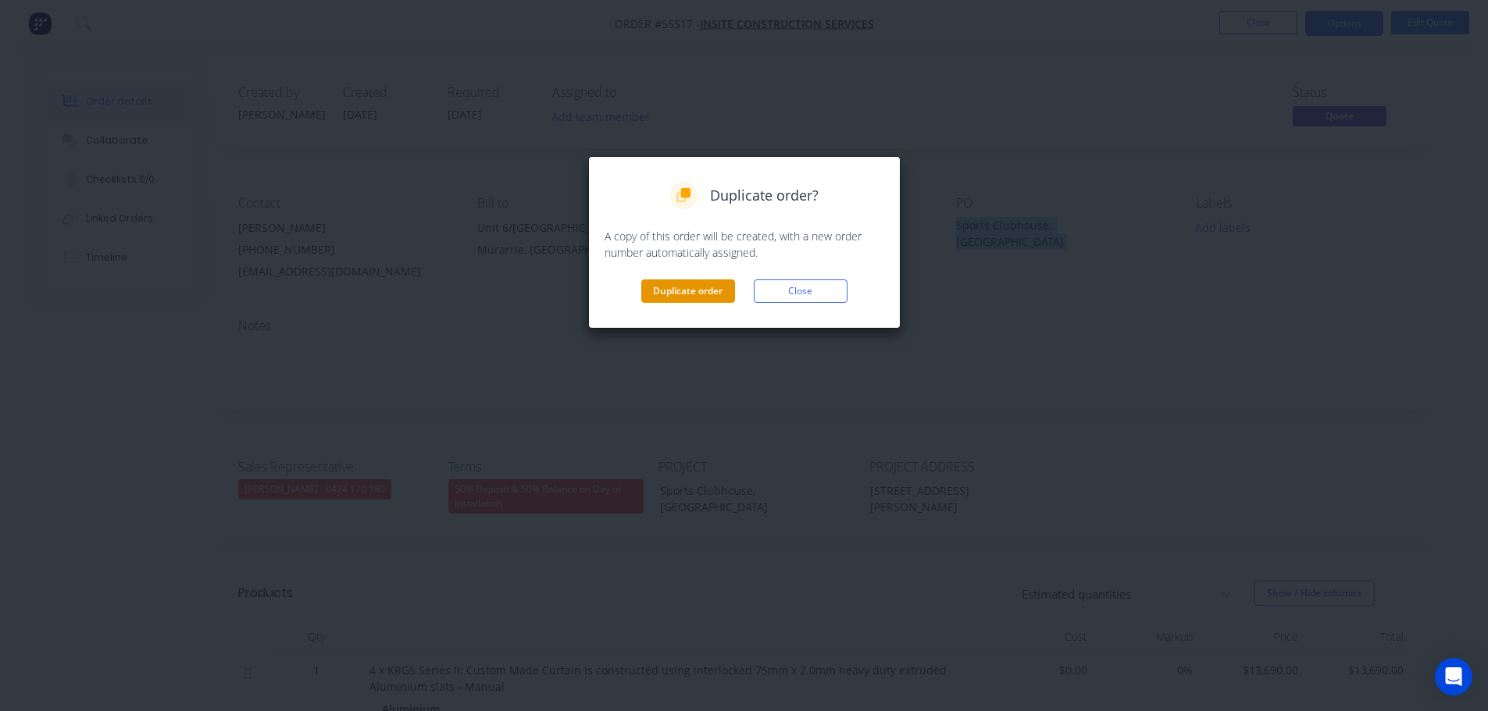
click at [697, 286] on button "Duplicate order" at bounding box center [688, 291] width 94 height 23
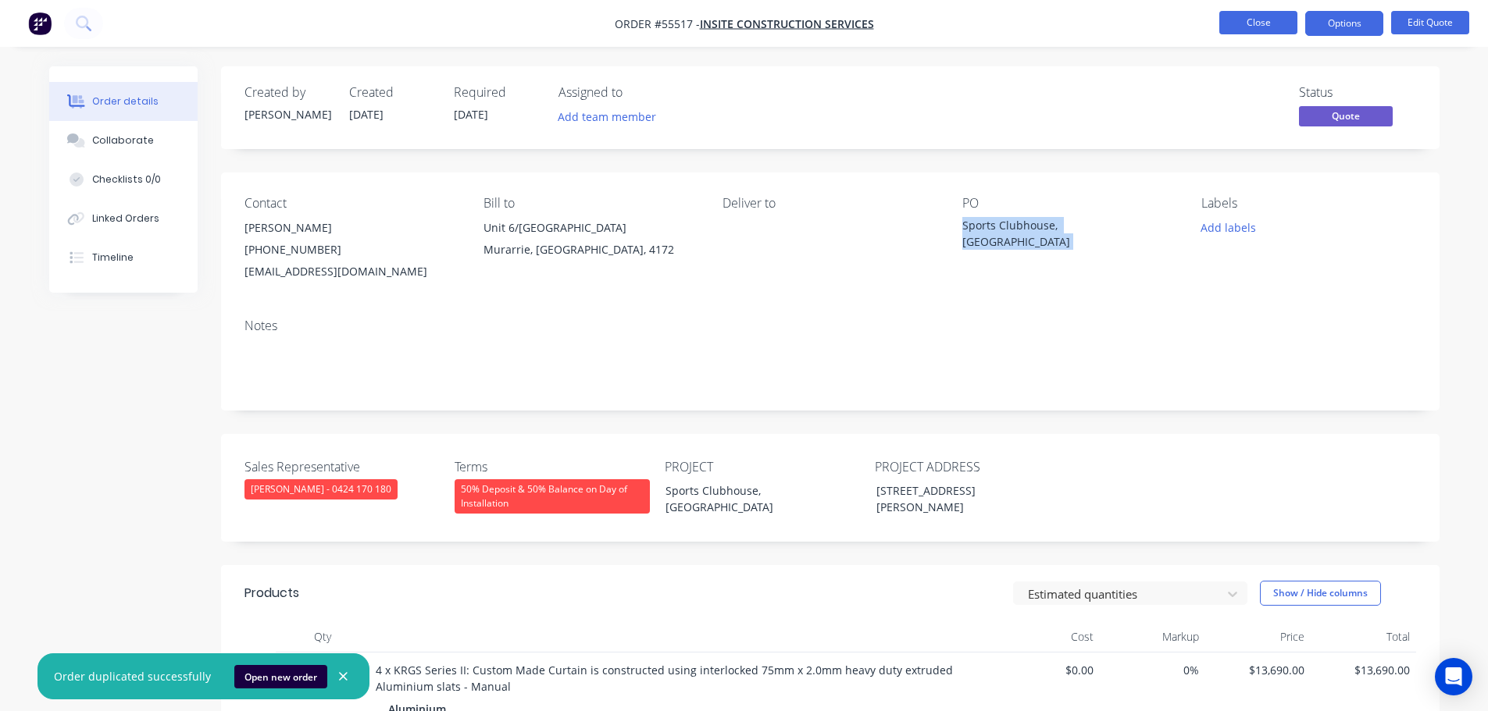
click at [1236, 24] on button "Close" at bounding box center [1258, 22] width 78 height 23
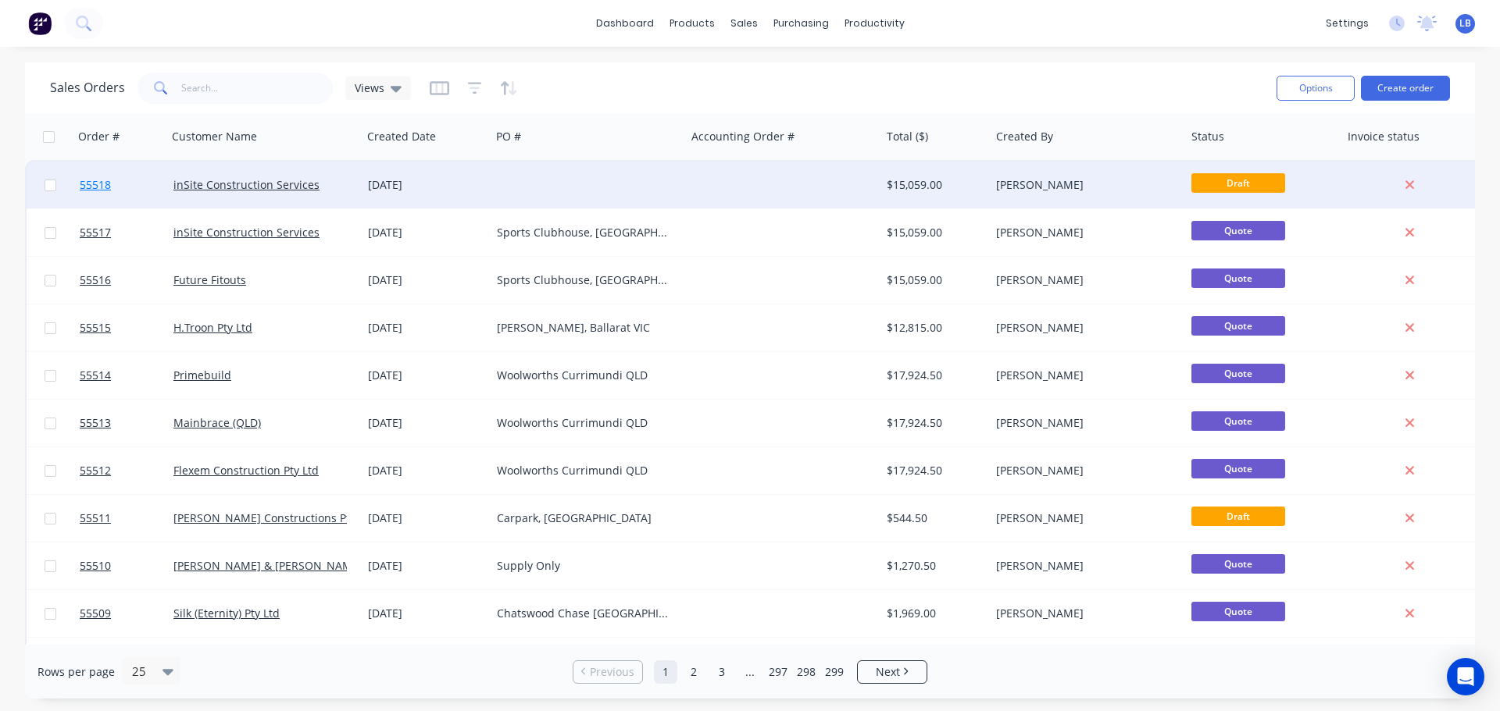
click at [93, 188] on span "55518" at bounding box center [95, 185] width 31 height 16
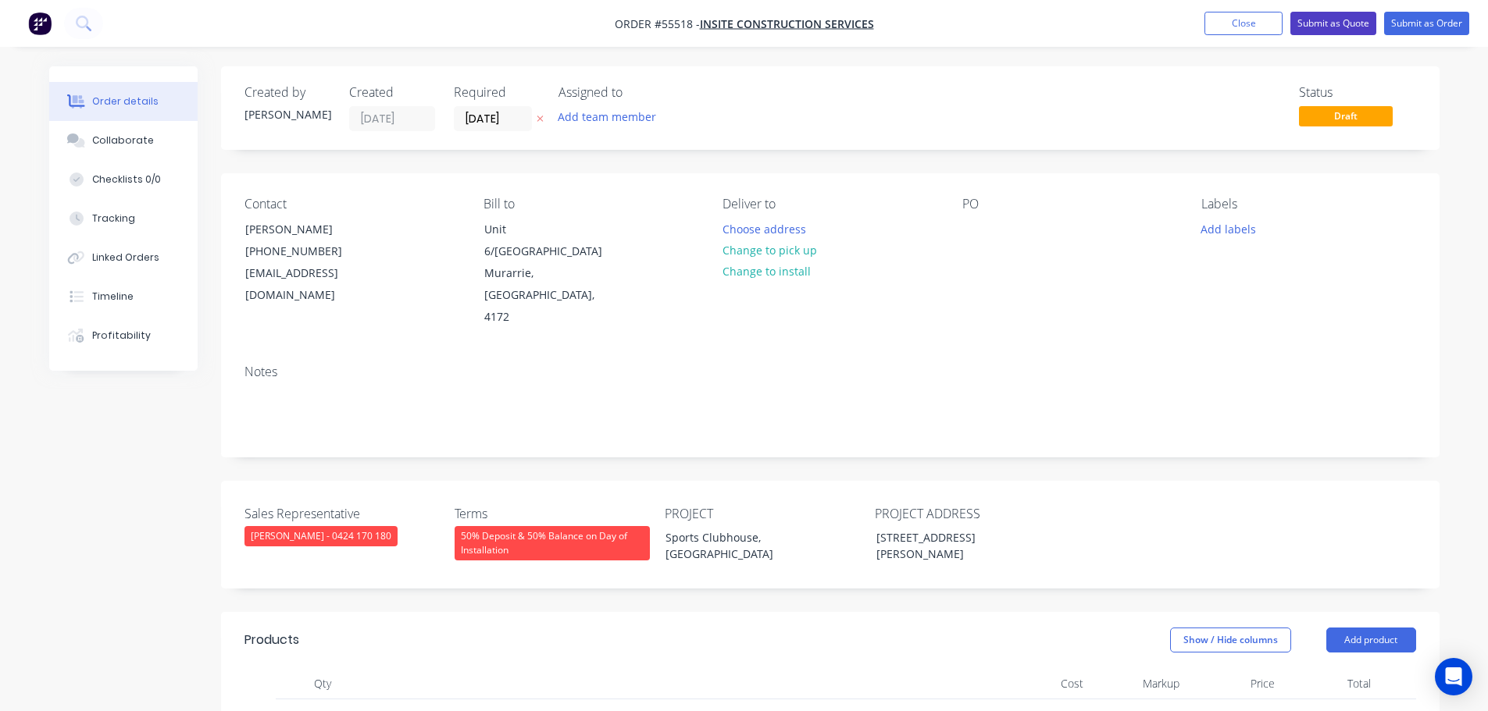
click at [1321, 30] on button "Submit as Quote" at bounding box center [1333, 23] width 86 height 23
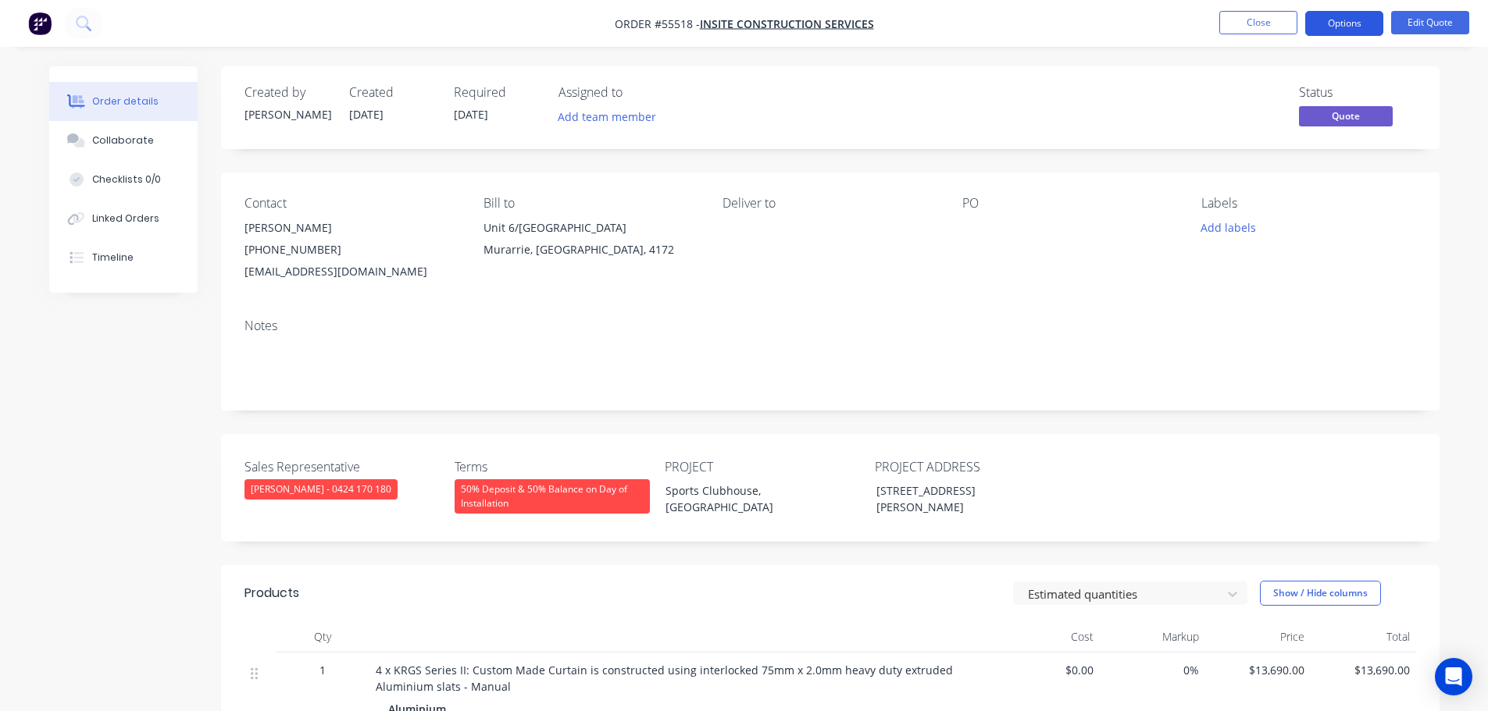
click at [1334, 30] on button "Options" at bounding box center [1344, 23] width 78 height 25
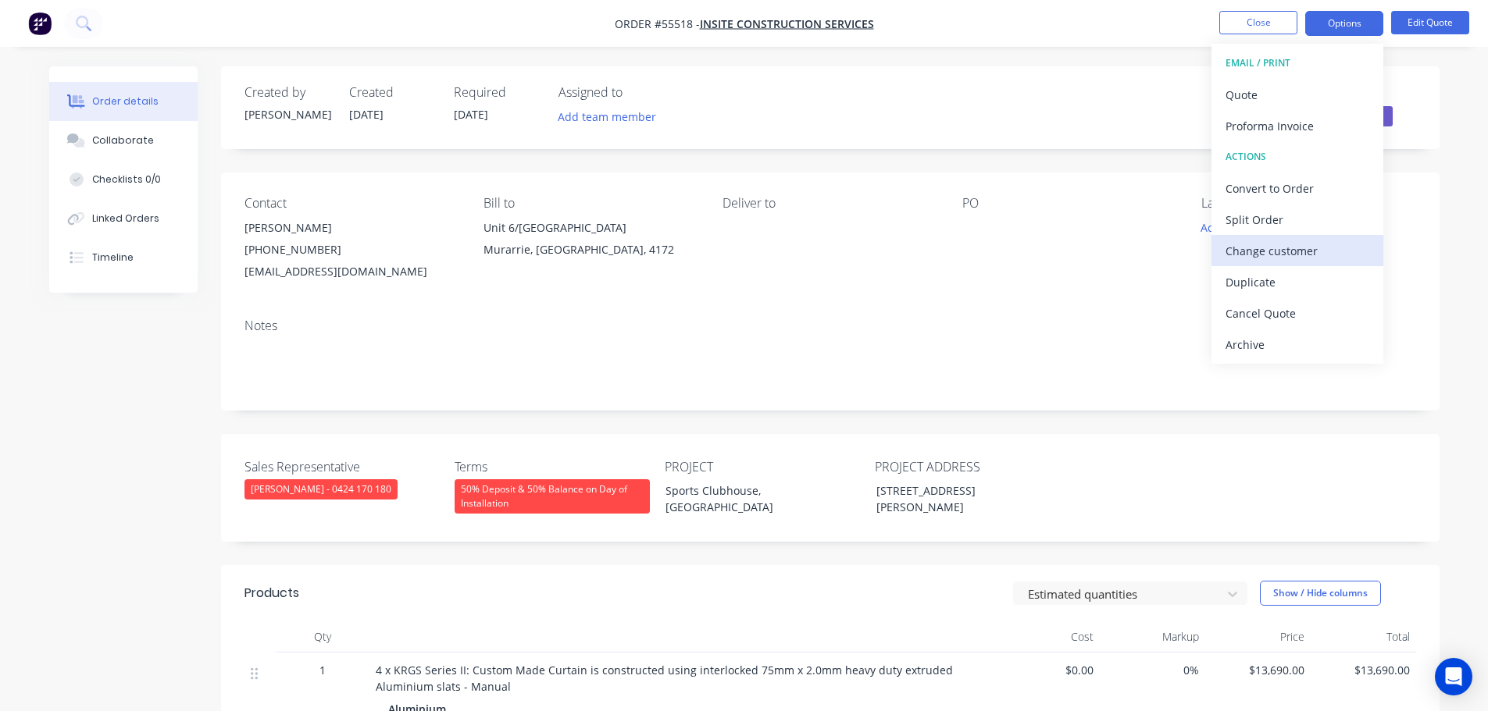
click at [1271, 252] on div "Change customer" at bounding box center [1297, 251] width 144 height 23
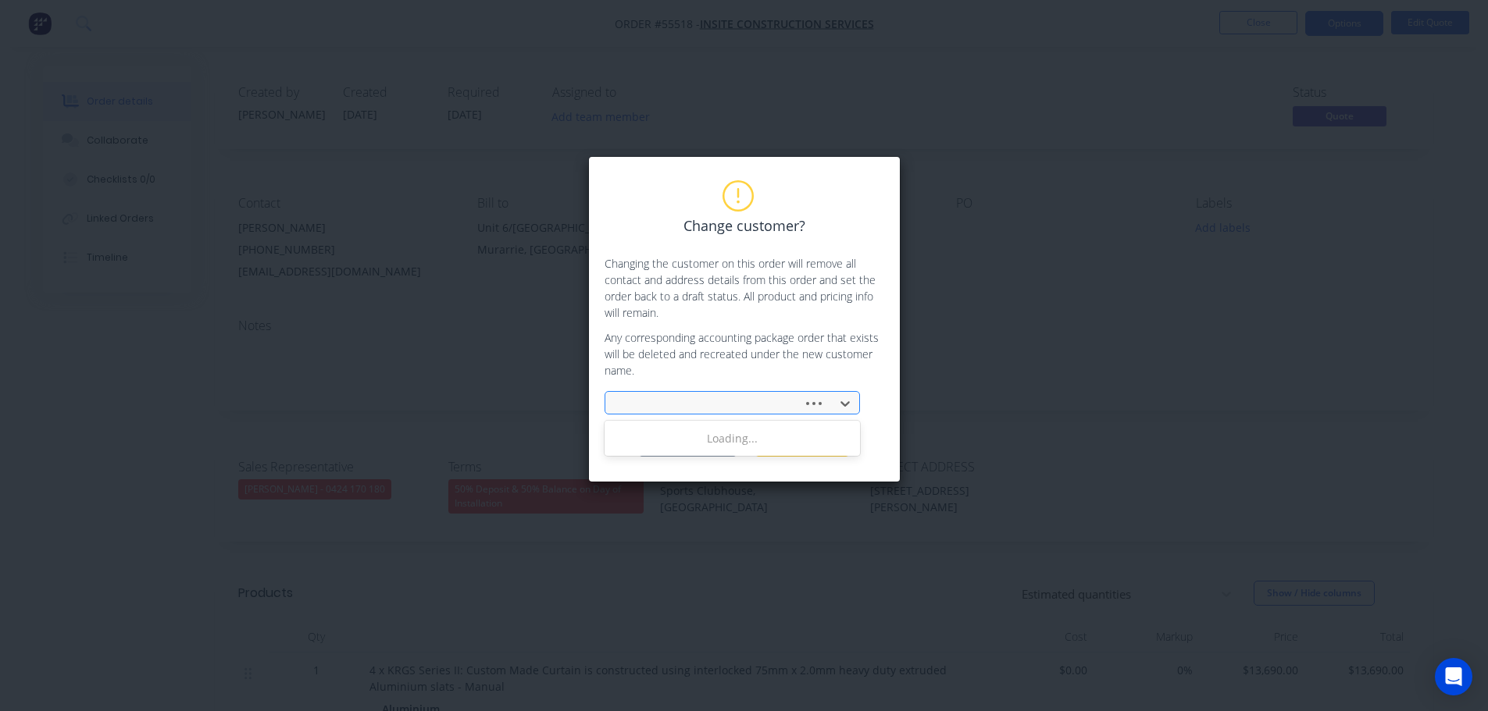
click at [653, 395] on div at bounding box center [706, 404] width 177 height 20
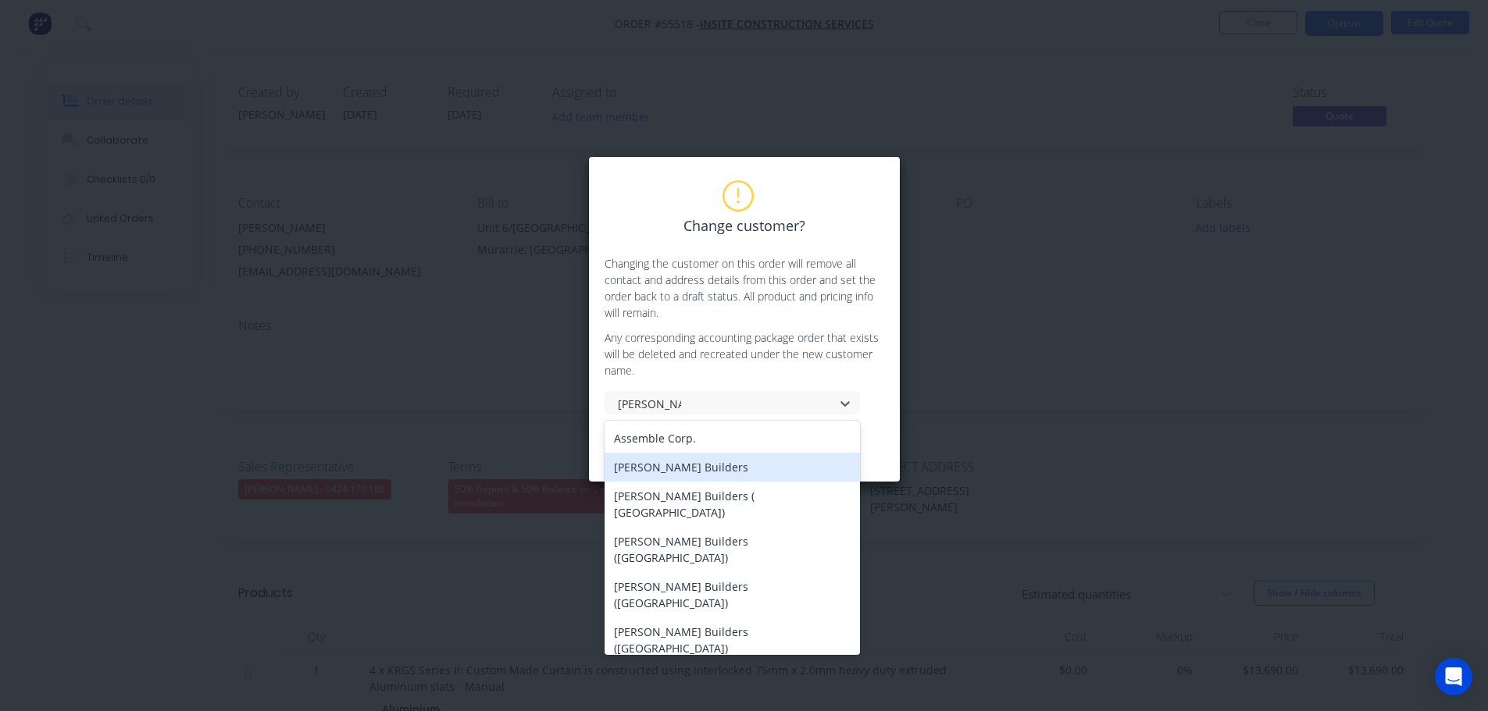
type input "Hutchinson"
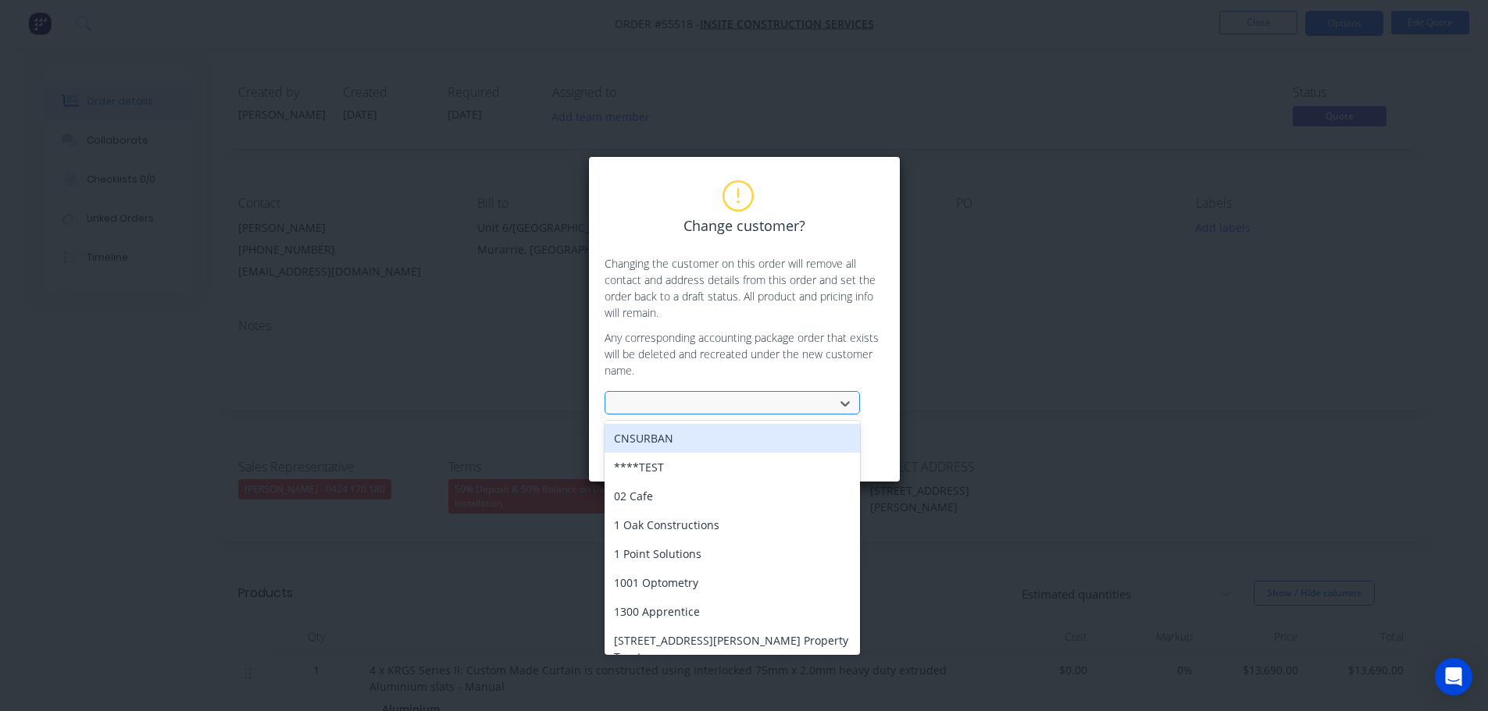
click at [641, 399] on div at bounding box center [722, 404] width 209 height 20
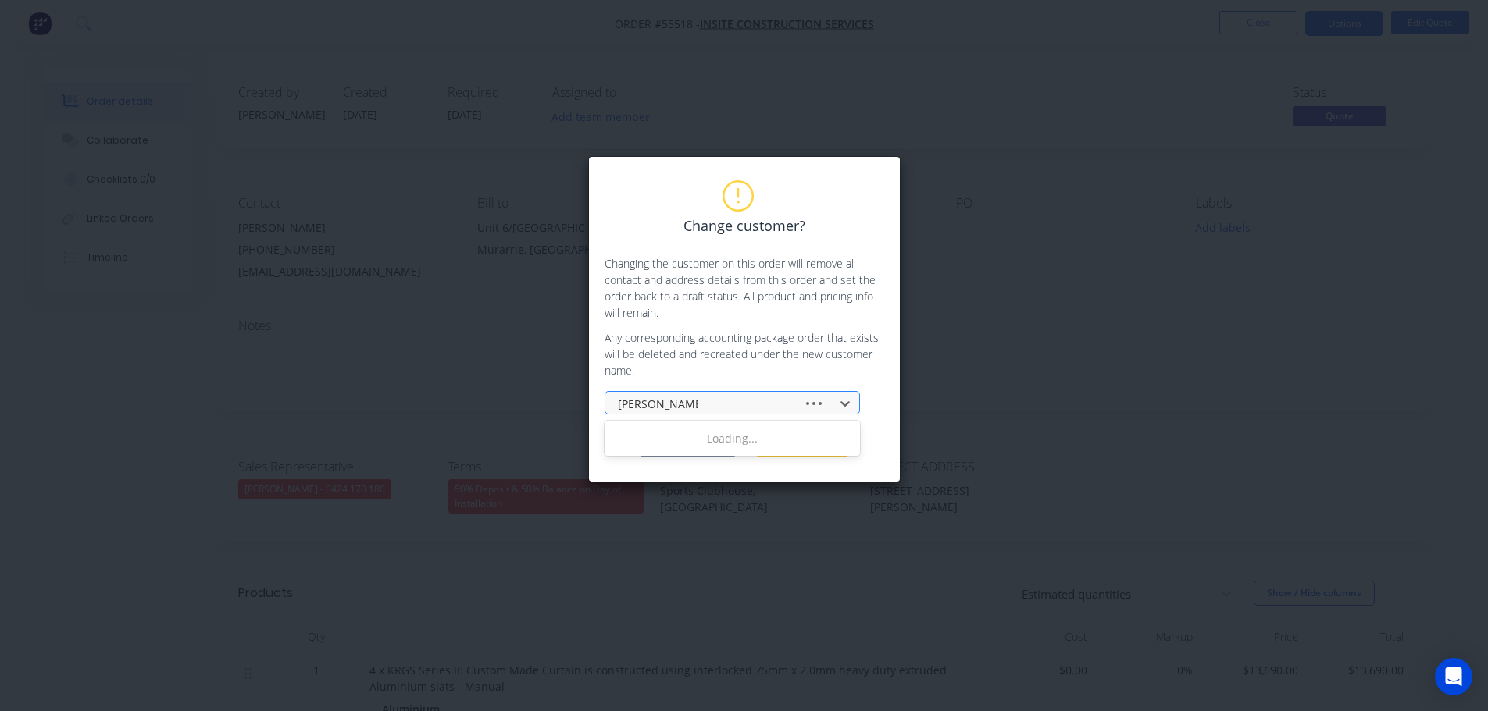
type input "hutchinson bui"
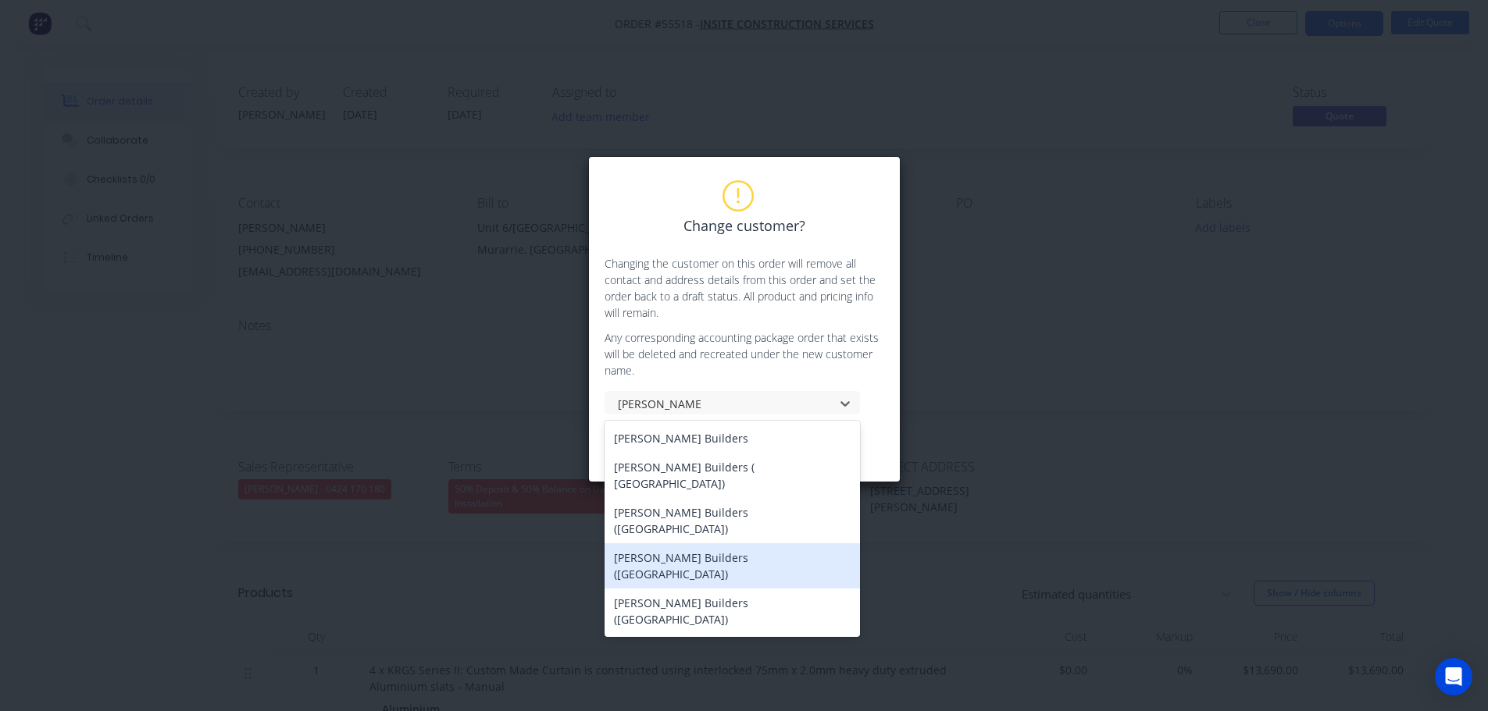
click at [683, 544] on div "[PERSON_NAME] Builders ([GEOGRAPHIC_DATA])" at bounding box center [731, 566] width 255 height 45
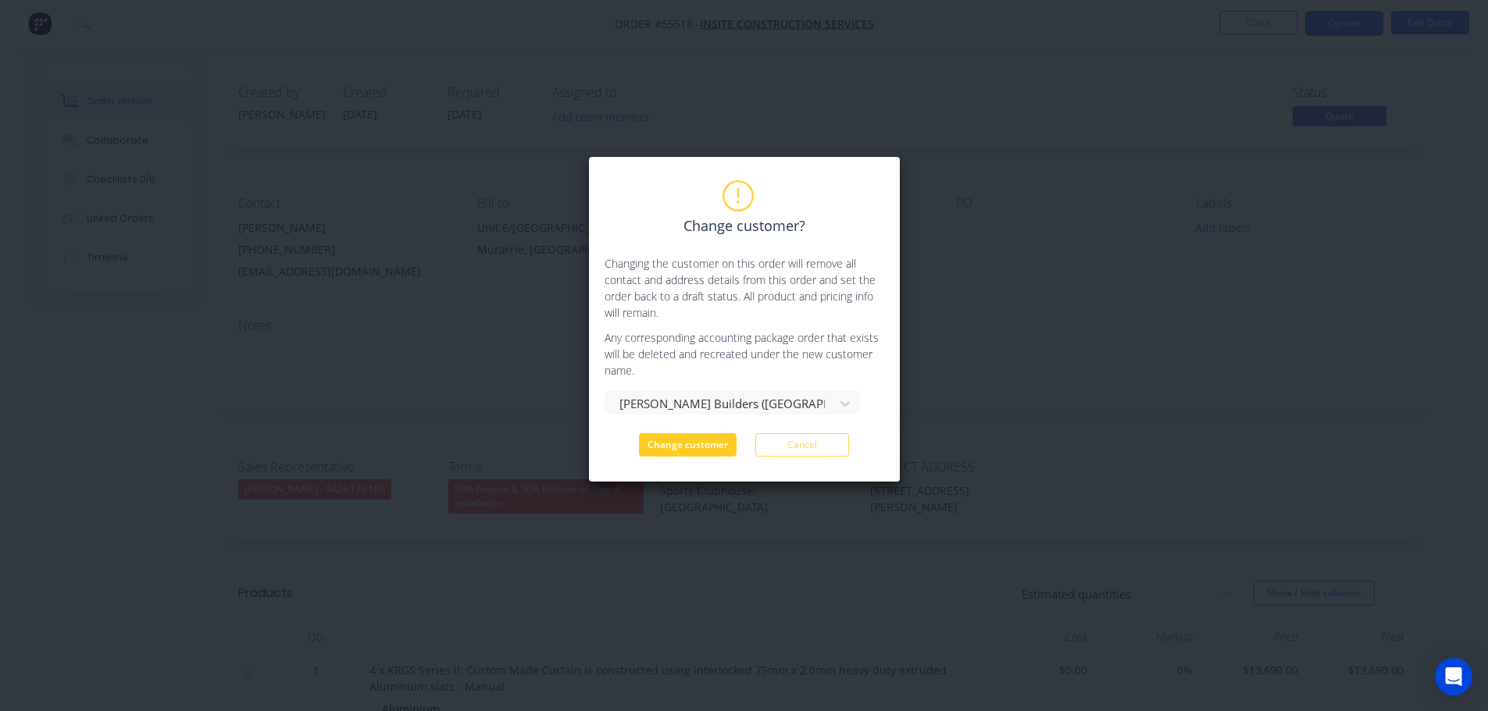
click at [680, 446] on button "Change customer" at bounding box center [688, 444] width 98 height 23
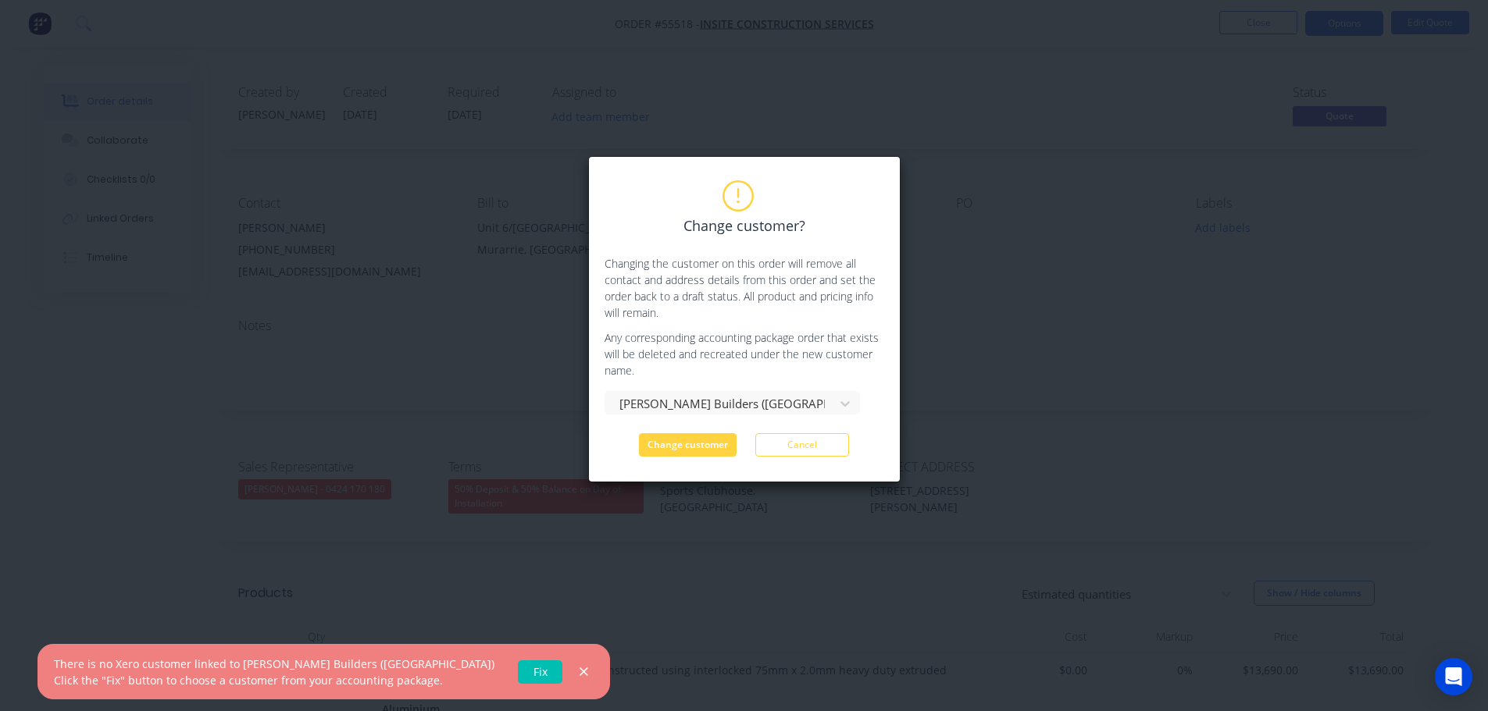
click at [518, 672] on link "Fix" at bounding box center [540, 672] width 45 height 23
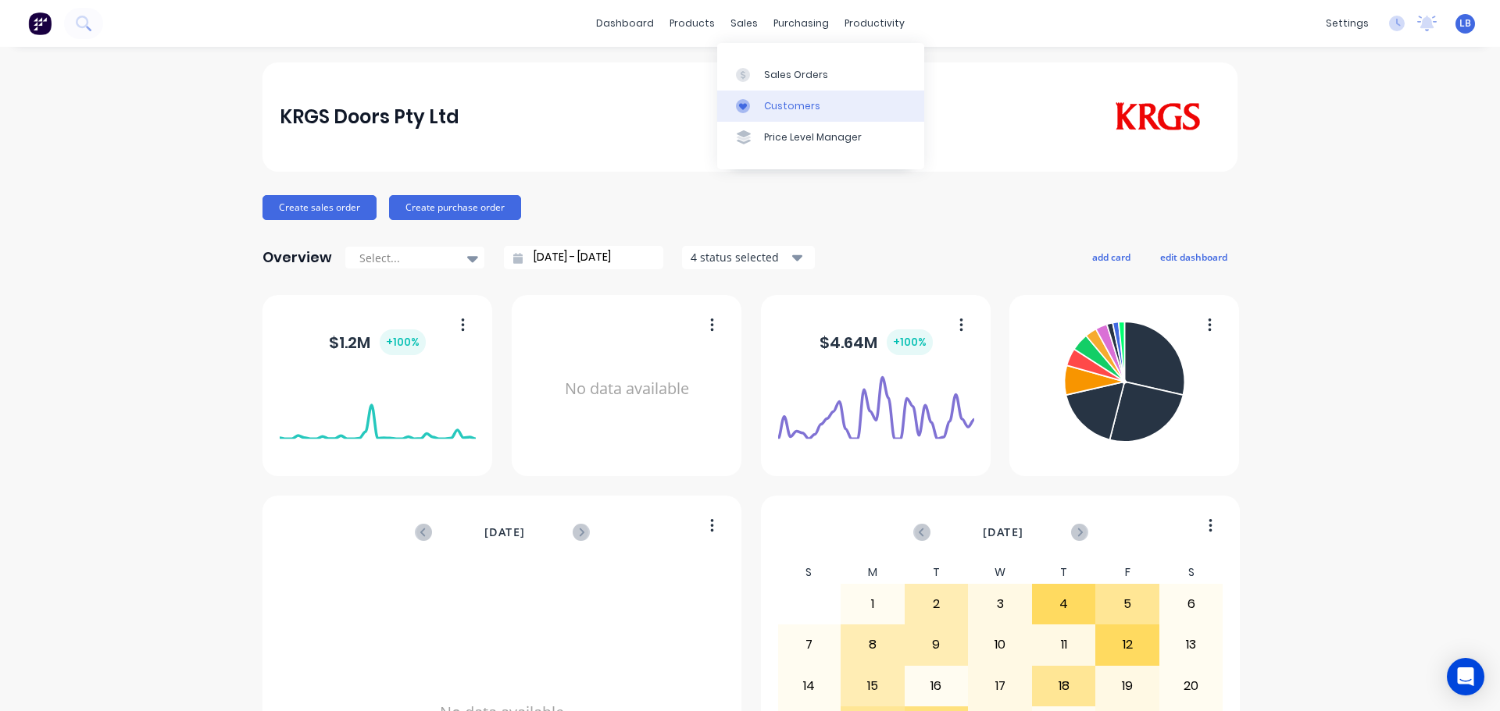
click at [799, 108] on div "Customers" at bounding box center [792, 106] width 56 height 14
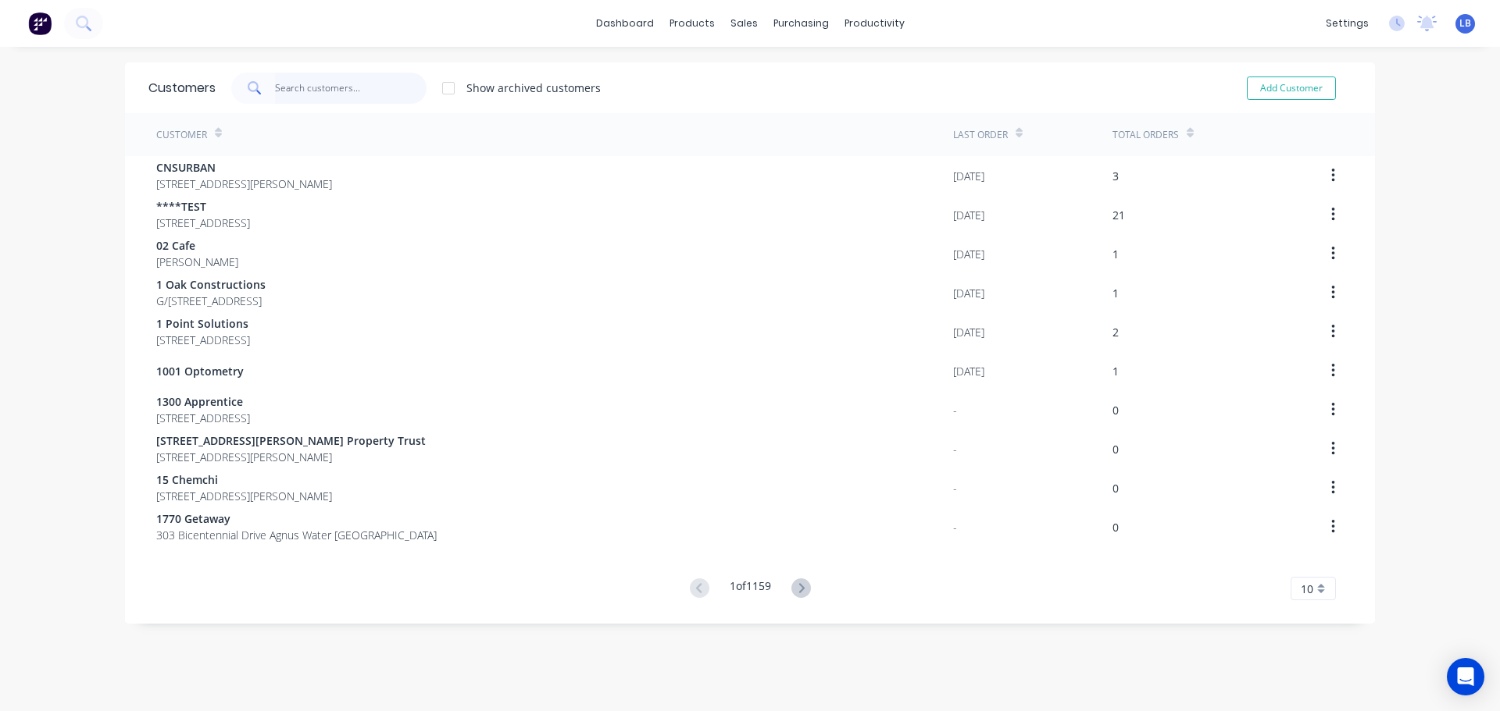
click at [336, 80] on input "text" at bounding box center [351, 88] width 152 height 31
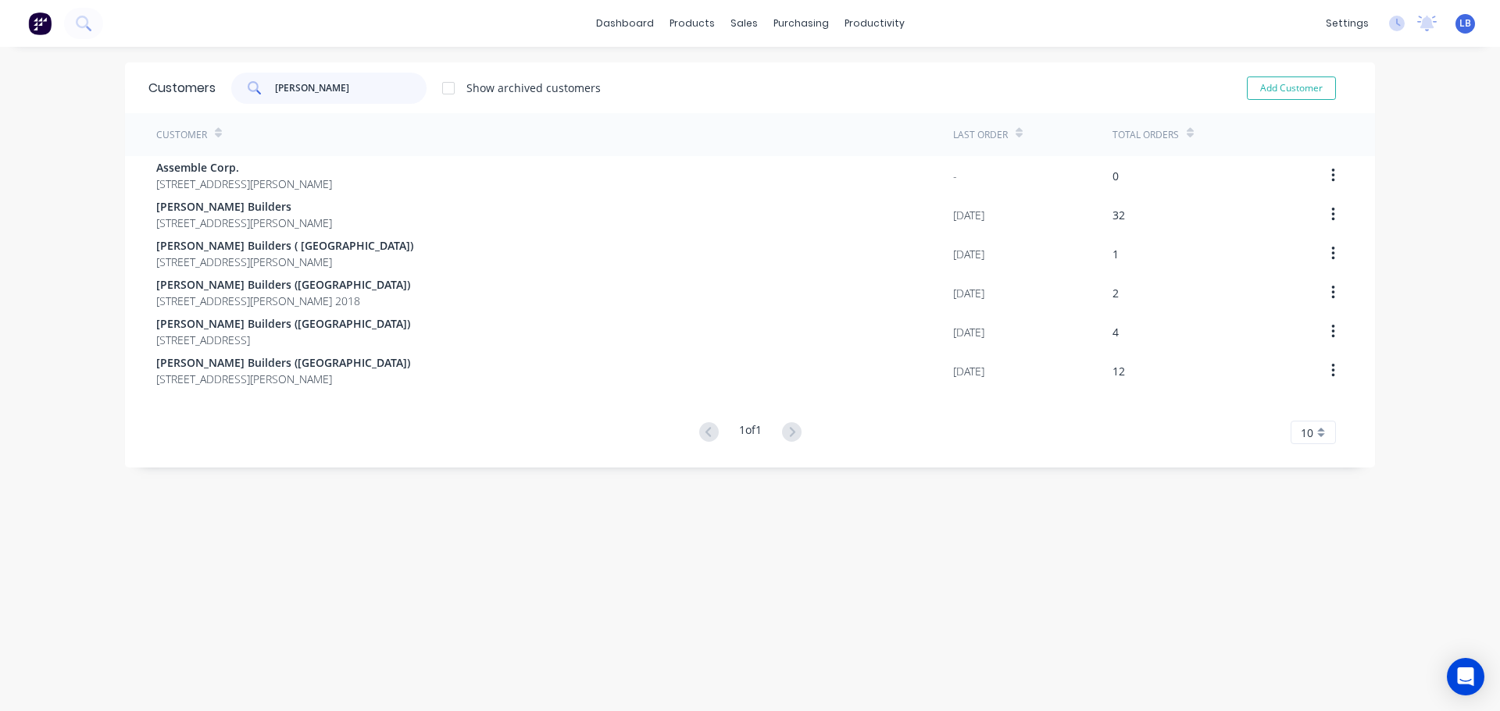
type input "hutchinson"
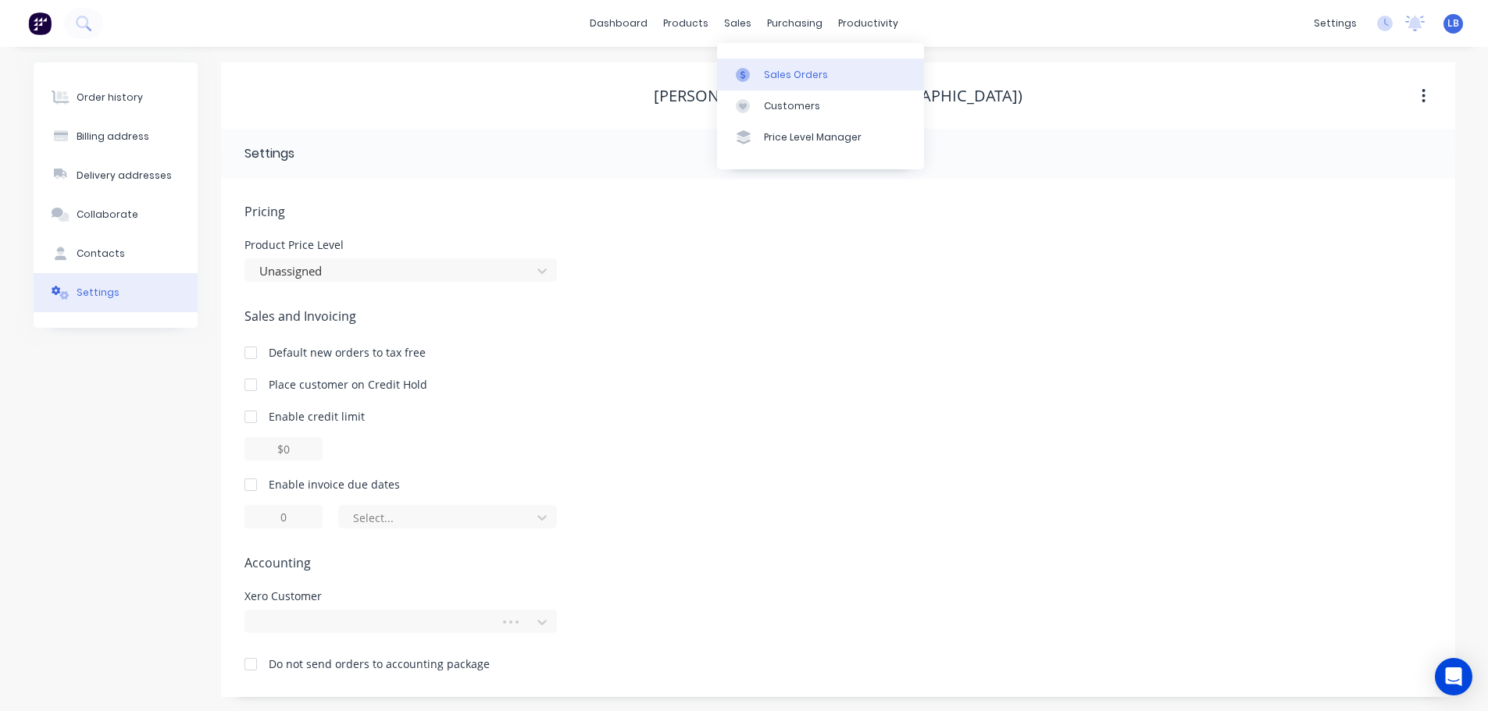
click at [785, 79] on div "Sales Orders" at bounding box center [796, 75] width 64 height 14
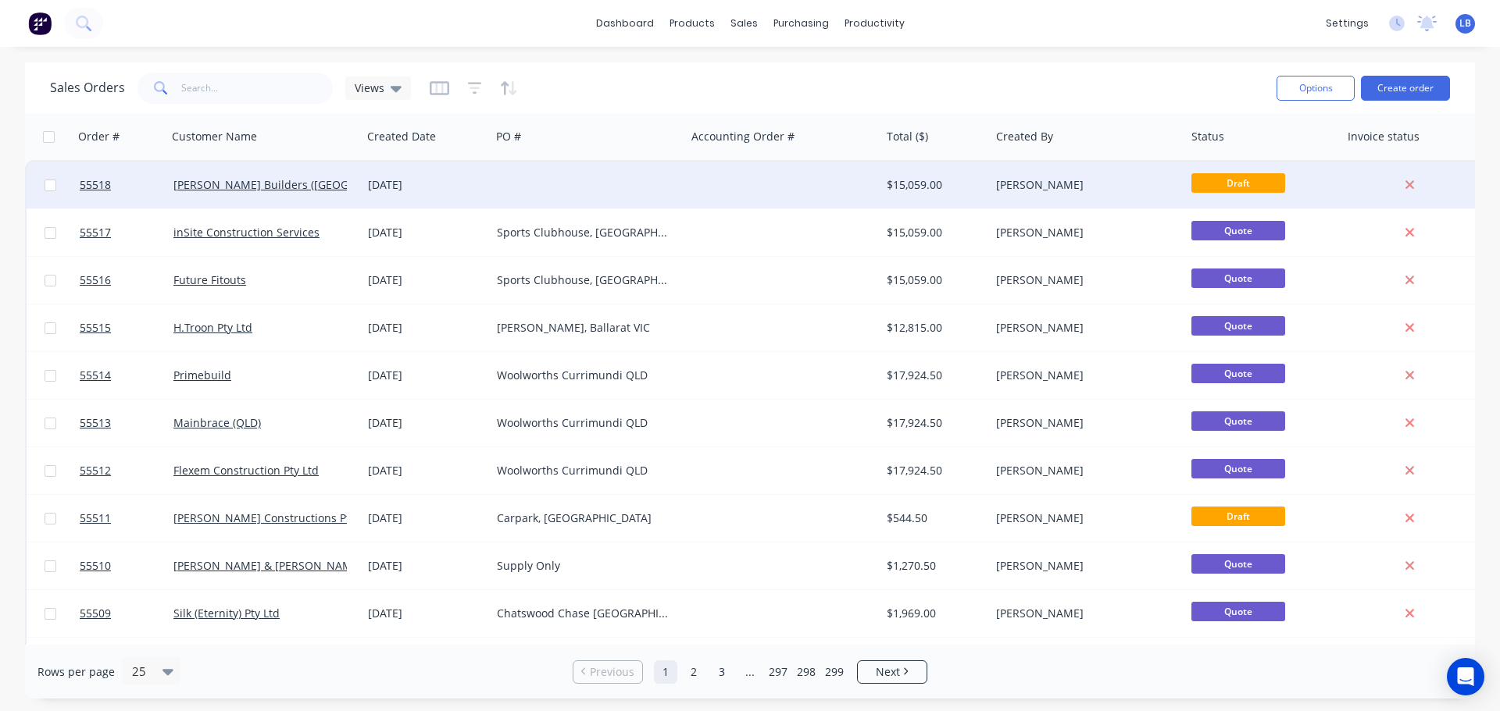
click at [79, 183] on div at bounding box center [120, 185] width 94 height 47
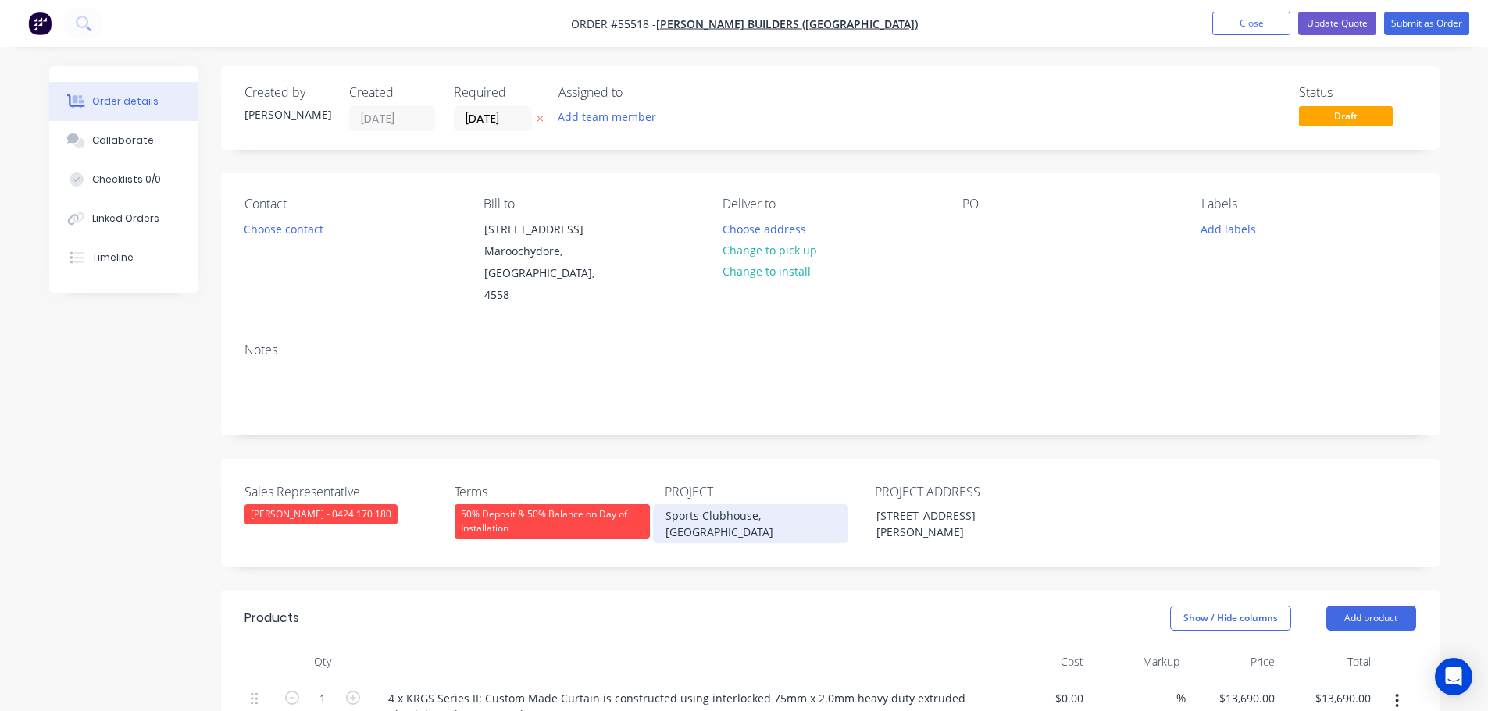
click at [737, 505] on div "Sports Clubhouse, [GEOGRAPHIC_DATA]" at bounding box center [750, 524] width 195 height 39
copy div "Sports Clubhouse, [GEOGRAPHIC_DATA]"
click at [967, 227] on div at bounding box center [974, 229] width 25 height 23
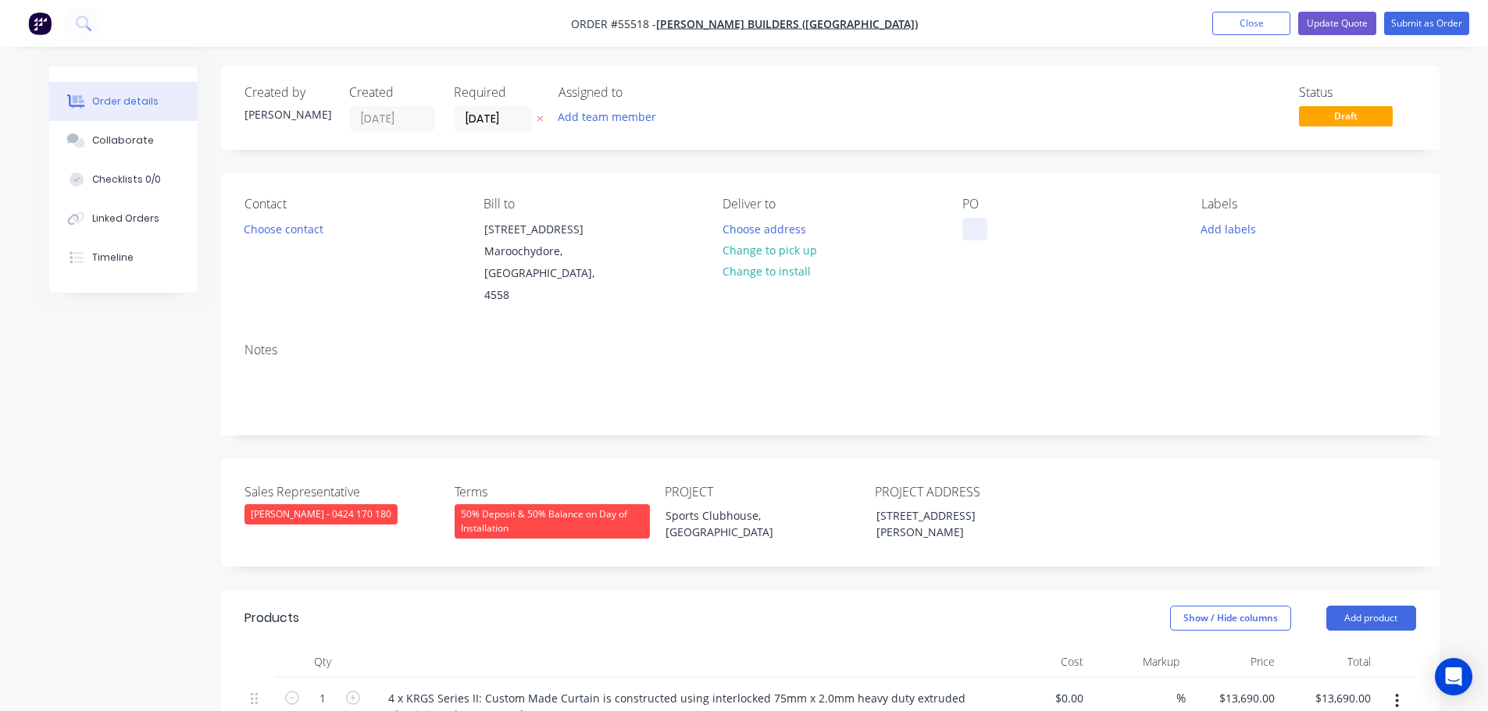
paste div
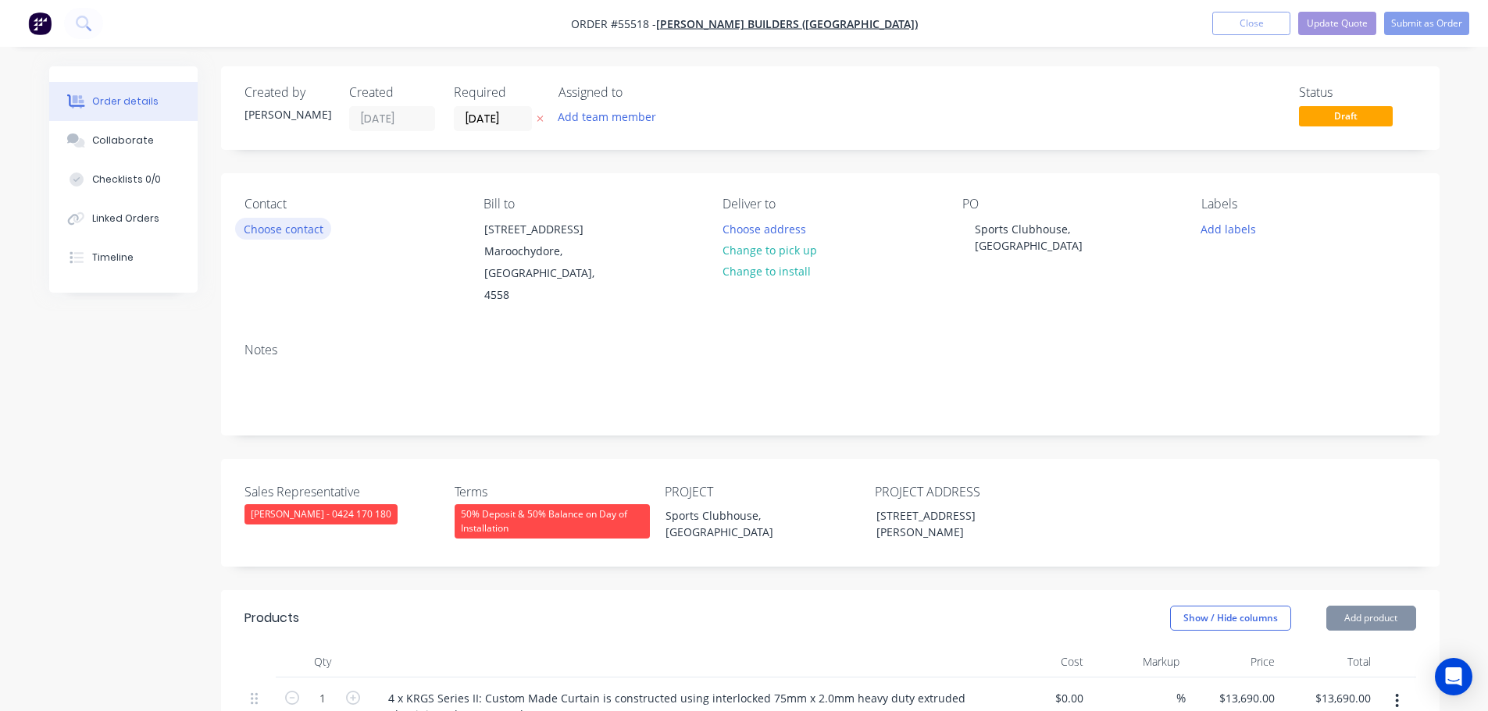
click at [298, 228] on button "Choose contact" at bounding box center [283, 228] width 96 height 21
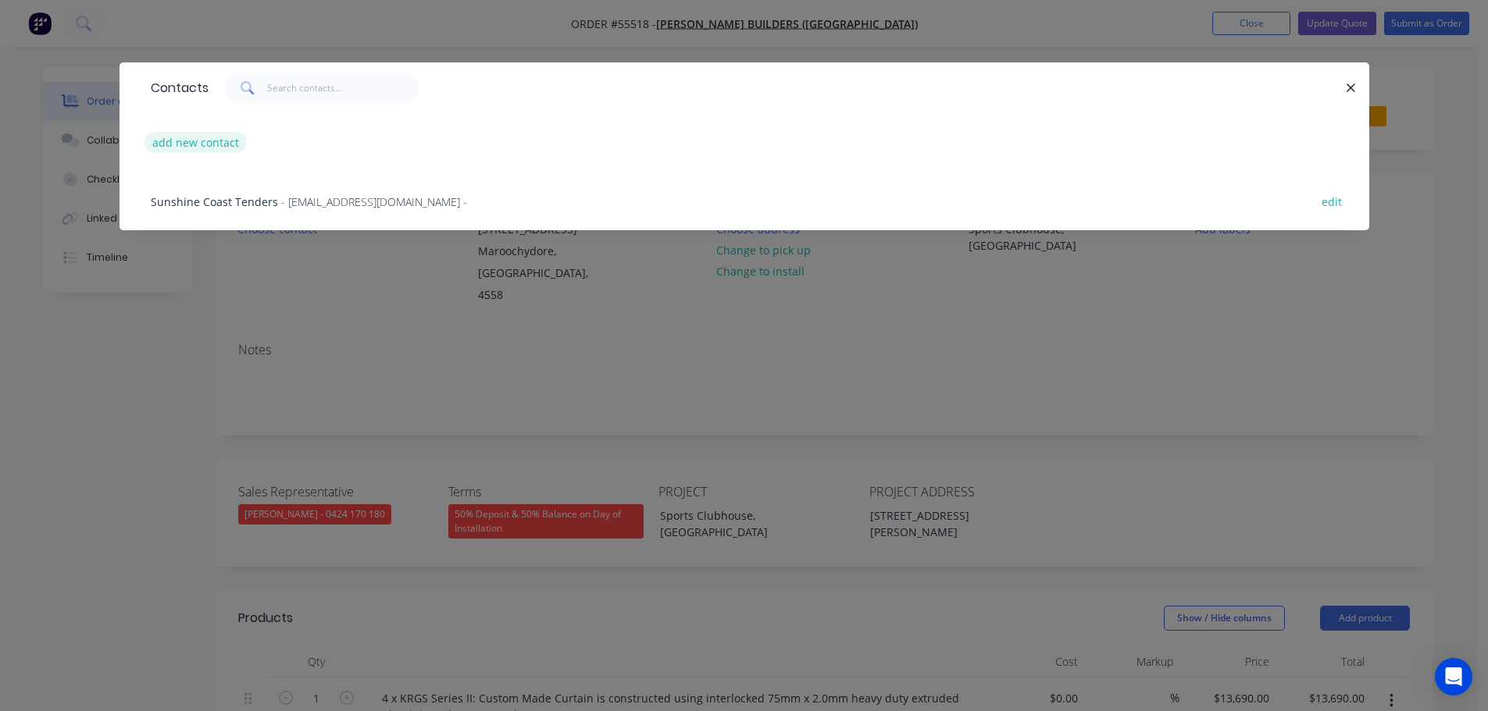
click at [184, 146] on button "add new contact" at bounding box center [195, 142] width 103 height 21
select select "AU"
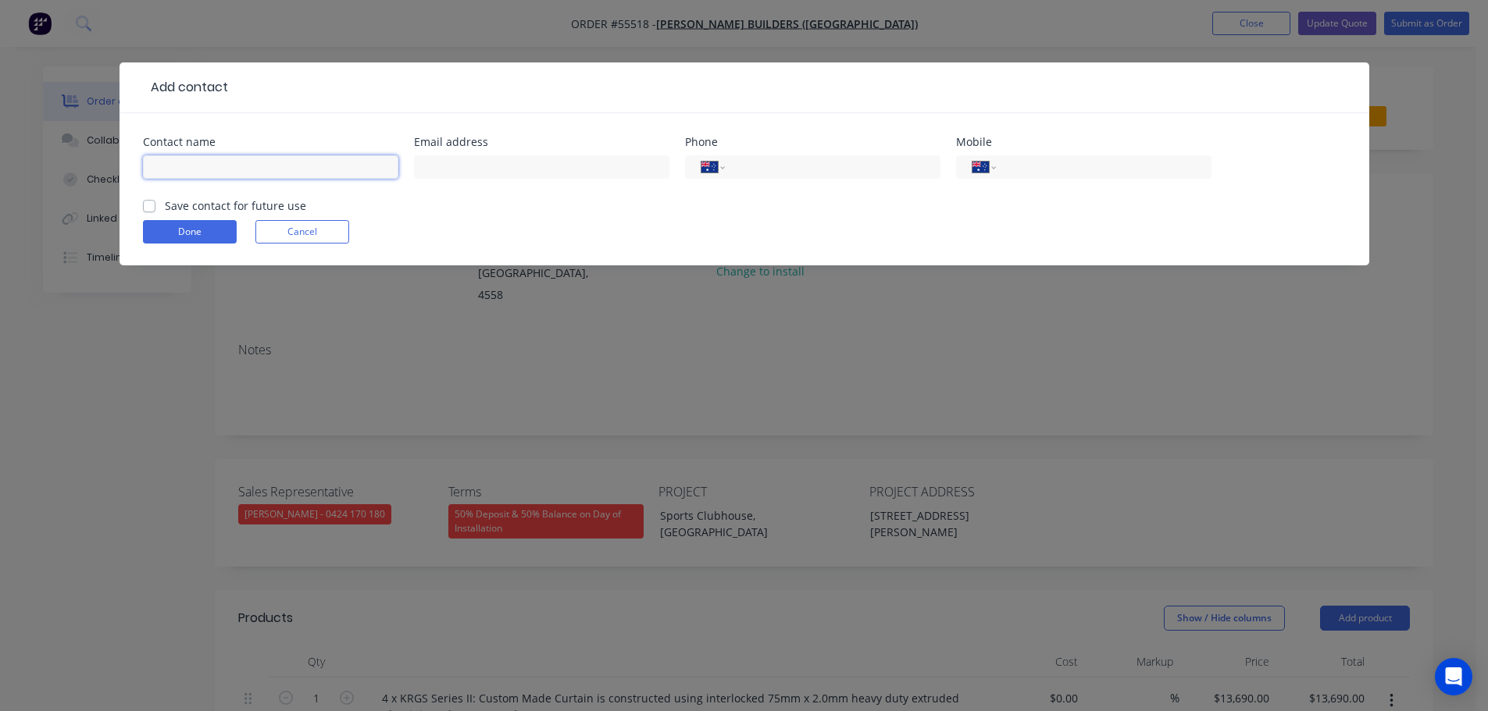
click at [170, 158] on input "text" at bounding box center [270, 166] width 255 height 23
type input "[PERSON_NAME]"
drag, startPoint x: 458, startPoint y: 165, endPoint x: 426, endPoint y: 249, distance: 90.5
click at [458, 165] on input "text" at bounding box center [541, 166] width 255 height 23
type input "[EMAIL_ADDRESS][DOMAIN_NAME]"
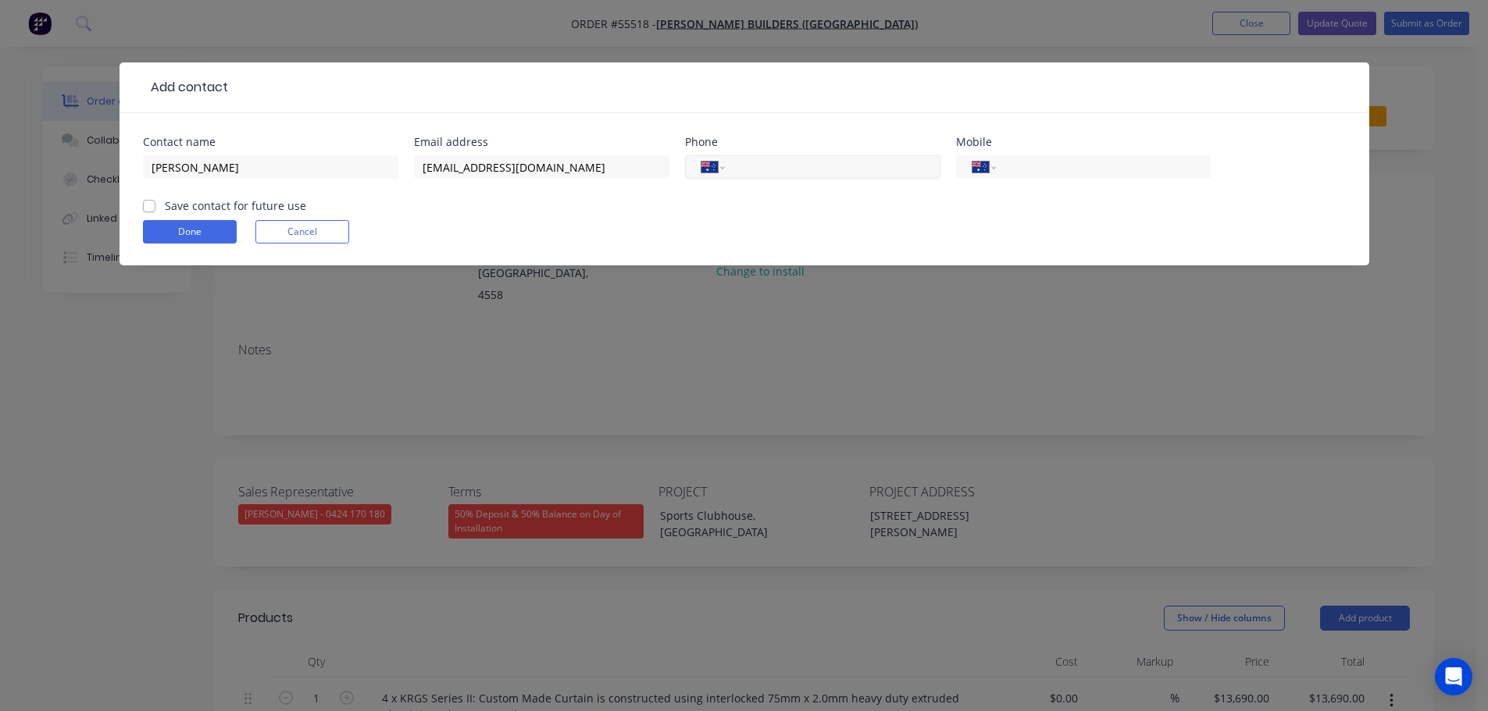
click at [786, 166] on input "tel" at bounding box center [829, 168] width 187 height 18
type input "[PHONE_NUMBER]"
click at [165, 202] on label "Save contact for future use" at bounding box center [235, 206] width 141 height 16
click at [148, 202] on input "Save contact for future use" at bounding box center [149, 205] width 12 height 15
checkbox input "true"
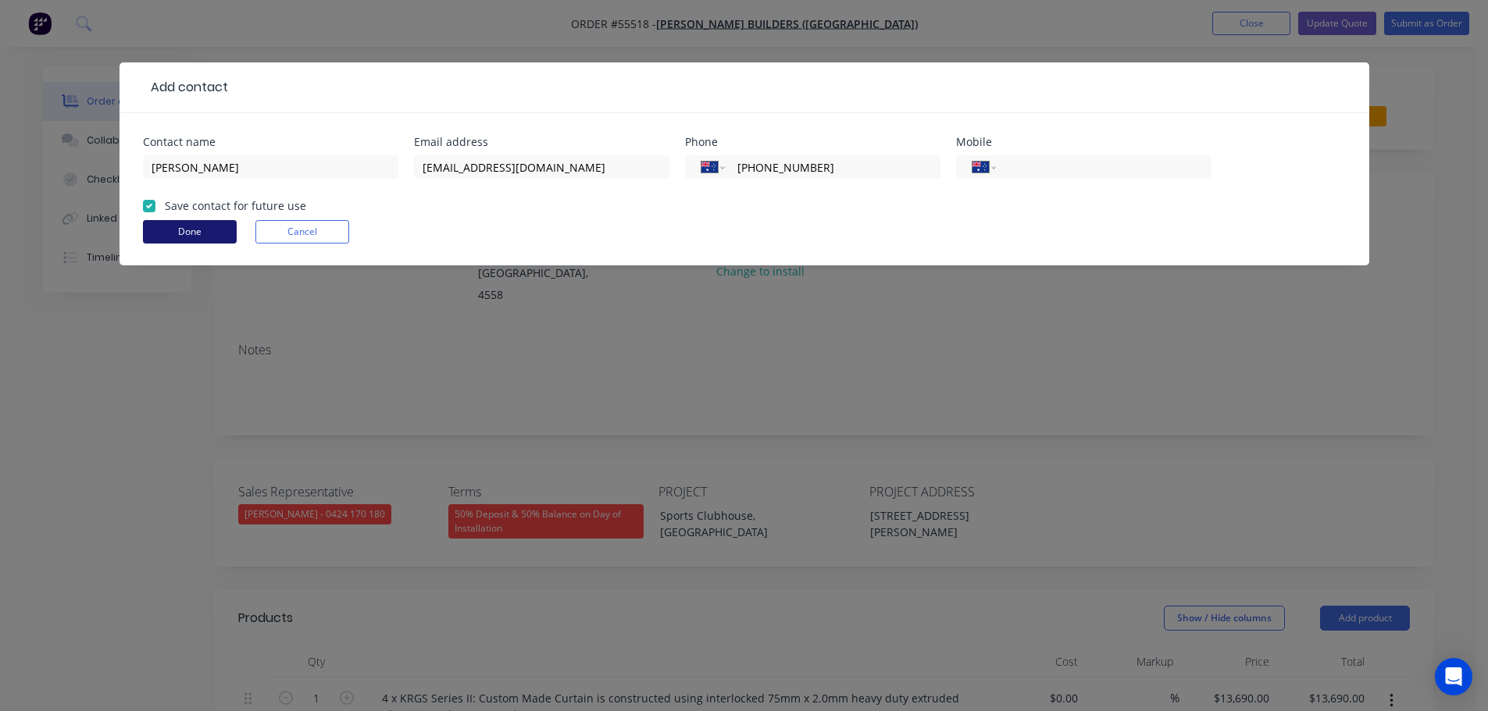
click at [160, 225] on button "Done" at bounding box center [190, 231] width 94 height 23
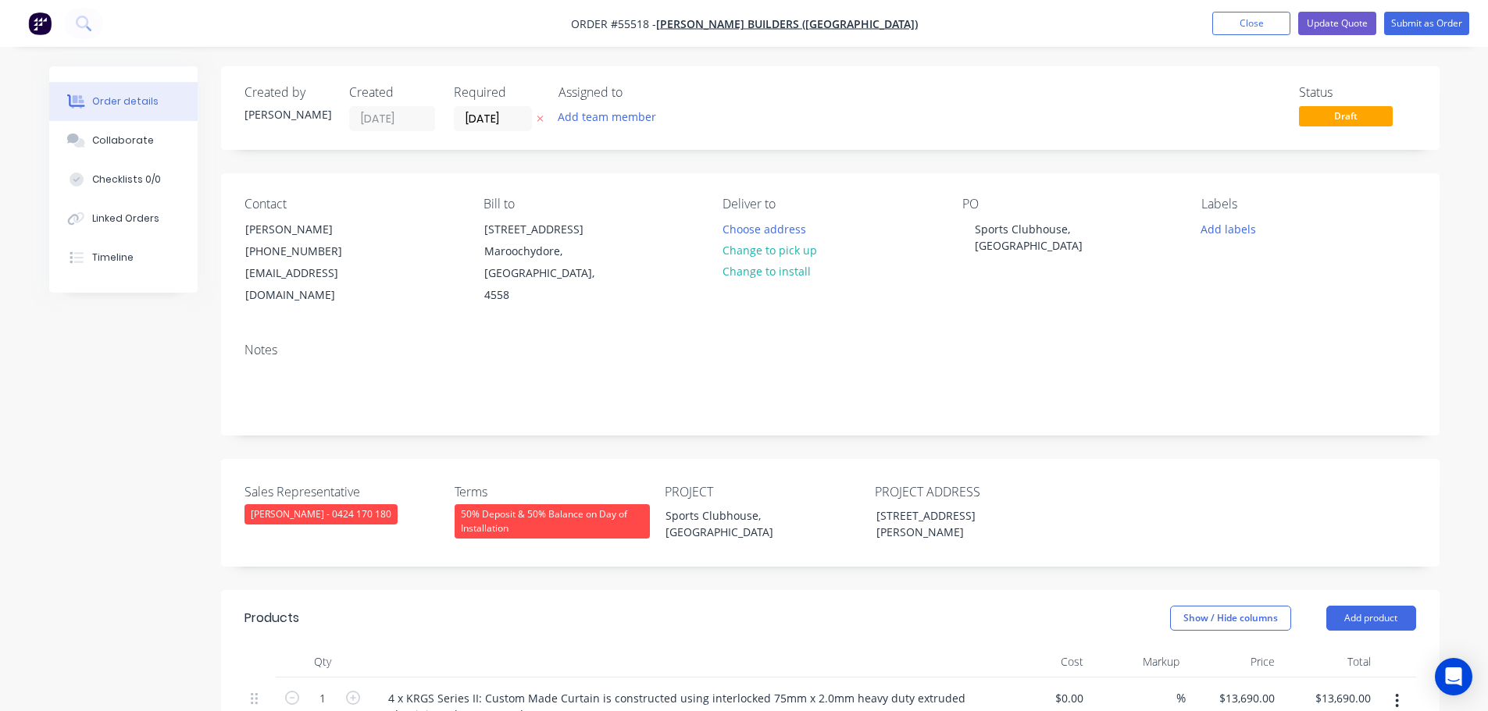
click at [565, 505] on div "50% Deposit & 50% Balance on Day of Installation" at bounding box center [552, 522] width 195 height 34
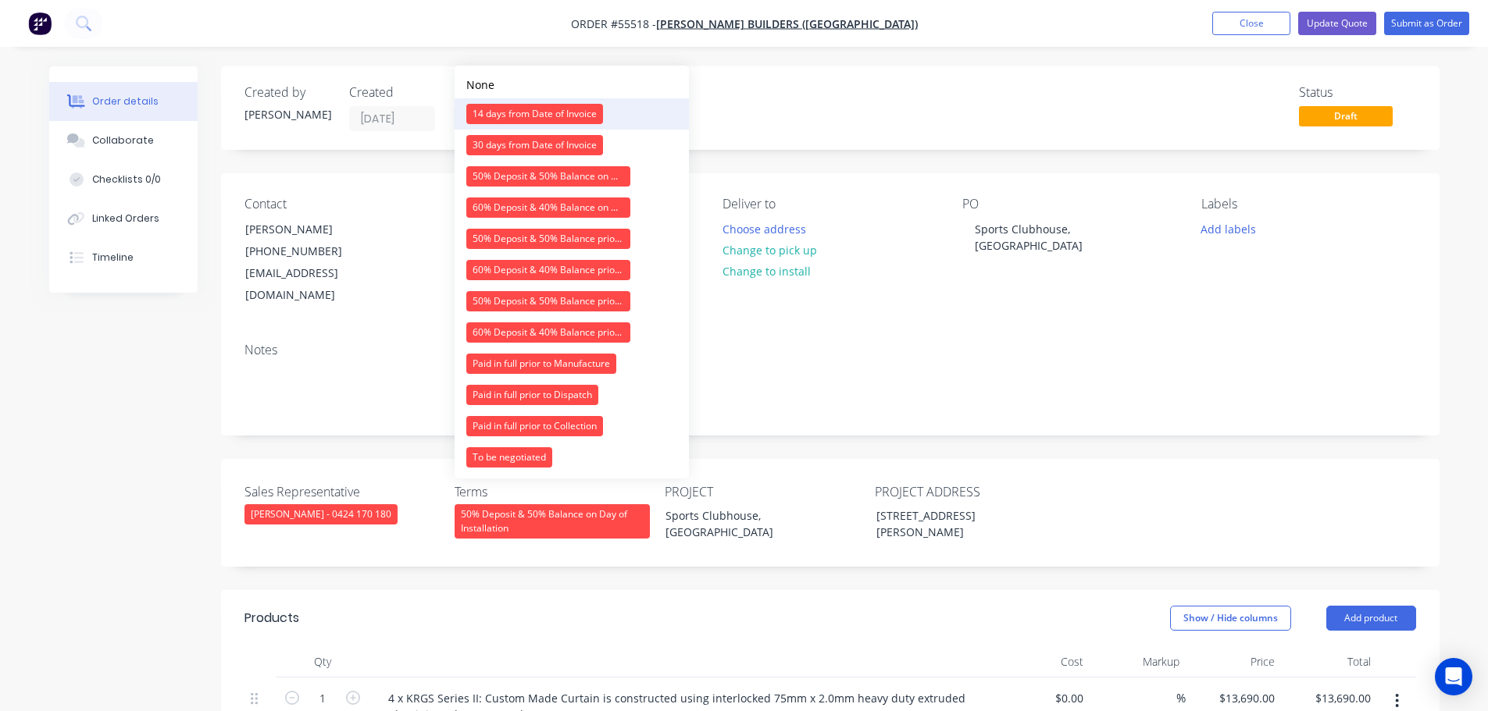
click at [513, 113] on div "14 days from Date of Invoice" at bounding box center [534, 114] width 137 height 20
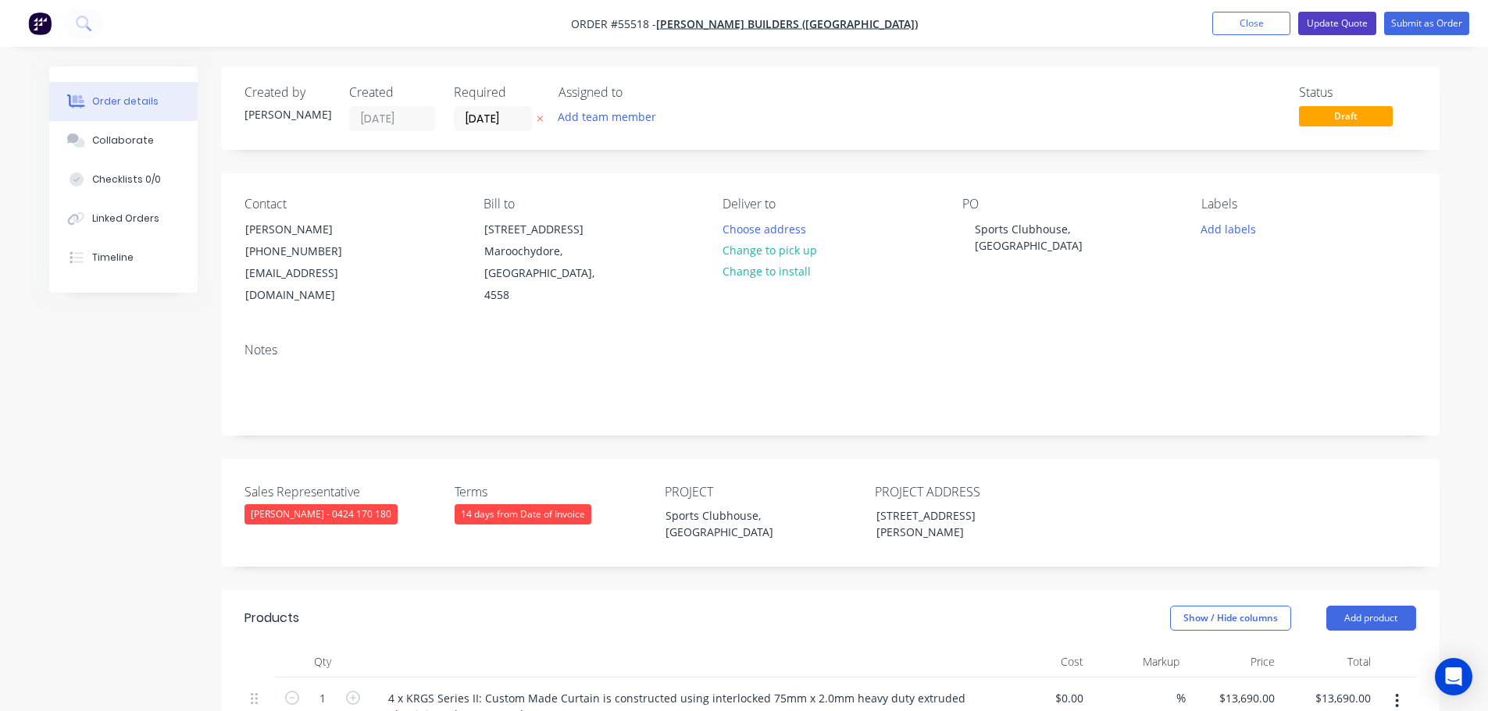
click at [1346, 22] on button "Update Quote" at bounding box center [1337, 23] width 78 height 23
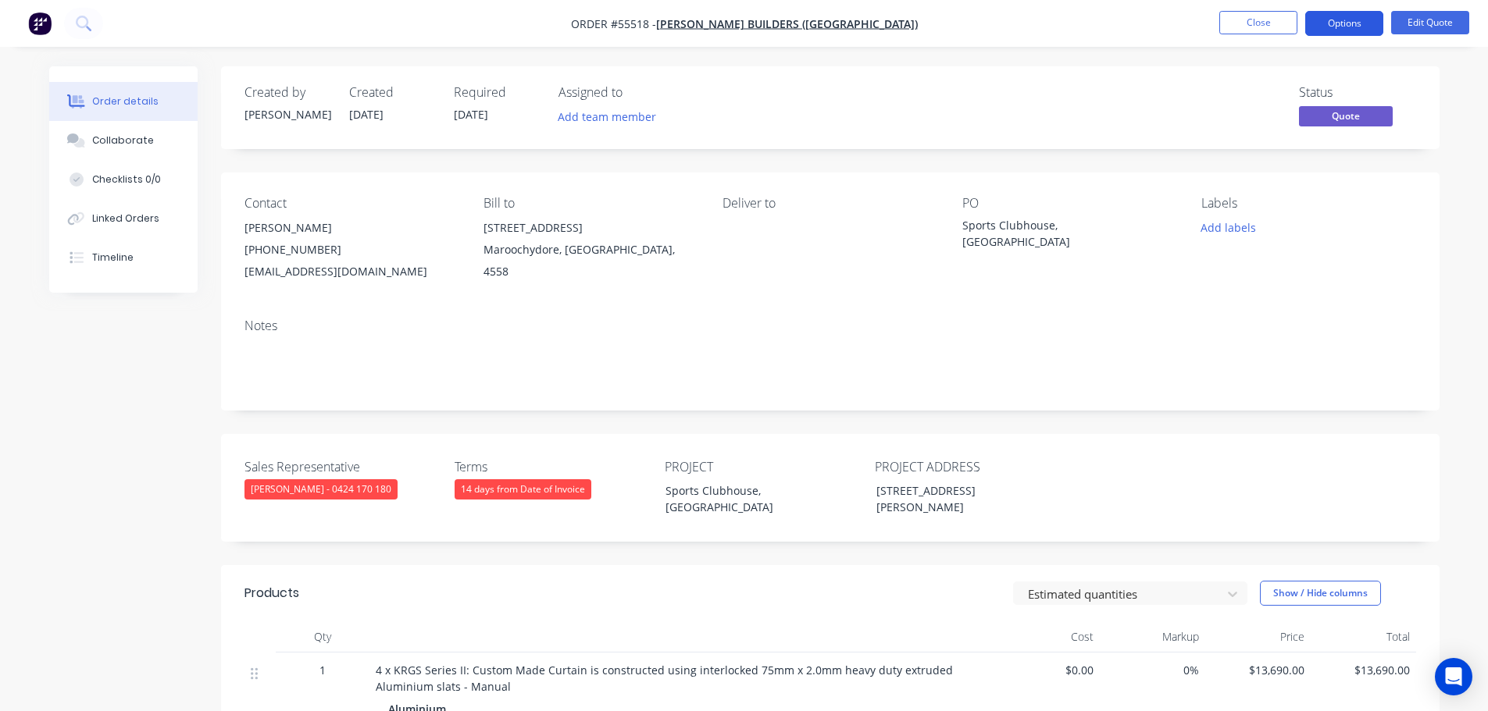
click at [1339, 16] on button "Options" at bounding box center [1344, 23] width 78 height 25
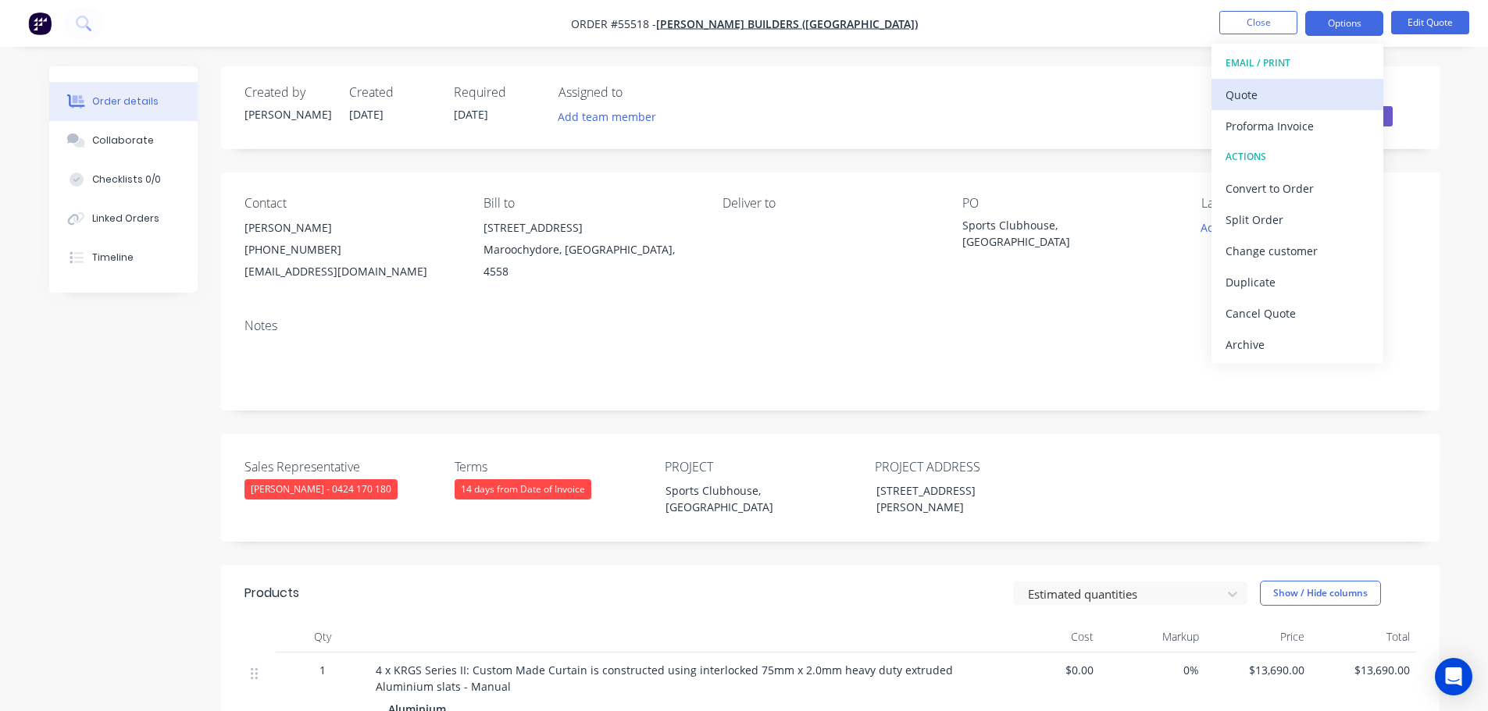
click at [1234, 102] on div "Quote" at bounding box center [1297, 95] width 144 height 23
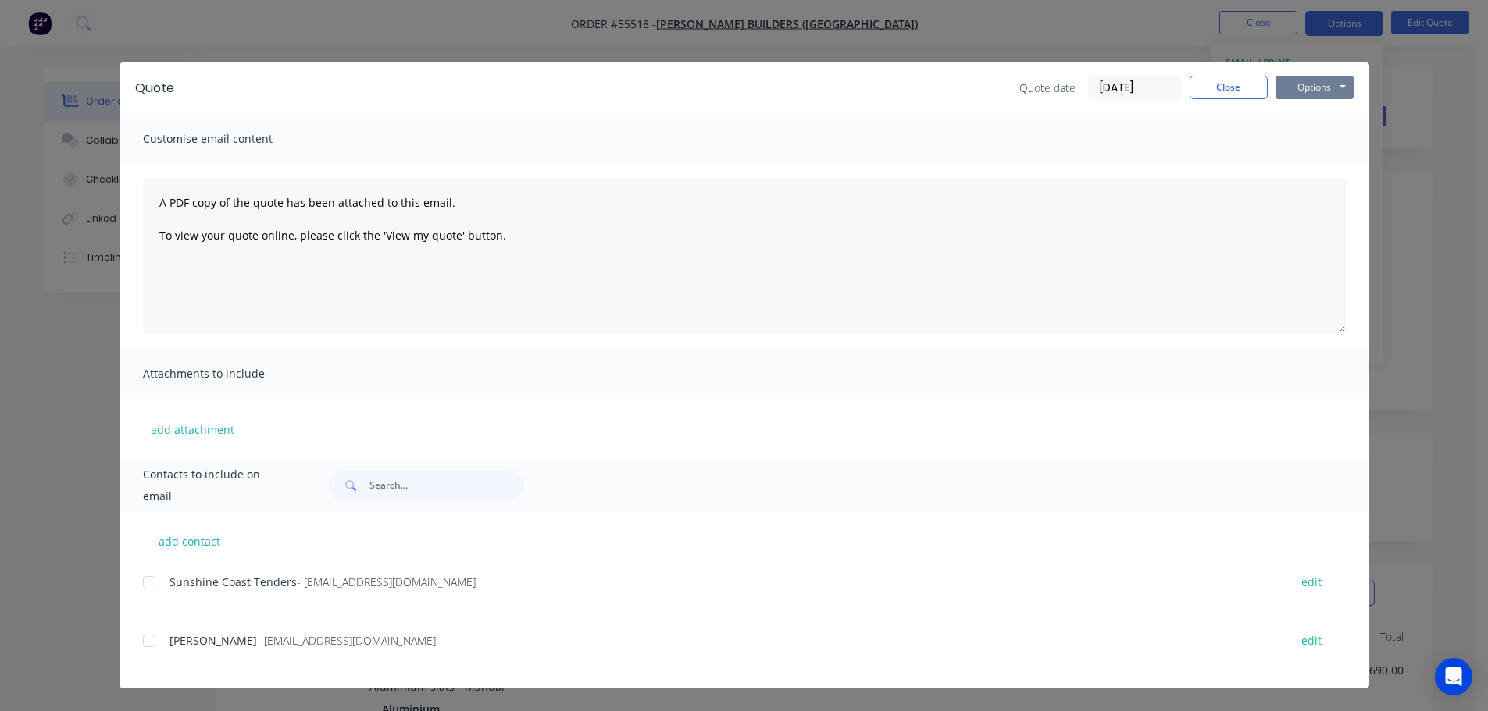
click at [1286, 89] on button "Options" at bounding box center [1314, 87] width 78 height 23
click at [1297, 147] on button "Print" at bounding box center [1325, 141] width 100 height 26
click at [1212, 86] on button "Close" at bounding box center [1228, 87] width 78 height 23
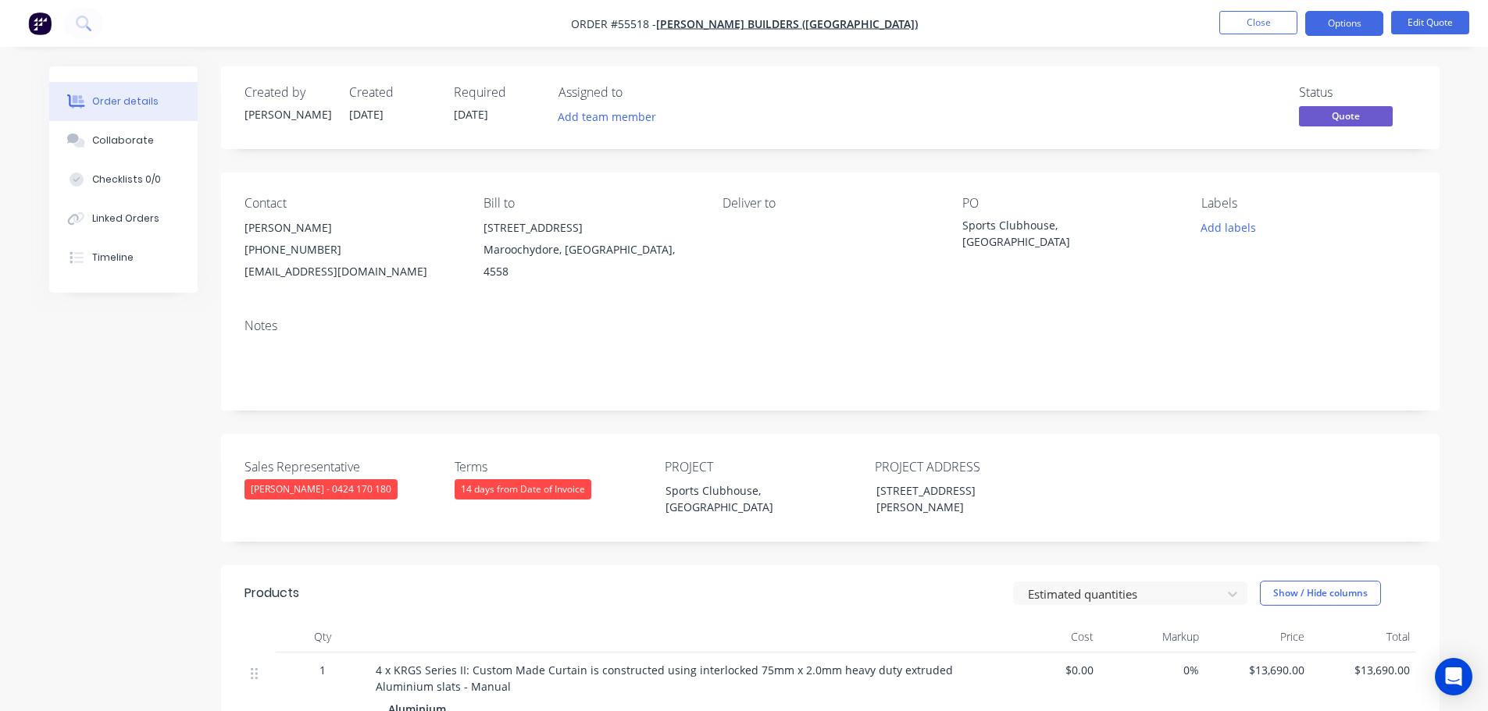
click at [316, 275] on div "[EMAIL_ADDRESS][DOMAIN_NAME]" at bounding box center [351, 272] width 214 height 22
copy div "[EMAIL_ADDRESS][DOMAIN_NAME]"
click at [1054, 218] on div "Sports Clubhouse, [GEOGRAPHIC_DATA]" at bounding box center [1059, 233] width 195 height 33
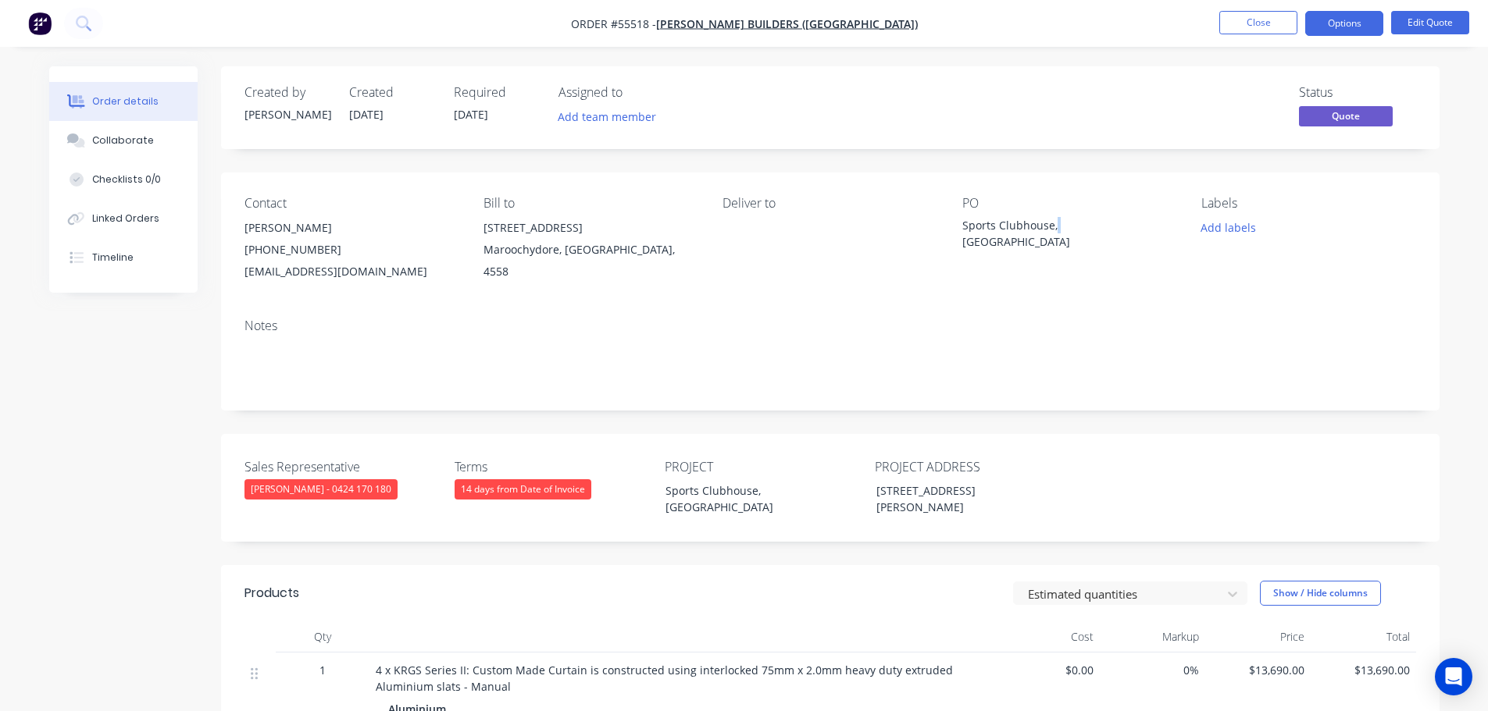
click at [1054, 218] on div "Sports Clubhouse, [GEOGRAPHIC_DATA]" at bounding box center [1059, 233] width 195 height 33
copy div "Sports Clubhouse, [GEOGRAPHIC_DATA]"
click at [1251, 18] on button "Close" at bounding box center [1258, 22] width 78 height 23
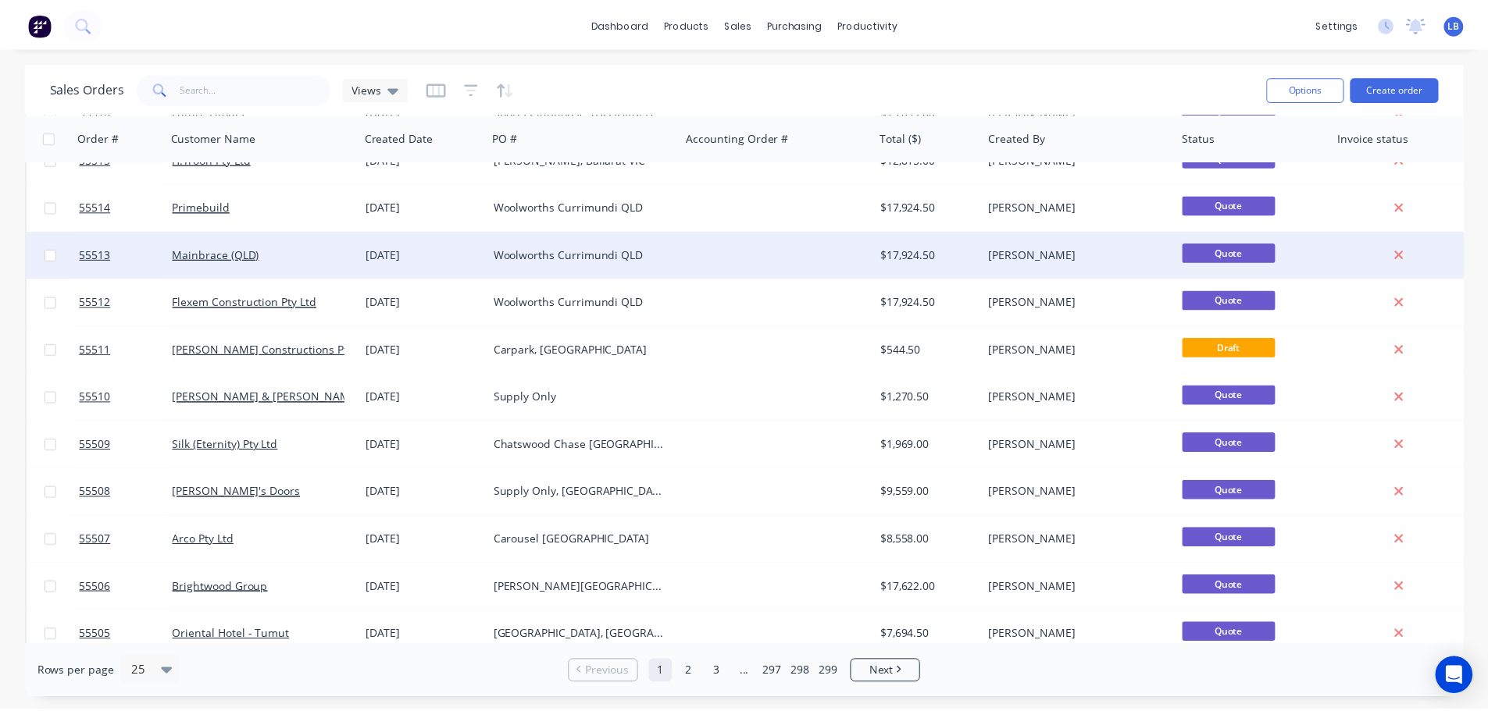
scroll to position [234, 0]
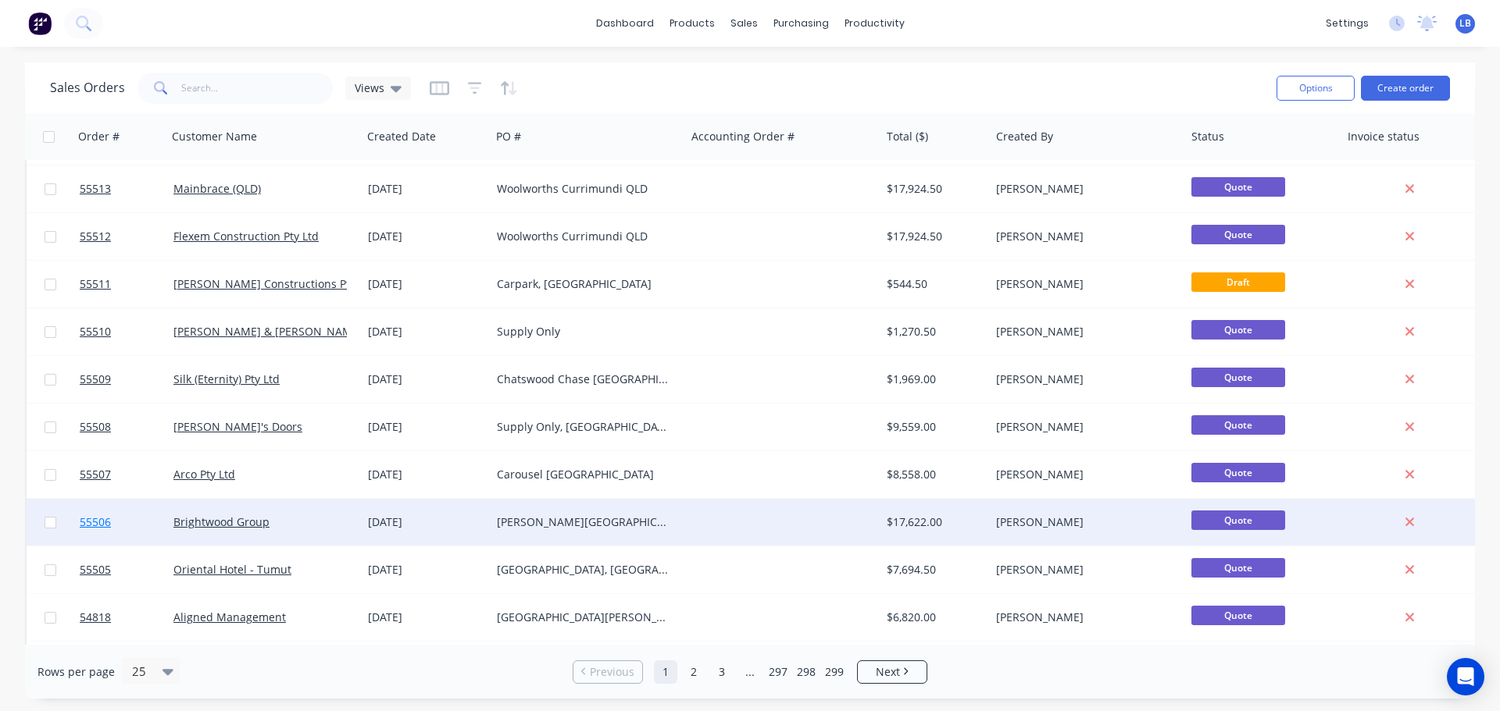
click at [95, 520] on span "55506" at bounding box center [95, 523] width 31 height 16
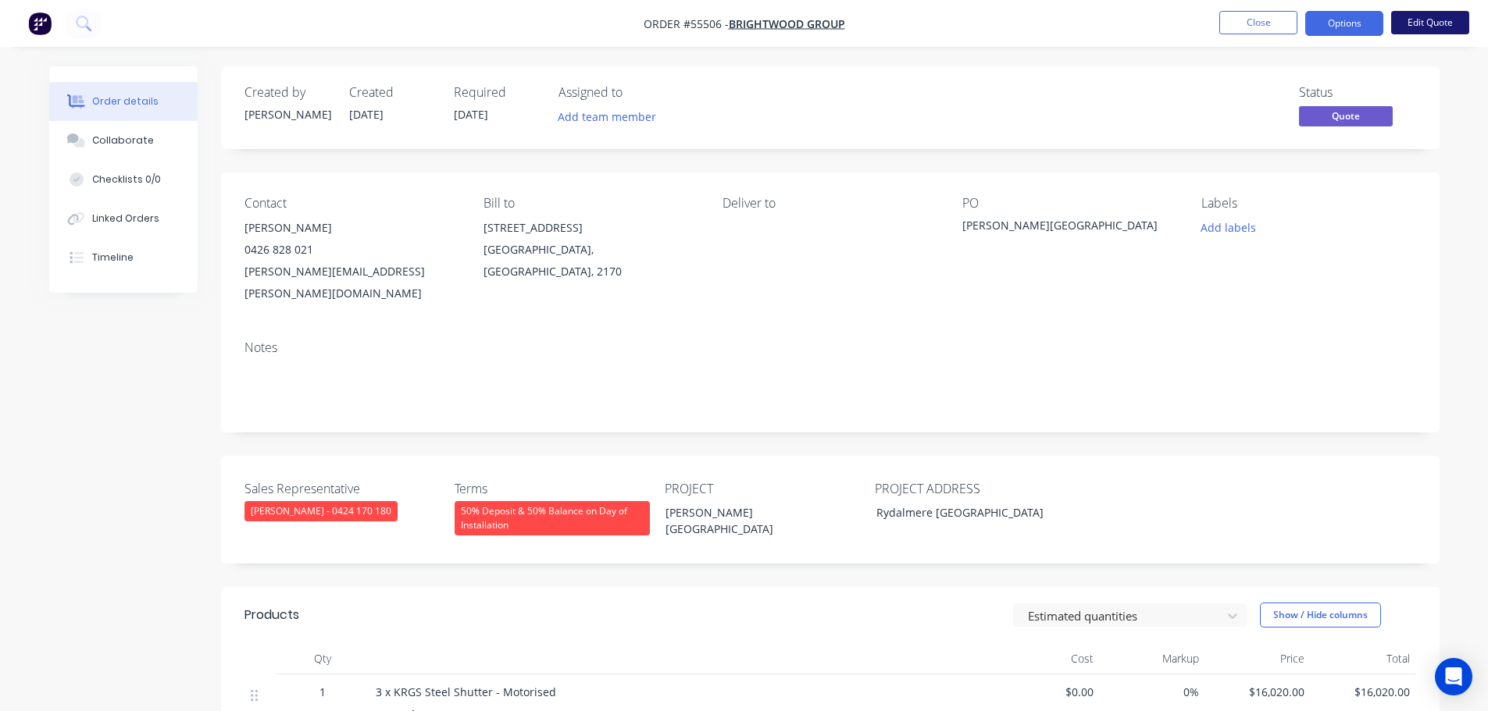
click at [1436, 28] on button "Edit Quote" at bounding box center [1430, 22] width 78 height 23
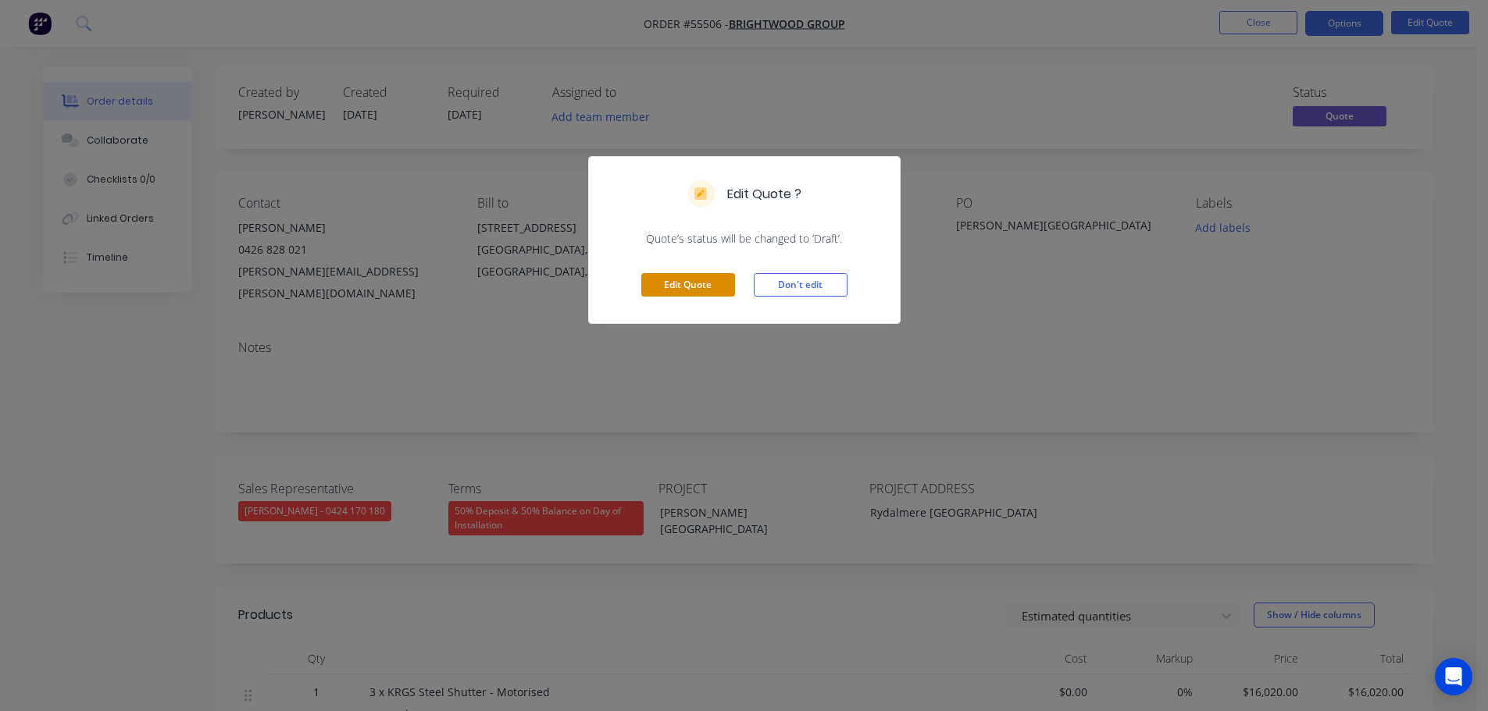
click at [718, 288] on button "Edit Quote" at bounding box center [688, 284] width 94 height 23
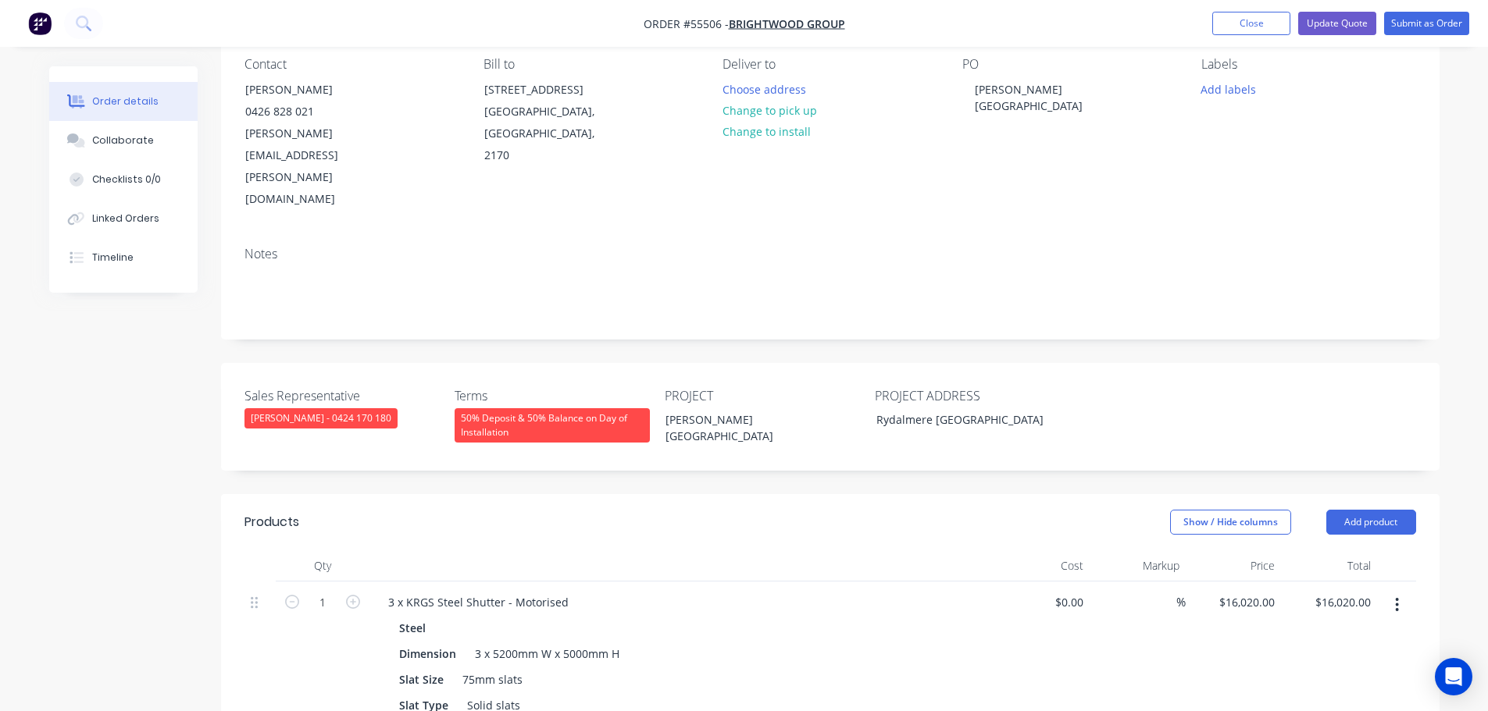
scroll to position [312, 0]
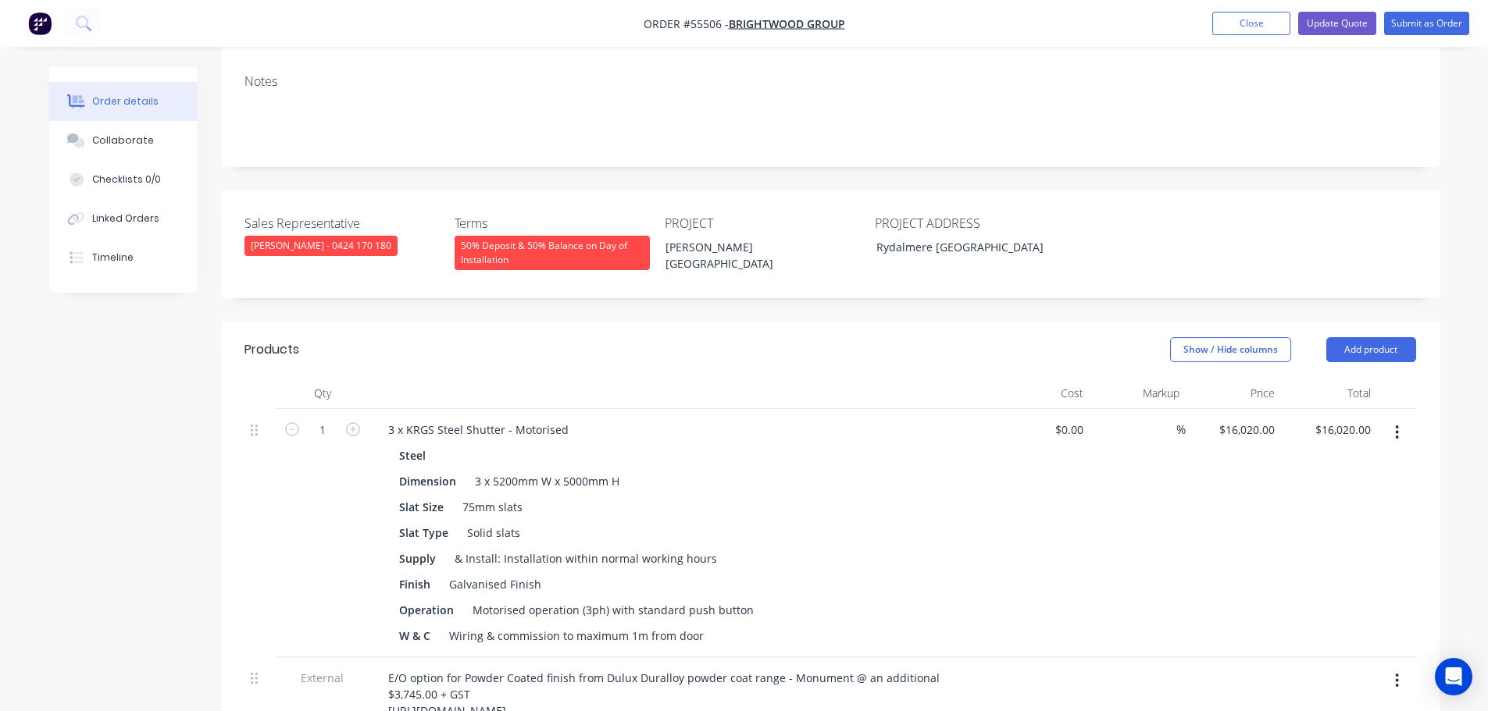
click at [1392, 322] on header "Products Show / Hide columns Add product" at bounding box center [830, 350] width 1218 height 56
click at [1369, 337] on button "Add product" at bounding box center [1371, 349] width 90 height 25
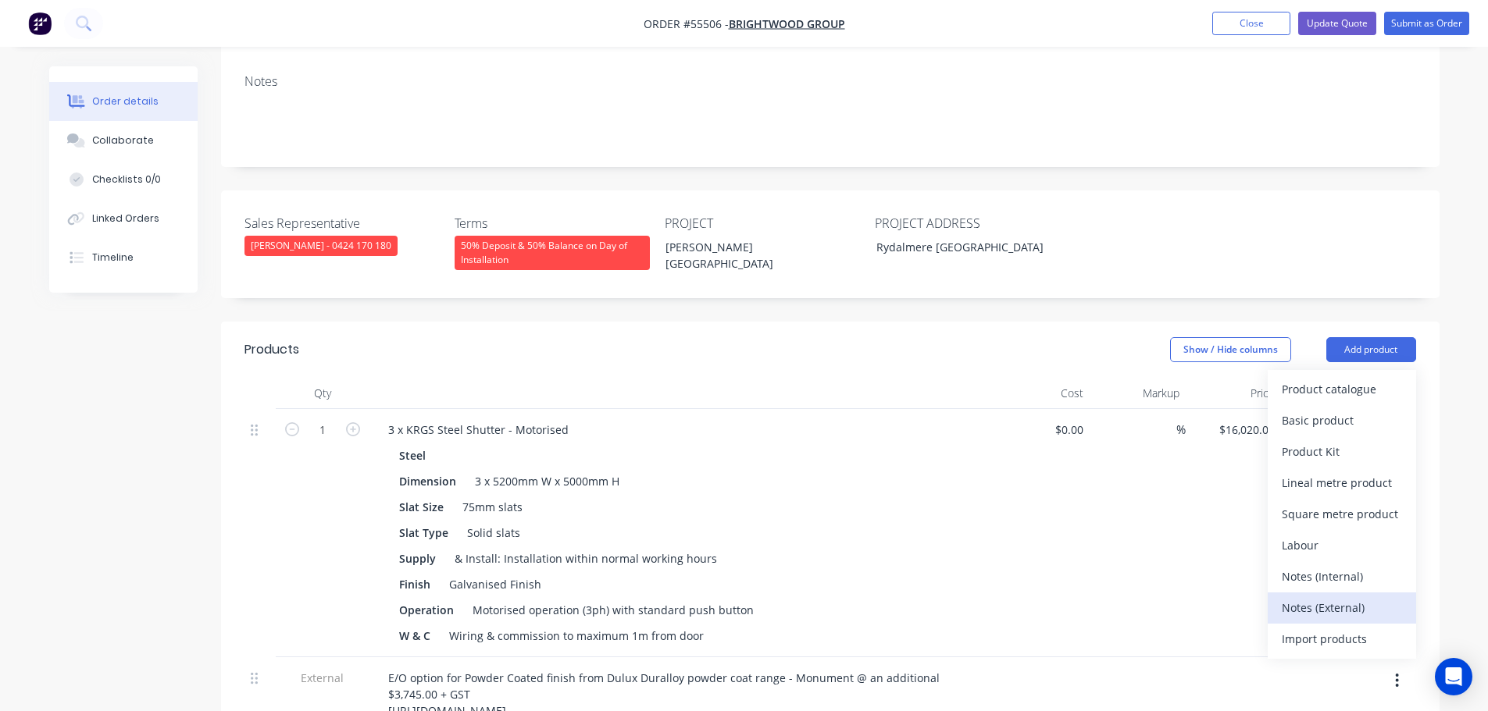
click at [1300, 597] on div "Notes (External)" at bounding box center [1342, 608] width 120 height 23
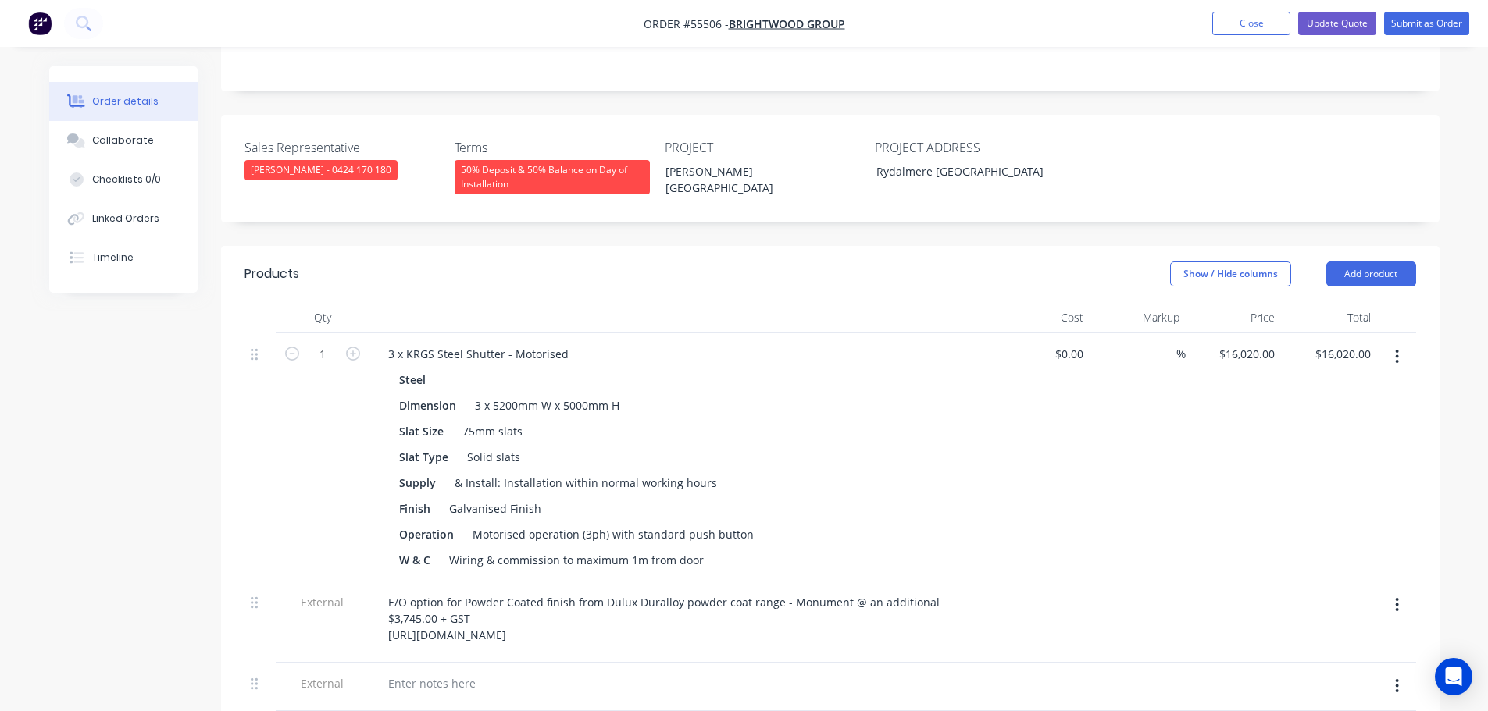
scroll to position [547, 0]
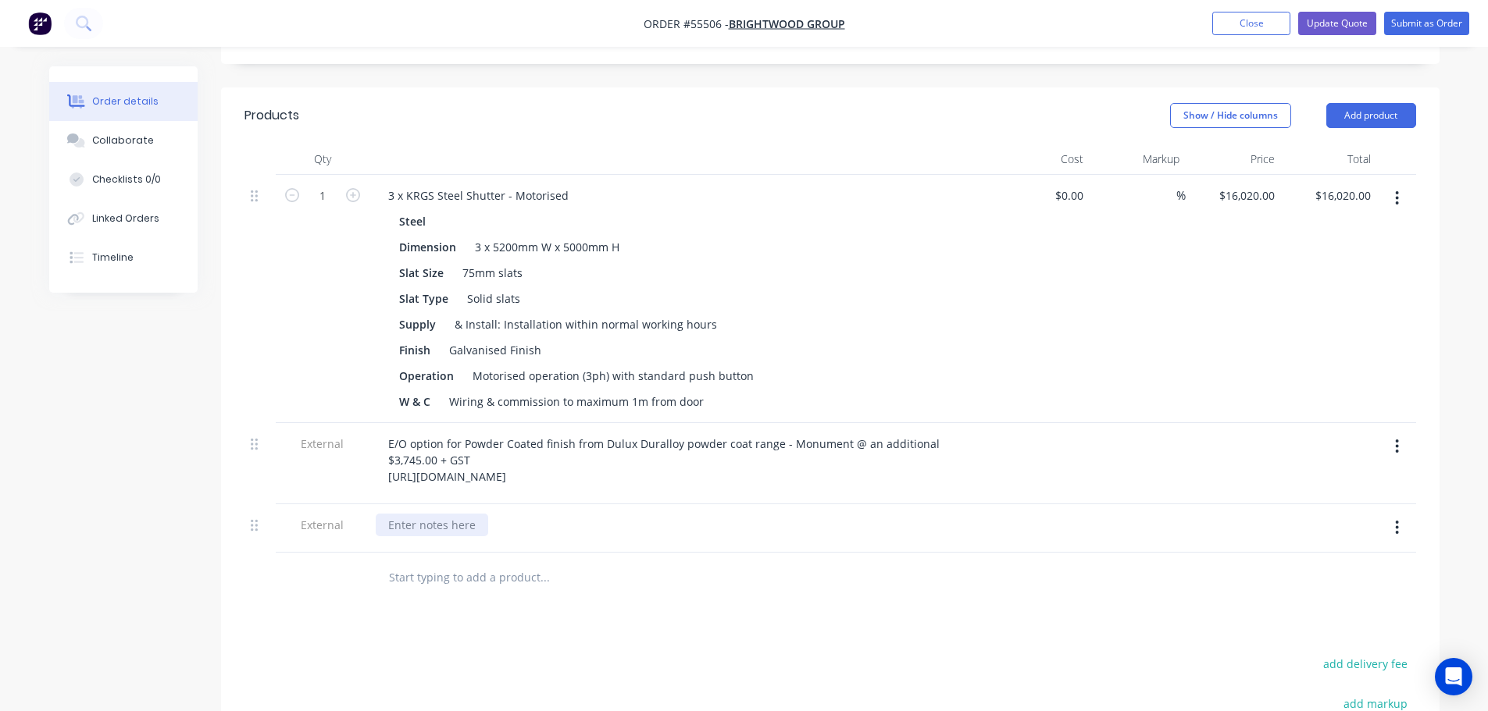
click at [431, 514] on div at bounding box center [432, 525] width 112 height 23
click at [1326, 22] on button "Update Quote" at bounding box center [1337, 23] width 78 height 23
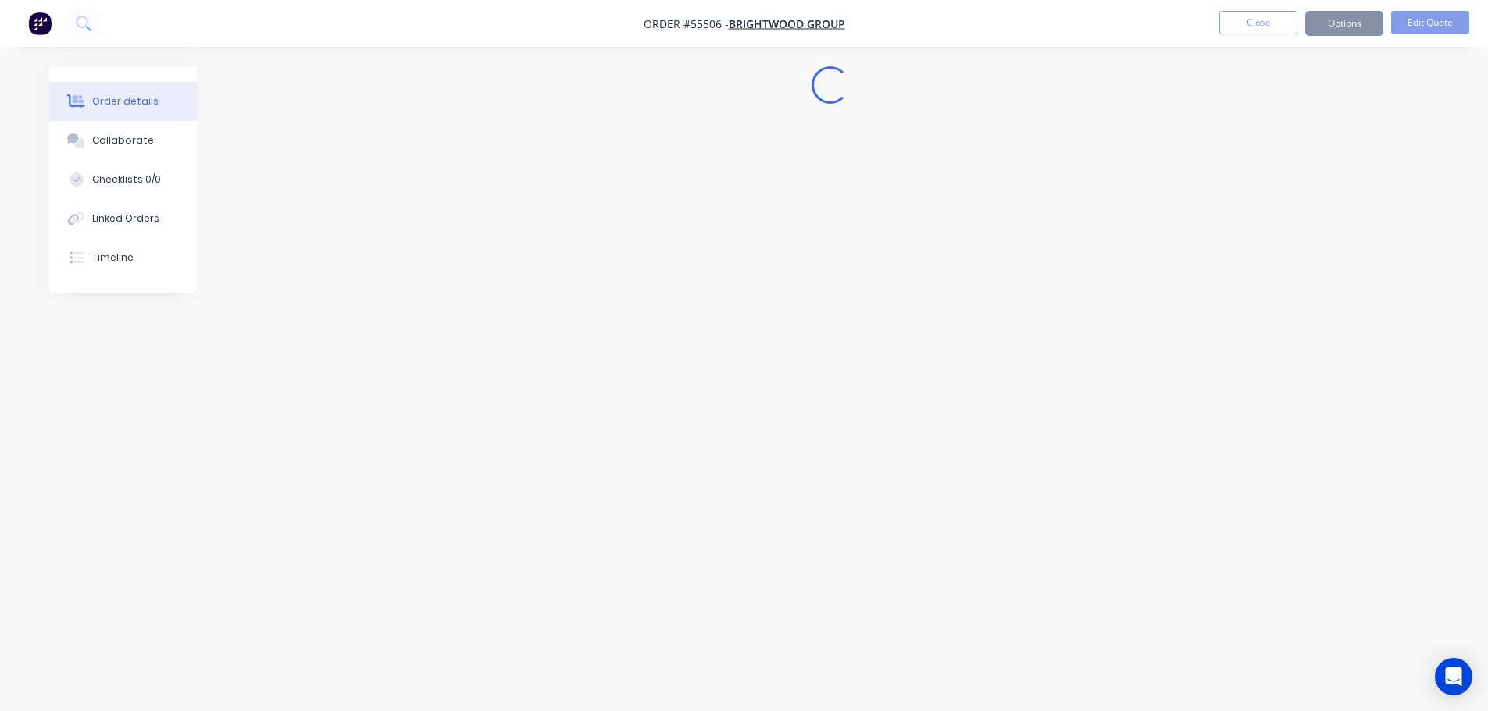
scroll to position [0, 0]
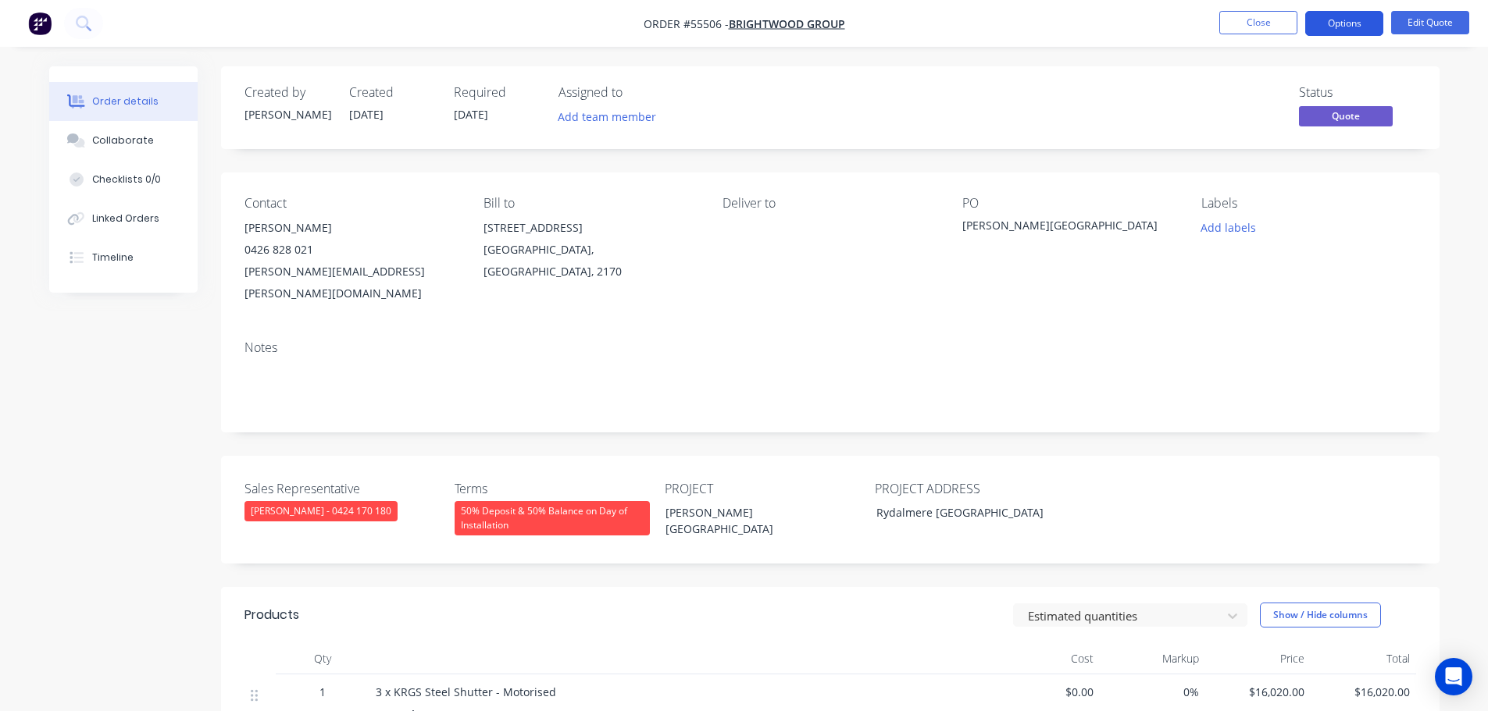
click at [1329, 27] on button "Options" at bounding box center [1344, 23] width 78 height 25
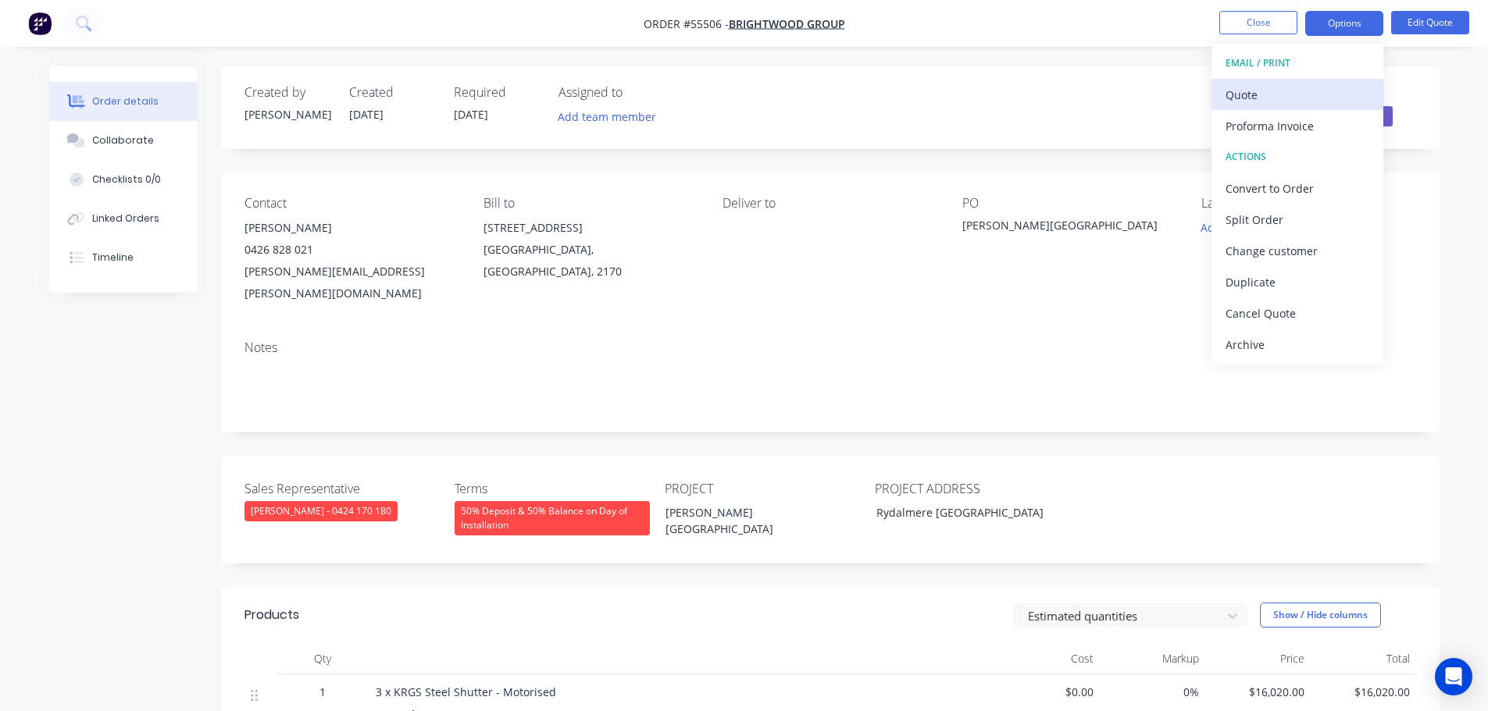
click at [1247, 98] on div "Quote" at bounding box center [1297, 95] width 144 height 23
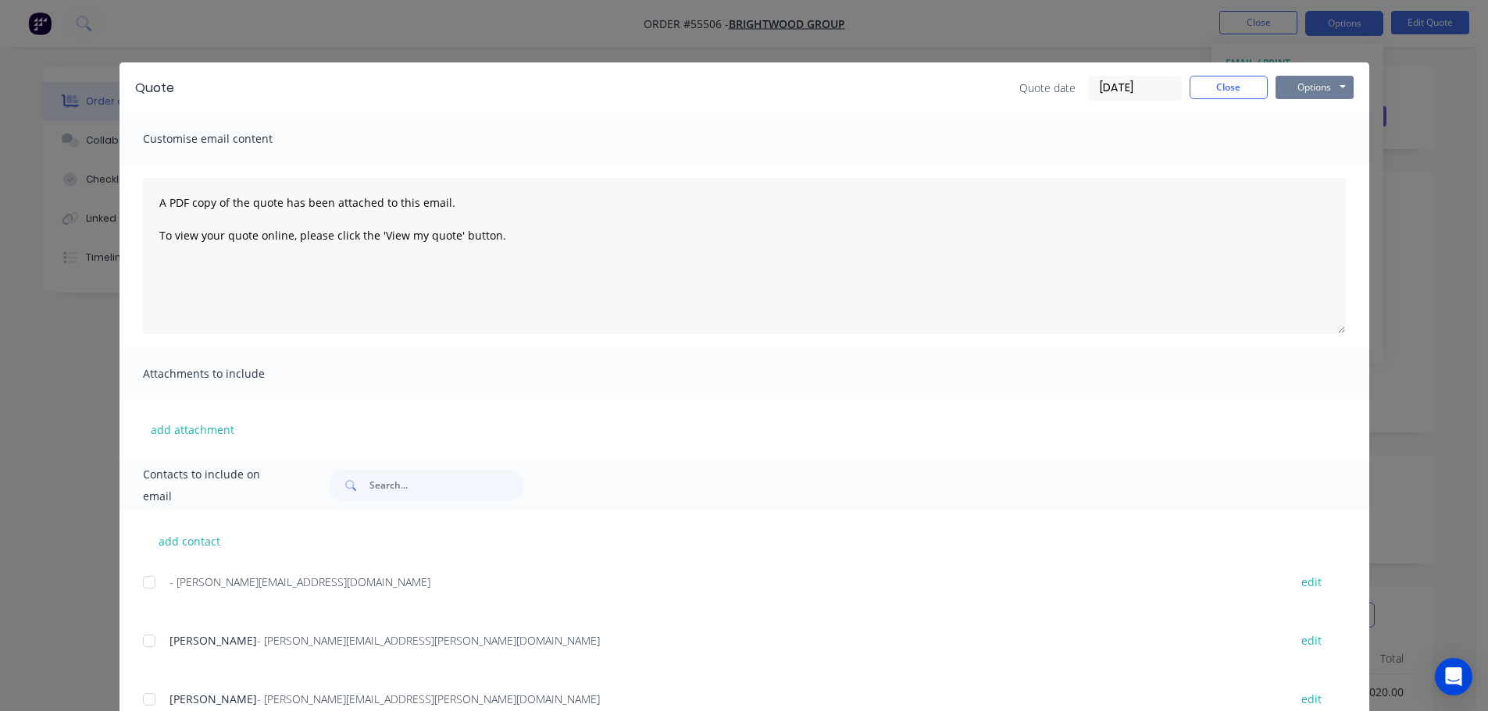
click at [1305, 94] on button "Options" at bounding box center [1314, 87] width 78 height 23
click at [1318, 140] on button "Print" at bounding box center [1325, 141] width 100 height 26
click at [1194, 91] on button "Close" at bounding box center [1228, 87] width 78 height 23
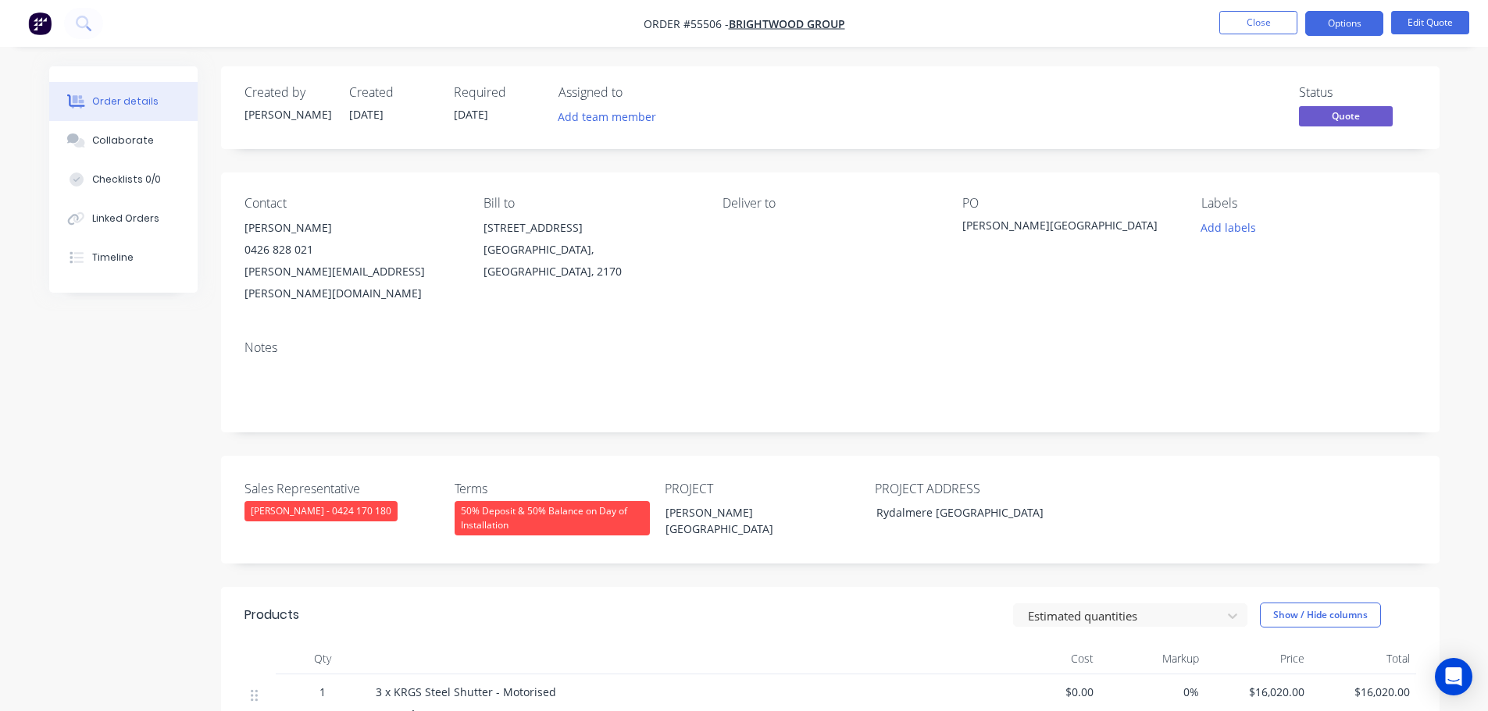
click at [1110, 116] on div "Status Quote" at bounding box center [1065, 107] width 701 height 45
click at [1251, 23] on button "Close" at bounding box center [1258, 22] width 78 height 23
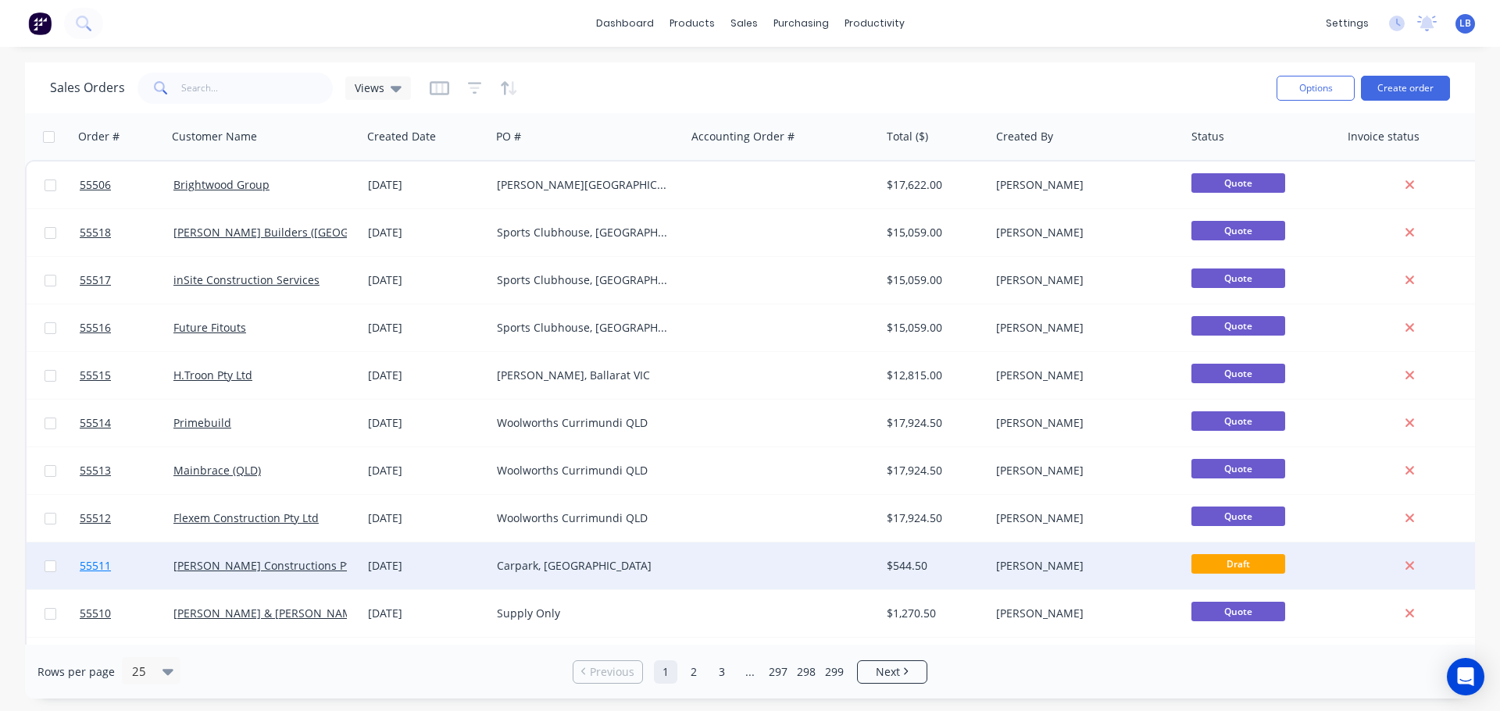
click at [94, 565] on span "55511" at bounding box center [95, 566] width 31 height 16
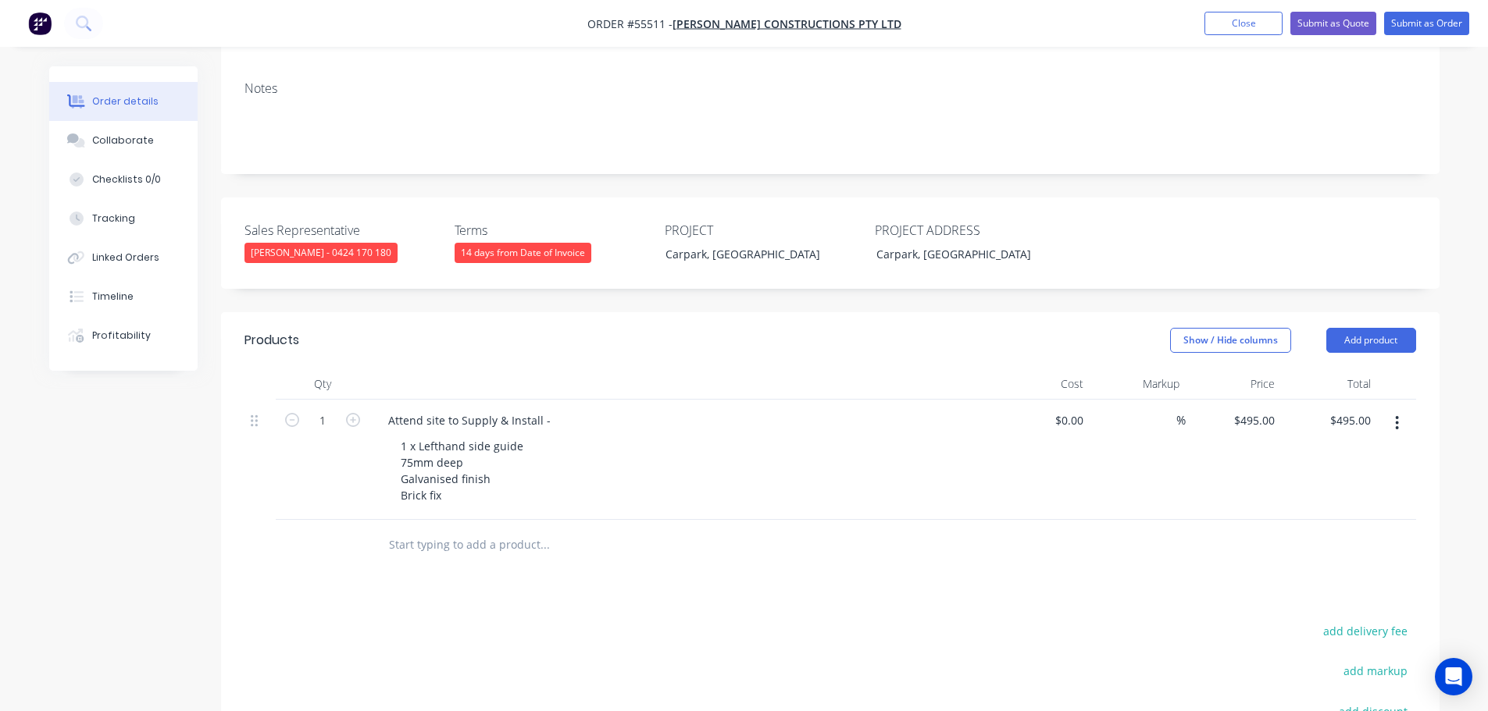
scroll to position [234, 0]
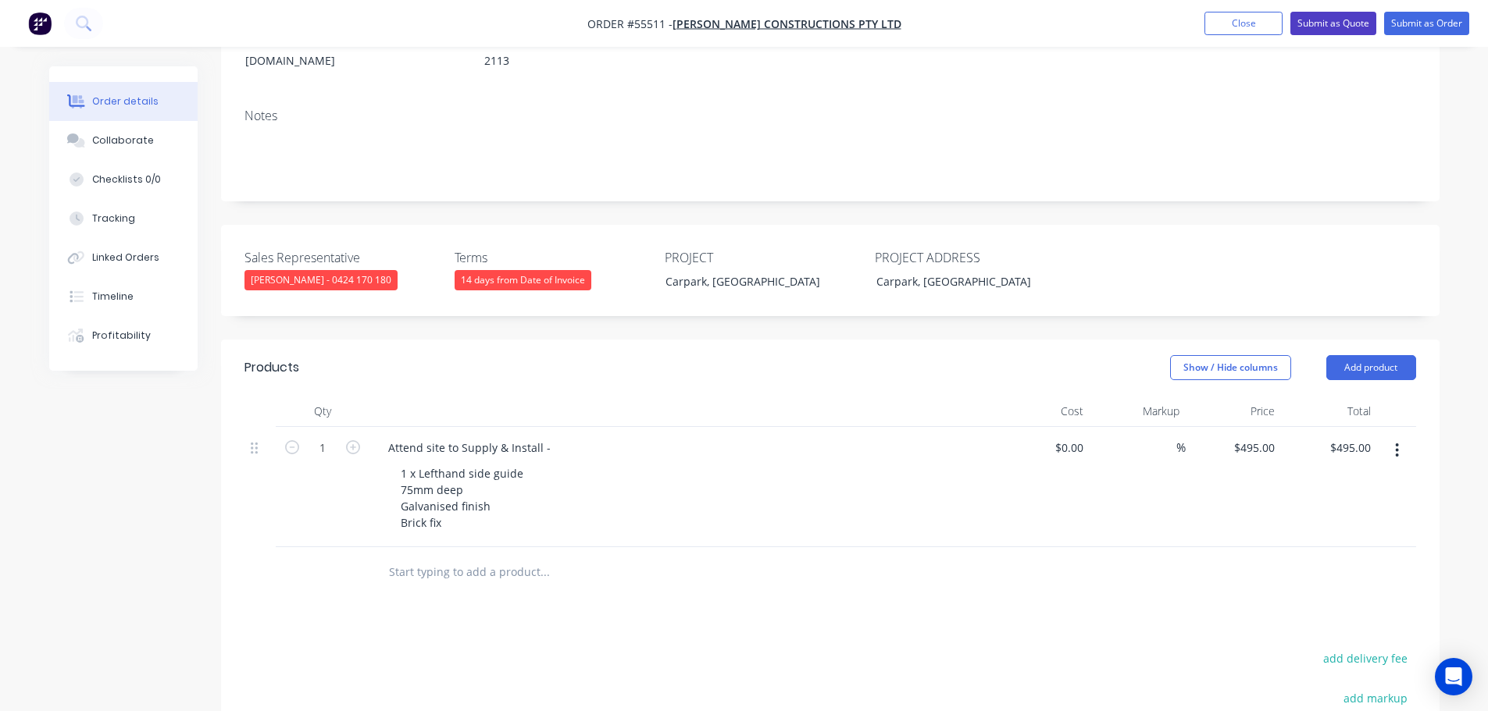
click at [1340, 27] on button "Submit as Quote" at bounding box center [1333, 23] width 86 height 23
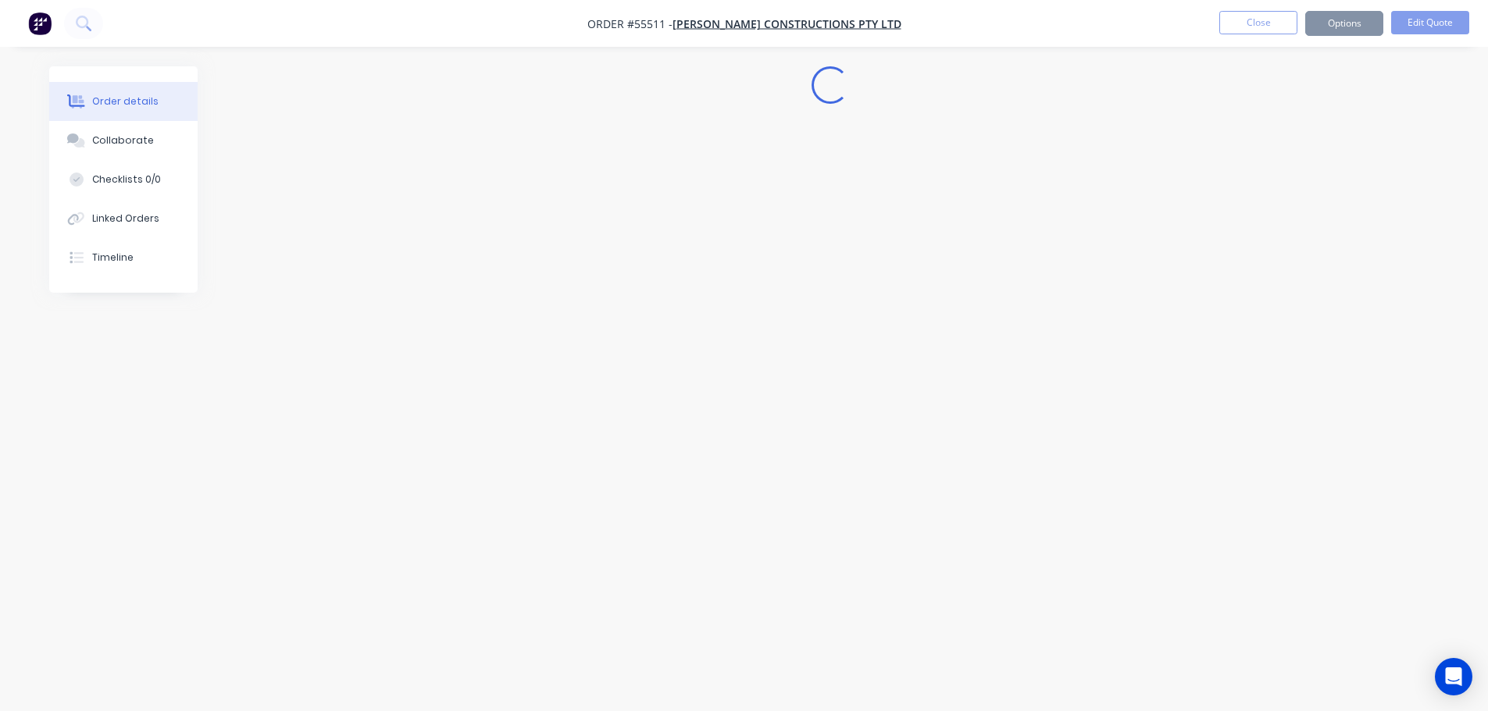
scroll to position [0, 0]
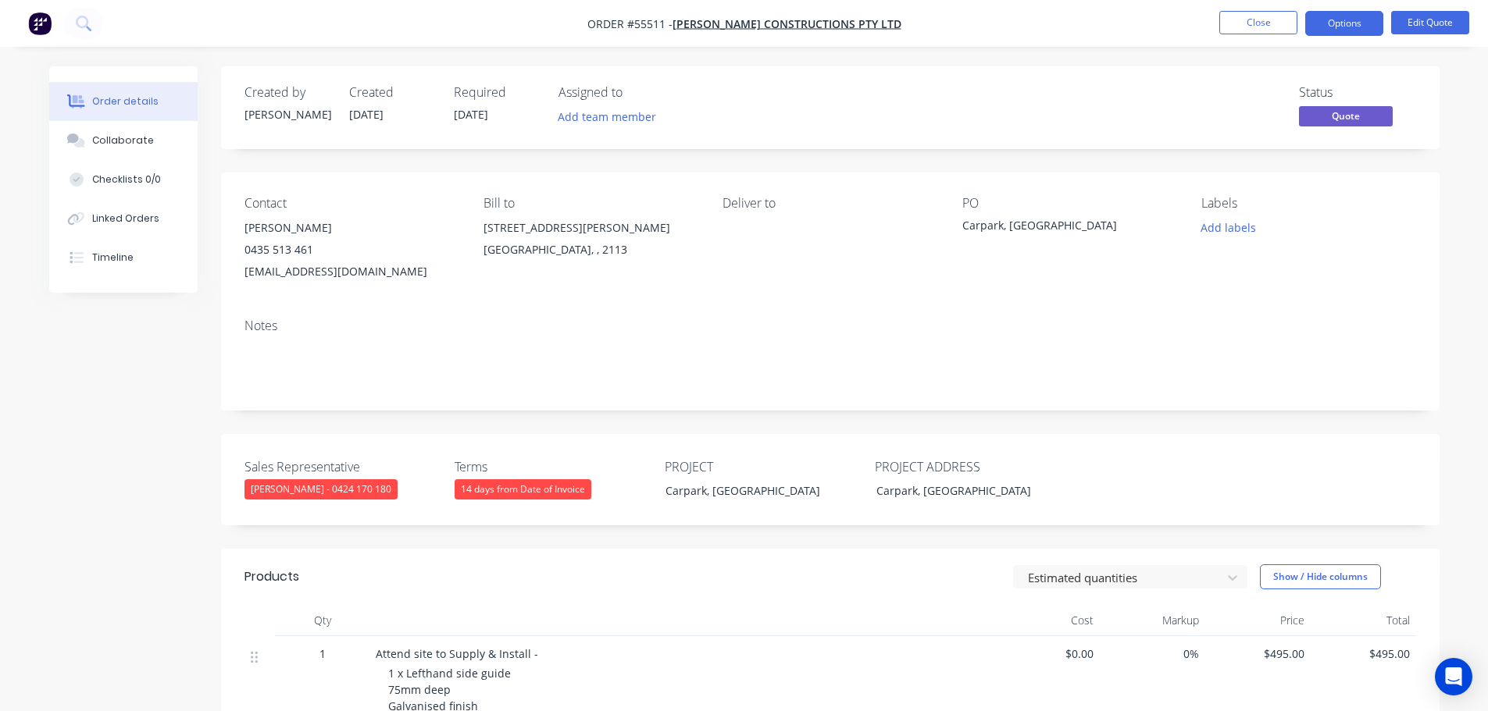
click at [1340, 27] on button "Options" at bounding box center [1344, 23] width 78 height 25
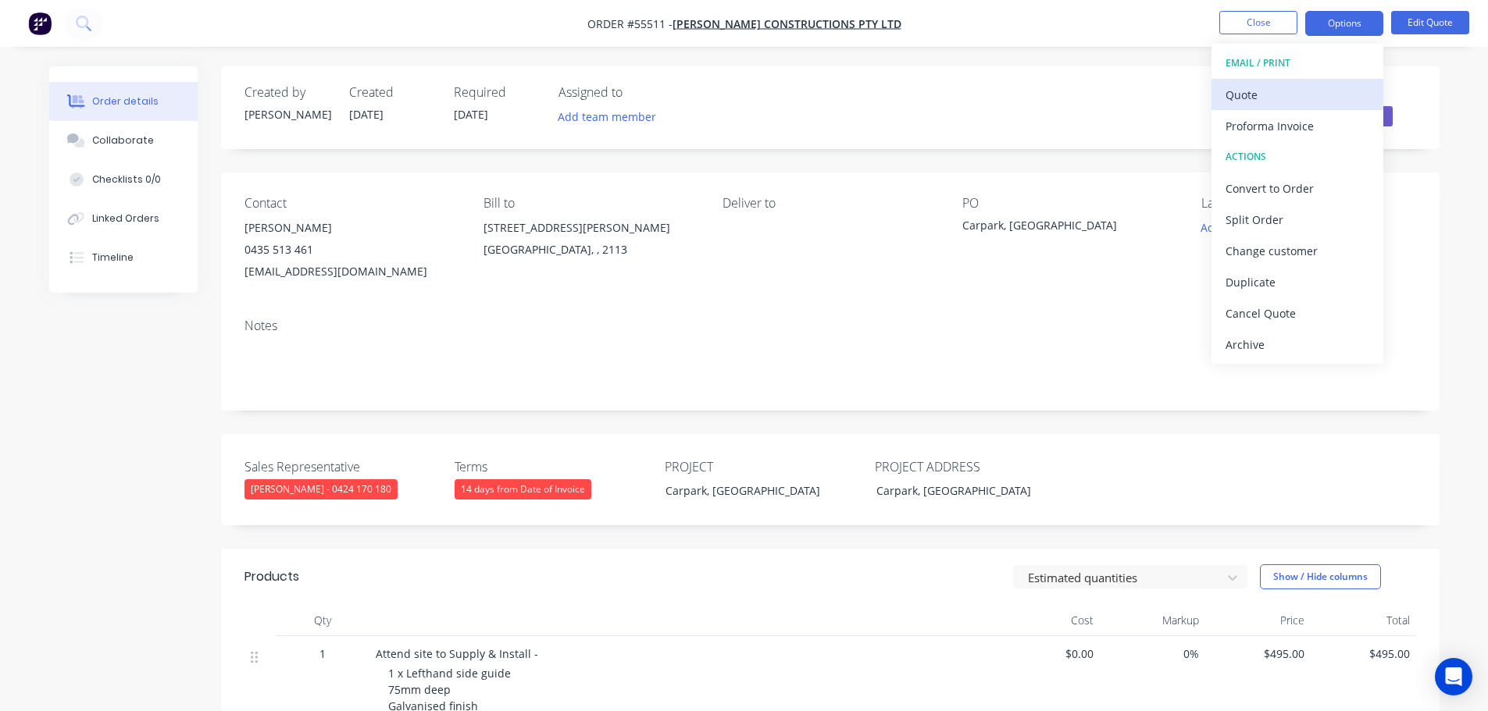
click at [1249, 100] on div "Quote" at bounding box center [1297, 95] width 144 height 23
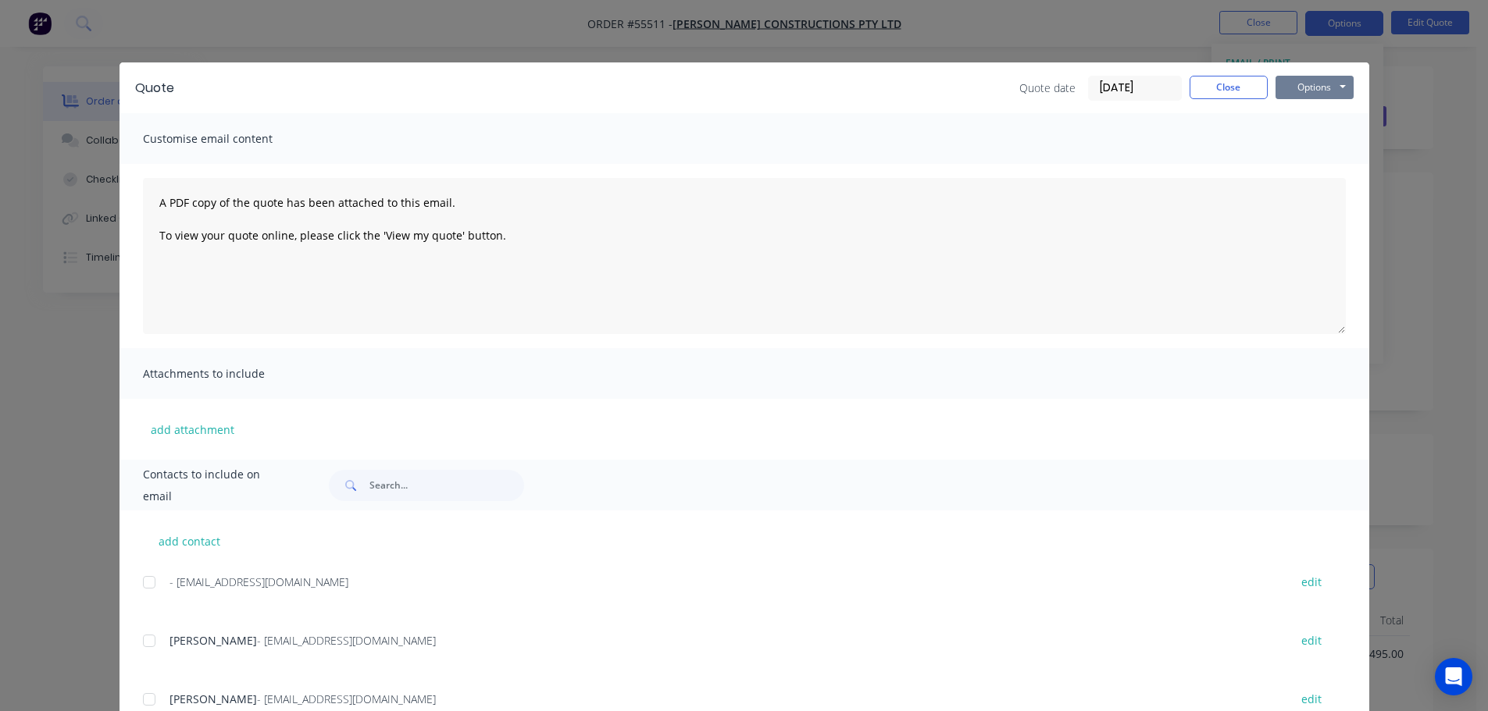
click at [1308, 90] on button "Options" at bounding box center [1314, 87] width 78 height 23
click at [1303, 140] on button "Print" at bounding box center [1325, 141] width 100 height 26
click at [1208, 87] on button "Close" at bounding box center [1228, 87] width 78 height 23
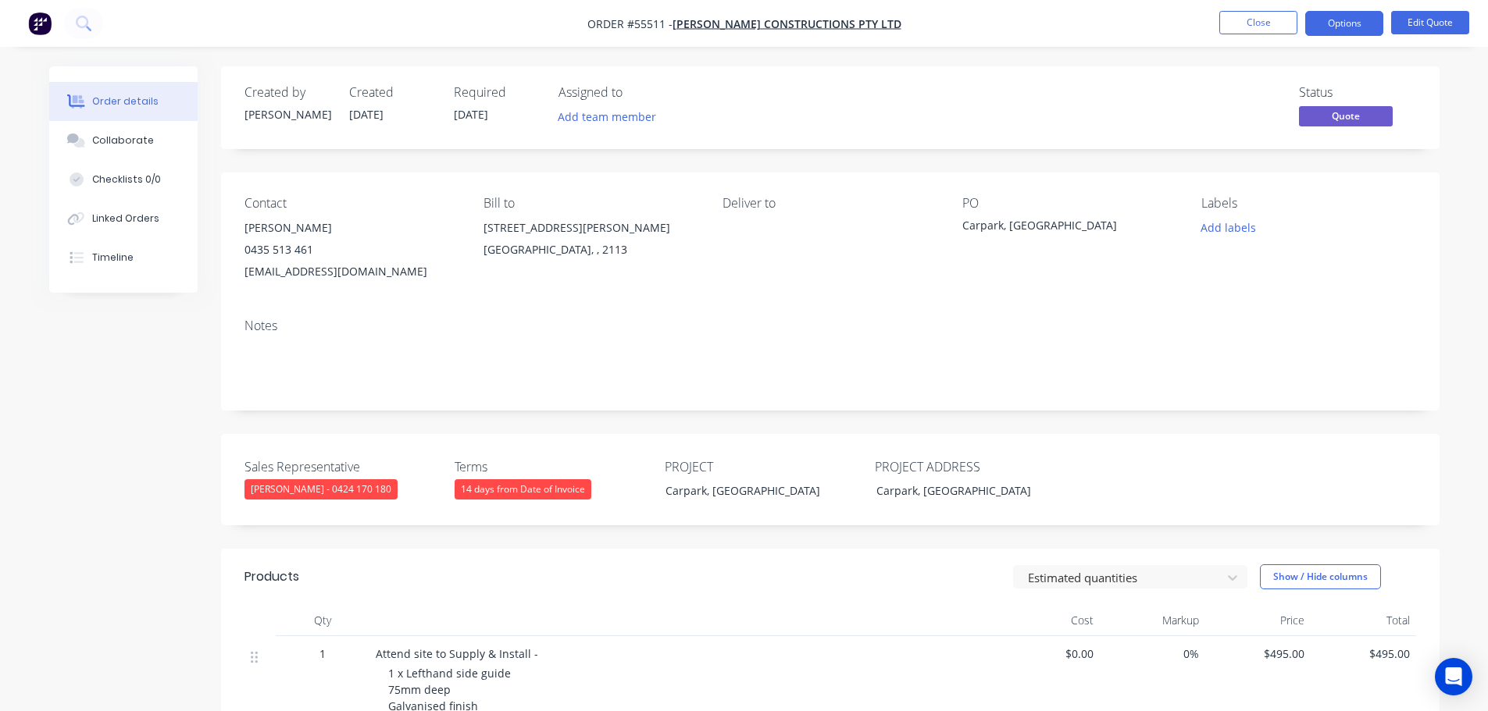
click at [310, 274] on div "[EMAIL_ADDRESS][DOMAIN_NAME]" at bounding box center [351, 272] width 214 height 22
copy div "[EMAIL_ADDRESS][DOMAIN_NAME]"
click at [1025, 230] on div "Carpark, [GEOGRAPHIC_DATA]" at bounding box center [1059, 228] width 195 height 22
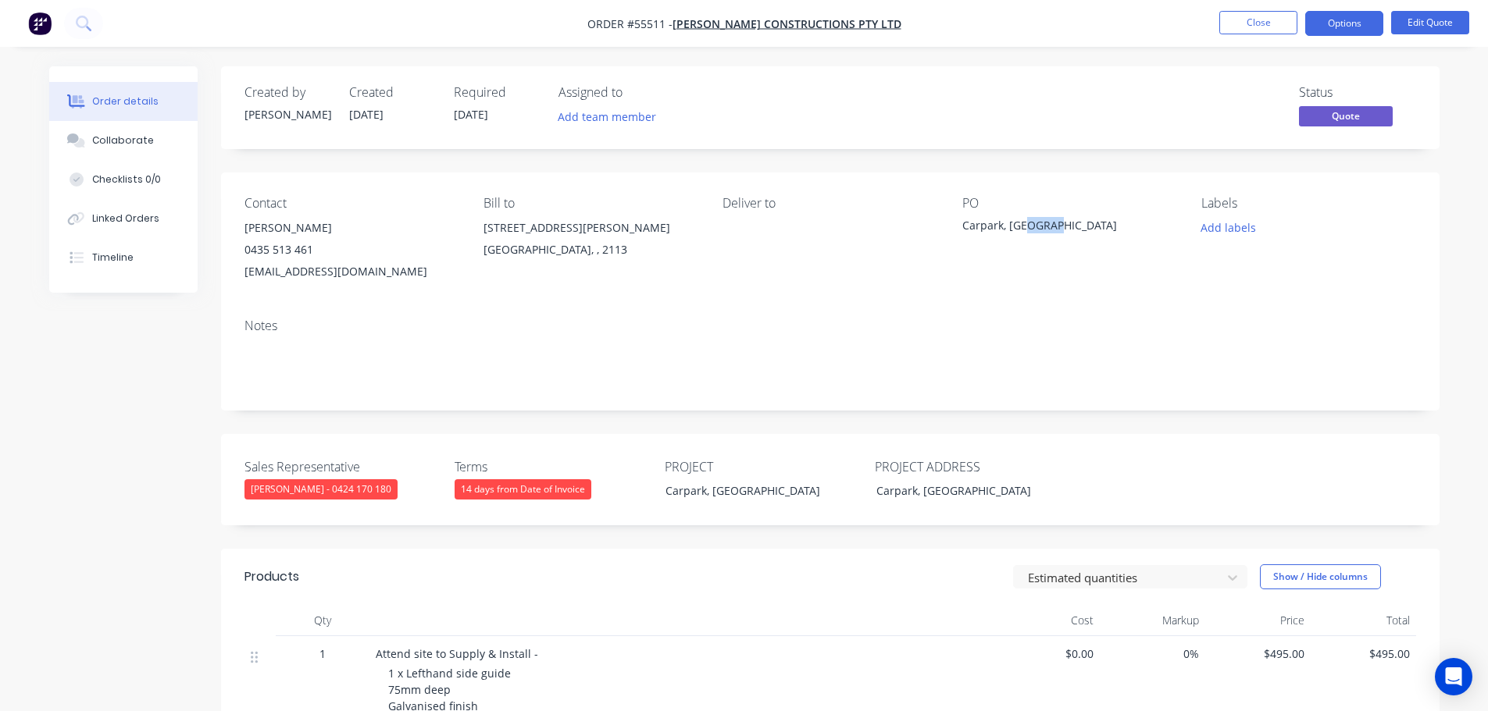
click at [1025, 230] on div "Carpark, [GEOGRAPHIC_DATA]" at bounding box center [1059, 228] width 195 height 22
copy div "Carpark, [GEOGRAPHIC_DATA]"
click at [313, 251] on span at bounding box center [313, 249] width 0 height 15
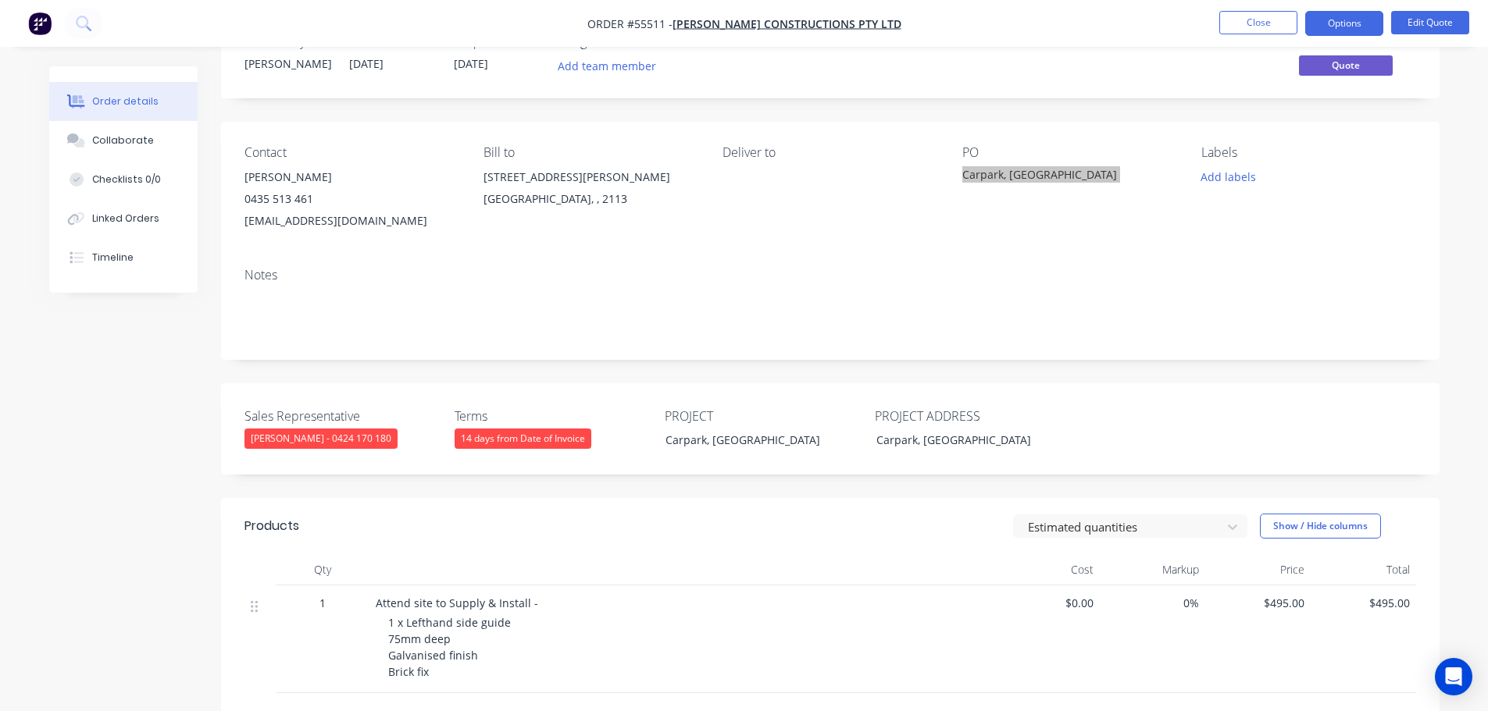
scroll to position [78, 0]
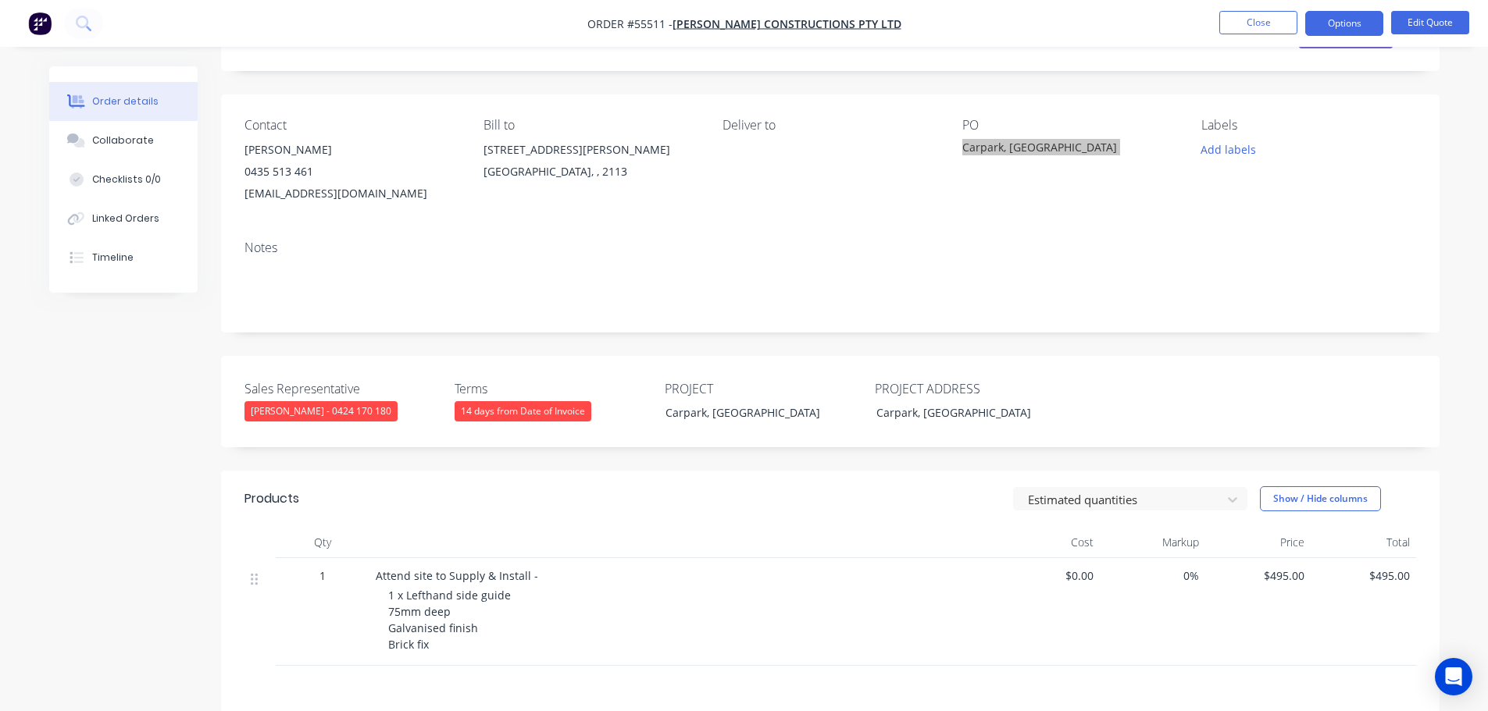
drag, startPoint x: 322, startPoint y: 172, endPoint x: 321, endPoint y: 184, distance: 12.5
click at [313, 172] on span at bounding box center [313, 171] width 0 height 15
click at [1275, 27] on button "Close" at bounding box center [1258, 22] width 78 height 23
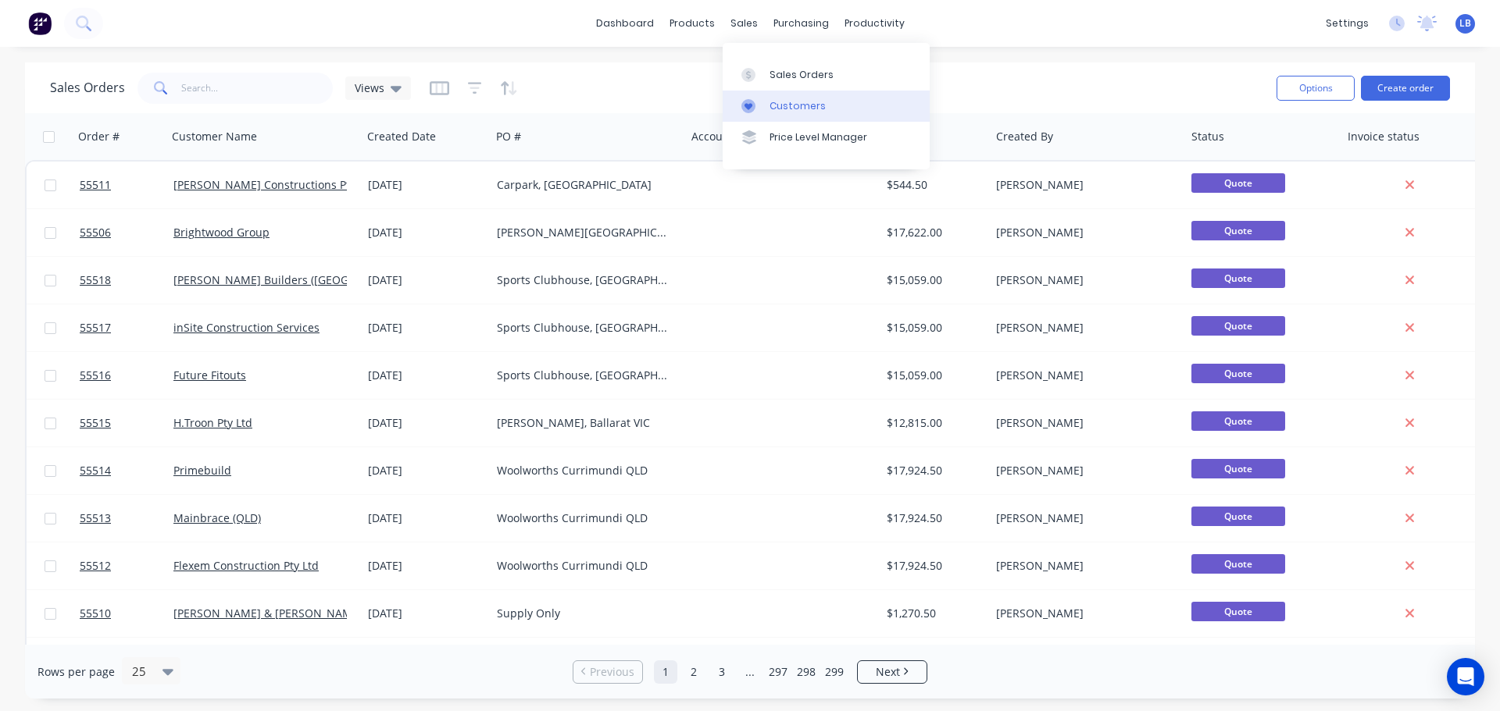
click at [797, 116] on link "Customers" at bounding box center [825, 106] width 207 height 31
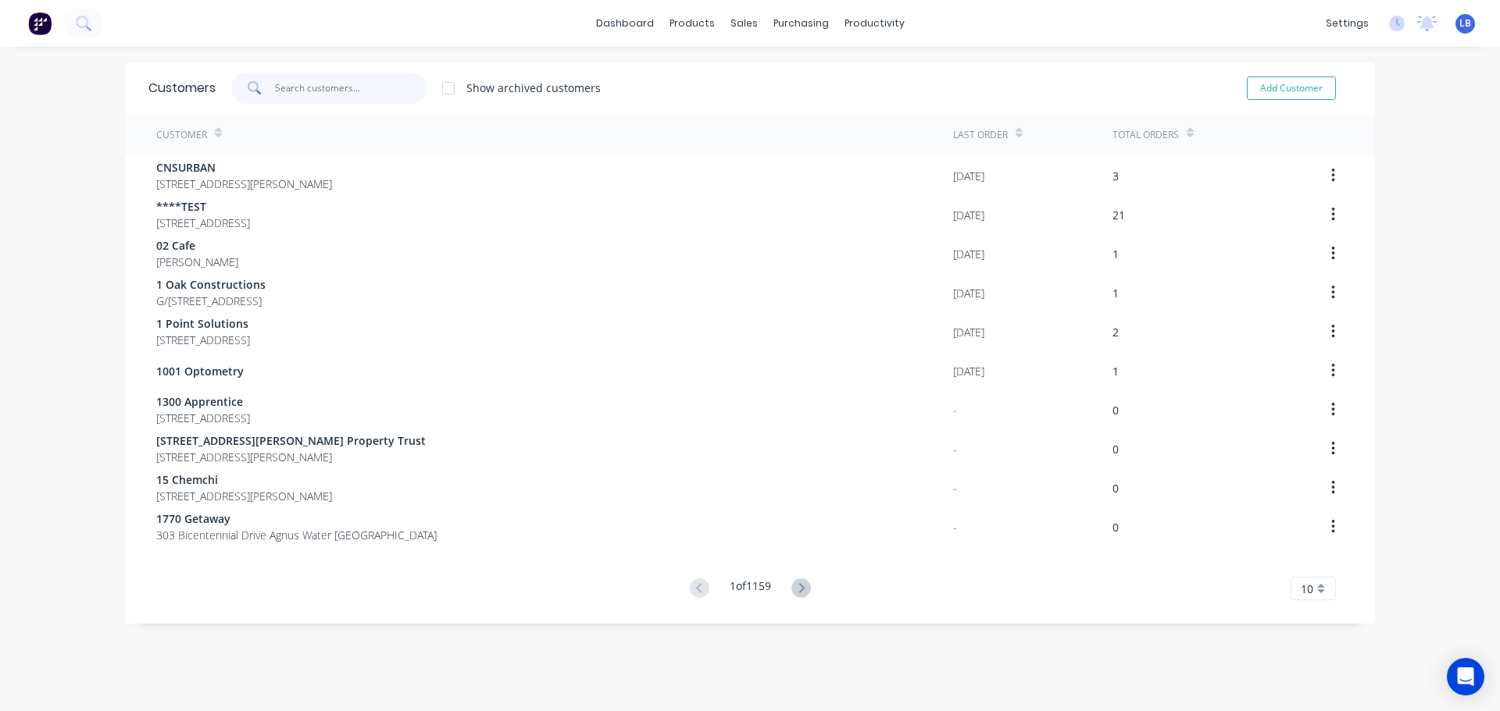
click at [321, 92] on input "text" at bounding box center [351, 88] width 152 height 31
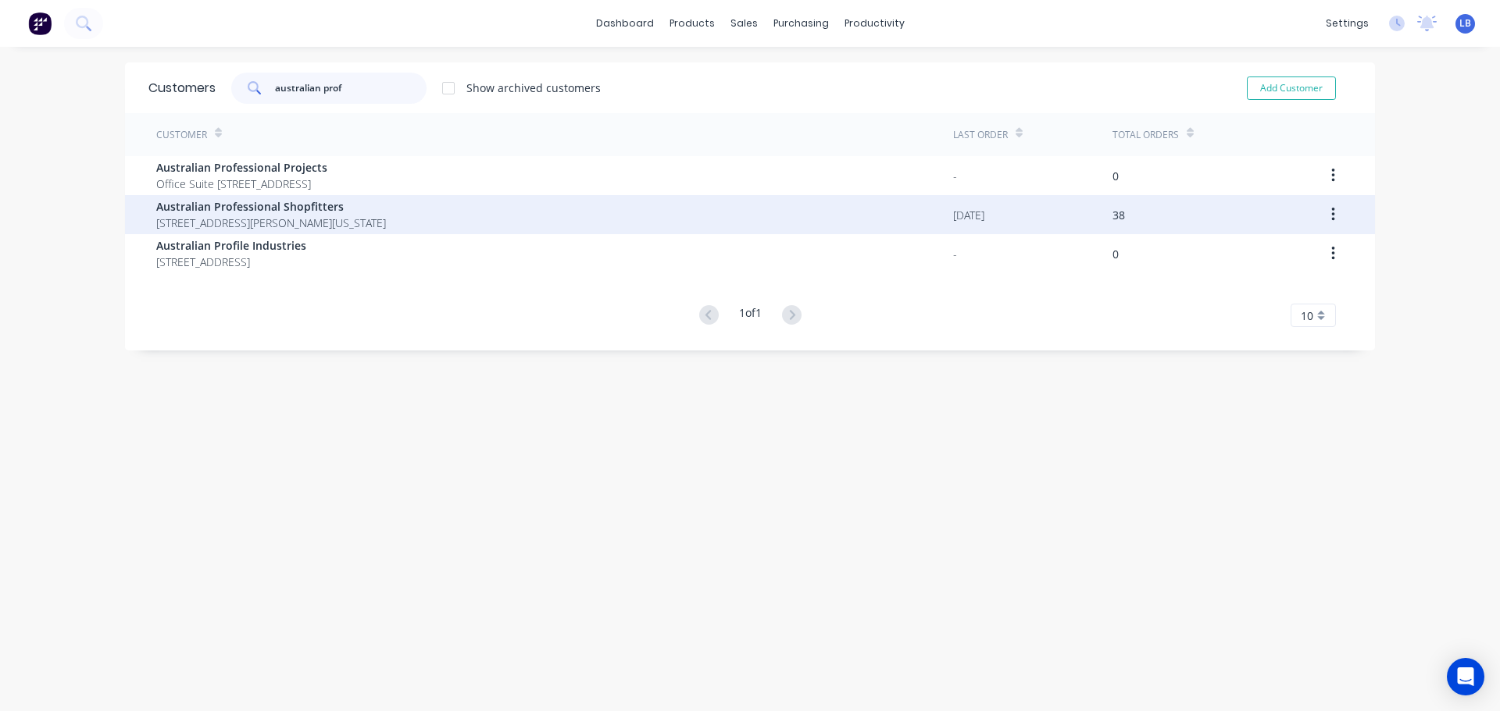
type input "australian prof"
click at [241, 211] on span "Australian Professional Shopfitters" at bounding box center [271, 206] width 230 height 16
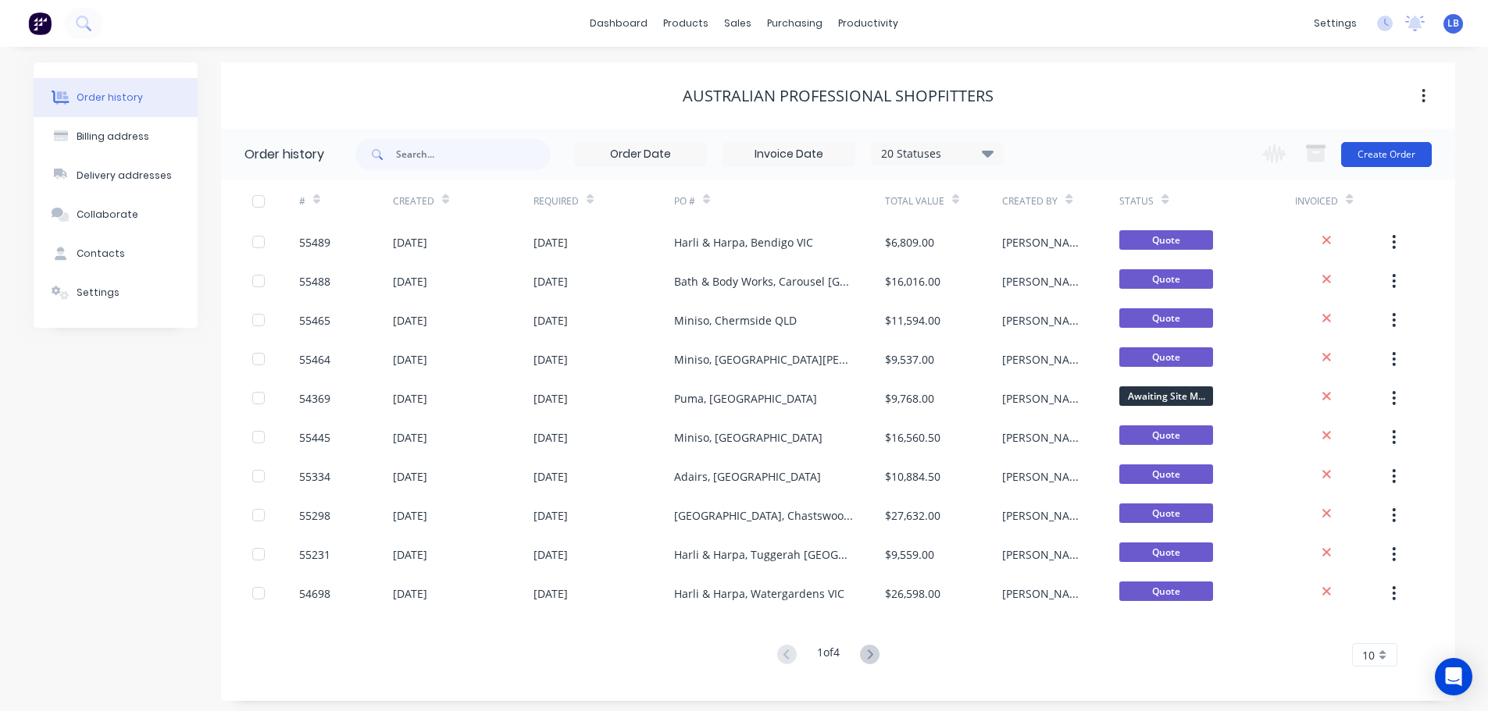
click at [1369, 156] on button "Create Order" at bounding box center [1386, 154] width 91 height 25
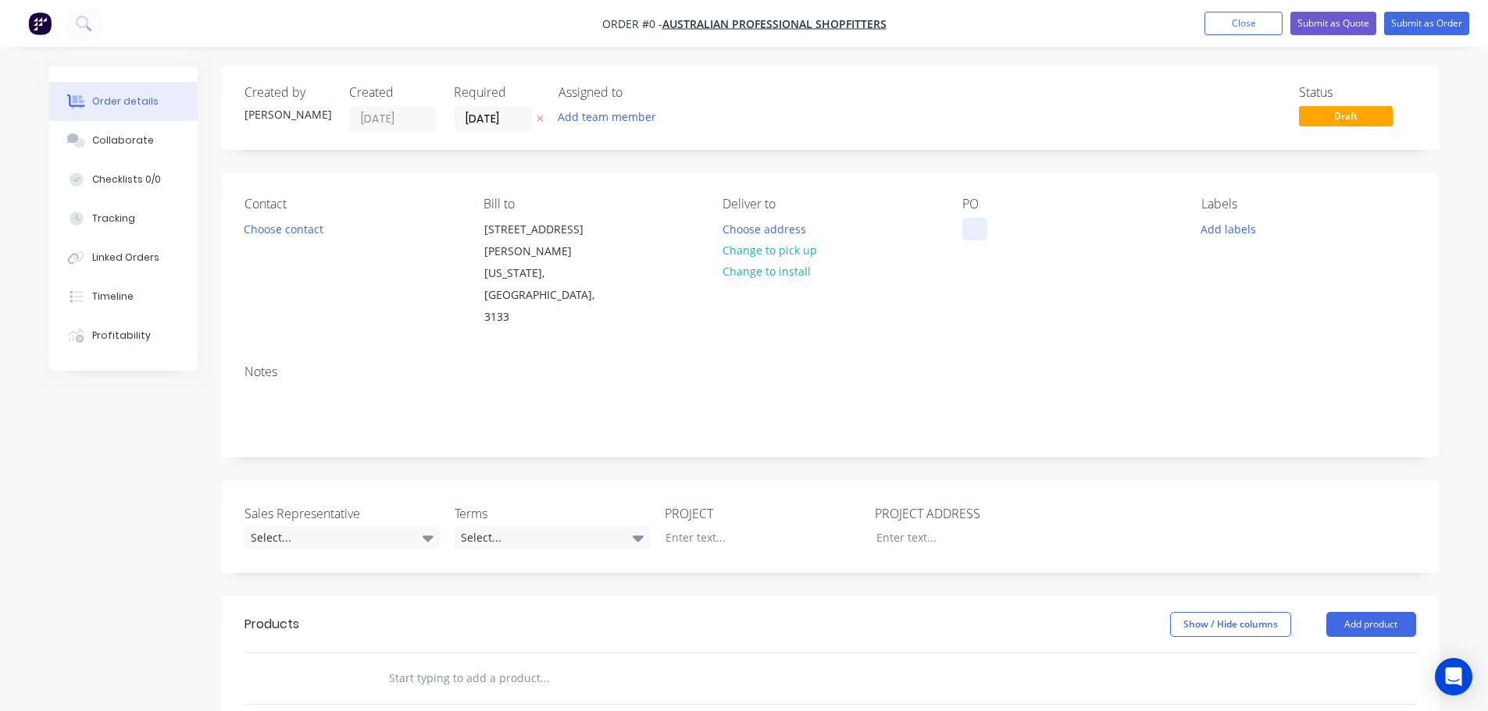
click at [962, 229] on div at bounding box center [974, 229] width 25 height 23
click at [270, 226] on div "Order details Collaborate Checklists 0/0 Tracking Linked Orders Timeline Profit…" at bounding box center [744, 584] width 1421 height 1037
click at [270, 226] on button "Choose contact" at bounding box center [283, 228] width 96 height 21
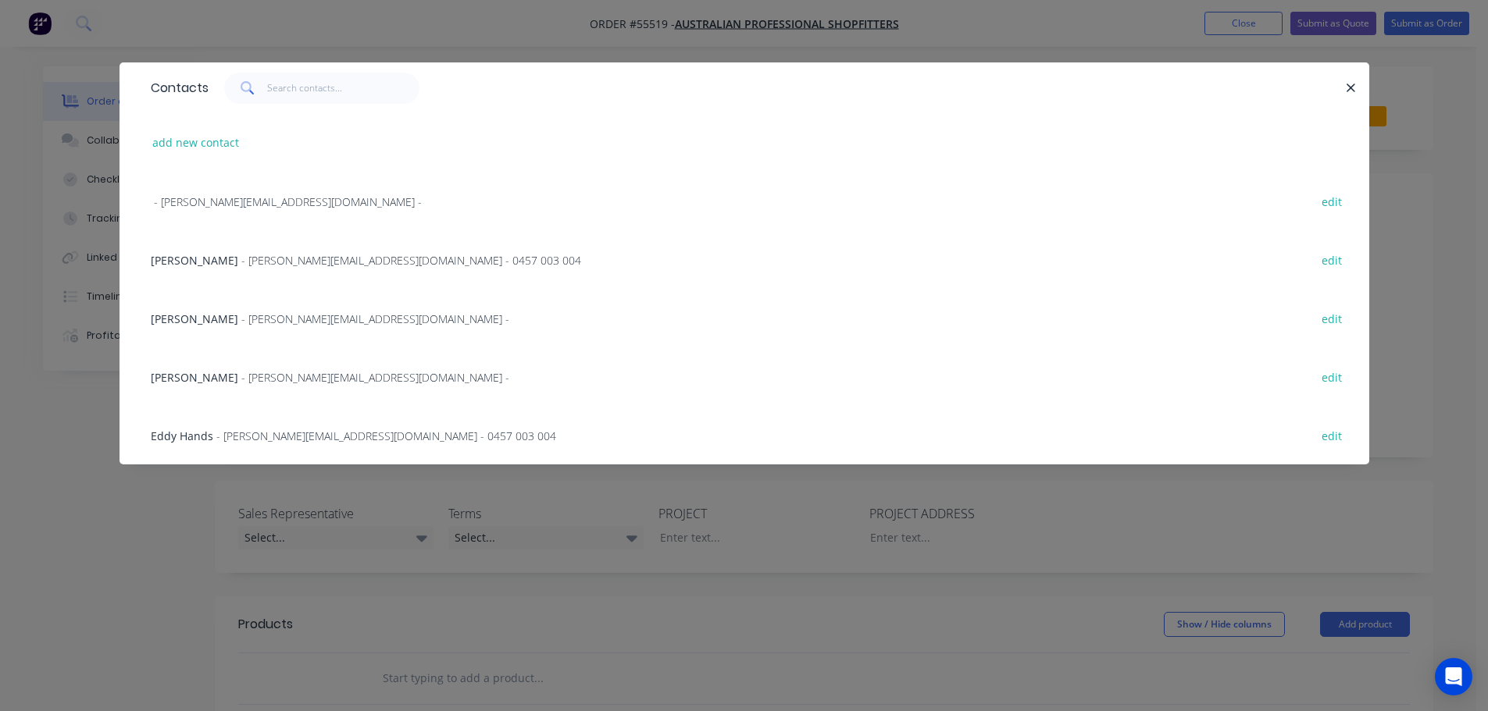
click at [201, 319] on span "[PERSON_NAME]" at bounding box center [194, 319] width 87 height 15
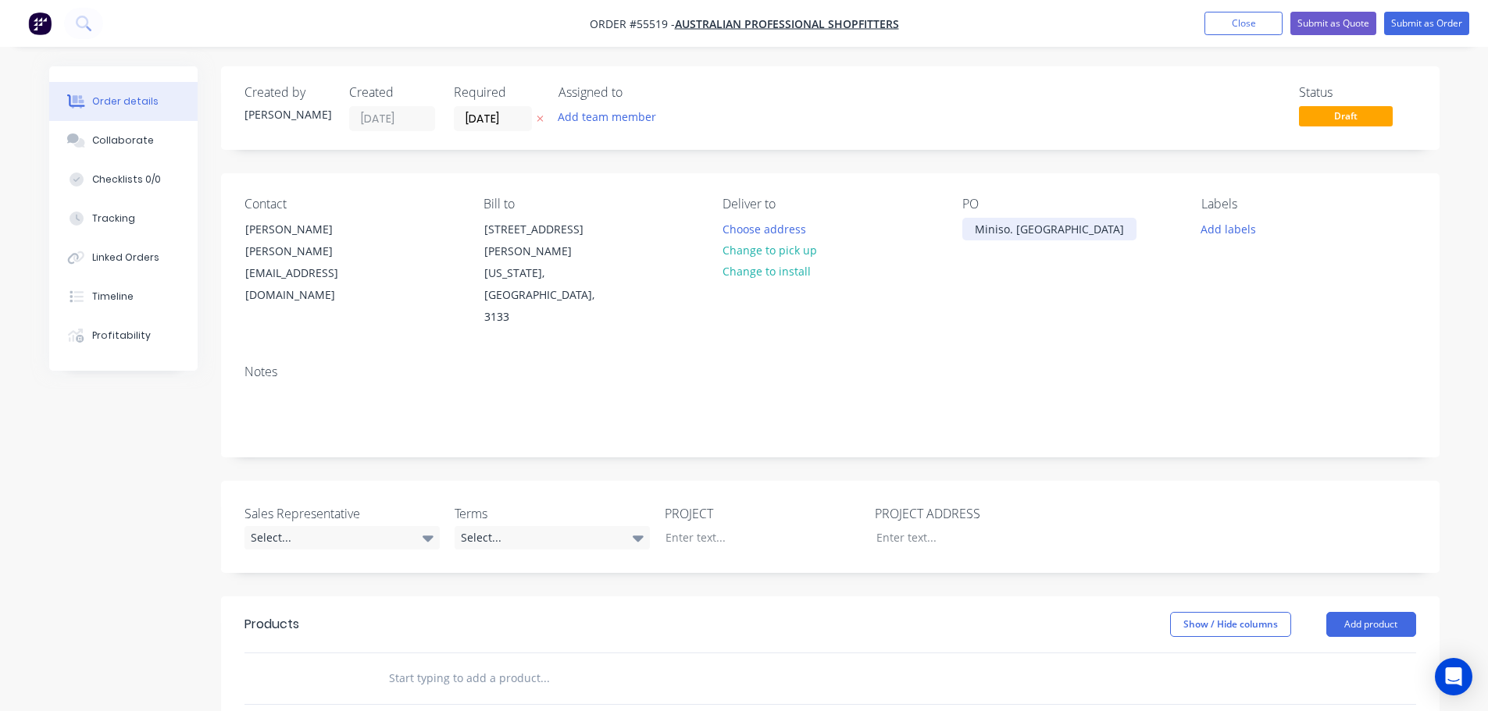
click at [1022, 229] on div "Miniso. [GEOGRAPHIC_DATA]" at bounding box center [1049, 229] width 174 height 23
copy div "Miniso. [GEOGRAPHIC_DATA]"
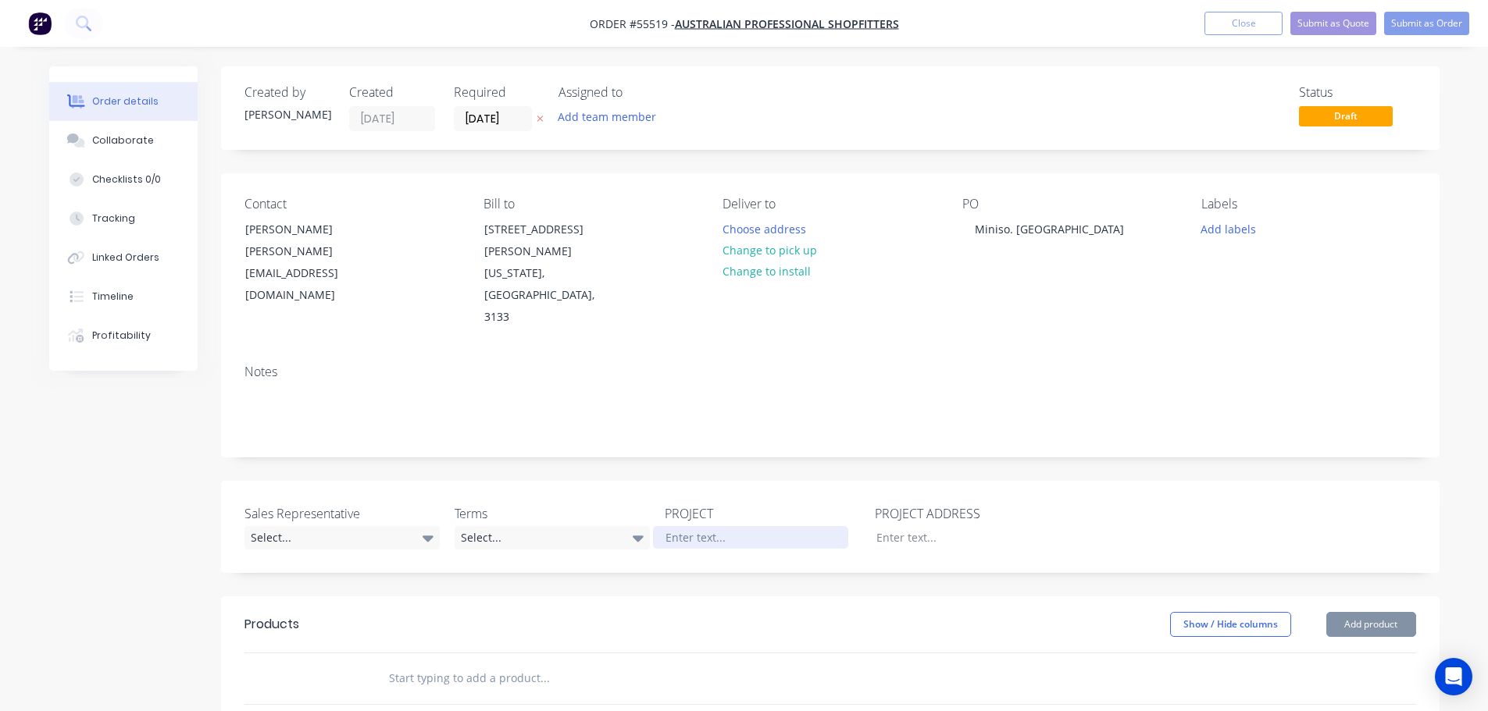
click at [677, 526] on div at bounding box center [750, 537] width 195 height 23
paste div
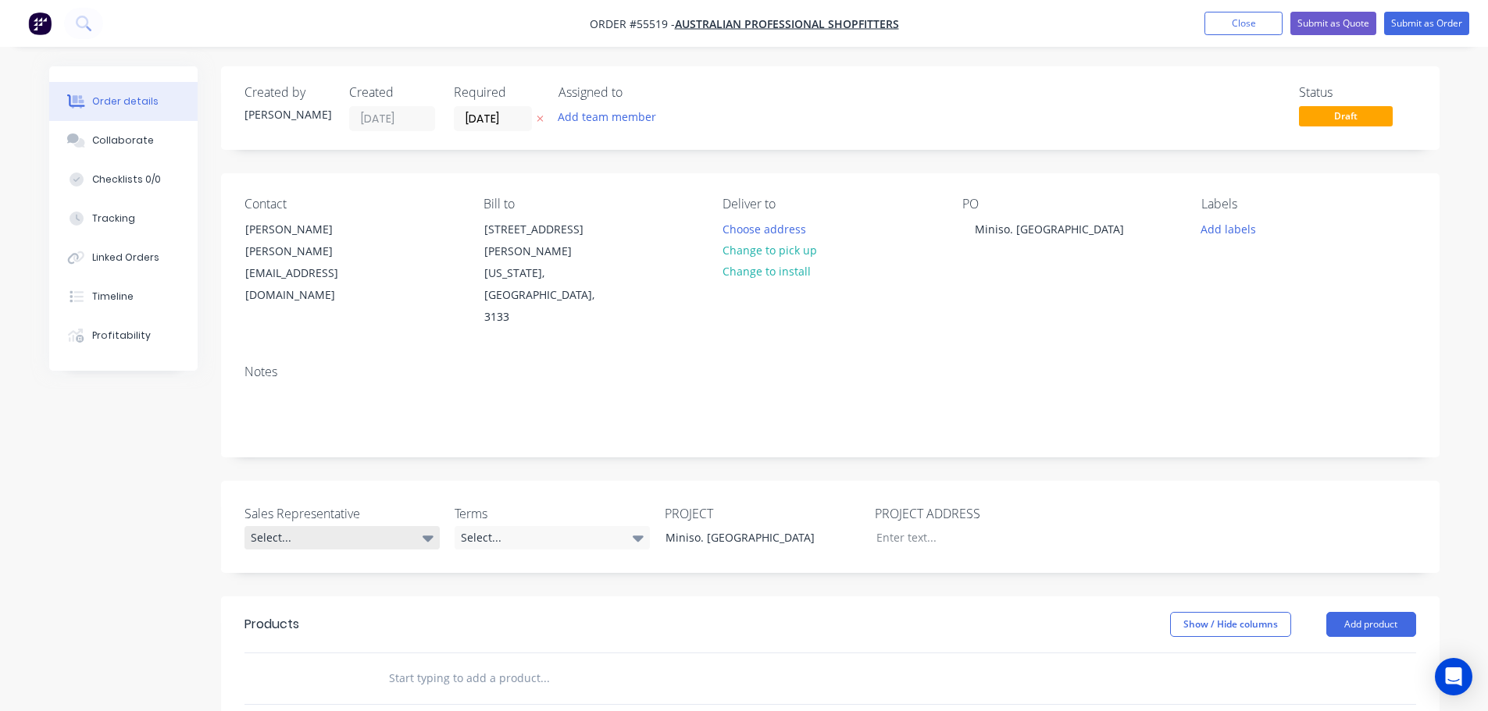
click at [273, 526] on div "Select..." at bounding box center [341, 537] width 195 height 23
click at [297, 540] on div "[PERSON_NAME] - 0424 170 180" at bounding box center [332, 541] width 153 height 20
click at [521, 526] on div "Select..." at bounding box center [552, 537] width 195 height 23
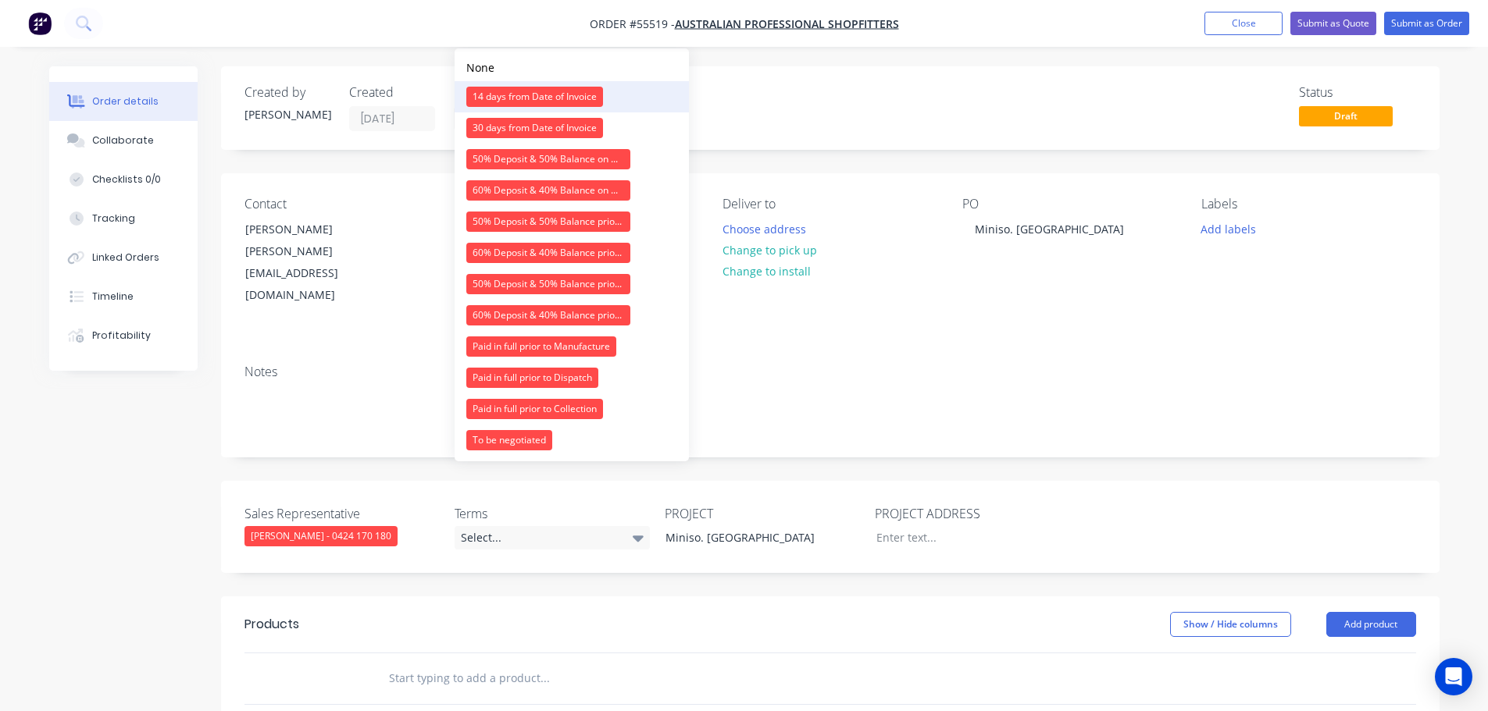
click at [536, 96] on div "14 days from Date of Invoice" at bounding box center [534, 97] width 137 height 20
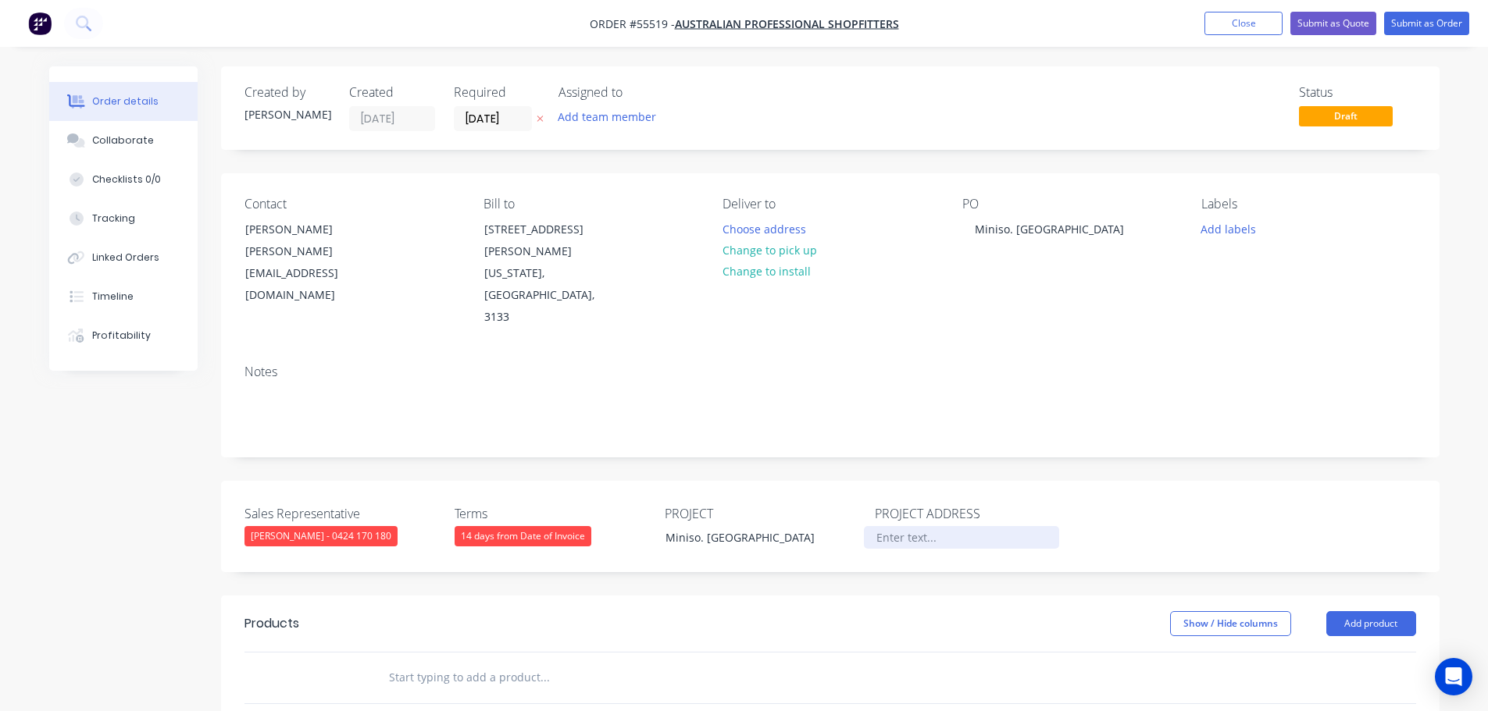
click at [904, 526] on div at bounding box center [961, 537] width 195 height 23
click at [1386, 612] on button "Add product" at bounding box center [1371, 624] width 90 height 25
click at [1342, 652] on div "Product catalogue" at bounding box center [1342, 663] width 120 height 23
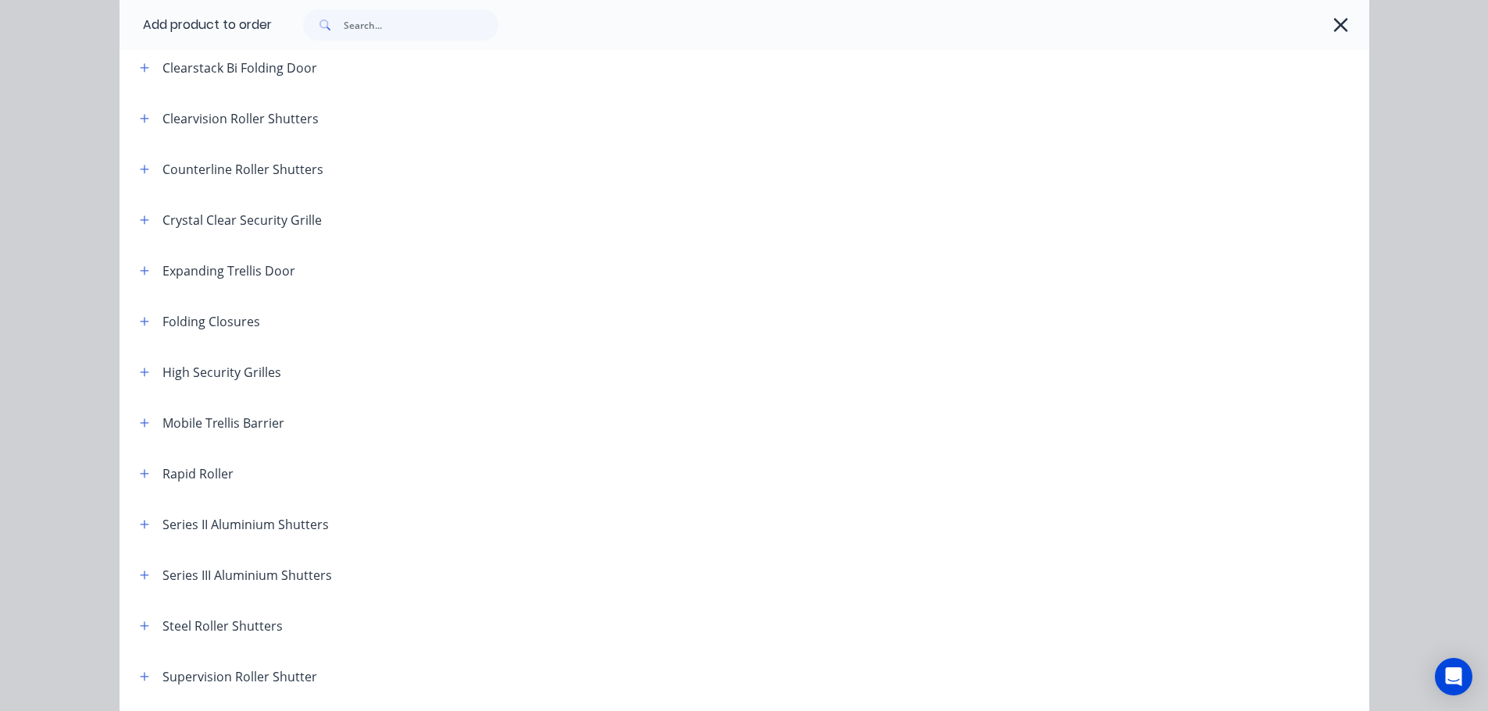
scroll to position [312, 0]
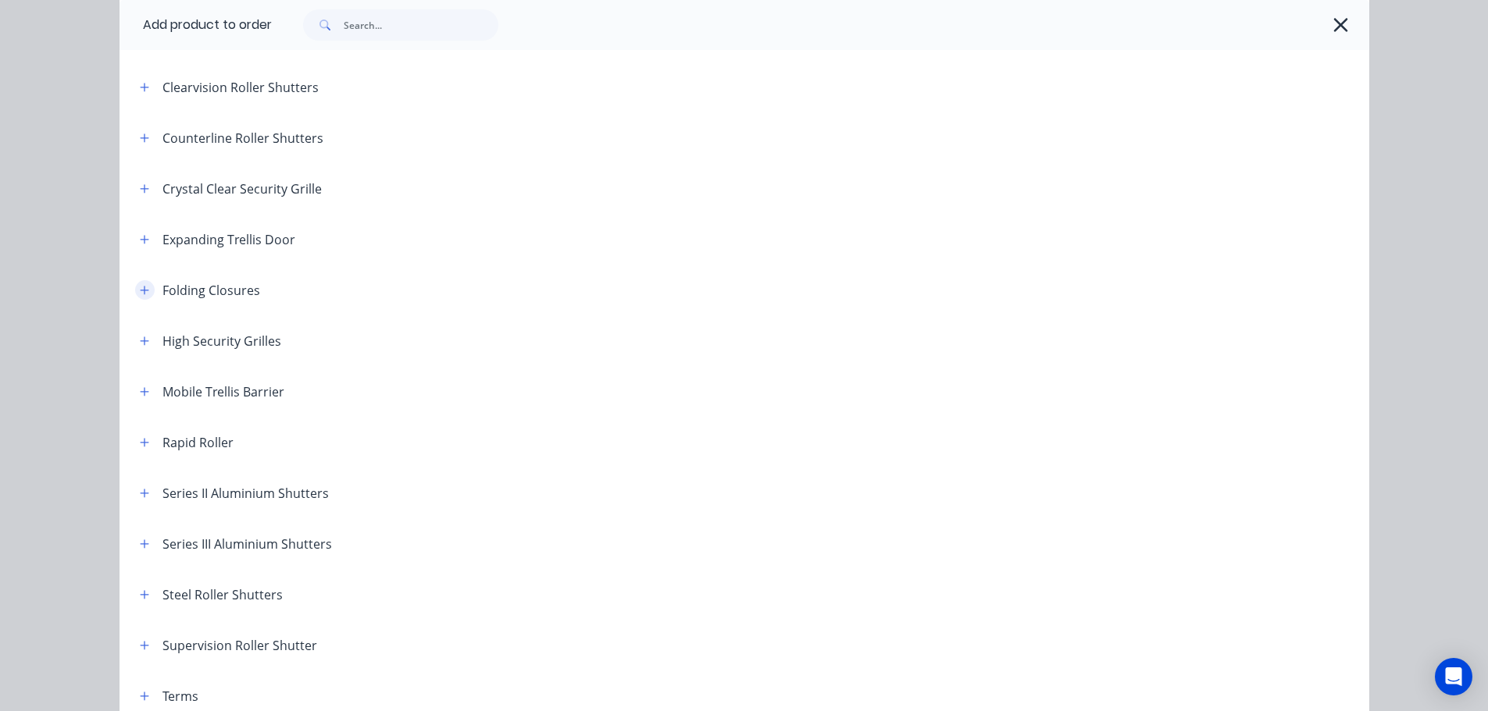
click at [140, 291] on icon "button" at bounding box center [144, 290] width 9 height 9
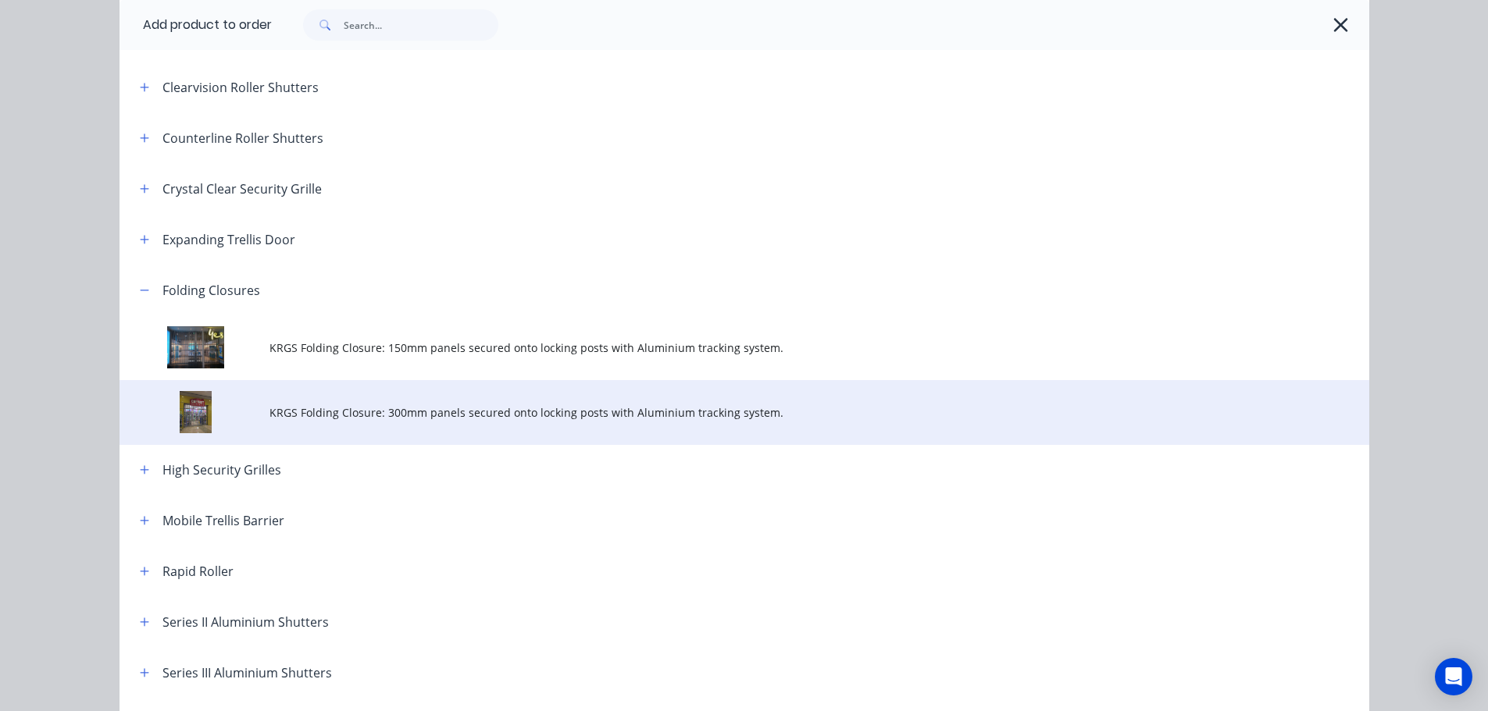
click at [504, 419] on span "KRGS Folding Closure: 300mm panels secured onto locking posts with Aluminium tr…" at bounding box center [708, 413] width 879 height 16
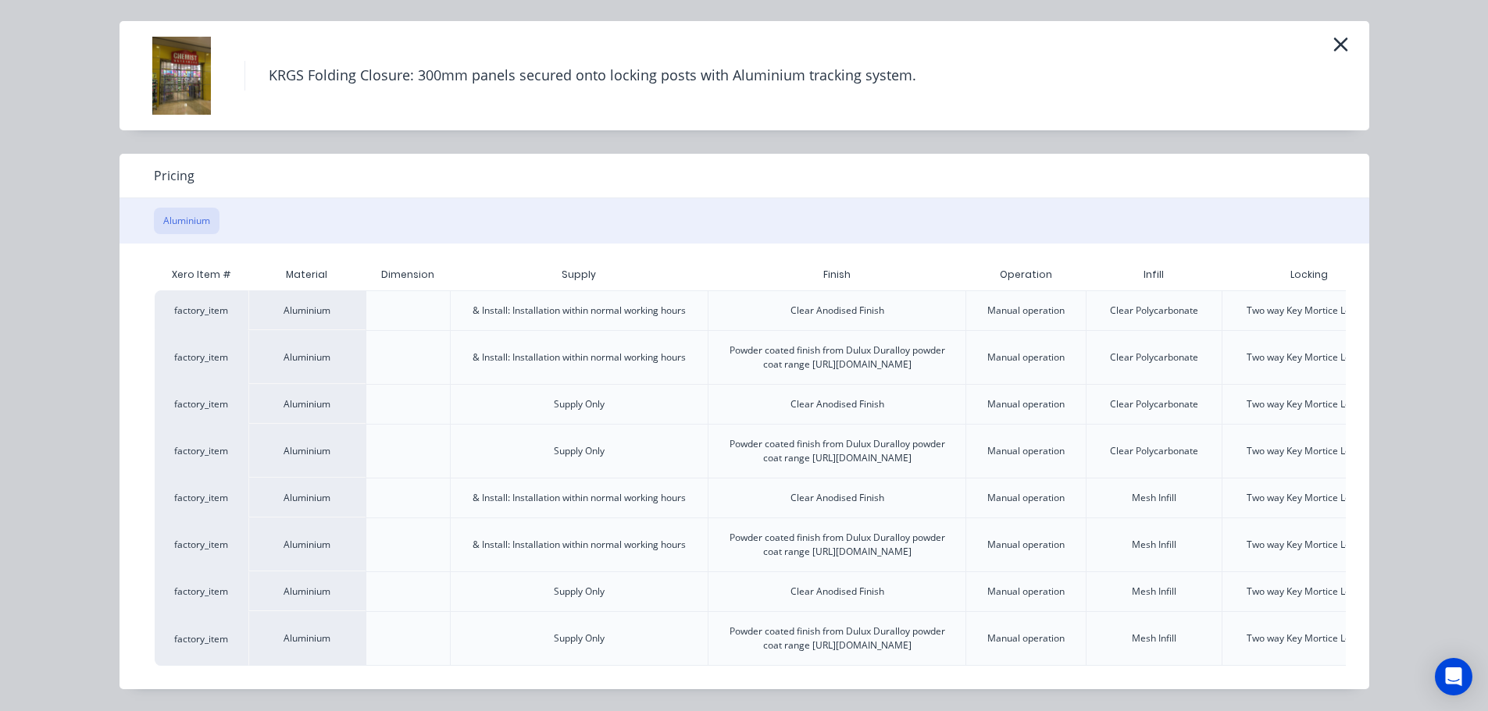
scroll to position [0, 137]
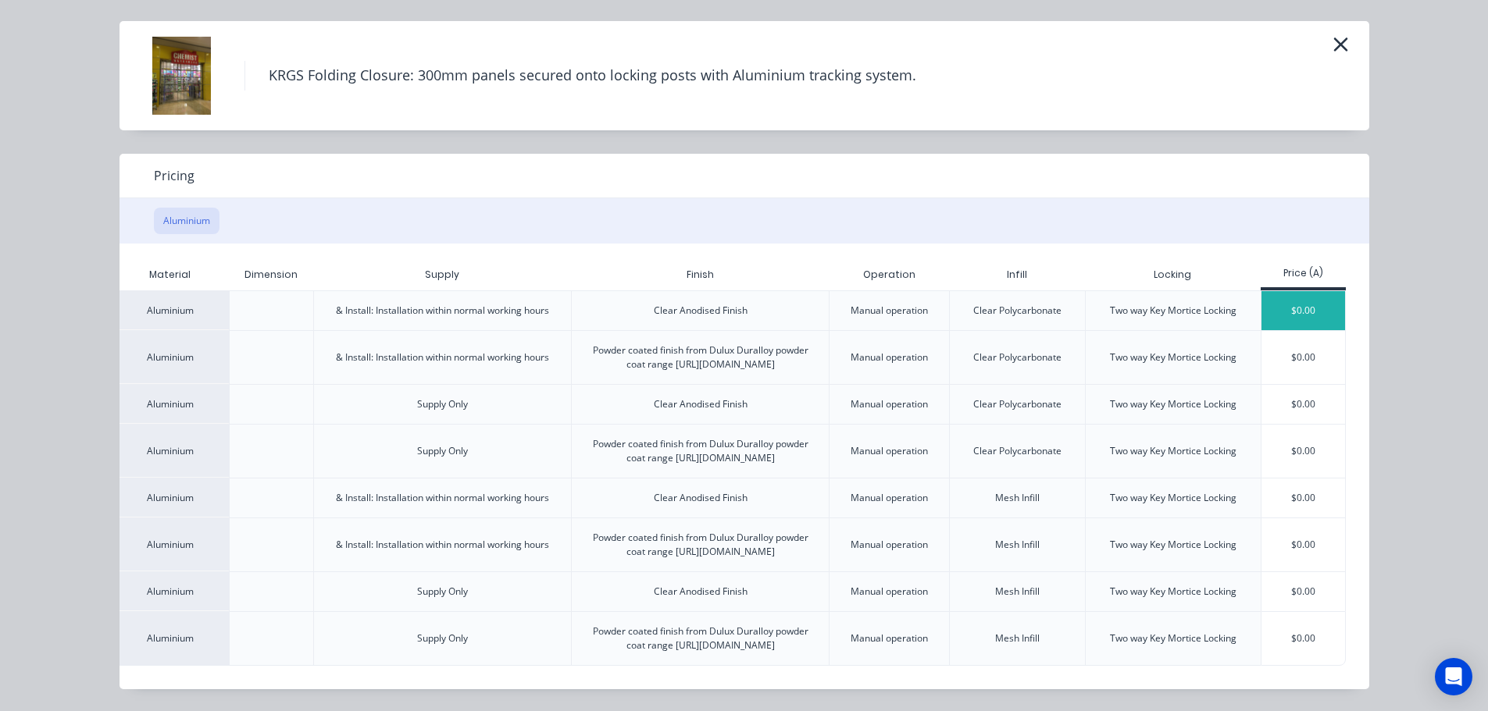
click at [1315, 291] on div "$0.00" at bounding box center [1303, 310] width 84 height 39
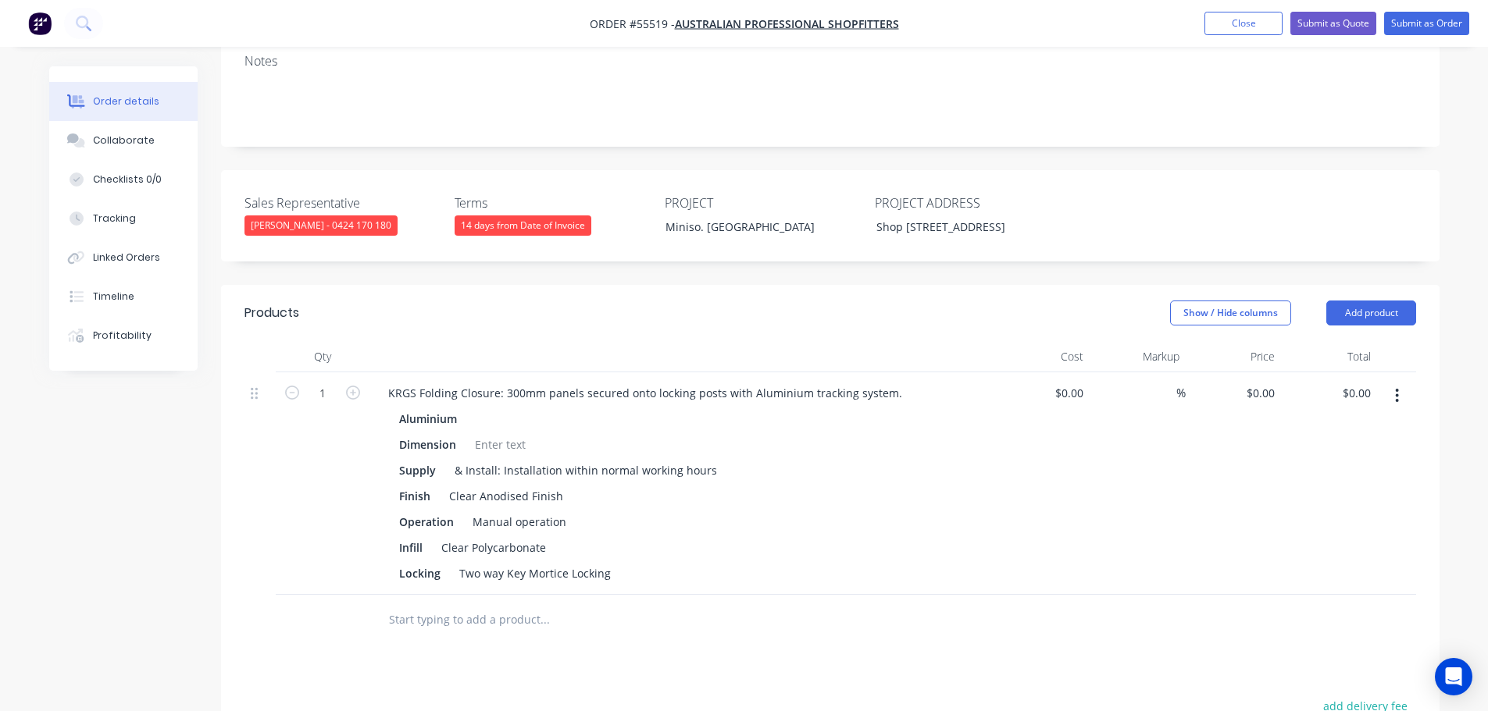
scroll to position [312, 0]
click at [1369, 380] on input "0.00" at bounding box center [1359, 391] width 36 height 23
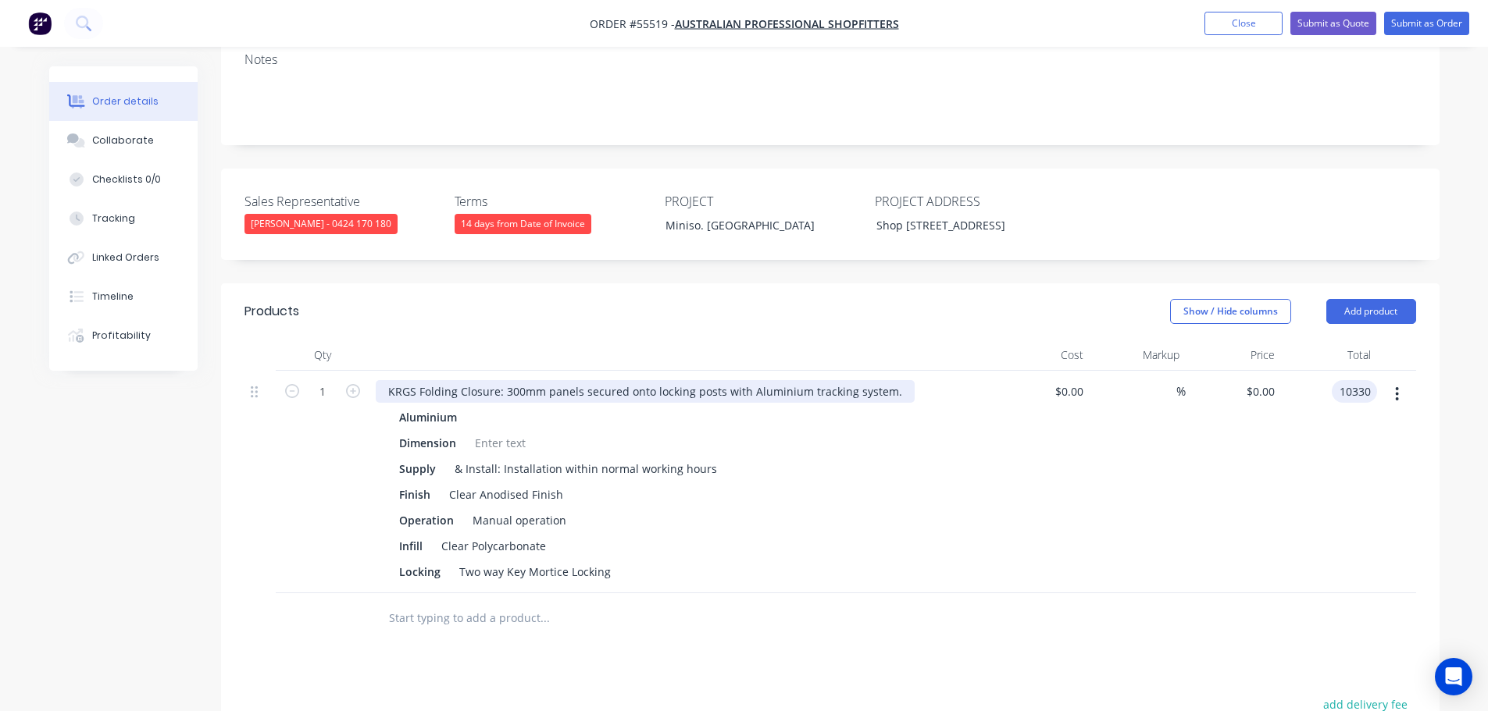
type input "10330"
type input "$10,330.00"
click at [391, 380] on div "KRGS Folding Closure: 300mm panels secured onto locking posts with Aluminium tr…" at bounding box center [645, 391] width 539 height 23
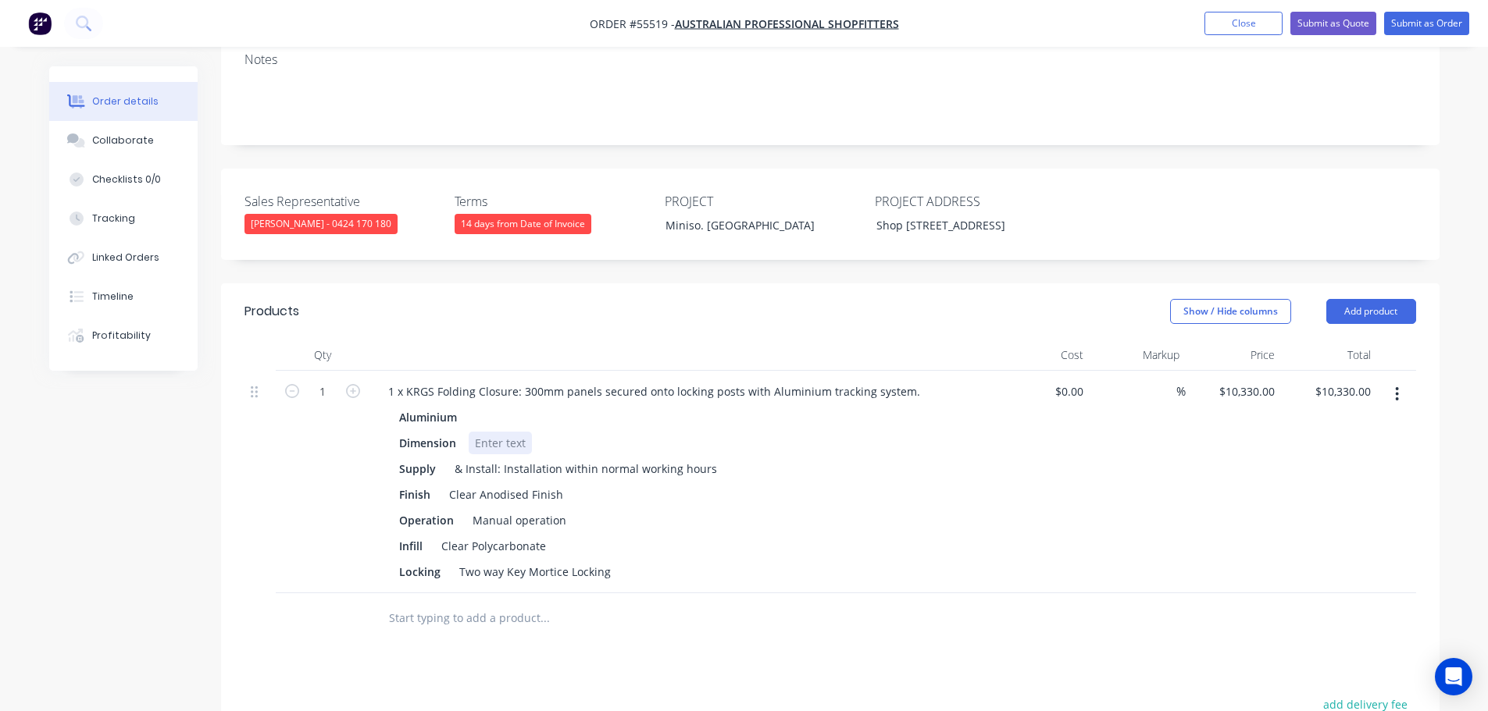
click at [480, 432] on div at bounding box center [500, 443] width 63 height 23
click at [1310, 30] on button "Submit as Quote" at bounding box center [1333, 23] width 86 height 23
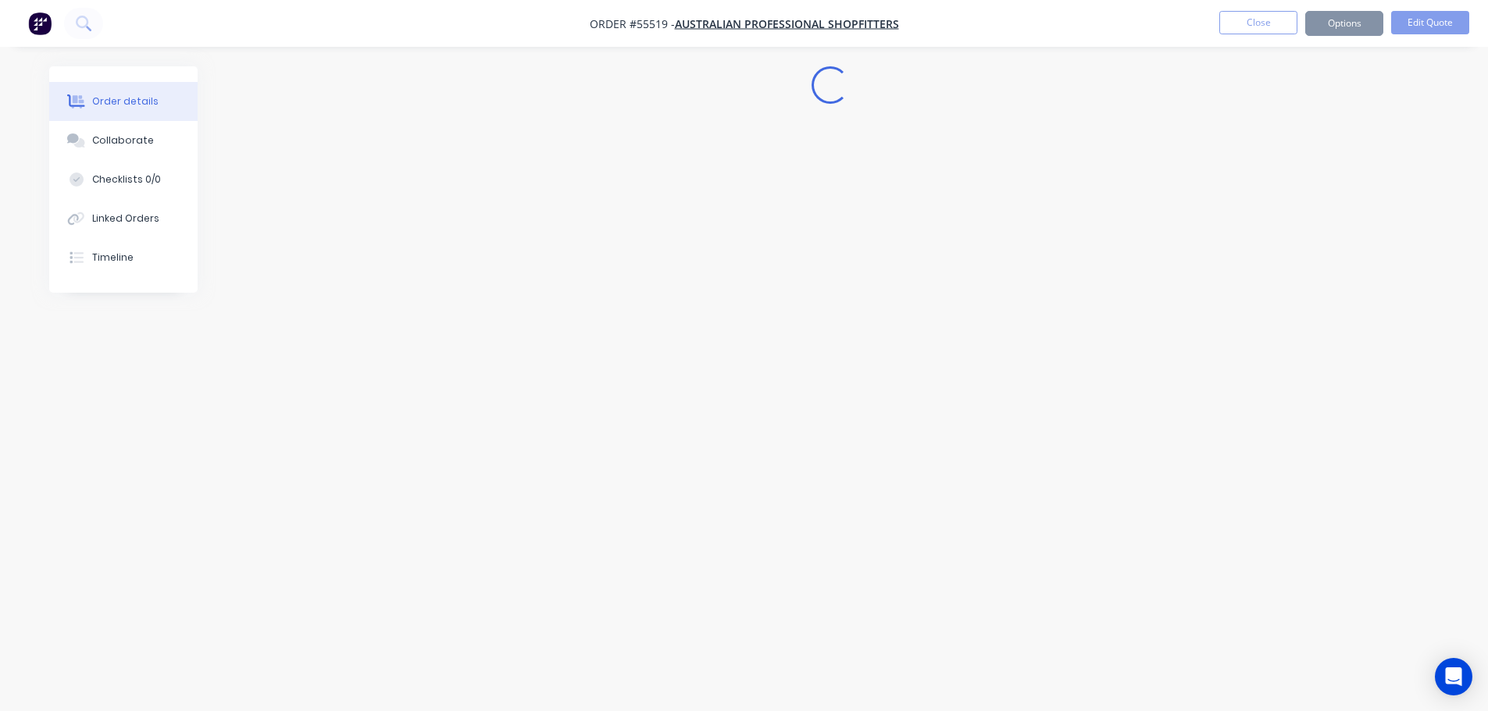
scroll to position [0, 0]
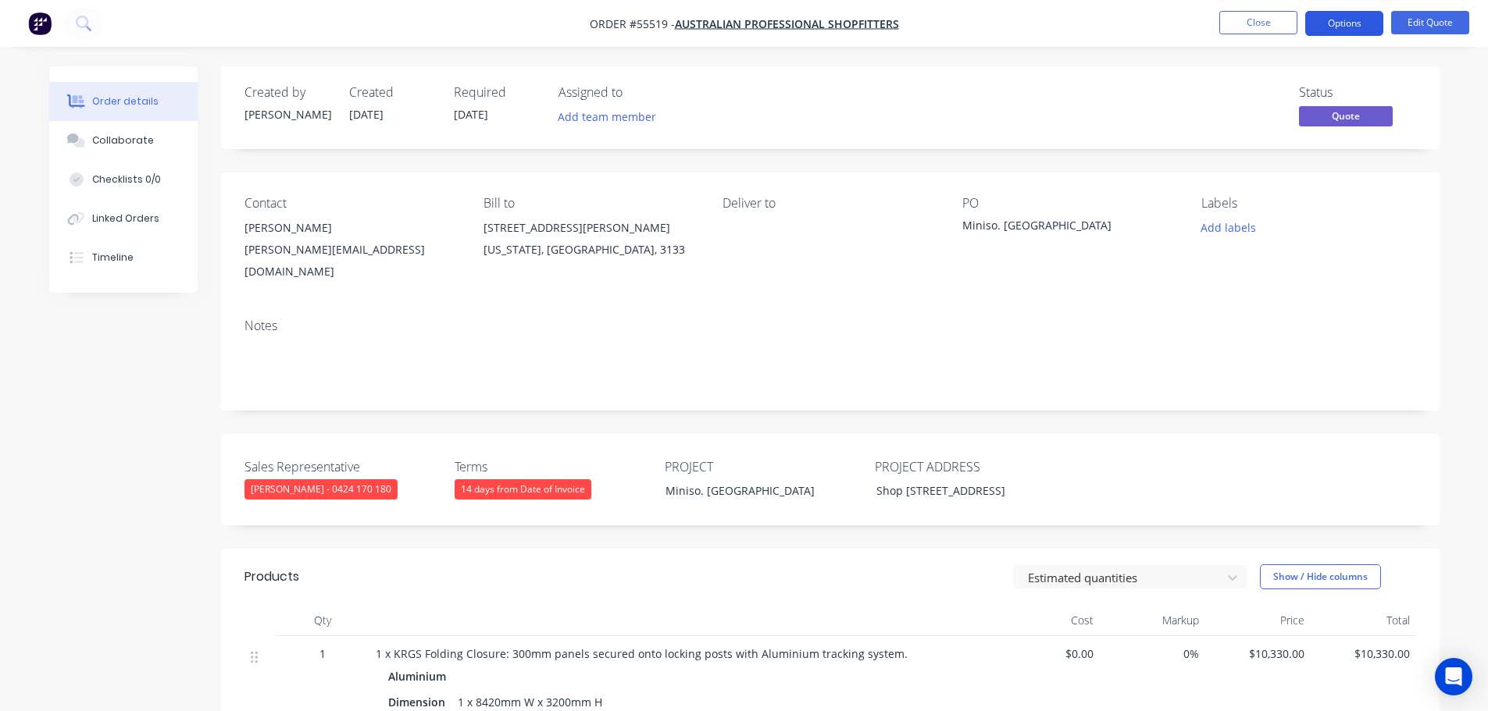
click at [1339, 20] on button "Options" at bounding box center [1344, 23] width 78 height 25
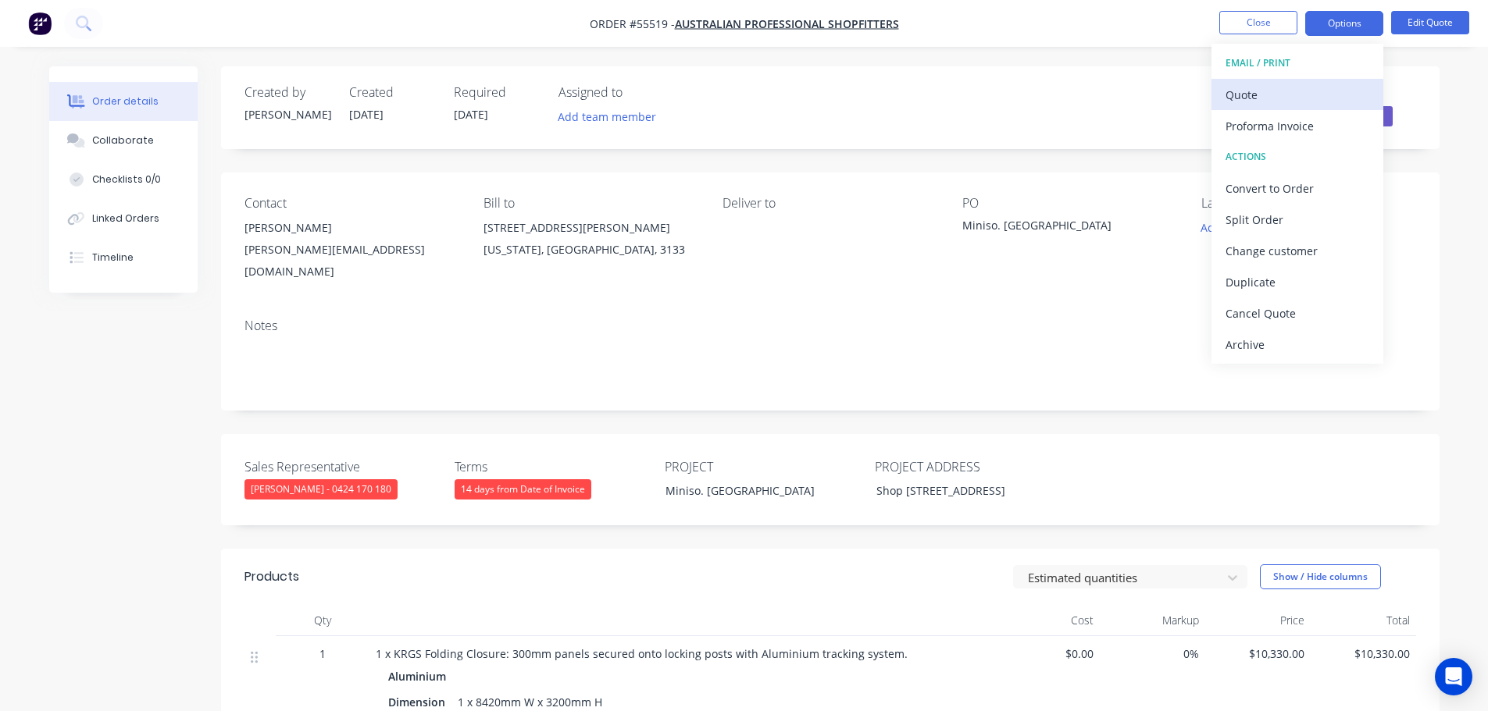
click at [1239, 97] on div "Quote" at bounding box center [1297, 95] width 144 height 23
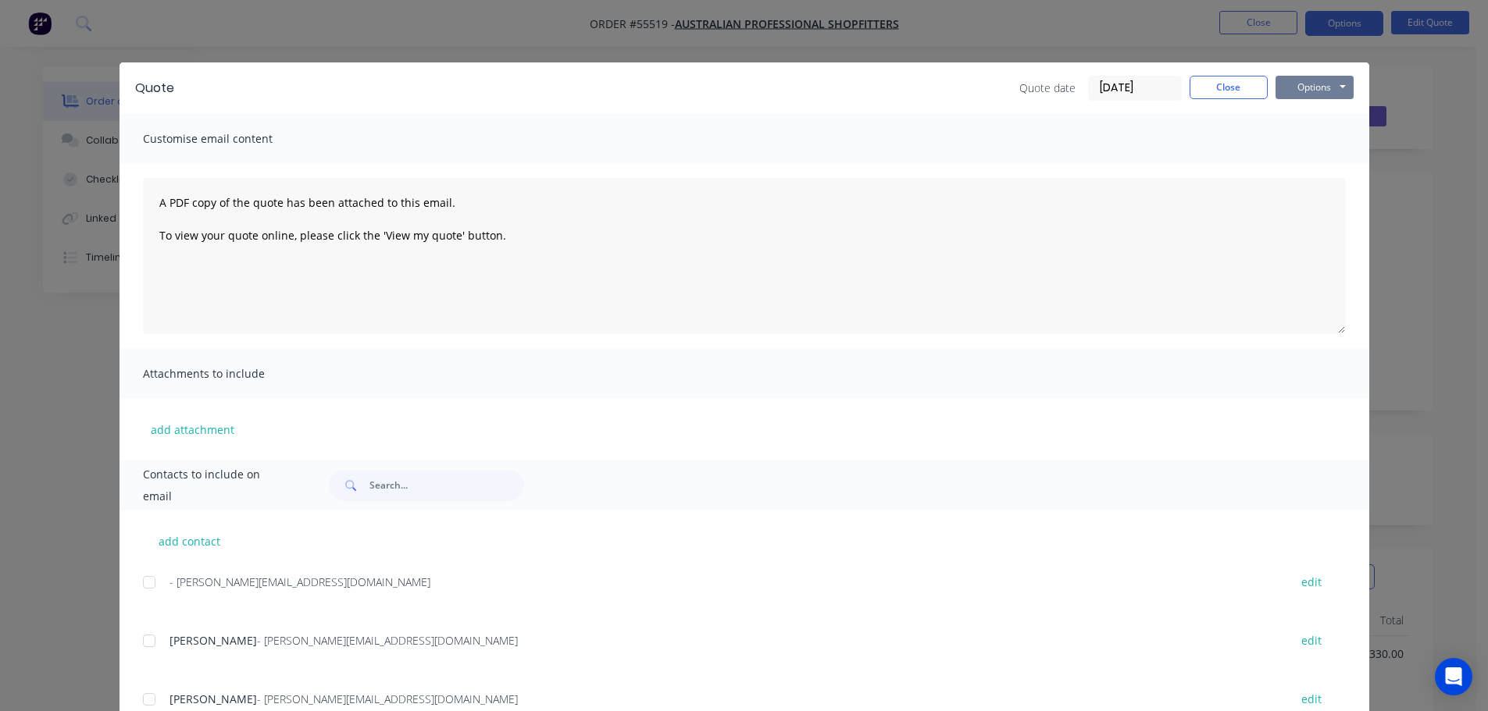
click at [1300, 95] on button "Options" at bounding box center [1314, 87] width 78 height 23
click at [1314, 148] on button "Print" at bounding box center [1325, 141] width 100 height 26
click at [1195, 86] on button "Close" at bounding box center [1228, 87] width 78 height 23
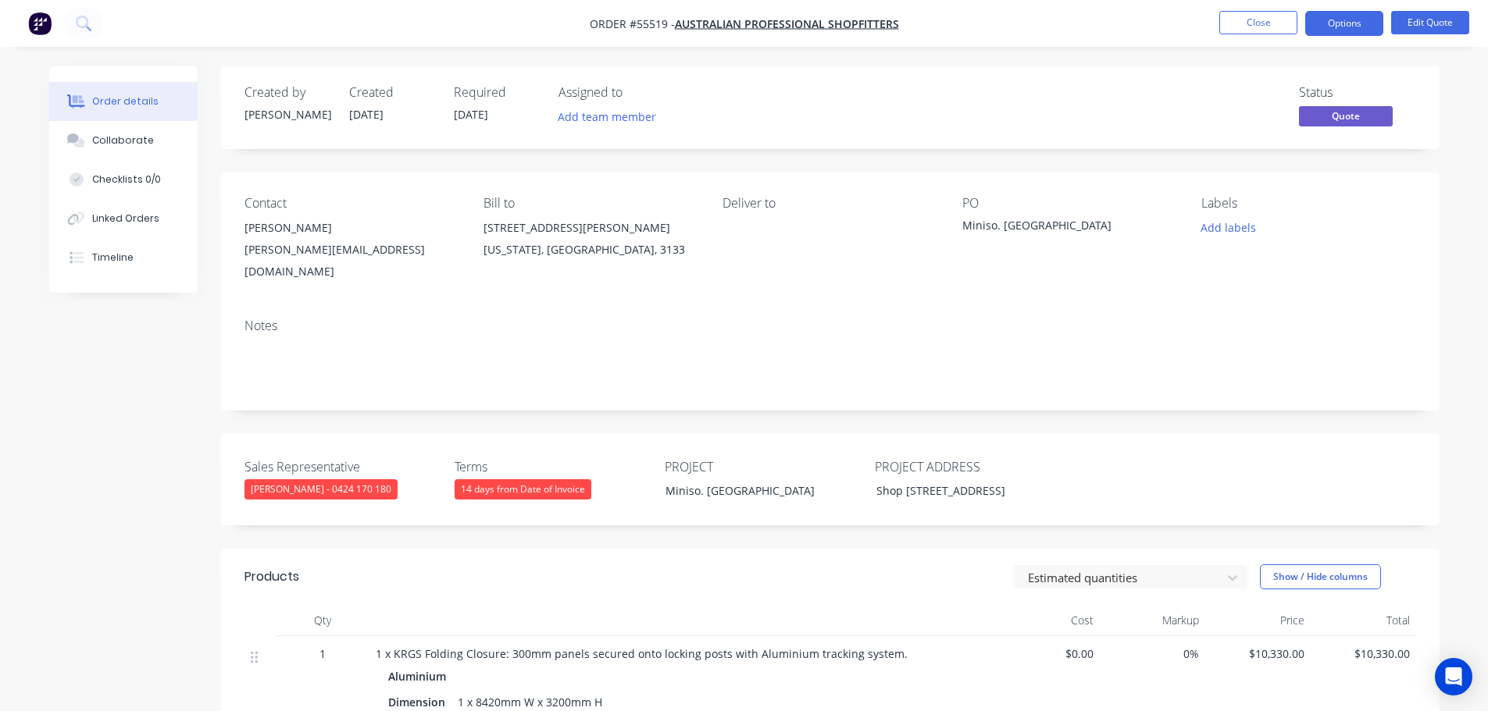
click at [307, 251] on div "[PERSON_NAME][EMAIL_ADDRESS][DOMAIN_NAME]" at bounding box center [351, 261] width 214 height 44
copy div "[PERSON_NAME][EMAIL_ADDRESS][DOMAIN_NAME]"
click at [1013, 230] on div "Miniso. [GEOGRAPHIC_DATA]" at bounding box center [1059, 228] width 195 height 22
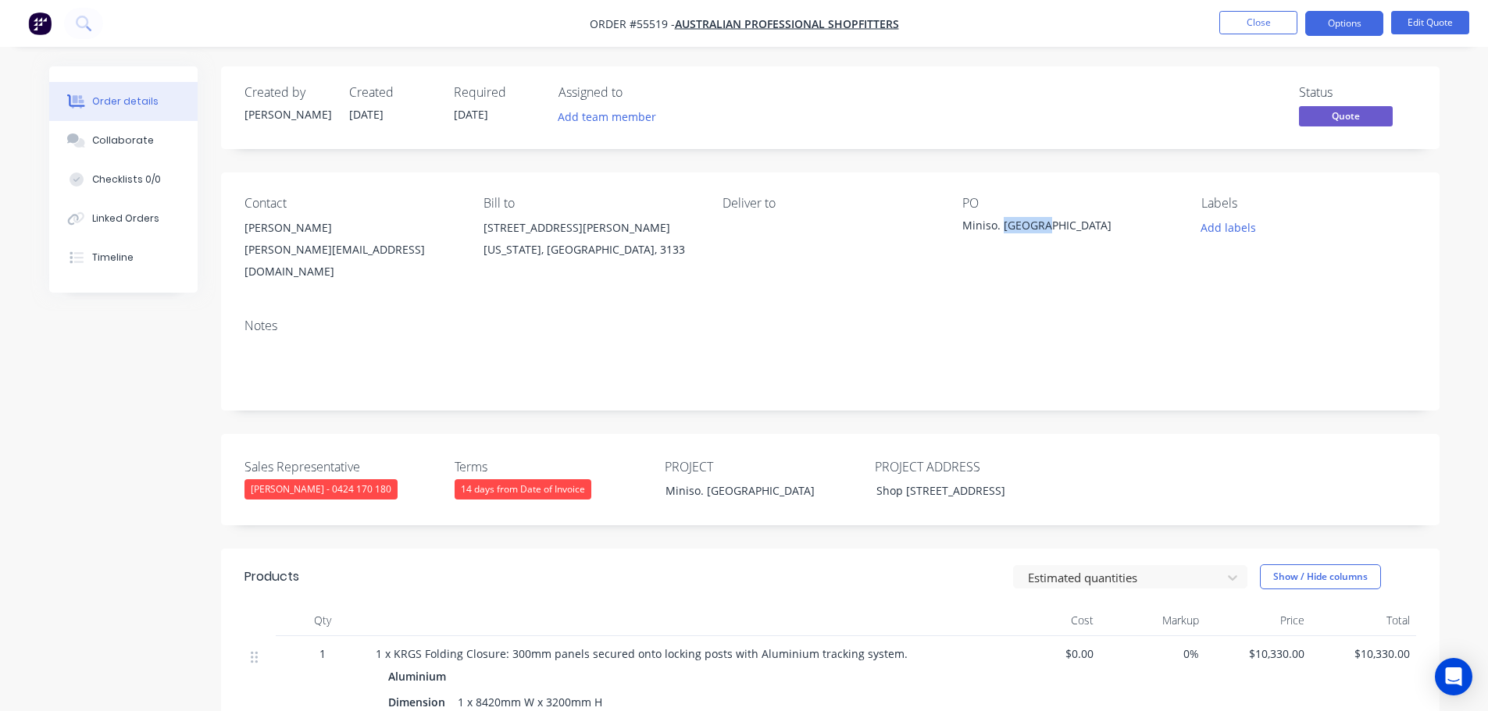
click at [1013, 230] on div "Miniso. [GEOGRAPHIC_DATA]" at bounding box center [1059, 228] width 195 height 22
copy div "Miniso. [GEOGRAPHIC_DATA]"
click at [1254, 32] on button "Close" at bounding box center [1258, 22] width 78 height 23
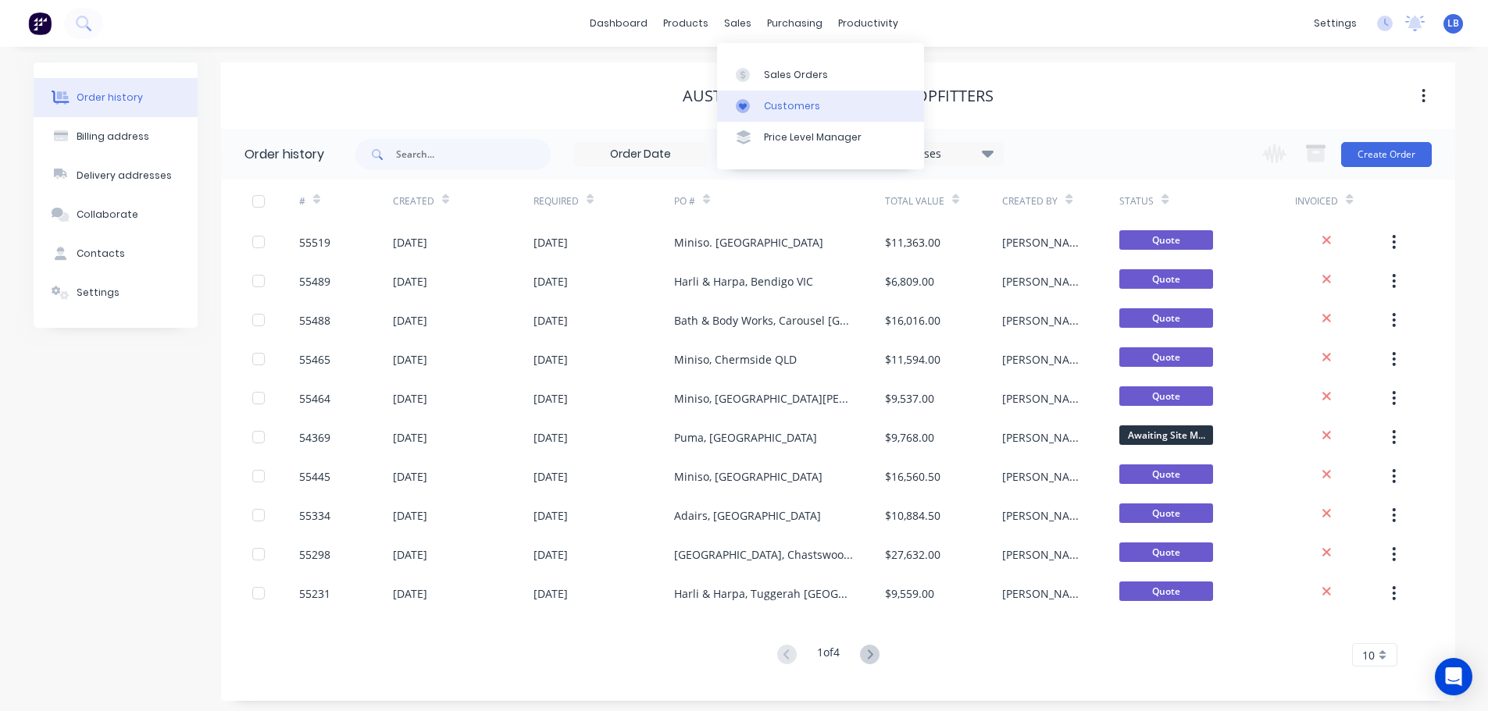
click at [786, 105] on div "Customers" at bounding box center [792, 106] width 56 height 14
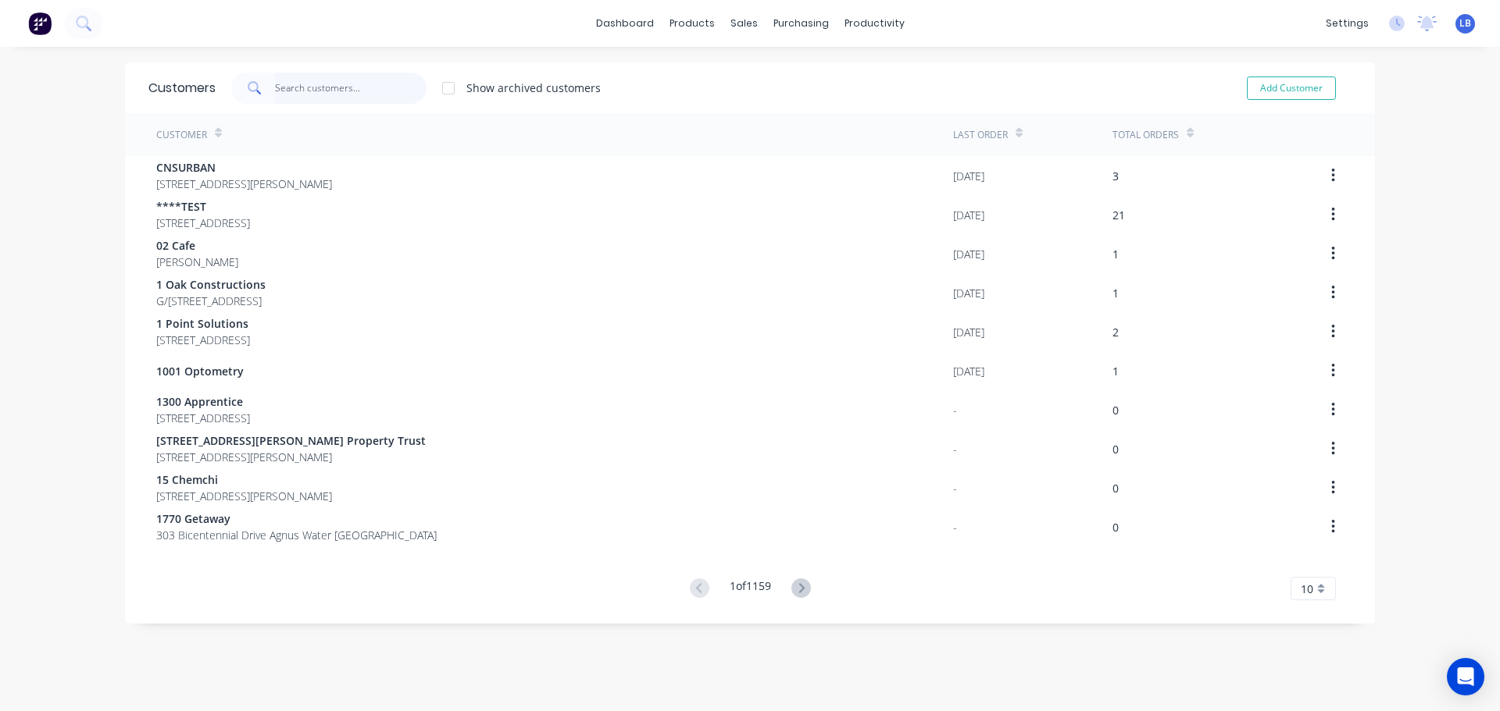
click at [303, 94] on input "text" at bounding box center [351, 88] width 152 height 31
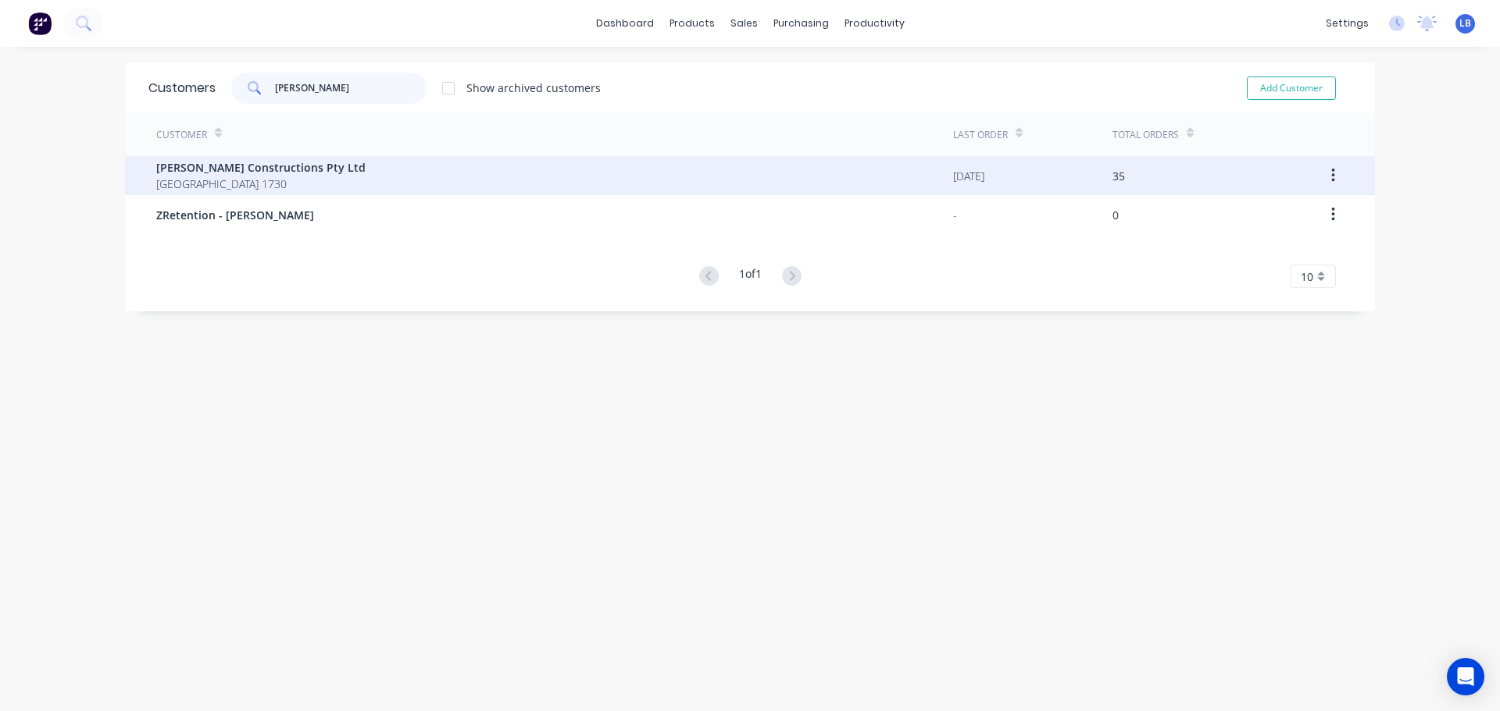
type input "[PERSON_NAME]"
click at [228, 169] on span "[PERSON_NAME] Constructions Pty Ltd" at bounding box center [260, 167] width 209 height 16
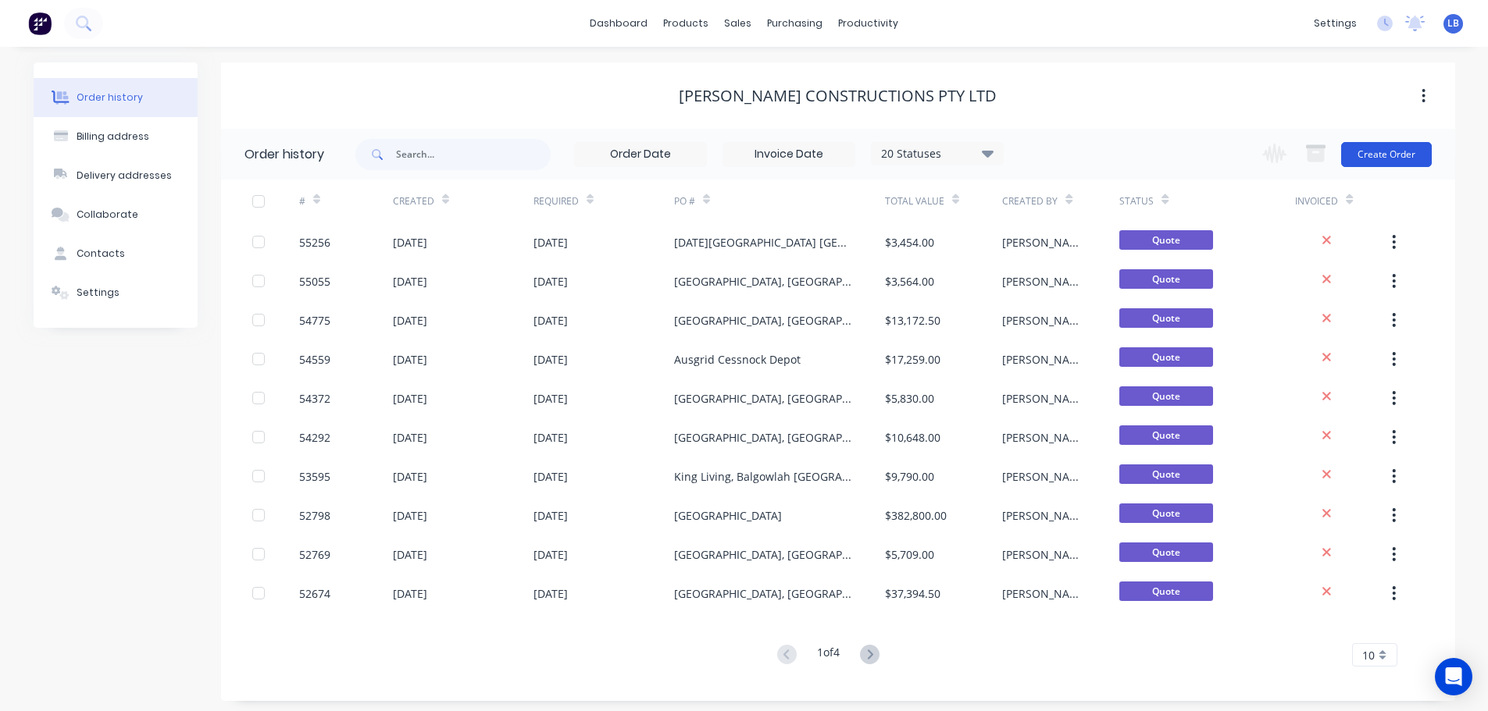
click at [1378, 155] on button "Create Order" at bounding box center [1386, 154] width 91 height 25
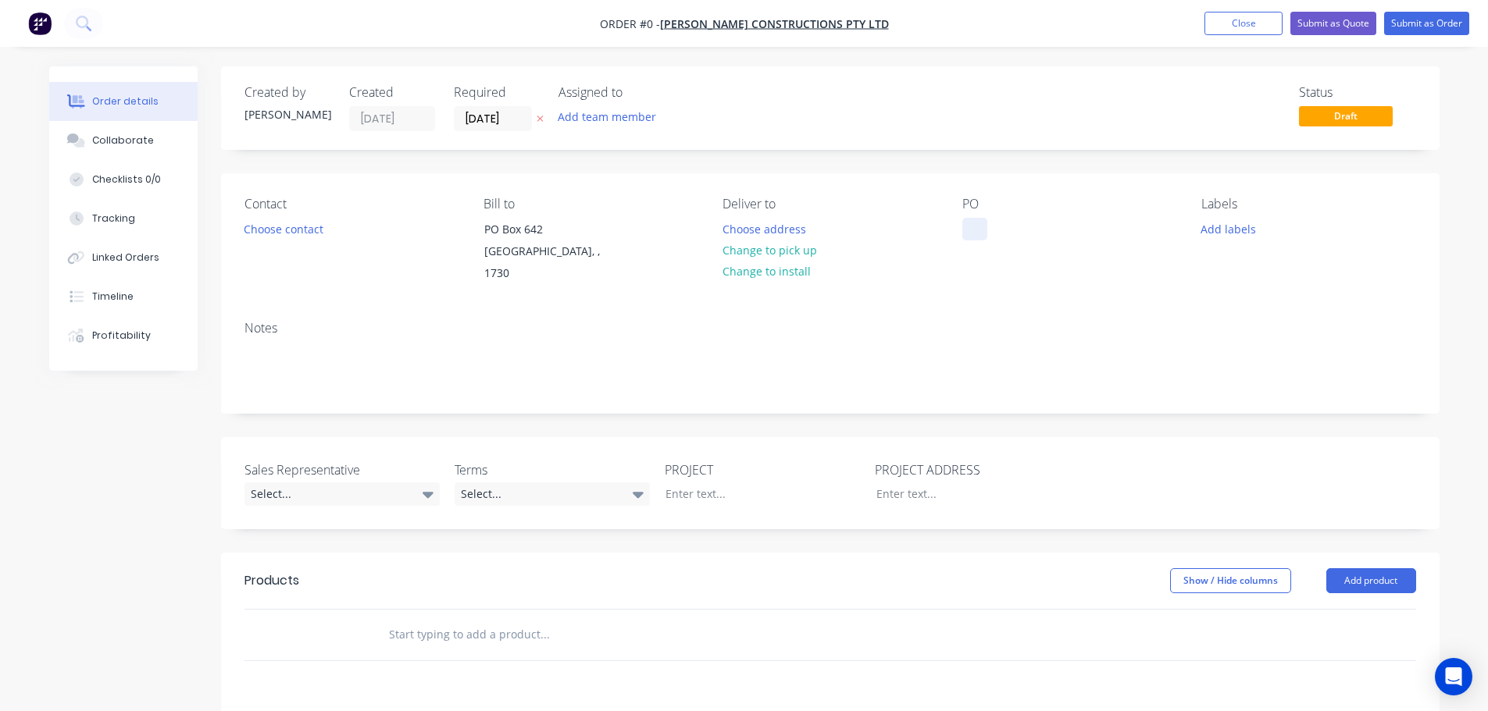
click at [971, 224] on div at bounding box center [974, 229] width 25 height 23
click at [1226, 33] on button "Close" at bounding box center [1243, 23] width 78 height 23
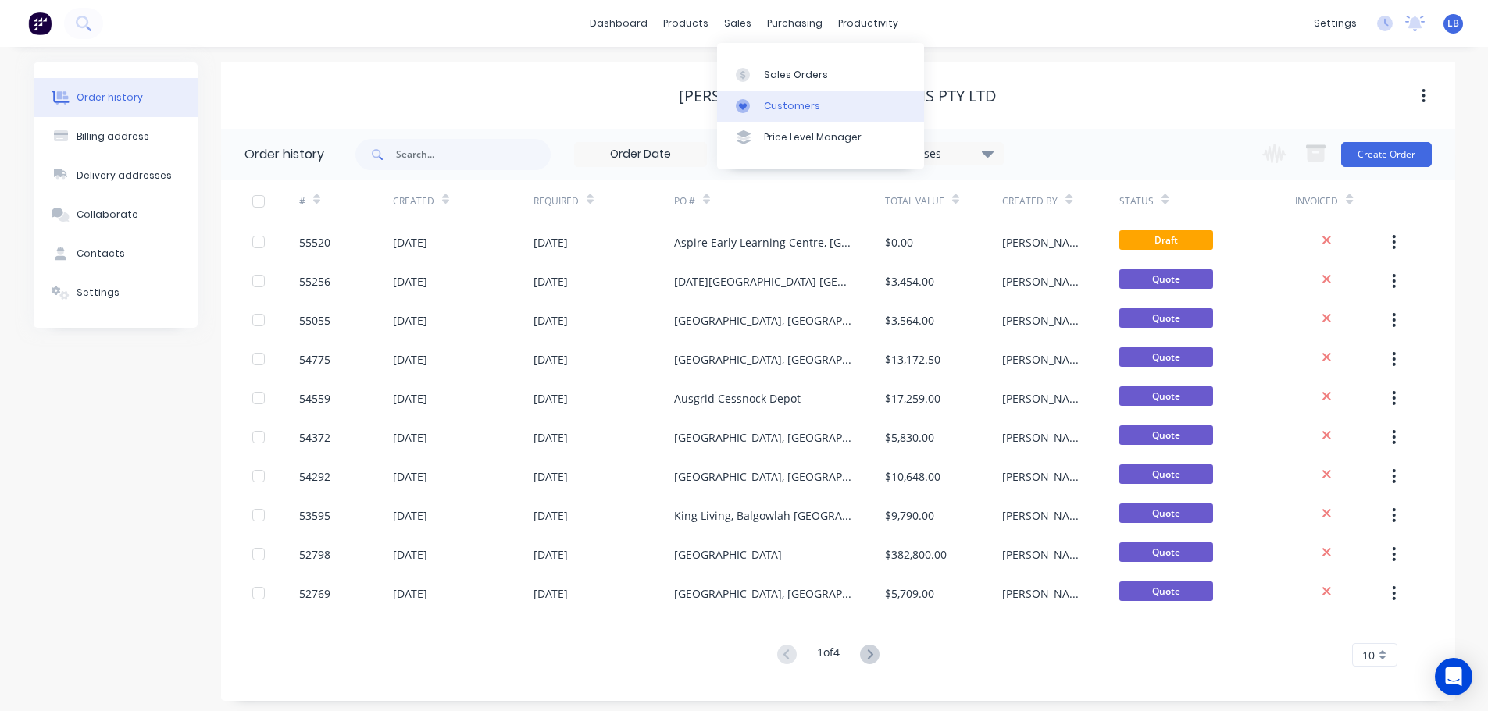
click at [790, 113] on link "Customers" at bounding box center [820, 106] width 207 height 31
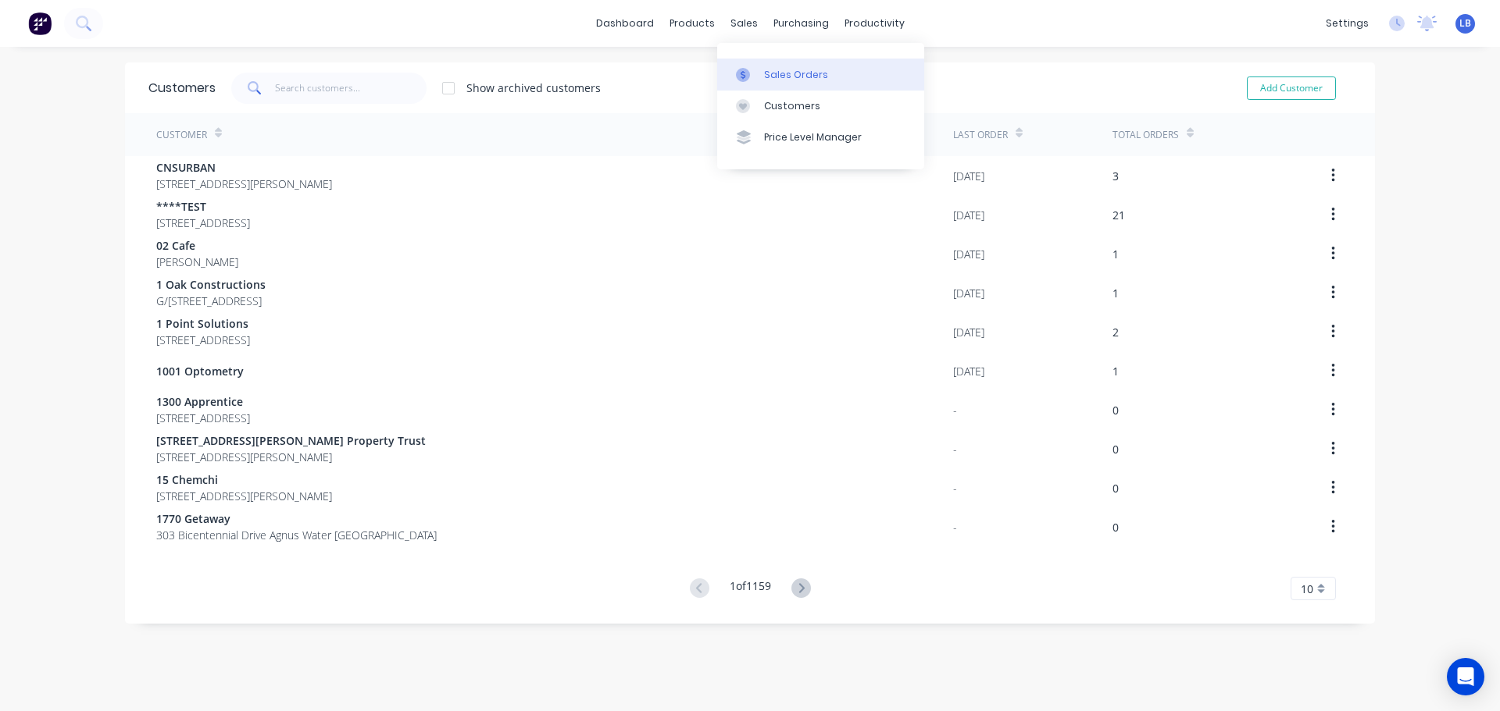
click at [783, 70] on div "Sales Orders" at bounding box center [796, 75] width 64 height 14
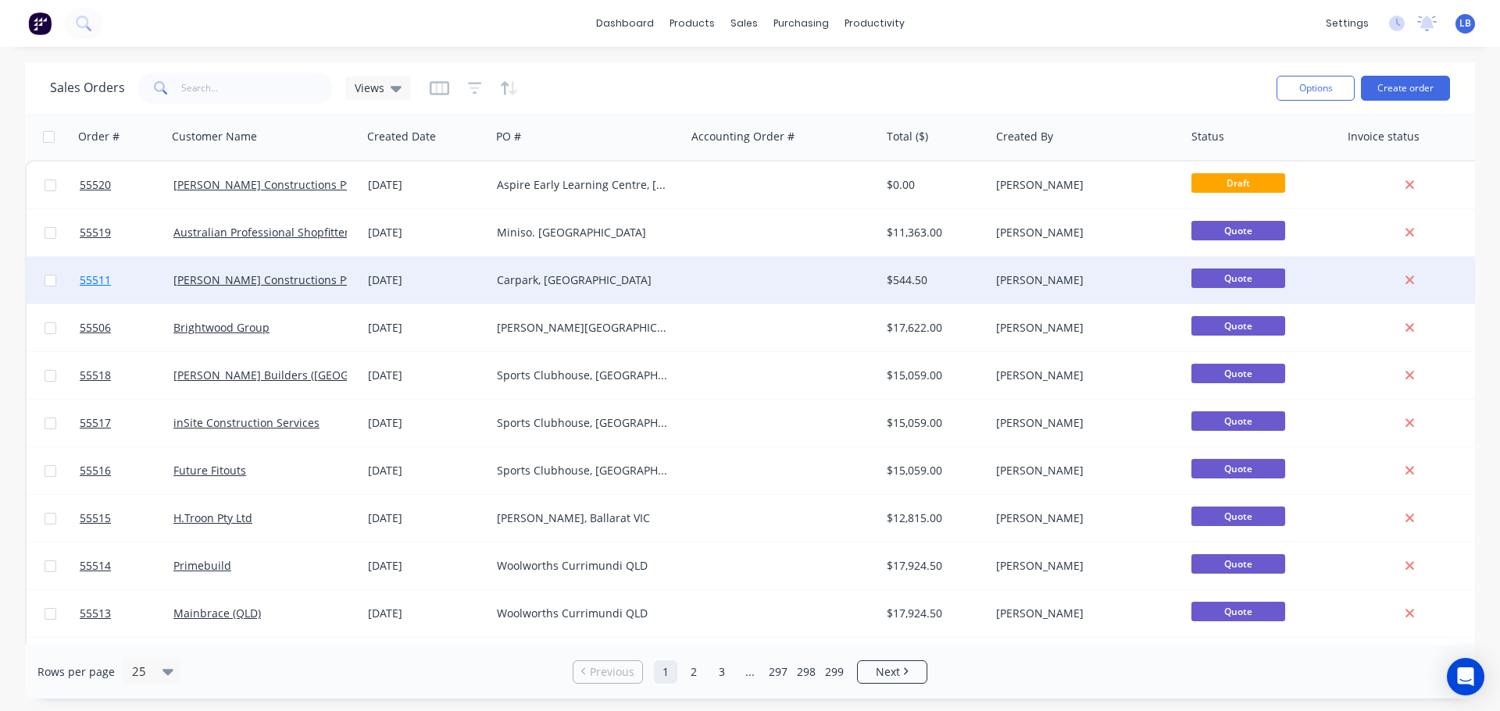
click at [100, 278] on span "55511" at bounding box center [95, 281] width 31 height 16
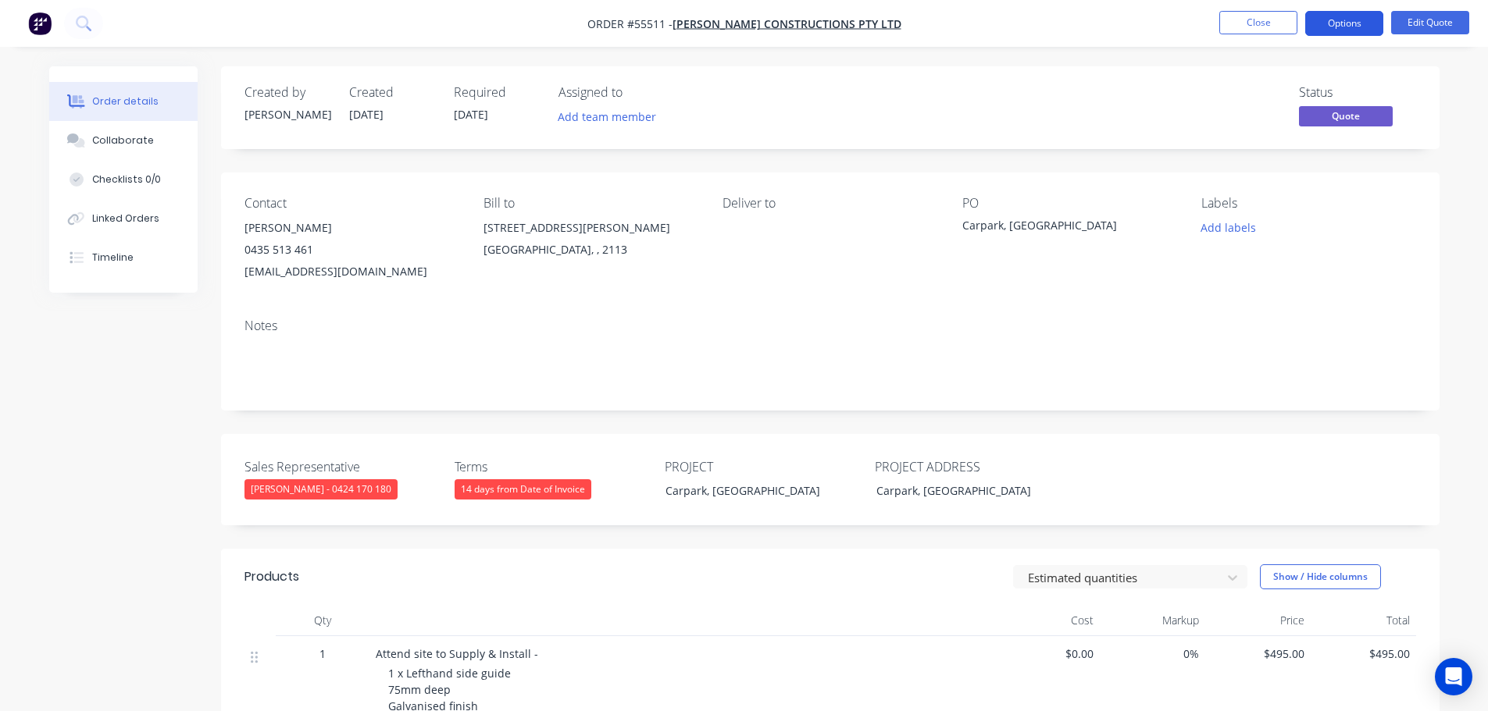
click at [1334, 24] on button "Options" at bounding box center [1344, 23] width 78 height 25
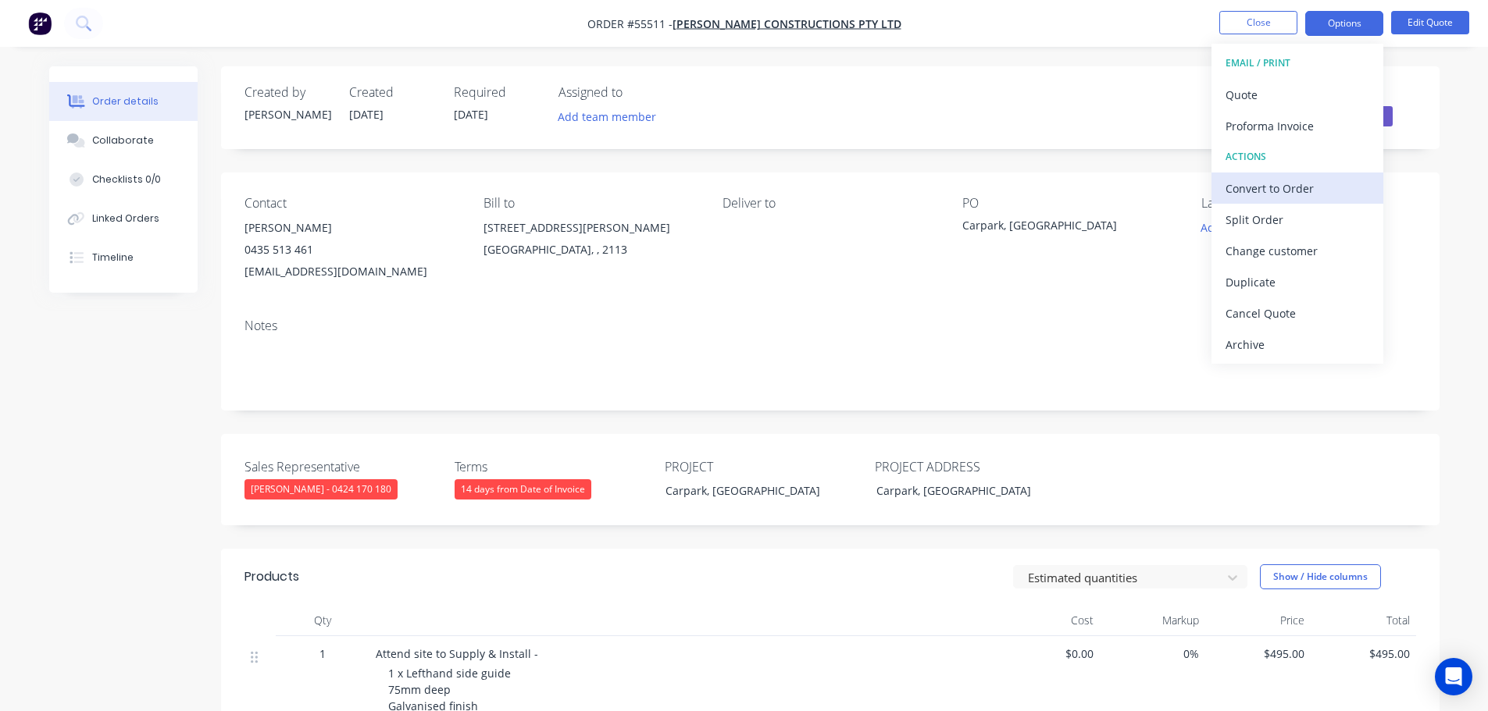
click at [1259, 190] on div "Convert to Order" at bounding box center [1297, 188] width 144 height 23
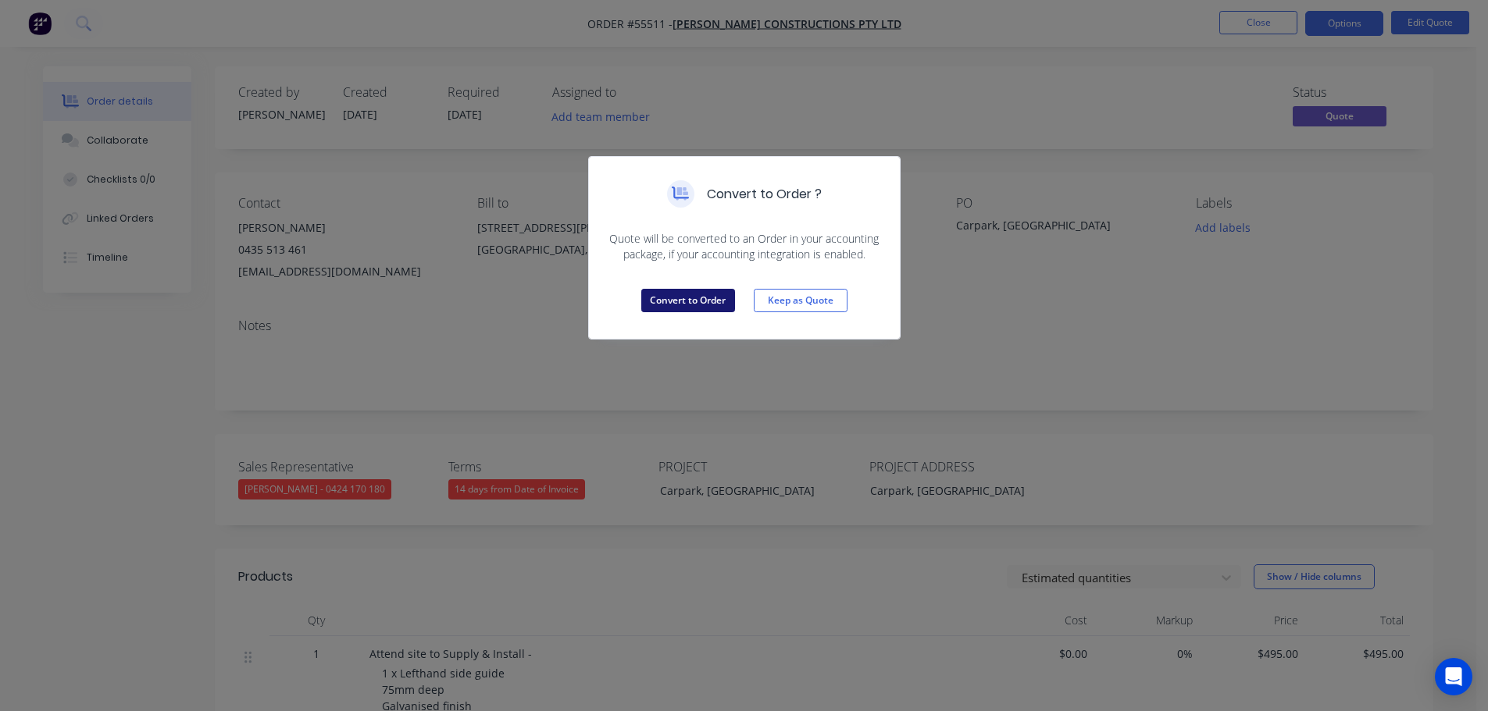
click at [677, 304] on button "Convert to Order" at bounding box center [688, 300] width 94 height 23
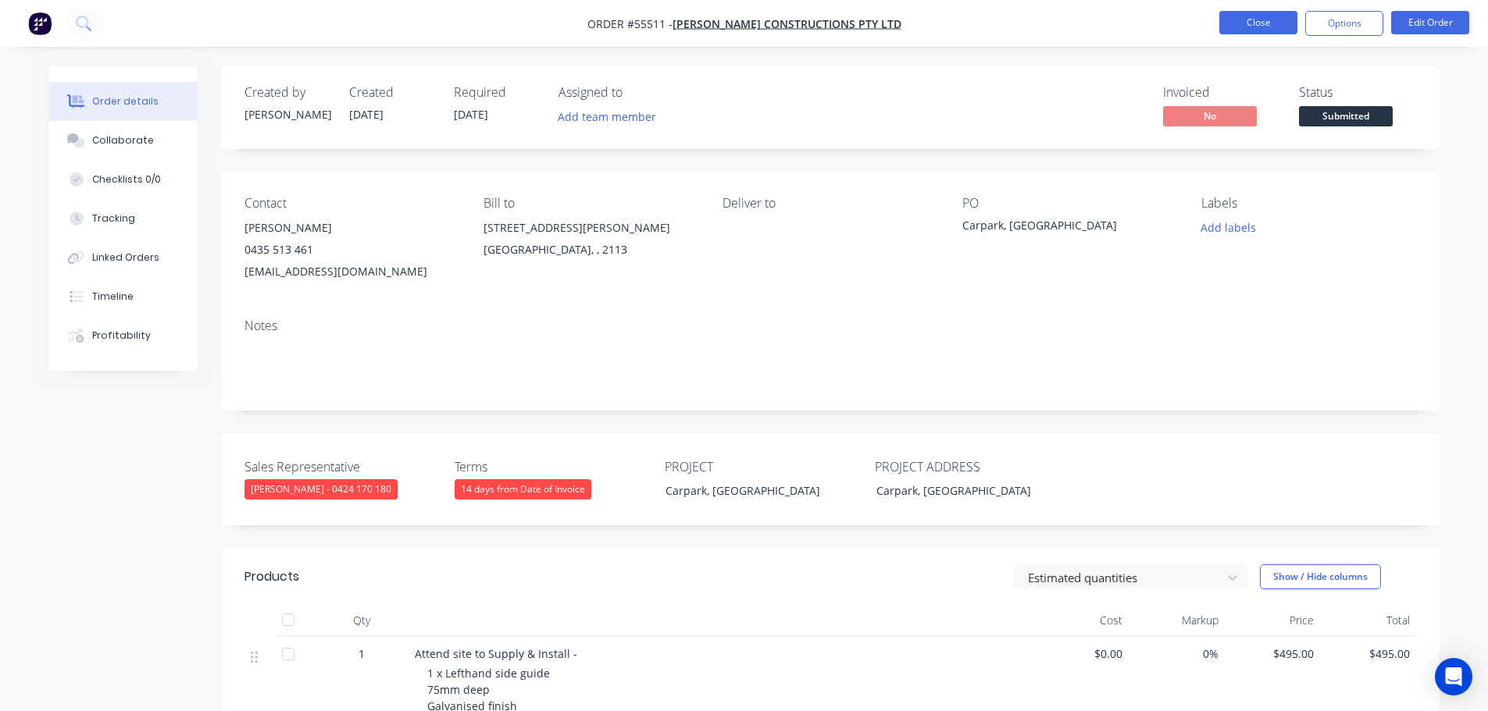
click at [1233, 19] on button "Close" at bounding box center [1258, 22] width 78 height 23
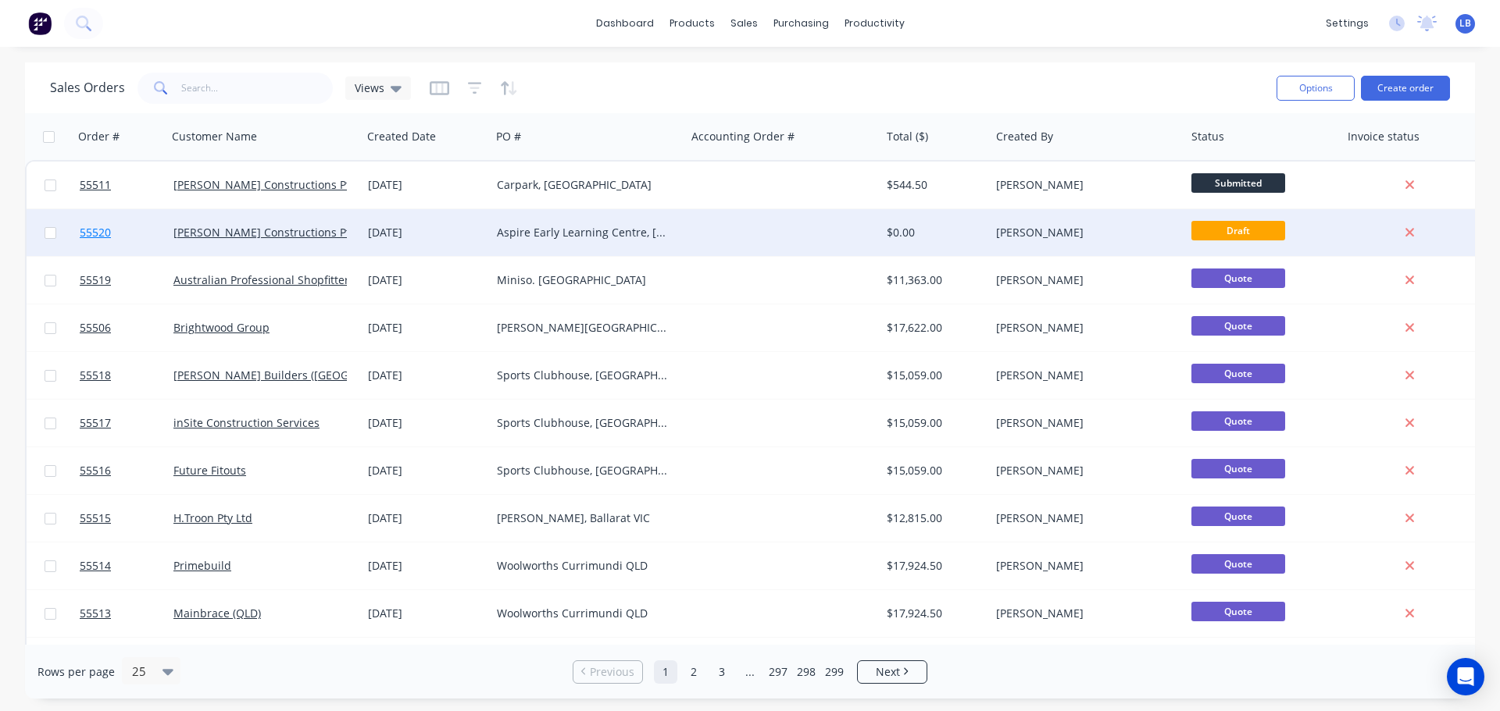
click at [107, 235] on span "55520" at bounding box center [95, 233] width 31 height 16
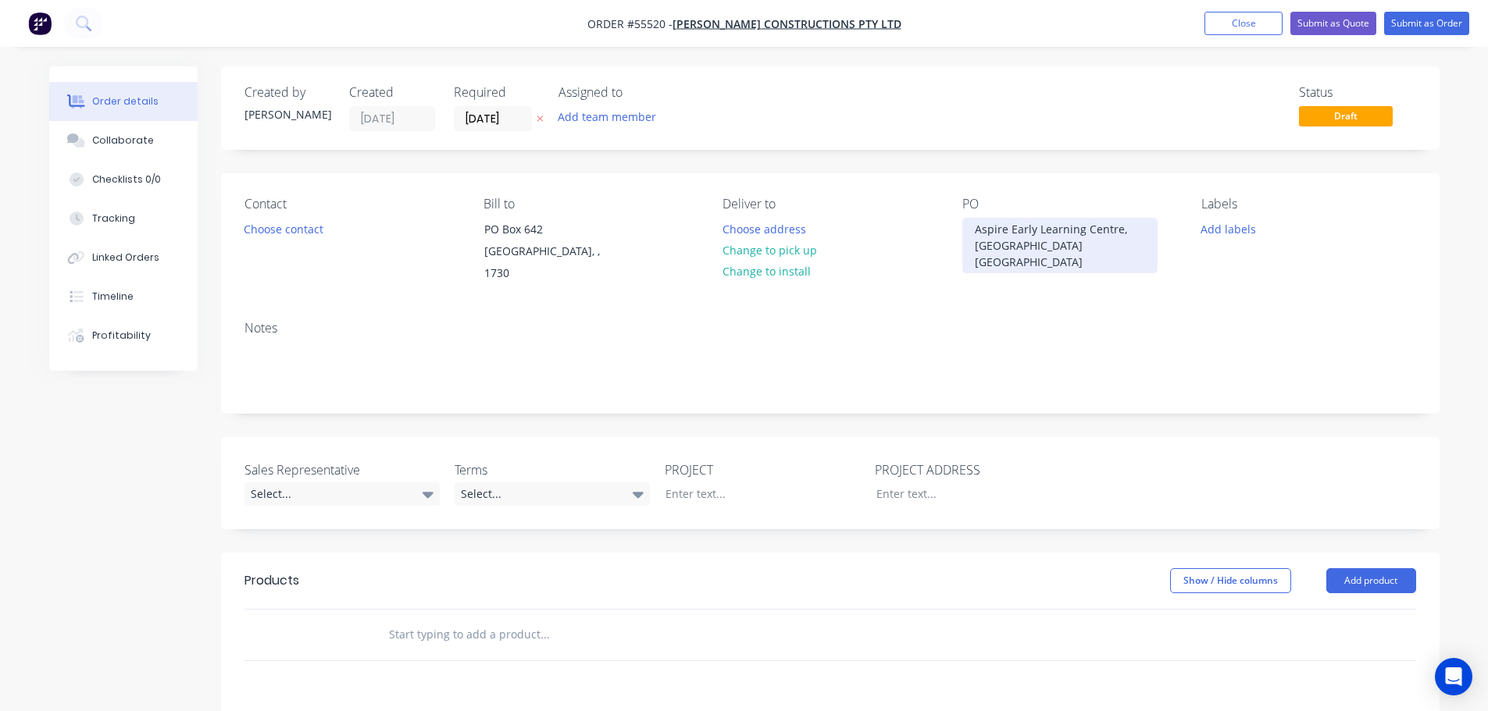
click at [1005, 234] on div "Aspire Early Learning Centre, [GEOGRAPHIC_DATA] [GEOGRAPHIC_DATA]" at bounding box center [1059, 245] width 195 height 55
copy div "Aspire Early Learning Centre, [GEOGRAPHIC_DATA] [GEOGRAPHIC_DATA]"
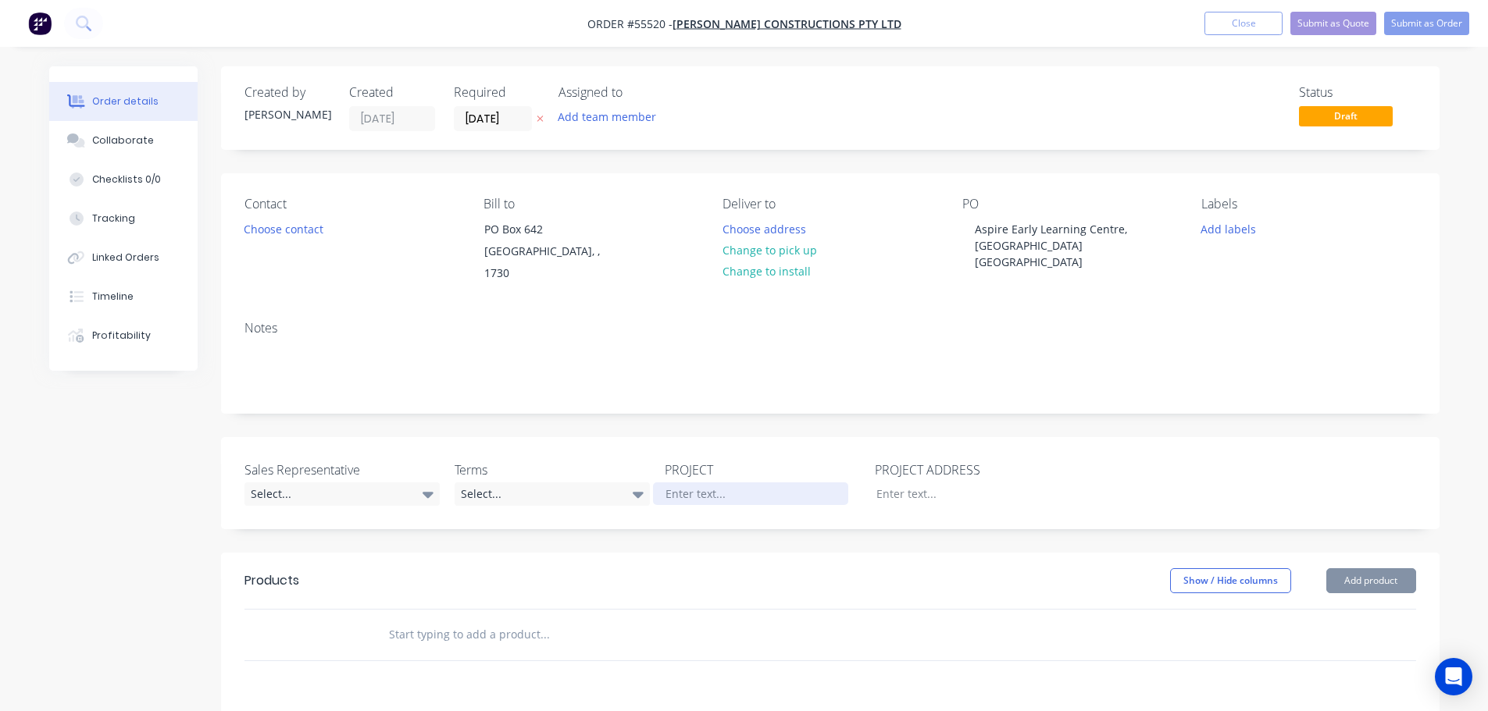
click at [687, 483] on div at bounding box center [750, 494] width 195 height 23
paste div
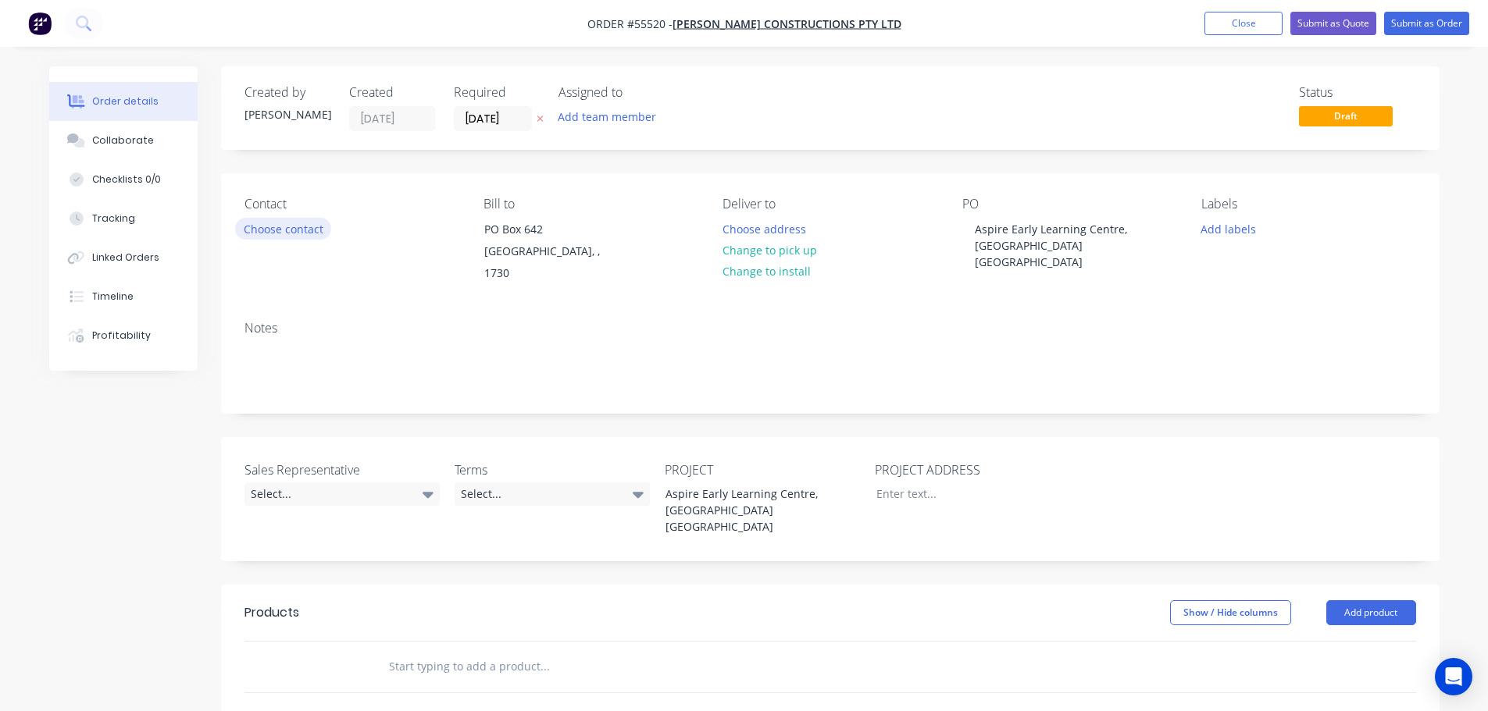
click at [255, 234] on button "Choose contact" at bounding box center [283, 228] width 96 height 21
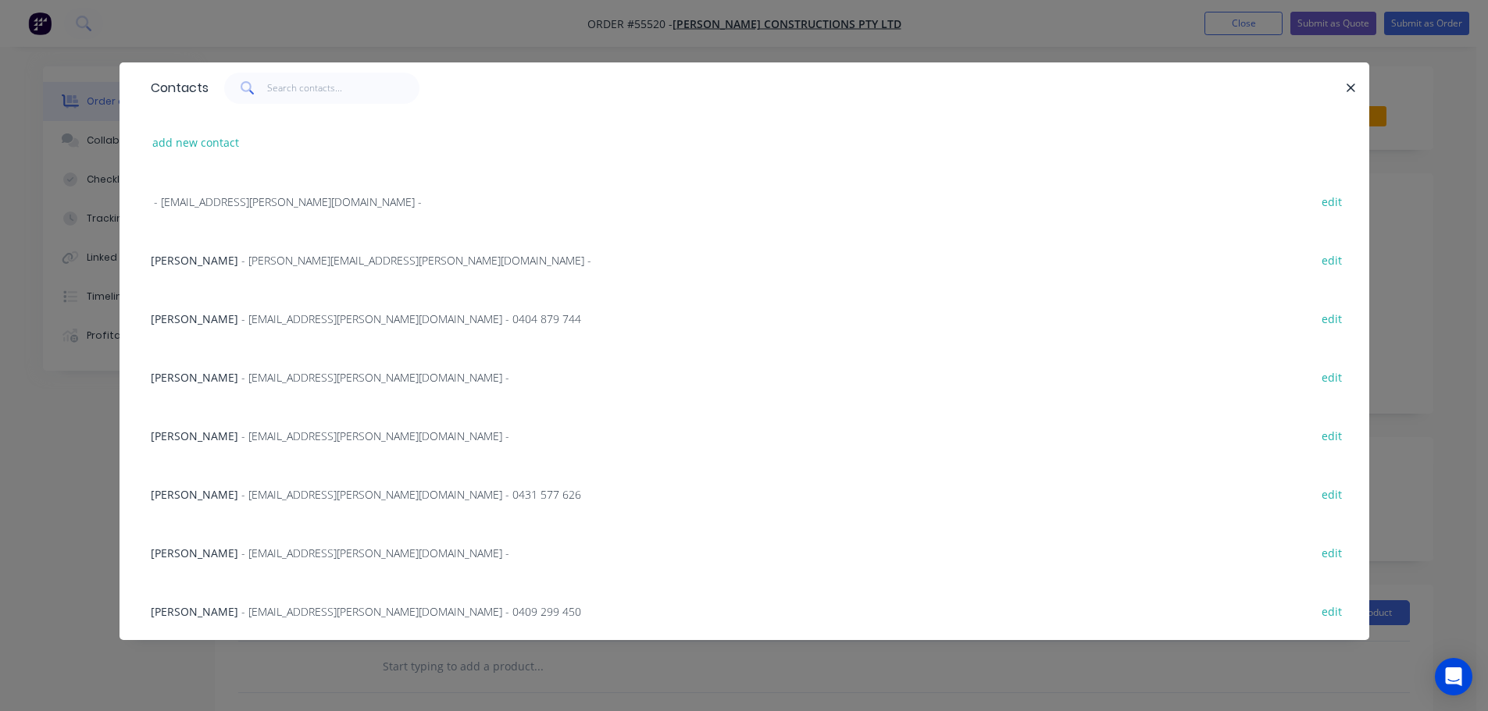
click at [190, 268] on div "Logan Lu - [EMAIL_ADDRESS][PERSON_NAME][DOMAIN_NAME] -" at bounding box center [371, 260] width 440 height 16
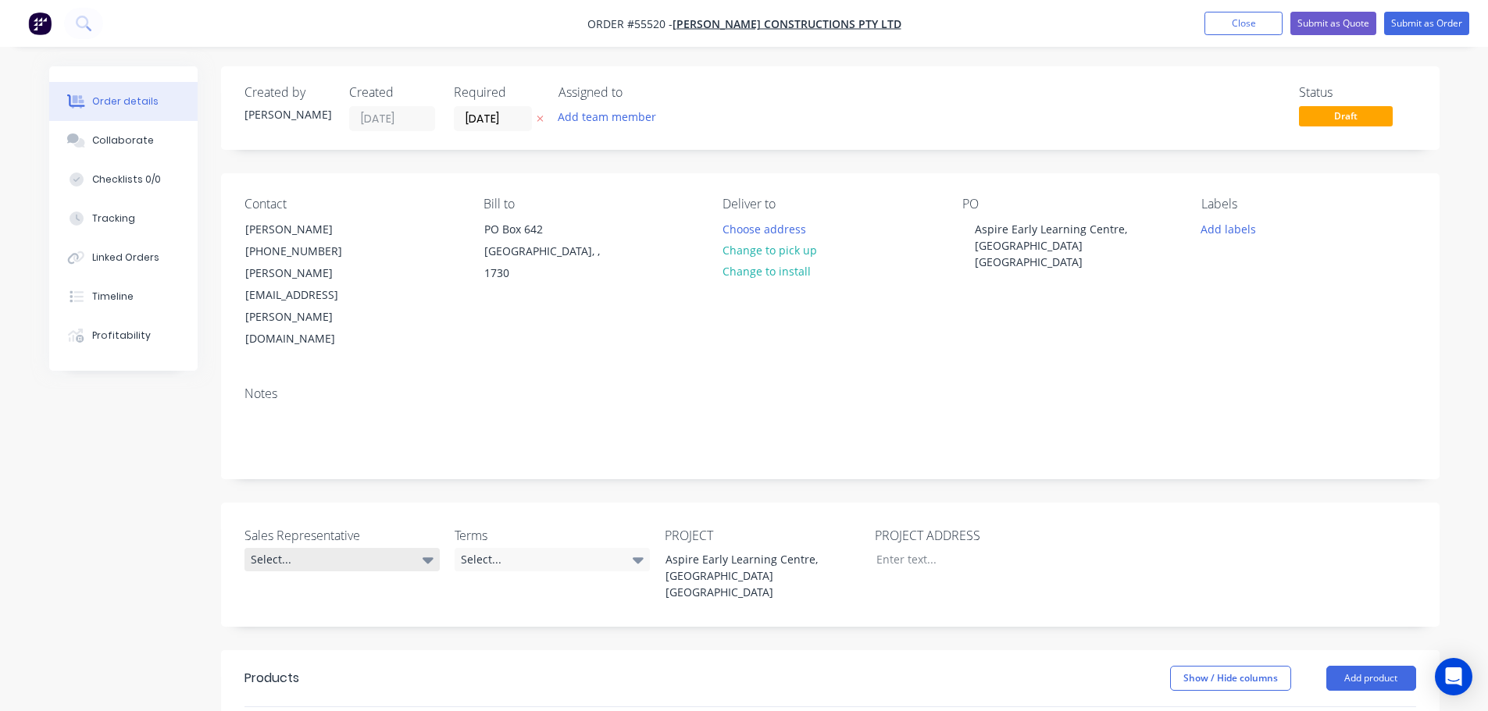
click at [260, 548] on div "Select..." at bounding box center [341, 559] width 195 height 23
click at [316, 559] on div "[PERSON_NAME] - 0424 170 180" at bounding box center [332, 558] width 153 height 20
click at [501, 548] on div "Select..." at bounding box center [552, 559] width 195 height 23
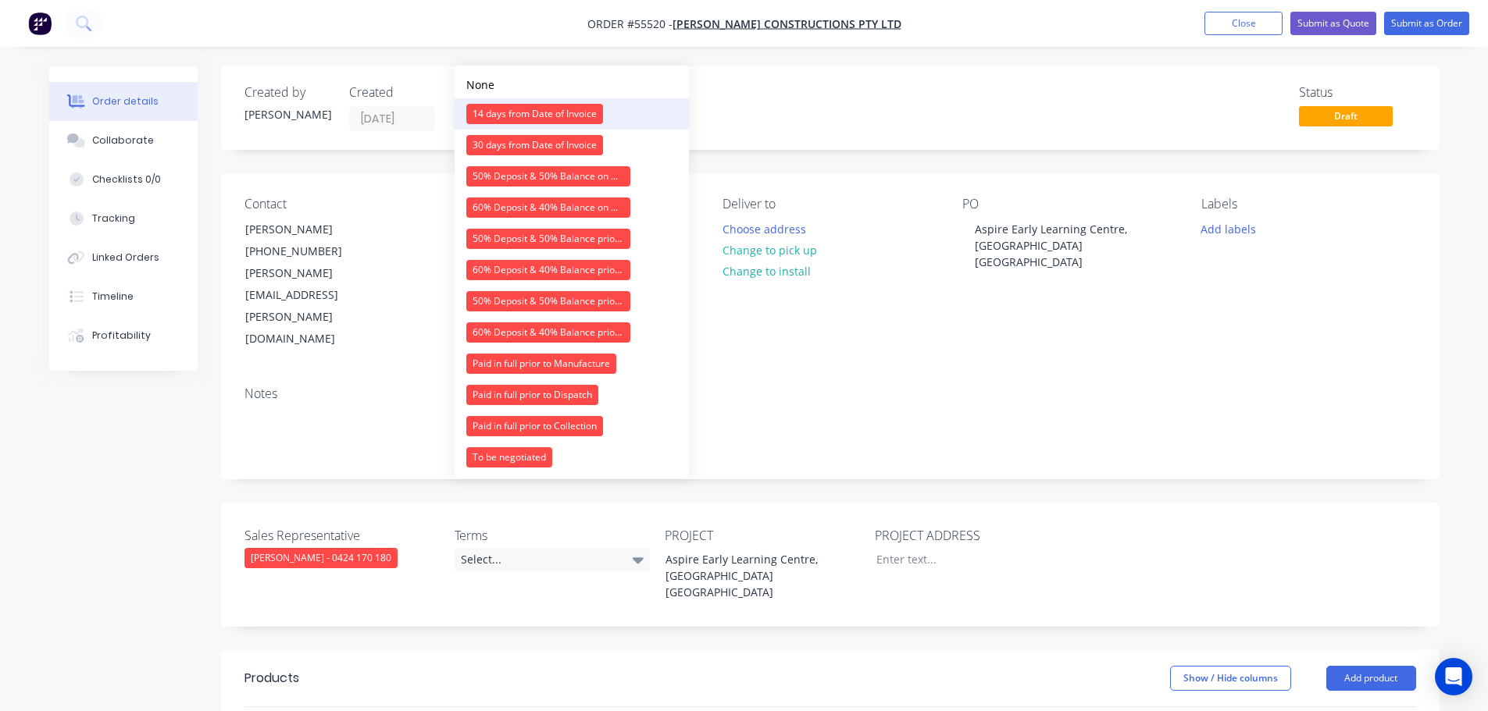
click at [528, 113] on div "14 days from Date of Invoice" at bounding box center [534, 114] width 137 height 20
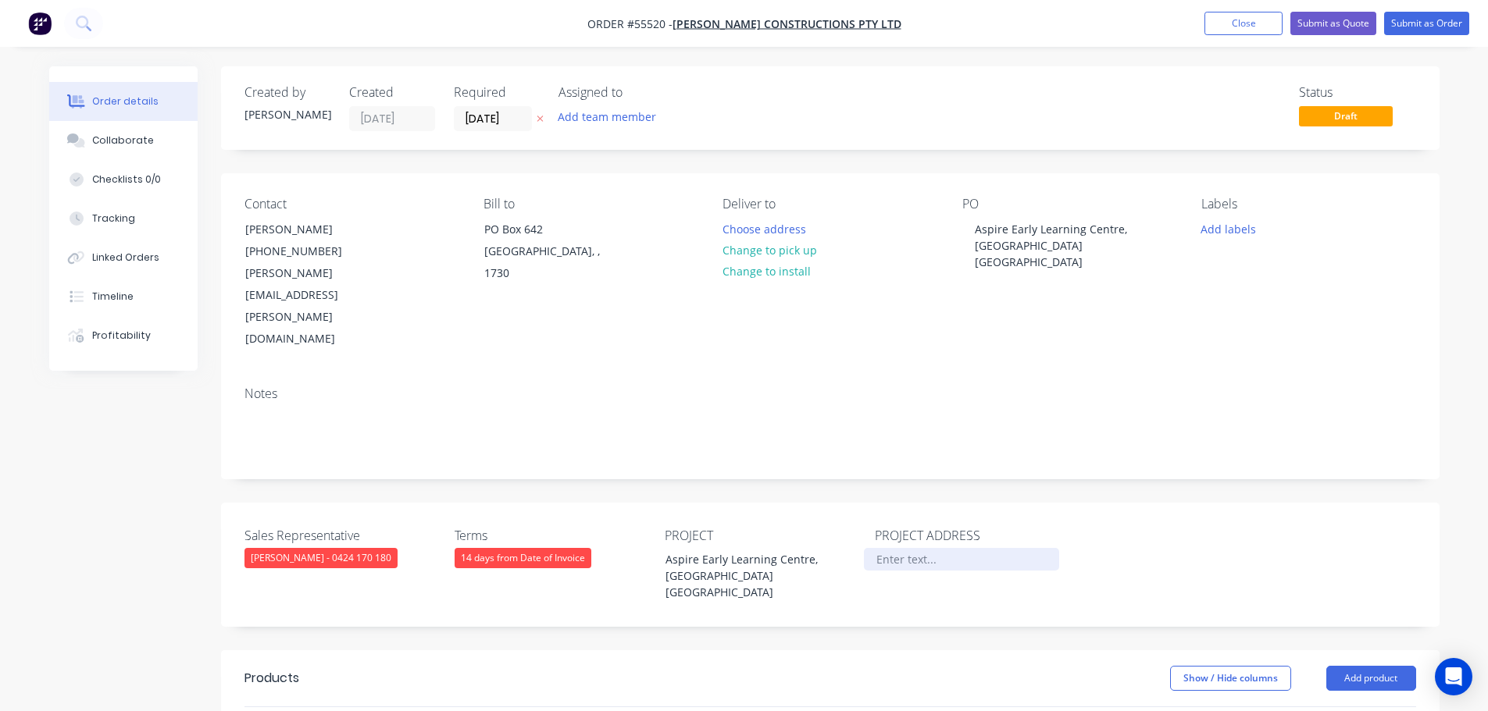
click at [893, 548] on div at bounding box center [961, 559] width 195 height 23
click at [1370, 666] on button "Add product" at bounding box center [1371, 678] width 90 height 25
click at [1346, 707] on div "Product catalogue" at bounding box center [1342, 718] width 120 height 23
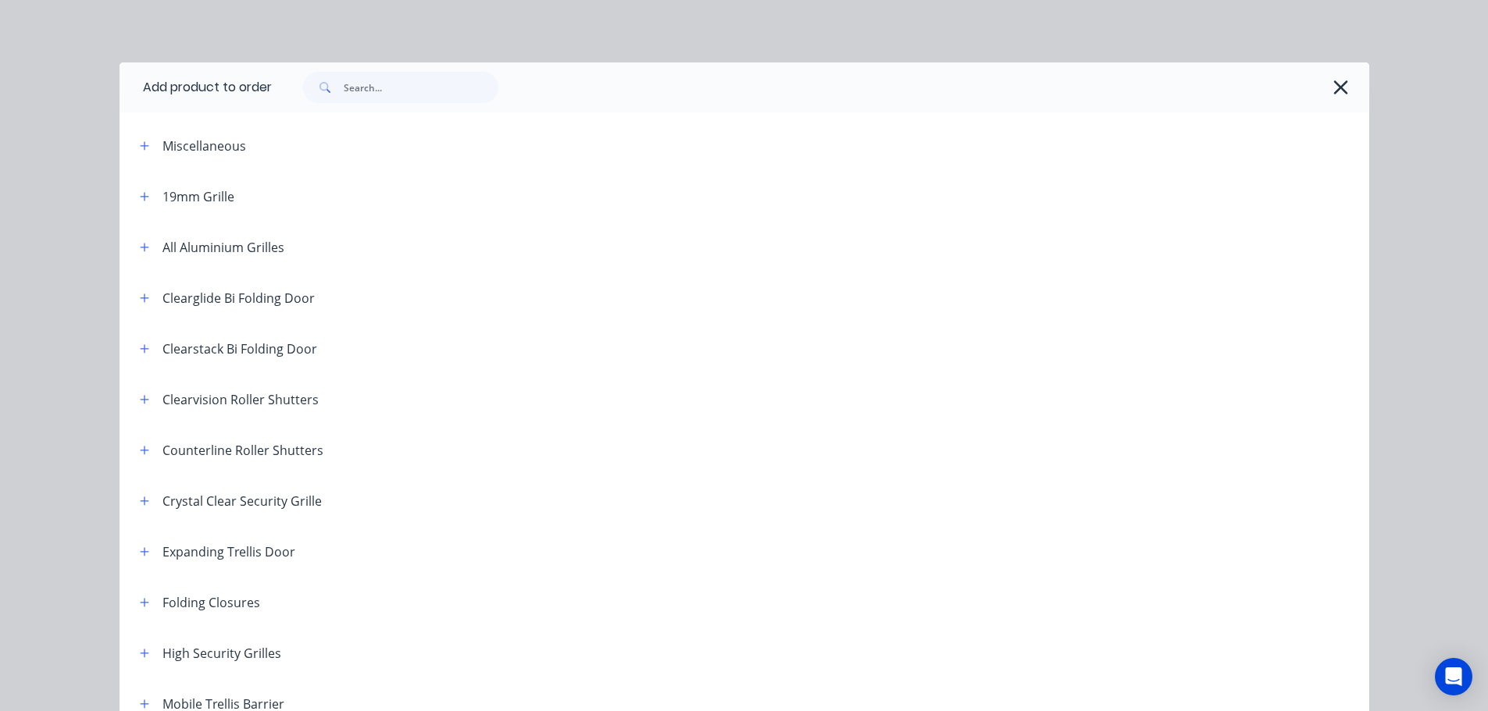
scroll to position [312, 0]
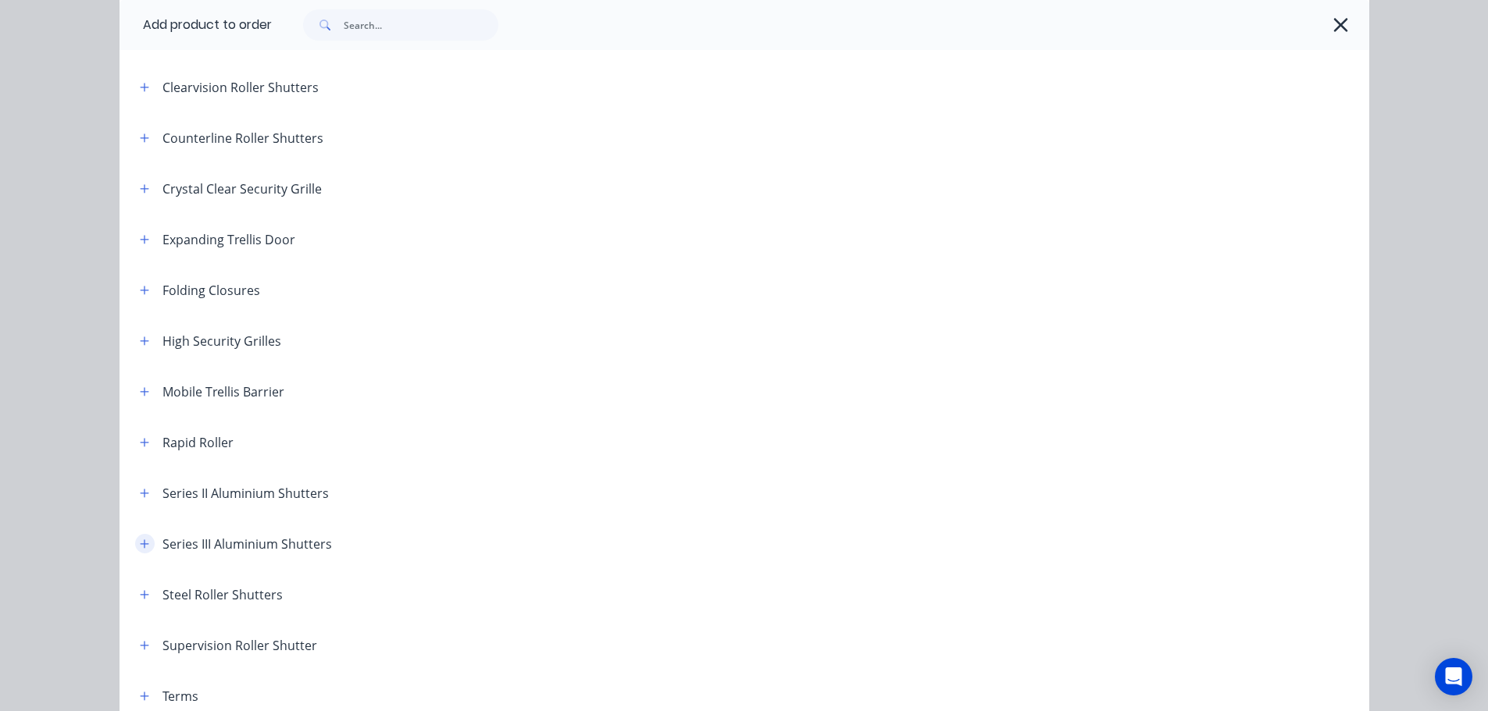
click at [140, 547] on icon "button" at bounding box center [144, 544] width 9 height 9
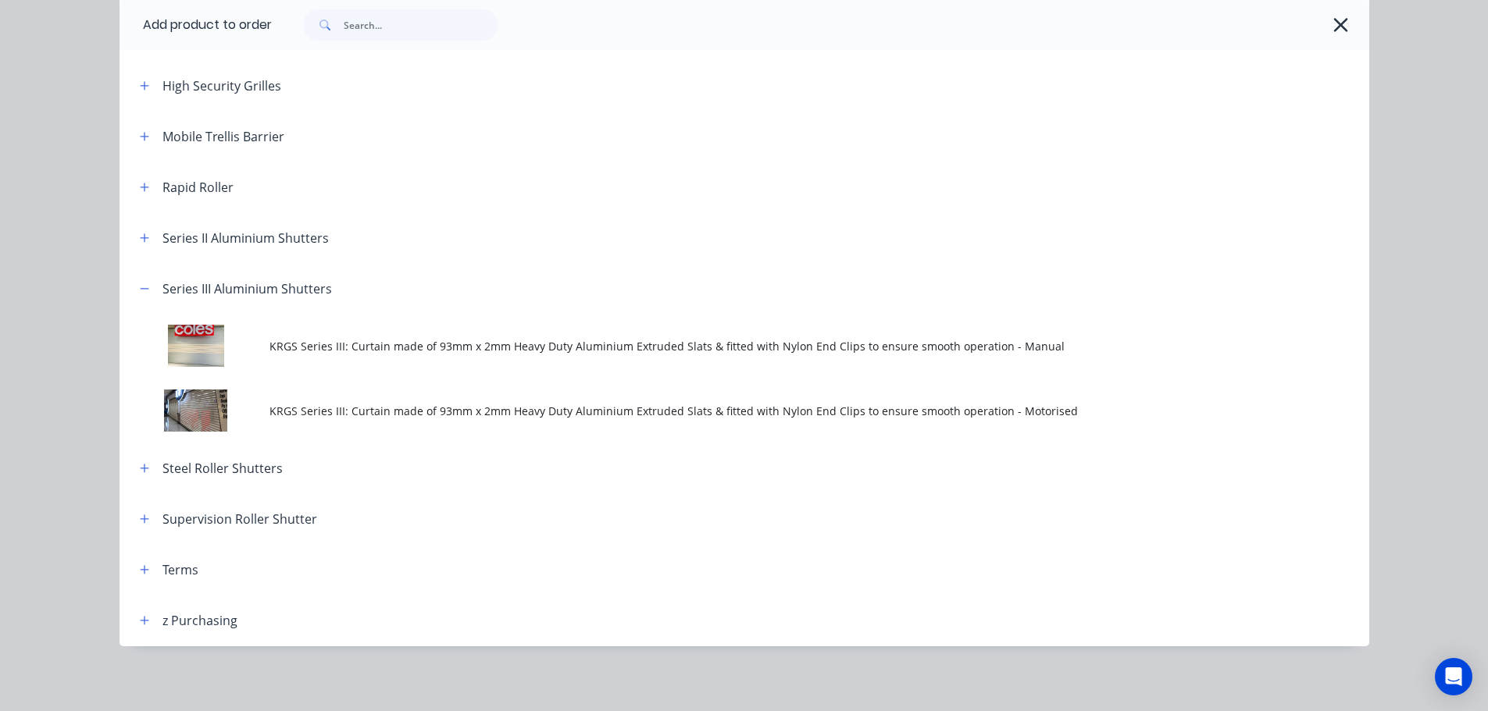
scroll to position [572, 0]
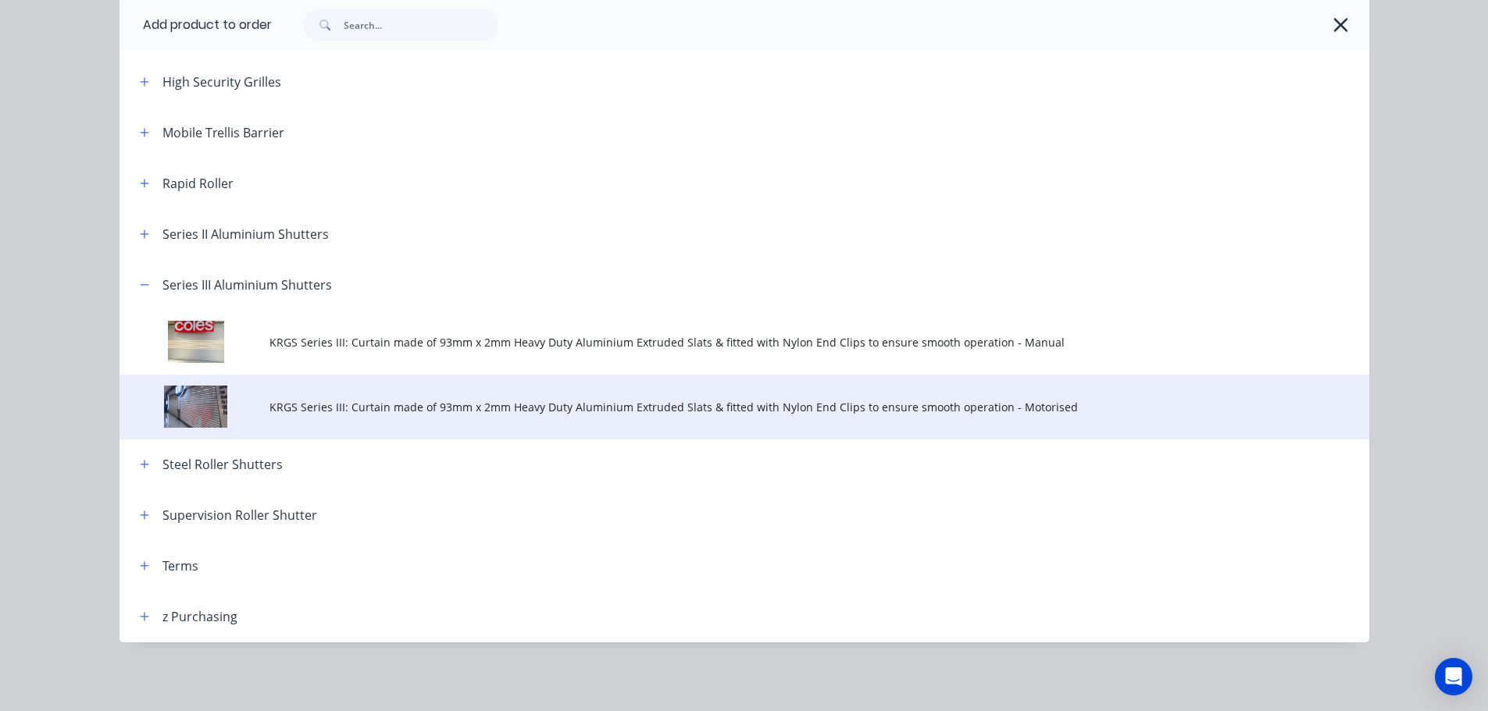
click at [663, 417] on td "KRGS Series III: Curtain made of 93mm x 2mm Heavy Duty Aluminium Extruded Slats…" at bounding box center [819, 407] width 1100 height 65
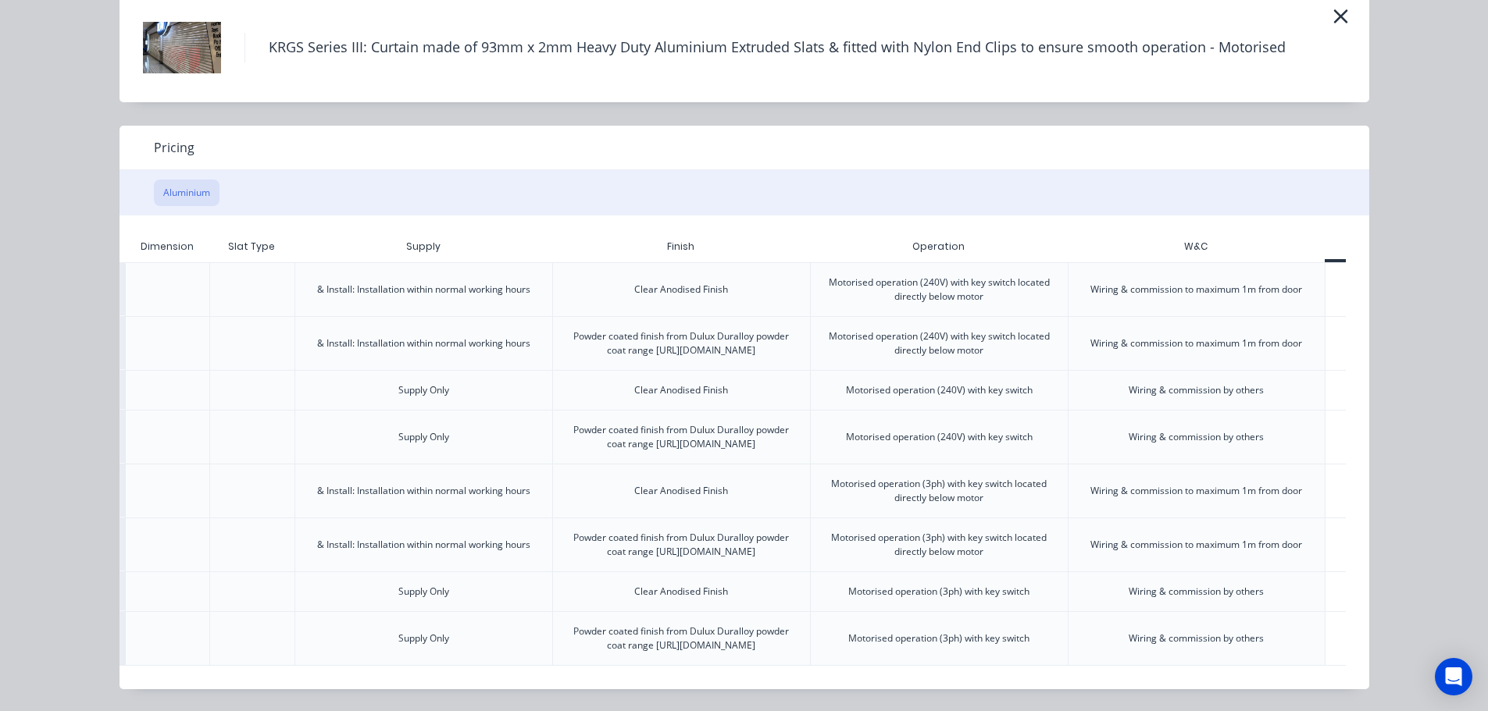
scroll to position [0, 305]
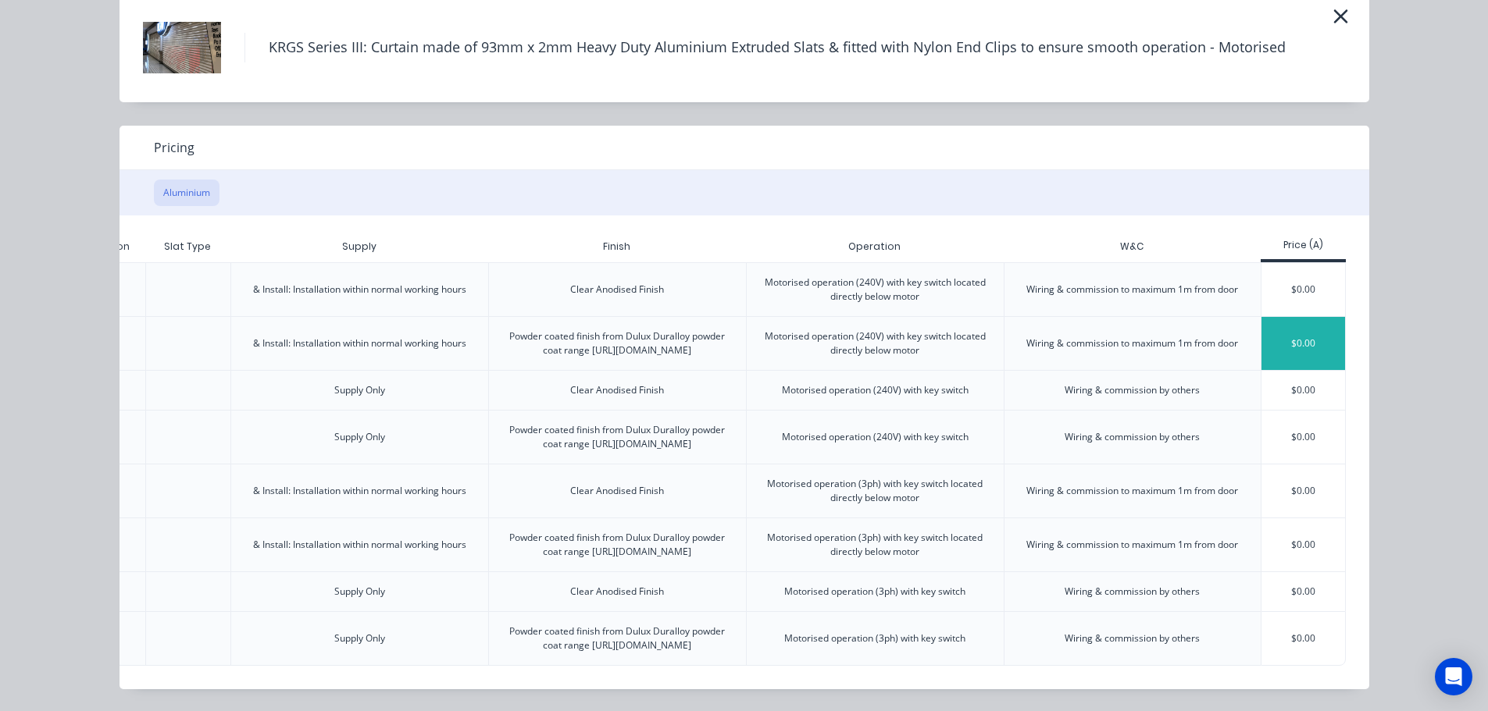
click at [1290, 317] on div "$0.00" at bounding box center [1303, 343] width 84 height 53
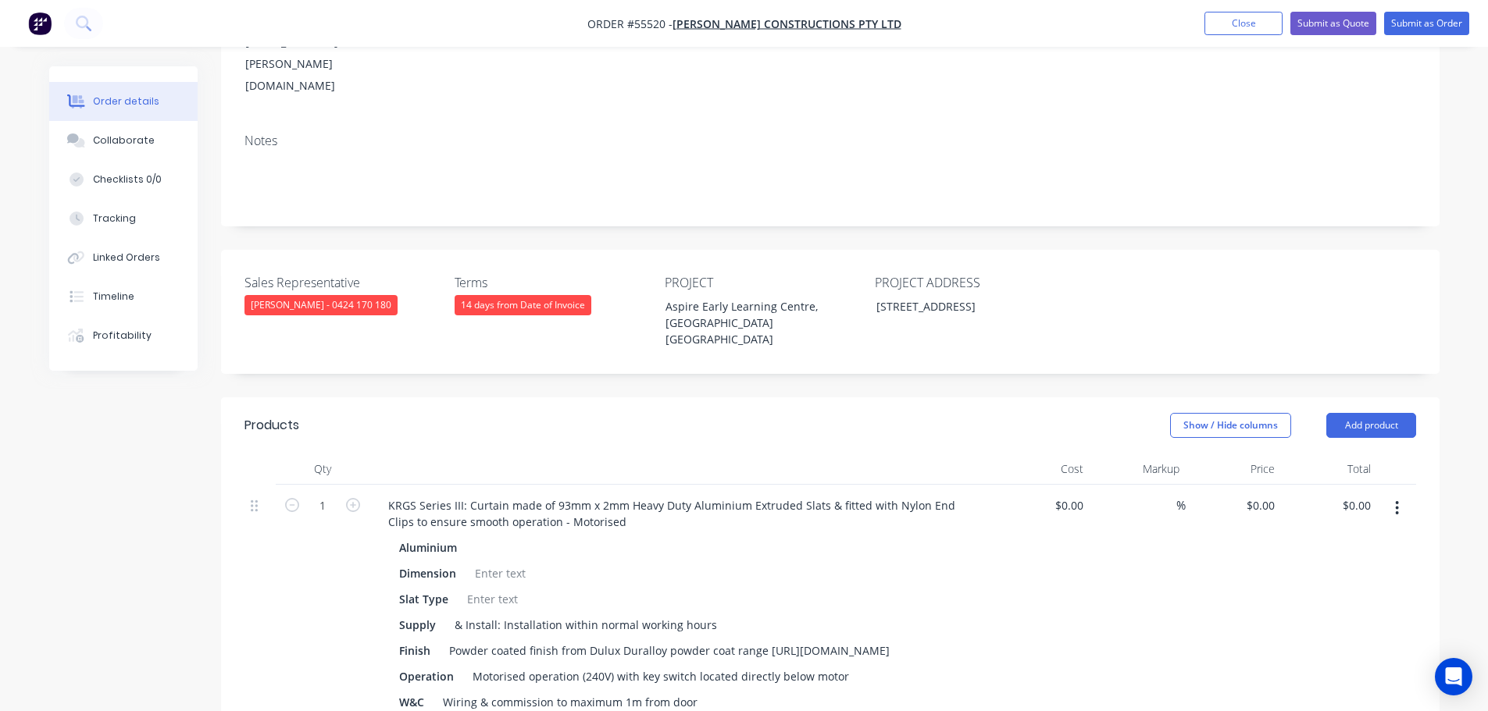
scroll to position [391, 0]
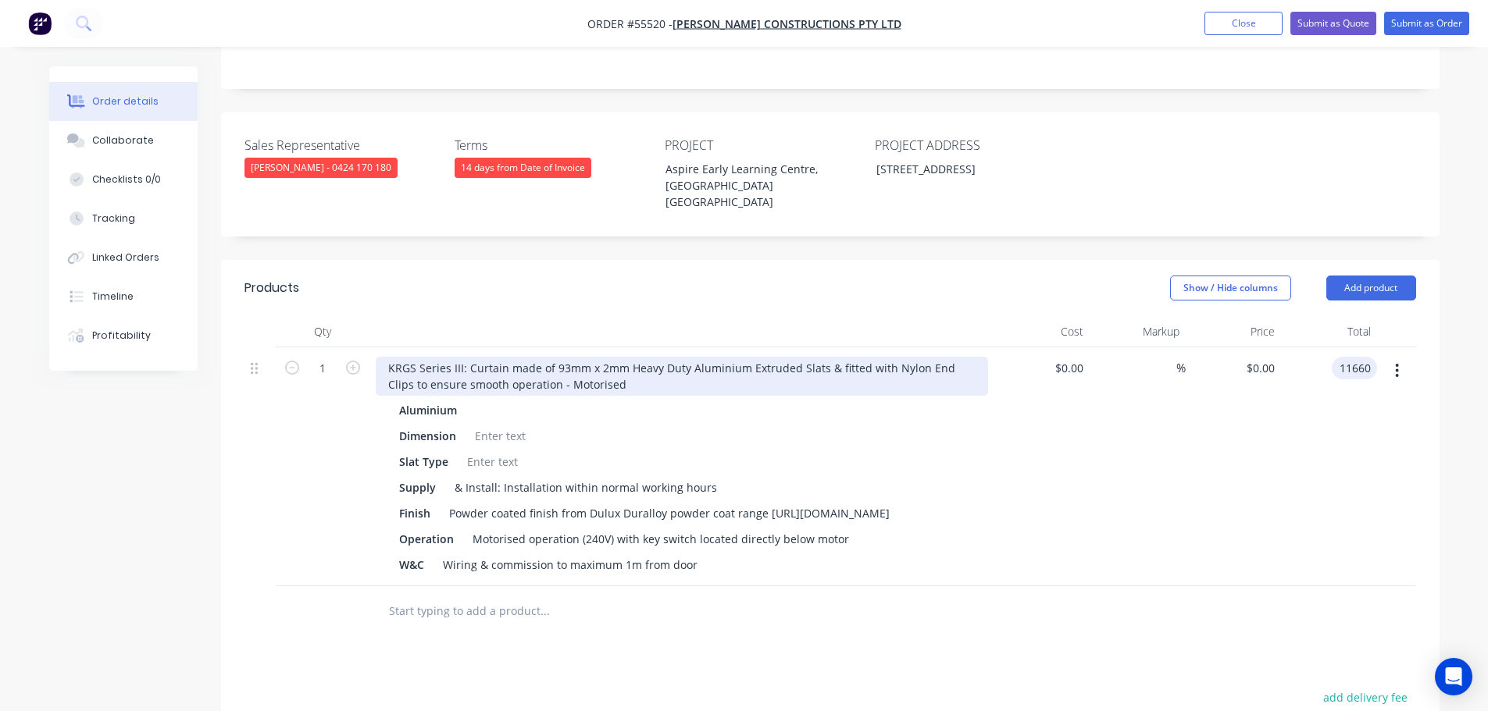
type input "11660"
type input "$11,660.00"
click at [384, 357] on div "KRGS Series III: Curtain made of 93mm x 2mm Heavy Duty Aluminium Extruded Slats…" at bounding box center [682, 376] width 612 height 39
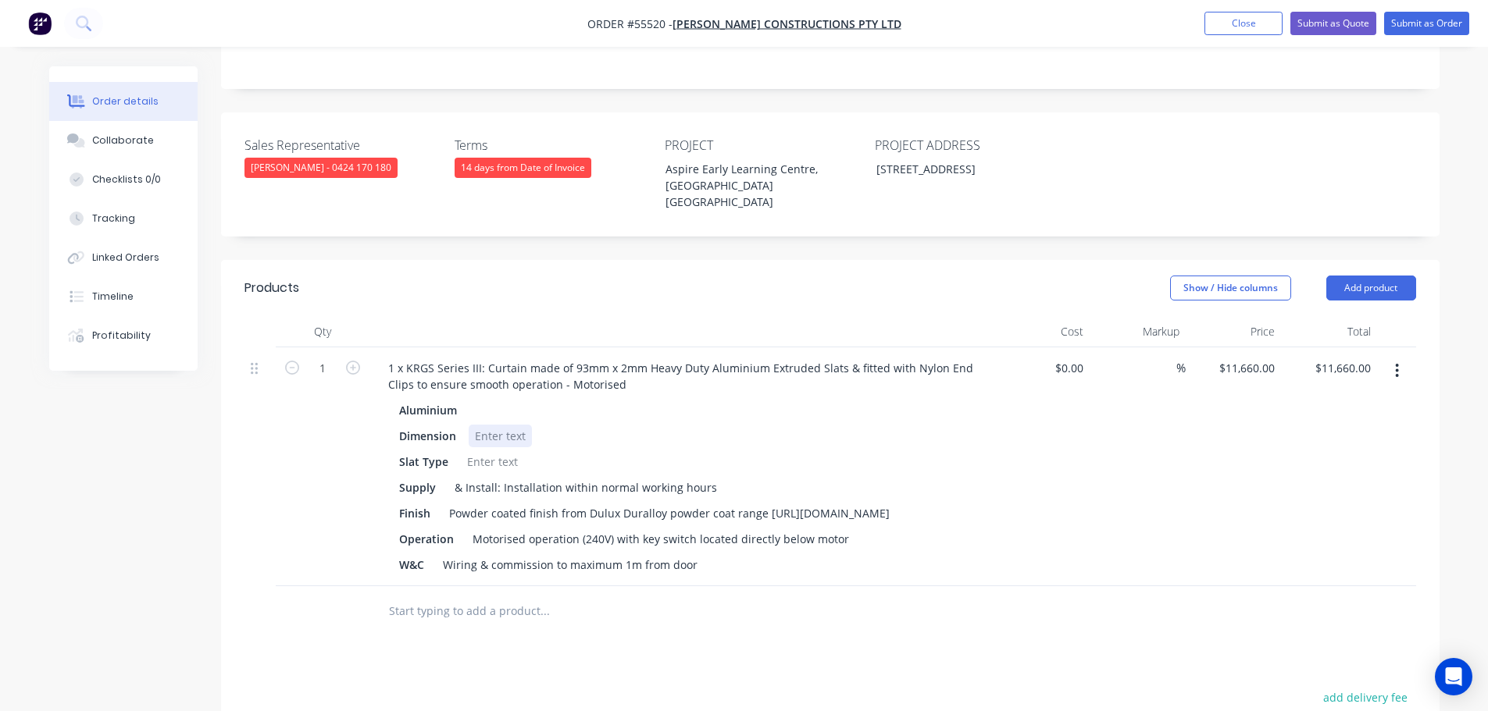
click at [494, 425] on div at bounding box center [500, 436] width 63 height 23
click at [480, 451] on div at bounding box center [492, 462] width 63 height 23
click at [633, 528] on div "Motorised operation (240V) with key switch located directly below motor" at bounding box center [660, 539] width 389 height 23
click at [1320, 27] on button "Submit as Quote" at bounding box center [1333, 23] width 86 height 23
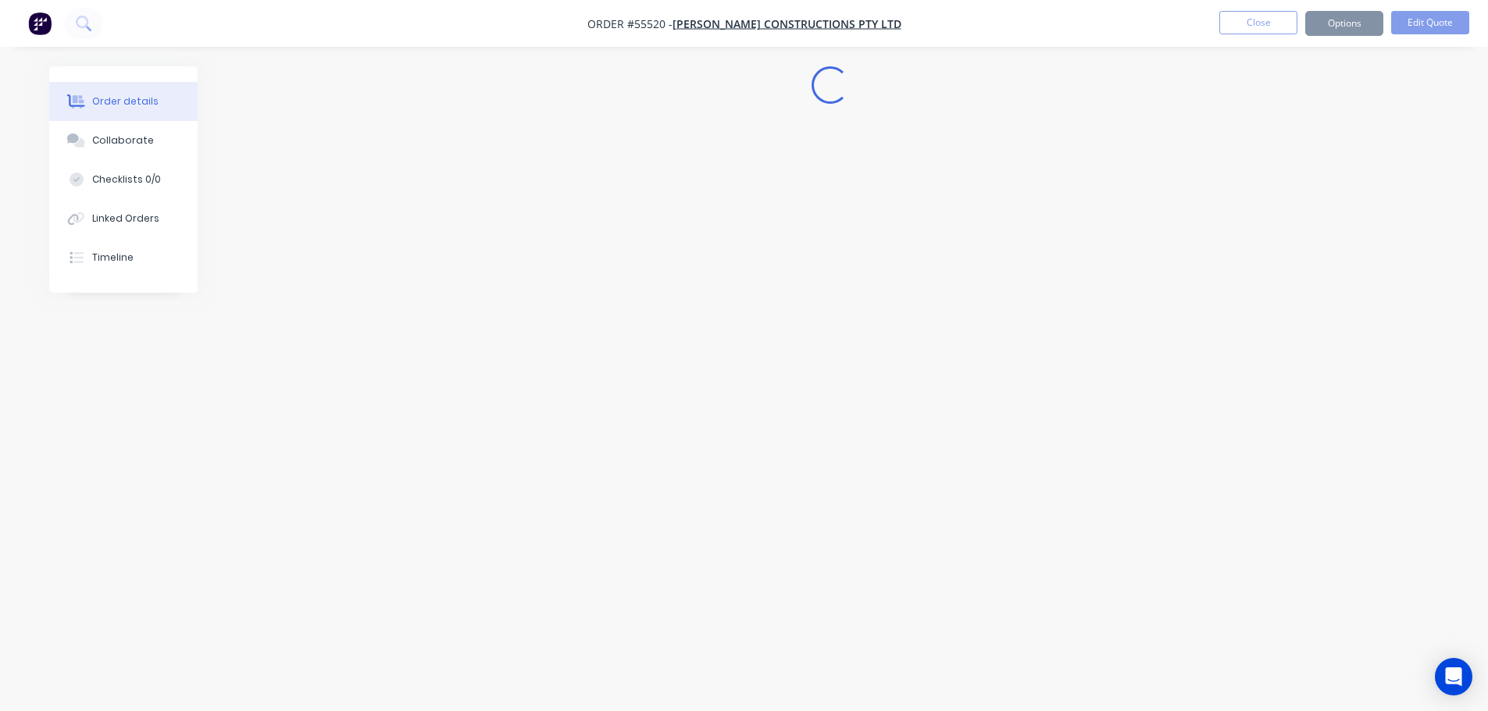
scroll to position [0, 0]
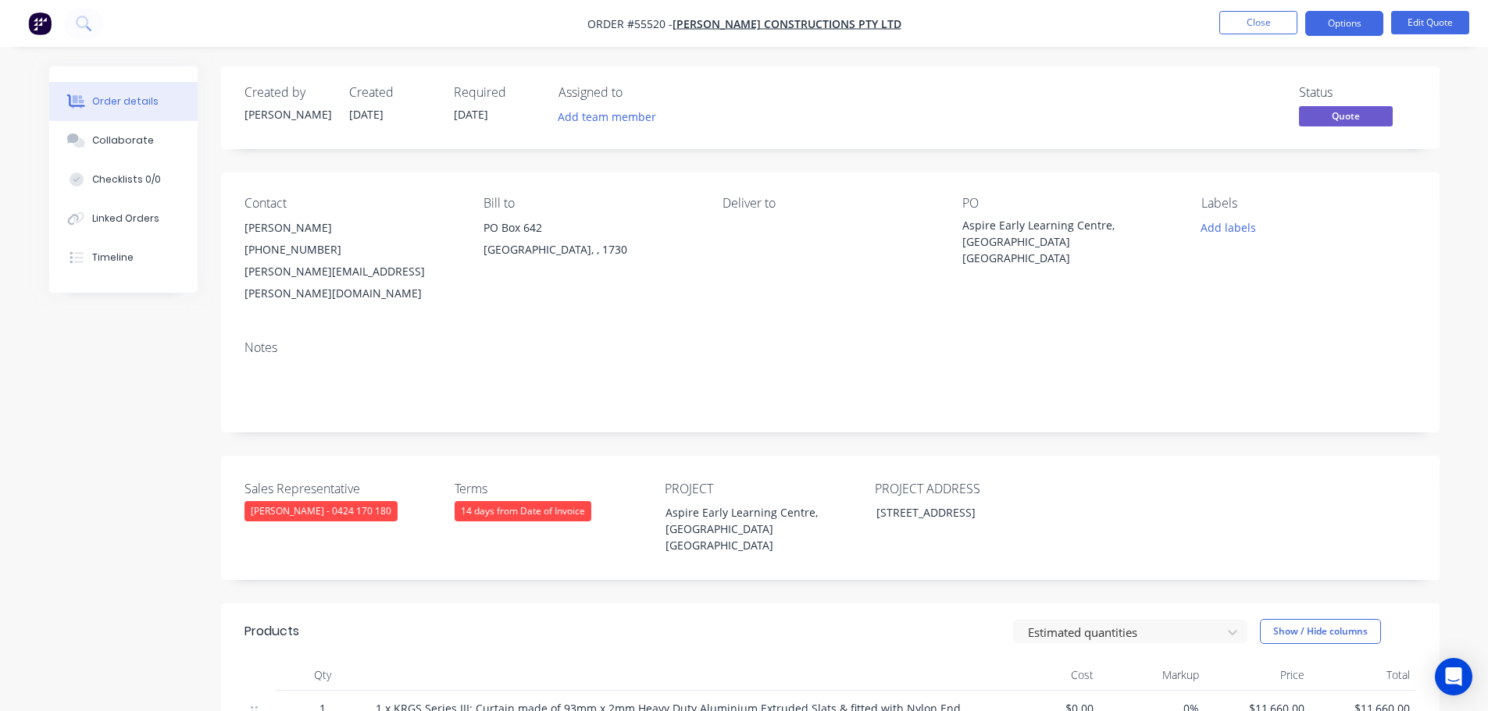
click at [1320, 27] on button "Options" at bounding box center [1344, 23] width 78 height 25
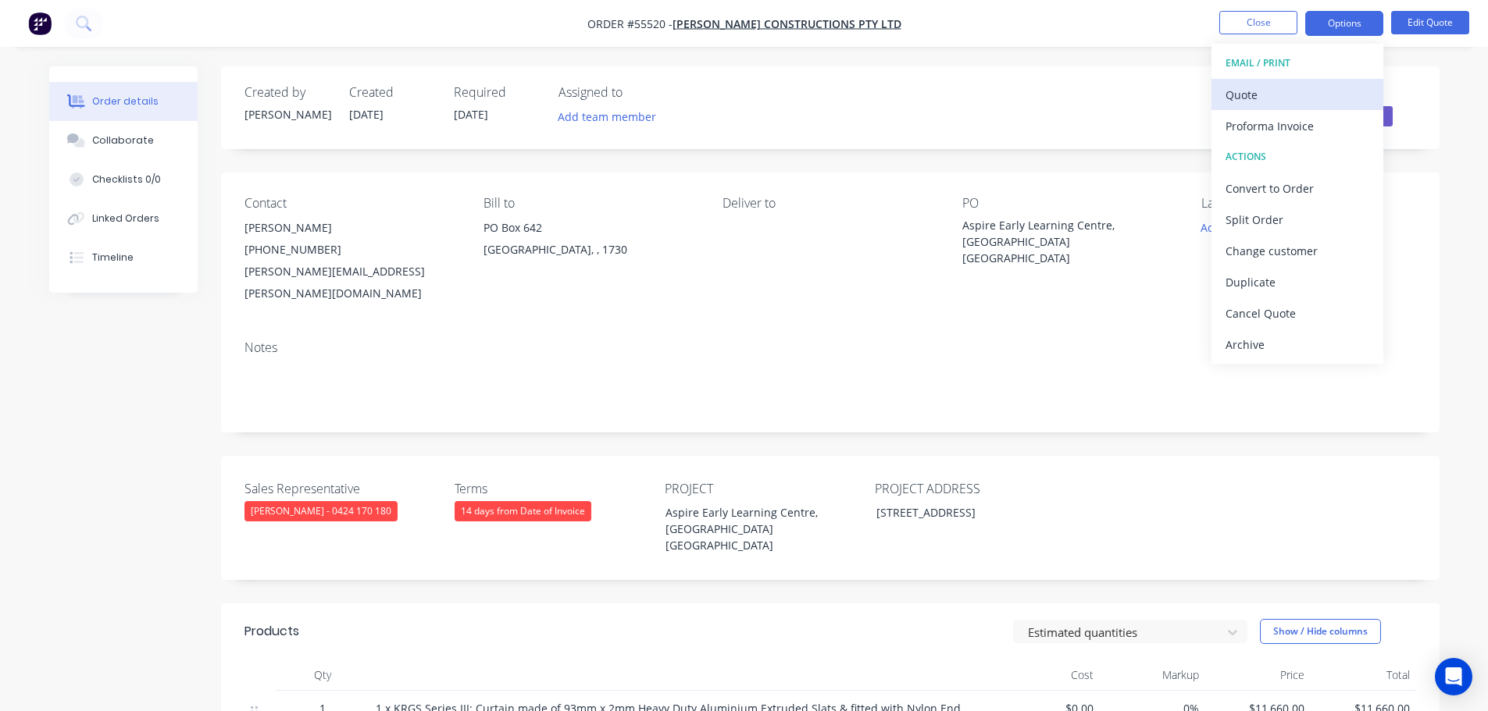
click at [1239, 95] on div "Quote" at bounding box center [1297, 95] width 144 height 23
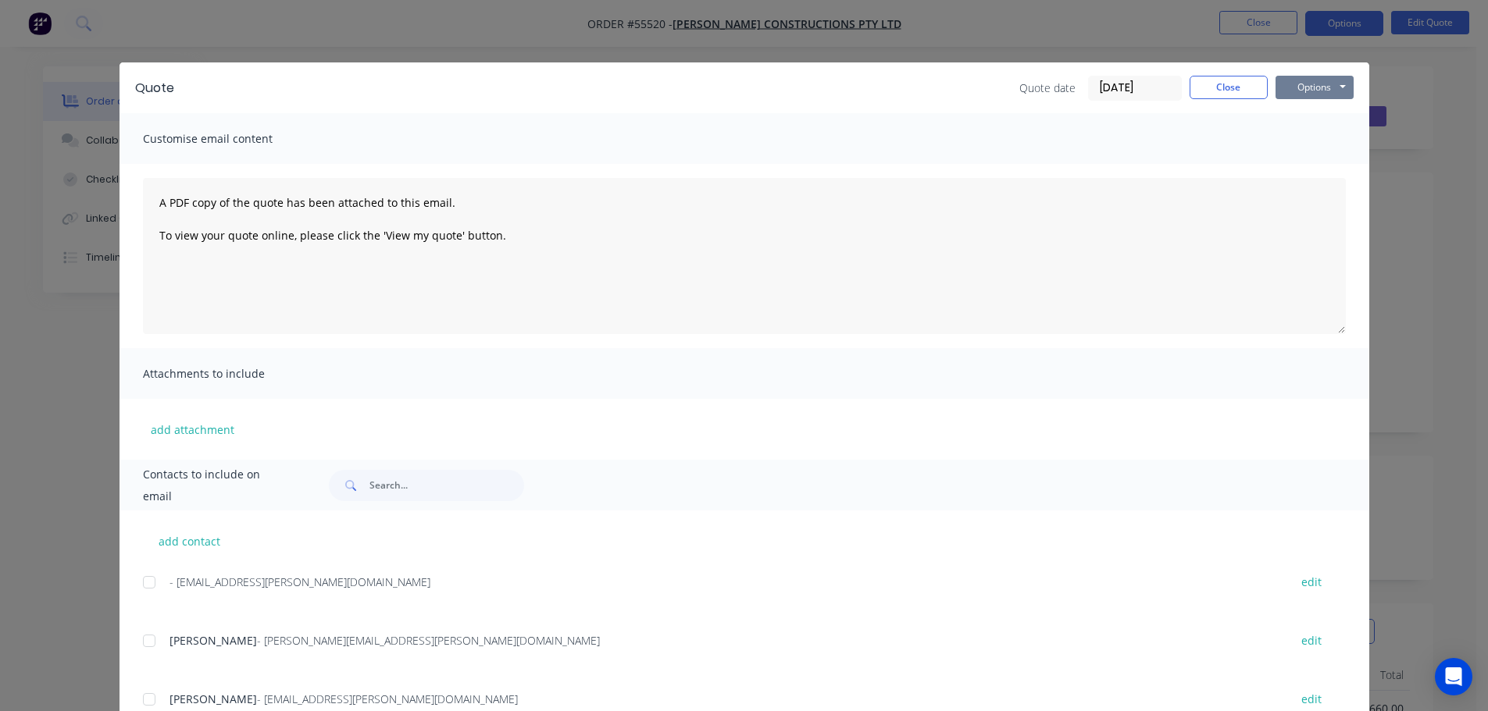
click at [1289, 88] on button "Options" at bounding box center [1314, 87] width 78 height 23
click at [1301, 140] on button "Print" at bounding box center [1325, 141] width 100 height 26
click at [1205, 89] on button "Close" at bounding box center [1228, 87] width 78 height 23
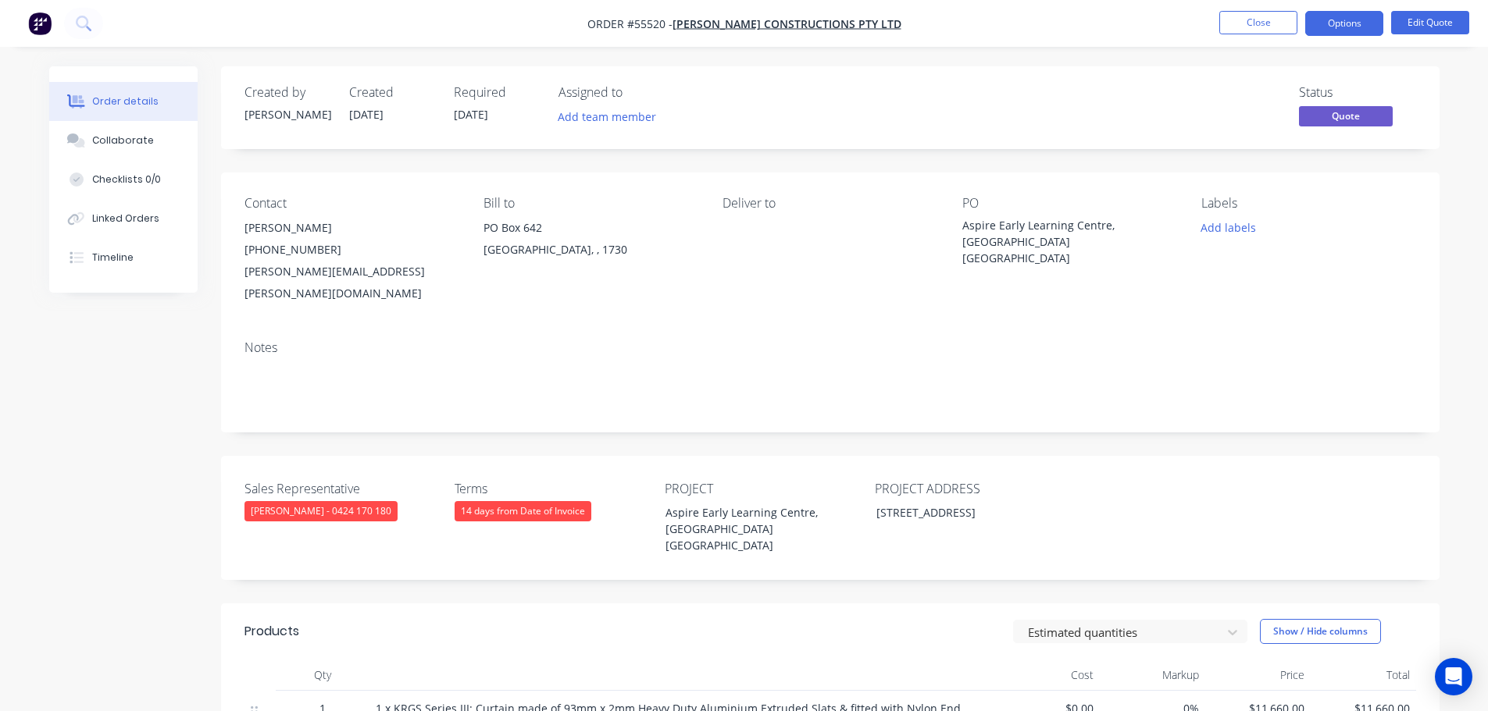
click at [286, 274] on div "[PERSON_NAME][EMAIL_ADDRESS][PERSON_NAME][DOMAIN_NAME]" at bounding box center [351, 283] width 214 height 44
copy div "[PERSON_NAME][EMAIL_ADDRESS][PERSON_NAME][DOMAIN_NAME]"
click at [1093, 224] on div "Aspire Early Learning Centre, [GEOGRAPHIC_DATA] [GEOGRAPHIC_DATA]" at bounding box center [1059, 241] width 195 height 49
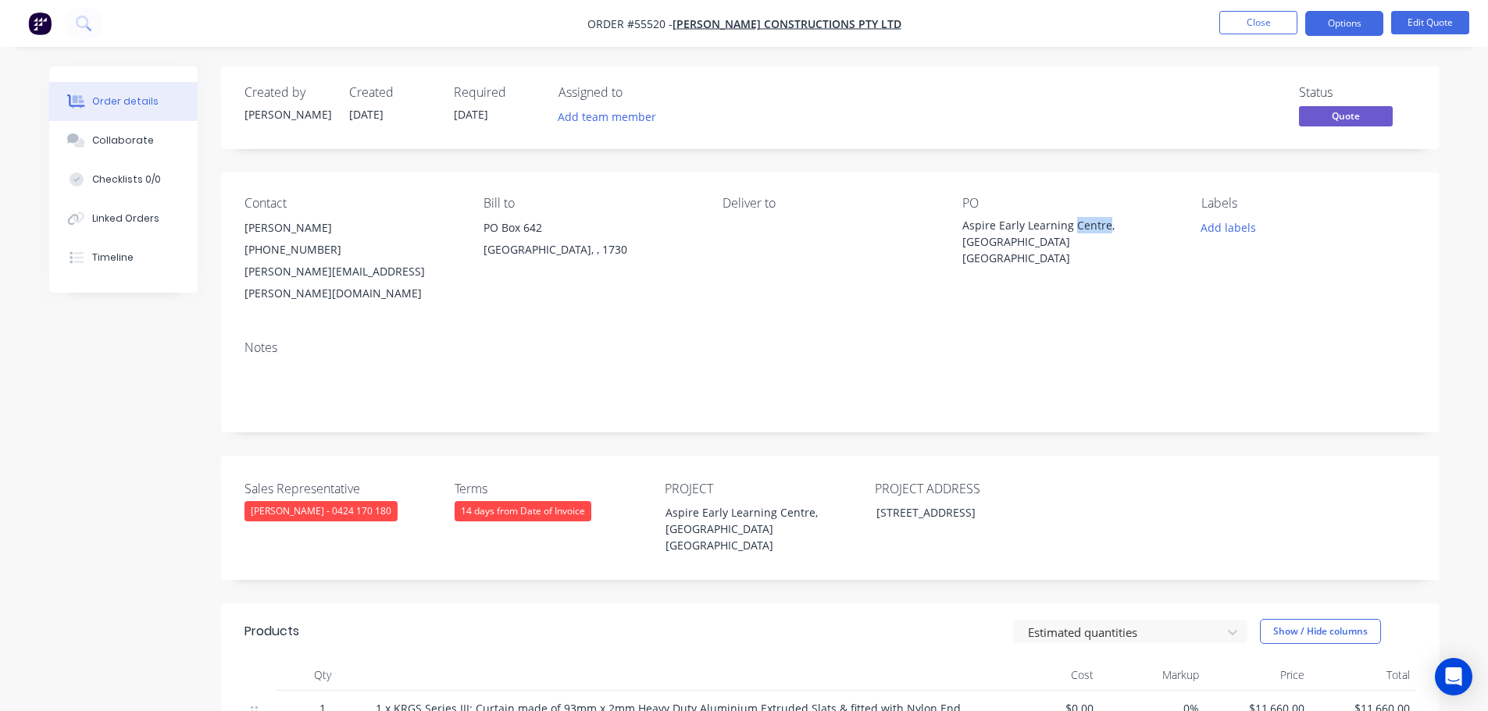
click at [1093, 224] on div "Aspire Early Learning Centre, [GEOGRAPHIC_DATA] [GEOGRAPHIC_DATA]" at bounding box center [1059, 241] width 195 height 49
click at [1239, 23] on button "Close" at bounding box center [1258, 22] width 78 height 23
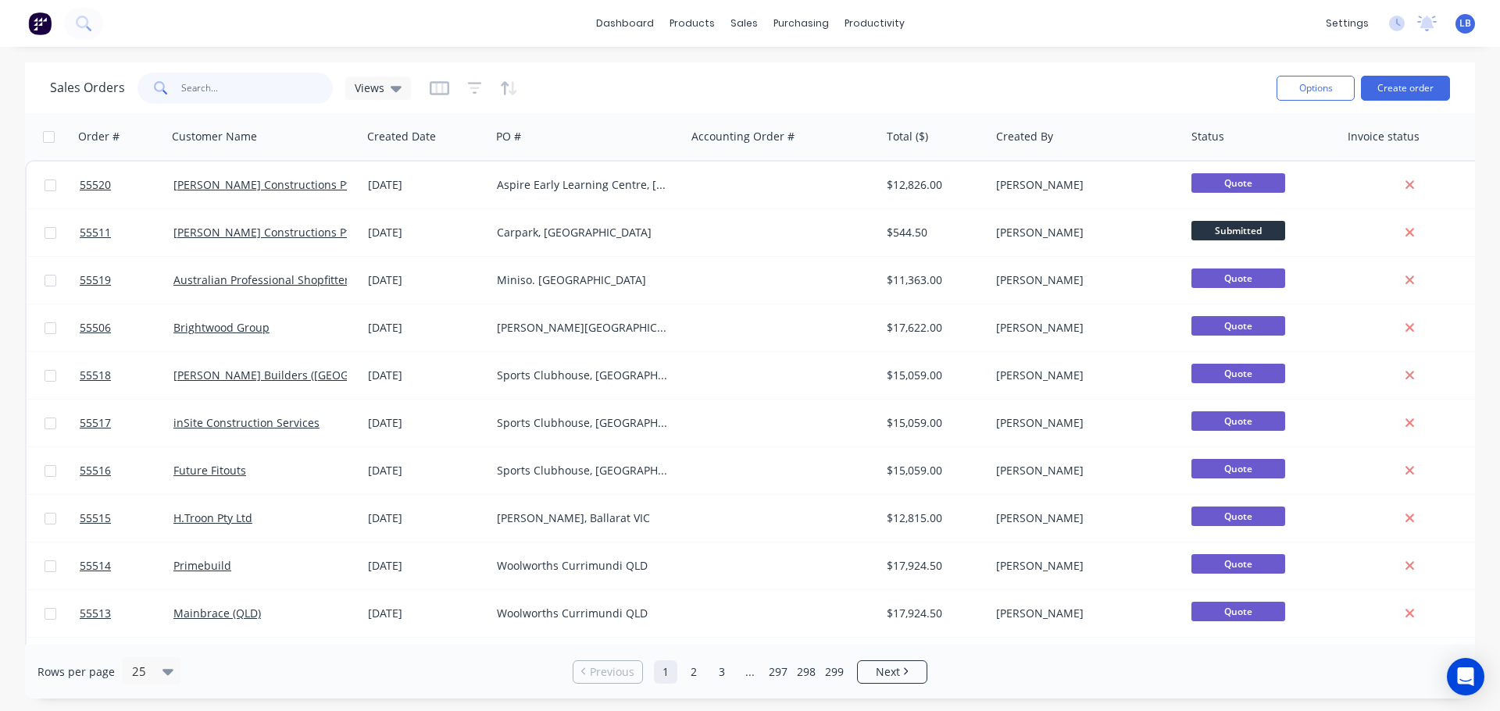
click at [198, 82] on input "text" at bounding box center [257, 88] width 152 height 31
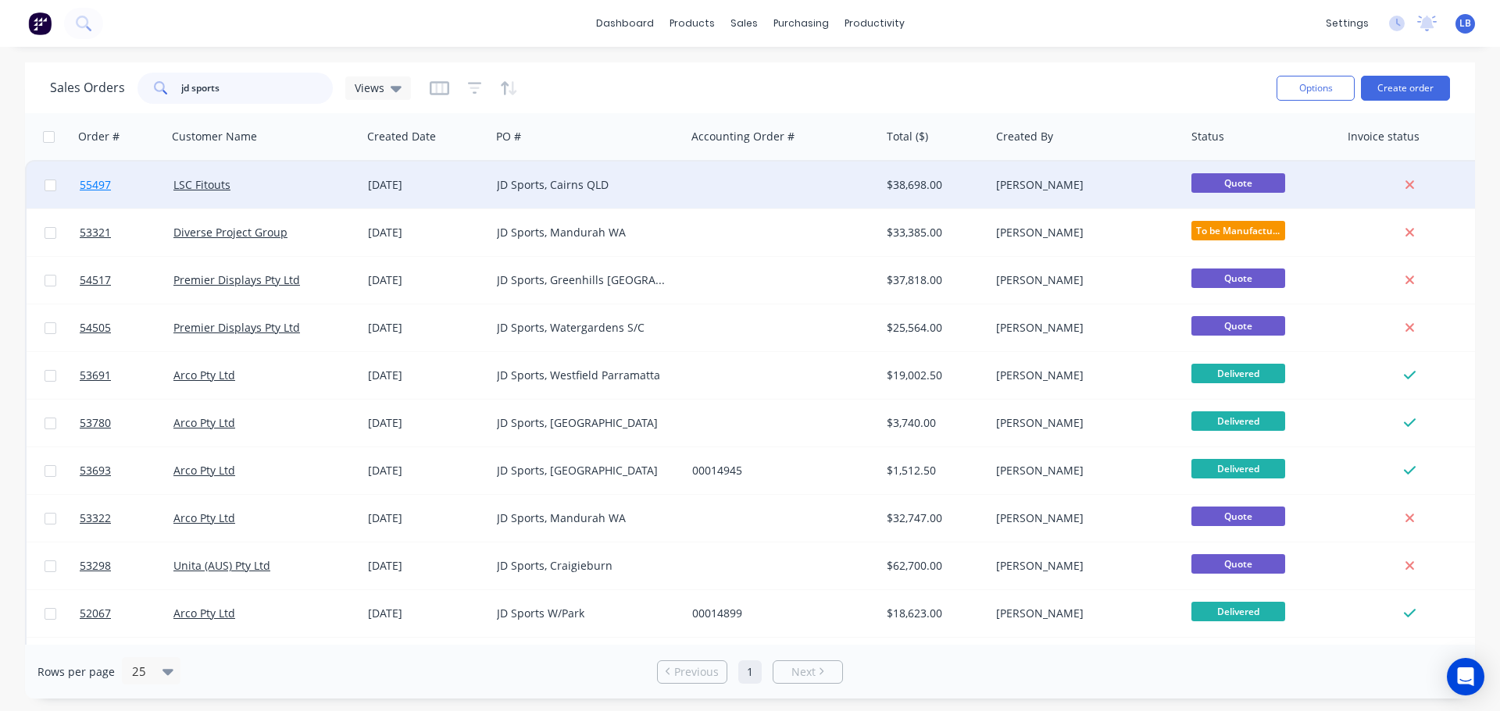
type input "jd sports"
click at [102, 185] on span "55497" at bounding box center [95, 185] width 31 height 16
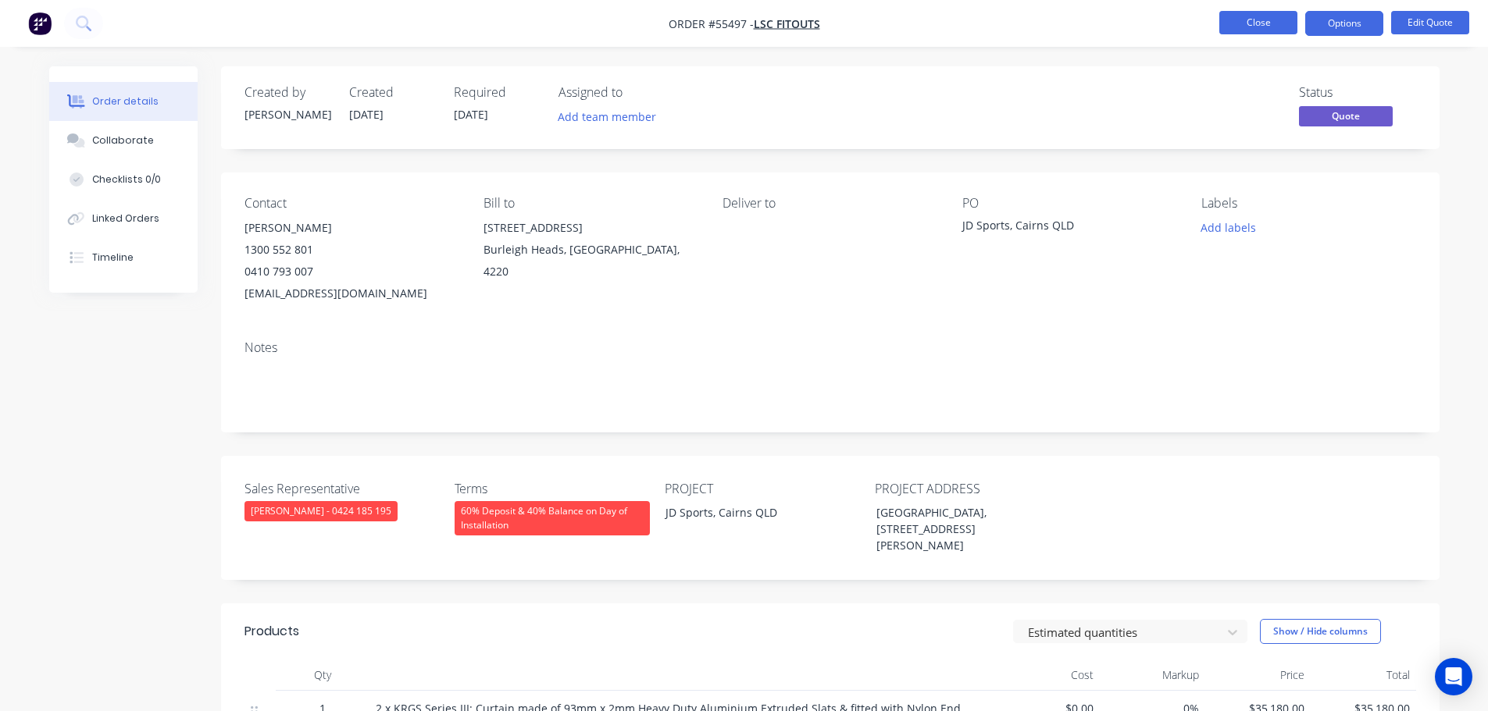
click at [1233, 21] on button "Close" at bounding box center [1258, 22] width 78 height 23
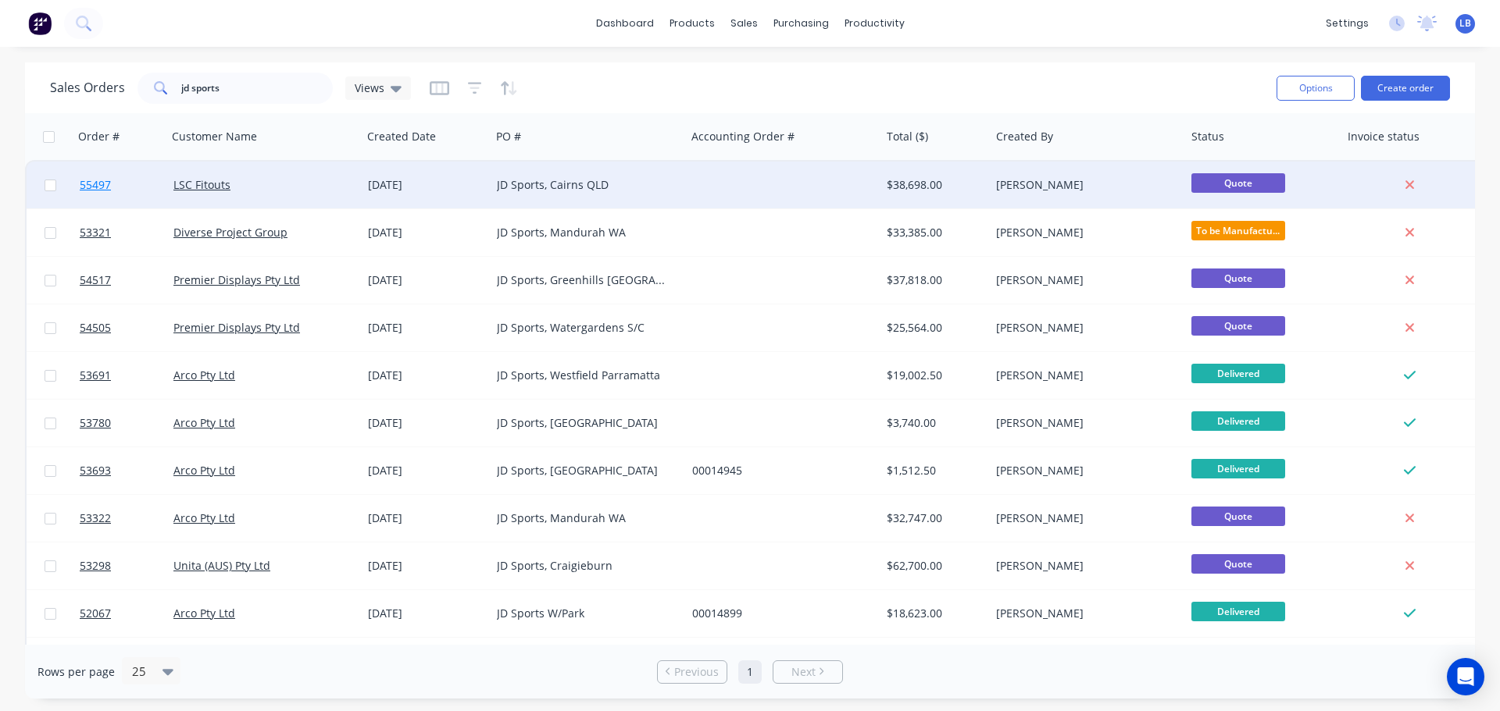
click at [108, 191] on span "55497" at bounding box center [95, 185] width 31 height 16
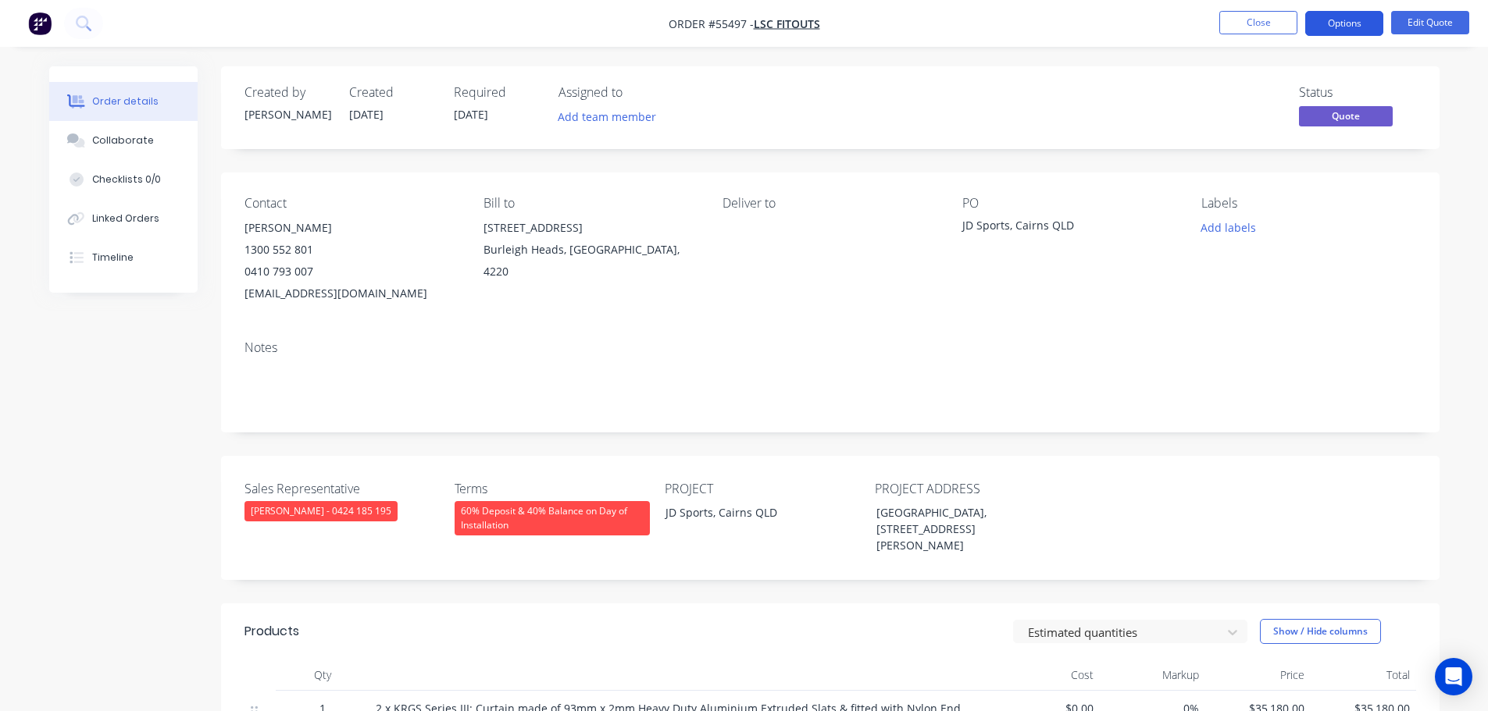
click at [1369, 24] on button "Options" at bounding box center [1344, 23] width 78 height 25
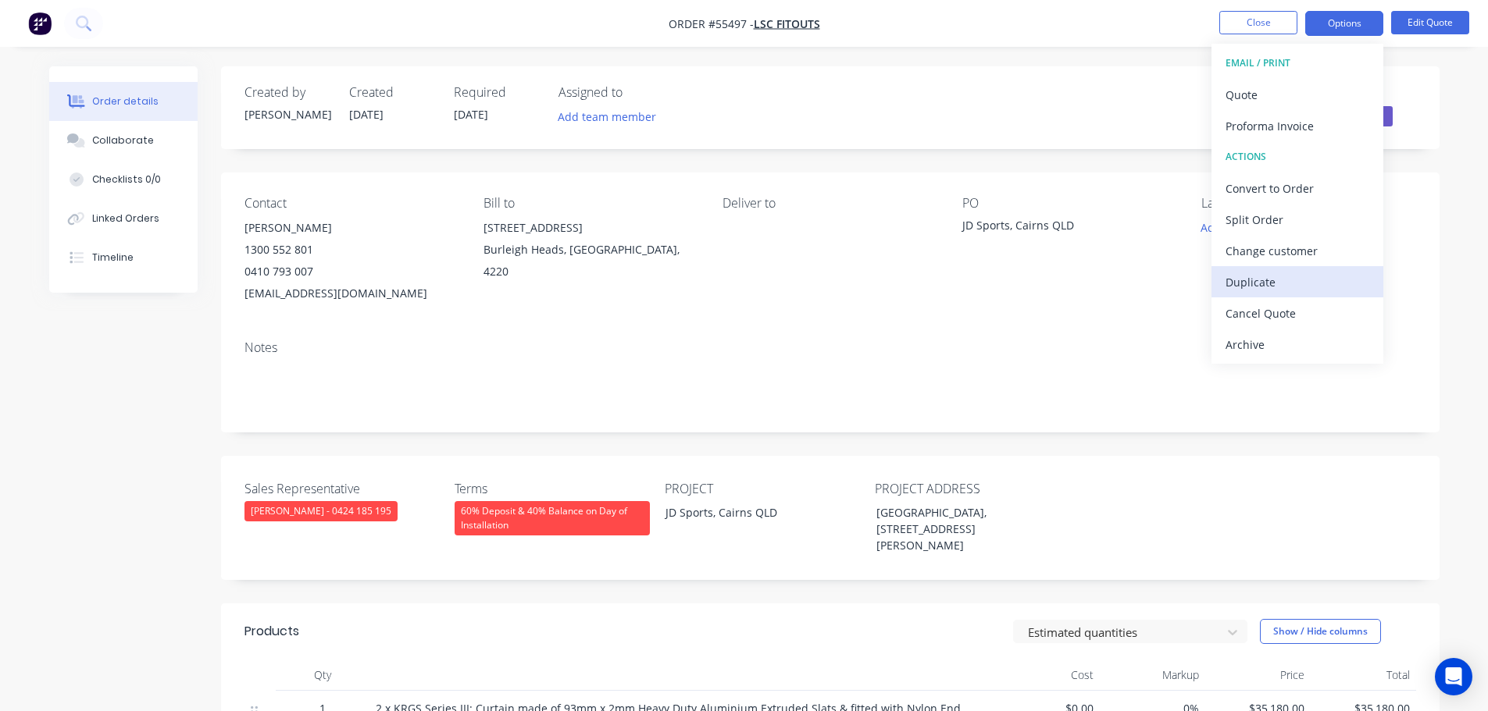
click at [1277, 283] on div "Duplicate" at bounding box center [1297, 282] width 144 height 23
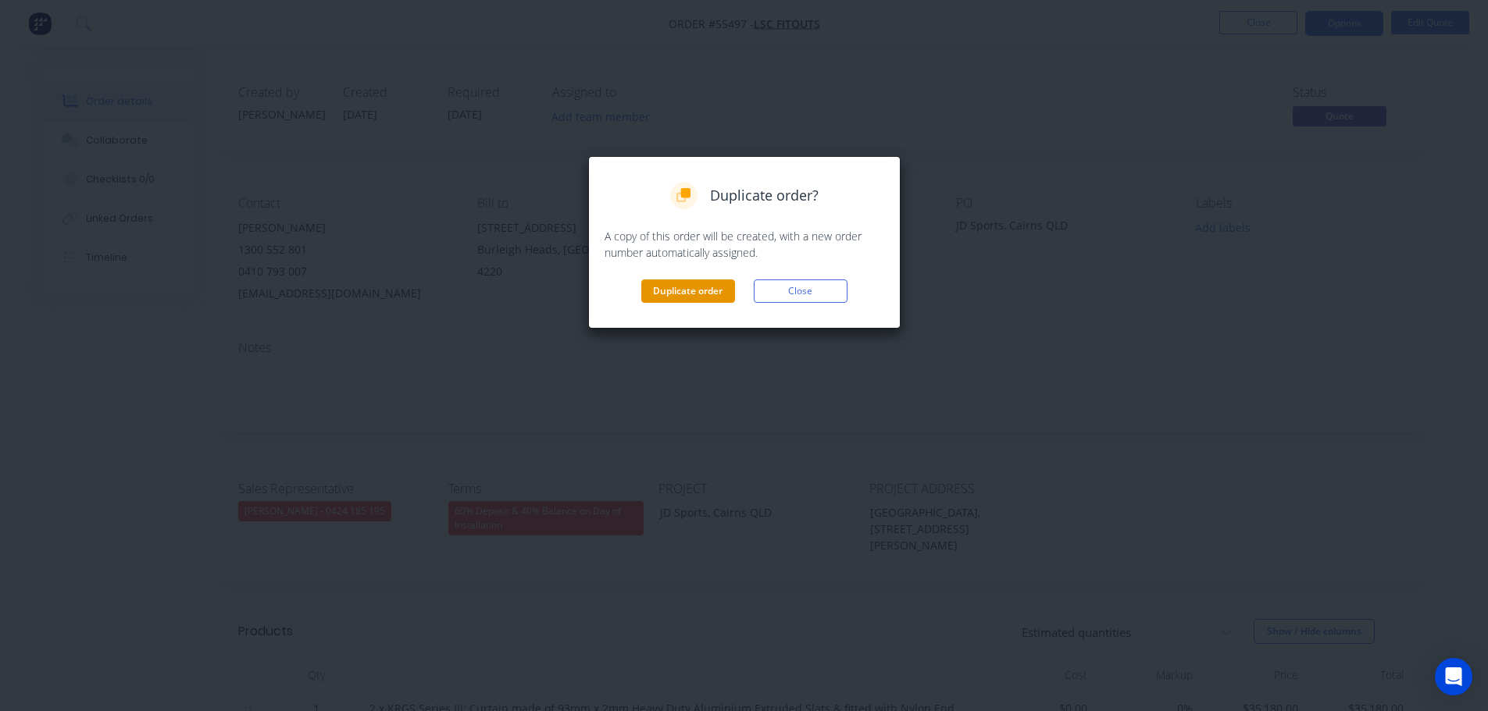
click at [701, 291] on button "Duplicate order" at bounding box center [688, 291] width 94 height 23
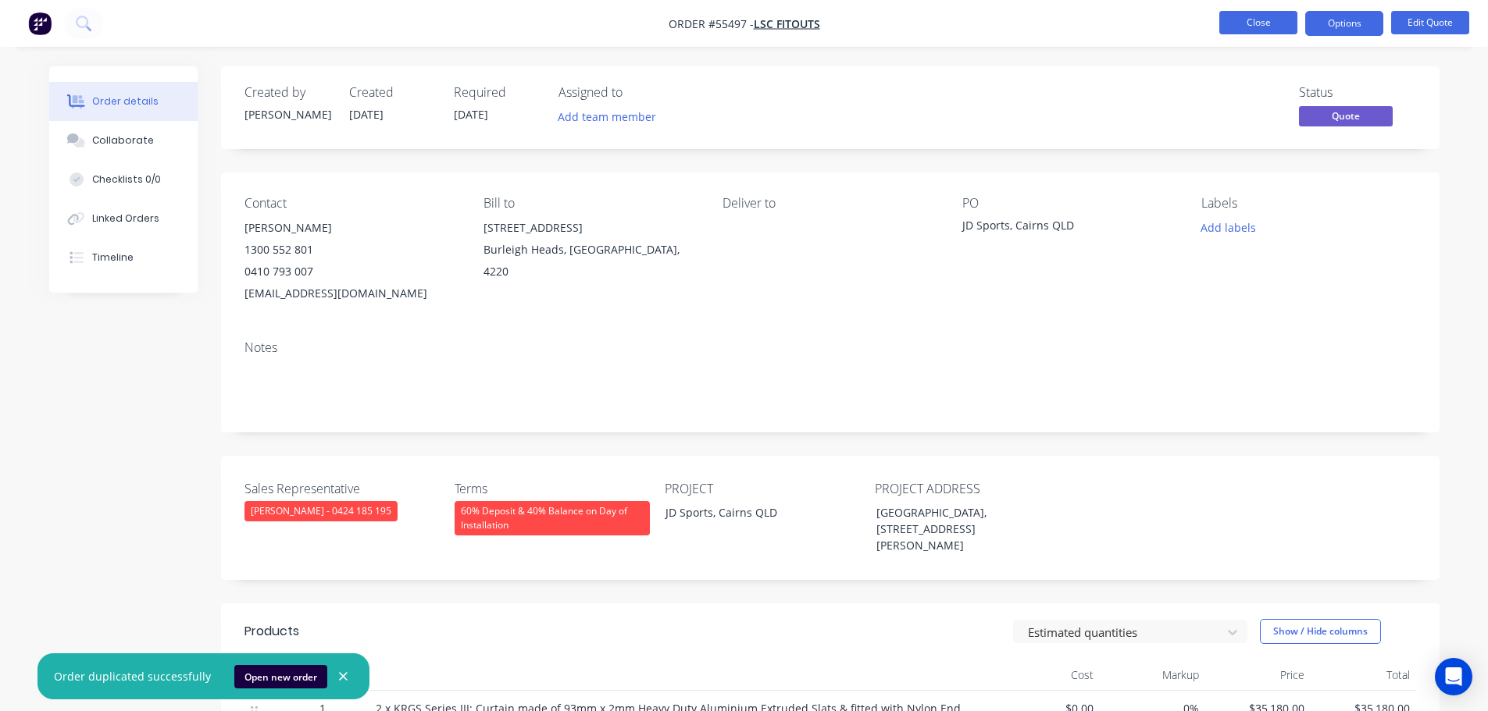
click at [1261, 23] on button "Close" at bounding box center [1258, 22] width 78 height 23
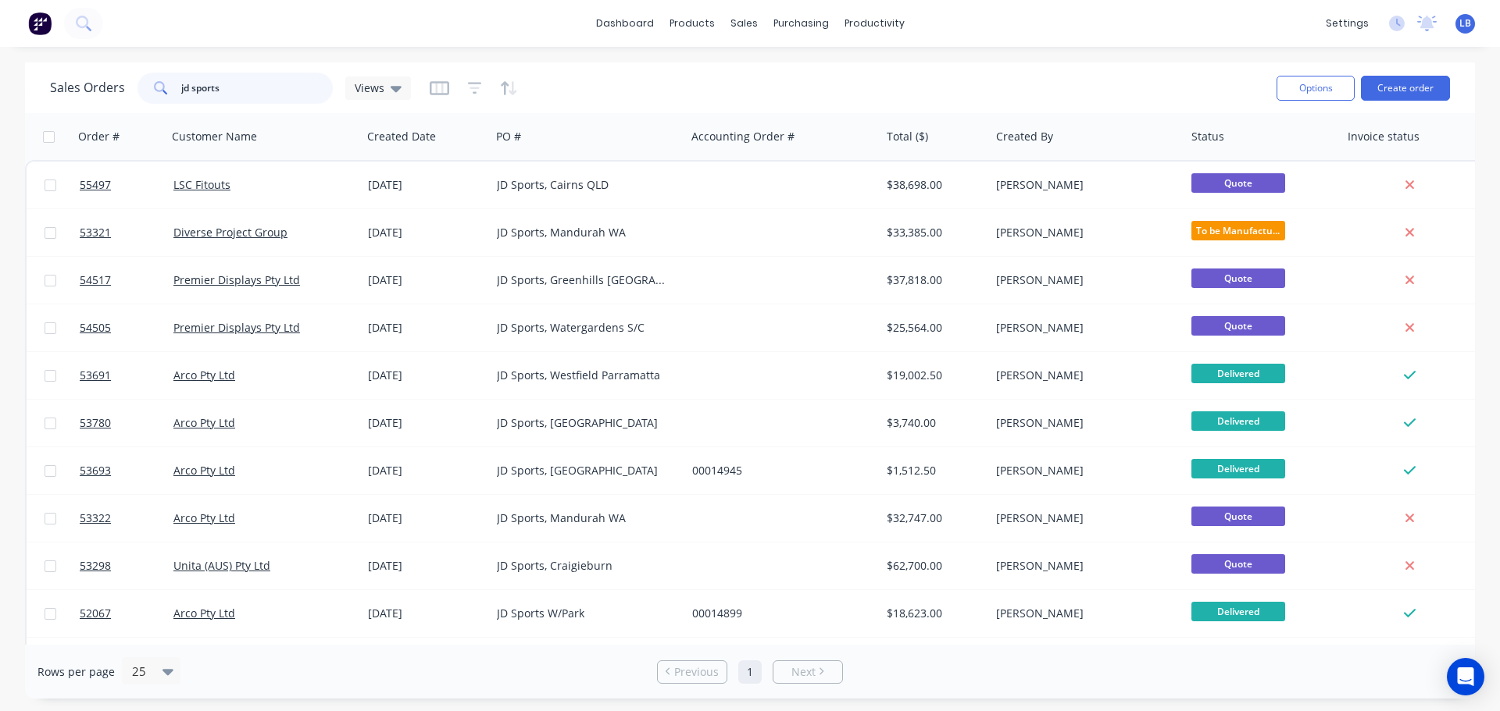
drag, startPoint x: 234, startPoint y: 86, endPoint x: 98, endPoint y: 102, distance: 136.8
click at [98, 102] on div "Sales Orders jd sports Views" at bounding box center [230, 88] width 361 height 31
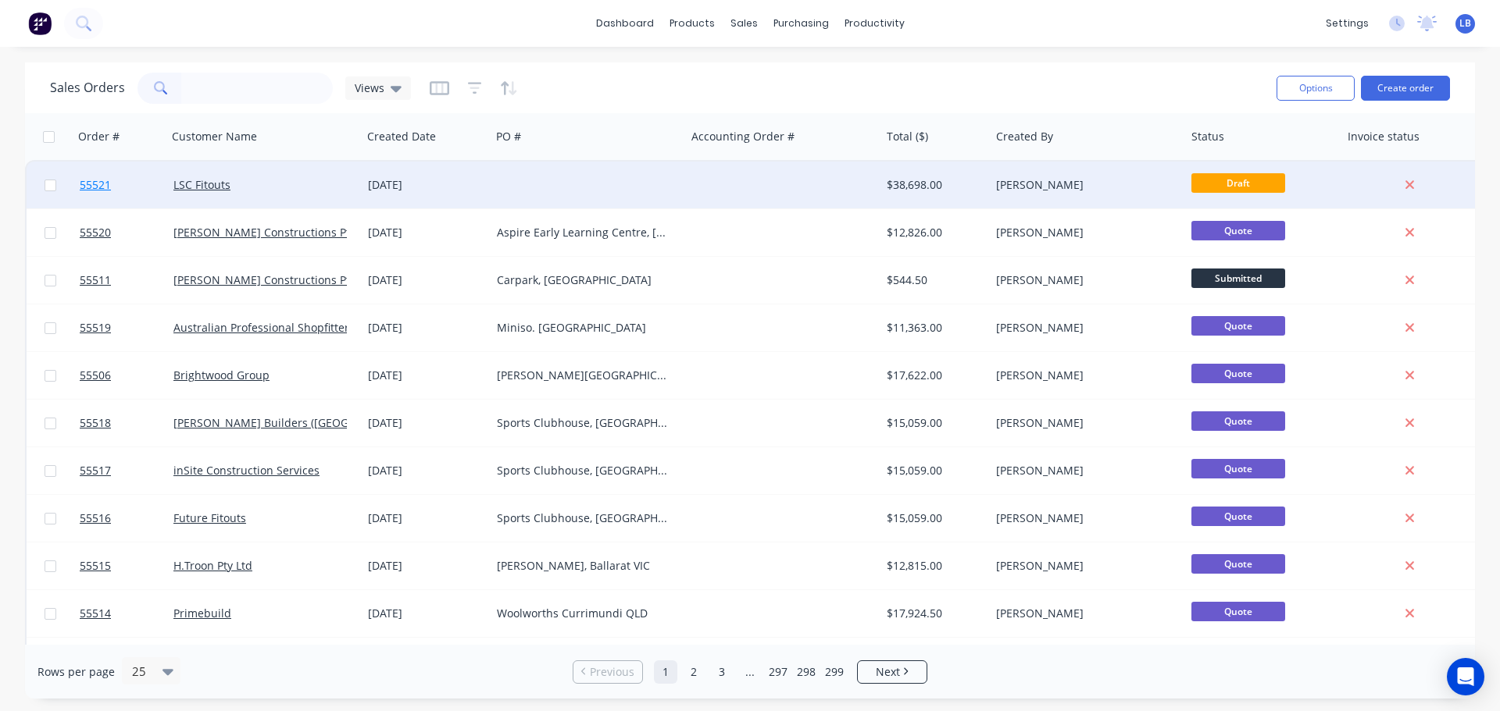
click at [82, 184] on span "55521" at bounding box center [95, 185] width 31 height 16
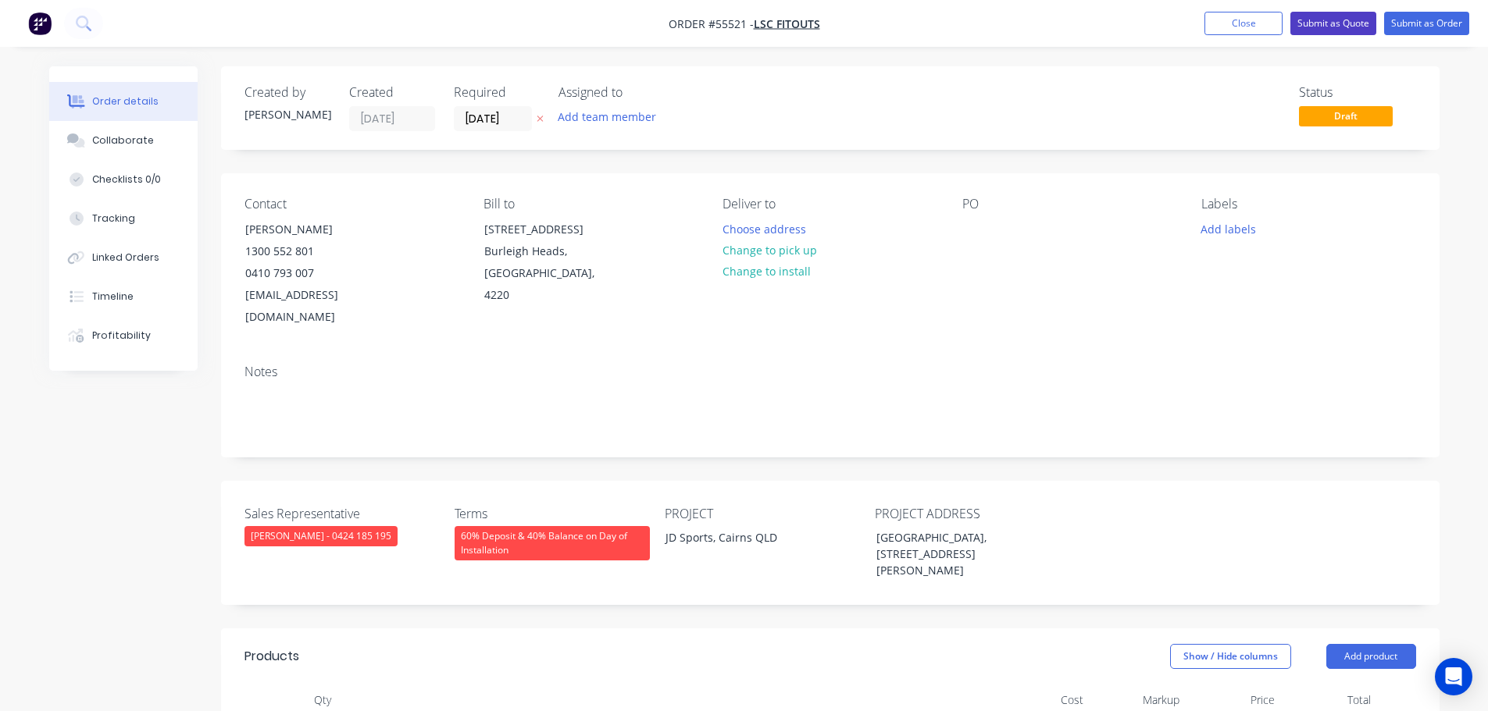
click at [1311, 26] on button "Submit as Quote" at bounding box center [1333, 23] width 86 height 23
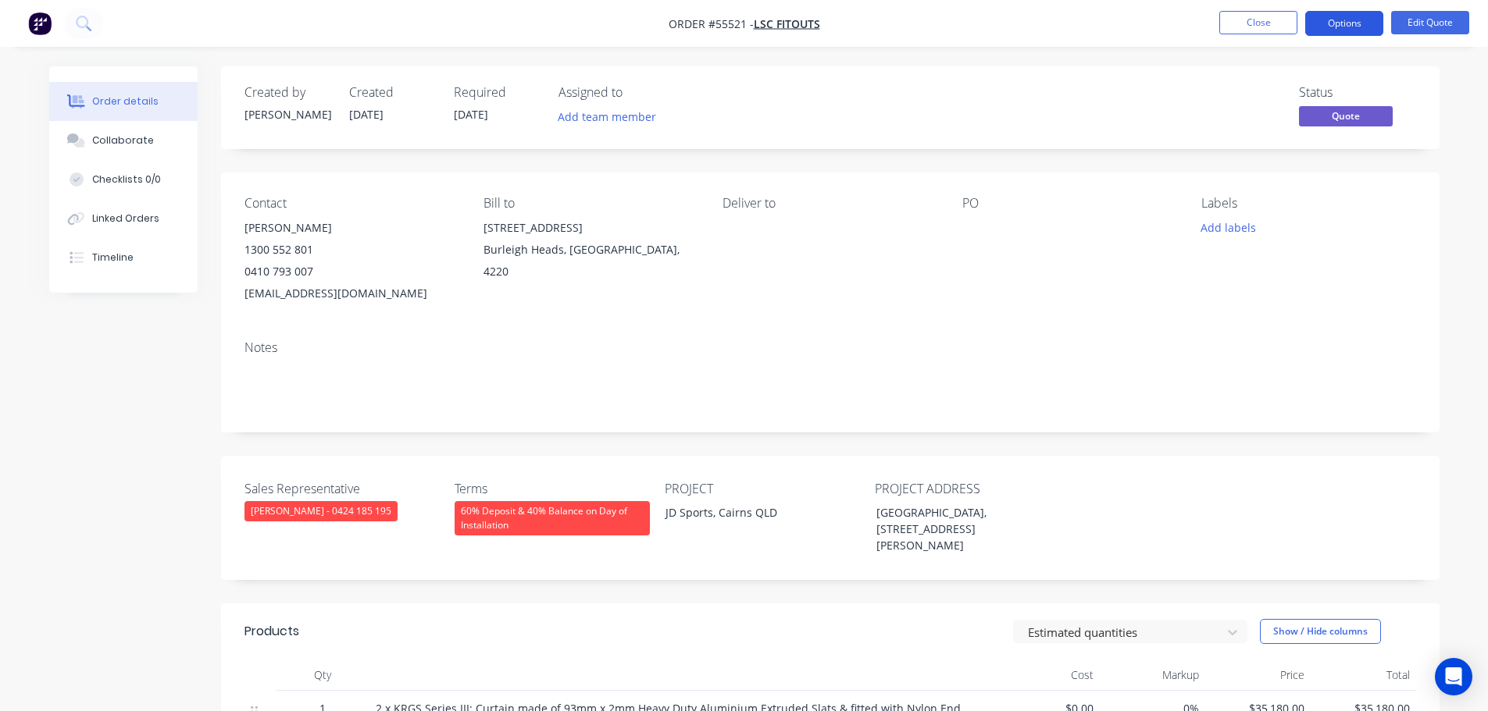
click at [1322, 24] on button "Options" at bounding box center [1344, 23] width 78 height 25
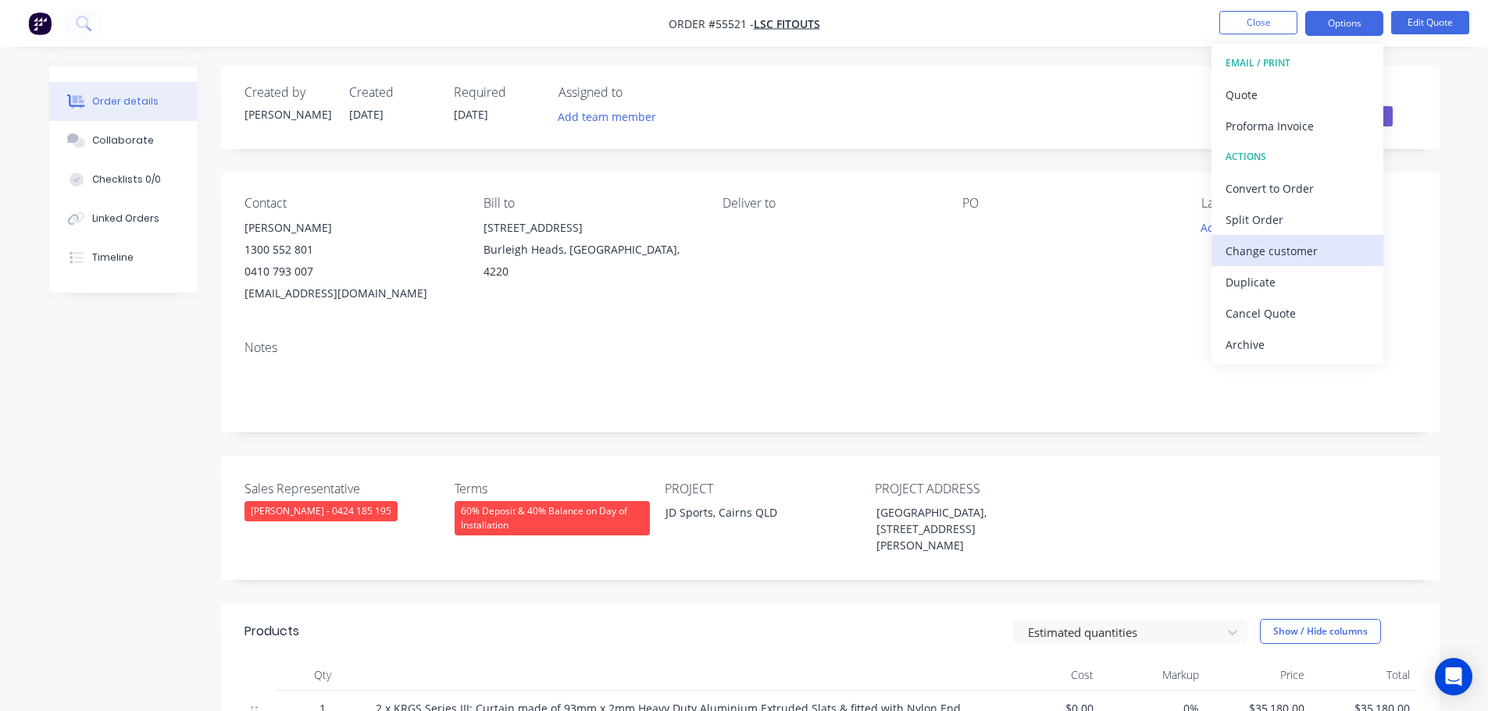
click at [1239, 248] on div "Change customer" at bounding box center [1297, 251] width 144 height 23
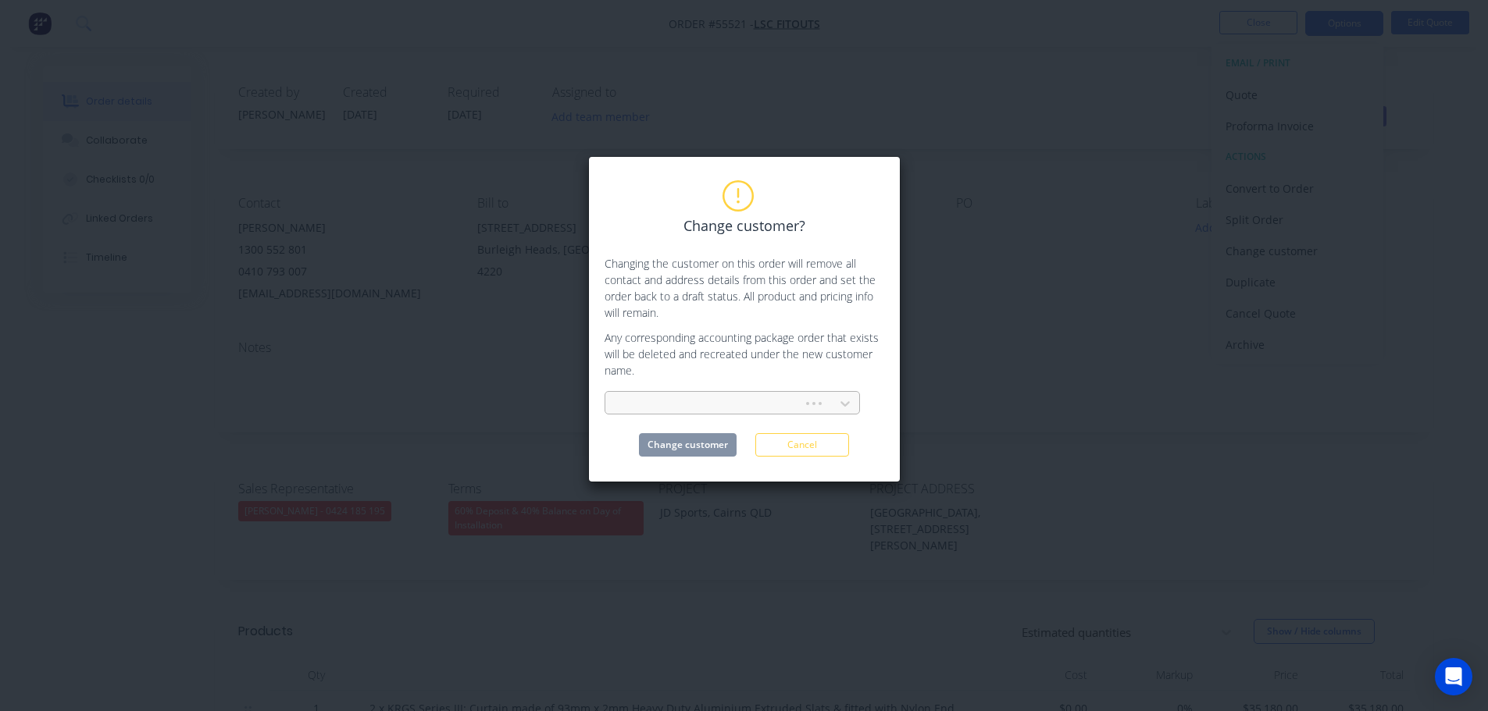
click at [662, 398] on div at bounding box center [706, 404] width 177 height 20
type input "diverse project"
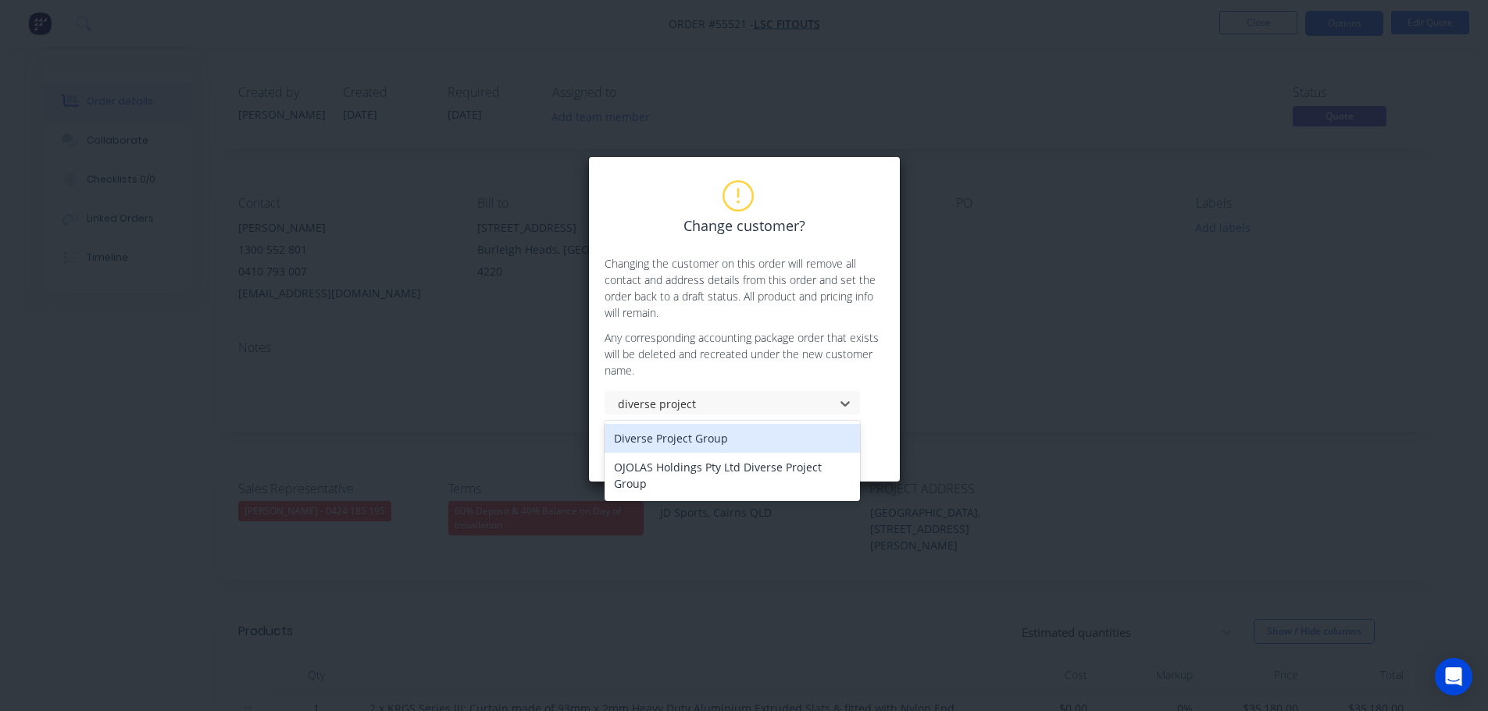
click at [656, 441] on div "Diverse Project Group" at bounding box center [731, 438] width 255 height 29
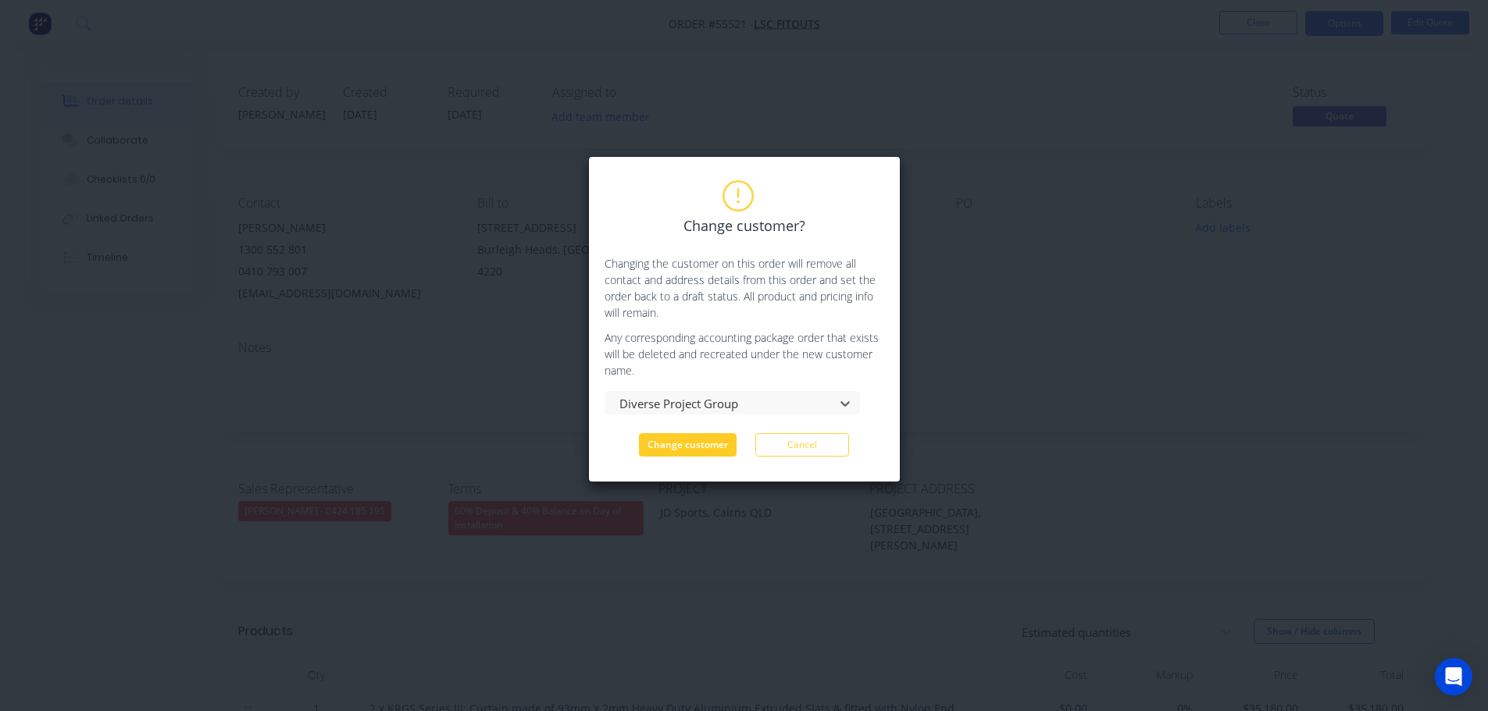
click at [664, 450] on button "Change customer" at bounding box center [688, 444] width 98 height 23
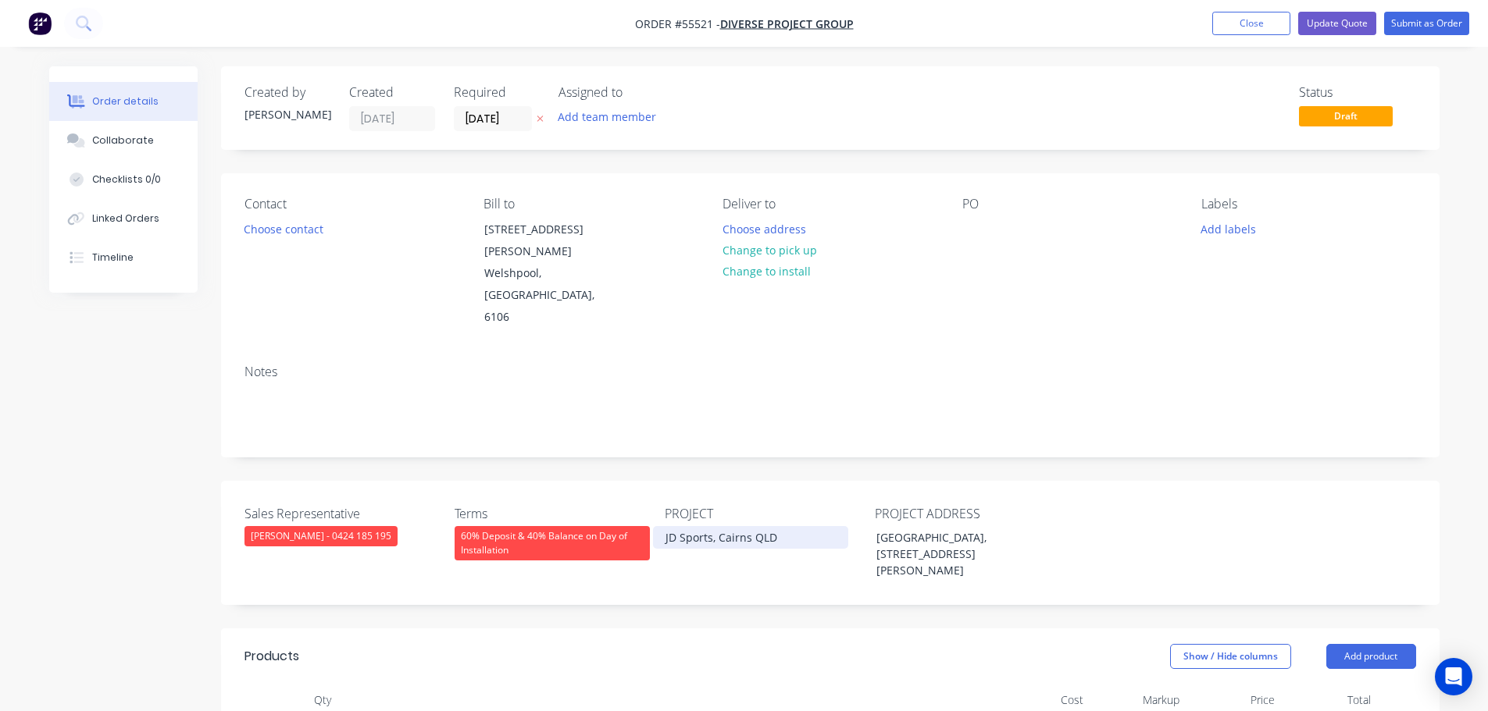
click at [711, 526] on div "JD Sports, Cairns QLD" at bounding box center [750, 537] width 195 height 23
click at [978, 228] on div at bounding box center [974, 229] width 25 height 23
paste div
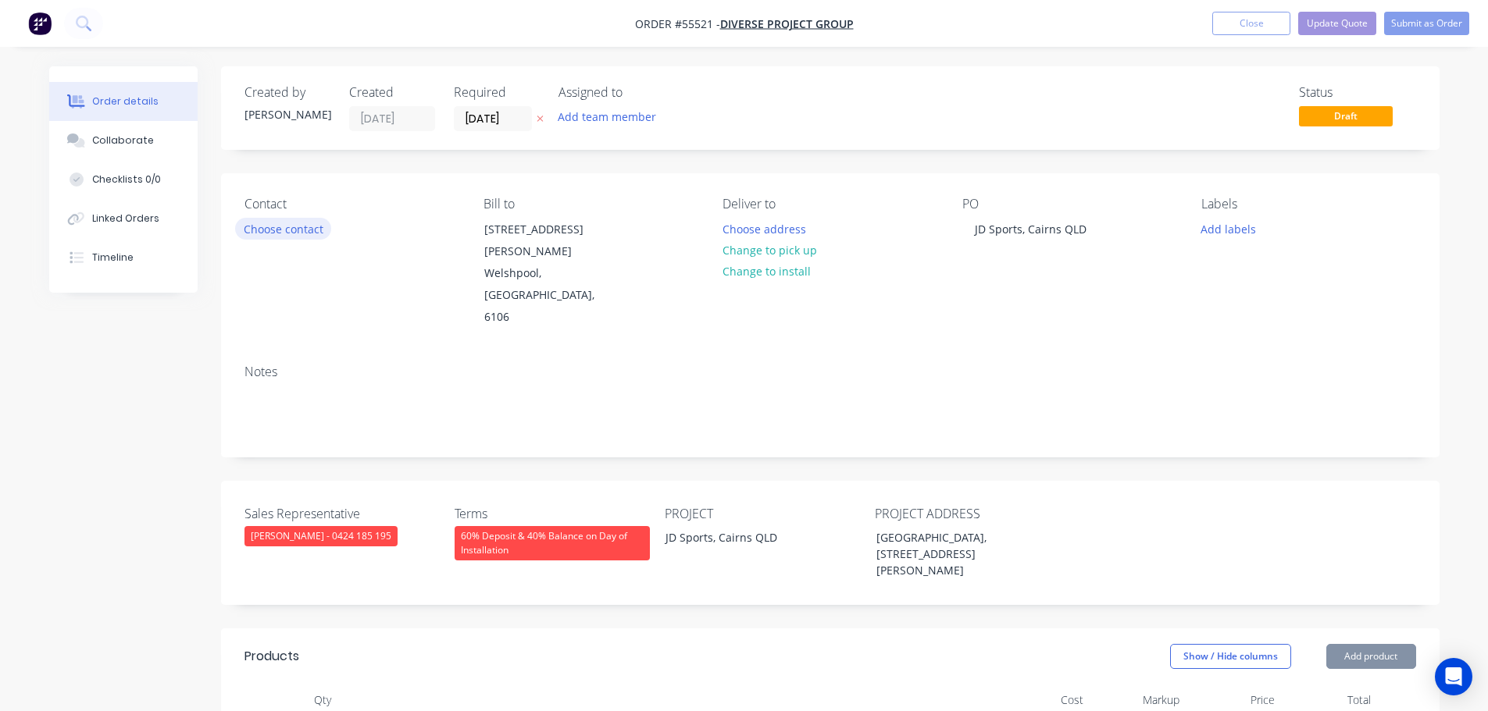
click at [304, 231] on button "Choose contact" at bounding box center [283, 228] width 96 height 21
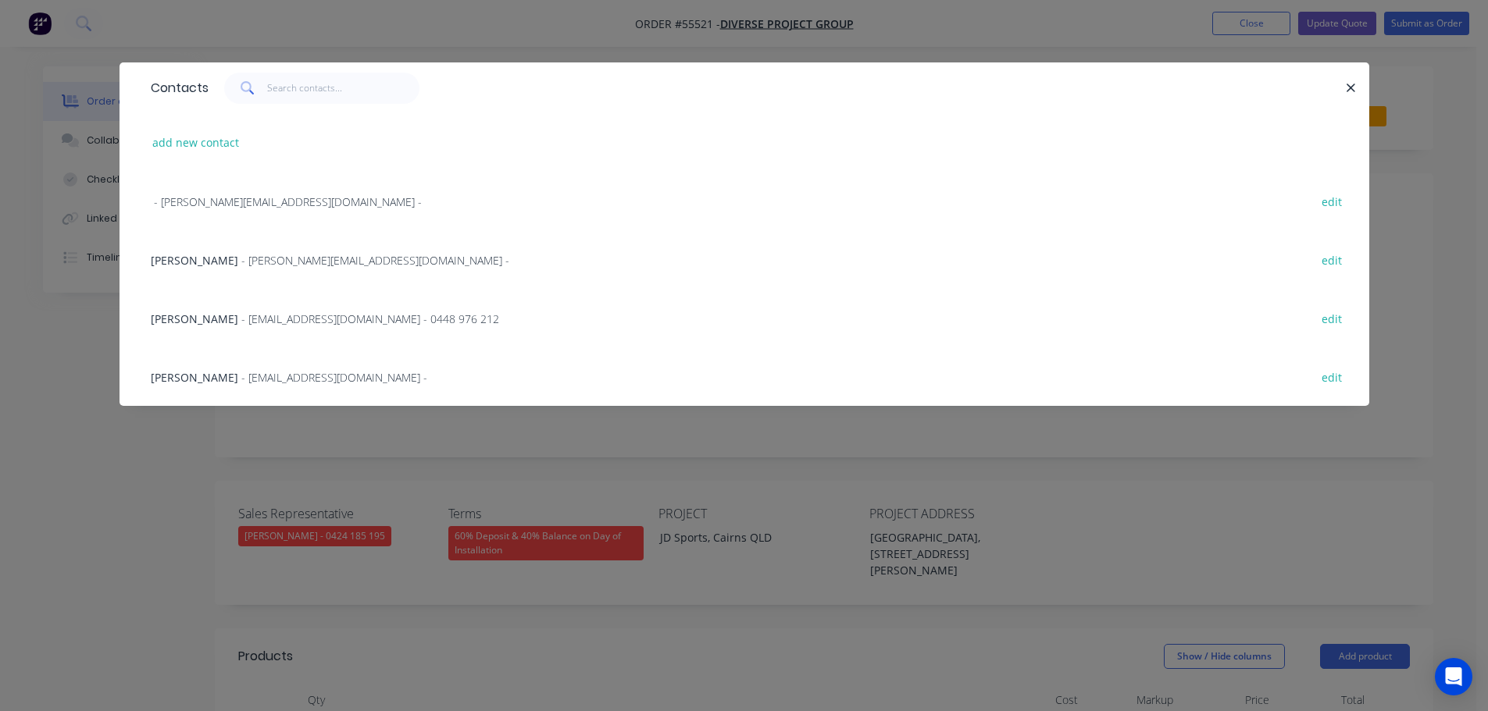
click at [241, 375] on span "- [EMAIL_ADDRESS][DOMAIN_NAME] -" at bounding box center [334, 377] width 186 height 15
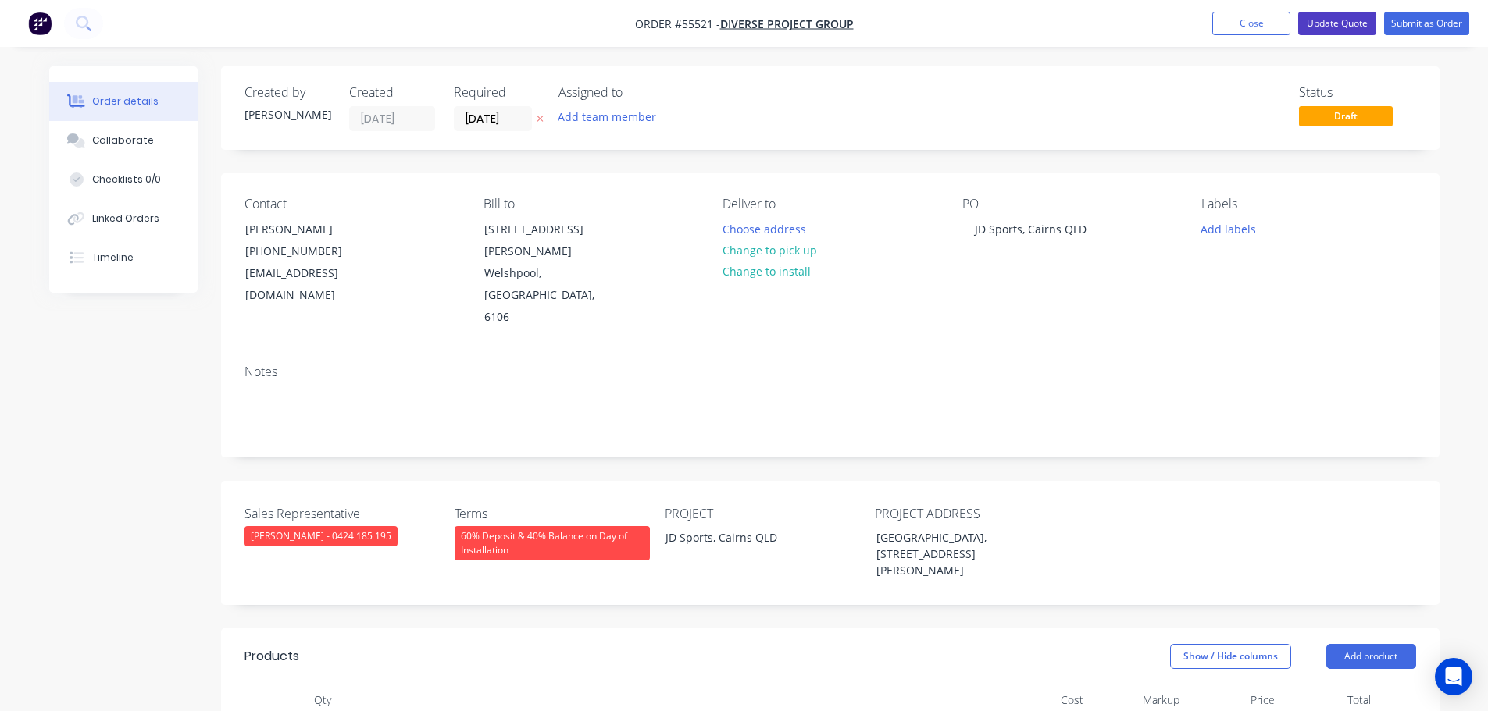
click at [1311, 27] on button "Update Quote" at bounding box center [1337, 23] width 78 height 23
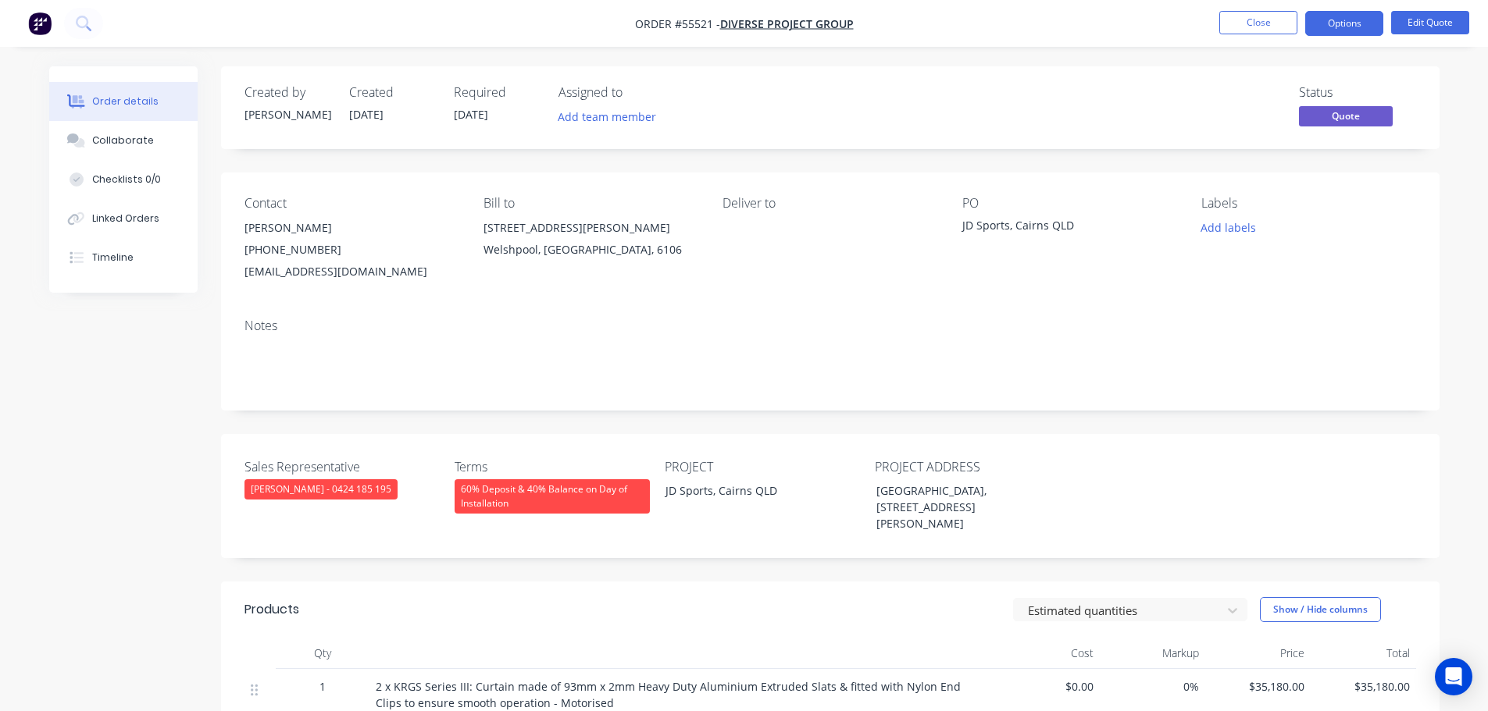
click at [1311, 27] on button "Options" at bounding box center [1344, 23] width 78 height 25
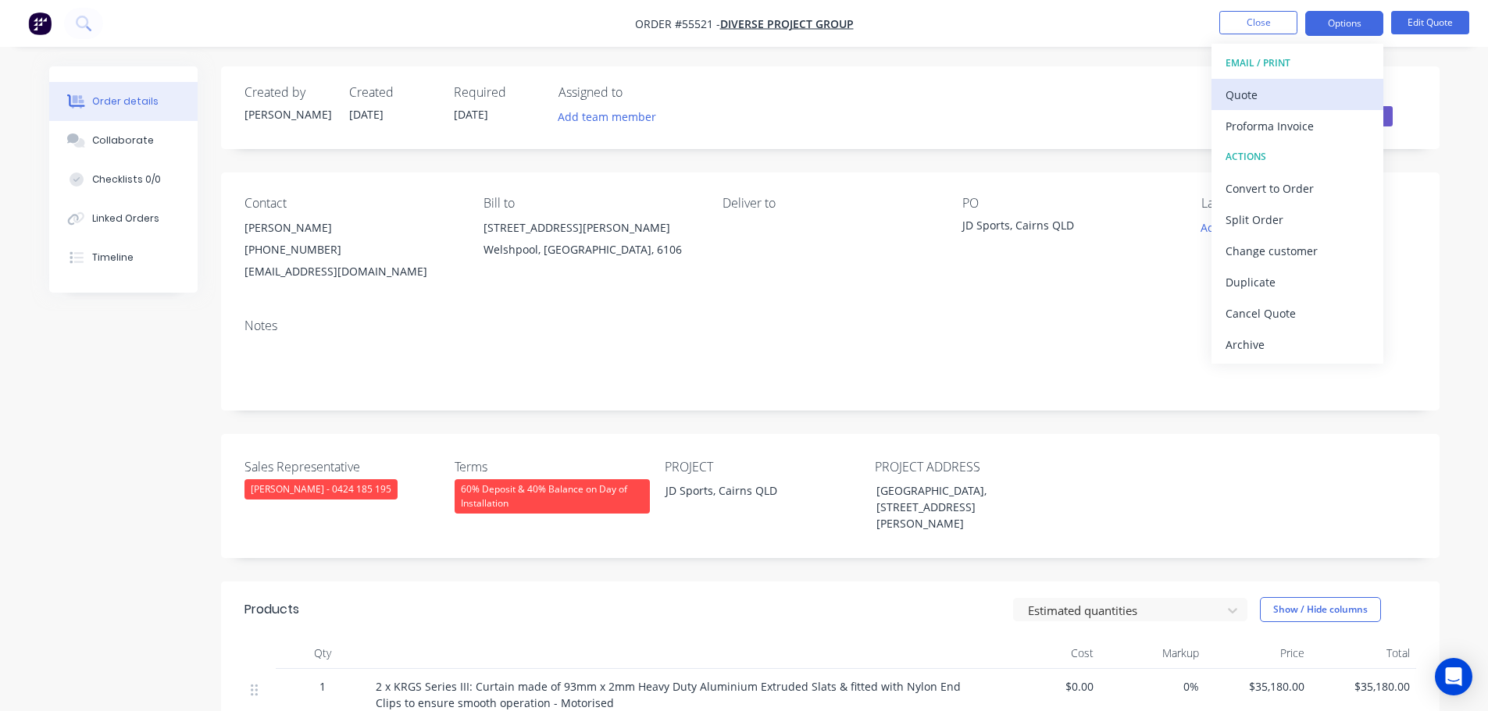
click at [1257, 93] on div "Quote" at bounding box center [1297, 95] width 144 height 23
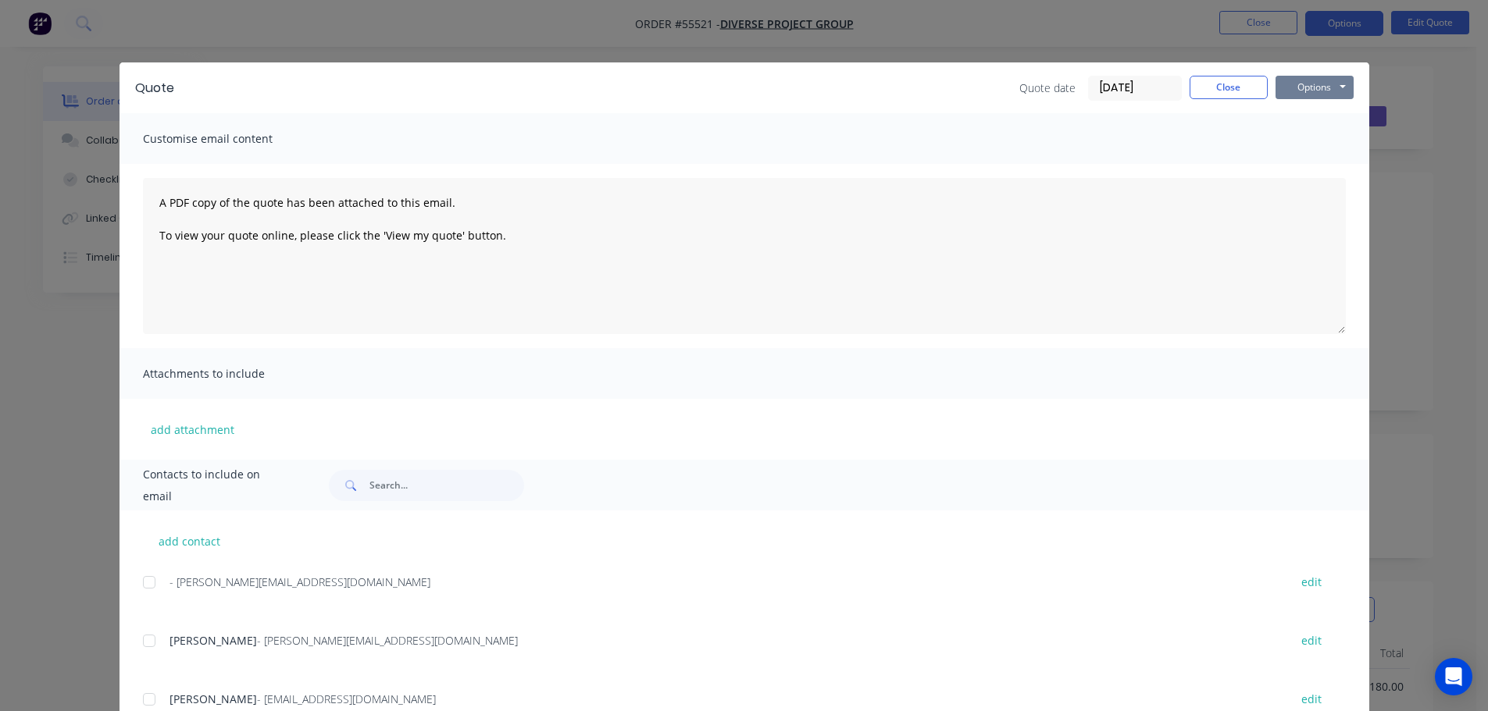
click at [1304, 87] on button "Options" at bounding box center [1314, 87] width 78 height 23
click at [1306, 143] on button "Print" at bounding box center [1325, 141] width 100 height 26
click at [1201, 83] on button "Close" at bounding box center [1228, 87] width 78 height 23
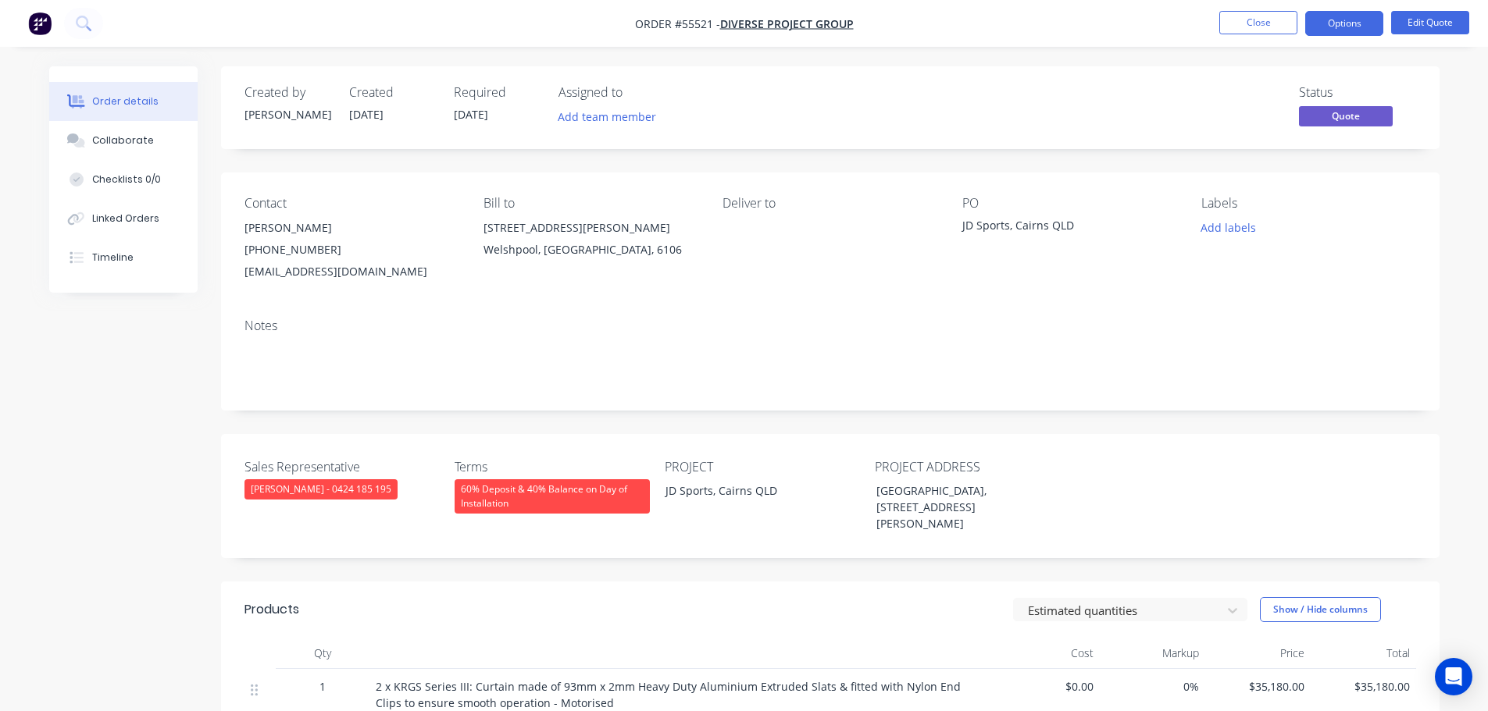
click at [360, 269] on div "[EMAIL_ADDRESS][DOMAIN_NAME]" at bounding box center [351, 272] width 214 height 22
click at [1007, 229] on div "JD Sports, Cairns QLD" at bounding box center [1059, 228] width 195 height 22
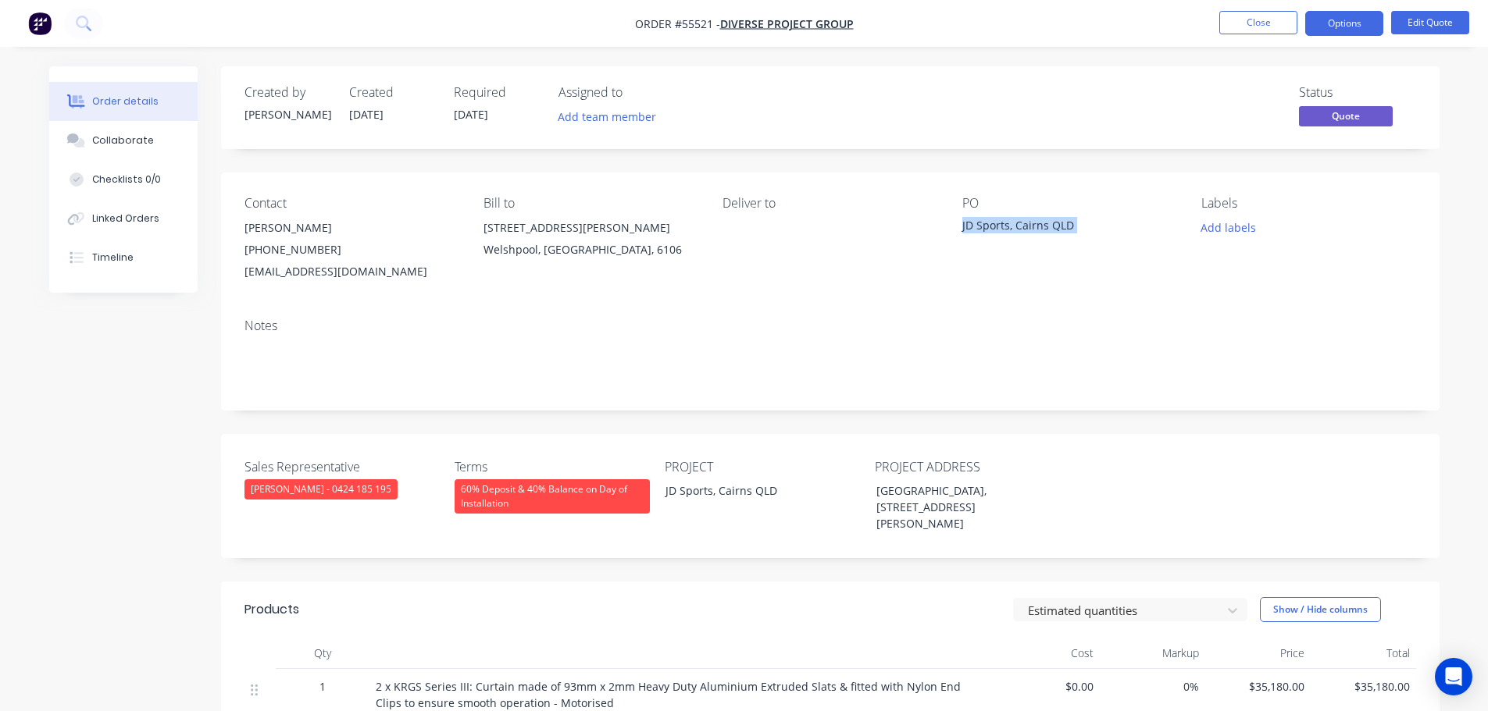
click at [1007, 229] on div "JD Sports, Cairns QLD" at bounding box center [1059, 228] width 195 height 22
click at [1232, 31] on button "Close" at bounding box center [1258, 22] width 78 height 23
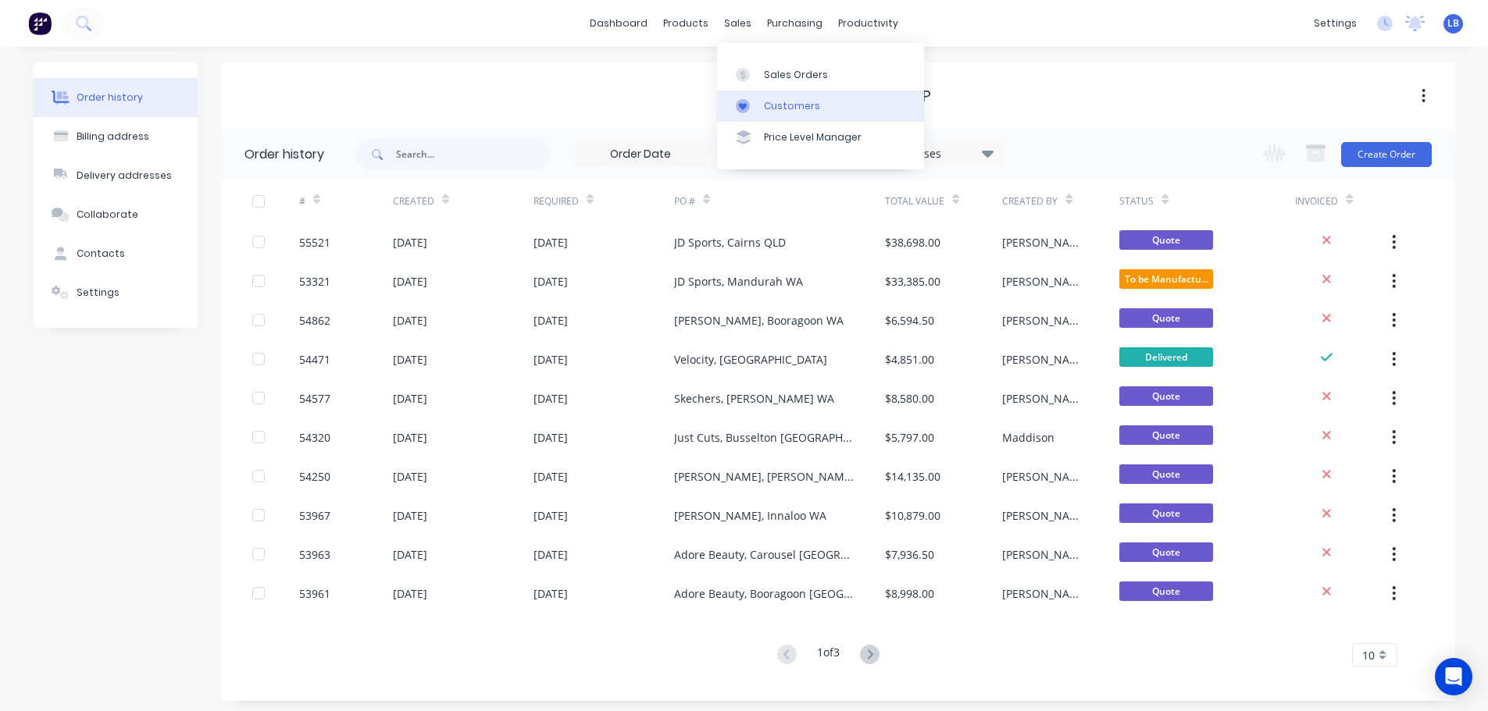
click at [769, 104] on div "Customers" at bounding box center [792, 106] width 56 height 14
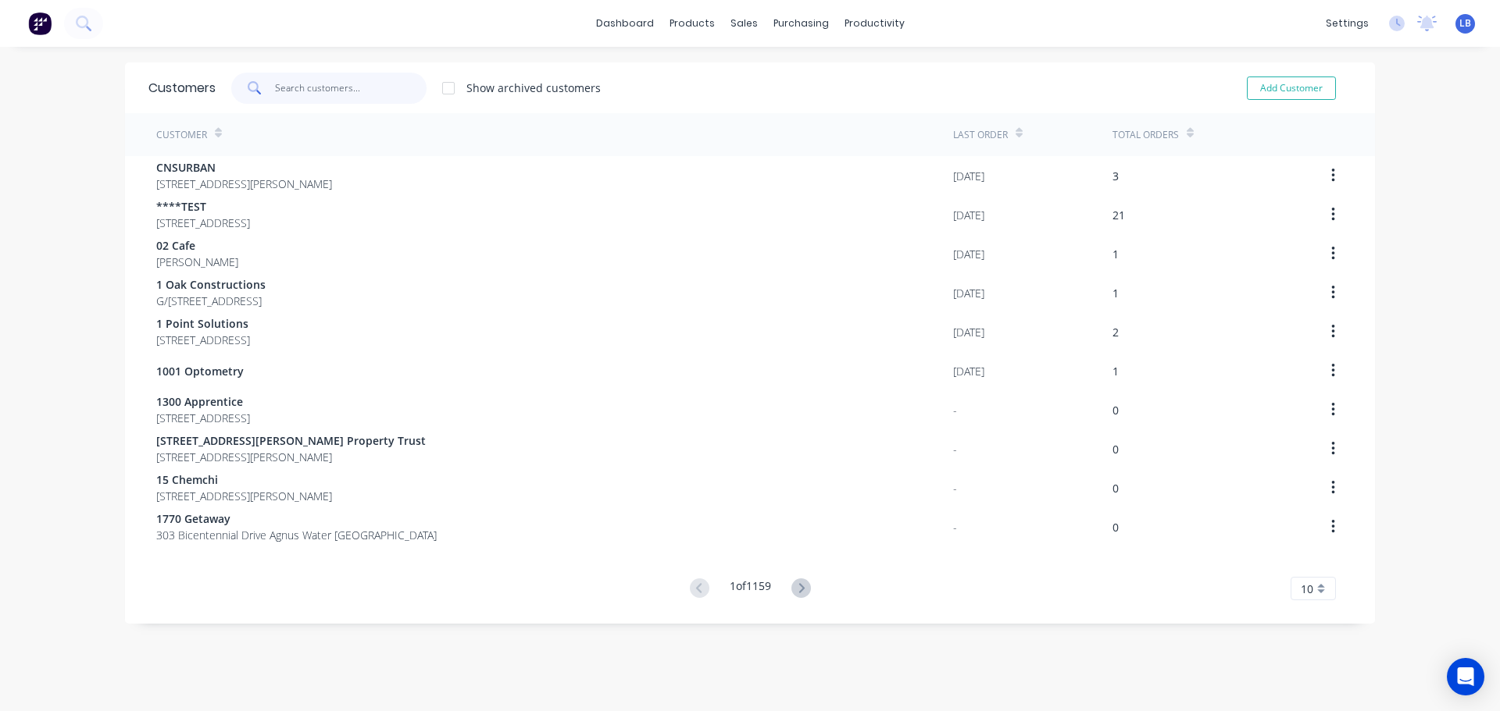
click at [312, 89] on input "text" at bounding box center [351, 88] width 152 height 31
click at [774, 69] on div "Sales Orders" at bounding box center [796, 75] width 64 height 14
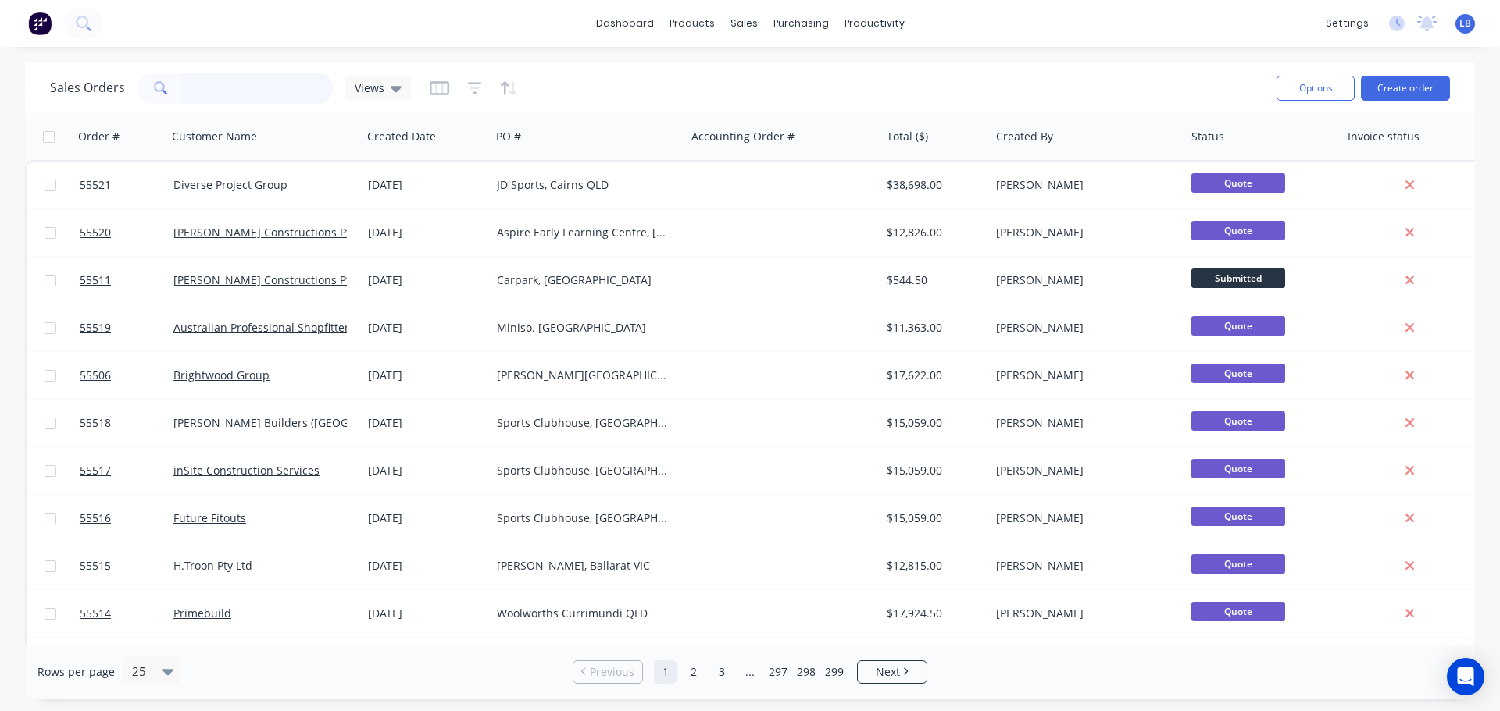
click at [194, 87] on input "text" at bounding box center [257, 88] width 152 height 31
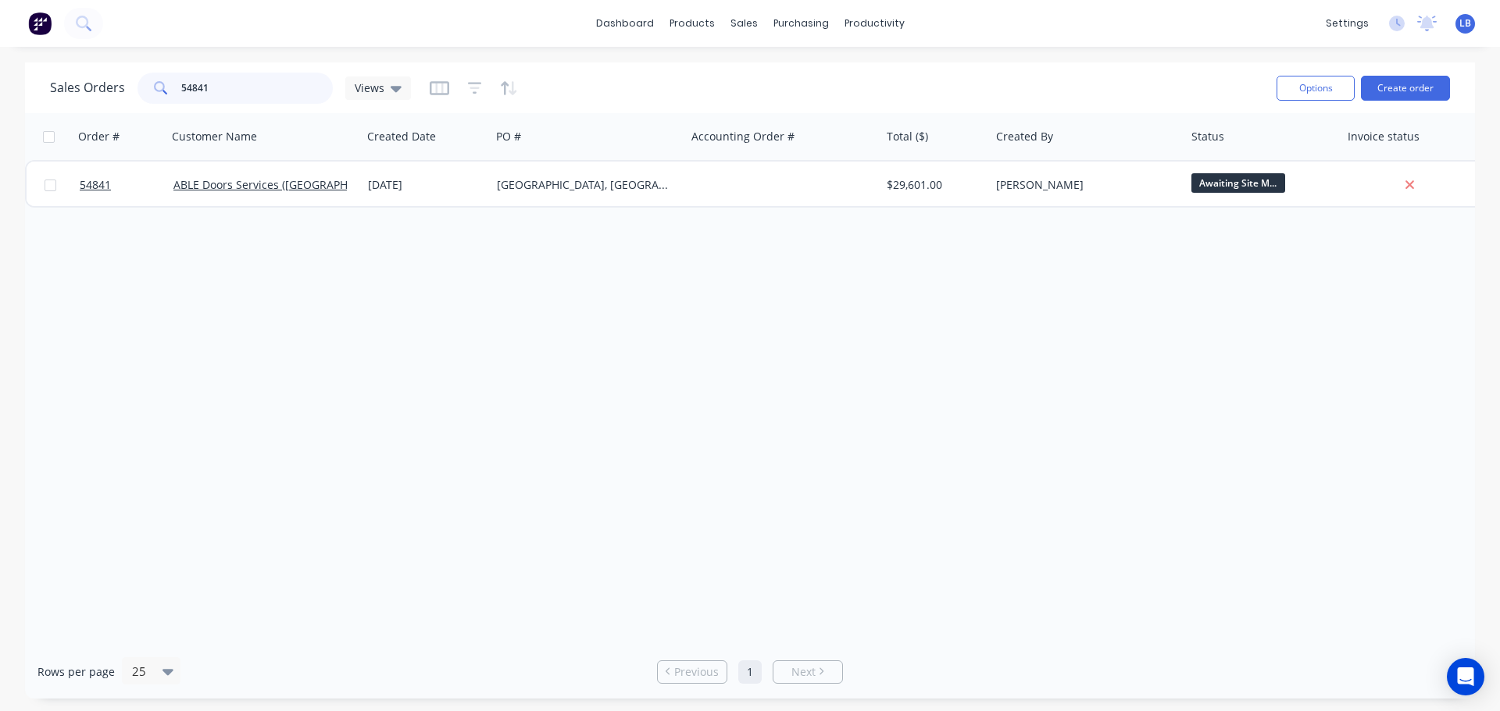
type input "54841"
drag, startPoint x: 211, startPoint y: 88, endPoint x: 159, endPoint y: 91, distance: 51.6
click at [159, 91] on div "54841" at bounding box center [234, 88] width 195 height 31
click at [239, 79] on input "55511" at bounding box center [257, 88] width 152 height 31
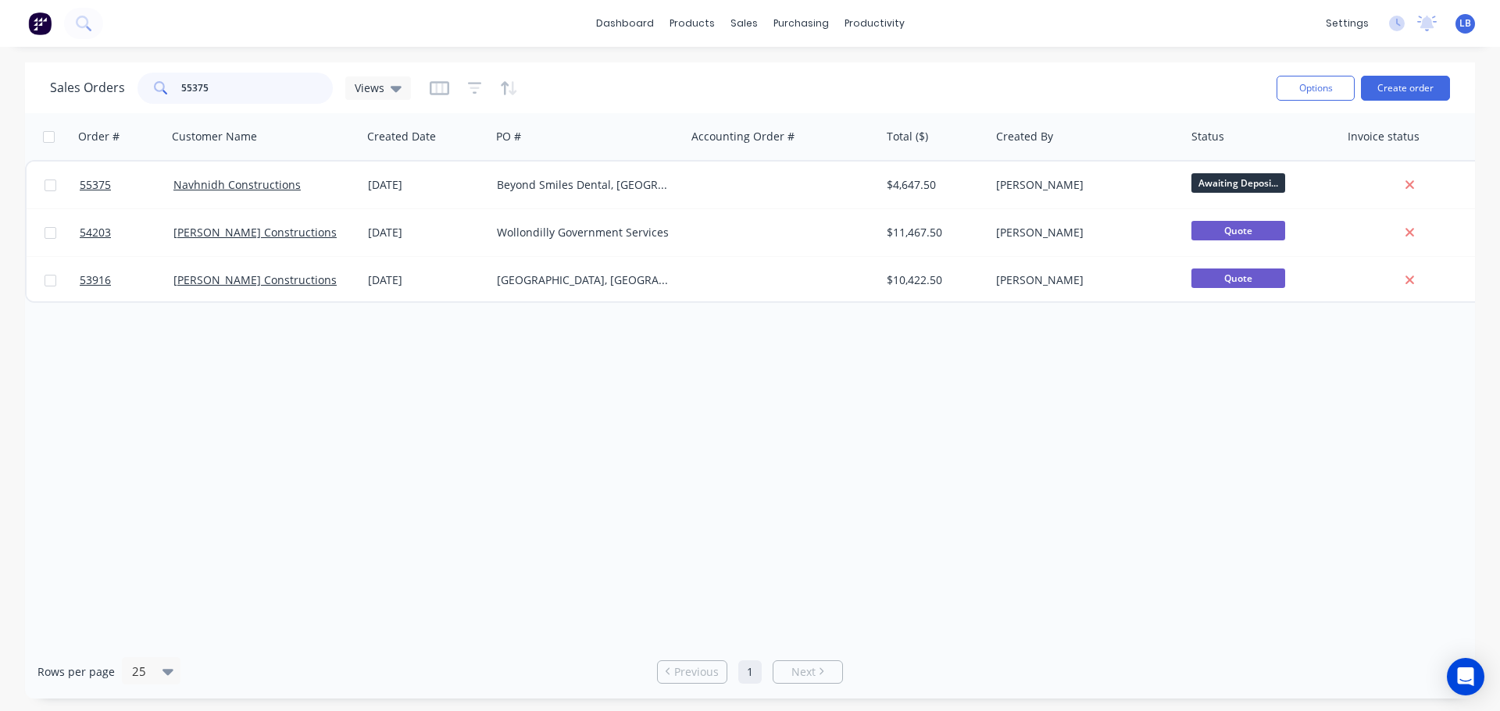
type input "55375"
click at [800, 114] on link "Customers" at bounding box center [825, 106] width 207 height 31
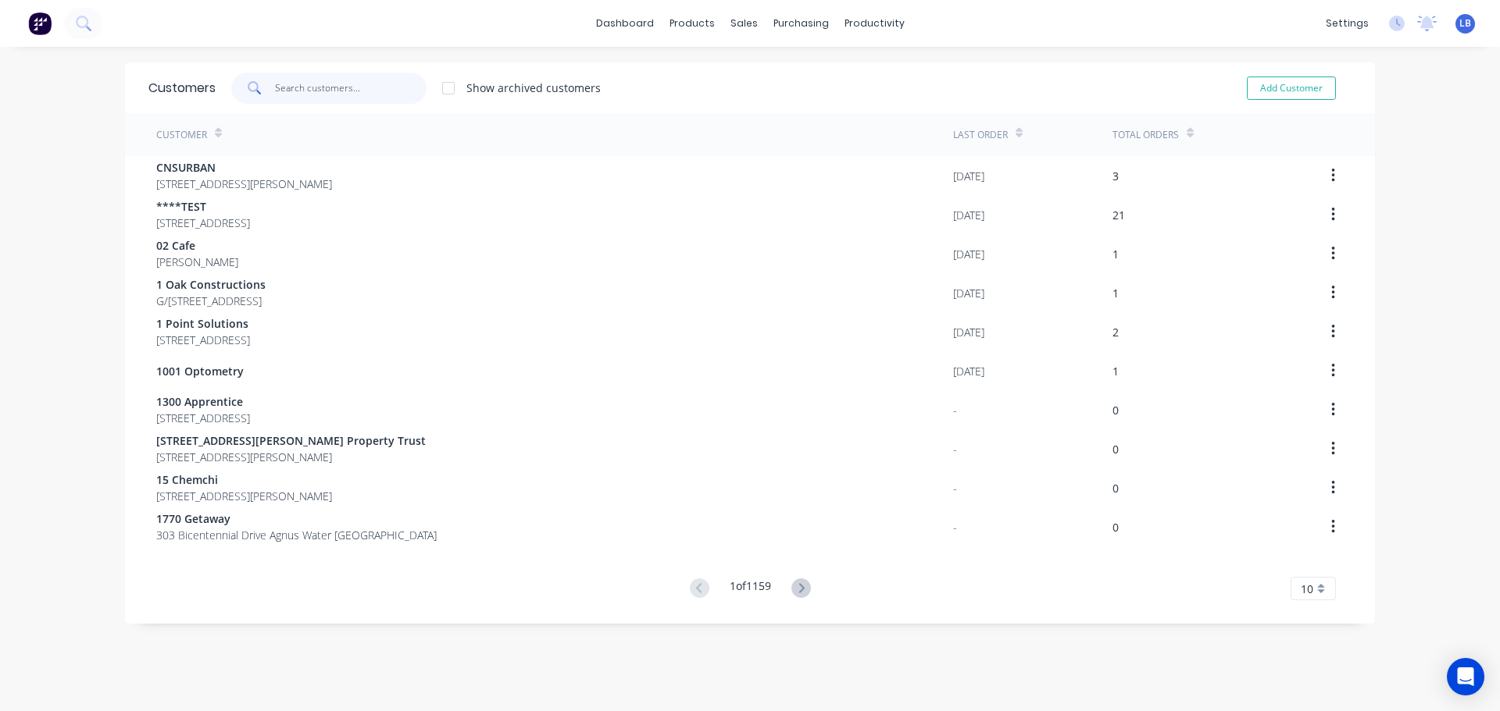
click at [318, 92] on input "text" at bounding box center [351, 88] width 152 height 31
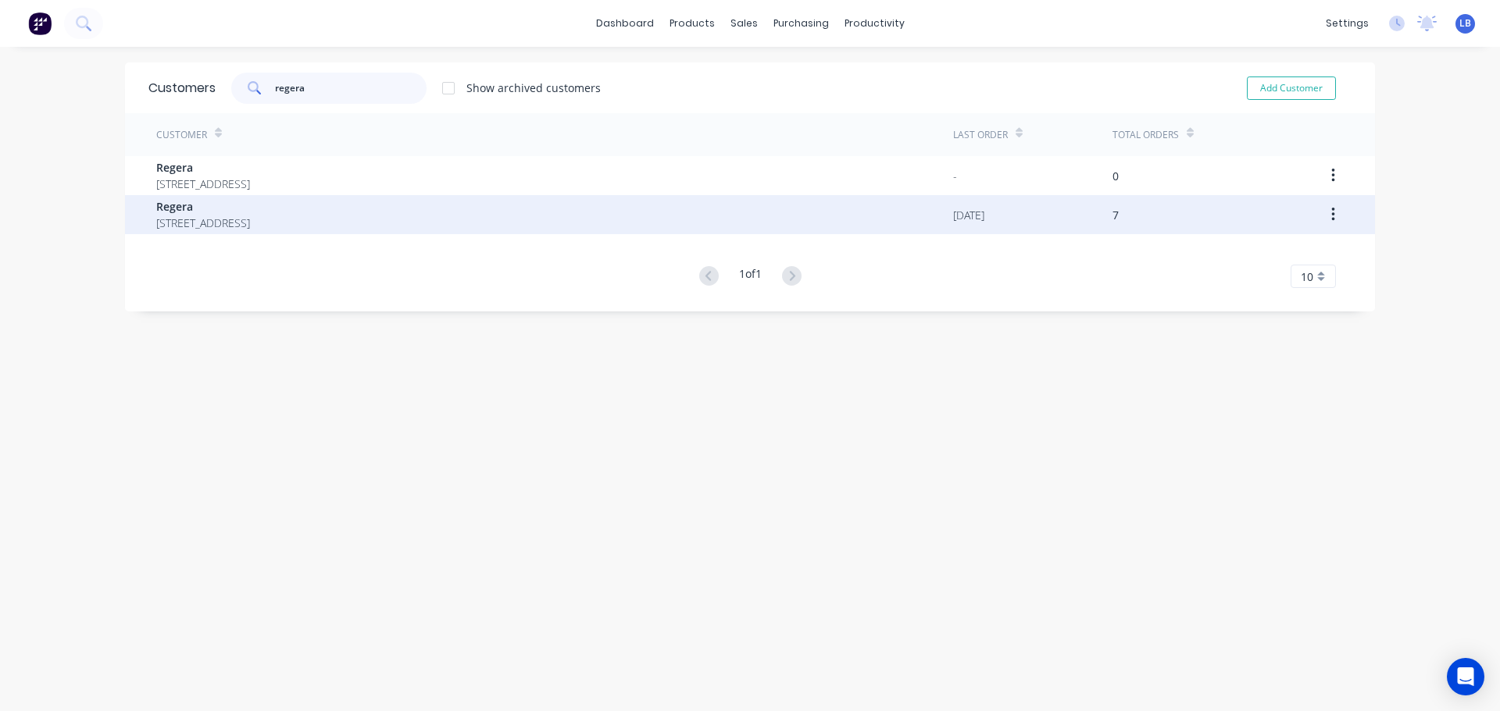
type input "regera"
click at [240, 224] on span "[STREET_ADDRESS]" at bounding box center [203, 223] width 94 height 16
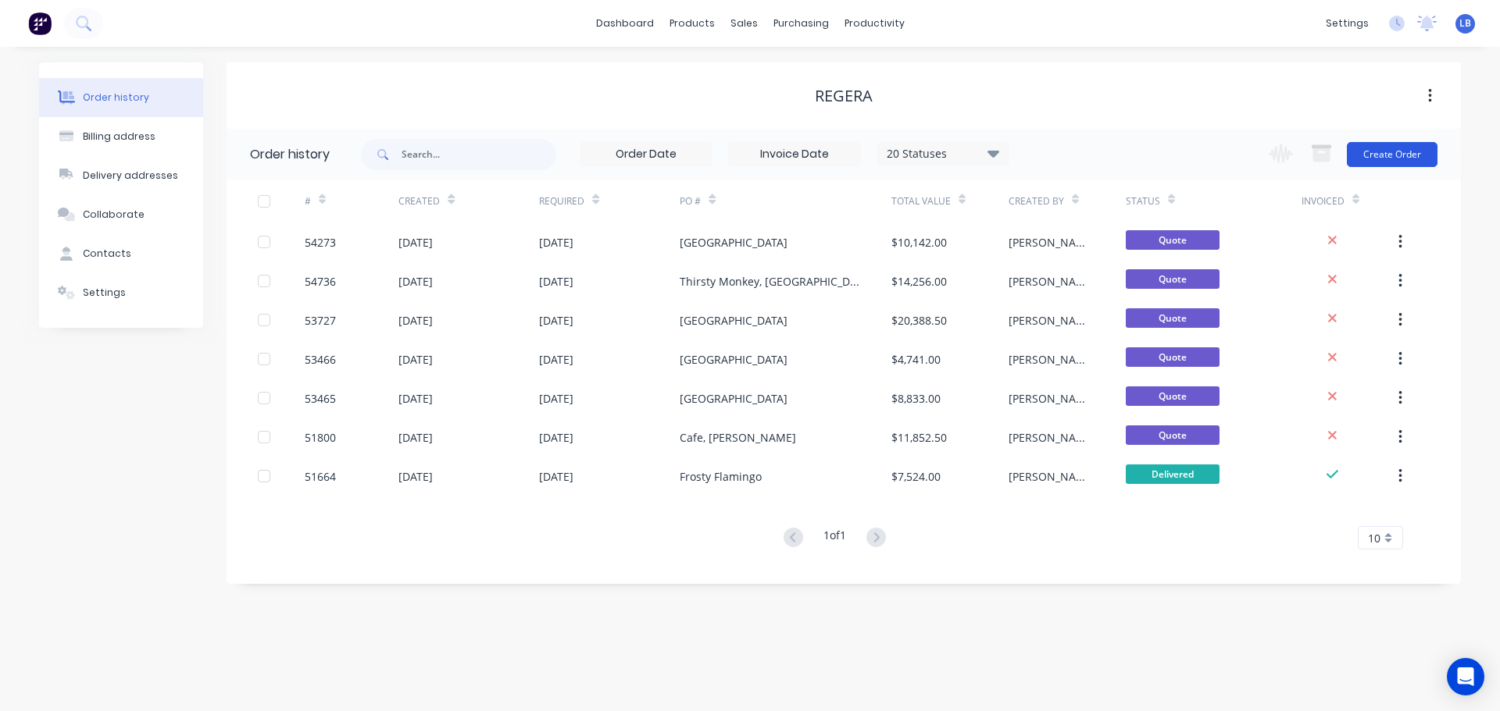
click at [1379, 149] on button "Create Order" at bounding box center [1391, 154] width 91 height 25
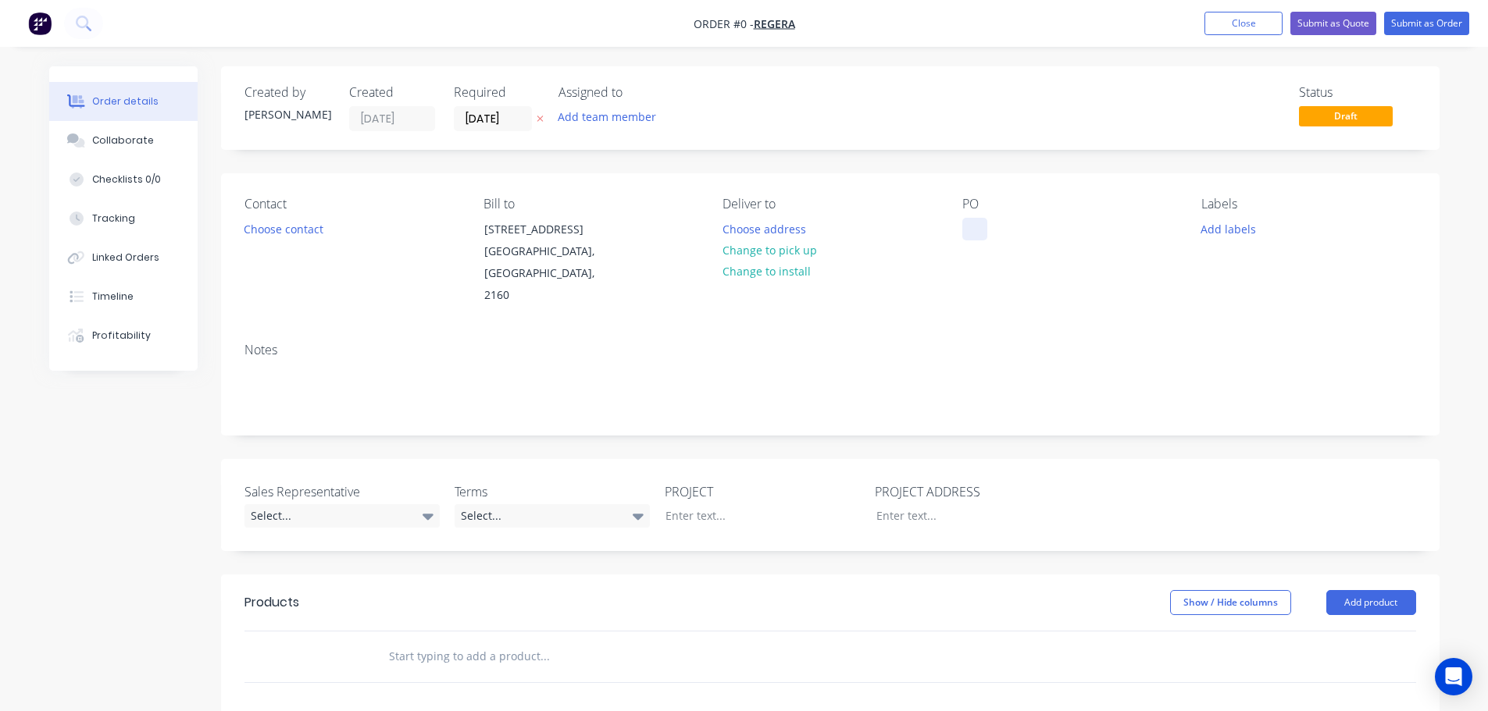
click at [977, 219] on div at bounding box center [974, 229] width 25 height 23
click at [1032, 230] on div "Top Bread" at bounding box center [1001, 229] width 79 height 23
drag, startPoint x: 1052, startPoint y: 227, endPoint x: 1056, endPoint y: 242, distance: 15.3
click at [1054, 237] on div "Top Bread, Gre" at bounding box center [1013, 229] width 103 height 23
click at [1065, 229] on div "Top Bread, Greystanes [GEOGRAPHIC_DATA]" at bounding box center [1059, 237] width 195 height 39
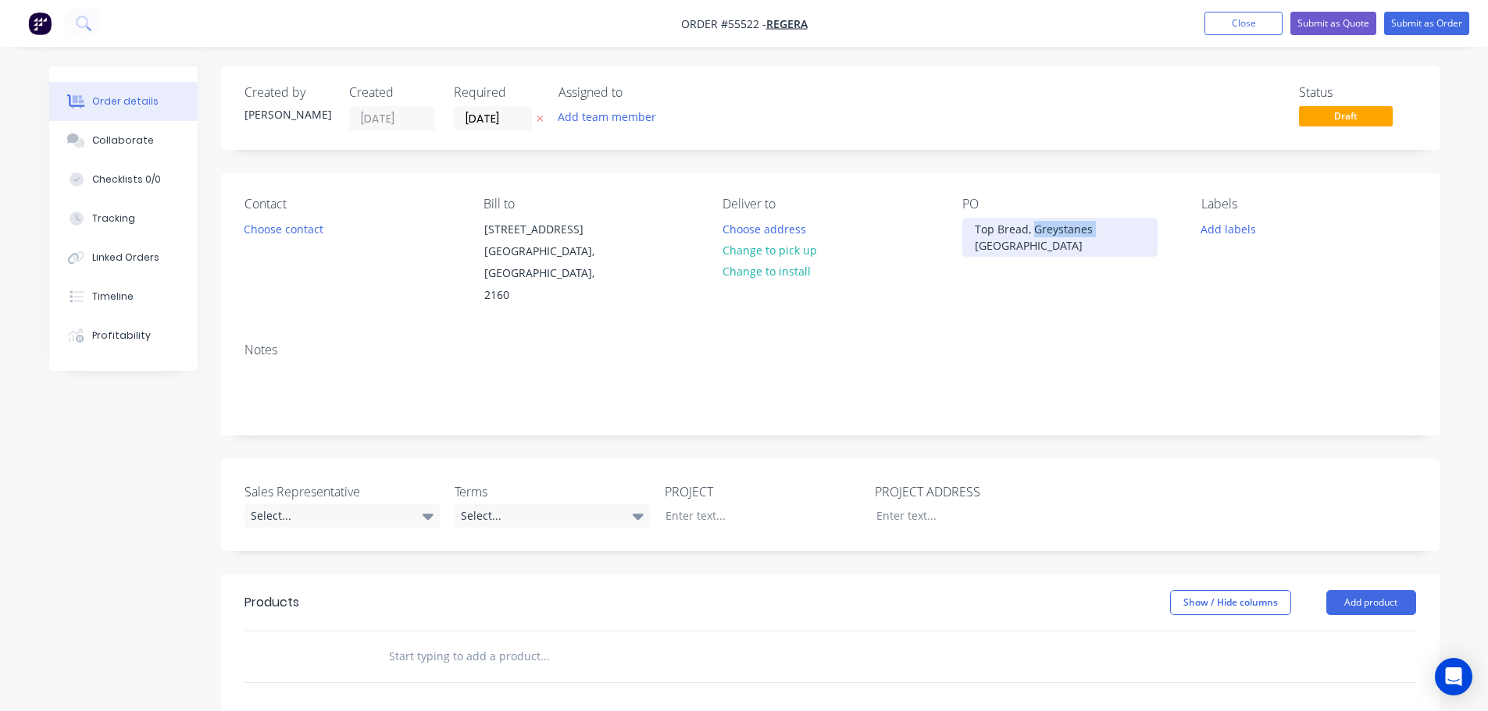
click at [1065, 229] on div "Top Bread, Greystanes [GEOGRAPHIC_DATA]" at bounding box center [1059, 237] width 195 height 39
click at [676, 505] on div at bounding box center [750, 516] width 195 height 23
paste div
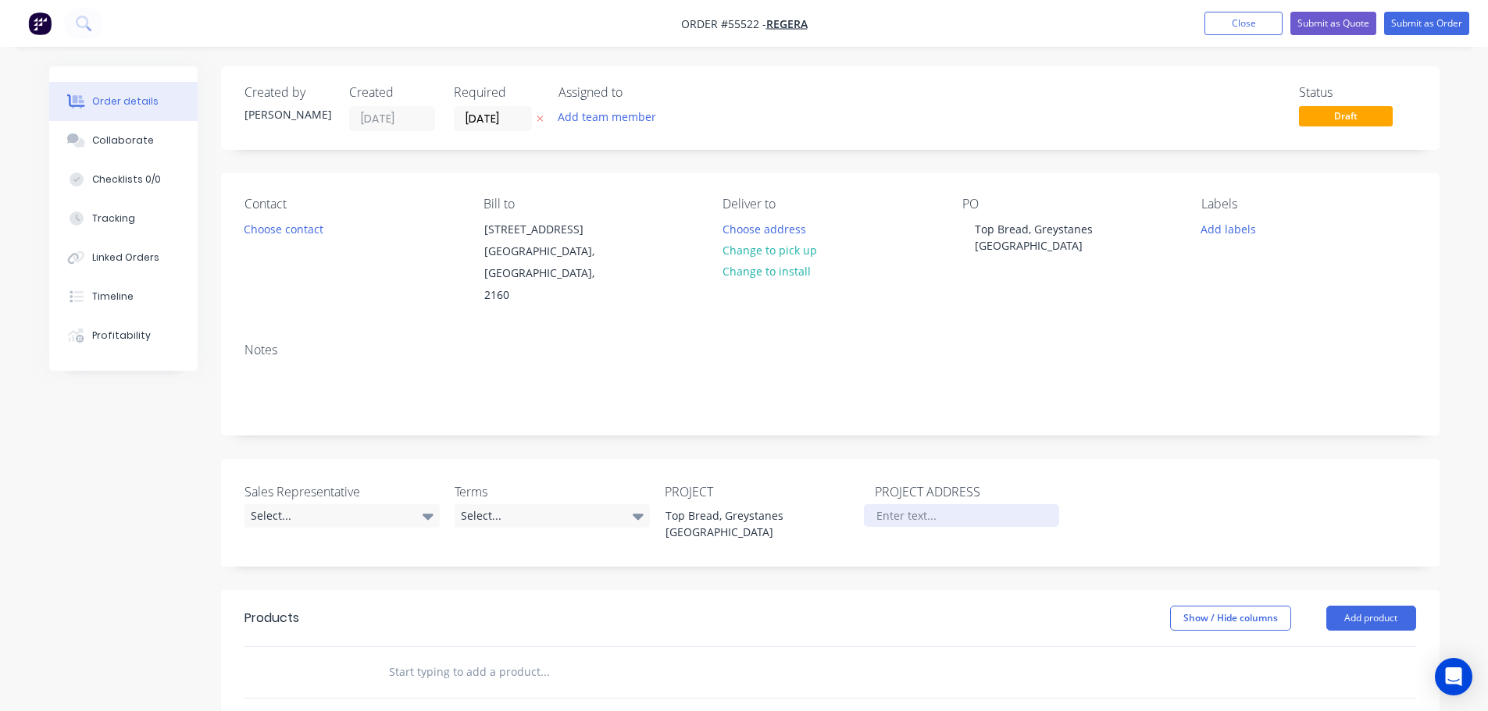
click at [897, 505] on div at bounding box center [961, 516] width 195 height 23
paste div
click at [286, 231] on button "Choose contact" at bounding box center [283, 228] width 96 height 21
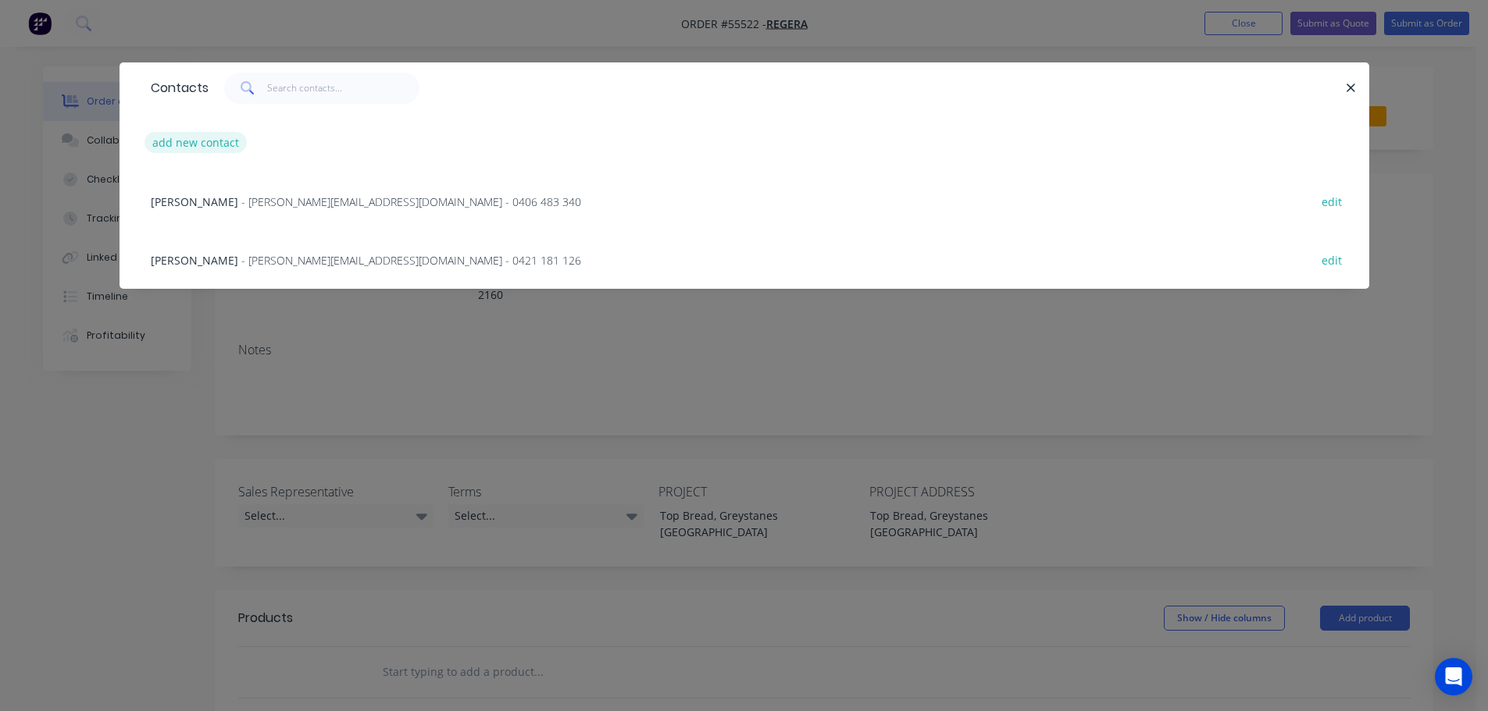
click at [169, 143] on button "add new contact" at bounding box center [195, 142] width 103 height 21
select select "AU"
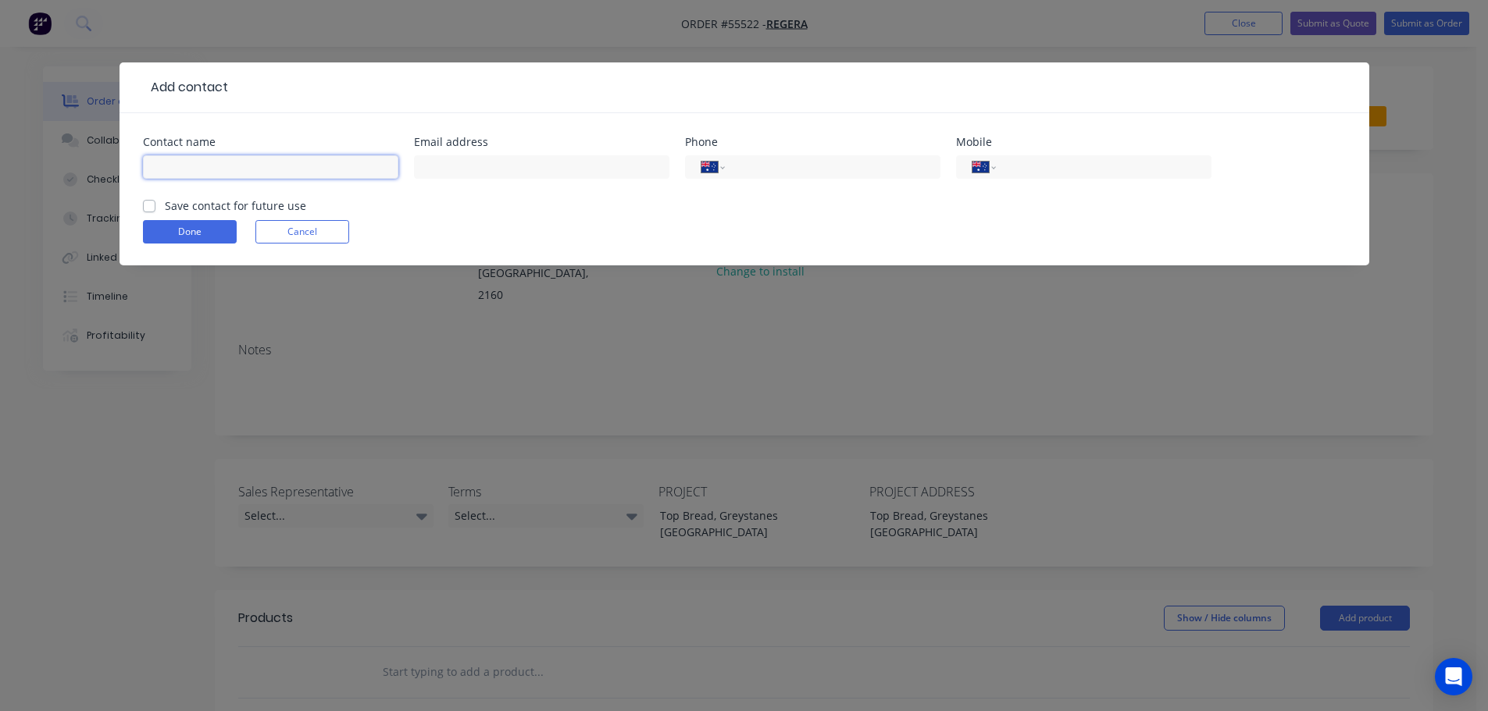
drag, startPoint x: 144, startPoint y: 164, endPoint x: 167, endPoint y: 199, distance: 41.8
click at [144, 164] on input "text" at bounding box center [270, 166] width 255 height 23
type input "[PERSON_NAME]"
drag, startPoint x: 466, startPoint y: 166, endPoint x: 440, endPoint y: 246, distance: 83.7
click at [466, 166] on input "text" at bounding box center [541, 166] width 255 height 23
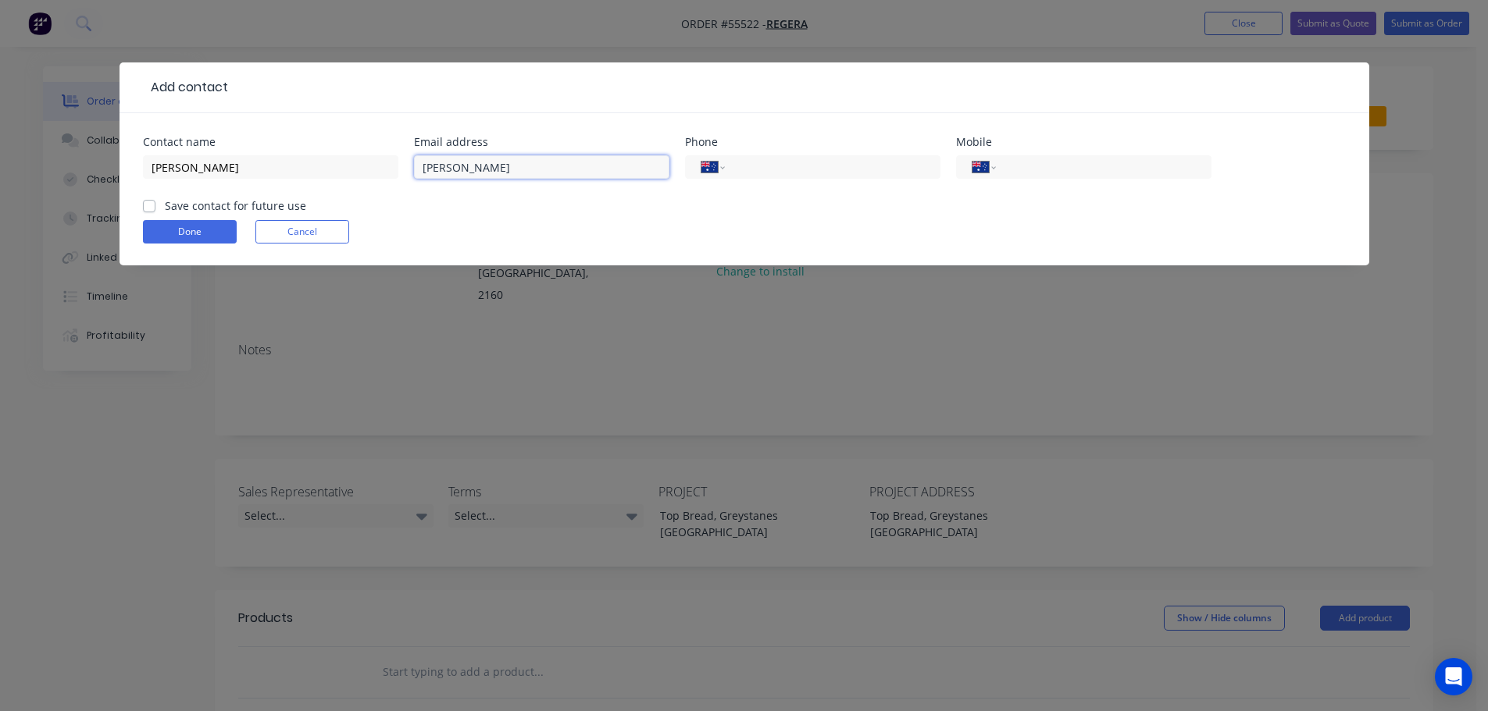
type input "[PERSON_NAME][EMAIL_ADDRESS][DOMAIN_NAME]"
click at [1078, 172] on input "tel" at bounding box center [1100, 168] width 187 height 18
type input "0406 856 002"
click at [165, 209] on label "Save contact for future use" at bounding box center [235, 206] width 141 height 16
click at [152, 209] on input "Save contact for future use" at bounding box center [149, 205] width 12 height 15
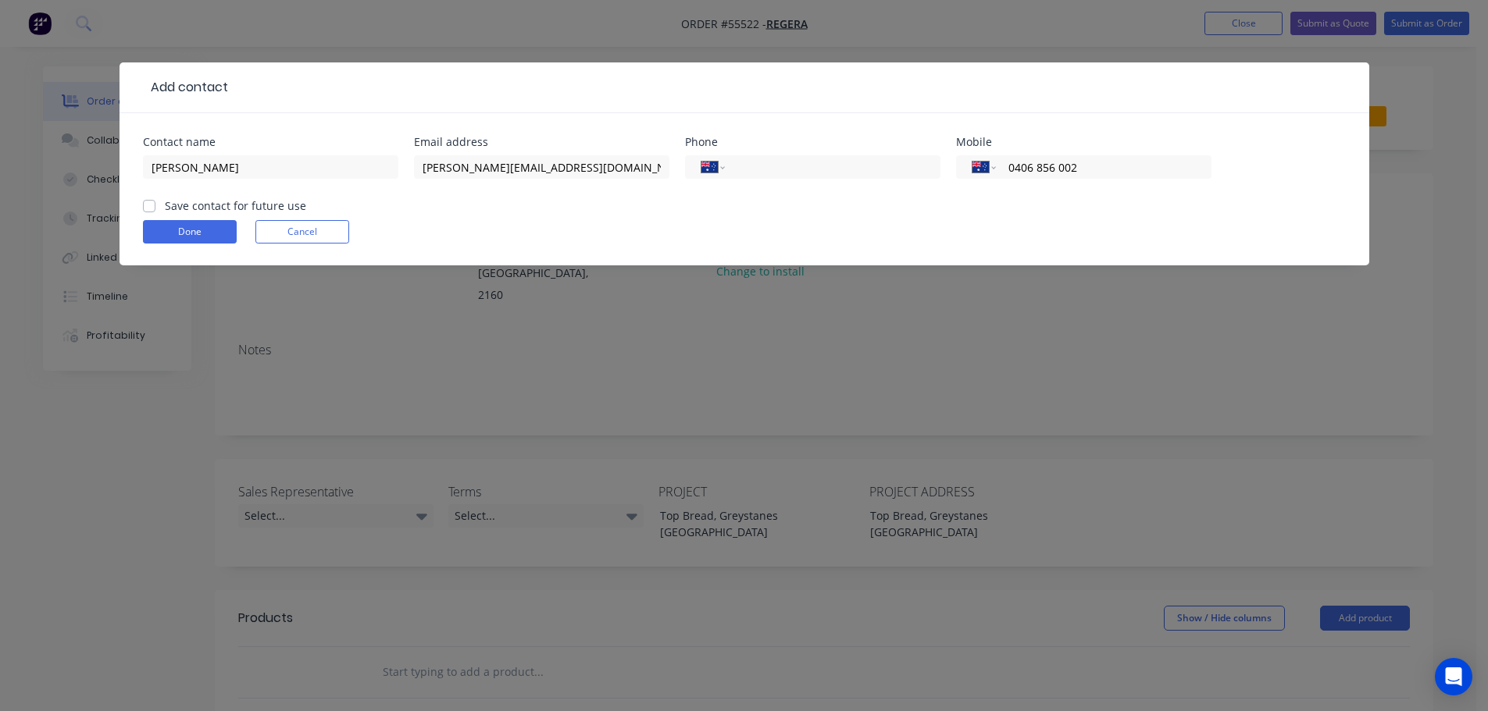
checkbox input "true"
click at [168, 226] on button "Done" at bounding box center [190, 231] width 94 height 23
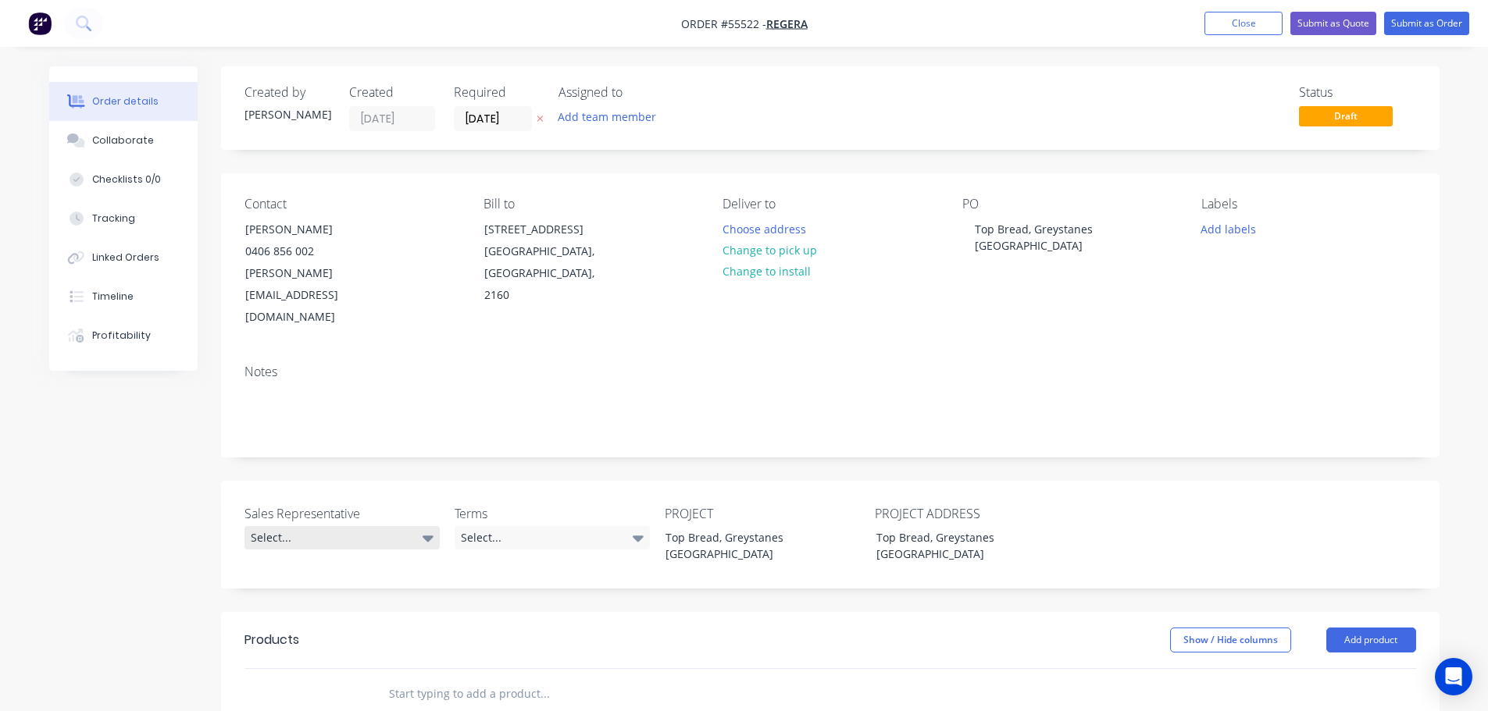
click at [318, 526] on div "Select..." at bounding box center [341, 537] width 195 height 23
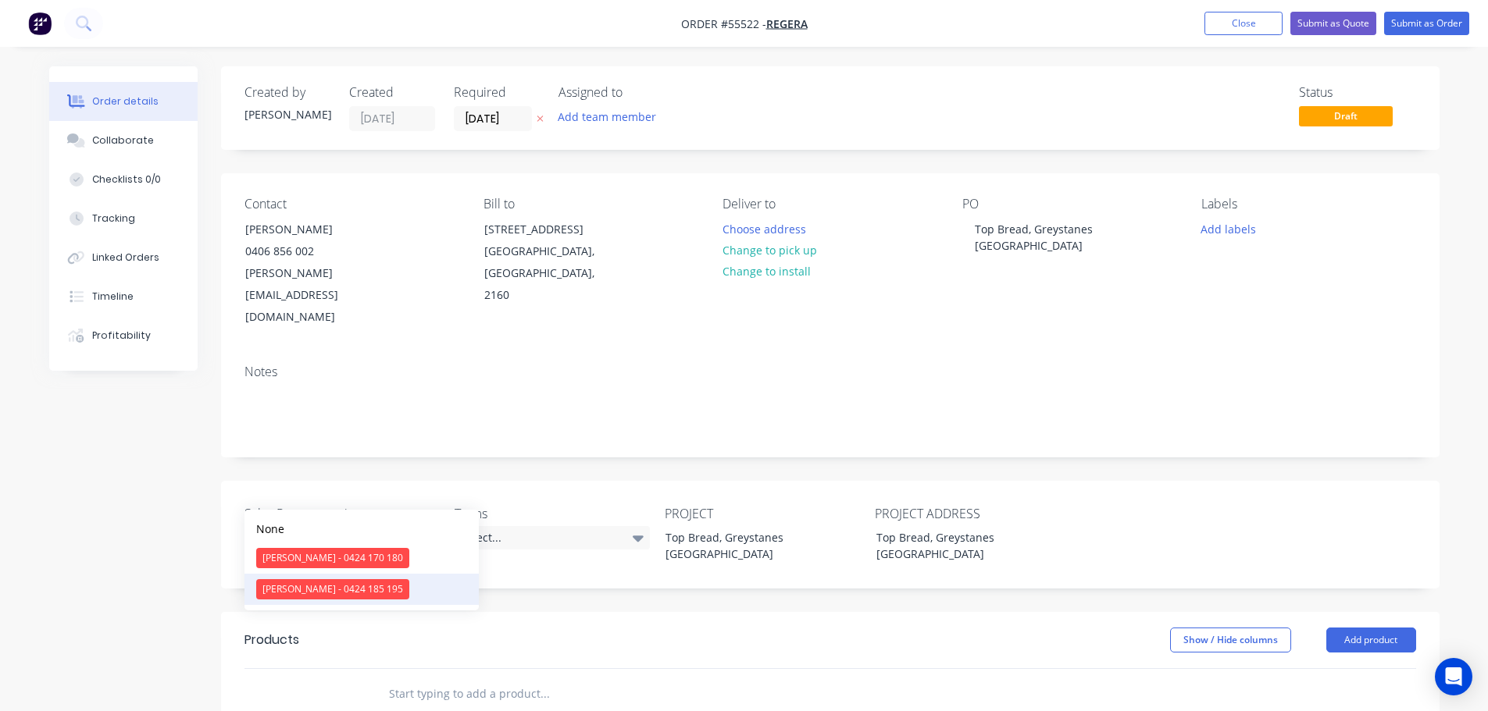
click at [310, 594] on div "[PERSON_NAME] - 0424 185 195" at bounding box center [332, 590] width 153 height 20
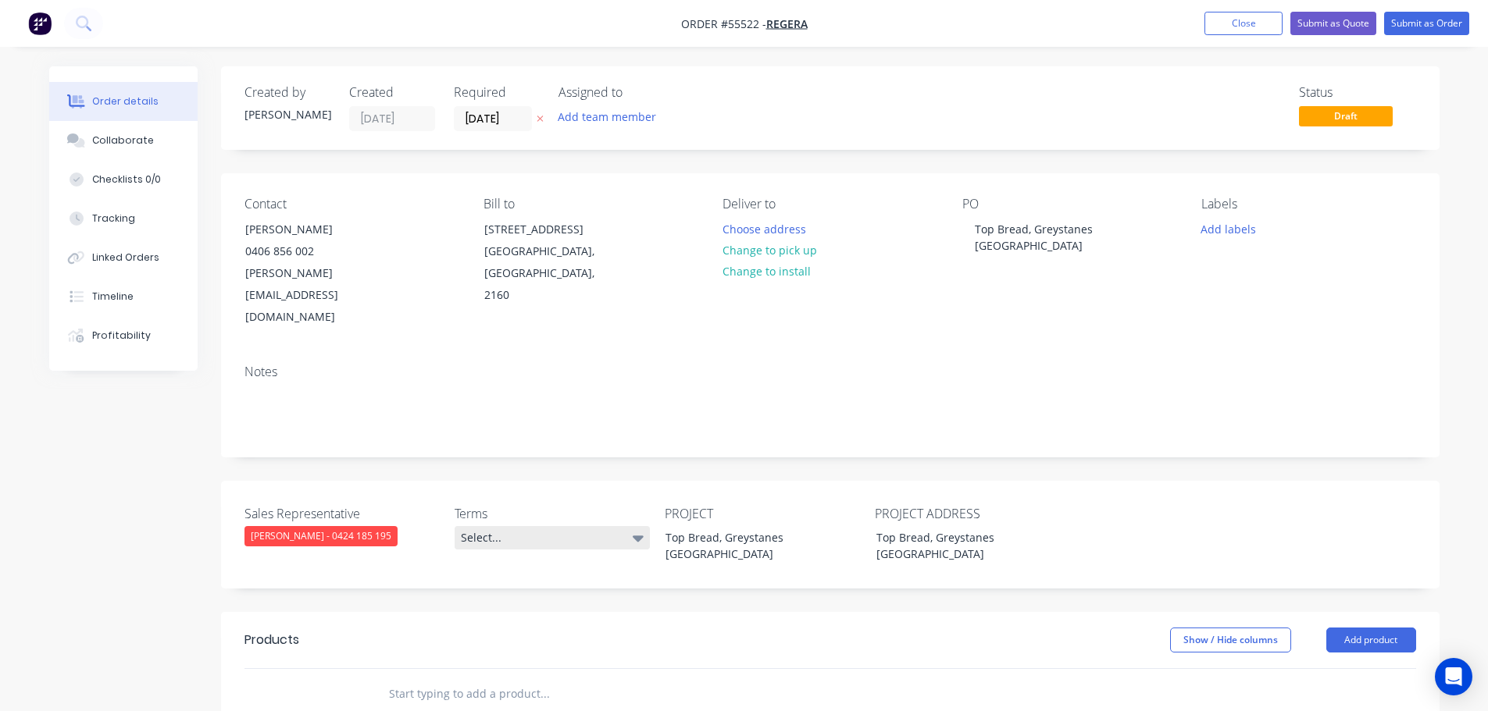
click at [530, 526] on div "Select..." at bounding box center [552, 537] width 195 height 23
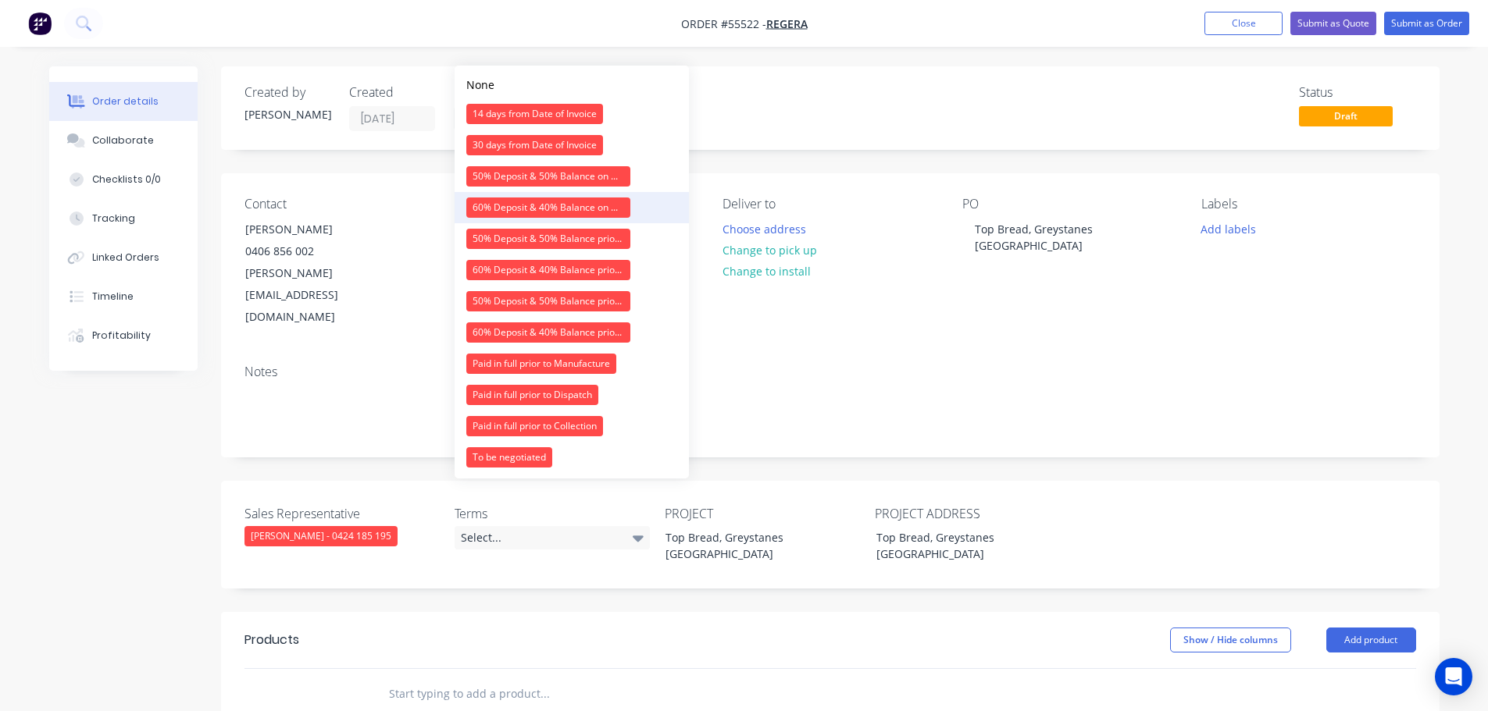
click at [526, 208] on div "60% Deposit & 40% Balance on Day of Installation" at bounding box center [548, 208] width 164 height 20
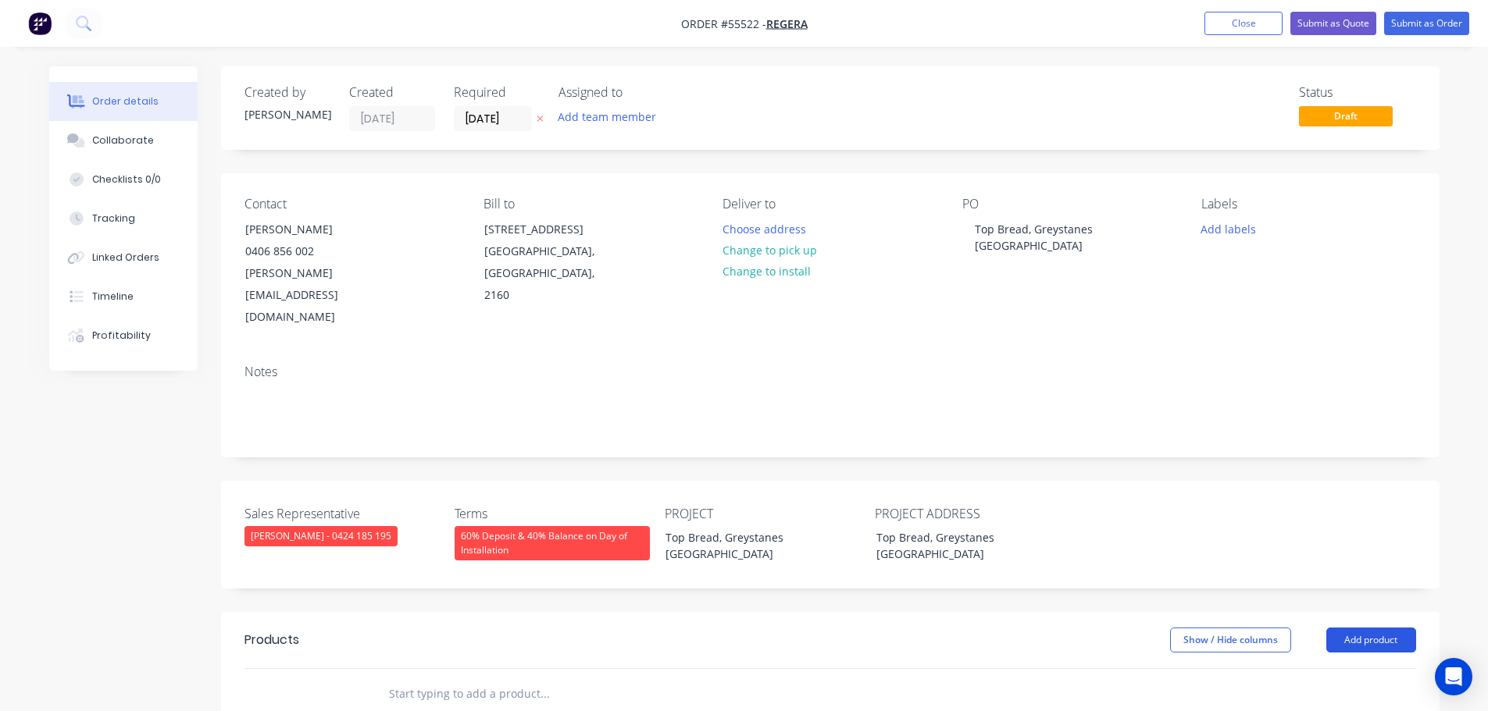
drag, startPoint x: 1343, startPoint y: 585, endPoint x: 1344, endPoint y: 601, distance: 16.4
click at [1343, 628] on button "Add product" at bounding box center [1371, 640] width 90 height 25
click at [1333, 669] on div "Product catalogue" at bounding box center [1342, 680] width 120 height 23
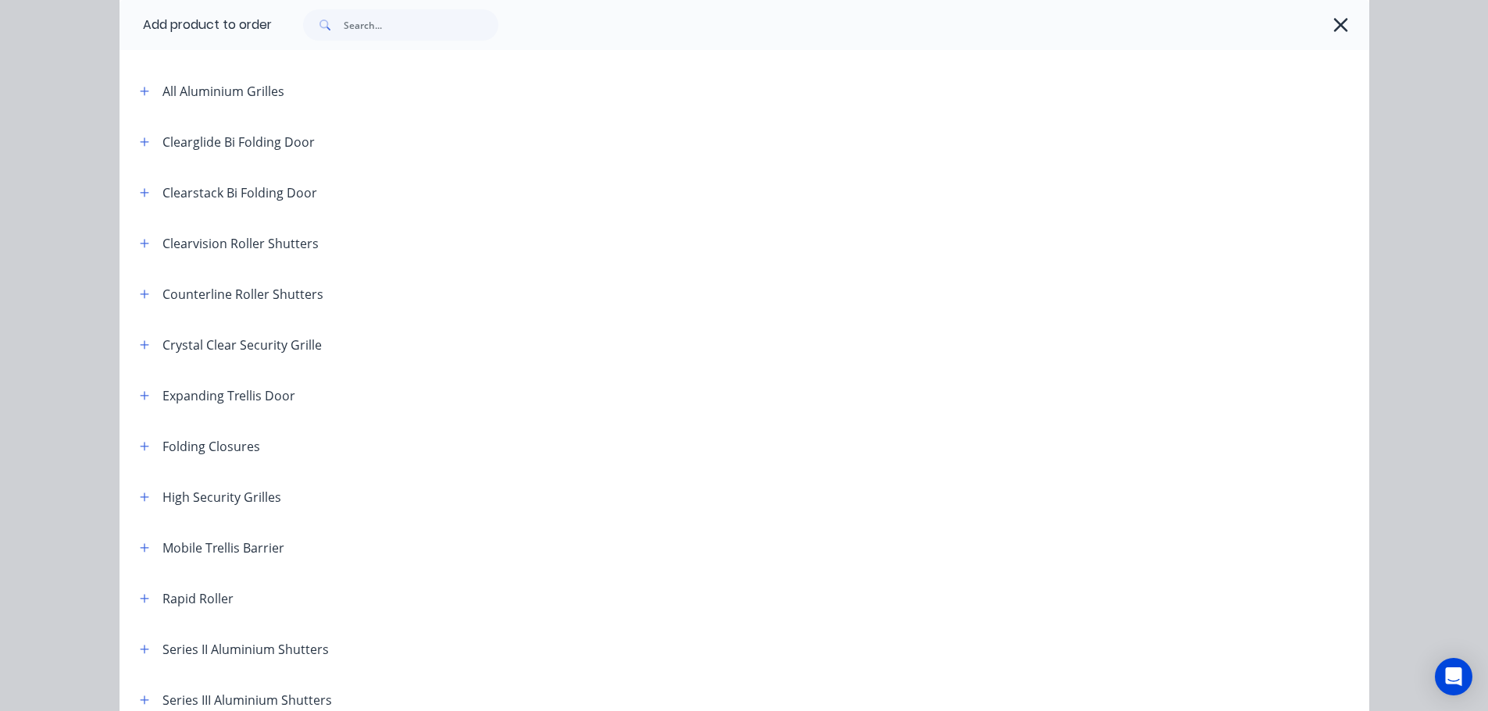
scroll to position [234, 0]
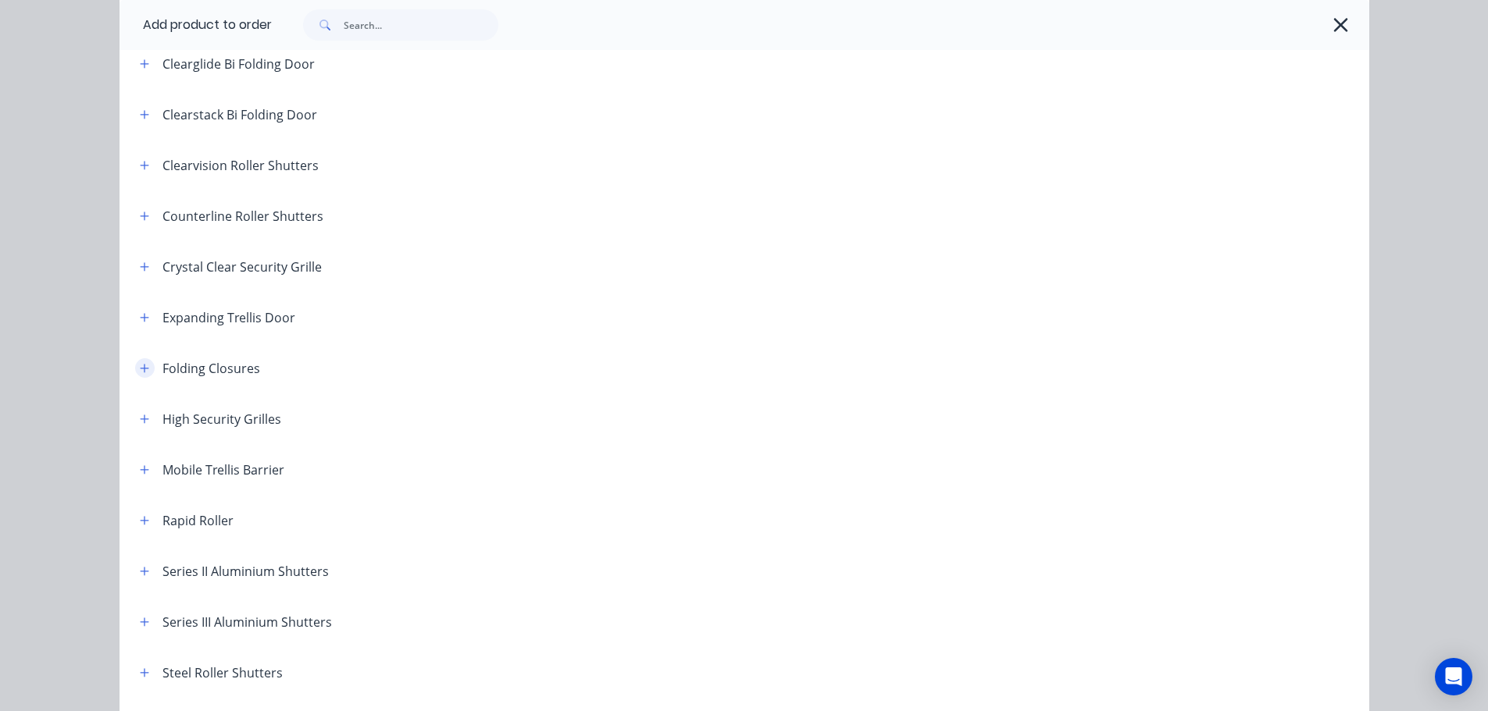
click at [141, 366] on icon "button" at bounding box center [144, 368] width 9 height 11
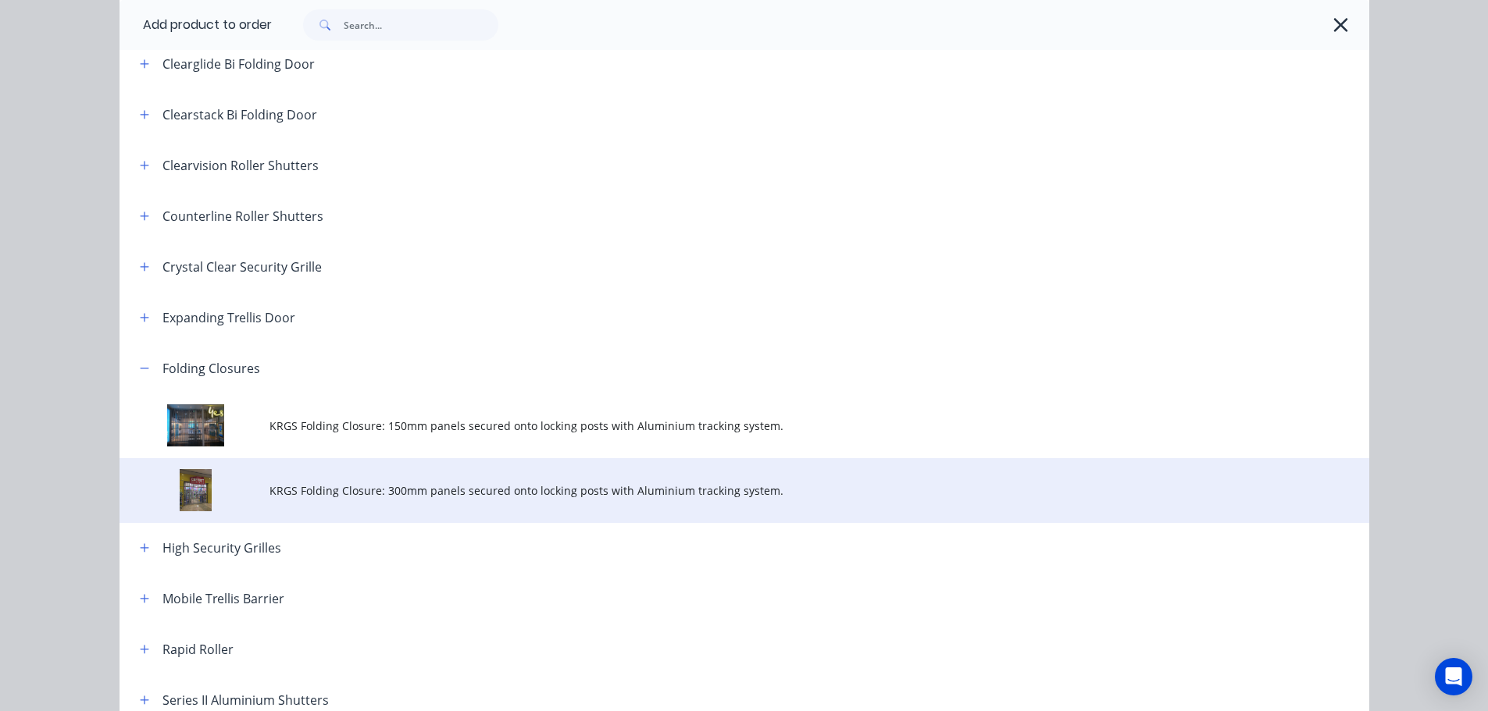
click at [457, 488] on span "KRGS Folding Closure: 300mm panels secured onto locking posts with Aluminium tr…" at bounding box center [708, 491] width 879 height 16
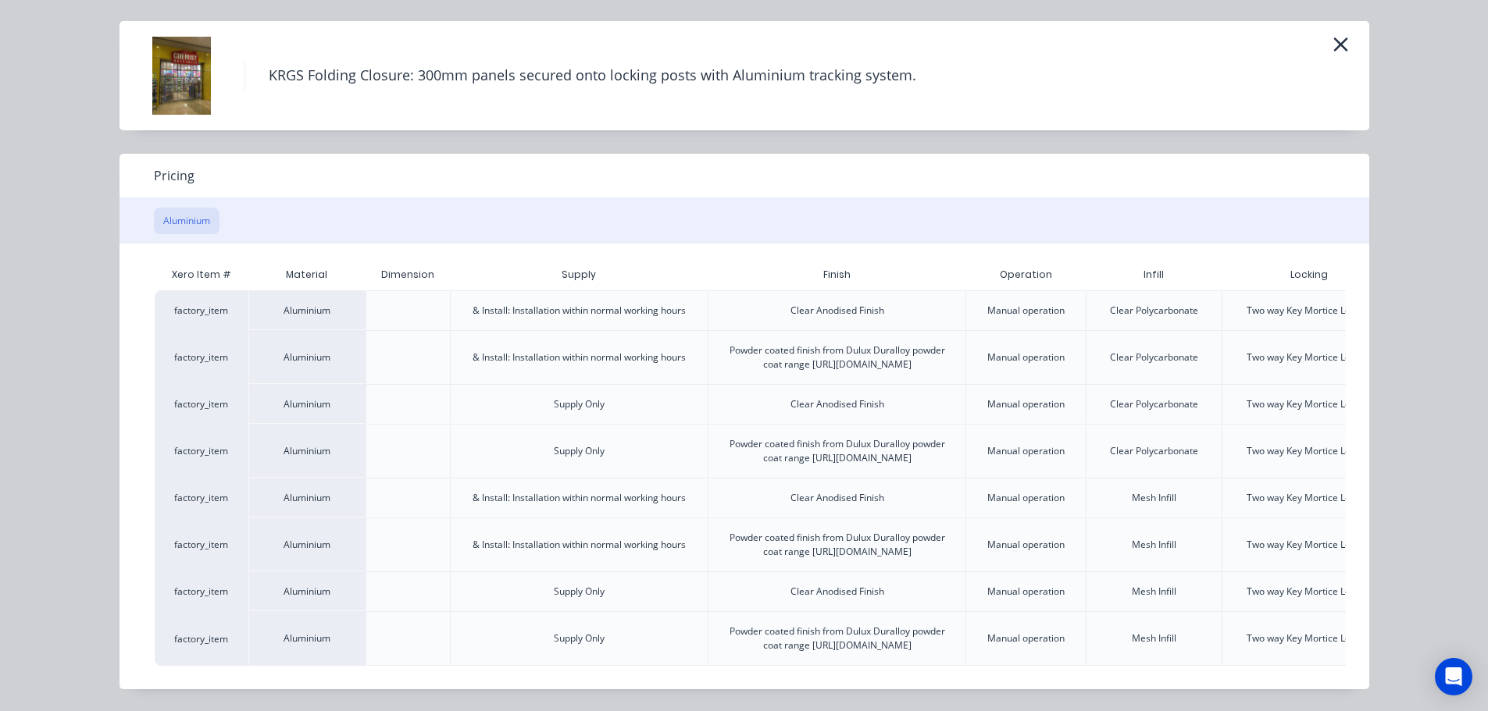
scroll to position [0, 137]
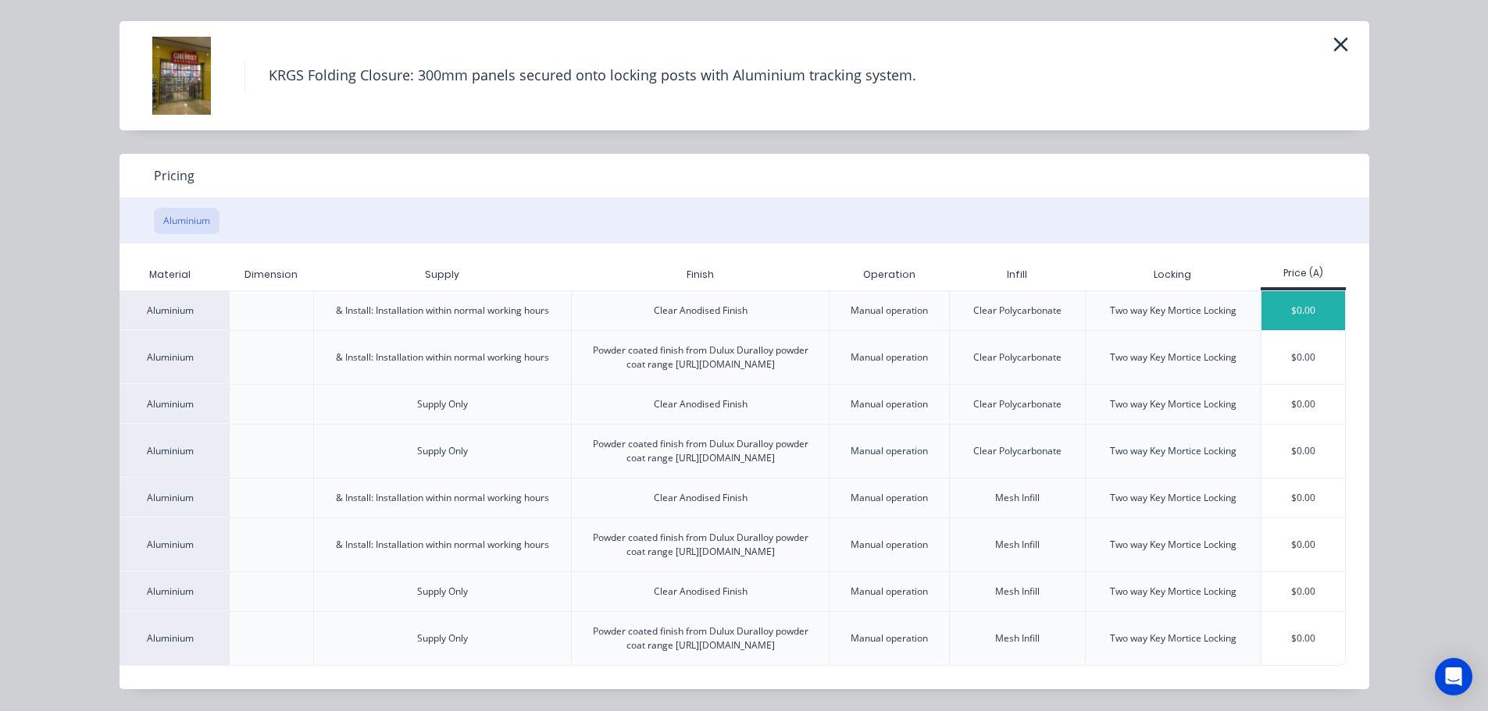
click at [1282, 291] on div "$0.00" at bounding box center [1303, 310] width 84 height 39
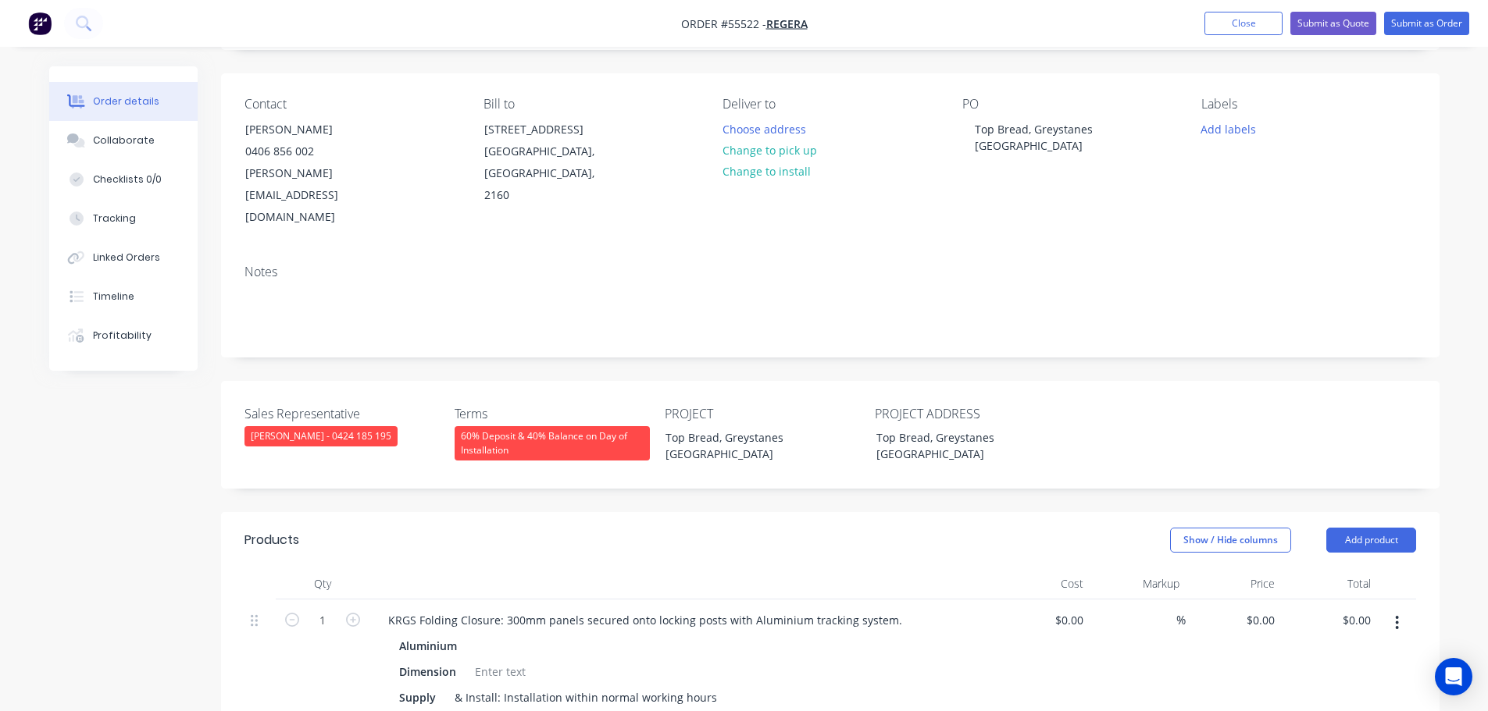
scroll to position [312, 0]
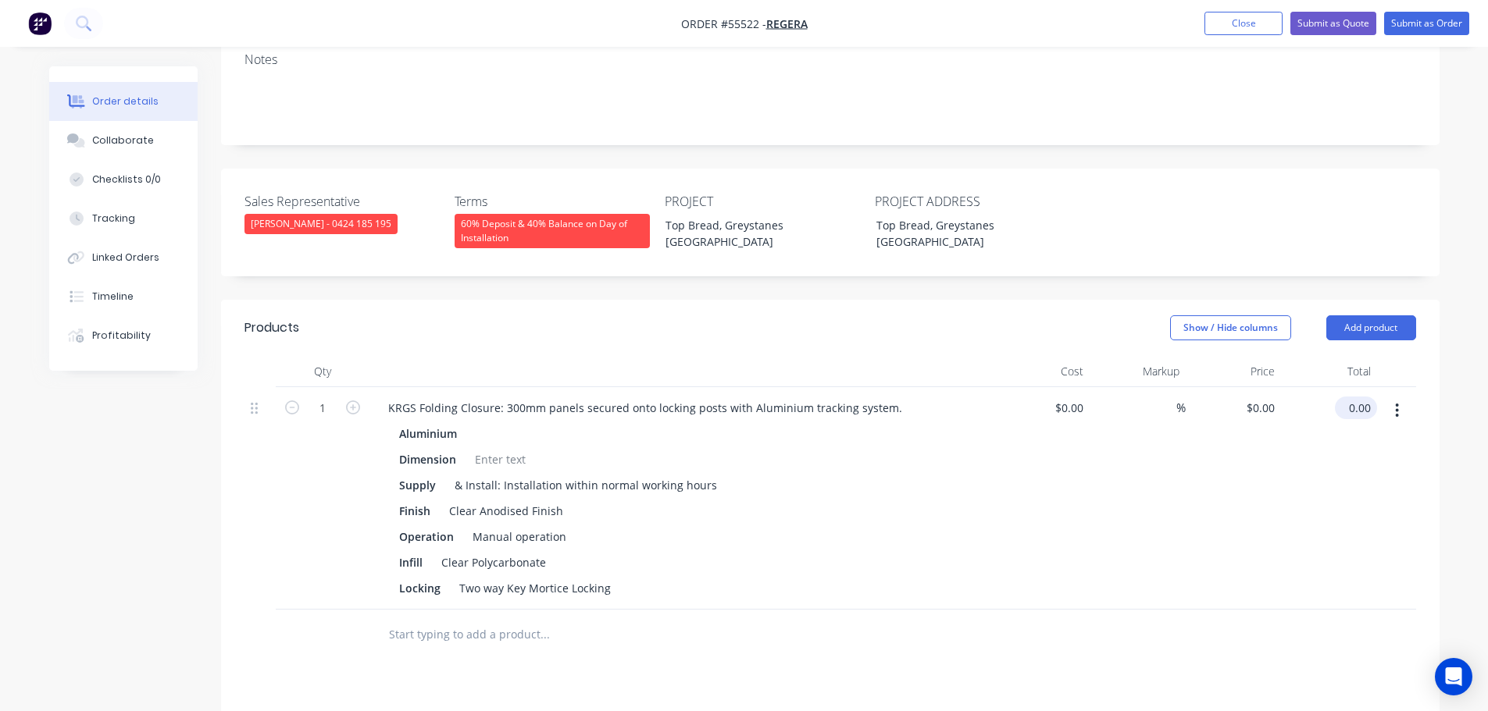
click at [1368, 397] on input "0.00" at bounding box center [1359, 408] width 36 height 23
type input "7550"
type input "$7,550.00"
click at [387, 397] on div "KRGS Folding Closure: 300mm panels secured onto locking posts with Aluminium tr…" at bounding box center [645, 408] width 539 height 23
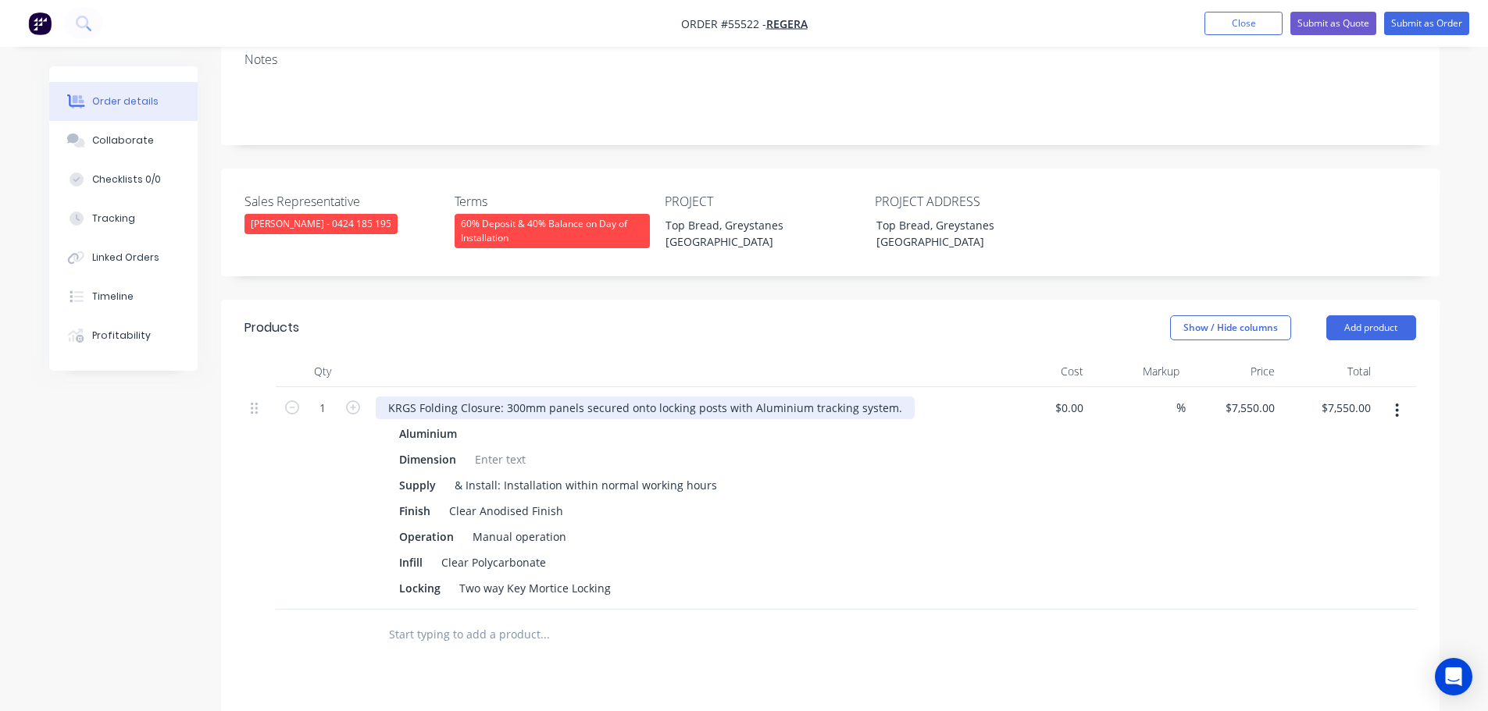
click at [390, 397] on div "KRGS Folding Closure: 300mm panels secured onto locking posts with Aluminium tr…" at bounding box center [645, 408] width 539 height 23
click at [488, 448] on div at bounding box center [500, 459] width 63 height 23
click at [1325, 25] on button "Submit as Quote" at bounding box center [1333, 23] width 86 height 23
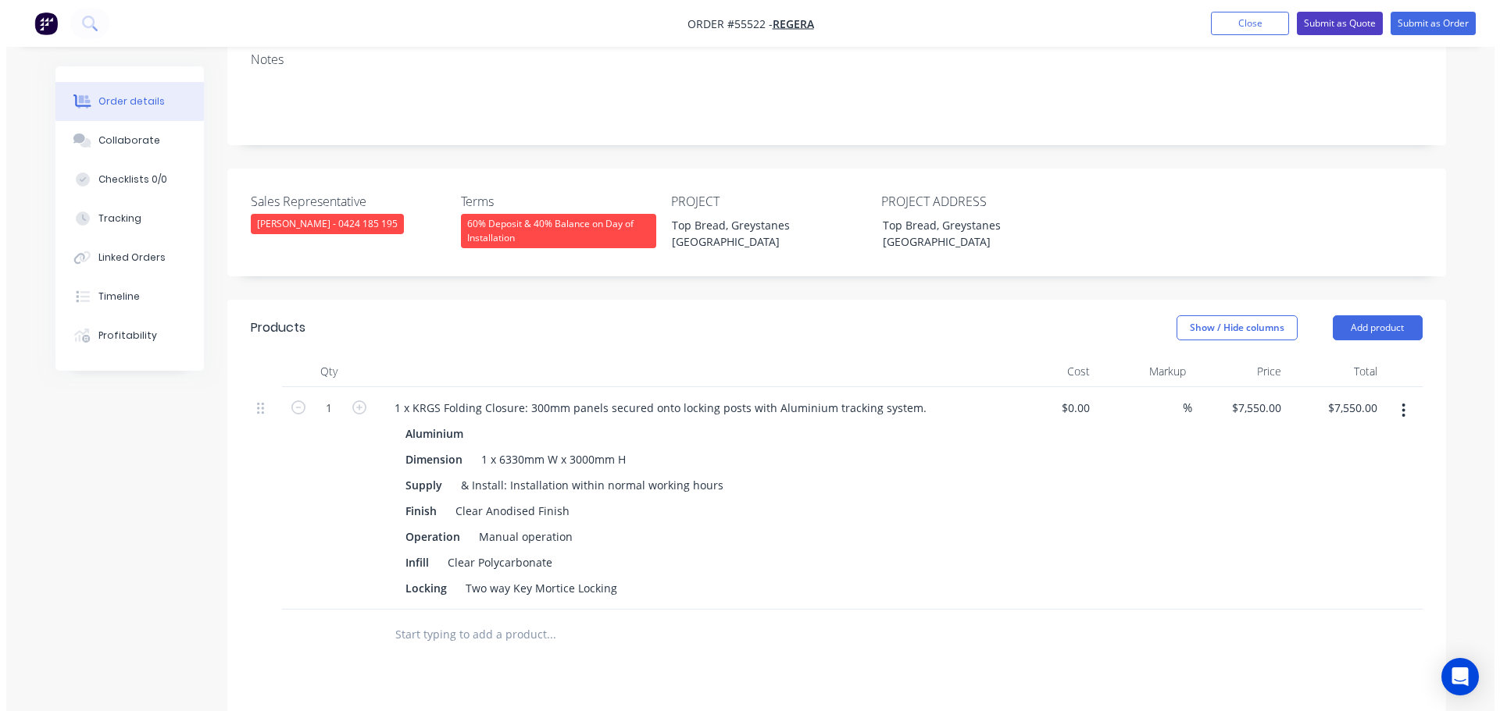
scroll to position [0, 0]
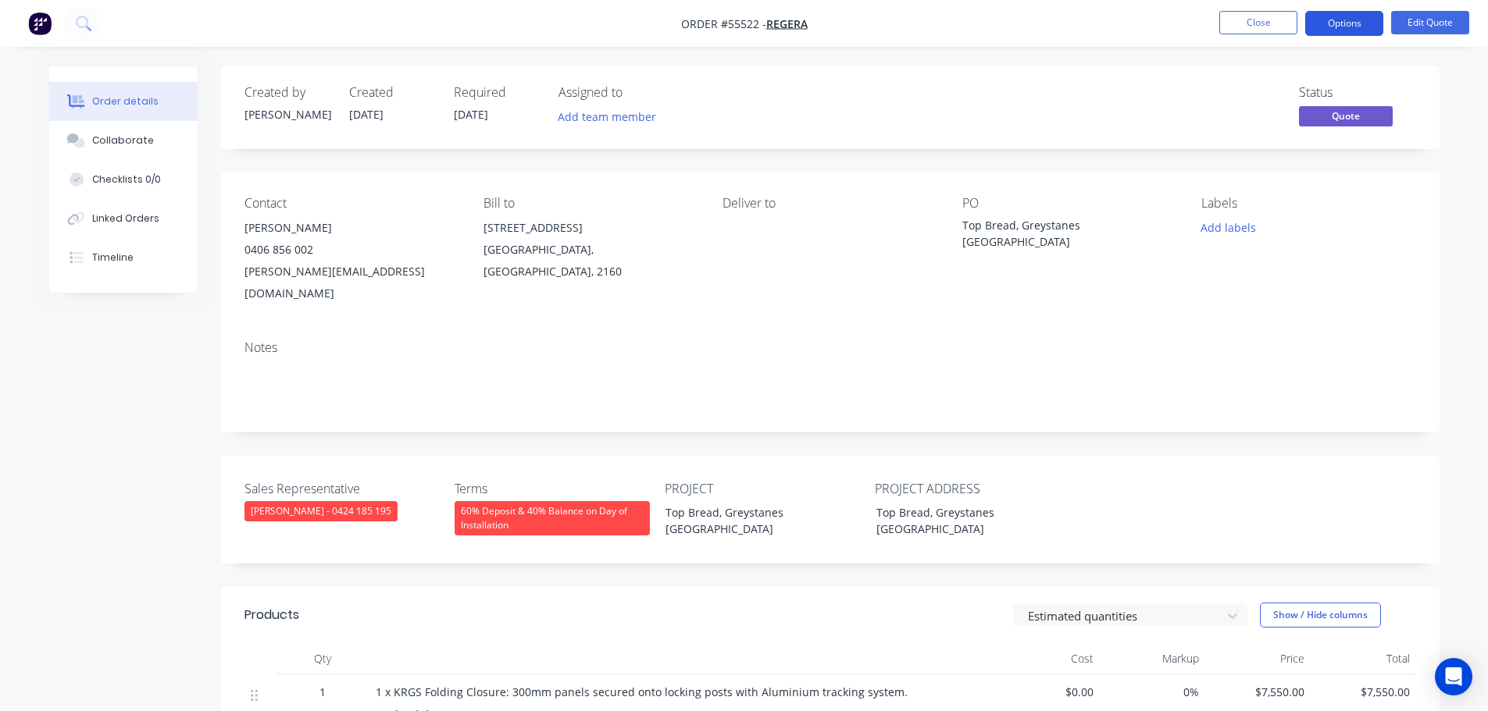
click at [1332, 26] on button "Options" at bounding box center [1344, 23] width 78 height 25
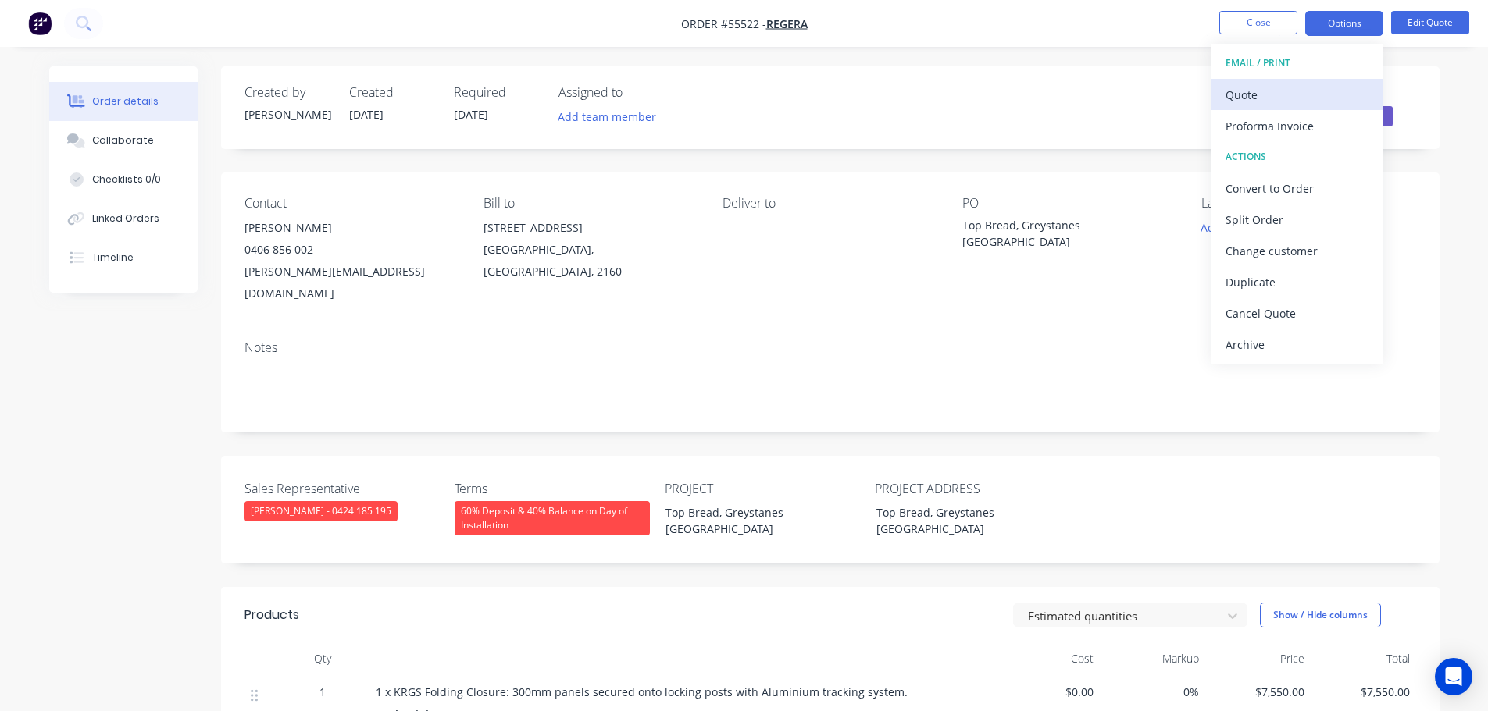
click at [1249, 100] on div "Quote" at bounding box center [1297, 95] width 144 height 23
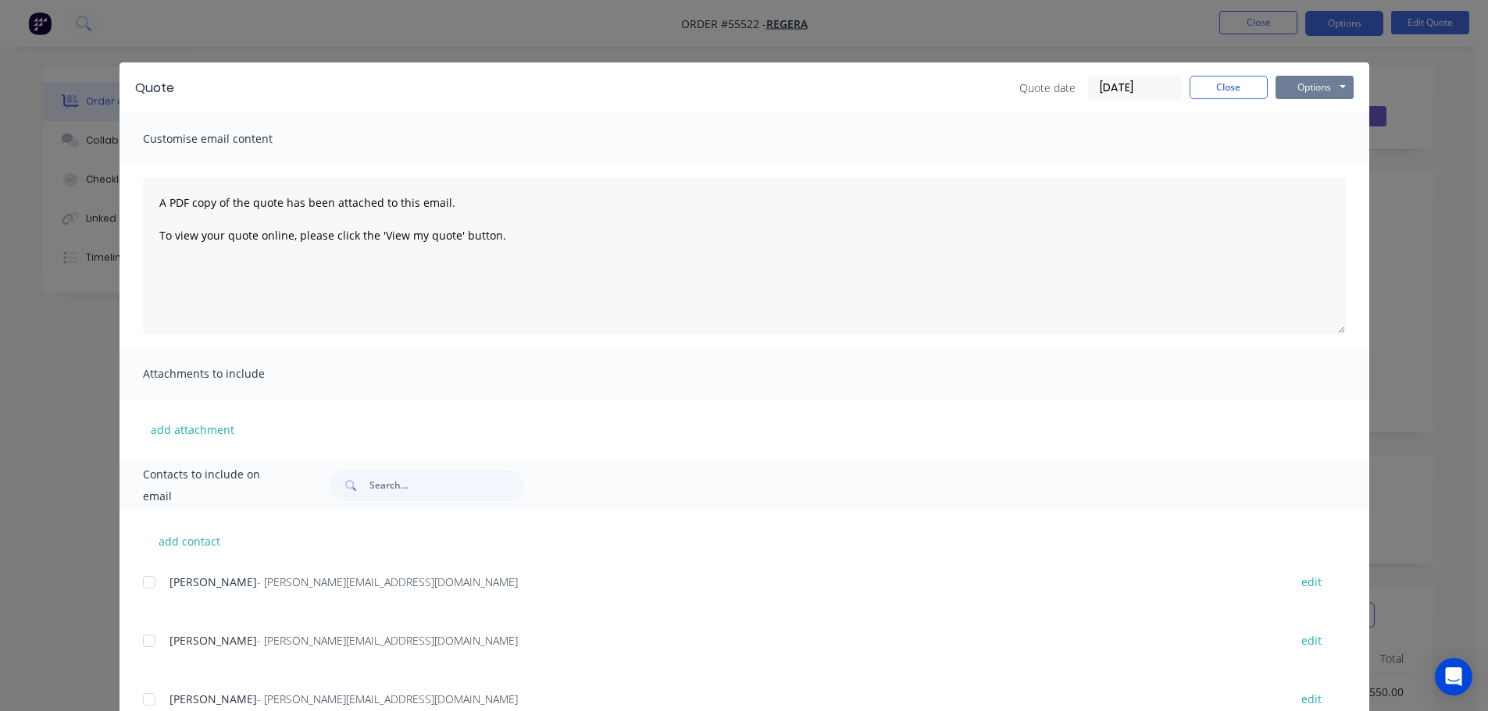
drag, startPoint x: 1296, startPoint y: 84, endPoint x: 1298, endPoint y: 99, distance: 15.7
click at [1296, 85] on button "Options" at bounding box center [1314, 87] width 78 height 23
click at [1304, 138] on button "Print" at bounding box center [1325, 141] width 100 height 26
click at [1196, 88] on button "Close" at bounding box center [1228, 87] width 78 height 23
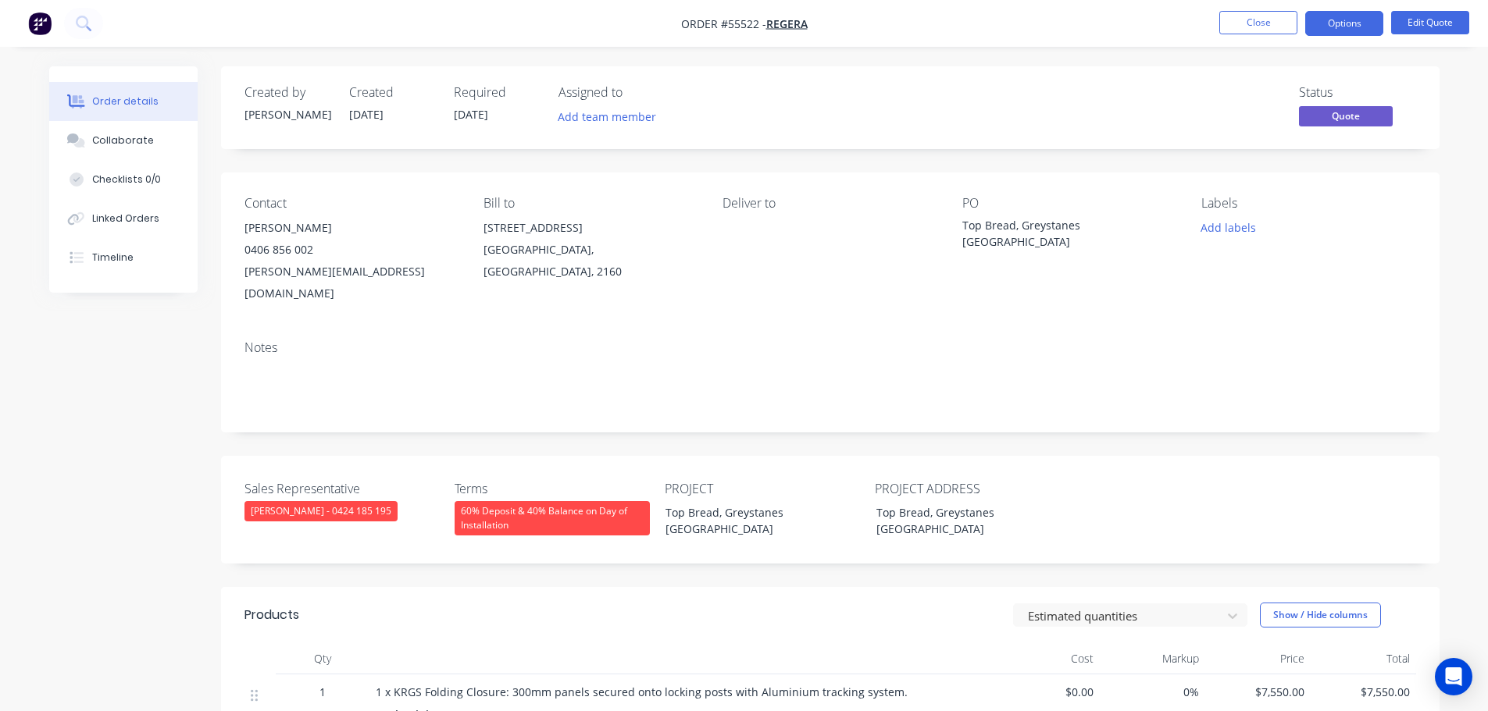
click at [280, 271] on div "[PERSON_NAME][EMAIL_ADDRESS][DOMAIN_NAME]" at bounding box center [351, 283] width 214 height 44
click at [1040, 223] on div "Top Bread, Greystanes [GEOGRAPHIC_DATA]" at bounding box center [1059, 233] width 195 height 33
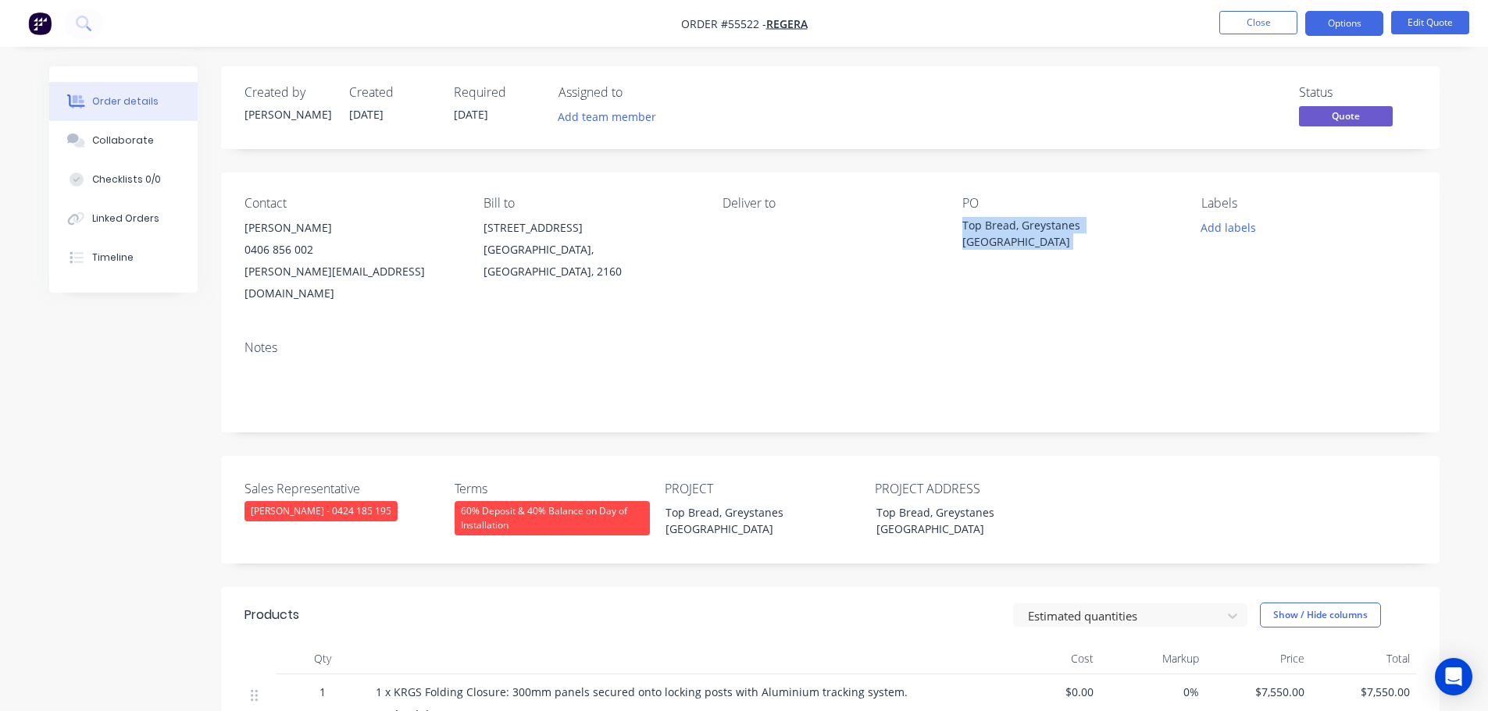
click at [1040, 223] on div "Top Bread, Greystanes [GEOGRAPHIC_DATA]" at bounding box center [1059, 233] width 195 height 33
click at [313, 254] on span at bounding box center [313, 249] width 0 height 15
click at [1250, 27] on button "Close" at bounding box center [1258, 22] width 78 height 23
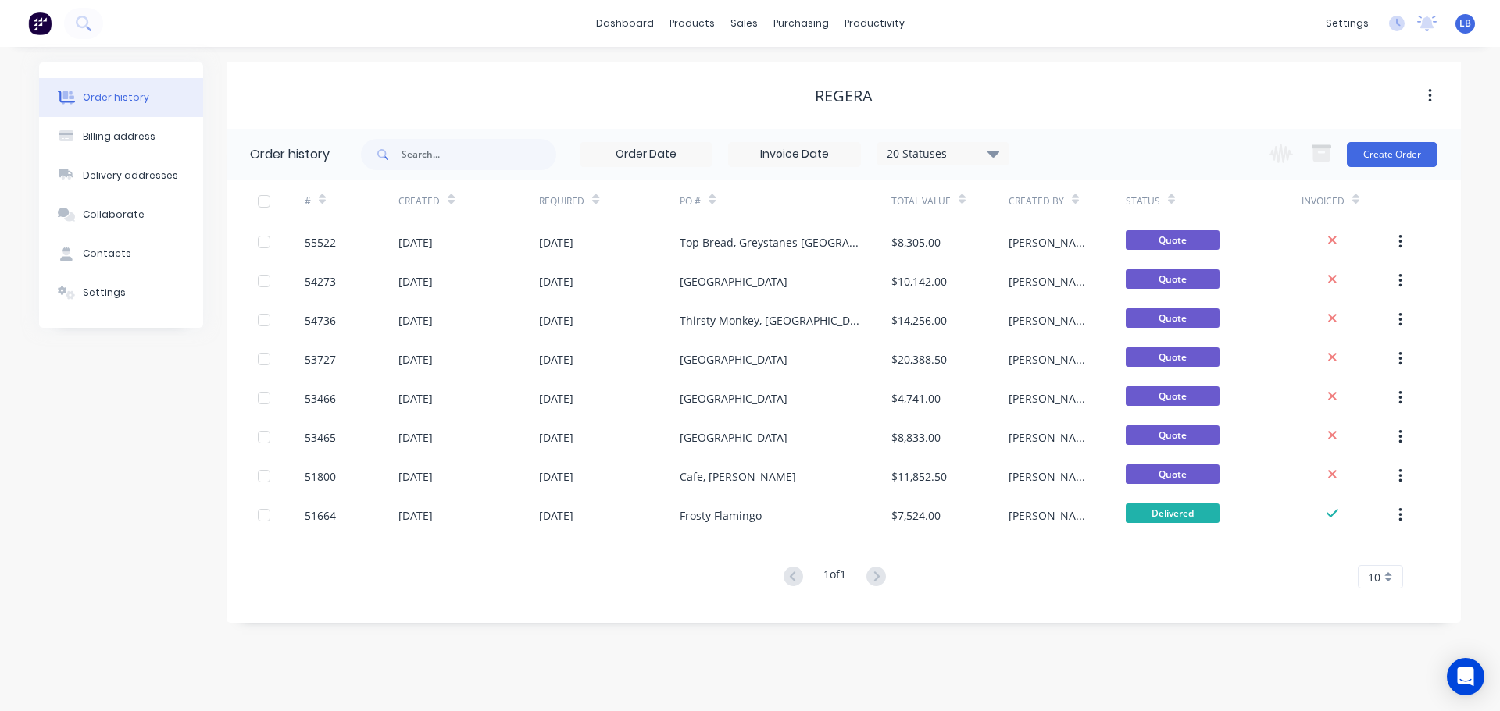
click at [1466, 22] on span "LB" at bounding box center [1465, 23] width 12 height 14
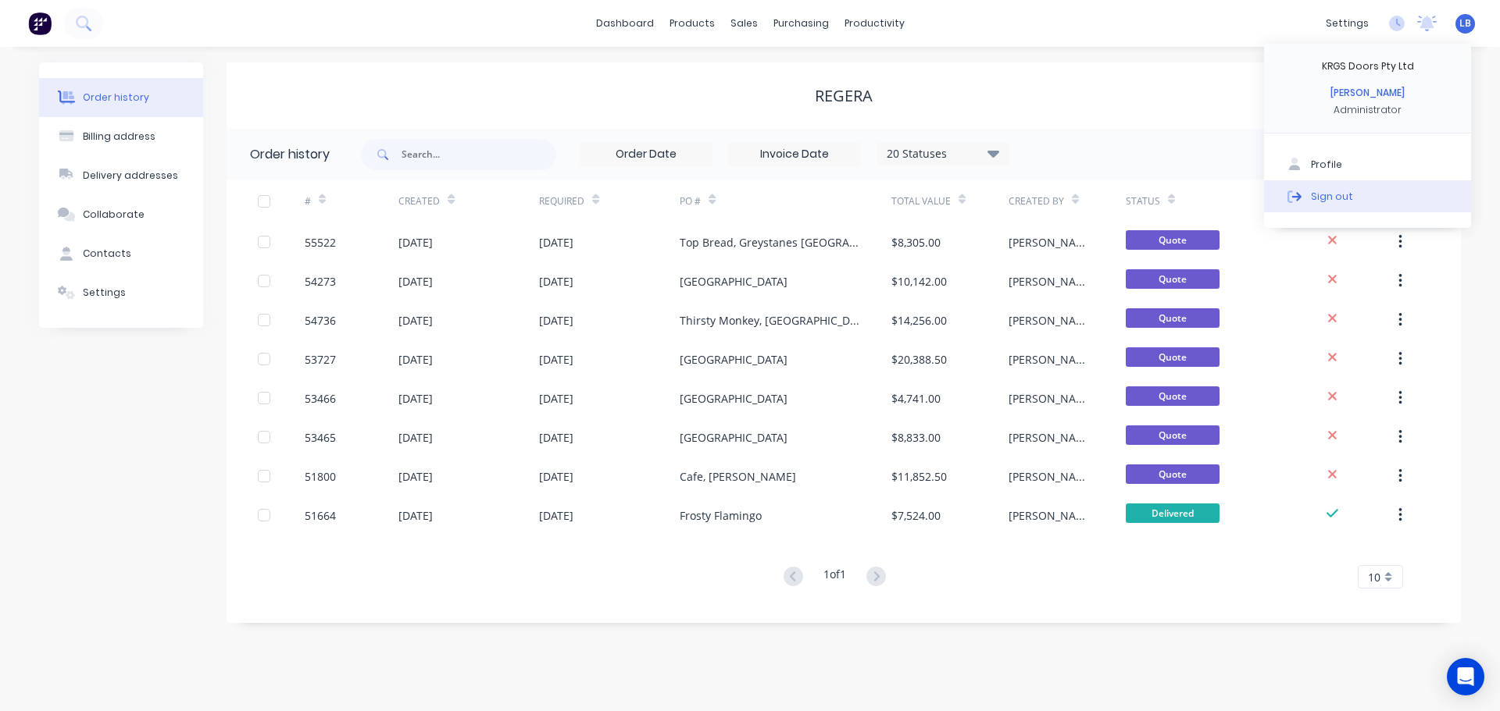
click at [1321, 195] on div "Sign out" at bounding box center [1332, 196] width 42 height 14
